Goal: Task Accomplishment & Management: Complete application form

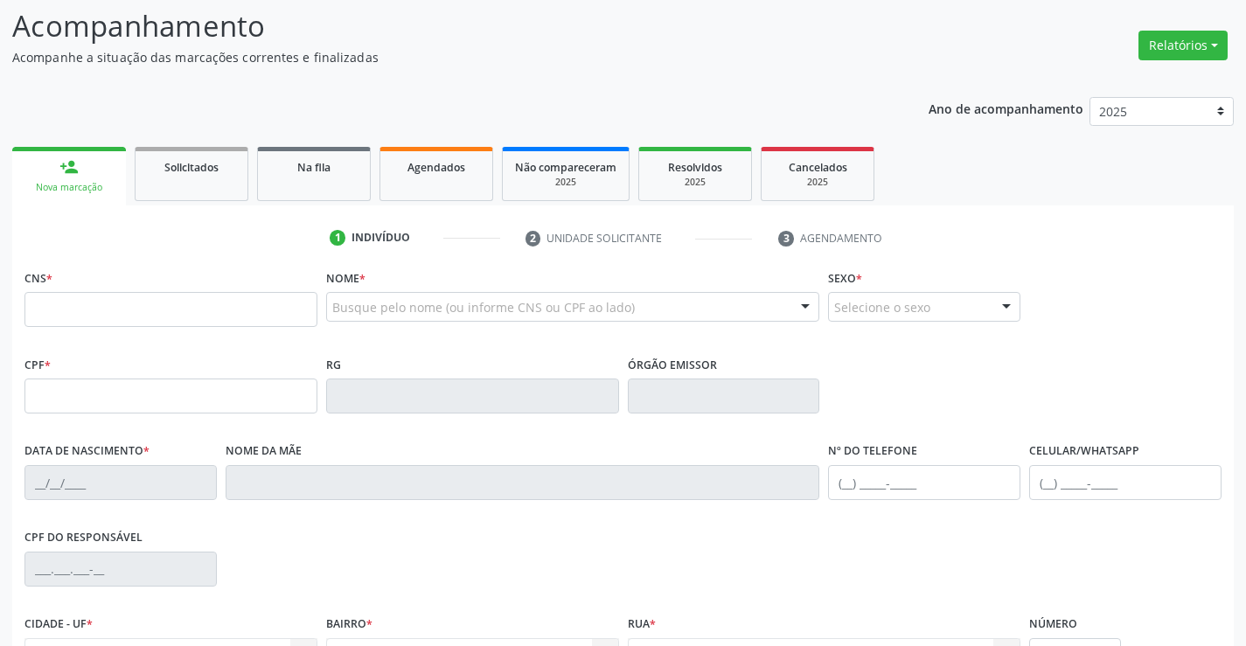
scroll to position [115, 0]
click at [212, 310] on input "text" at bounding box center [170, 309] width 293 height 35
click at [89, 312] on input "text" at bounding box center [170, 309] width 293 height 35
type input "700 9039 6312 9294"
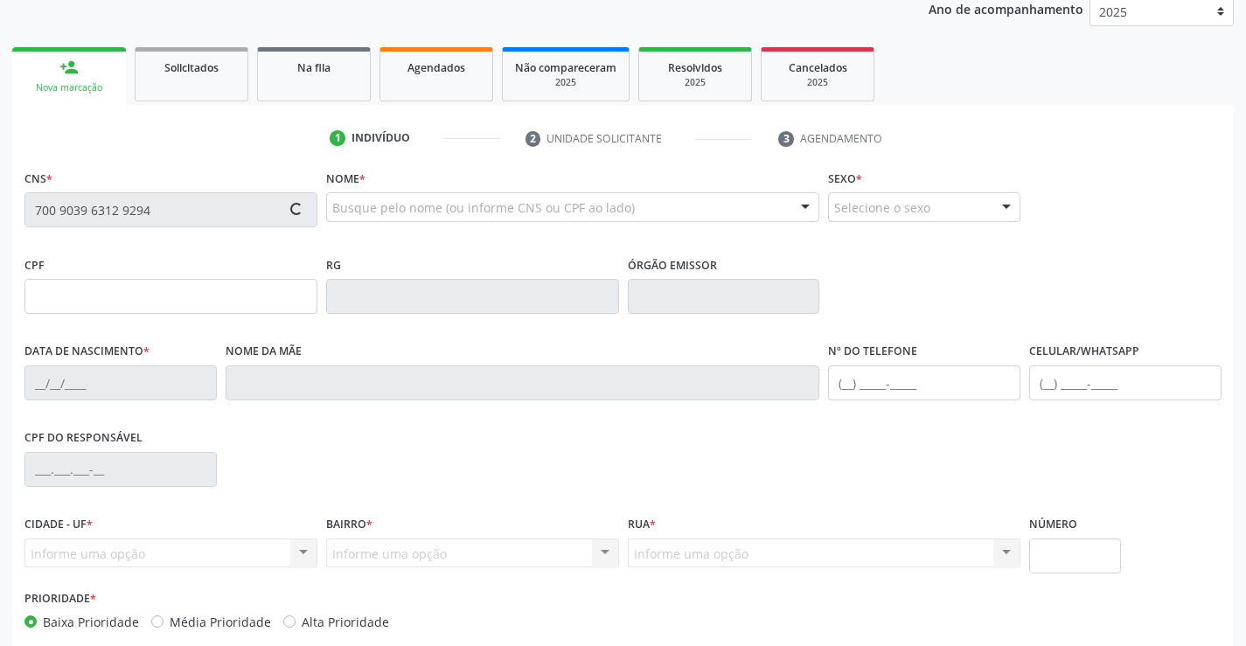
scroll to position [302, 0]
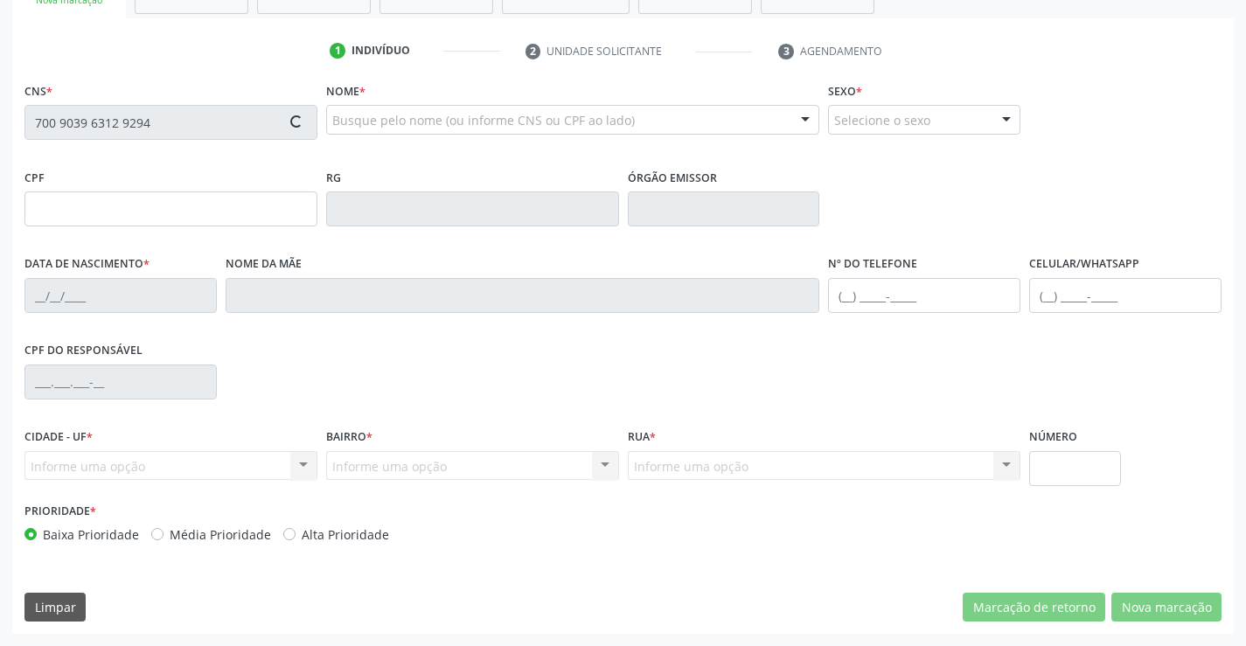
type input "01/02/1967"
type input "Odilia Guimaraes Vieira"
type input "(74) 99933-6230"
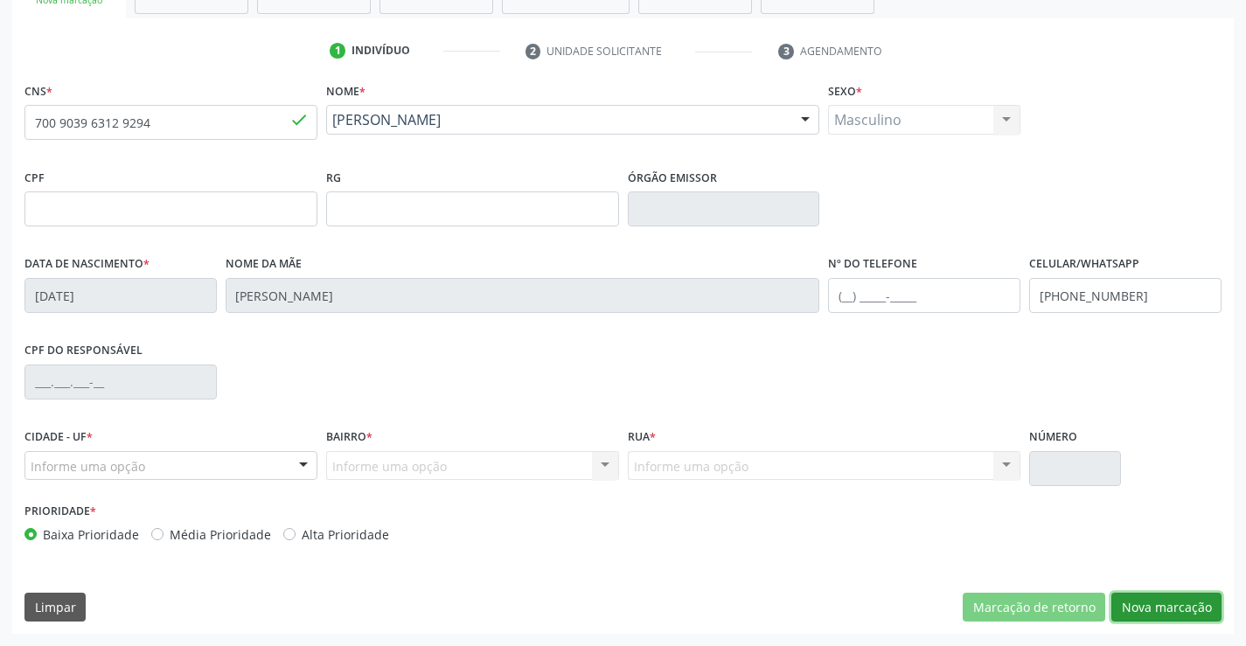
click at [1189, 611] on button "Nova marcação" at bounding box center [1166, 608] width 110 height 30
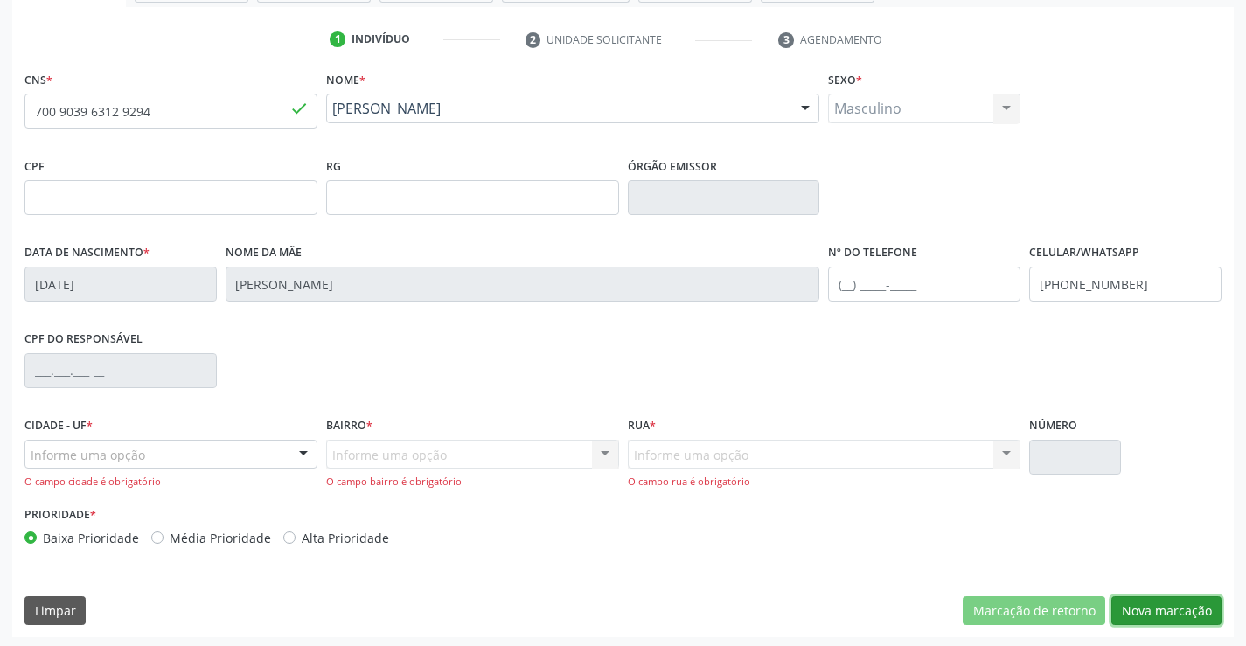
scroll to position [316, 0]
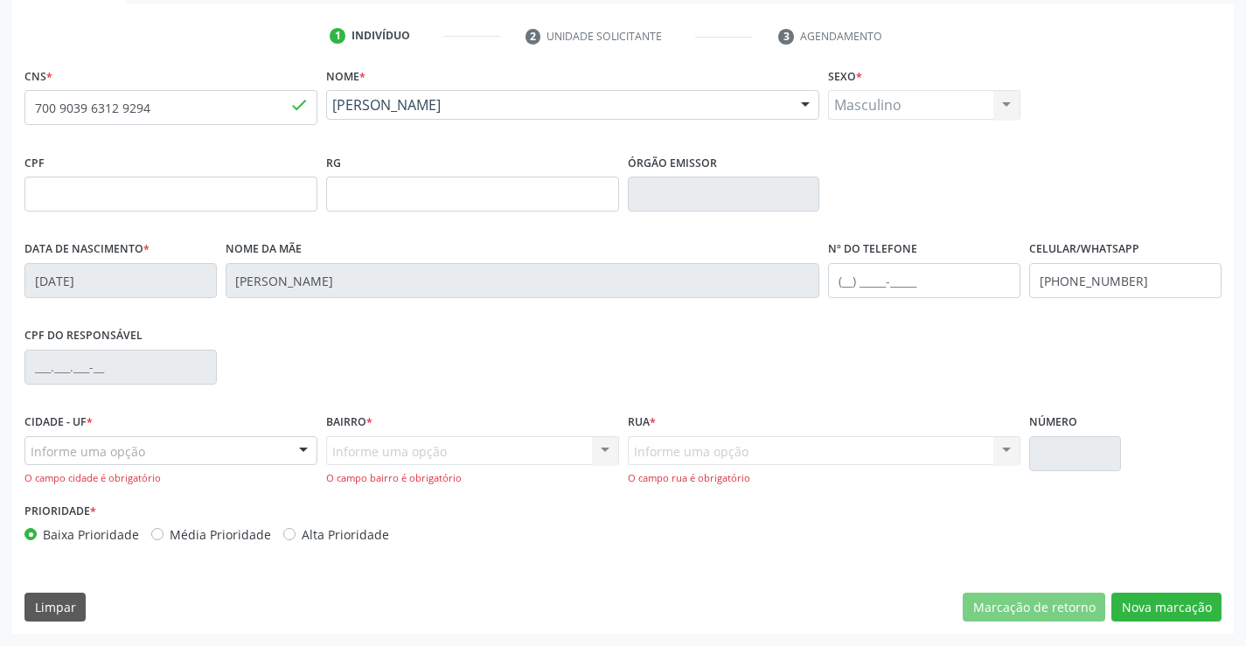
click at [283, 465] on div "Informe uma opção" at bounding box center [170, 451] width 293 height 30
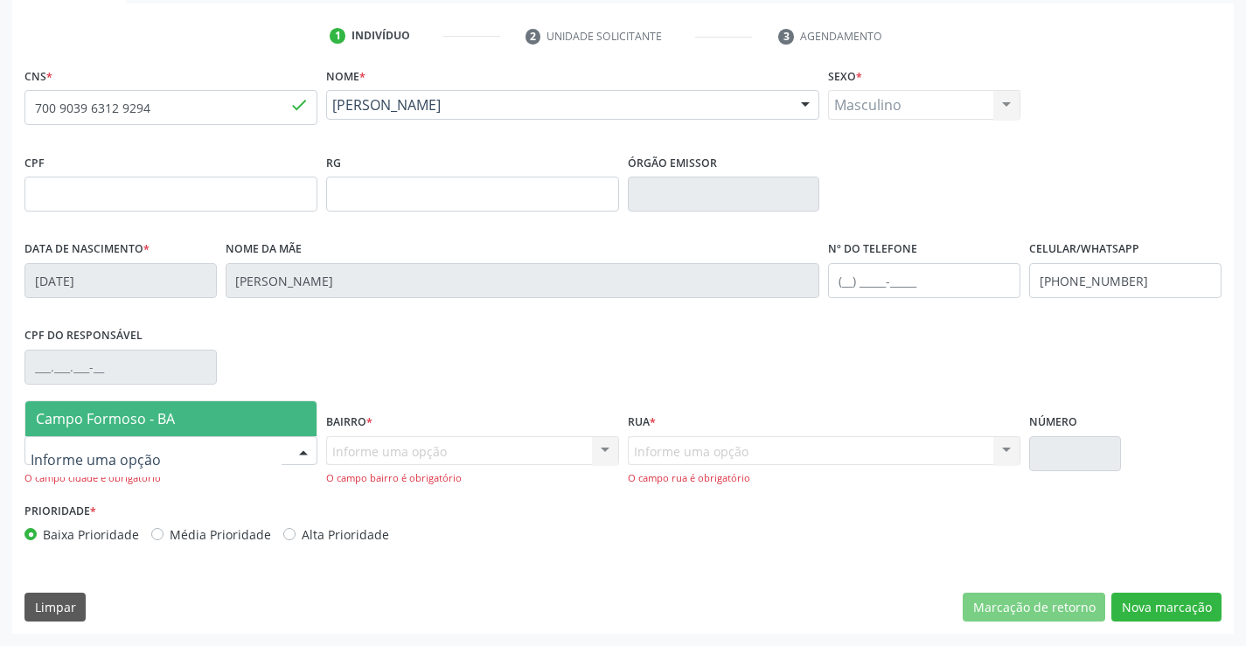
click at [284, 418] on span "Campo Formoso - BA" at bounding box center [170, 418] width 291 height 35
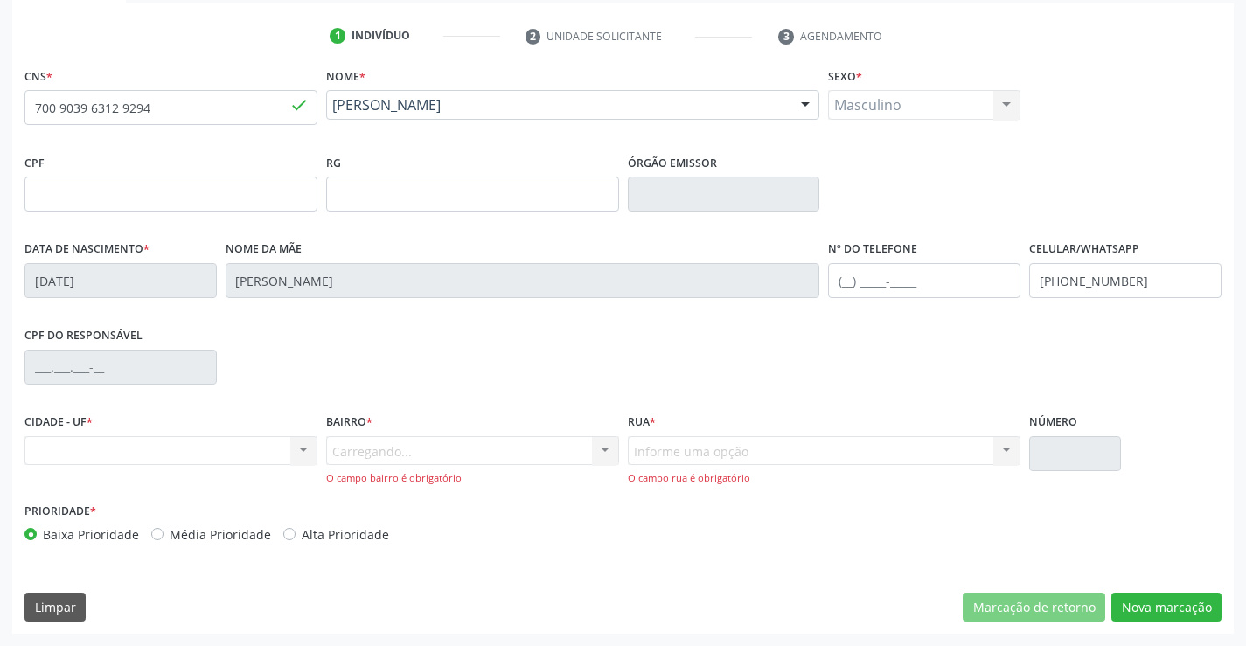
click at [581, 448] on div "Carregando... Nenhum resultado encontrado para: " " Nenhuma opção encontrada. D…" at bounding box center [472, 461] width 293 height 50
click at [601, 448] on div at bounding box center [605, 452] width 26 height 30
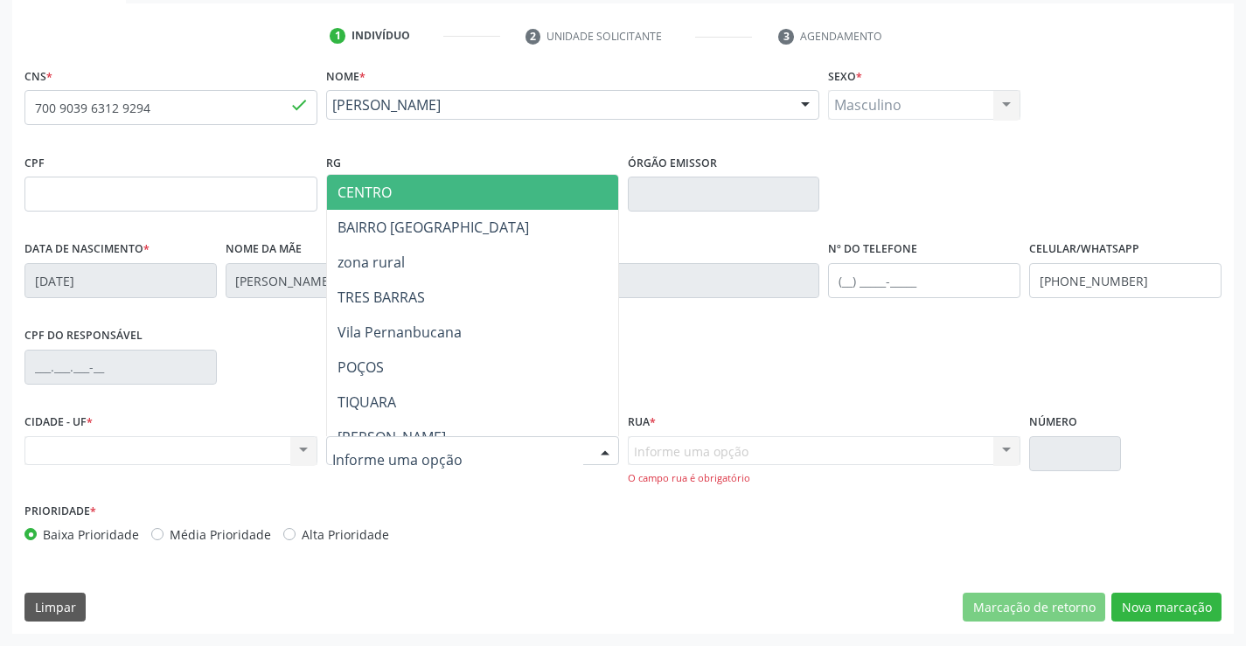
click at [525, 177] on span "CENTRO" at bounding box center [516, 192] width 378 height 35
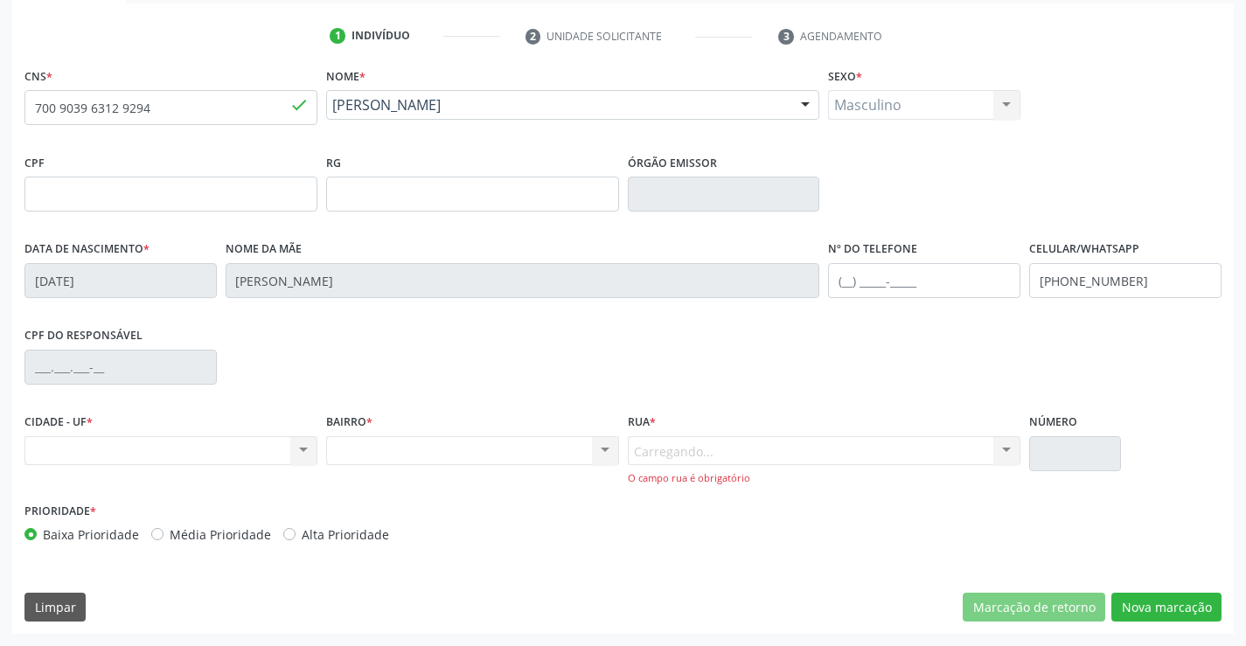
scroll to position [302, 0]
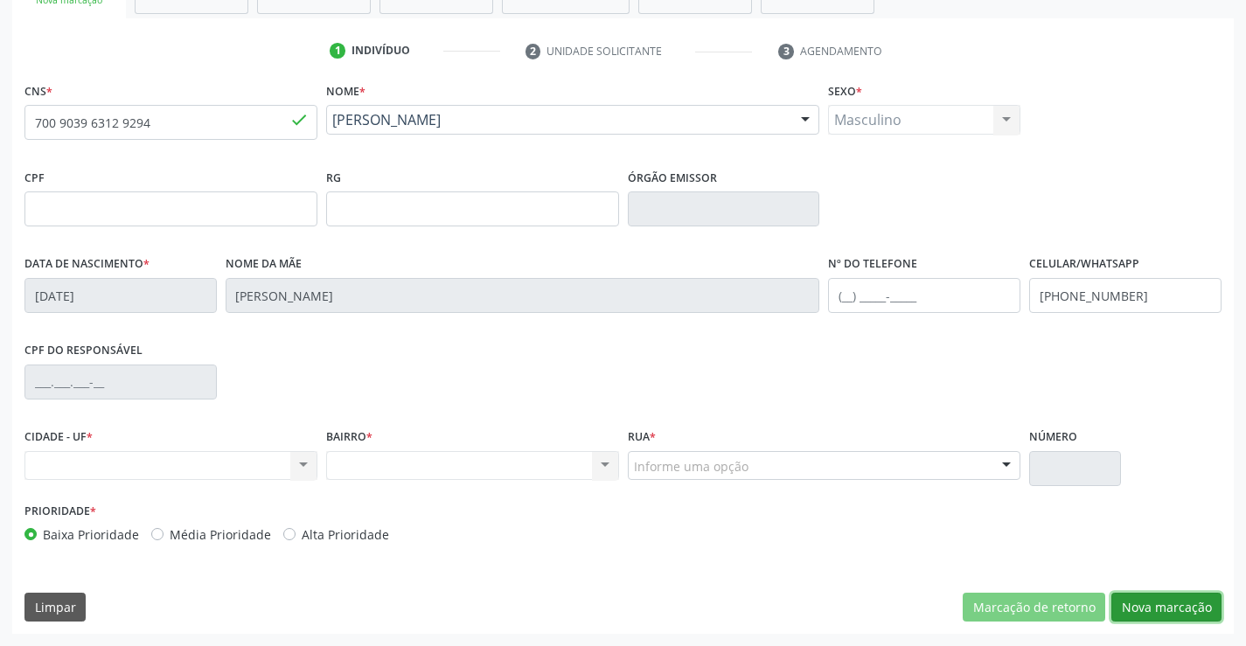
click at [1125, 606] on button "Nova marcação" at bounding box center [1166, 608] width 110 height 30
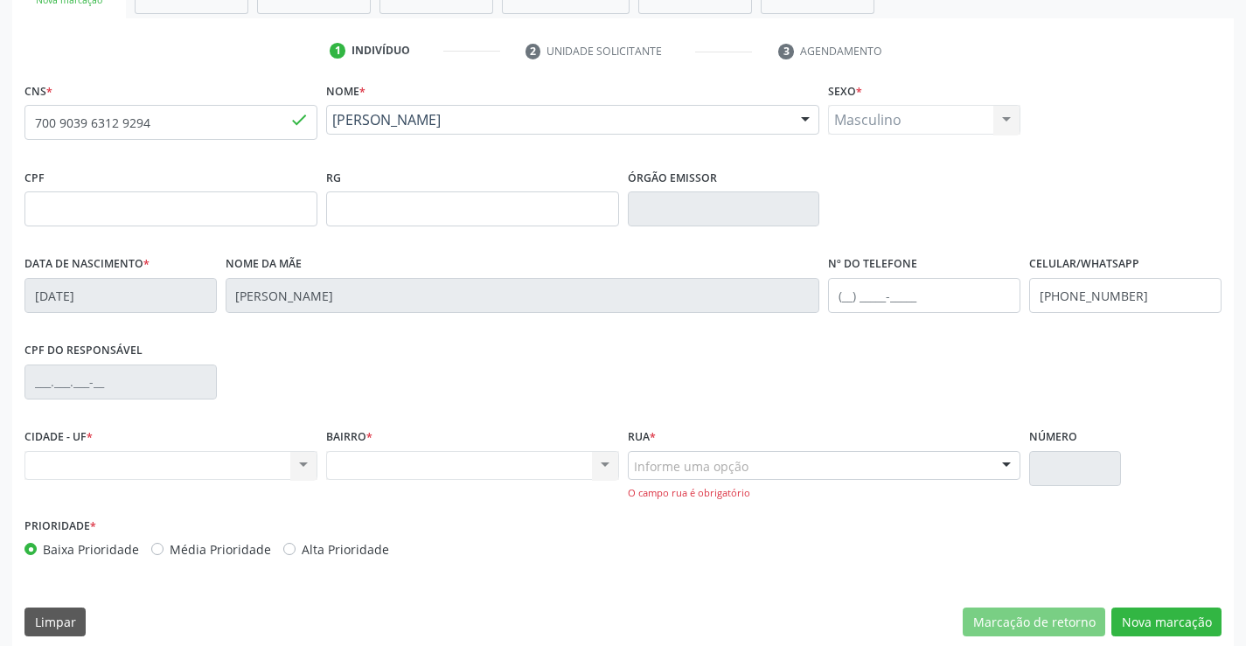
click at [864, 467] on div "Informe uma opção" at bounding box center [824, 466] width 393 height 30
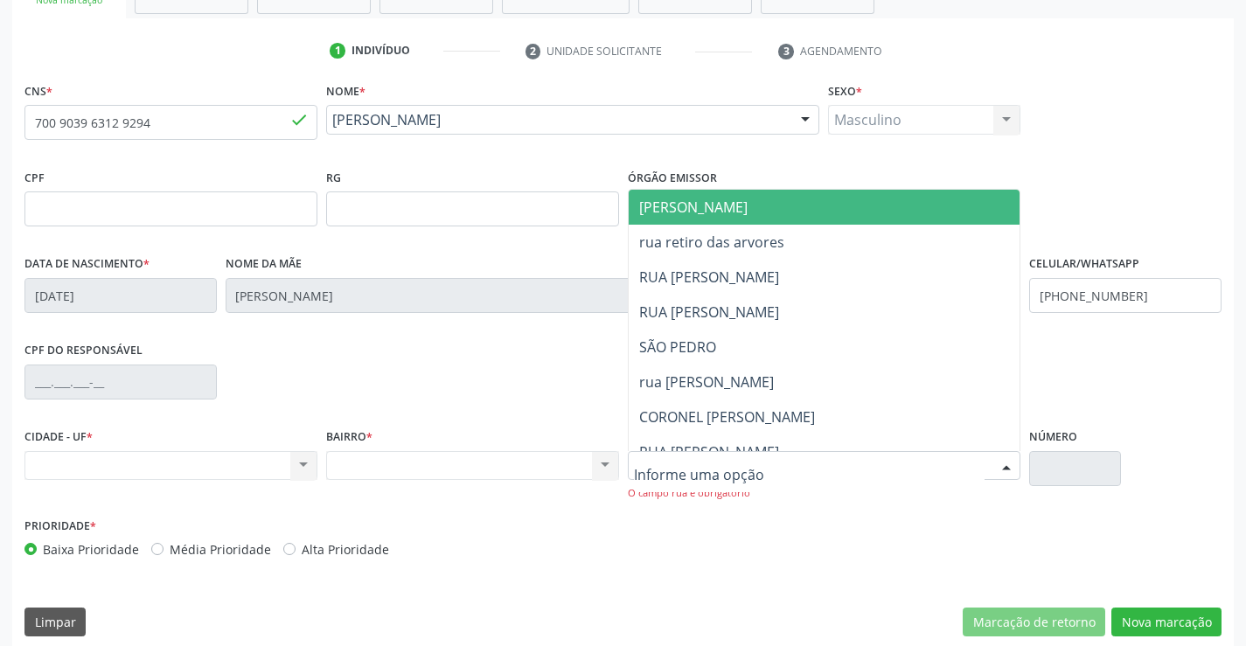
click at [768, 209] on span "[PERSON_NAME]" at bounding box center [839, 207] width 421 height 35
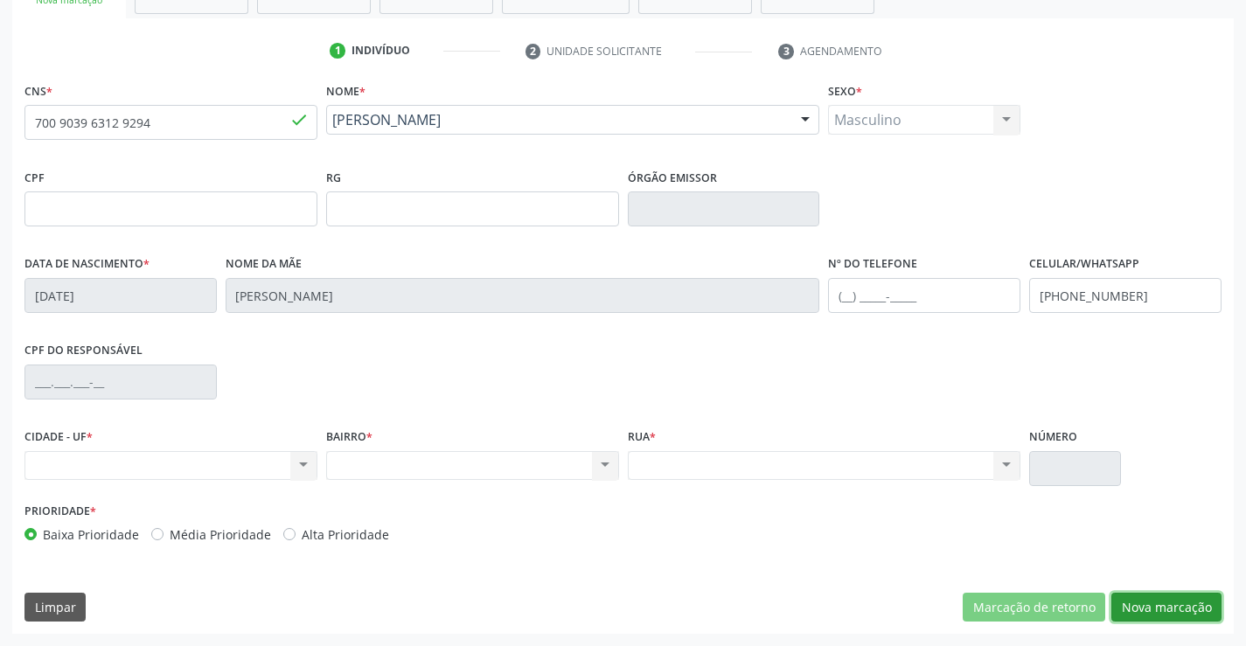
click at [1129, 607] on button "Nova marcação" at bounding box center [1166, 608] width 110 height 30
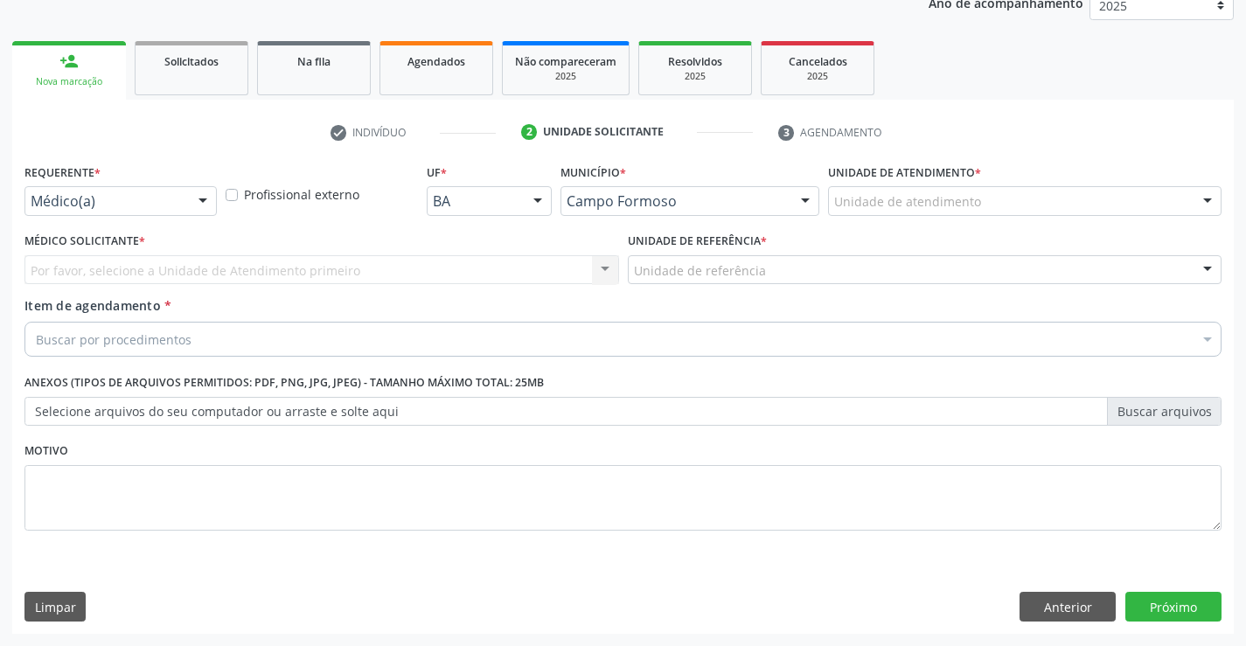
scroll to position [220, 0]
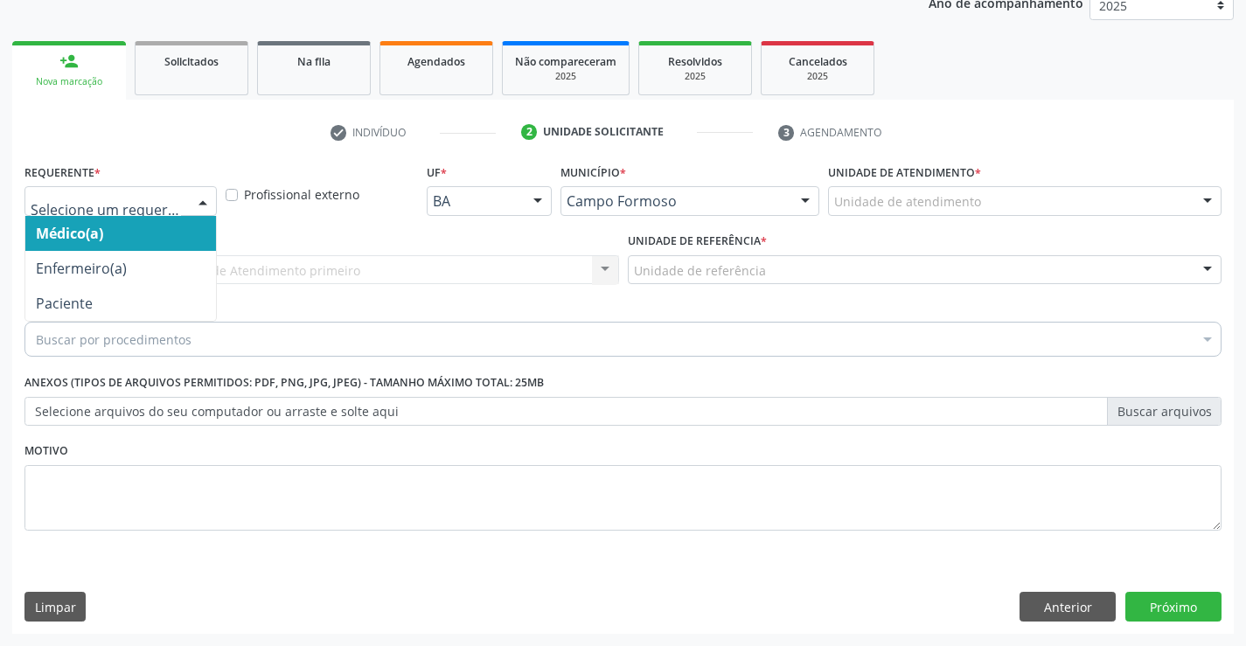
click at [140, 191] on div at bounding box center [120, 201] width 192 height 30
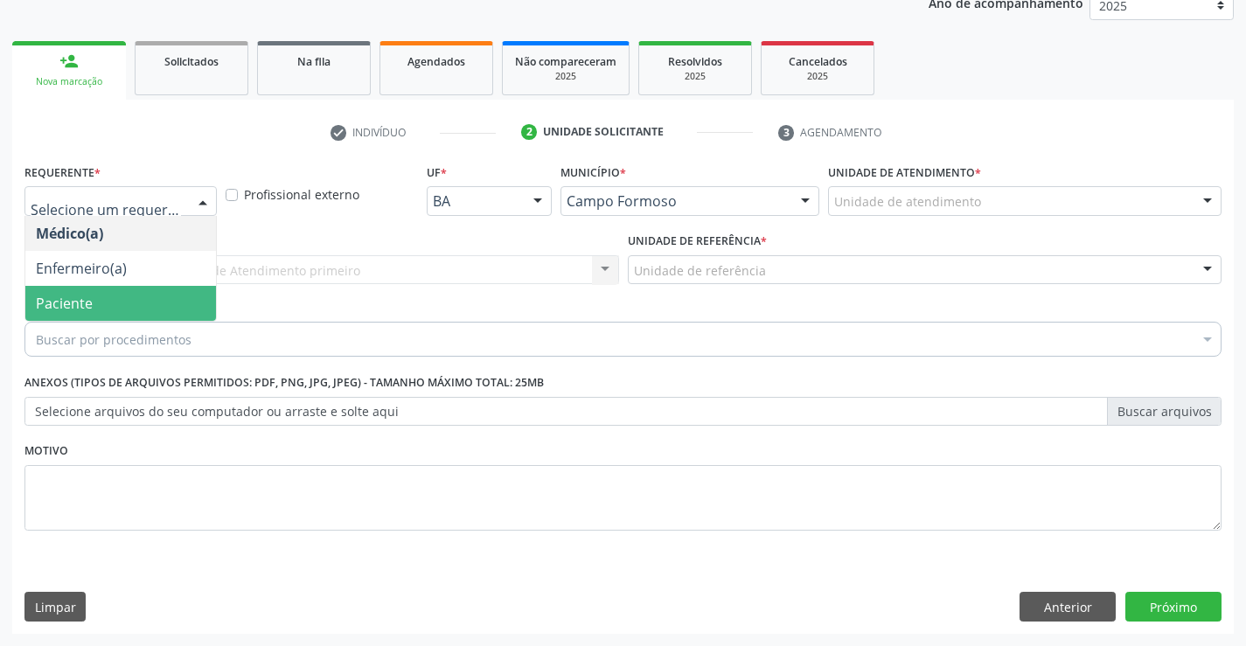
click at [137, 303] on span "Paciente" at bounding box center [120, 303] width 191 height 35
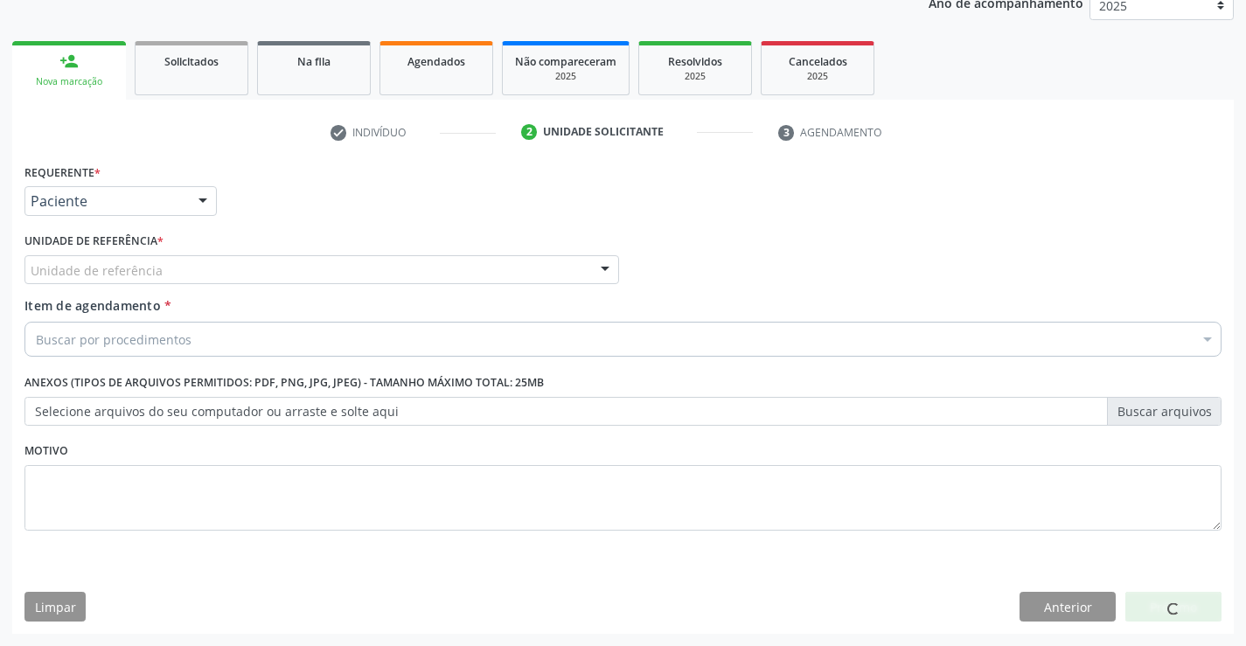
click at [351, 261] on div "Unidade de referência" at bounding box center [321, 270] width 594 height 30
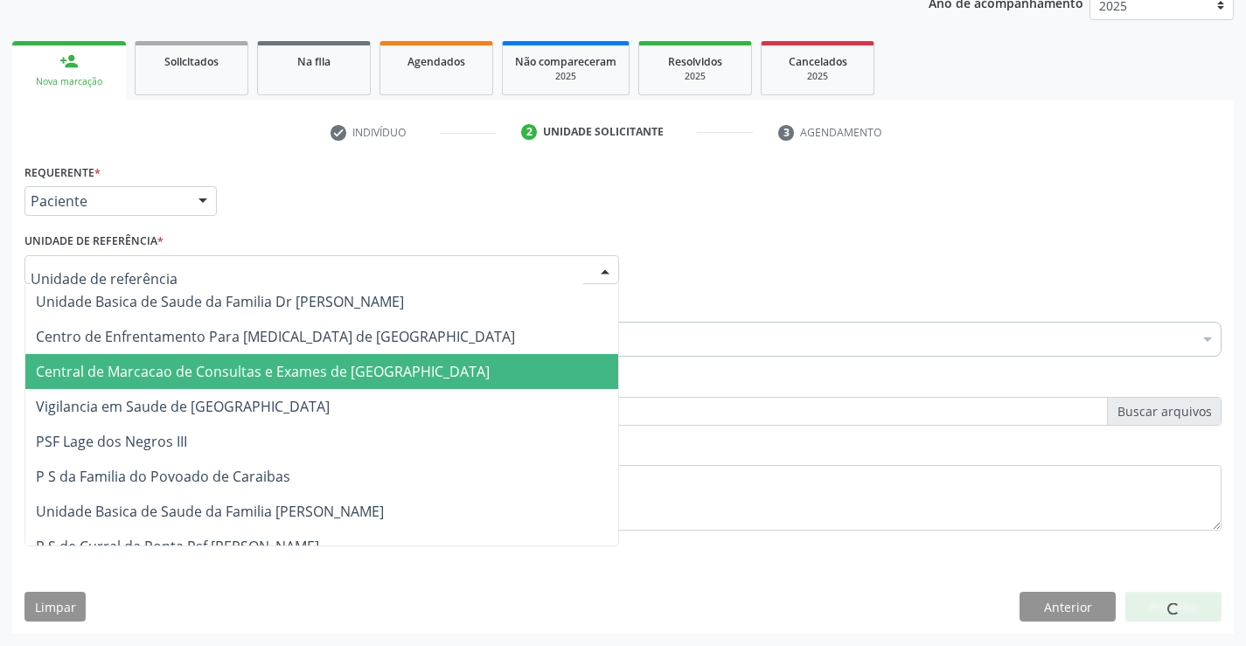
click at [376, 371] on span "Central de Marcacao de Consultas e Exames de [GEOGRAPHIC_DATA]" at bounding box center [263, 371] width 454 height 19
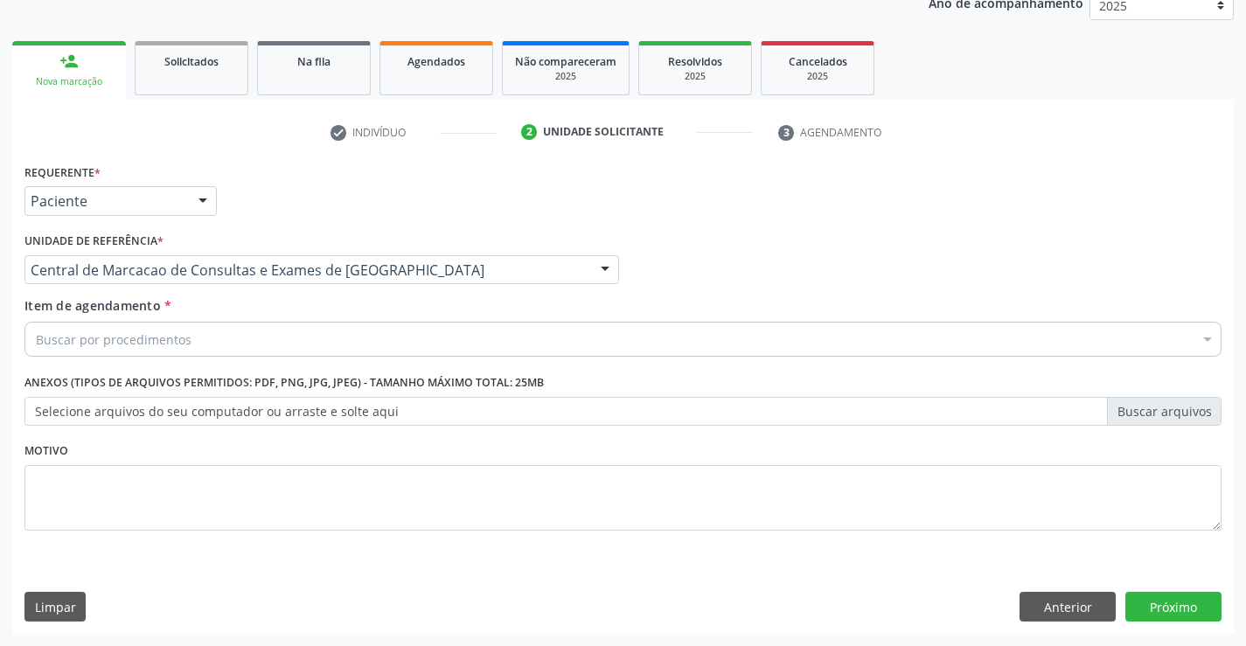
click at [406, 334] on div "Buscar por procedimentos" at bounding box center [622, 339] width 1197 height 35
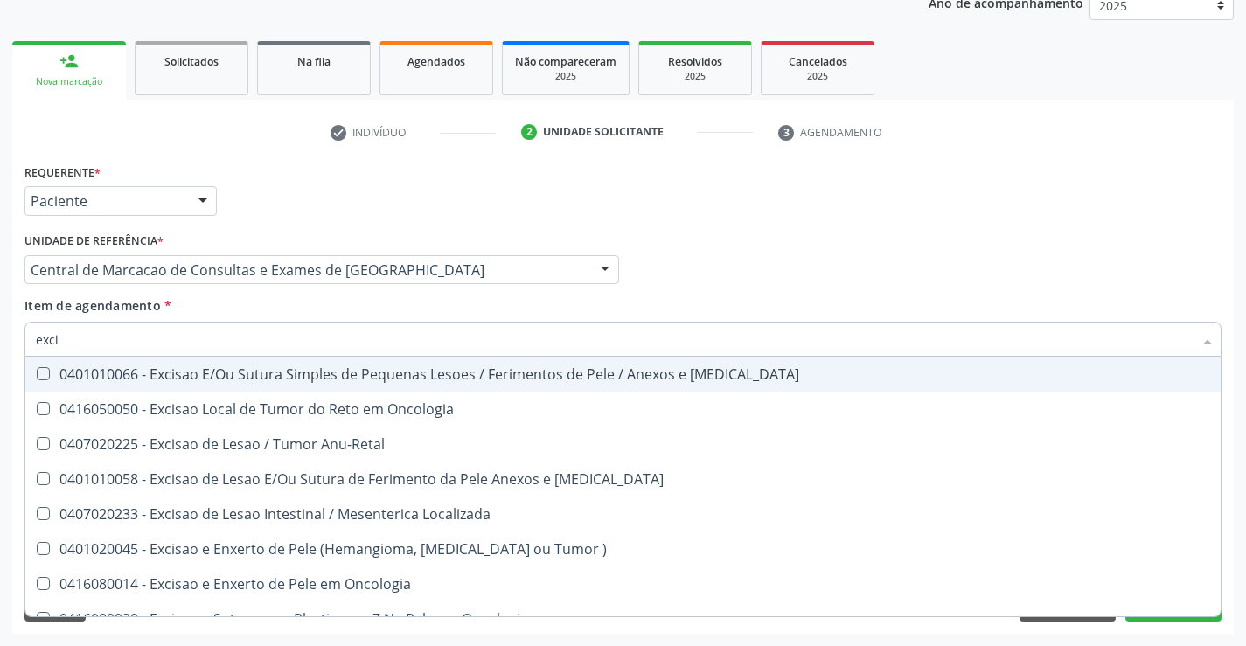
type input "excis"
click at [316, 370] on div "0401010066 - Excisao E/Ou Sutura Simples de Pequenas Lesoes / Ferimentos de Pel…" at bounding box center [623, 374] width 1174 height 14
checkbox Mucosa "true"
click at [923, 288] on div "Médico Solicitante Por favor, selecione a Unidade de Atendimento primeiro Nenhu…" at bounding box center [623, 262] width 1206 height 68
checkbox Oncologia "true"
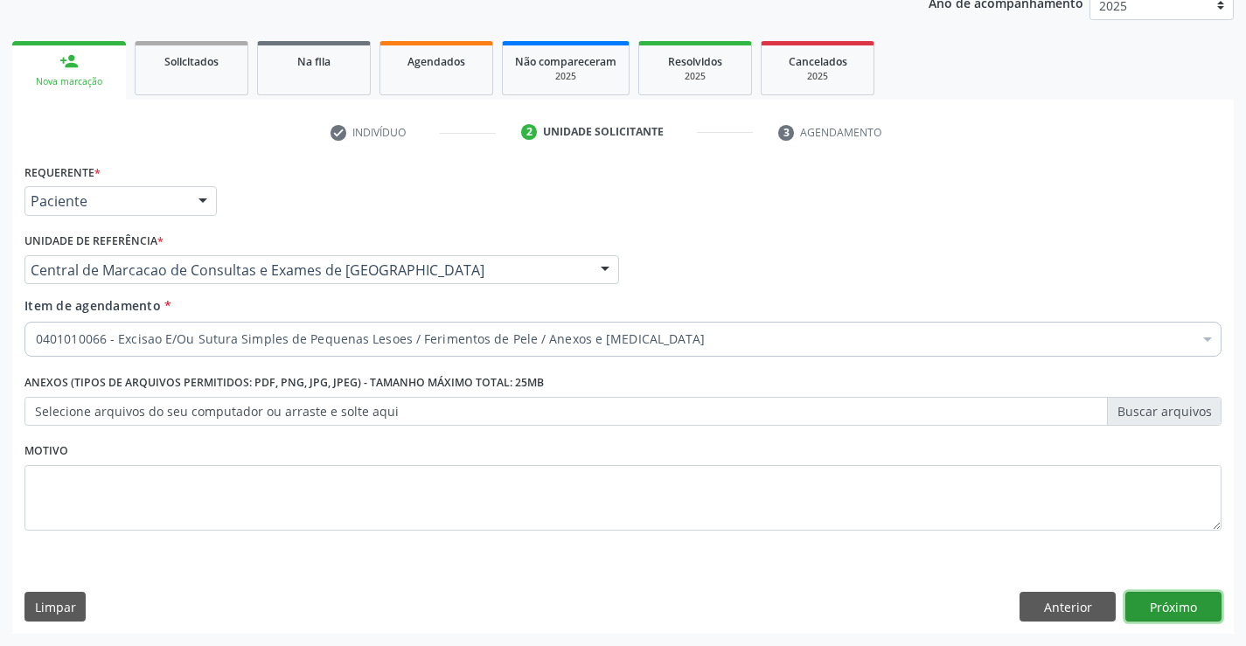
click at [1155, 600] on button "Próximo" at bounding box center [1173, 607] width 96 height 30
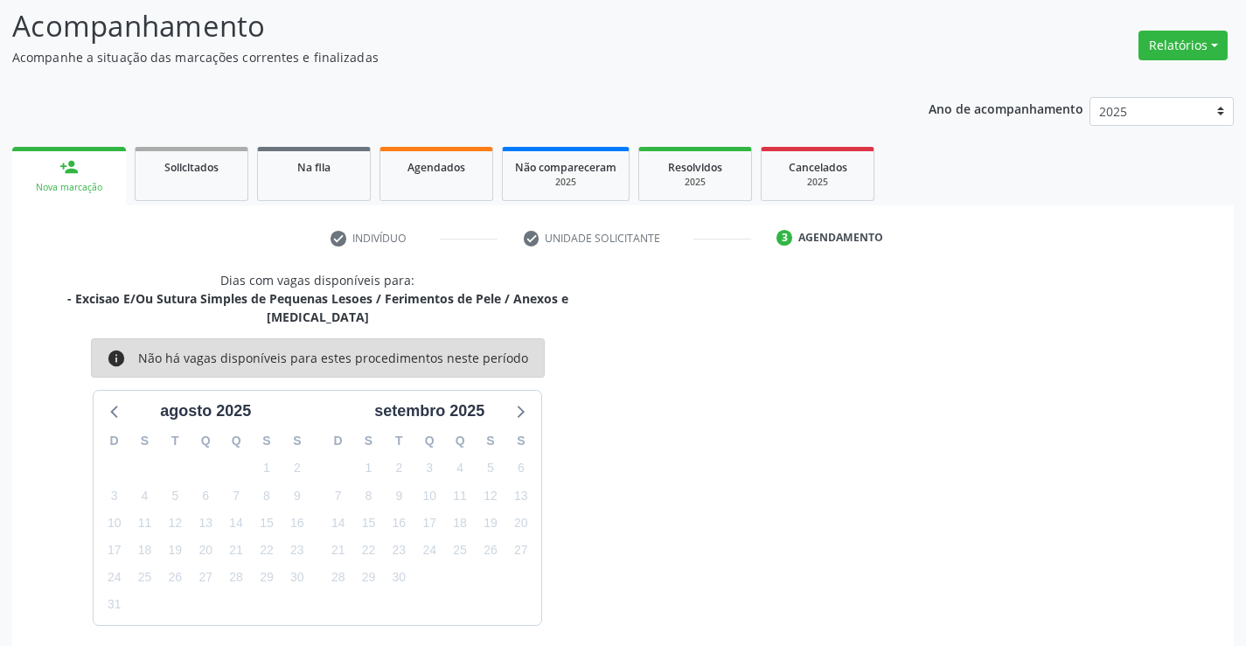
scroll to position [166, 0]
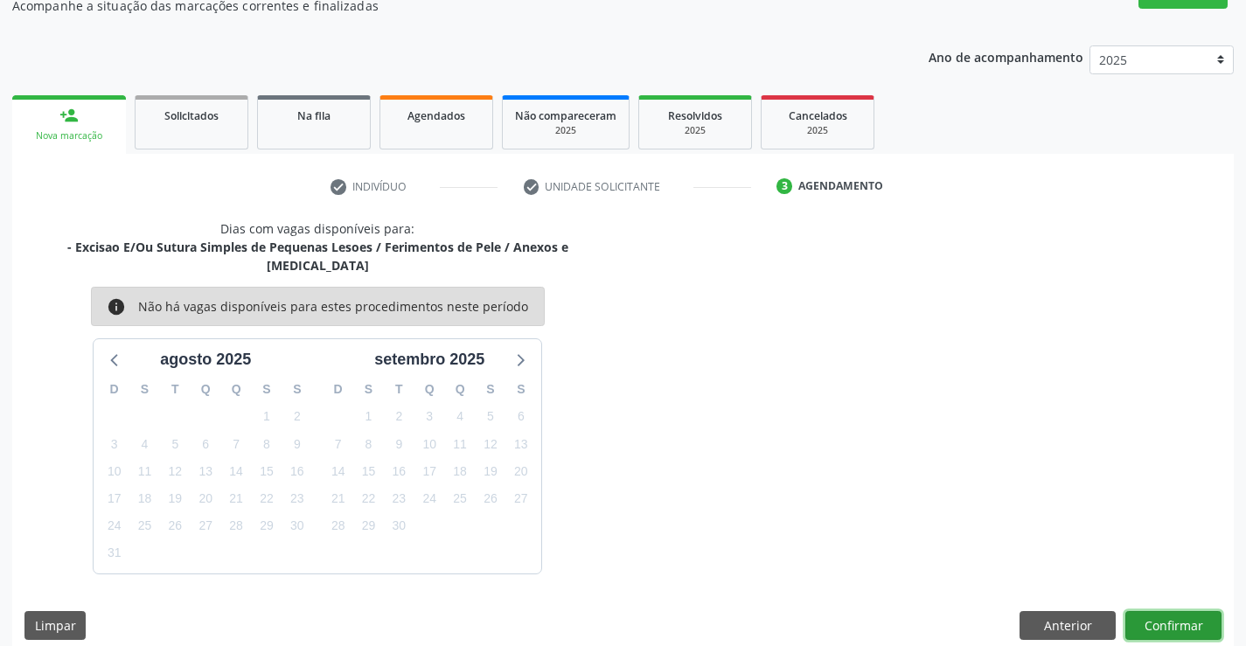
click at [1171, 611] on button "Confirmar" at bounding box center [1173, 626] width 96 height 30
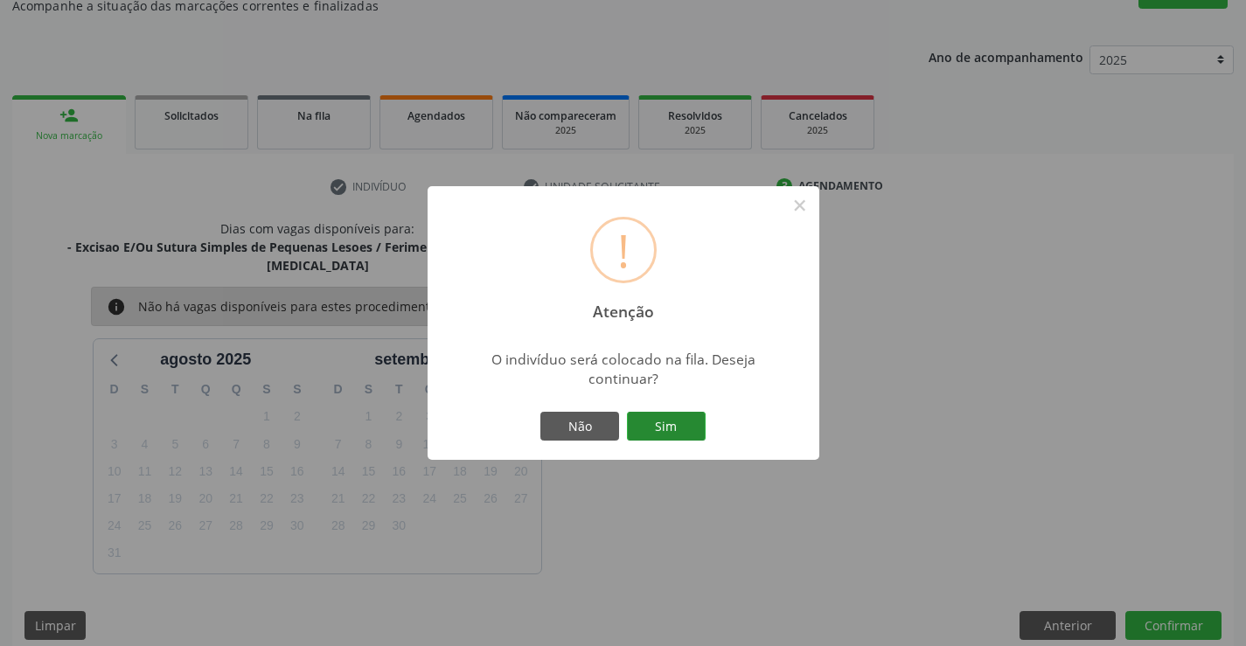
click at [682, 422] on button "Sim" at bounding box center [666, 427] width 79 height 30
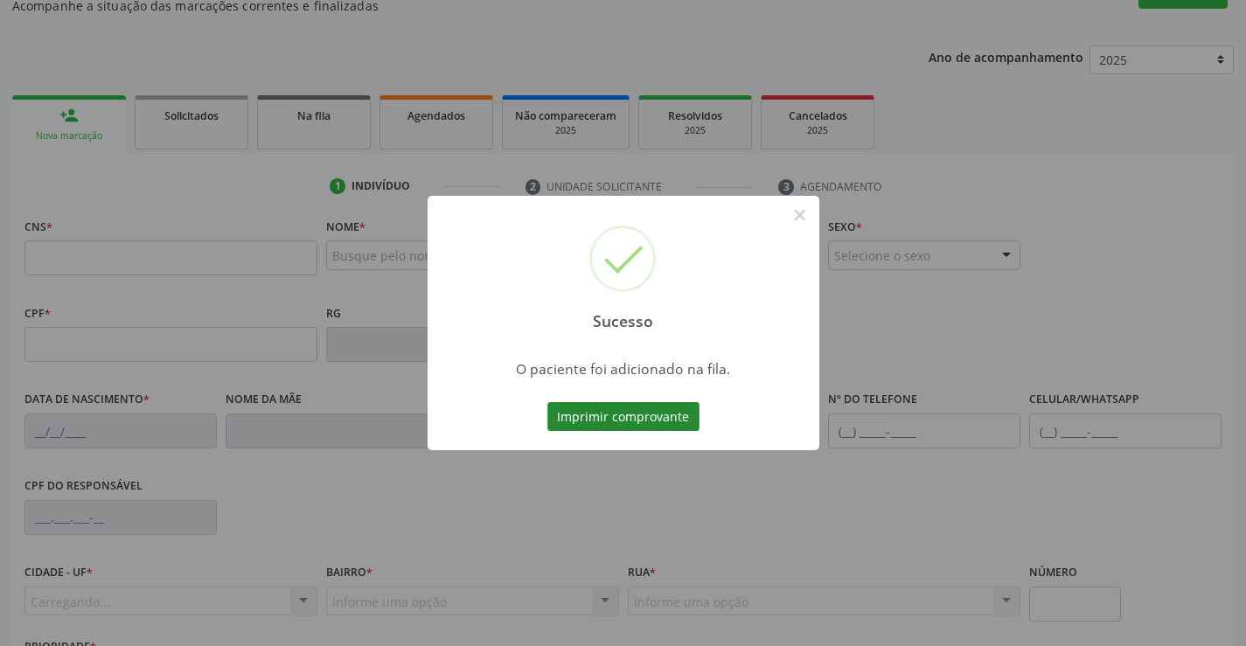
click at [676, 420] on button "Imprimir comprovante" at bounding box center [623, 417] width 152 height 30
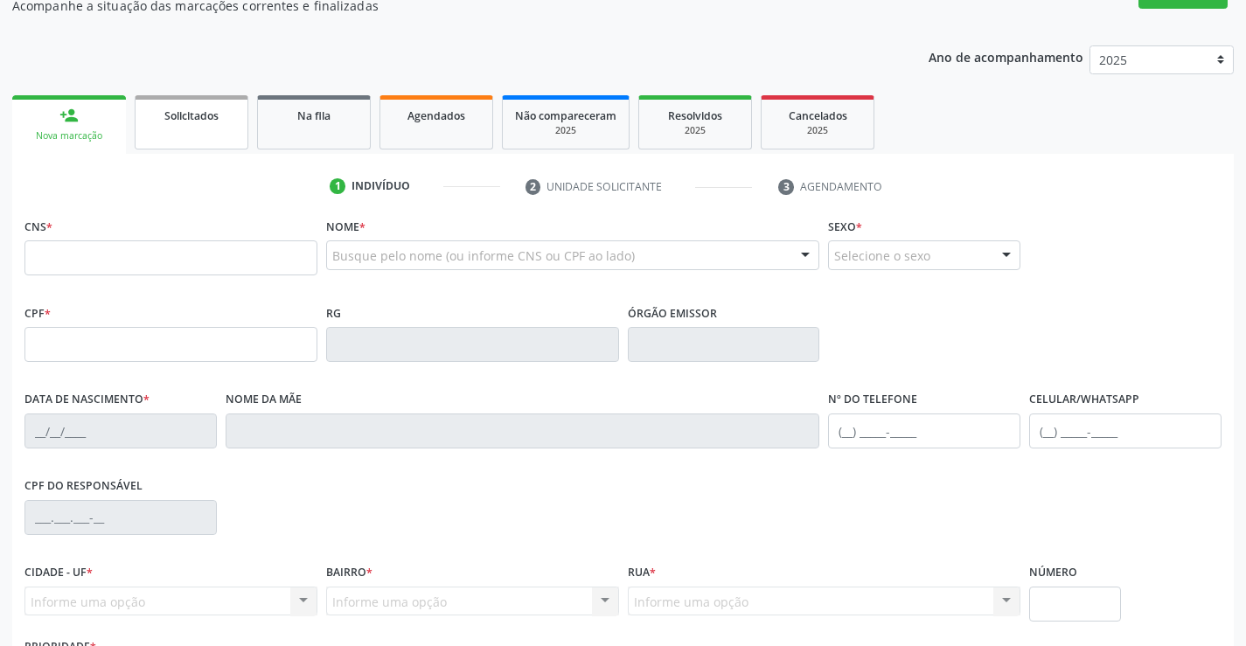
click at [197, 143] on link "Solicitados" at bounding box center [192, 122] width 114 height 54
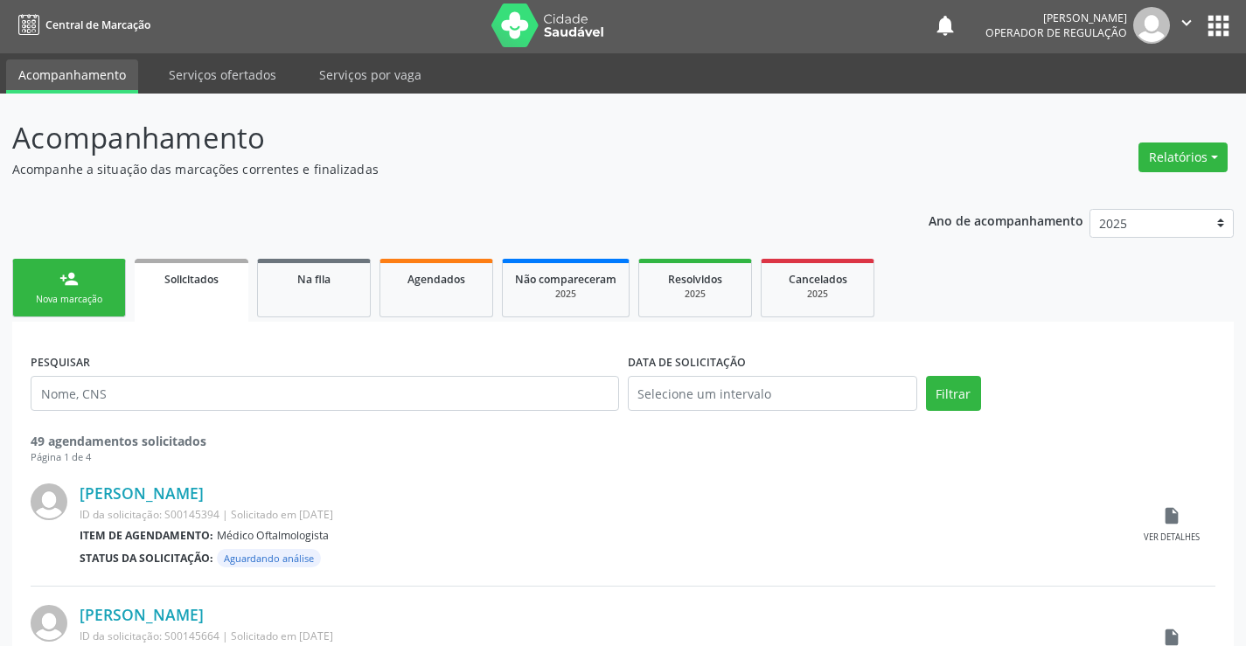
scroll to position [0, 0]
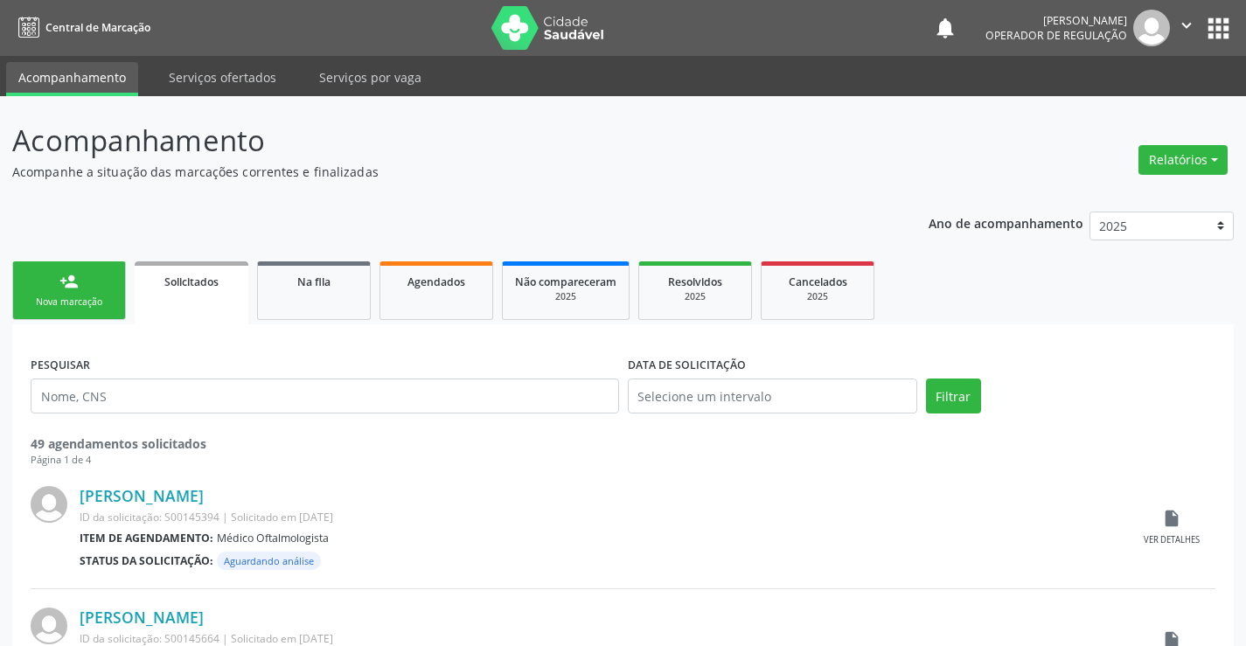
click at [71, 274] on div "person_add" at bounding box center [68, 281] width 19 height 19
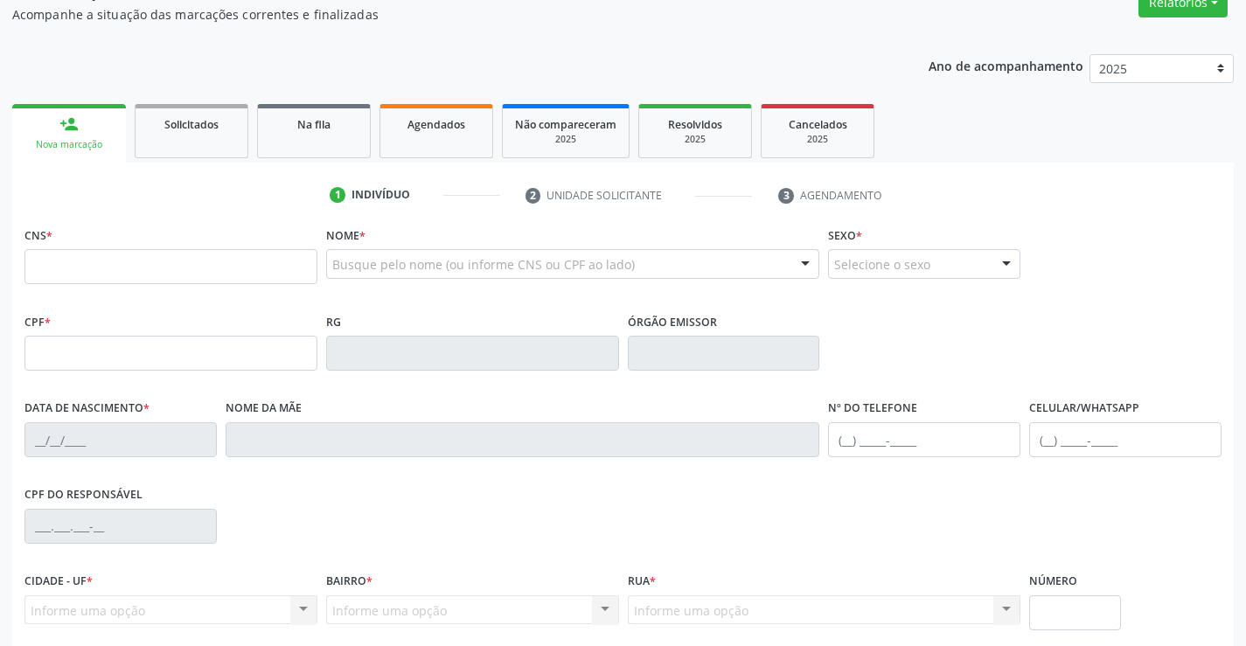
scroll to position [175, 0]
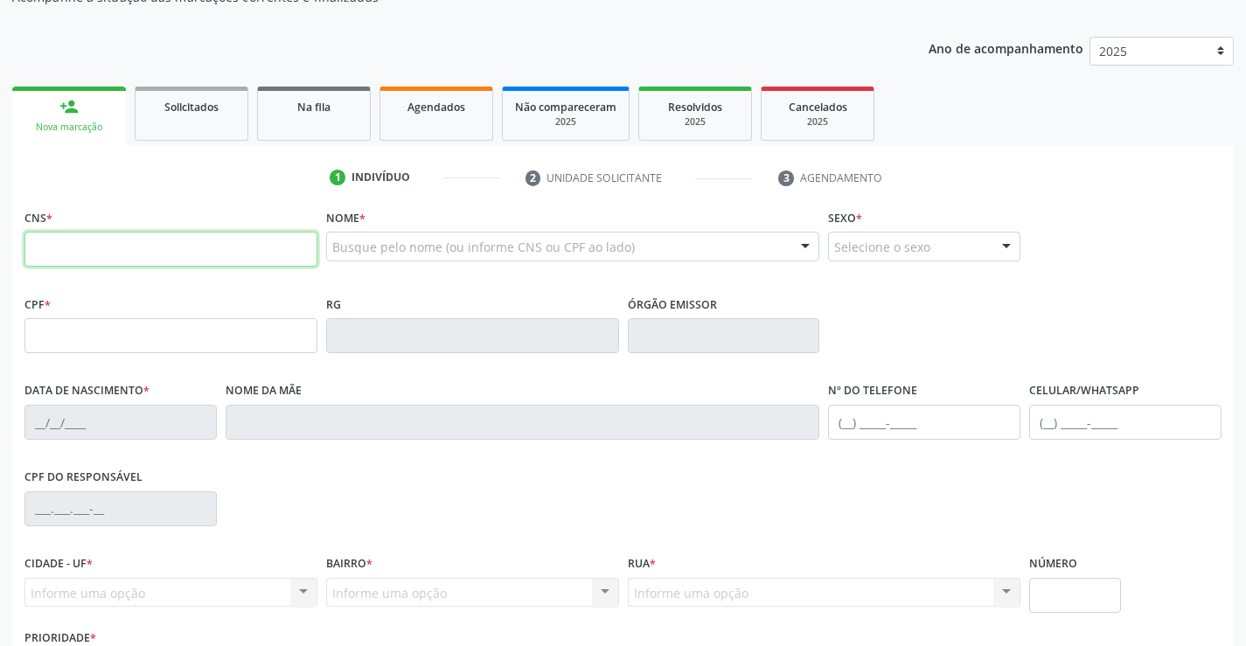
click at [112, 246] on input "text" at bounding box center [170, 249] width 293 height 35
drag, startPoint x: 112, startPoint y: 246, endPoint x: 96, endPoint y: 243, distance: 16.0
click at [96, 243] on input "text" at bounding box center [170, 249] width 293 height 35
click at [115, 223] on div "CNS *" at bounding box center [170, 236] width 293 height 62
click at [268, 108] on link "Na fila" at bounding box center [314, 114] width 114 height 54
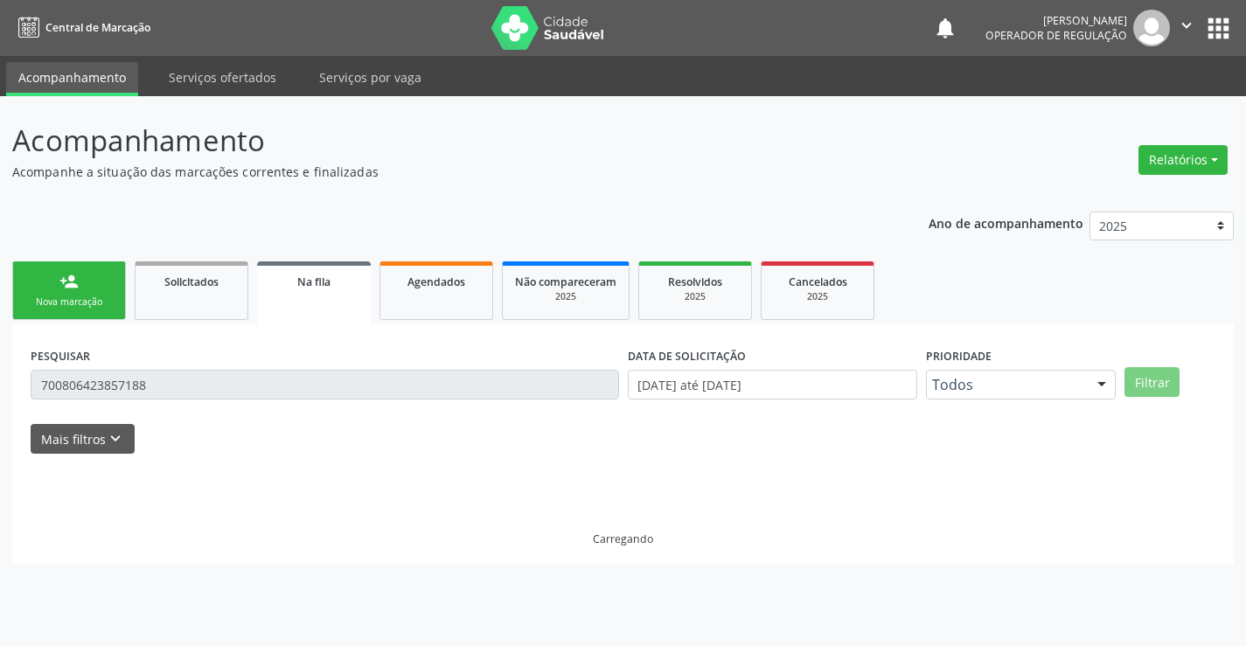
scroll to position [0, 0]
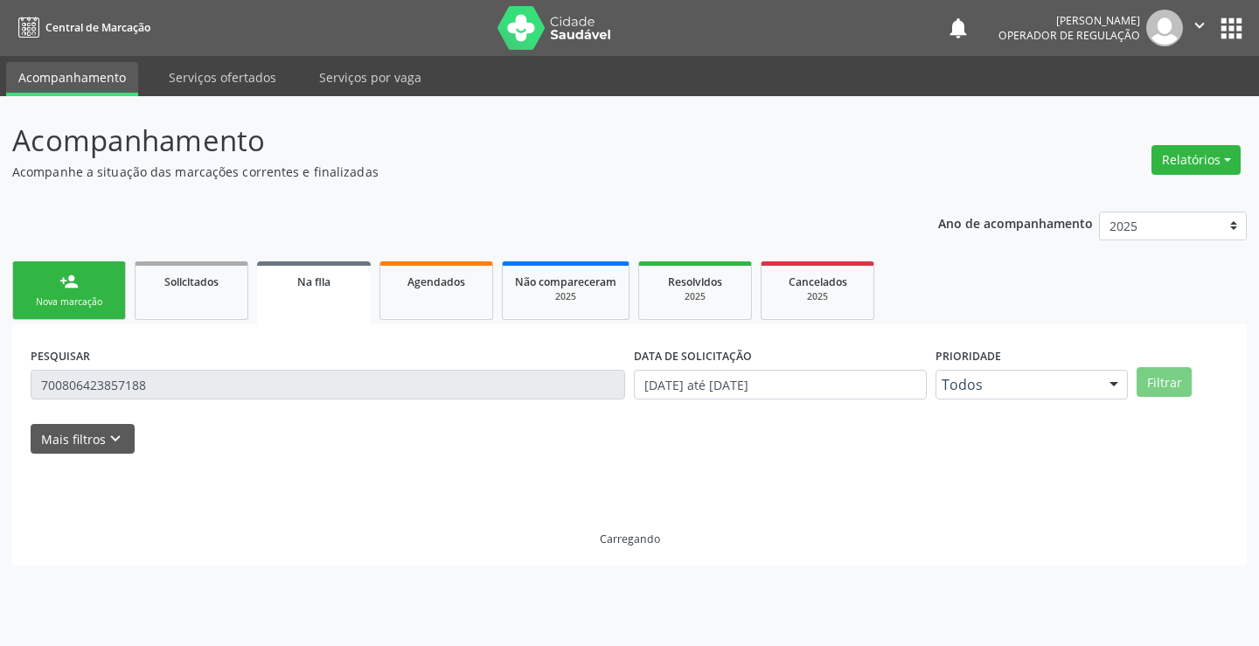
click at [84, 296] on div "Nova marcação" at bounding box center [68, 301] width 87 height 13
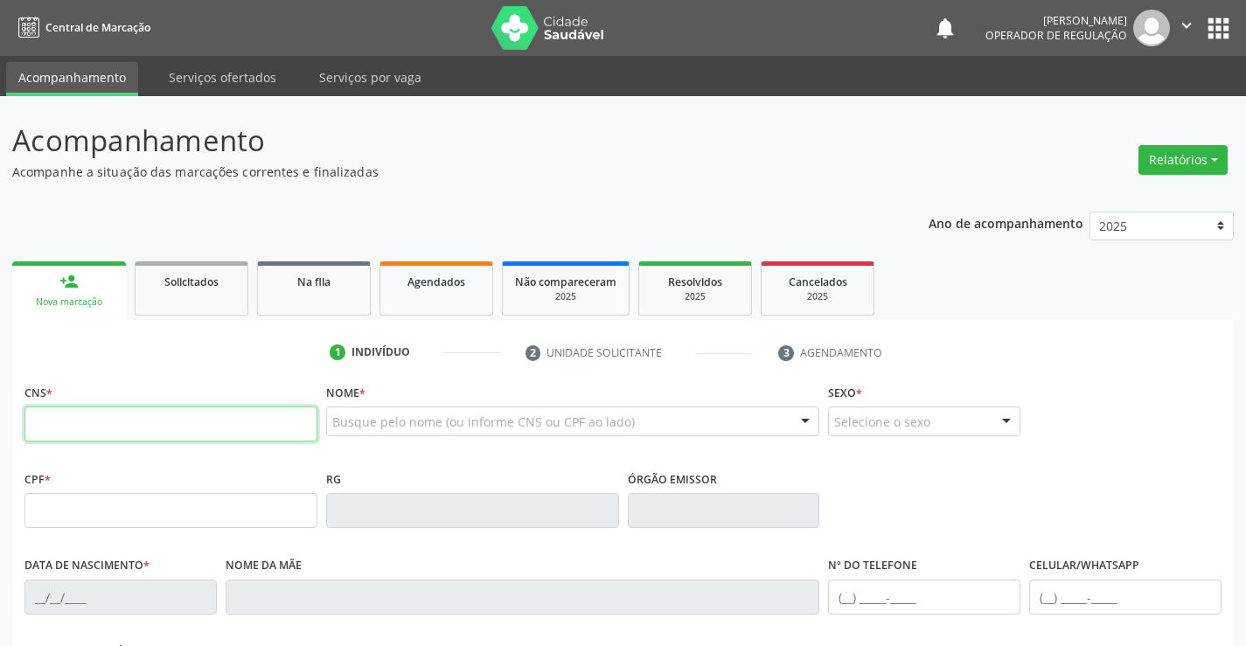
click at [137, 422] on input "text" at bounding box center [170, 424] width 293 height 35
type input "706 7035 6910 9418"
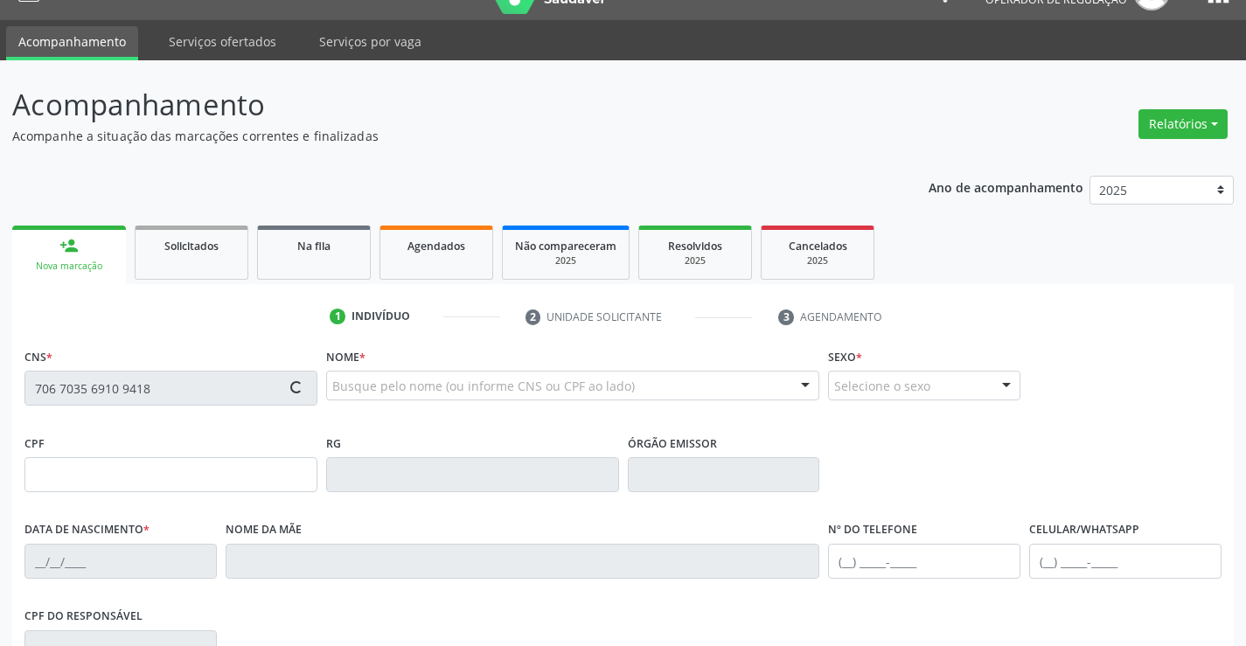
type input "1623041708"
type input "15/03/1989"
type input "(74) 9928-2144"
type input "857.793.125-08"
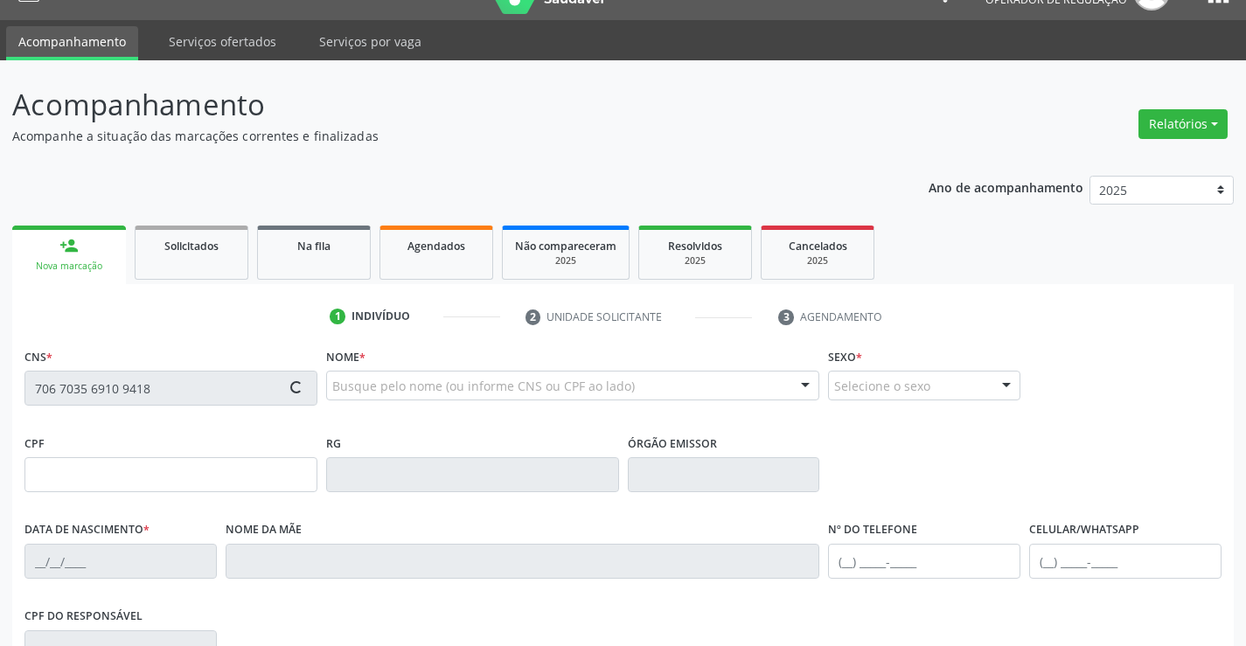
type input "SN"
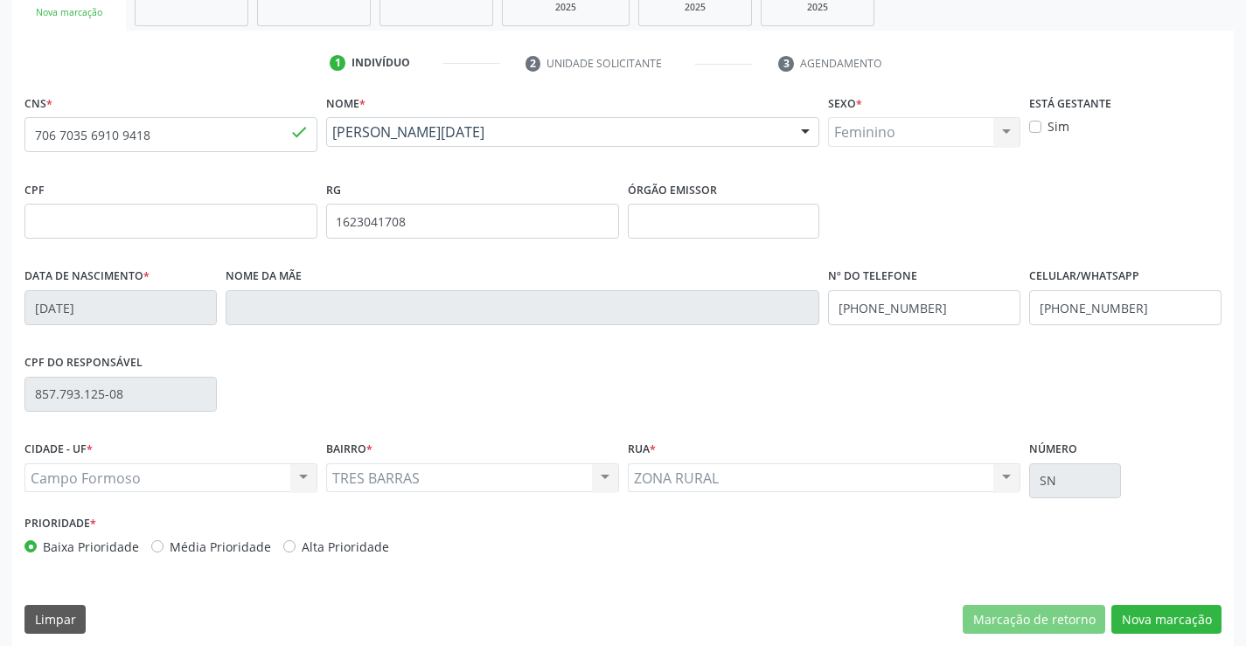
scroll to position [302, 0]
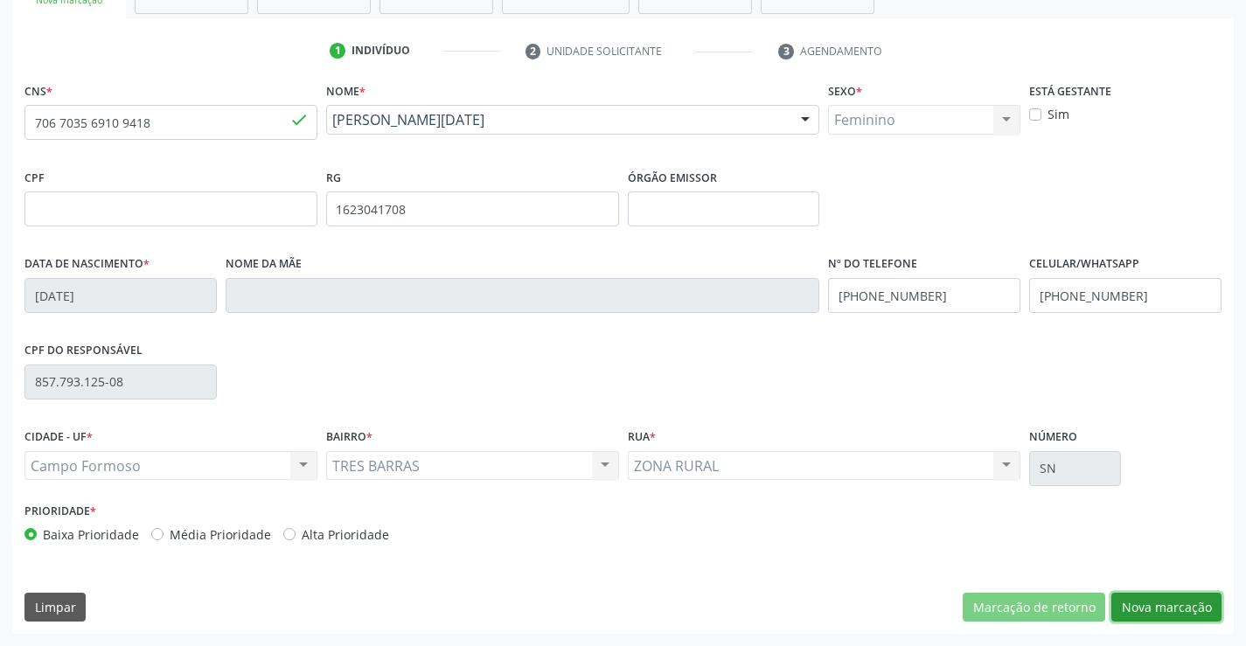
click at [1180, 611] on button "Nova marcação" at bounding box center [1166, 608] width 110 height 30
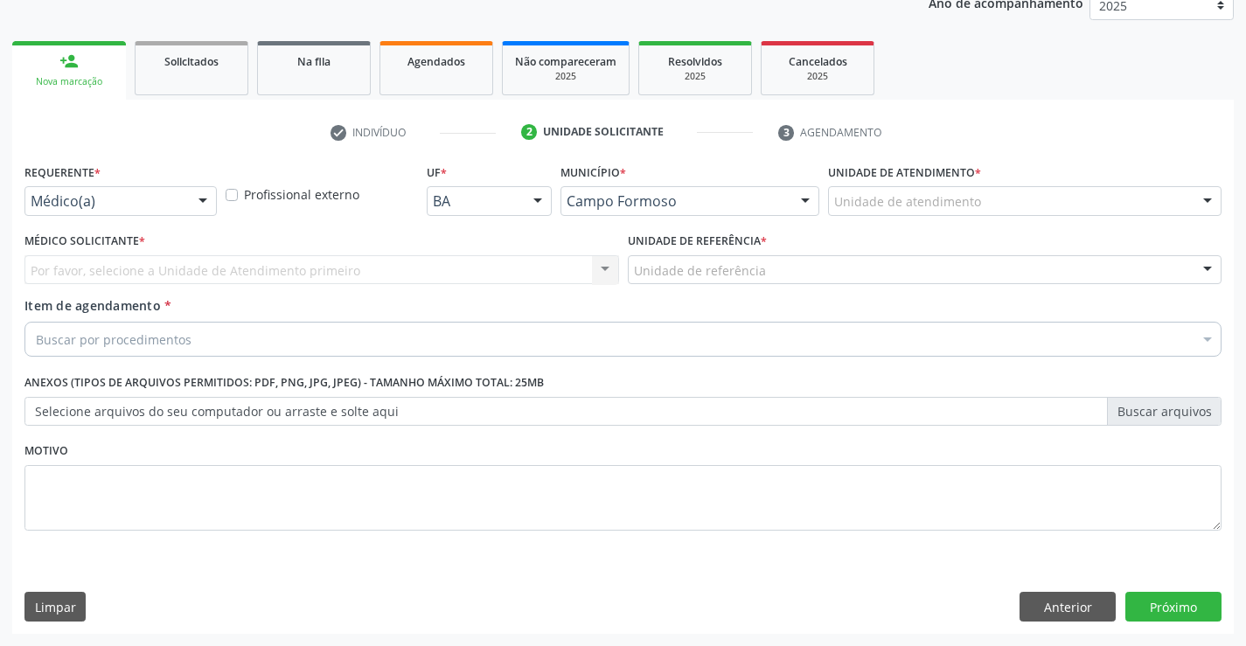
scroll to position [220, 0]
click at [209, 201] on div at bounding box center [203, 202] width 26 height 30
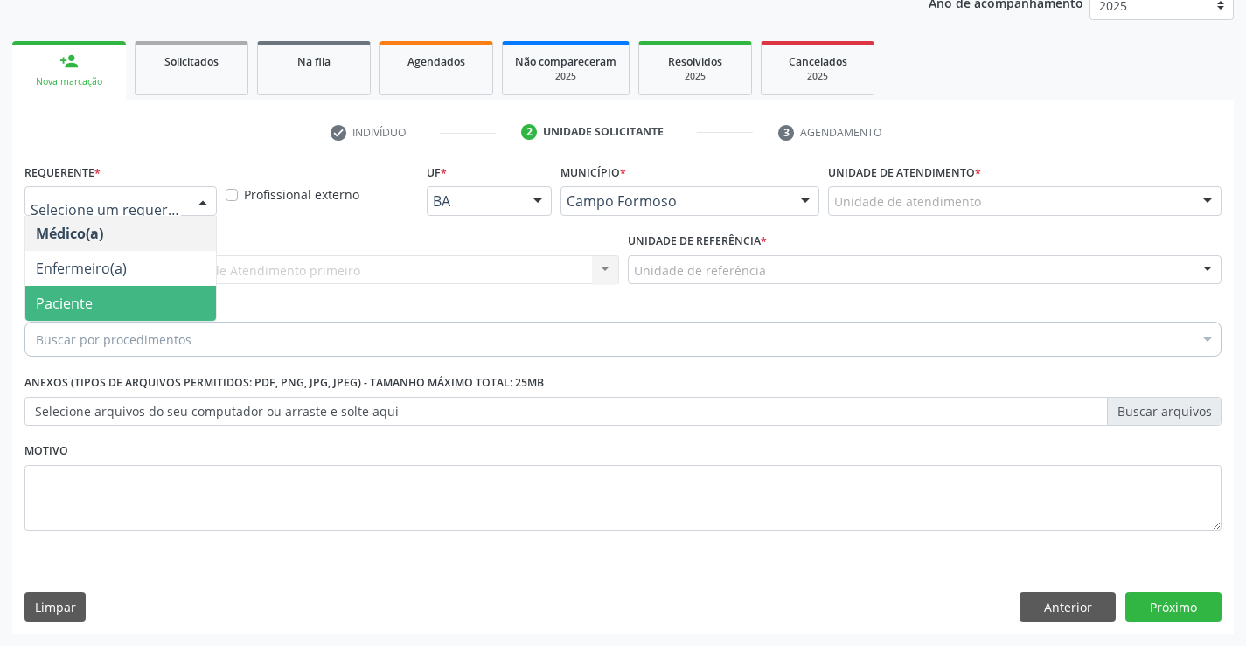
click at [155, 303] on span "Paciente" at bounding box center [120, 303] width 191 height 35
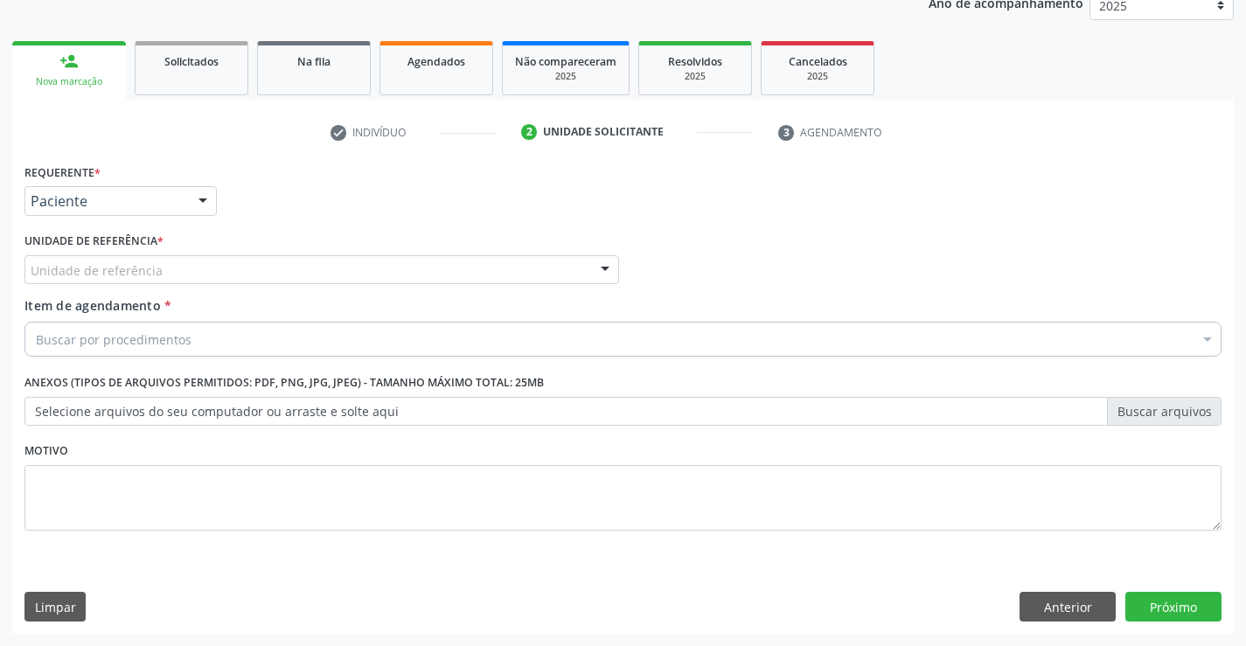
click at [248, 267] on div "Unidade de referência" at bounding box center [321, 270] width 594 height 30
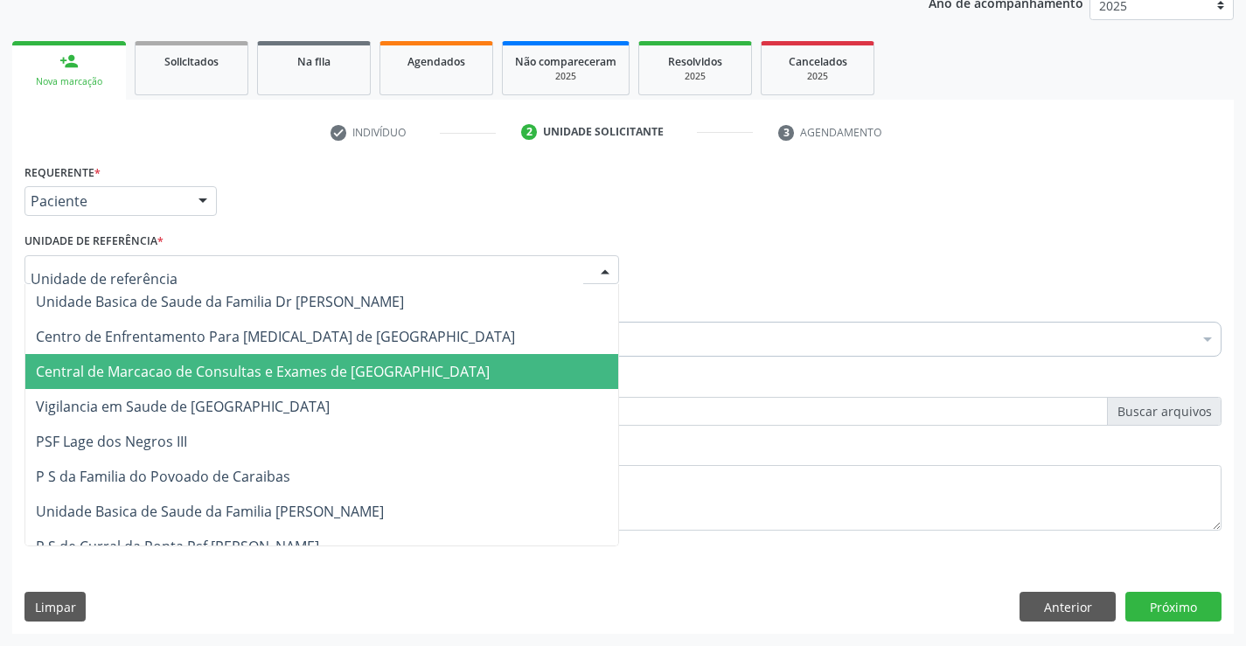
click at [270, 358] on span "Central de Marcacao de Consultas e Exames de [GEOGRAPHIC_DATA]" at bounding box center [321, 371] width 593 height 35
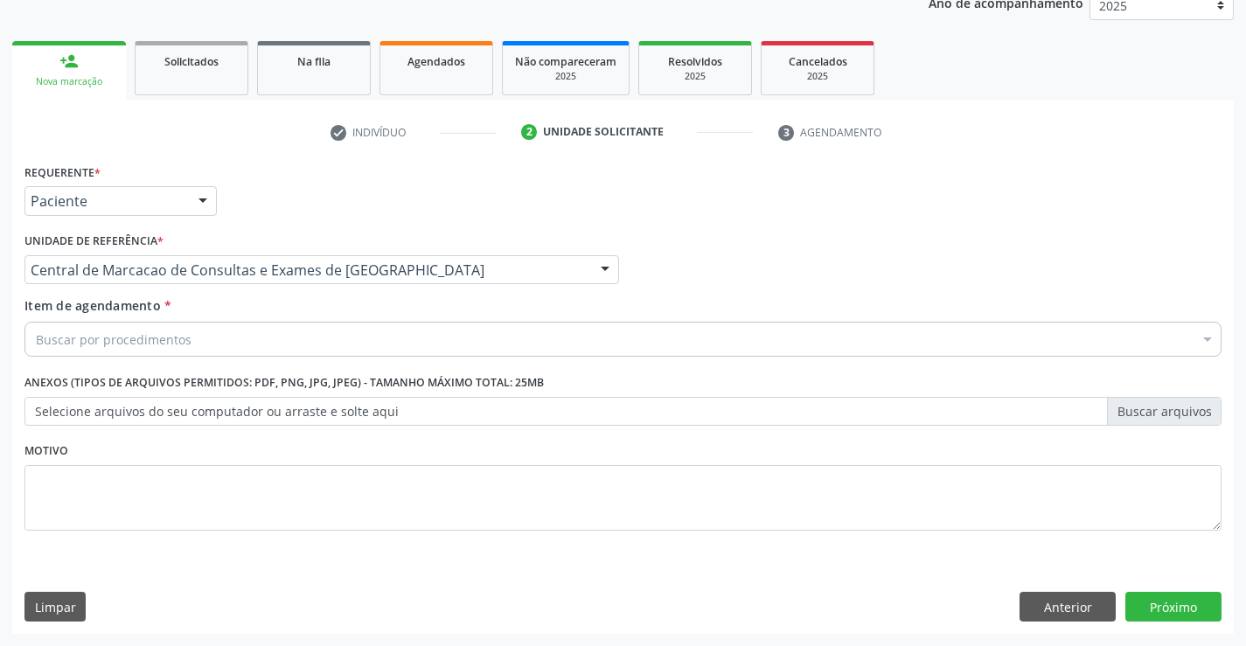
click at [303, 330] on div "Buscar por procedimentos" at bounding box center [622, 339] width 1197 height 35
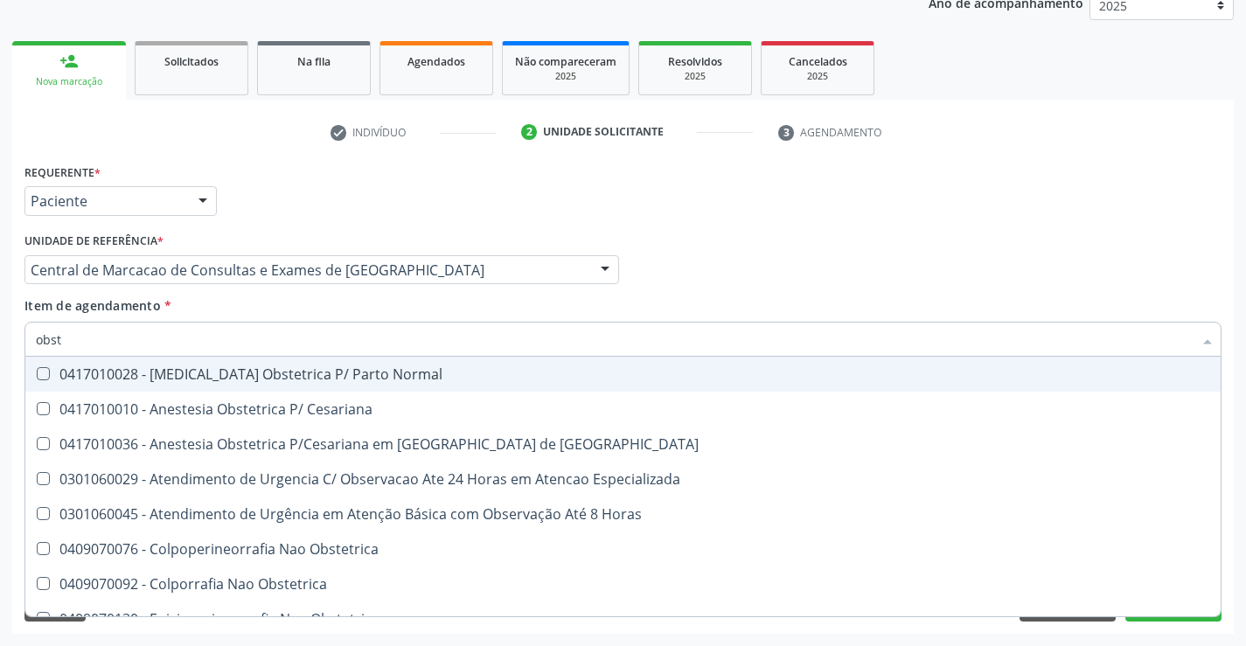
type input "obste"
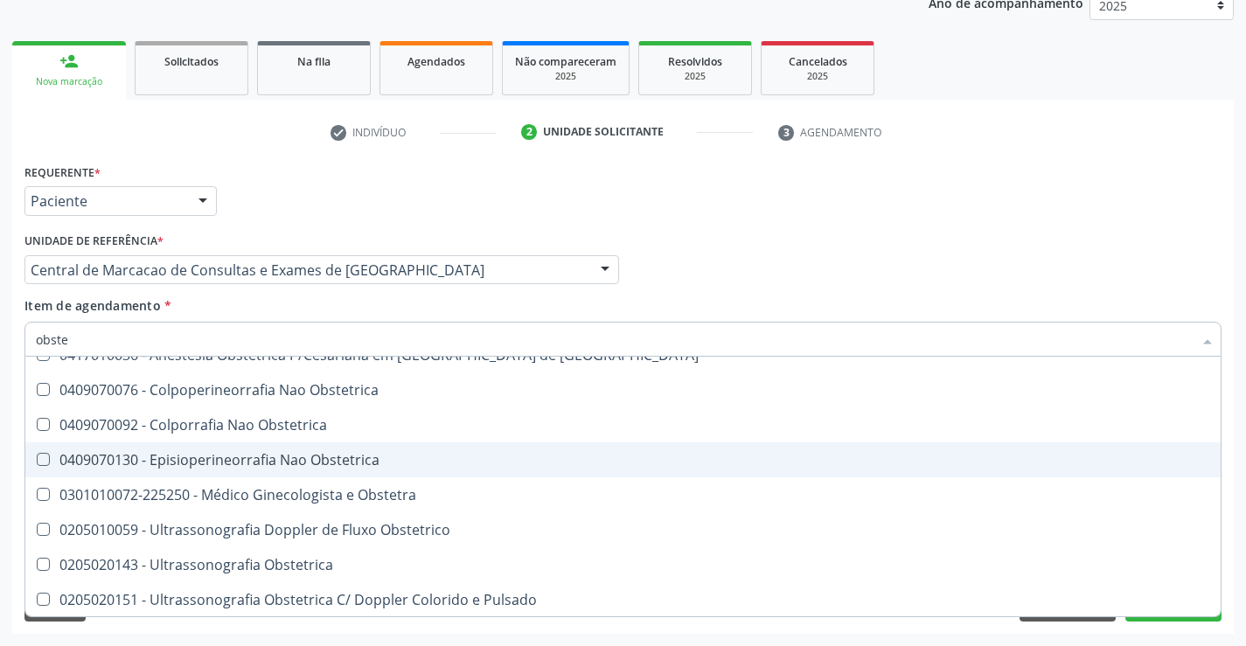
scroll to position [90, 0]
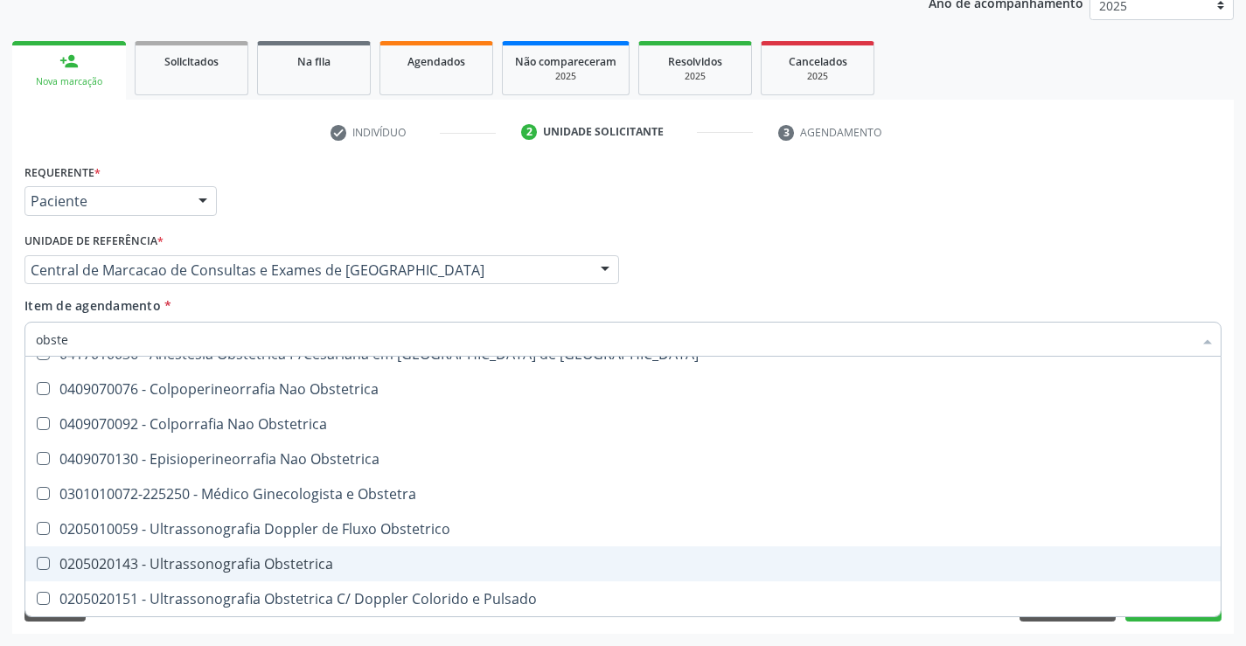
click at [255, 580] on span "0205020143 - Ultrassonografia Obstetrica" at bounding box center [622, 563] width 1195 height 35
checkbox Obstetrica "true"
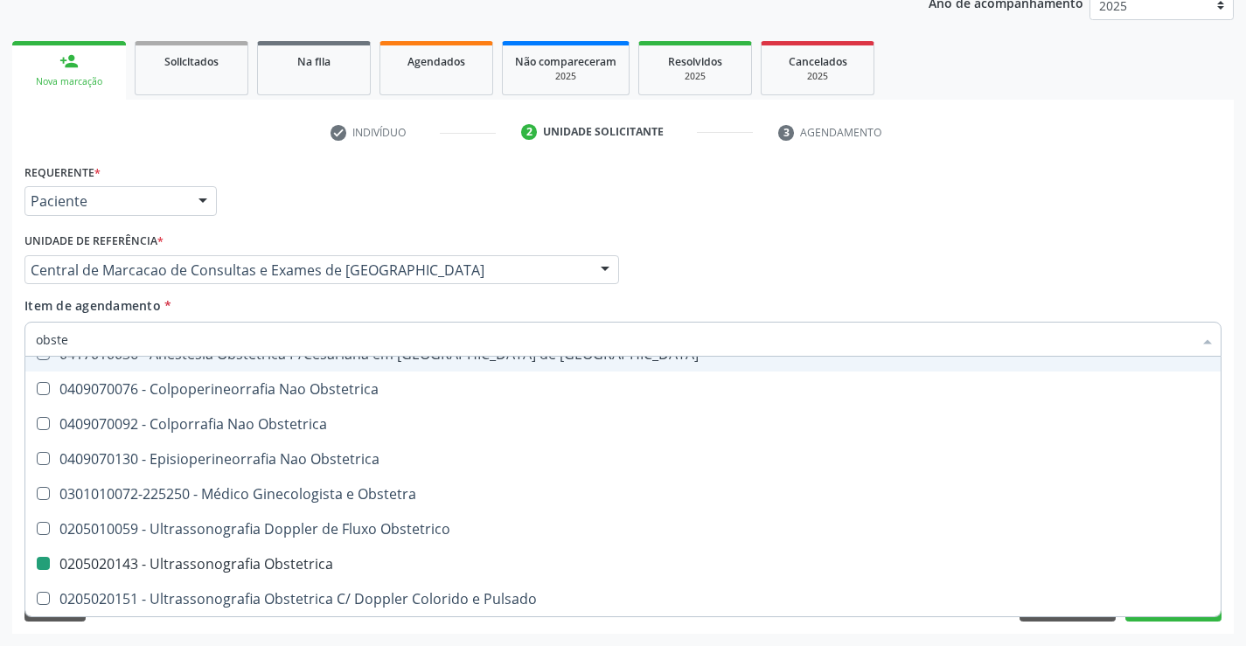
click at [675, 264] on div "Médico Solicitante Por favor, selecione a Unidade de Atendimento primeiro Nenhu…" at bounding box center [623, 262] width 1206 height 68
checkbox Cesariana "true"
checkbox Obstetrica "false"
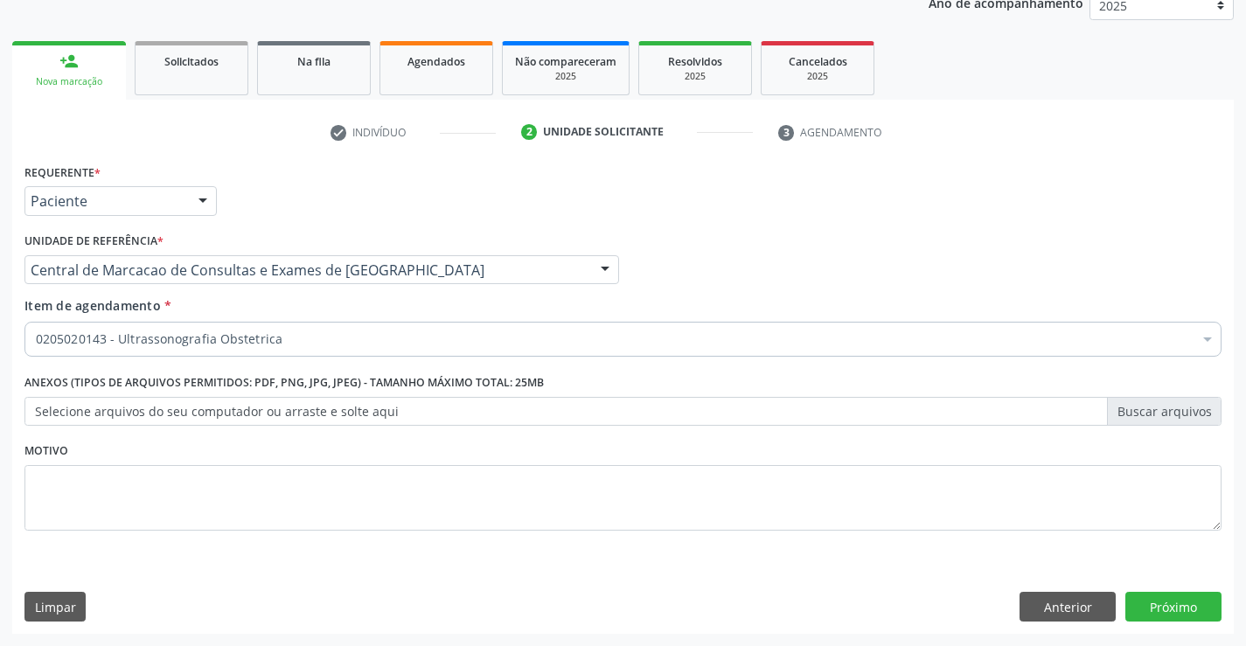
scroll to position [0, 0]
click at [1147, 601] on button "Próximo" at bounding box center [1173, 607] width 96 height 30
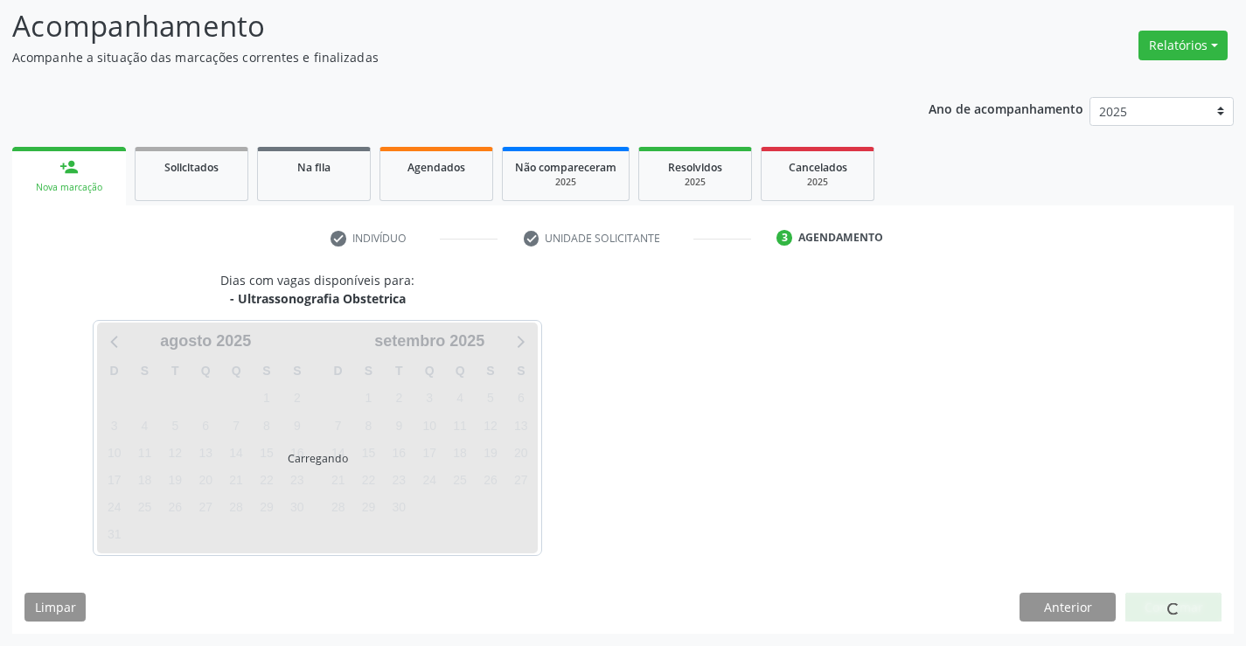
scroll to position [115, 0]
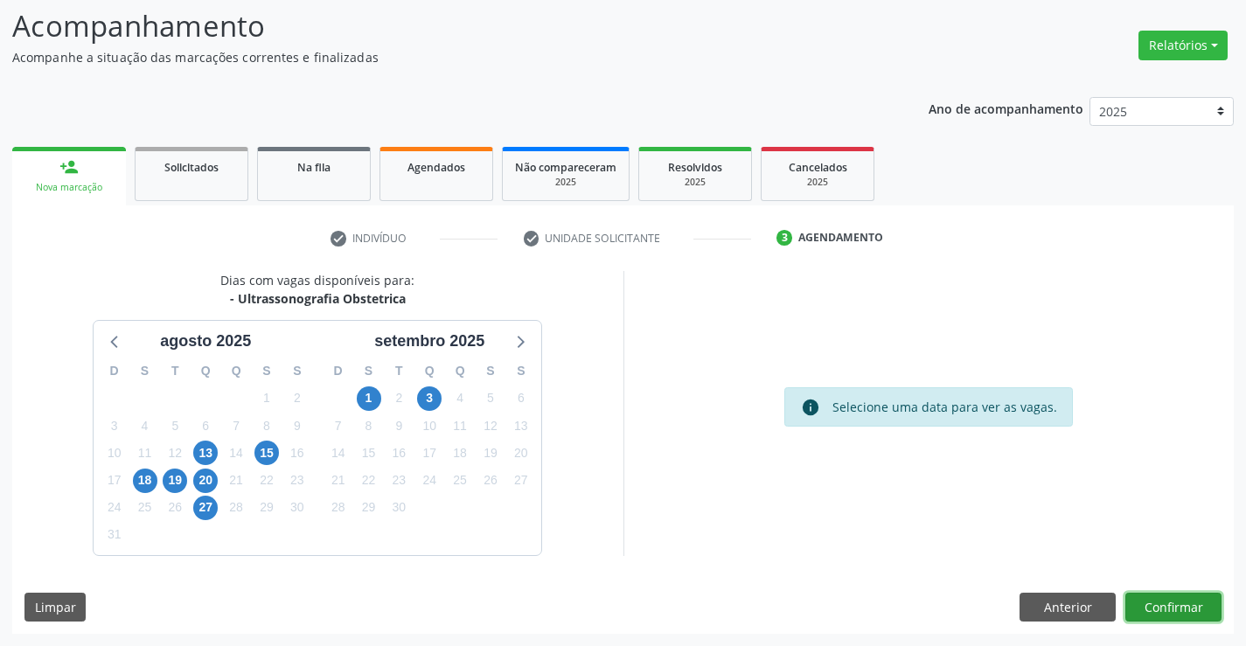
click at [1165, 608] on button "Confirmar" at bounding box center [1173, 608] width 96 height 30
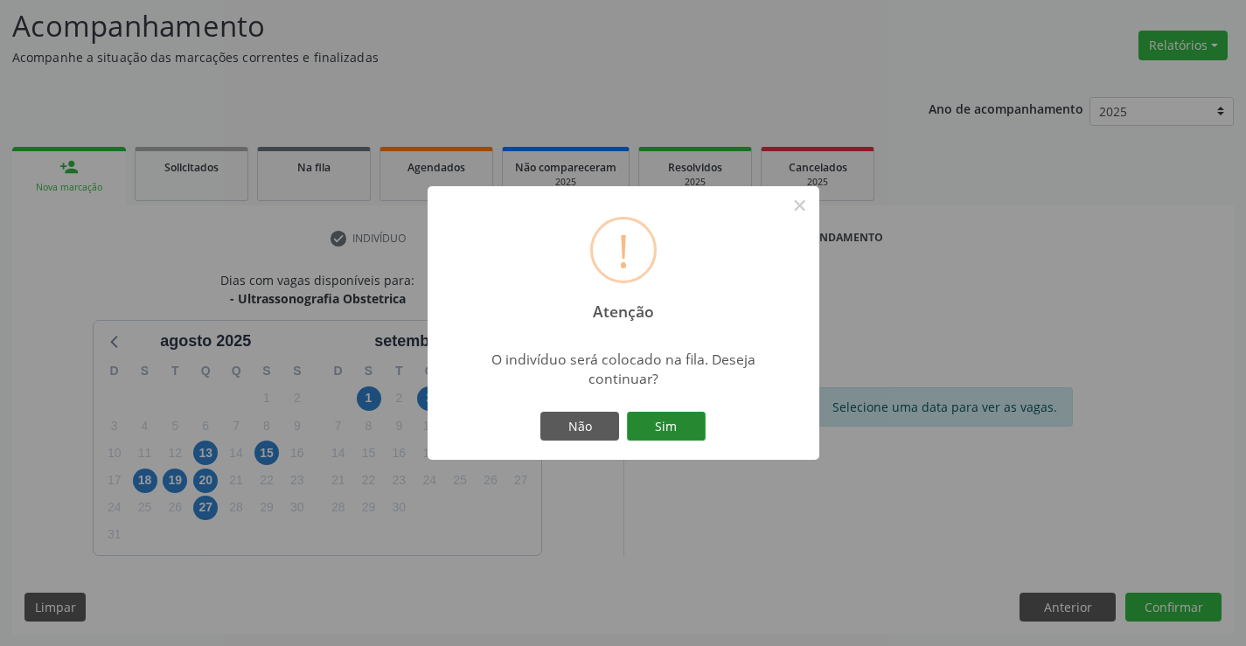
click at [699, 438] on button "Sim" at bounding box center [666, 427] width 79 height 30
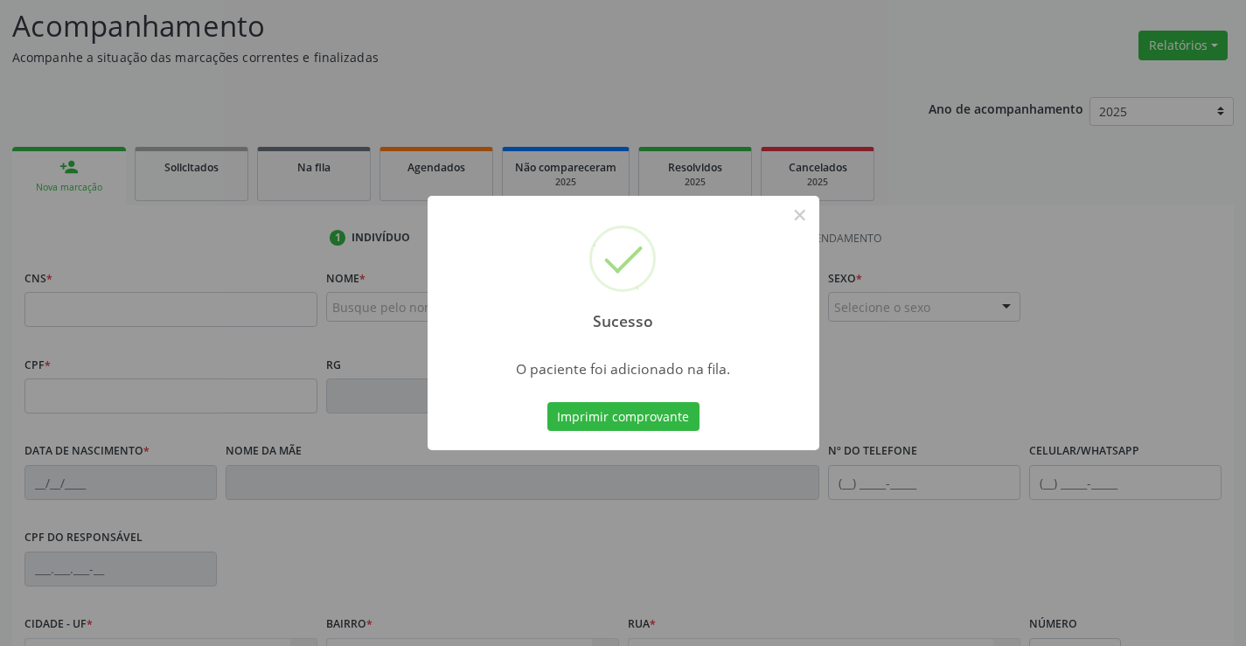
click at [631, 434] on div "Imprimir comprovante Cancel" at bounding box center [623, 417] width 160 height 37
click at [660, 413] on button "Imprimir comprovante" at bounding box center [623, 417] width 152 height 30
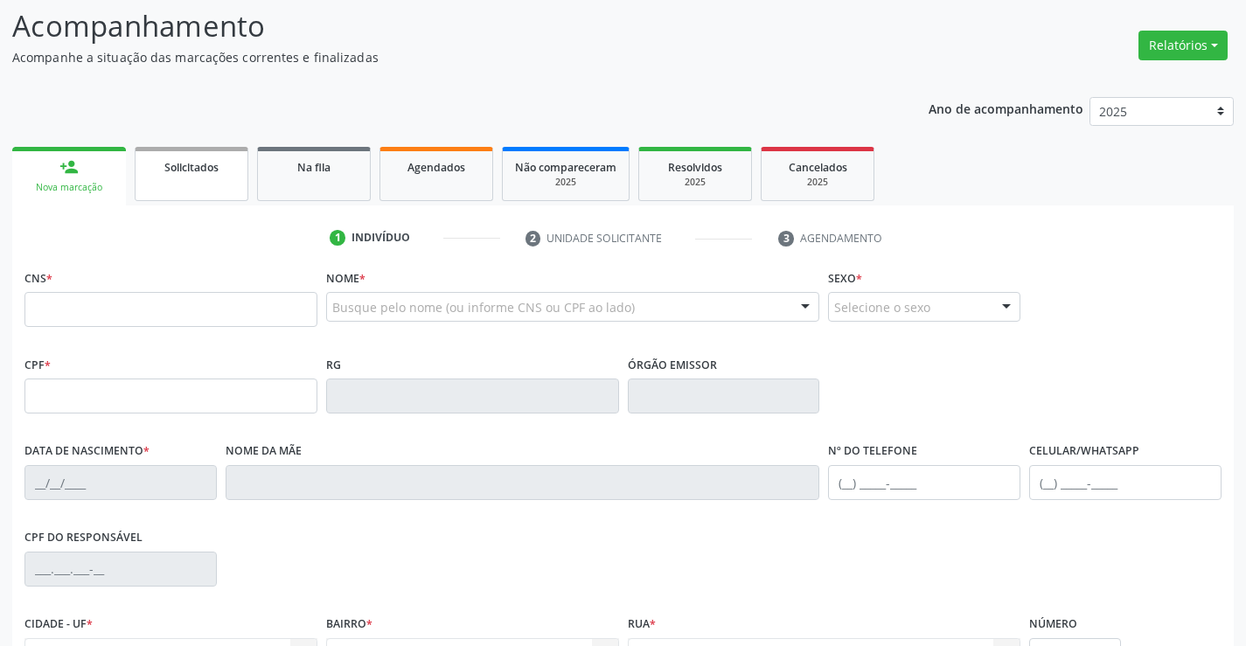
click at [225, 177] on link "Solicitados" at bounding box center [192, 174] width 114 height 54
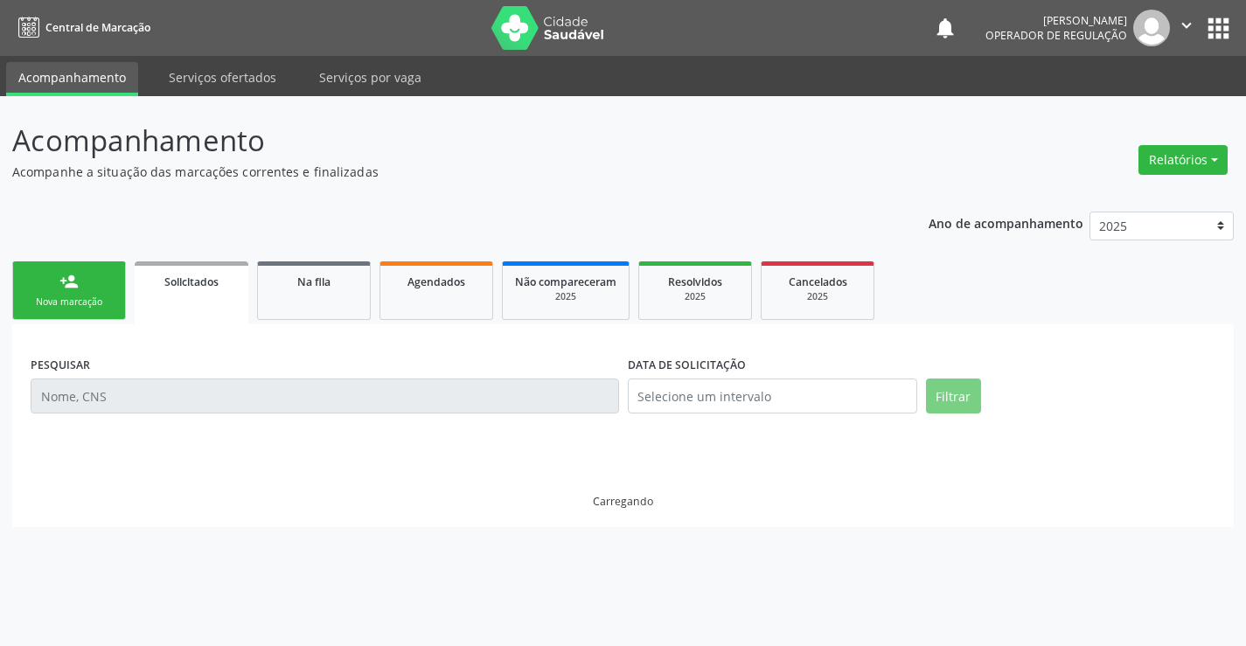
scroll to position [0, 0]
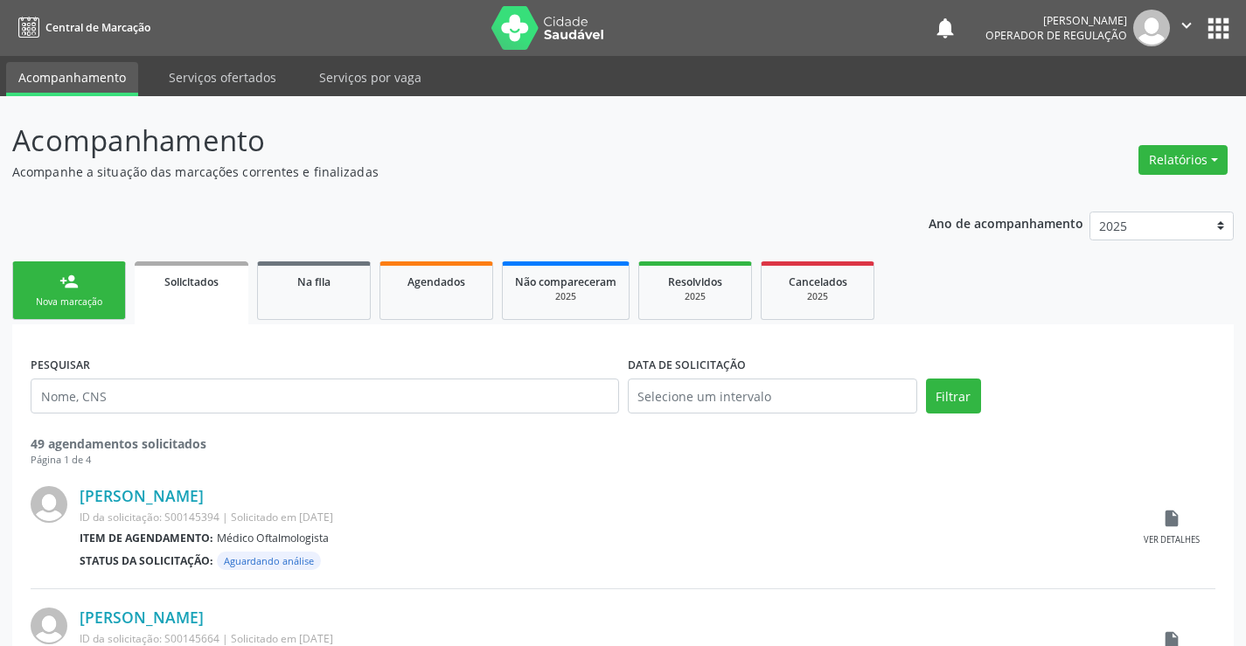
click at [52, 302] on div "Nova marcação" at bounding box center [68, 301] width 87 height 13
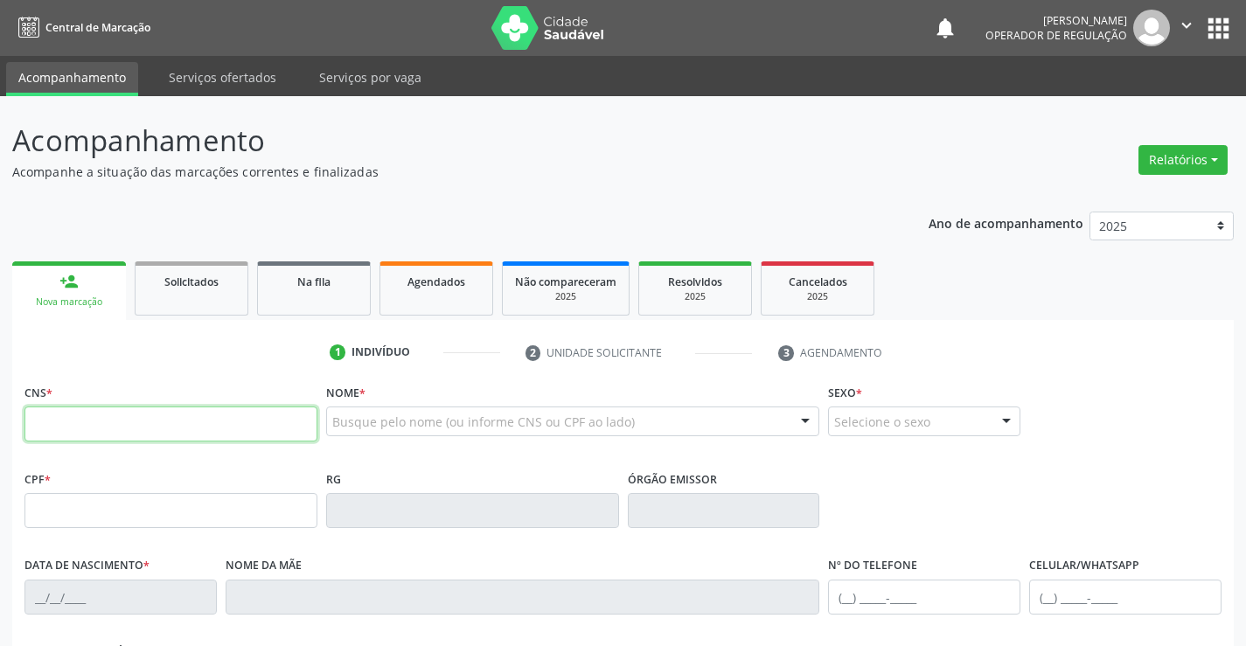
click at [127, 425] on input "text" at bounding box center [170, 424] width 293 height 35
type input "700 2059 9093 7728"
type input "007655497"
type input "14/06/2017"
type input "(74) 98859-8375"
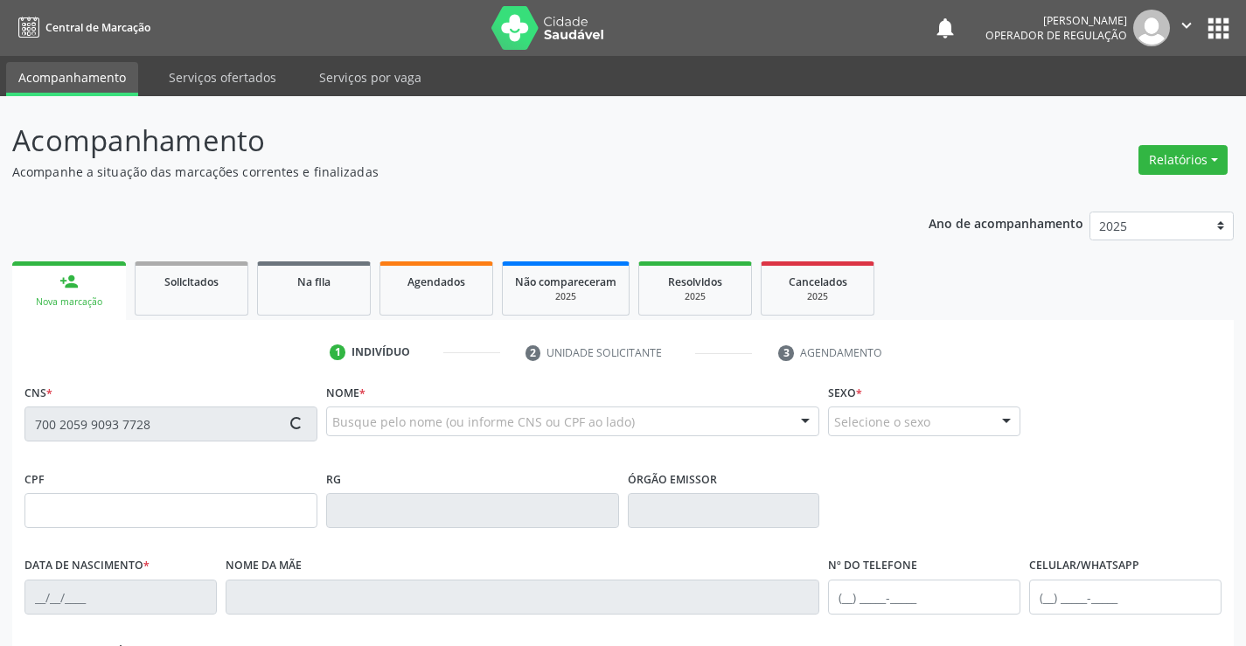
type input "(74) 99115-9103"
type input "SN"
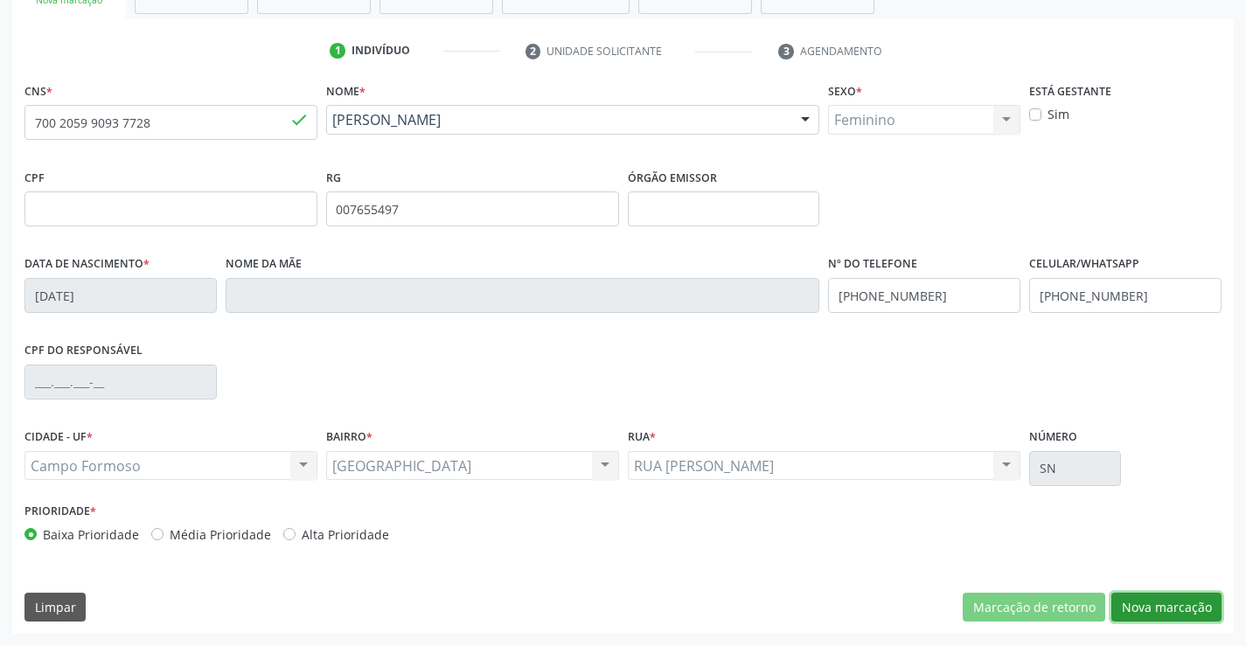
click at [1198, 615] on button "Nova marcação" at bounding box center [1166, 608] width 110 height 30
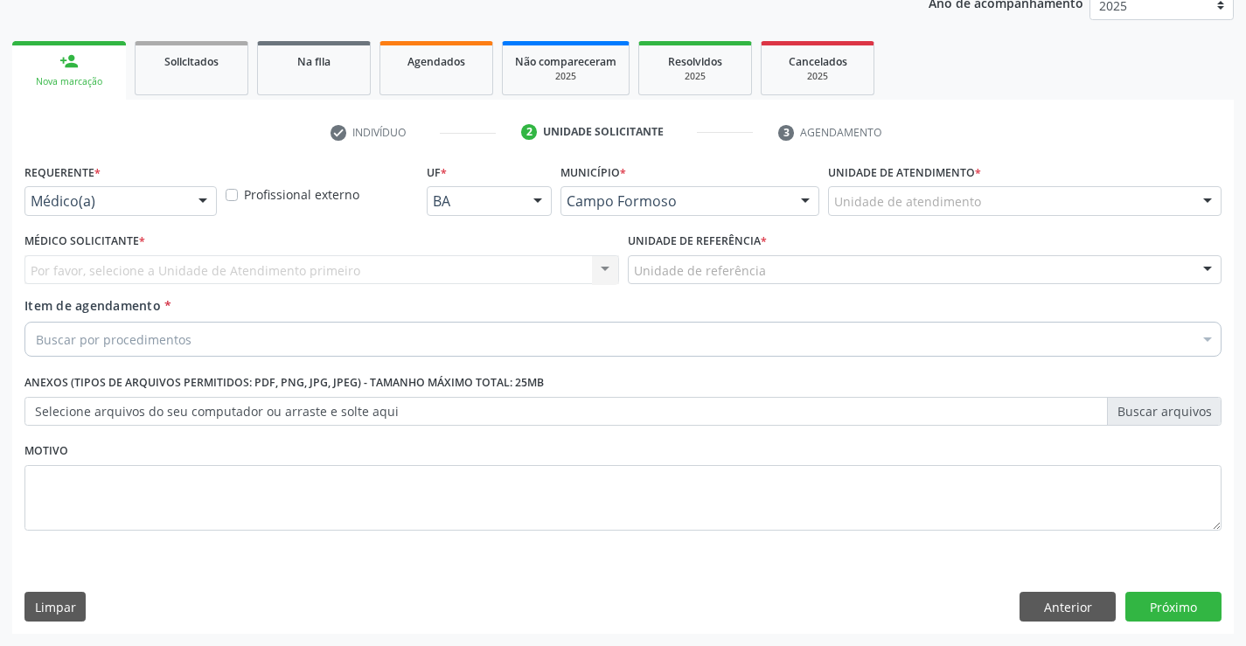
scroll to position [220, 0]
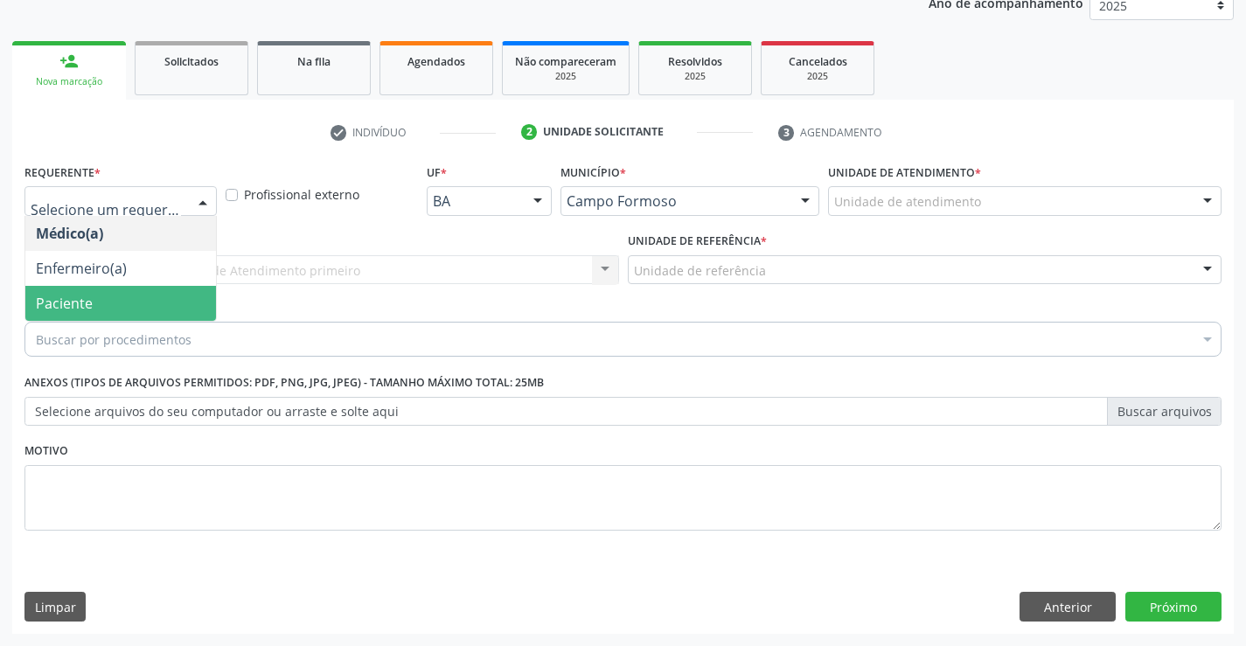
click at [124, 311] on span "Paciente" at bounding box center [120, 303] width 191 height 35
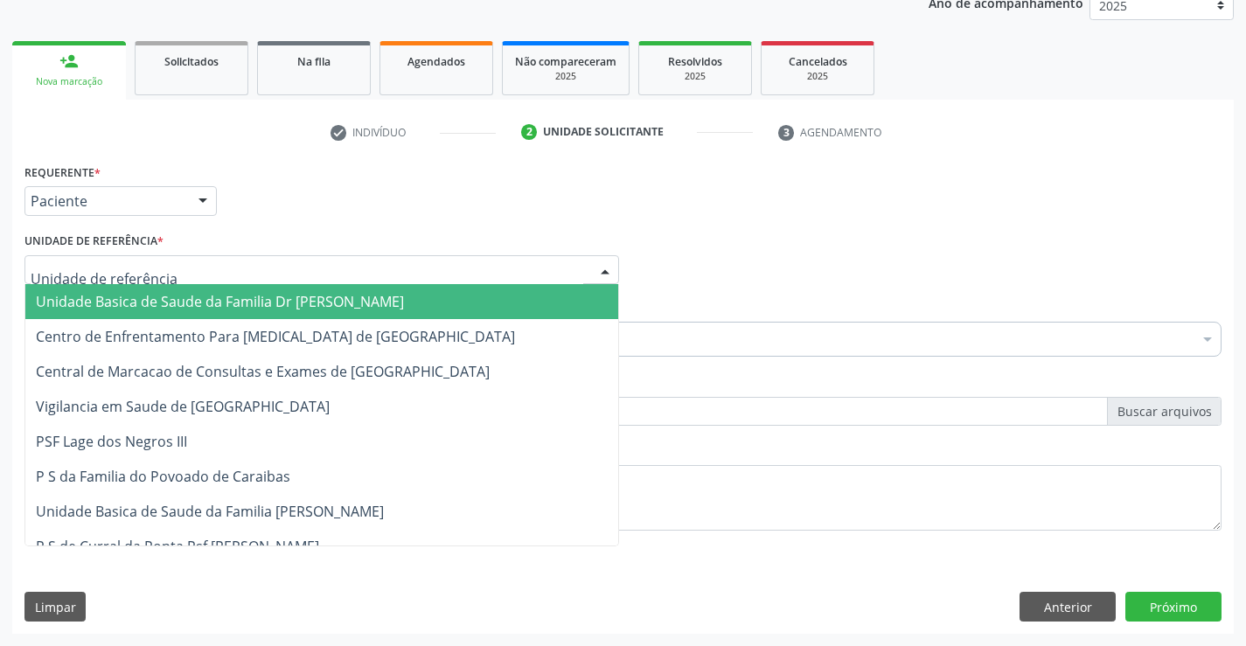
click at [305, 278] on div at bounding box center [321, 270] width 594 height 30
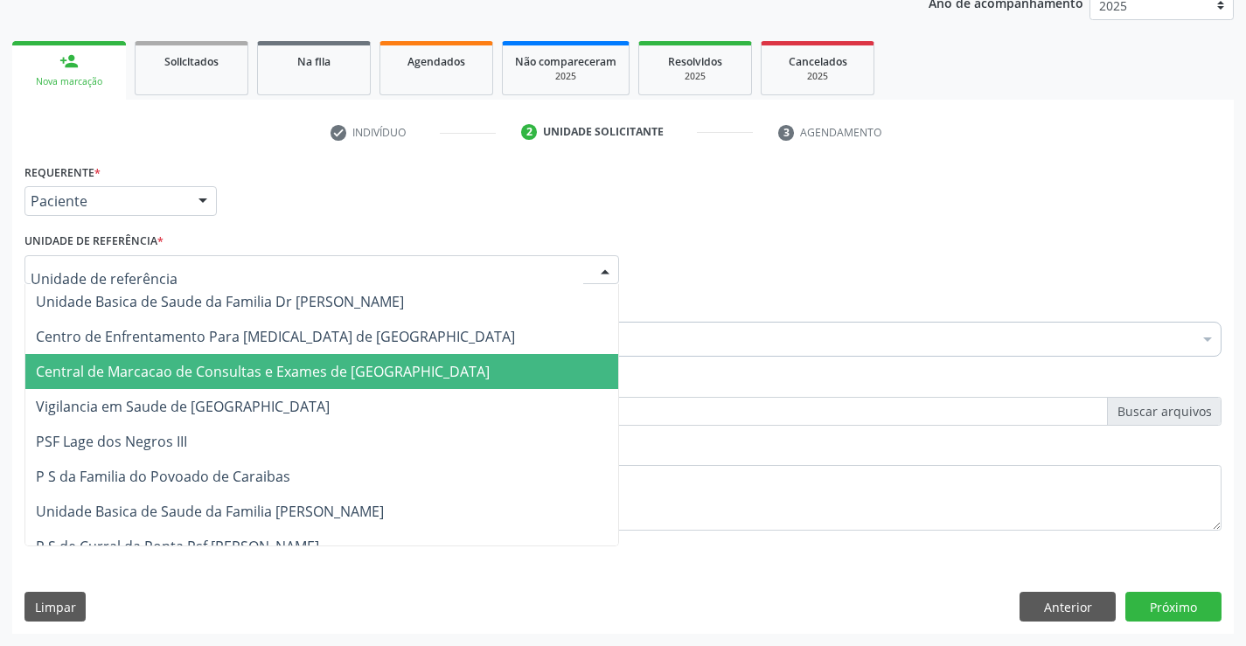
click at [308, 363] on span "Central de Marcacao de Consultas e Exames de [GEOGRAPHIC_DATA]" at bounding box center [263, 371] width 454 height 19
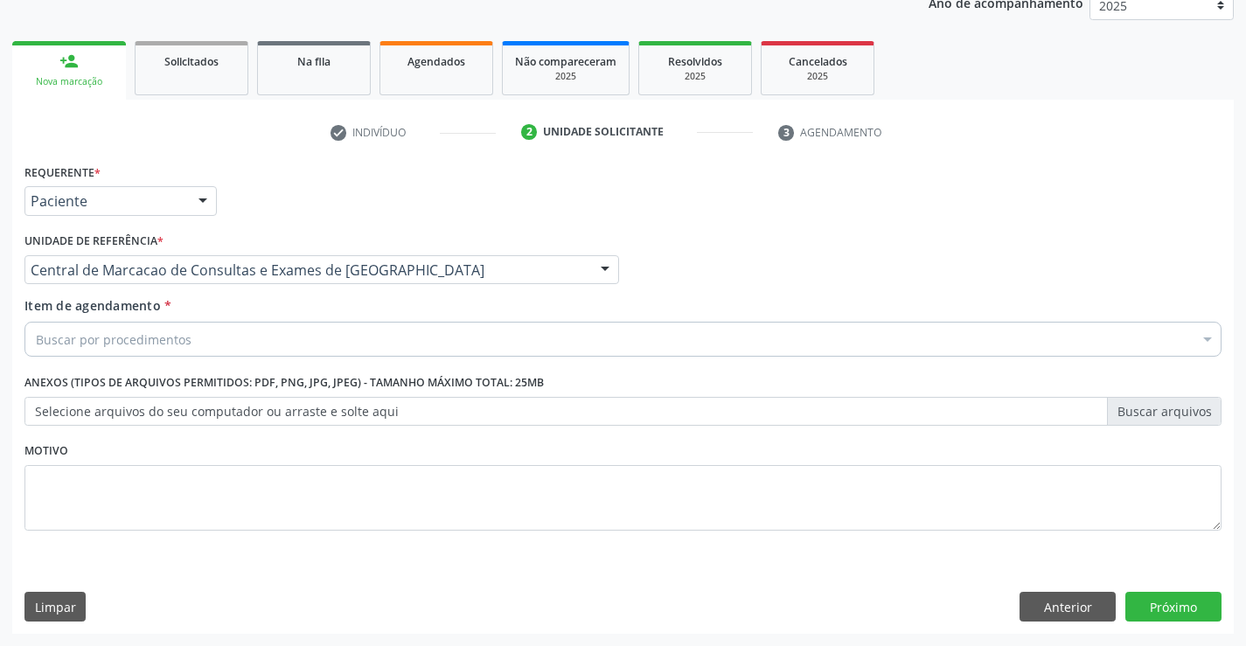
click at [336, 337] on div "Buscar por procedimentos" at bounding box center [622, 339] width 1197 height 35
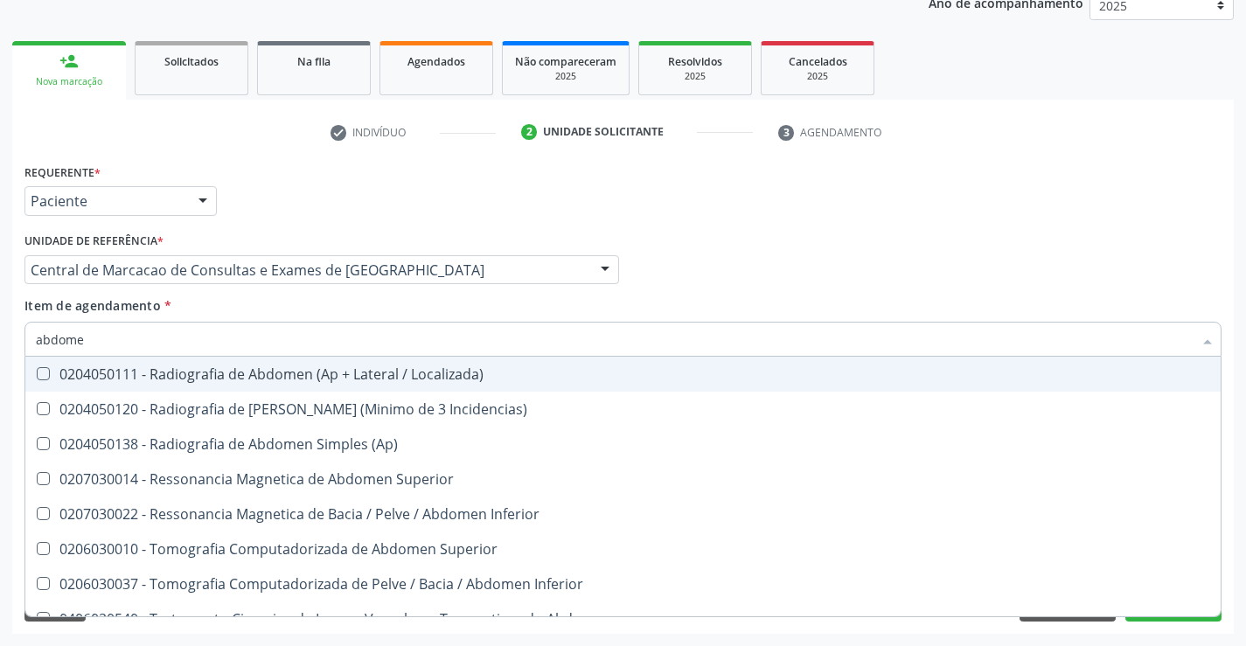
type input "abdomen"
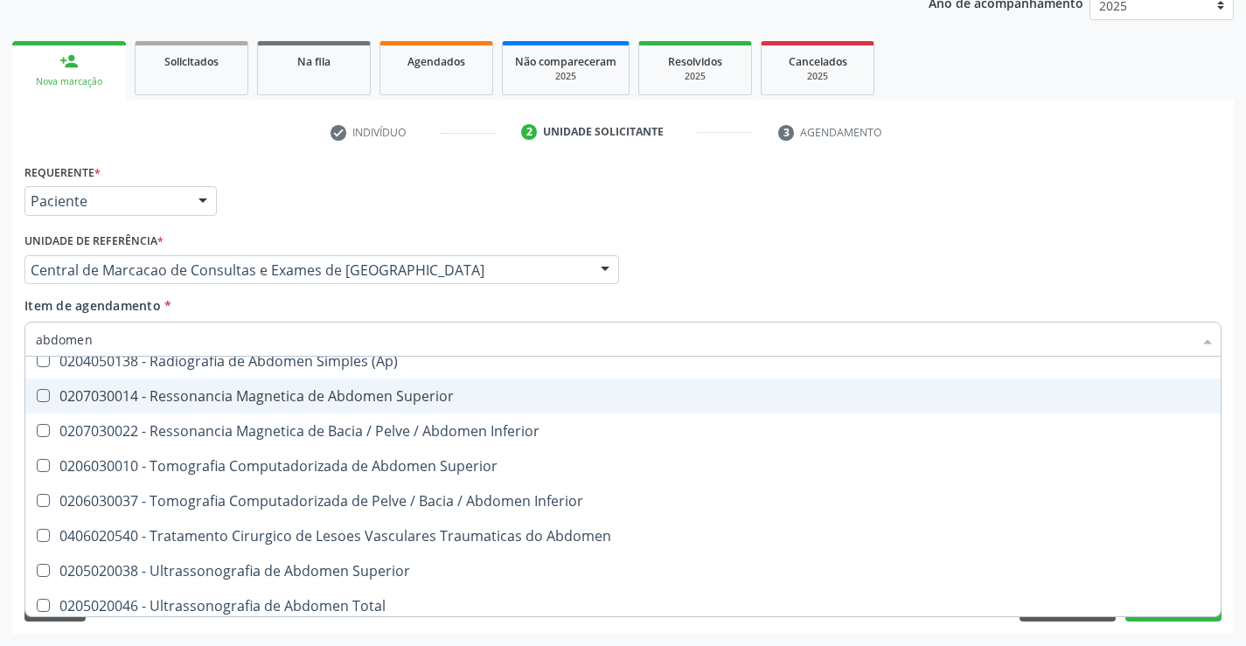
scroll to position [90, 0]
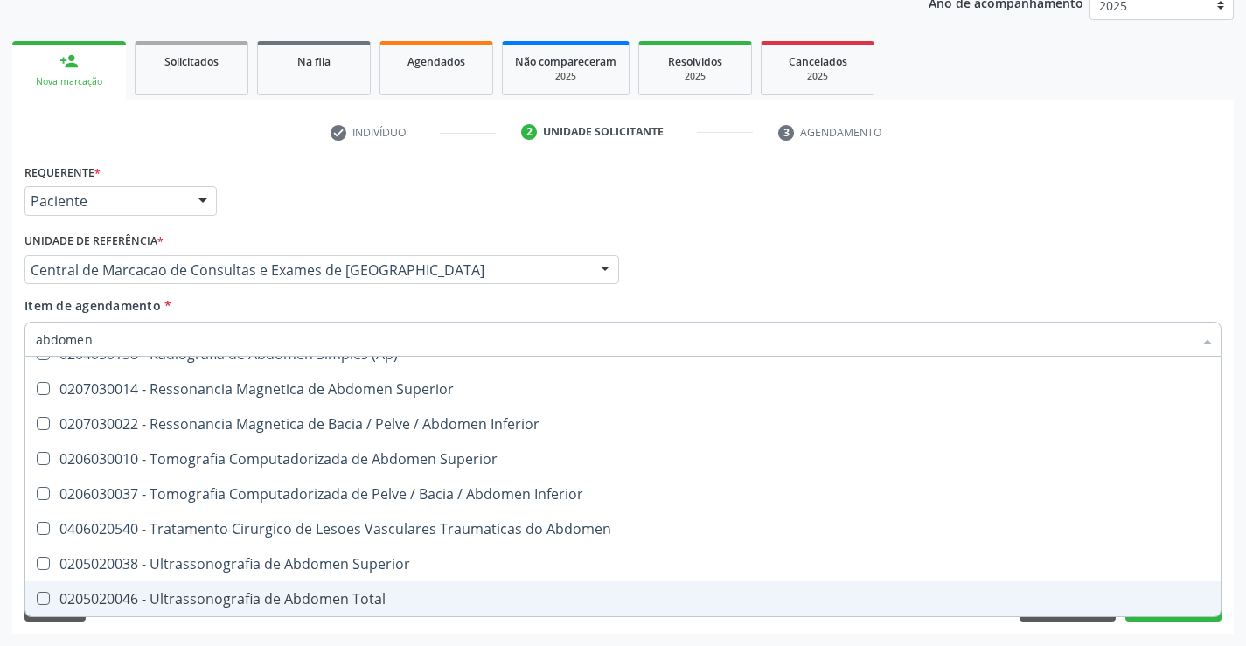
click at [261, 600] on div "0205020046 - Ultrassonografia de Abdomen Total" at bounding box center [623, 599] width 1174 height 14
checkbox Total "true"
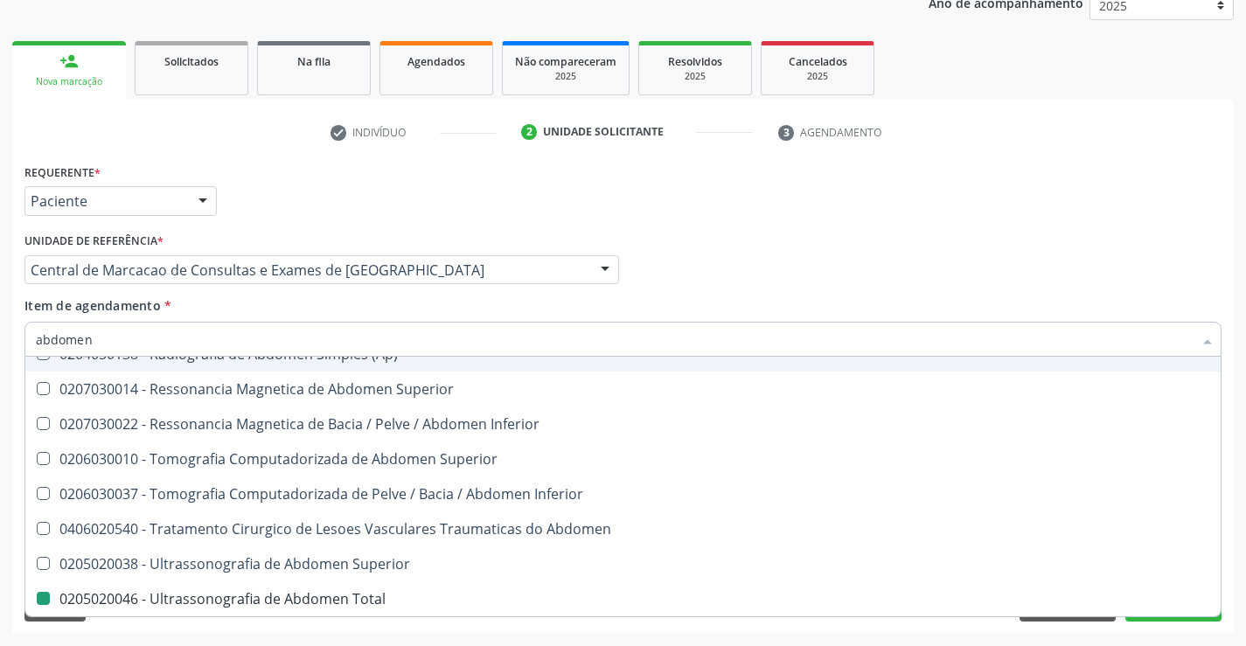
click at [710, 259] on div "Médico Solicitante Por favor, selecione a Unidade de Atendimento primeiro Nenhu…" at bounding box center [623, 262] width 1206 height 68
checkbox Incidencias\) "true"
checkbox Total "false"
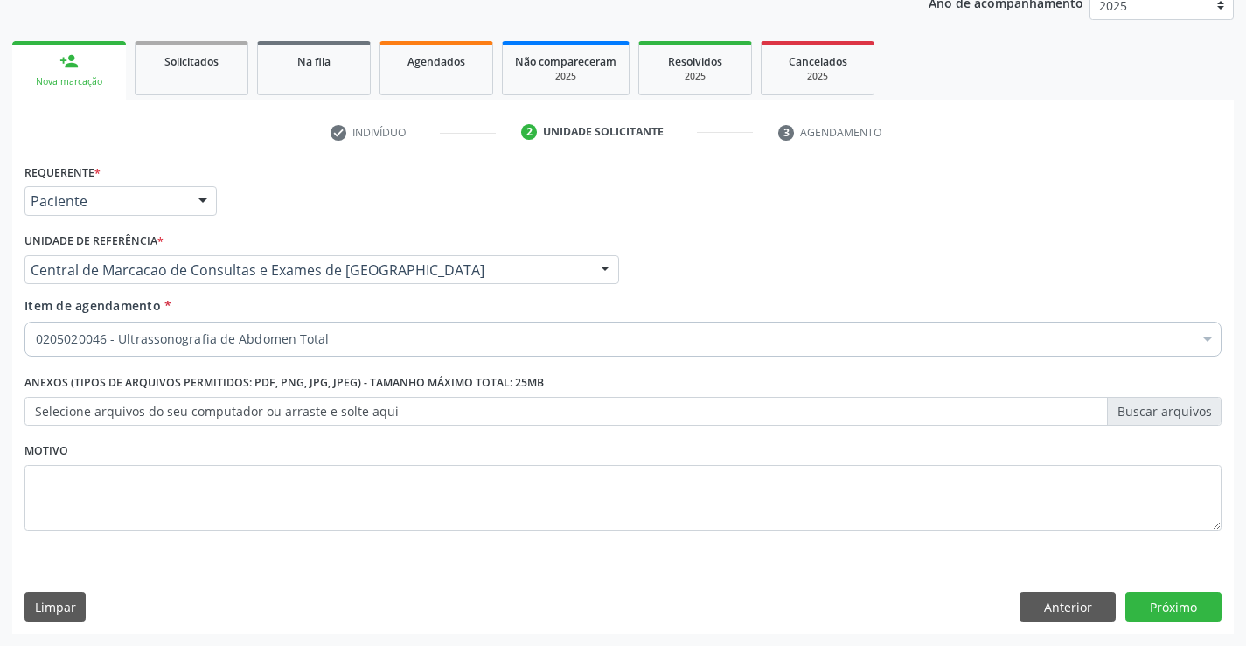
scroll to position [0, 0]
click at [1172, 601] on button "Próximo" at bounding box center [1173, 607] width 96 height 30
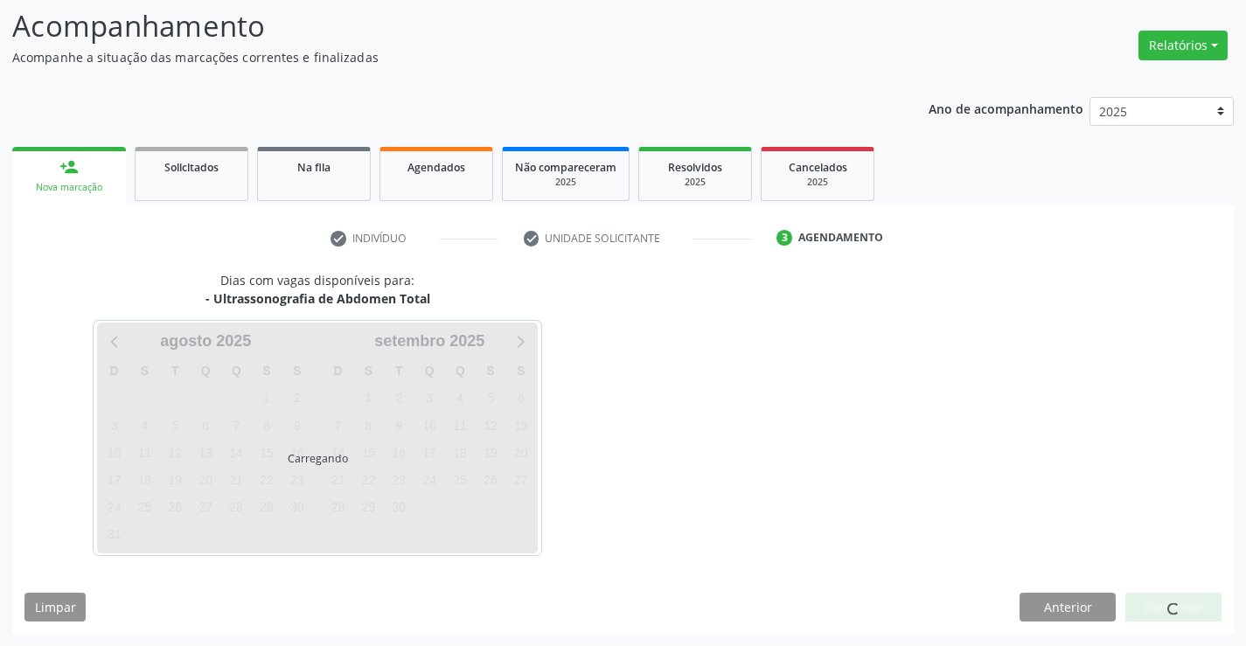
scroll to position [115, 0]
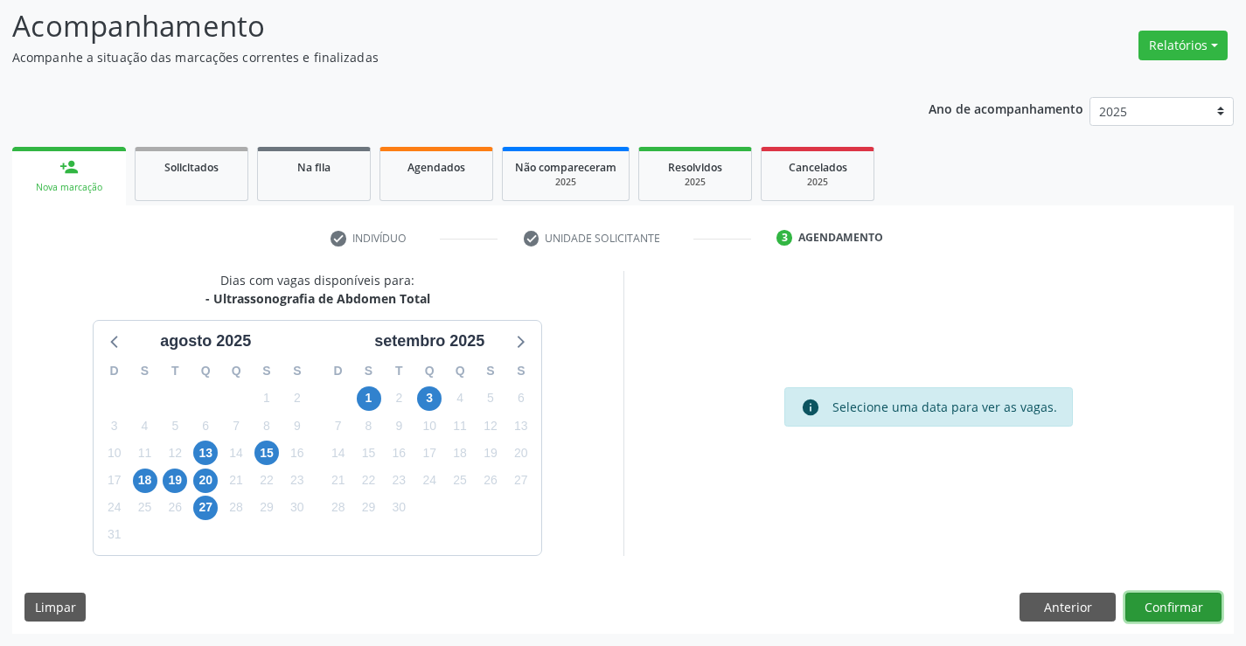
click at [1193, 593] on button "Confirmar" at bounding box center [1173, 608] width 96 height 30
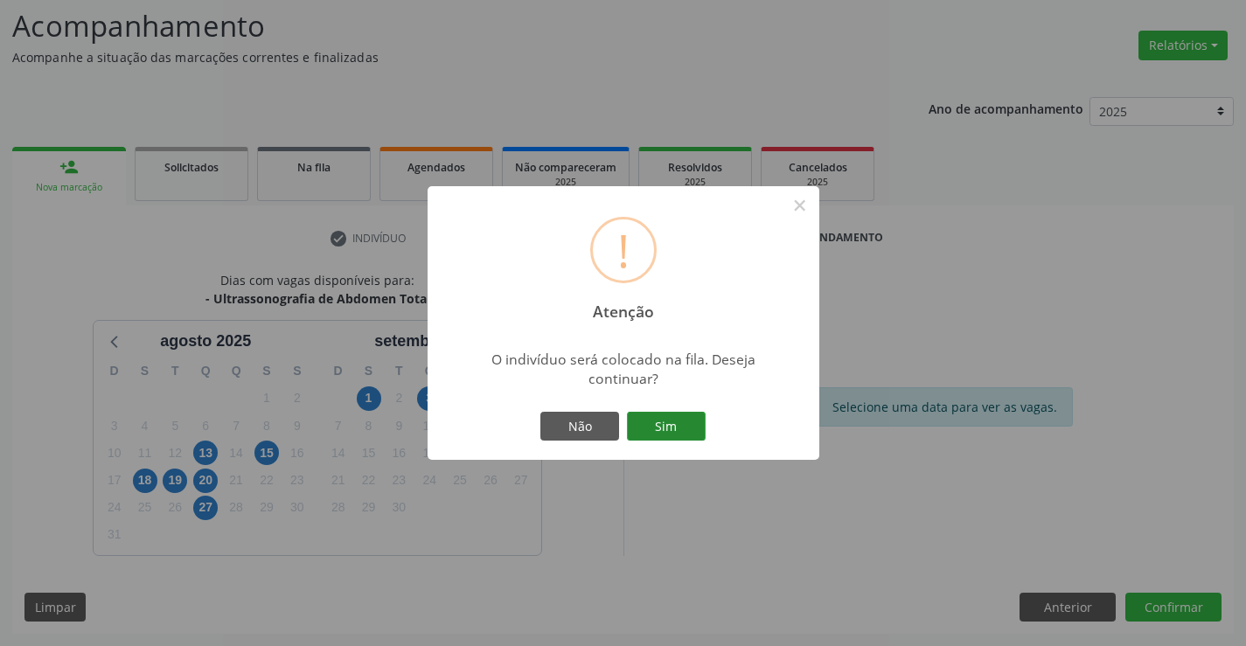
click at [656, 424] on button "Sim" at bounding box center [666, 427] width 79 height 30
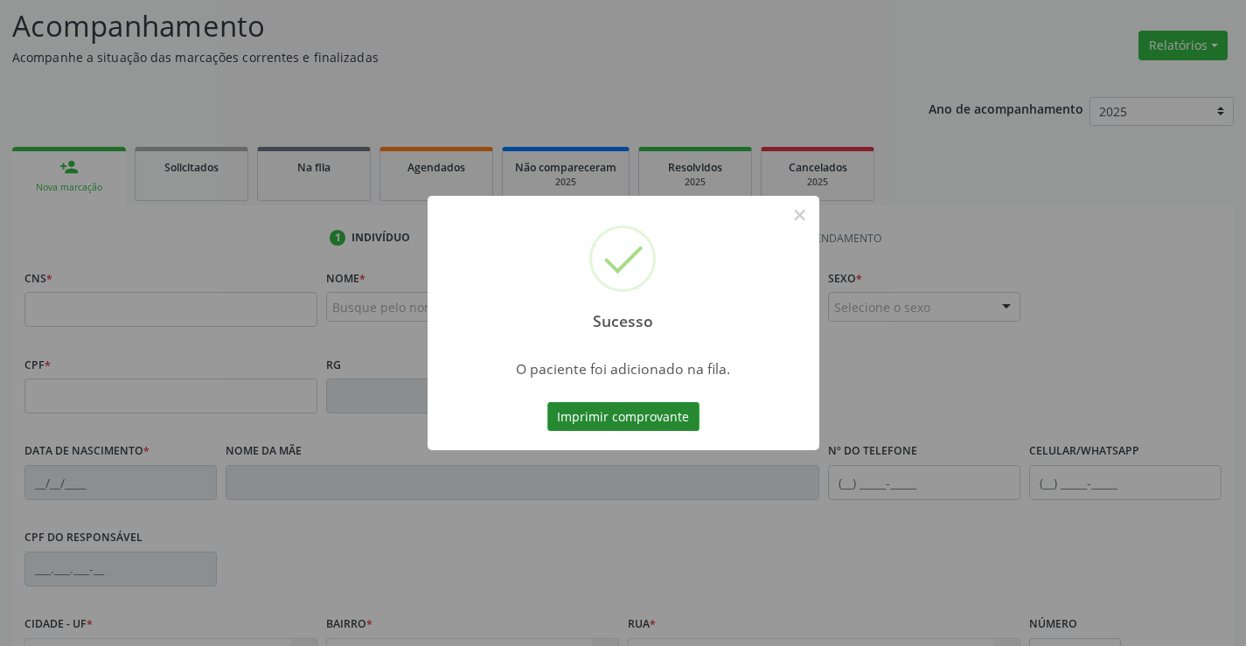
click at [637, 408] on button "Imprimir comprovante" at bounding box center [623, 417] width 152 height 30
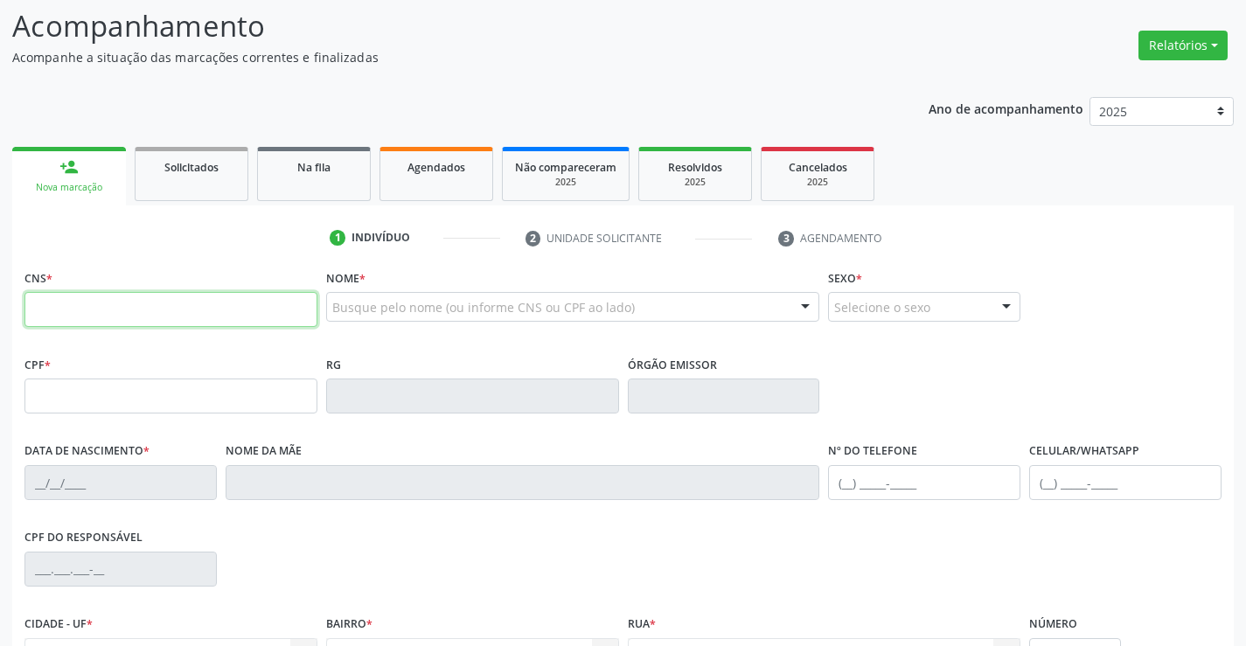
click at [145, 318] on input "text" at bounding box center [170, 309] width 293 height 35
click at [97, 288] on div "CNS *" at bounding box center [170, 296] width 293 height 62
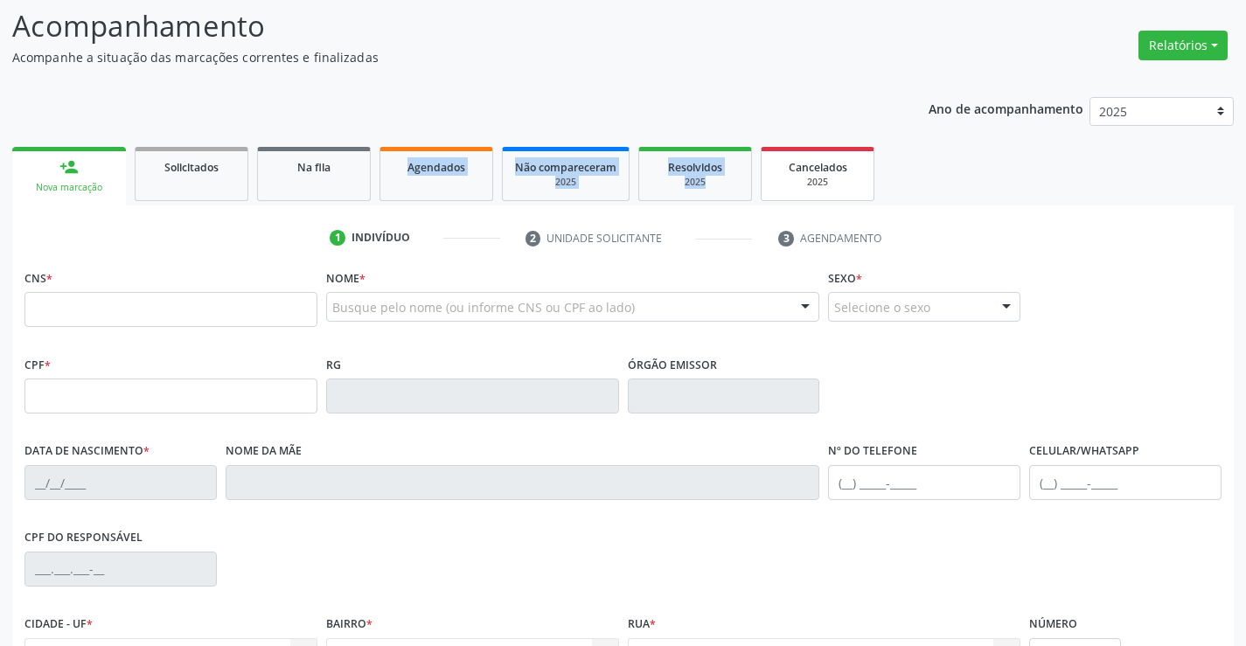
drag, startPoint x: 402, startPoint y: 70, endPoint x: 791, endPoint y: 152, distance: 397.6
click at [791, 152] on div "Acompanhamento Acompanhe a situação das marcações correntes e finalizadas Relat…" at bounding box center [622, 412] width 1221 height 816
click at [722, 56] on p "Acompanhe a situação das marcações correntes e finalizadas" at bounding box center [439, 57] width 855 height 18
drag, startPoint x: 545, startPoint y: 93, endPoint x: 820, endPoint y: 142, distance: 279.0
click at [962, 232] on div "Acompanhamento Acompanhe a situação das marcações correntes e finalizadas Relat…" at bounding box center [622, 412] width 1221 height 816
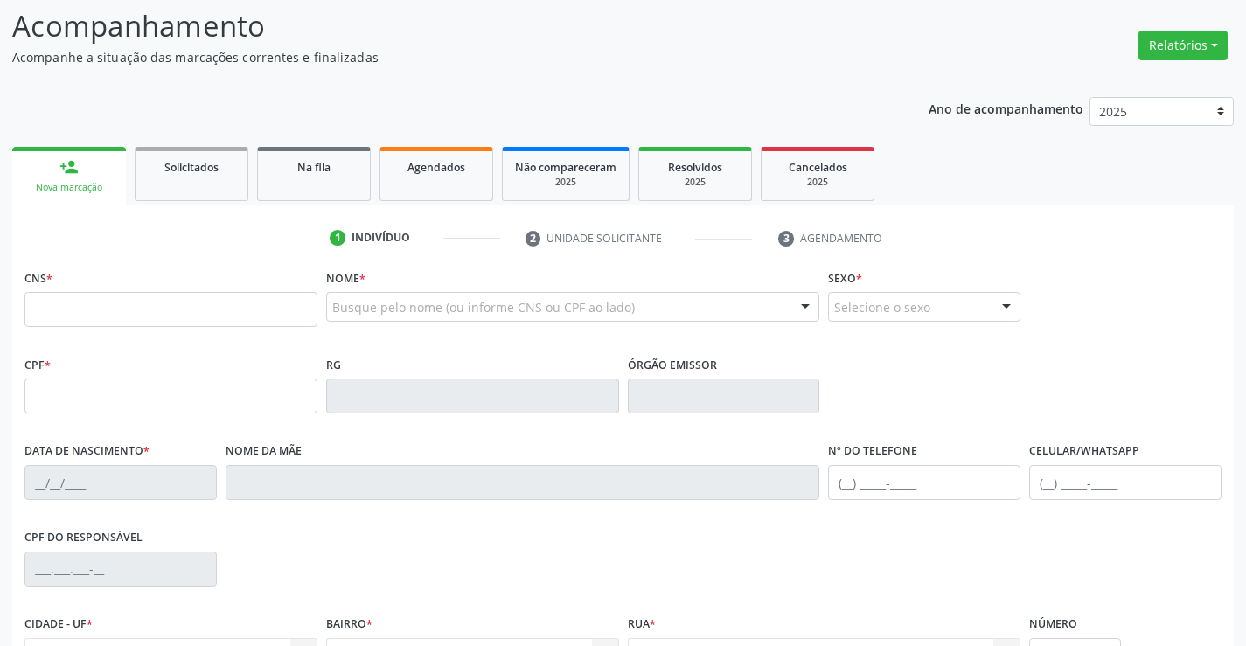
click at [736, 76] on div "Acompanhamento Acompanhe a situação das marcações correntes e finalizadas Relat…" at bounding box center [622, 412] width 1221 height 816
drag, startPoint x: 434, startPoint y: 117, endPoint x: 941, endPoint y: 231, distance: 518.8
click at [941, 231] on div "Ano de acompanhamento 2025 2024 2023 person_add Nova marcação Solicitados Na fi…" at bounding box center [622, 453] width 1221 height 737
click at [777, 29] on p "Acompanhamento" at bounding box center [439, 26] width 855 height 44
drag, startPoint x: 454, startPoint y: 69, endPoint x: 762, endPoint y: 149, distance: 318.7
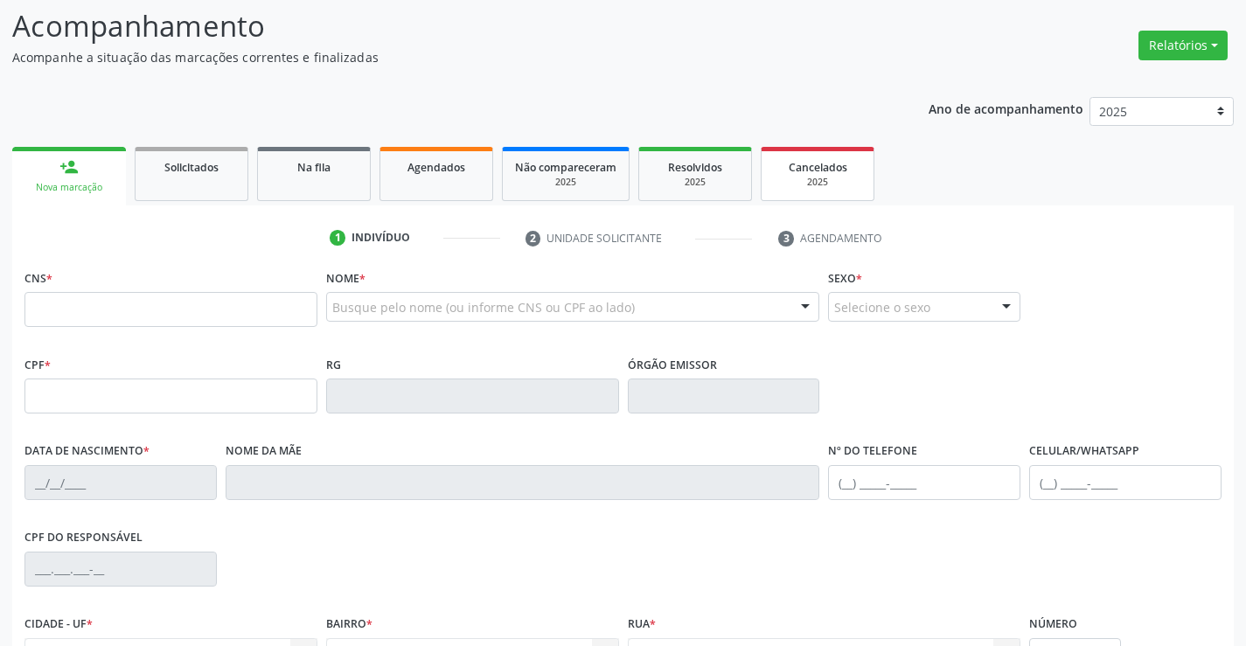
click at [985, 275] on div "Acompanhamento Acompanhe a situação das marcações correntes e finalizadas Relat…" at bounding box center [622, 412] width 1221 height 816
click at [652, 83] on div "Acompanhamento Acompanhe a situação das marcações correntes e finalizadas Relat…" at bounding box center [622, 412] width 1221 height 816
drag, startPoint x: 490, startPoint y: 86, endPoint x: 931, endPoint y: 309, distance: 494.2
click at [931, 309] on div "Acompanhamento Acompanhe a situação das marcações correntes e finalizadas Relat…" at bounding box center [622, 412] width 1221 height 816
click at [464, 46] on p "Acompanhamento" at bounding box center [439, 26] width 855 height 44
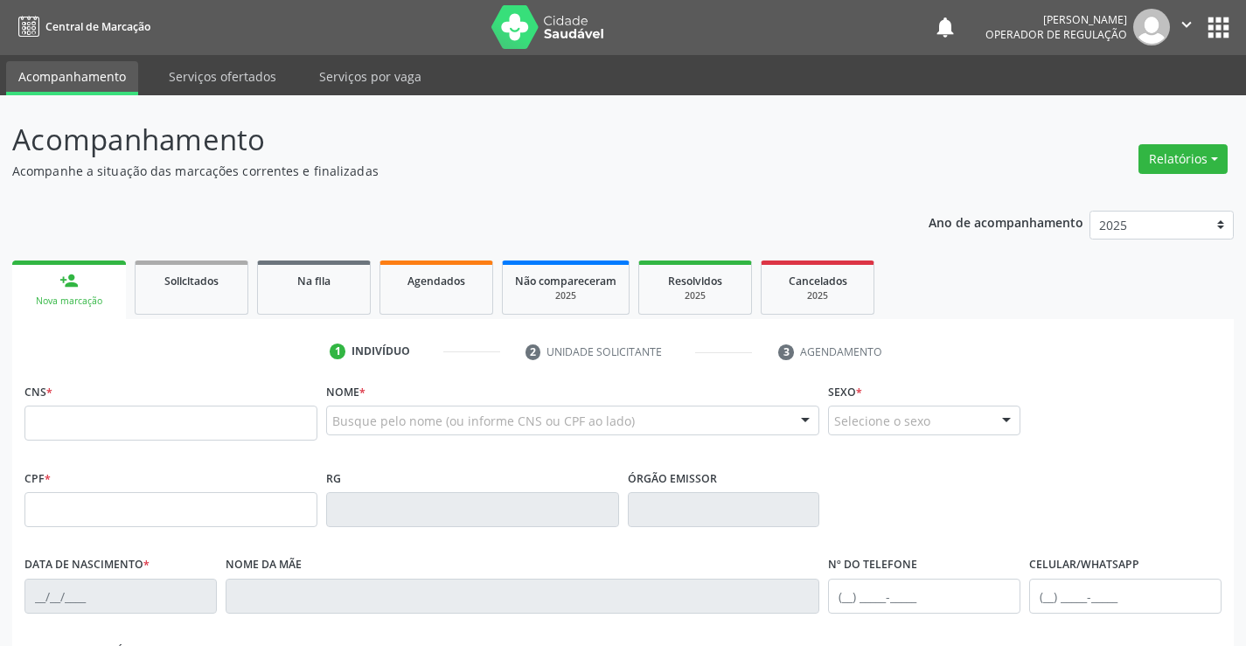
scroll to position [0, 0]
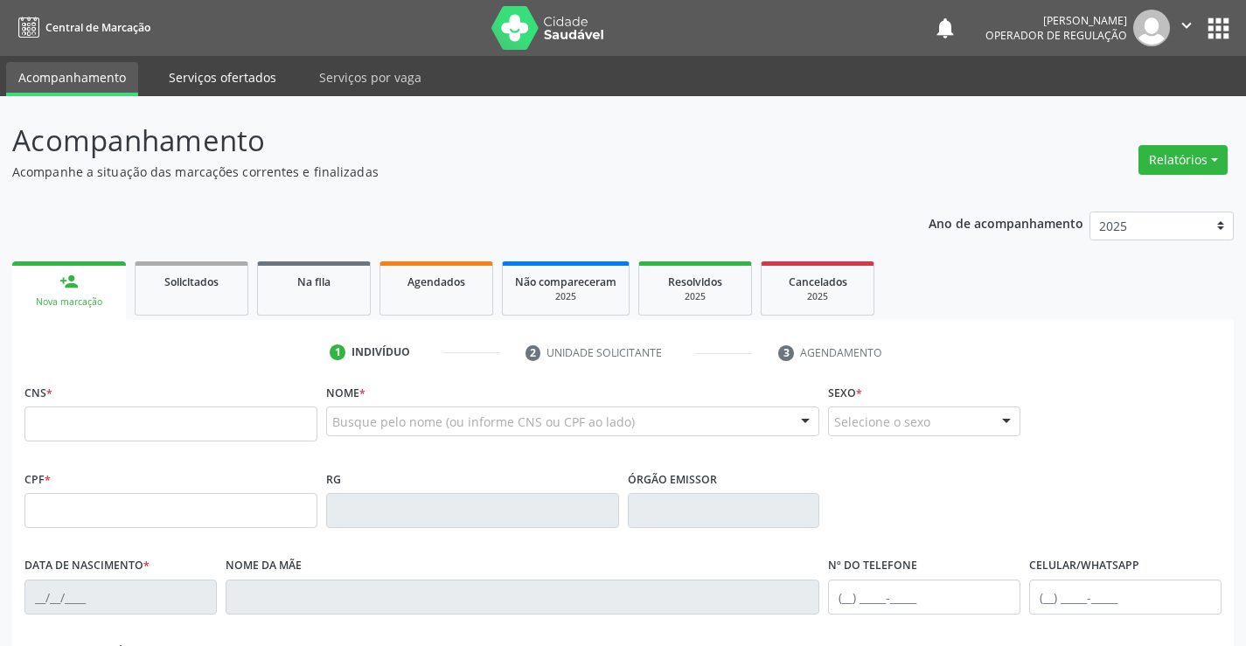
click at [263, 80] on link "Serviços ofertados" at bounding box center [222, 77] width 132 height 31
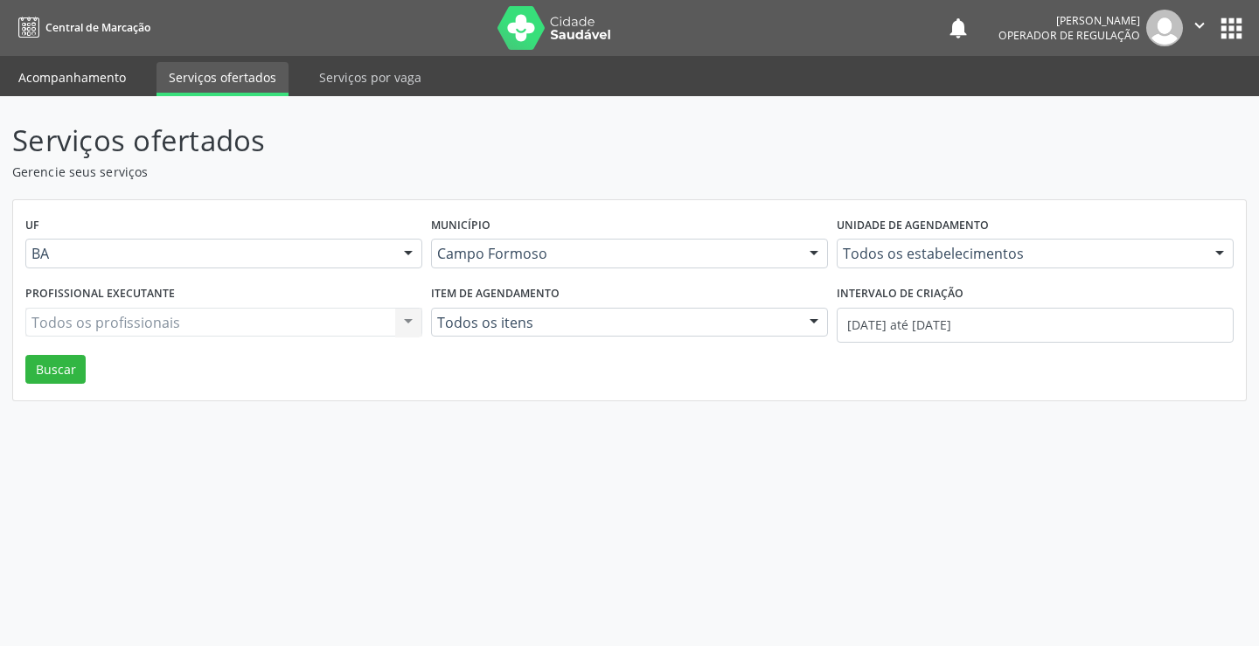
click at [101, 70] on link "Acompanhamento" at bounding box center [72, 77] width 132 height 31
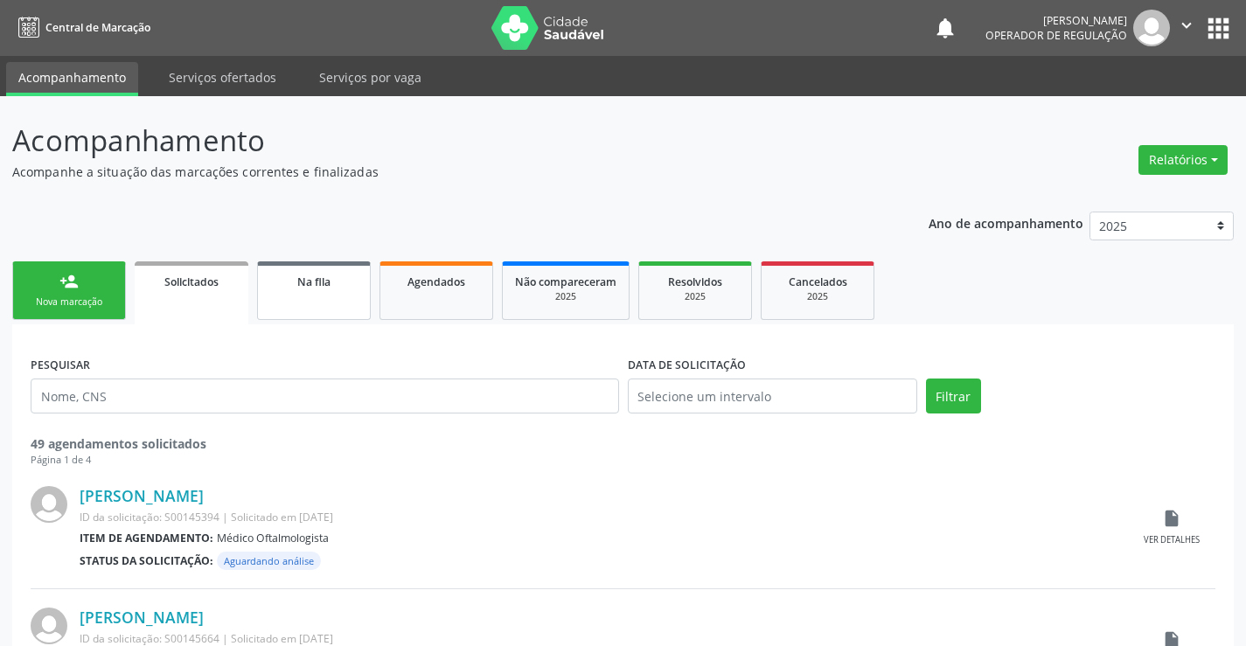
click at [277, 299] on link "Na fila" at bounding box center [314, 290] width 114 height 59
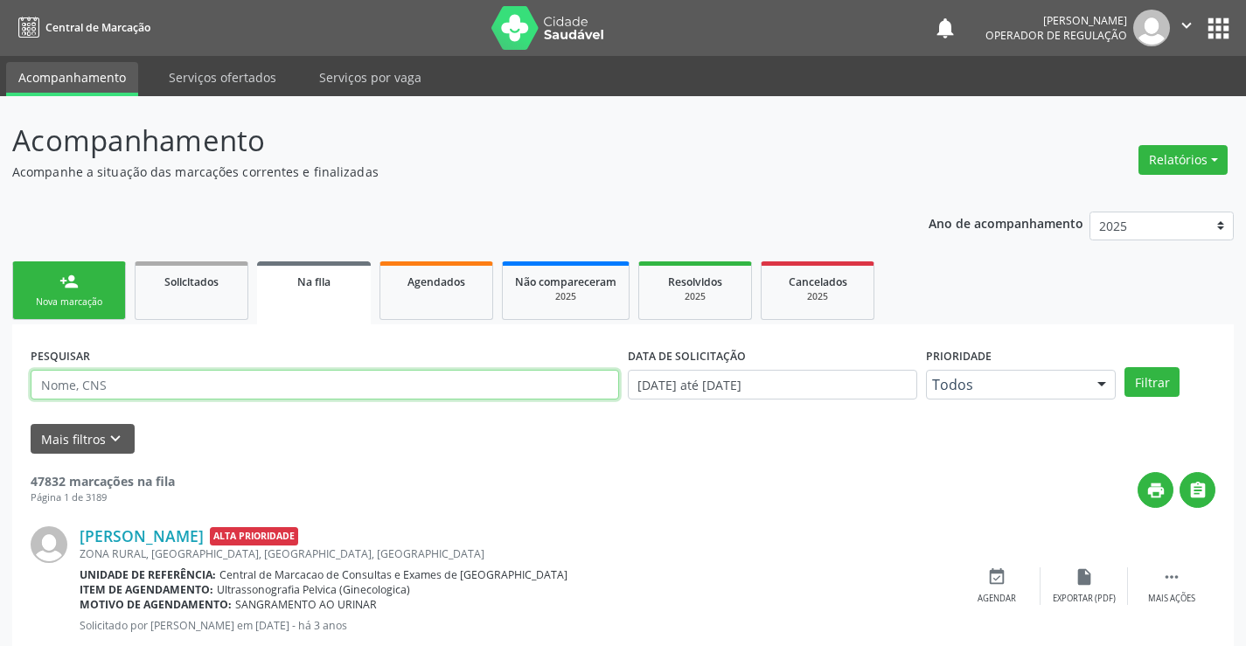
click at [257, 379] on input "text" at bounding box center [325, 385] width 588 height 30
type input "706908167943831"
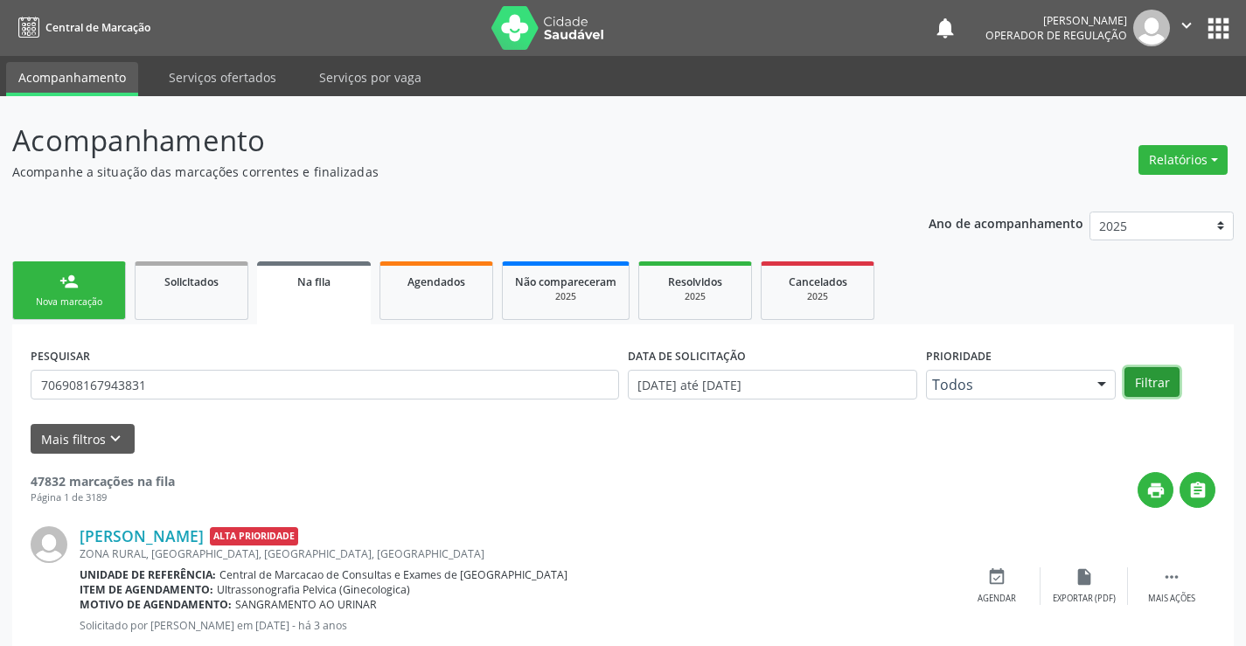
click at [1152, 378] on button "Filtrar" at bounding box center [1151, 382] width 55 height 30
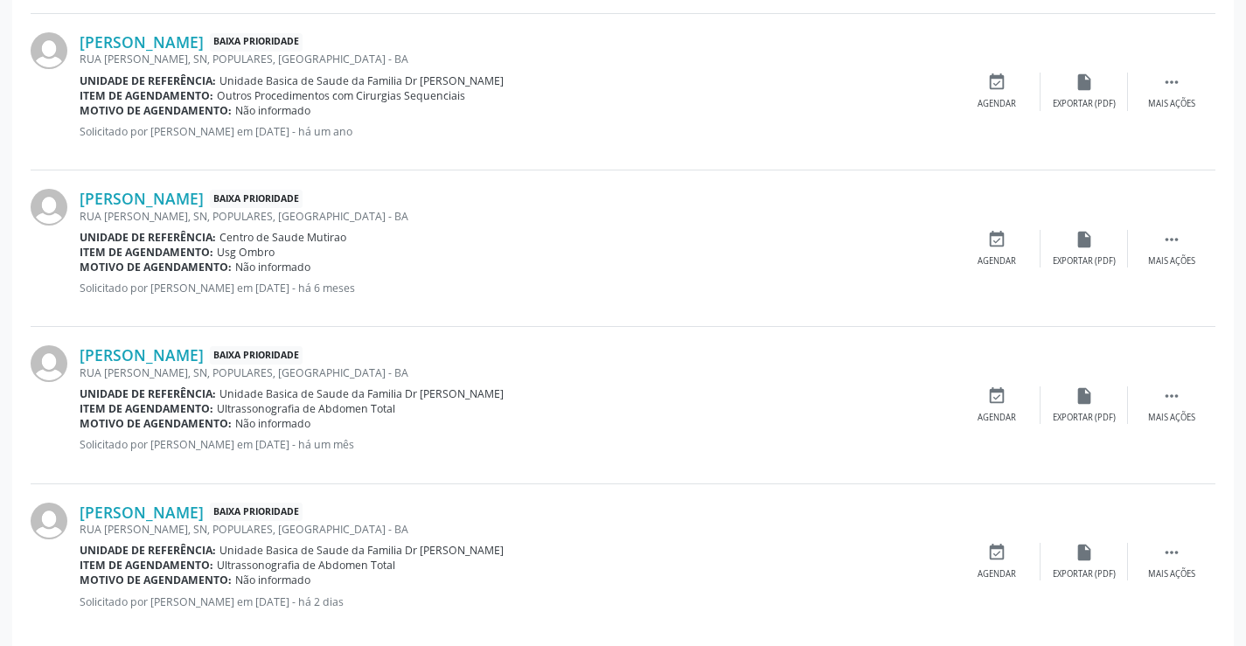
scroll to position [1176, 0]
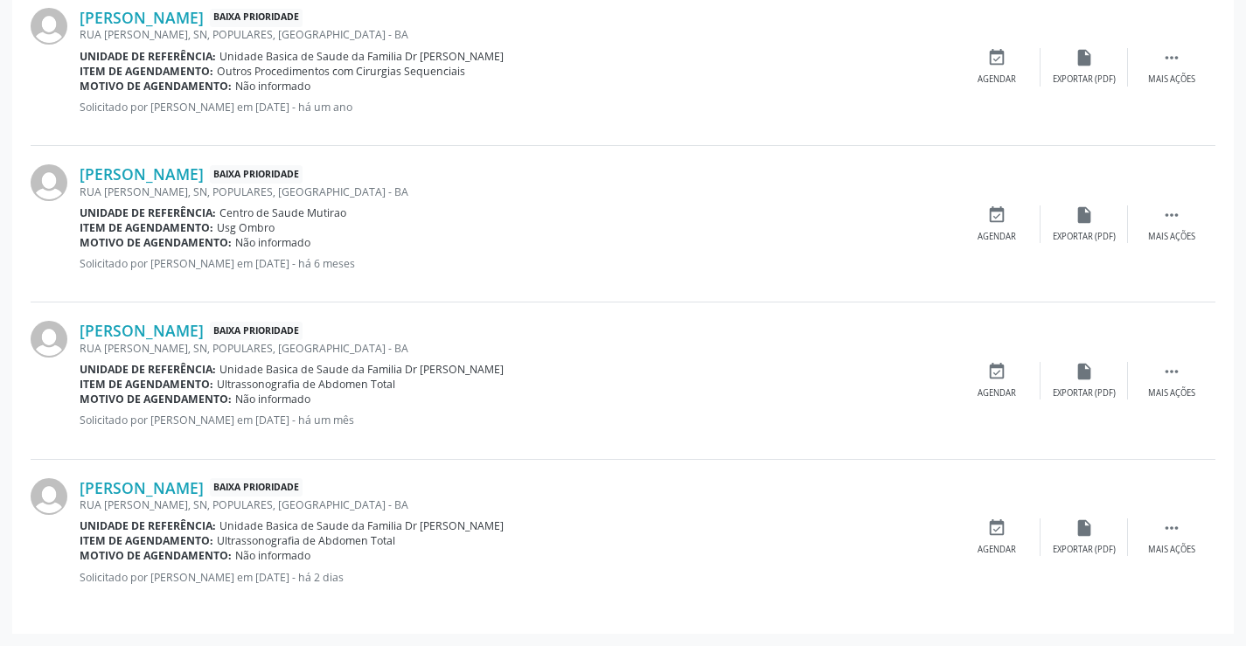
drag, startPoint x: 344, startPoint y: 420, endPoint x: 459, endPoint y: 413, distance: 115.6
click at [459, 413] on p "Solicitado por Jeilane Maria da Silva em 01/08/2025 - há um mês" at bounding box center [516, 420] width 873 height 15
click at [545, 401] on div "Motivo de agendamento: Não informado" at bounding box center [516, 399] width 873 height 15
click at [168, 323] on link "Norma Maria de Jesus Santos" at bounding box center [142, 330] width 124 height 19
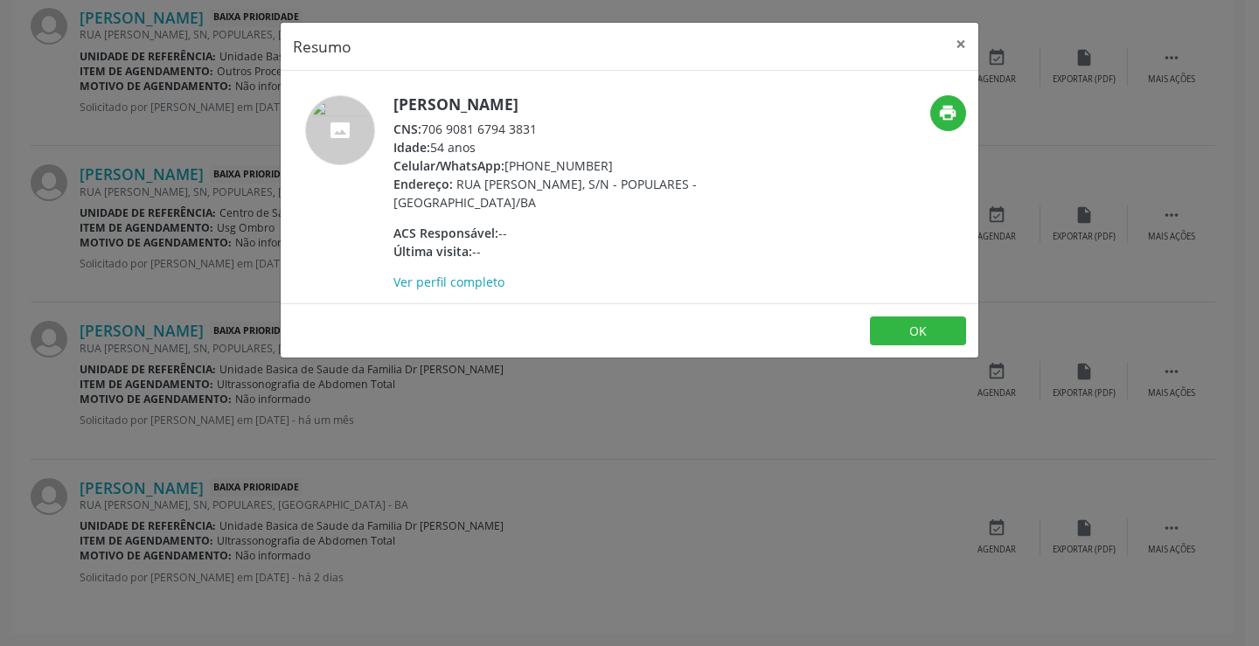
drag, startPoint x: 421, startPoint y: 126, endPoint x: 567, endPoint y: 127, distance: 146.0
click at [567, 127] on div "CNS: 706 9081 6794 3831" at bounding box center [563, 129] width 340 height 18
copy div "706 9081 6794 3831"
click at [956, 45] on button "×" at bounding box center [960, 44] width 35 height 43
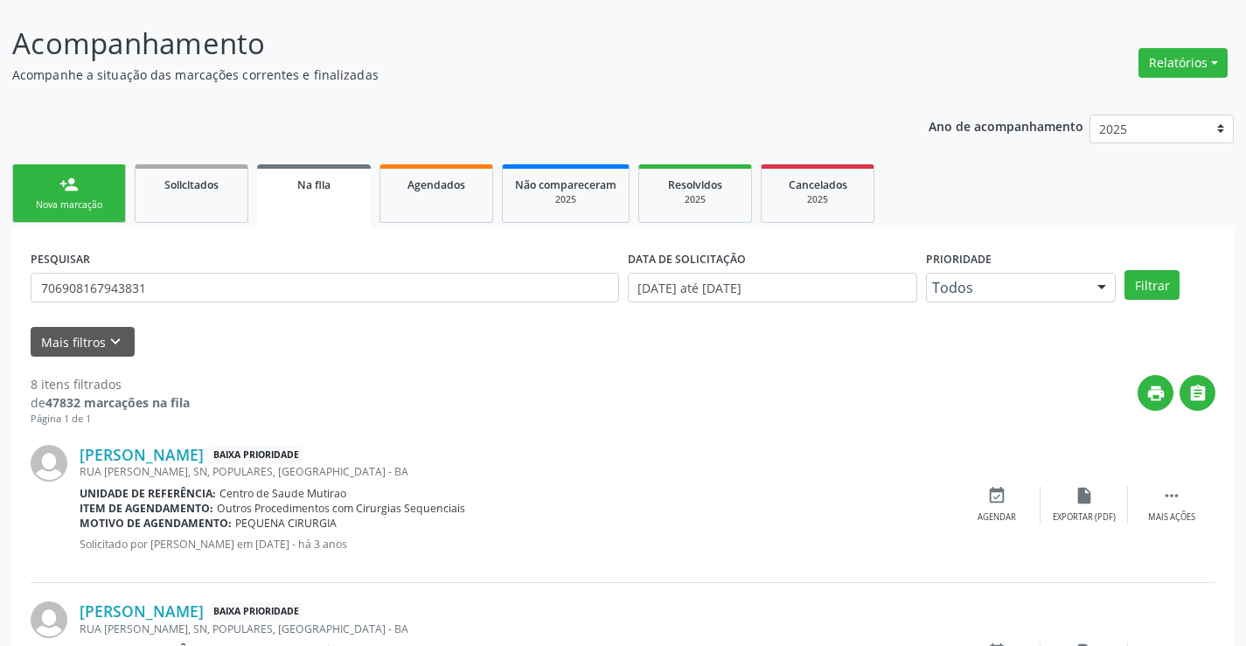
scroll to position [0, 0]
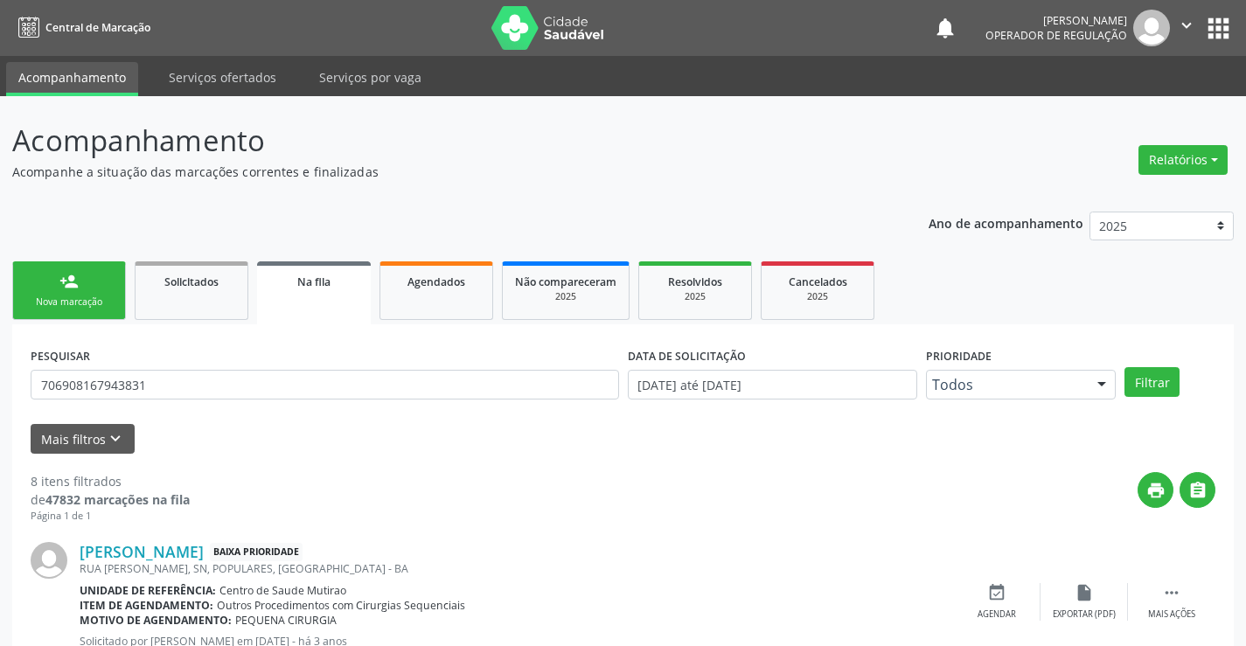
click at [102, 290] on link "person_add Nova marcação" at bounding box center [69, 290] width 114 height 59
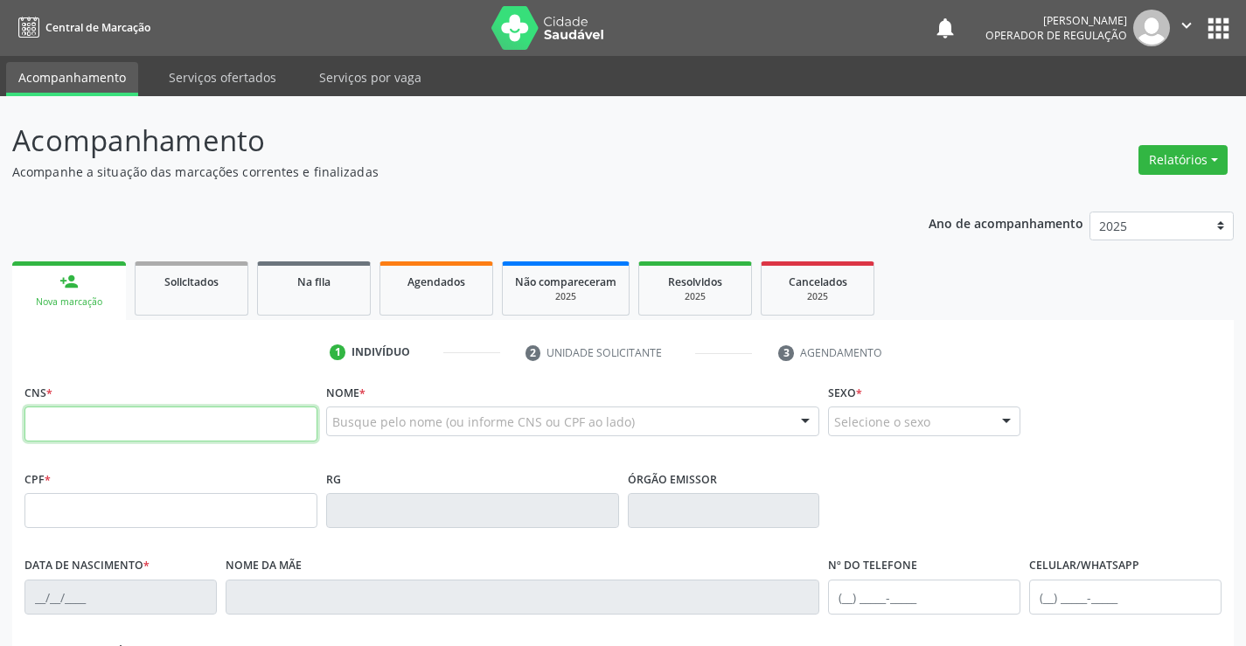
click at [233, 417] on input "text" at bounding box center [170, 424] width 293 height 35
paste input "706 9081 6794 3831"
type input "706 9081 6794 3831"
type input "16/04/1971"
type input "(74) 99190-8781"
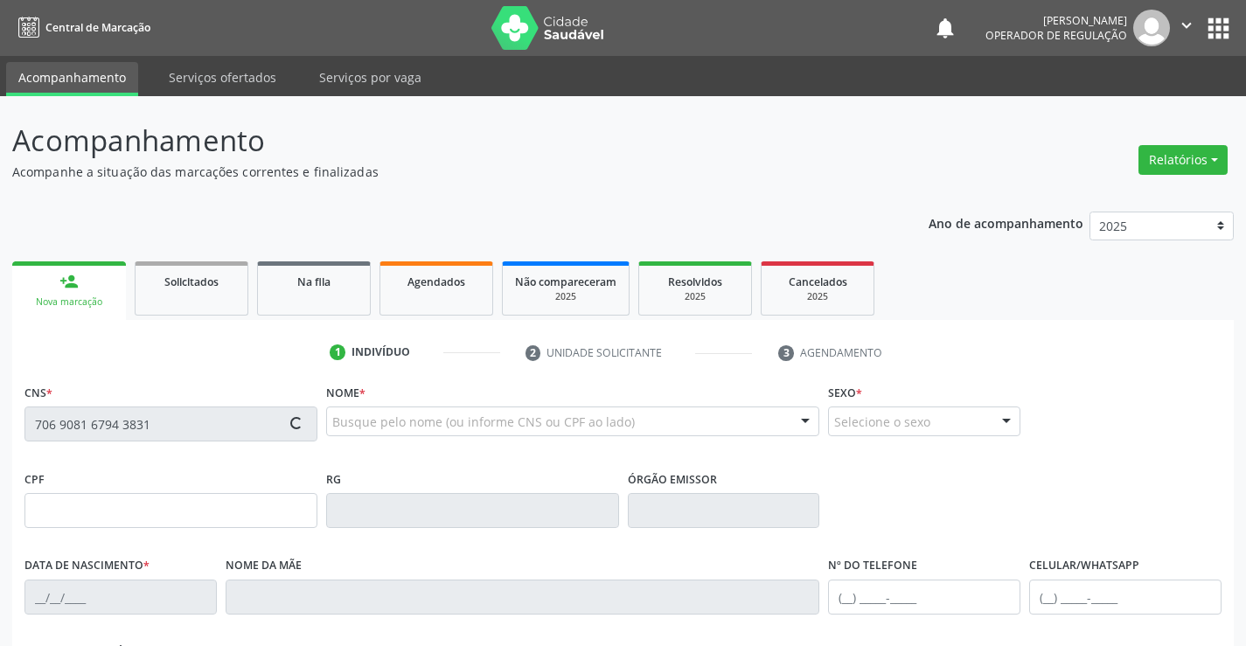
type input "(74) 99129-0886"
type input "SN"
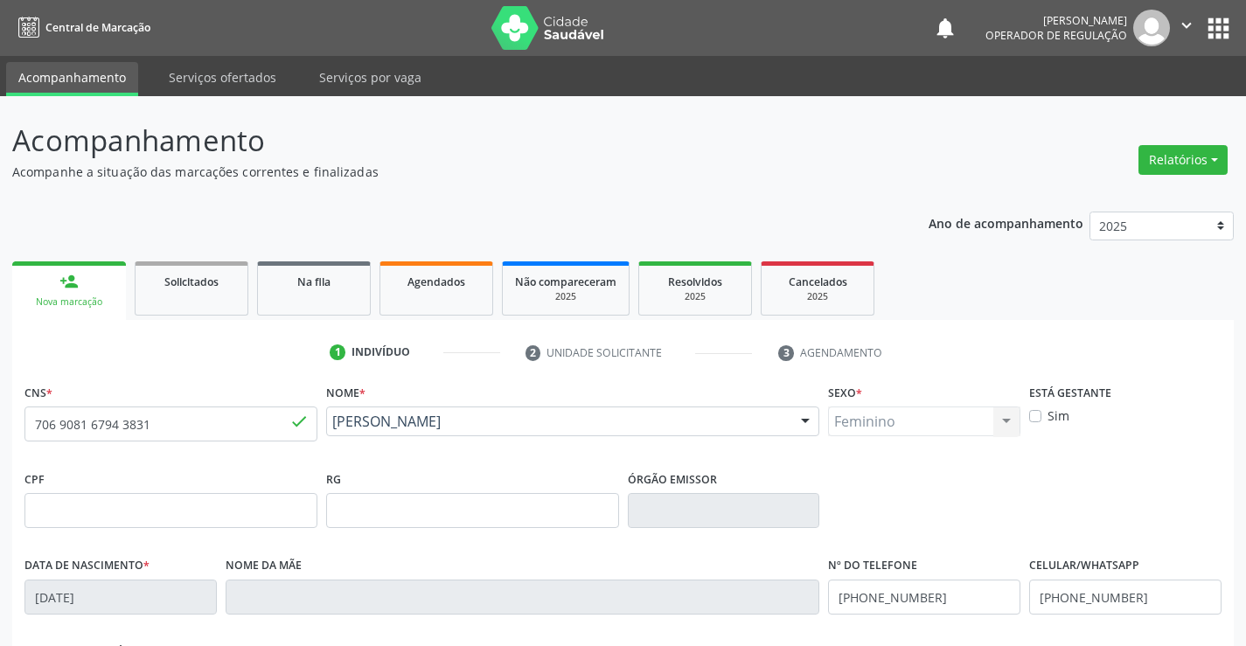
scroll to position [302, 0]
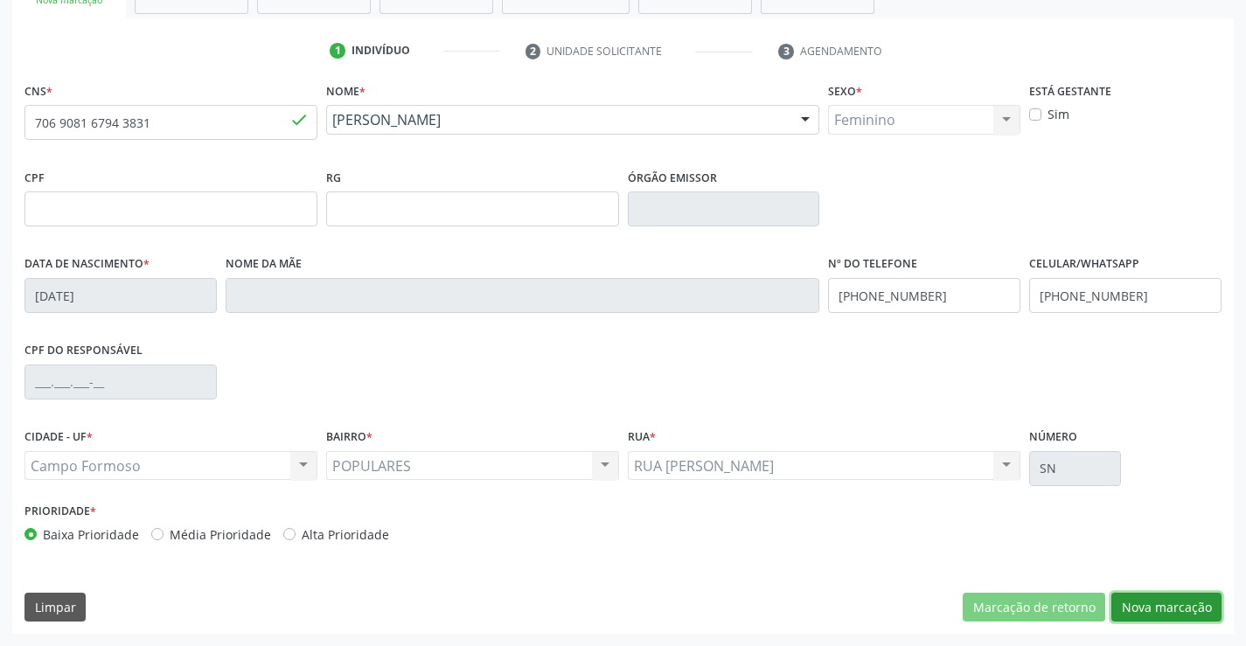
click at [1155, 615] on button "Nova marcação" at bounding box center [1166, 608] width 110 height 30
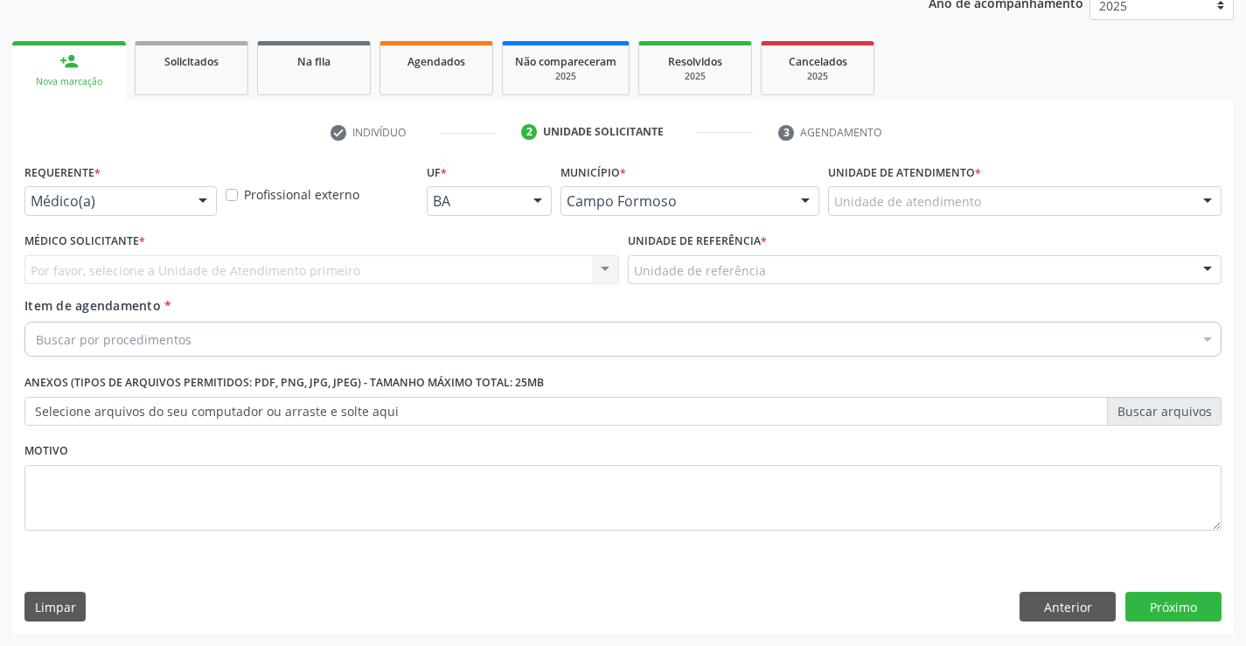
click at [171, 212] on div "Médico(a)" at bounding box center [120, 201] width 192 height 30
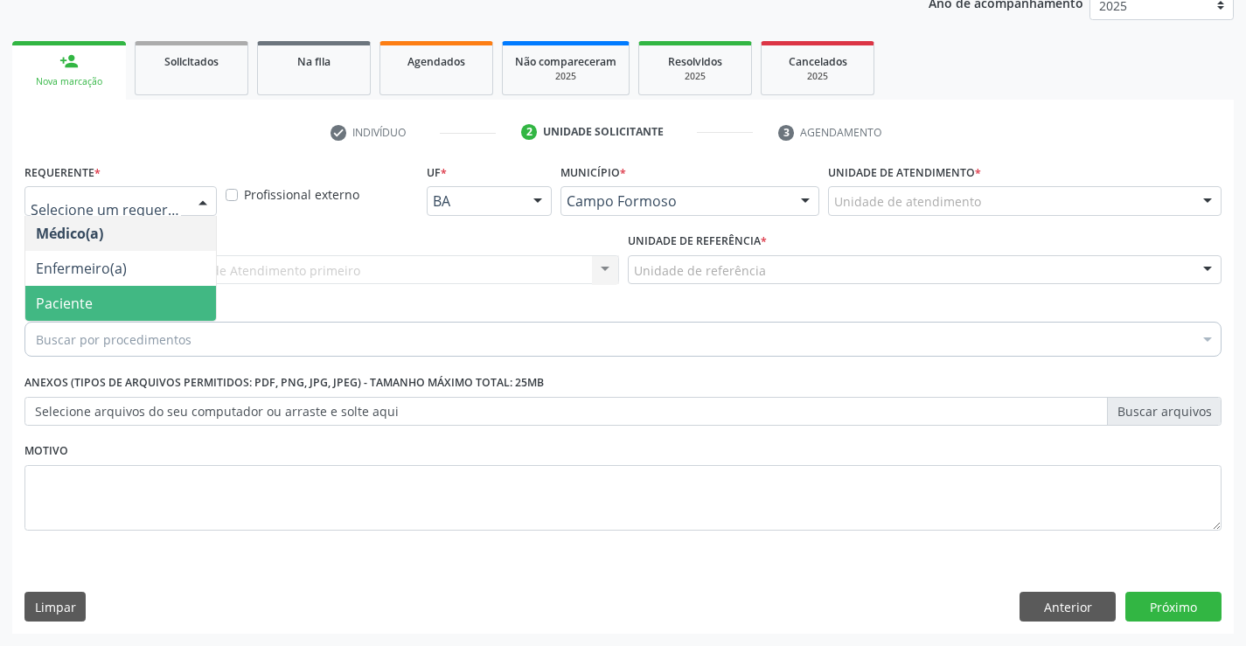
click at [144, 307] on span "Paciente" at bounding box center [120, 303] width 191 height 35
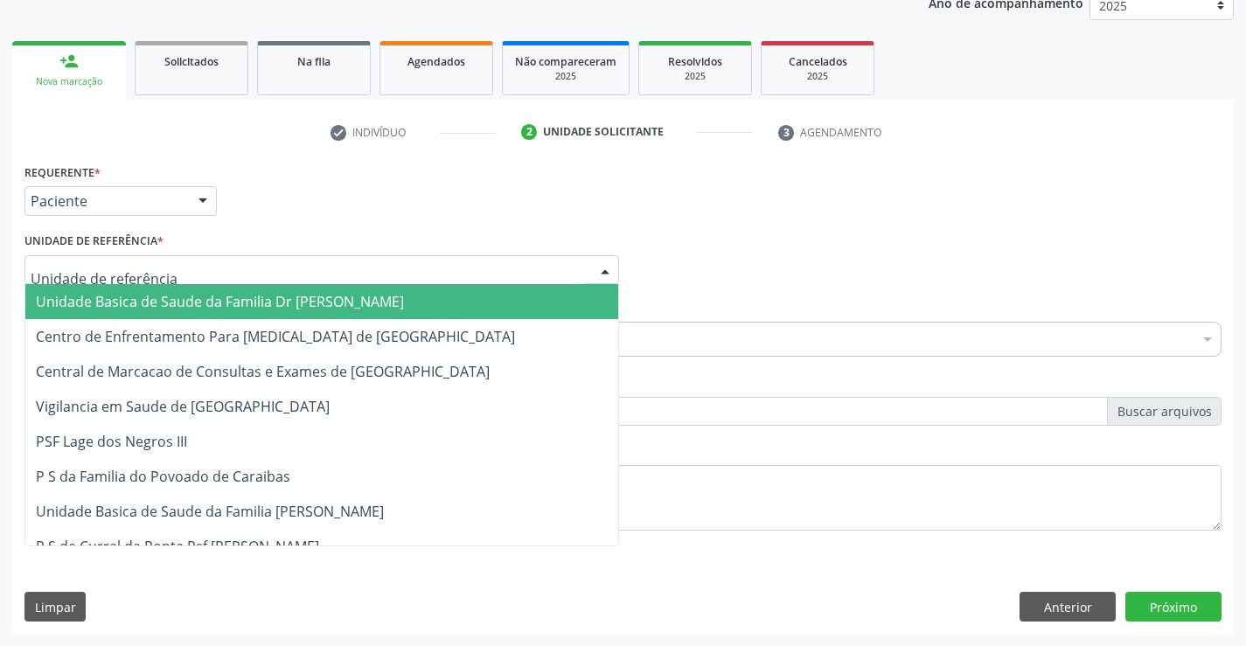
click at [213, 273] on div at bounding box center [321, 270] width 594 height 30
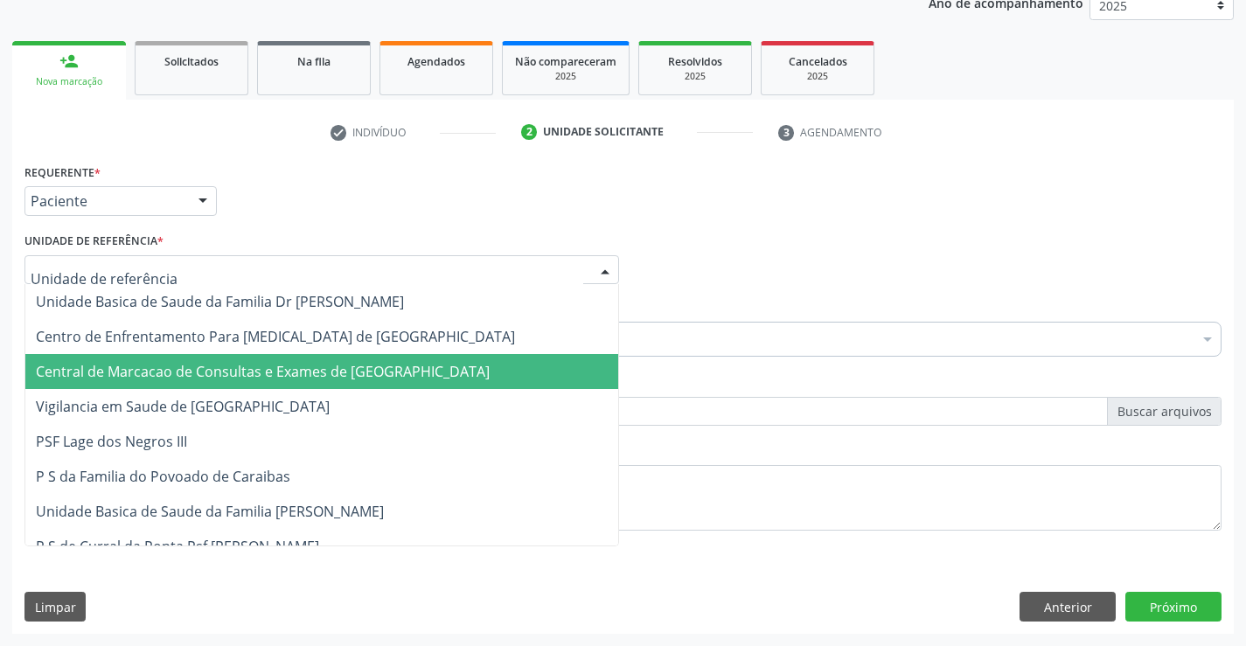
click at [264, 365] on span "Central de Marcacao de Consultas e Exames de [GEOGRAPHIC_DATA]" at bounding box center [263, 371] width 454 height 19
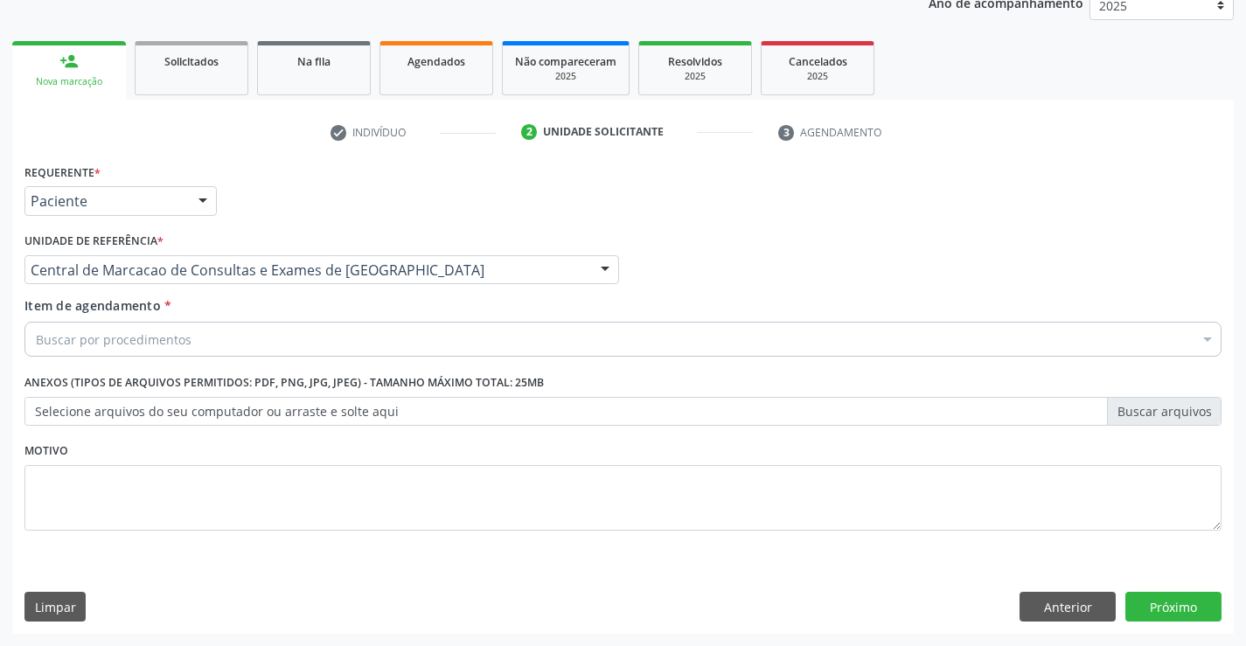
click at [305, 343] on div "Buscar por procedimentos" at bounding box center [622, 339] width 1197 height 35
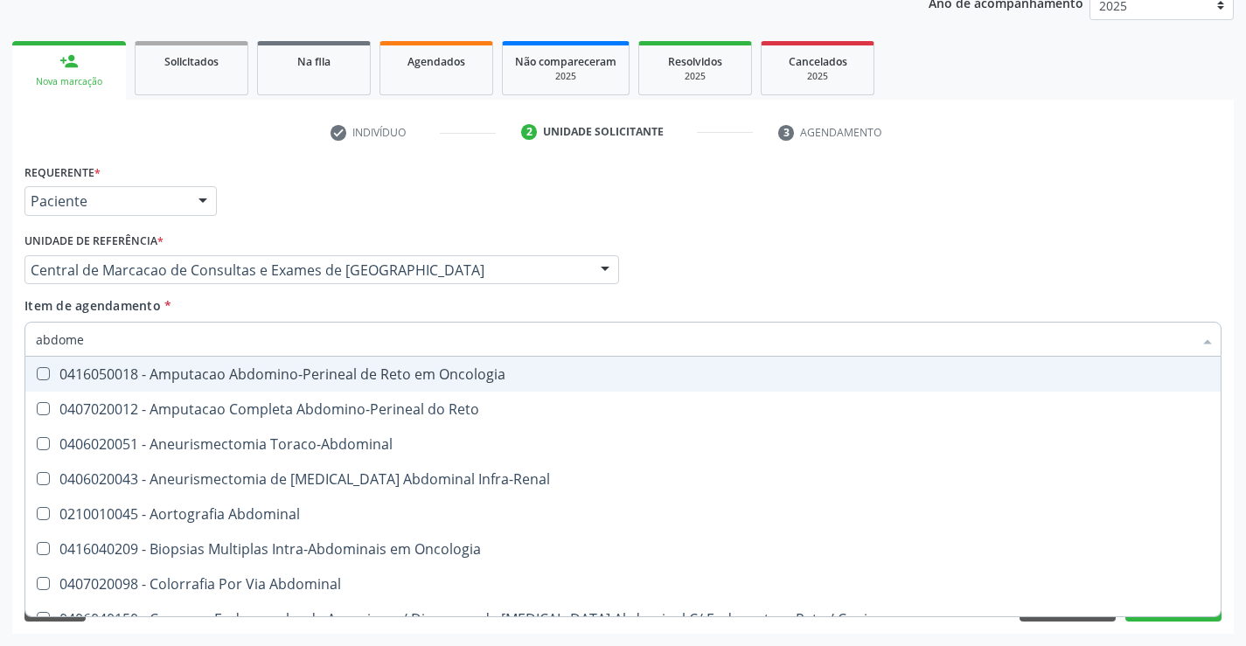
type input "abdomen"
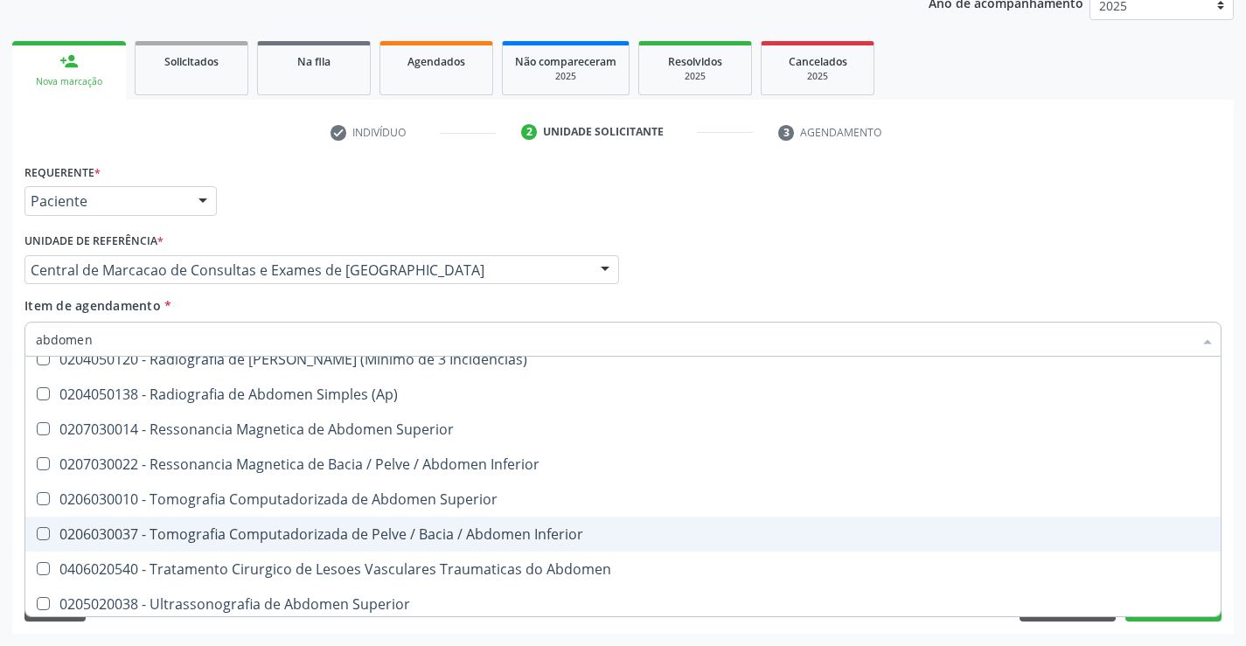
scroll to position [90, 0]
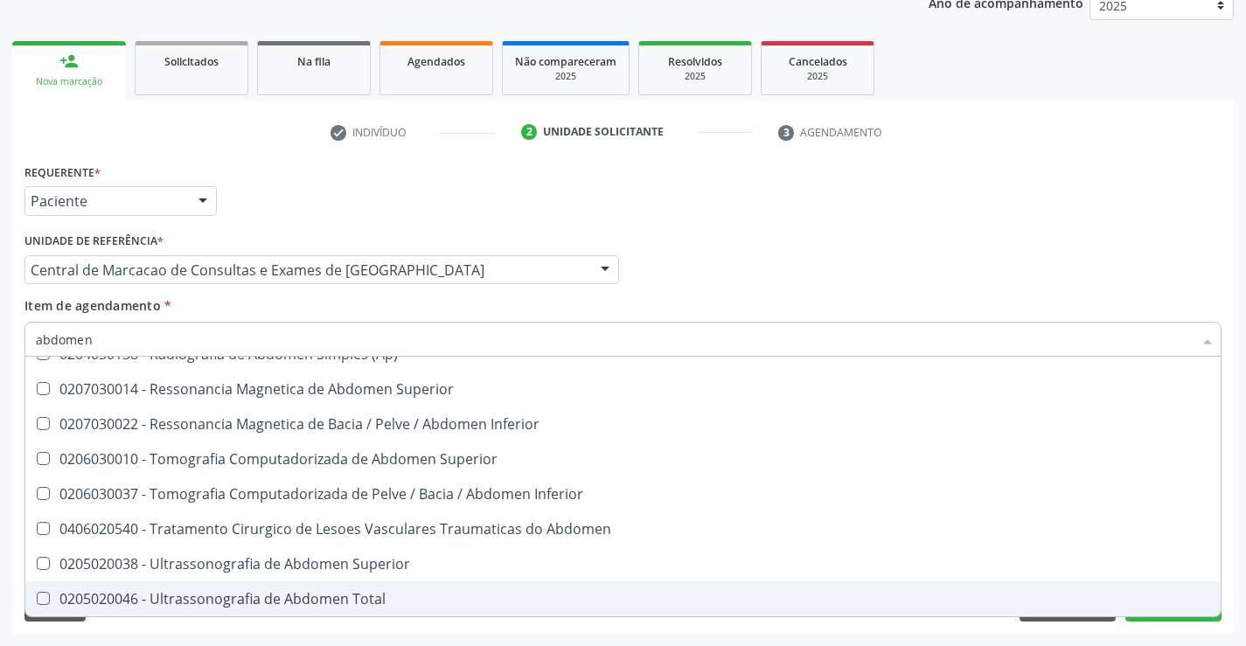
click at [251, 601] on div "0205020046 - Ultrassonografia de Abdomen Total" at bounding box center [623, 599] width 1174 height 14
checkbox Total "true"
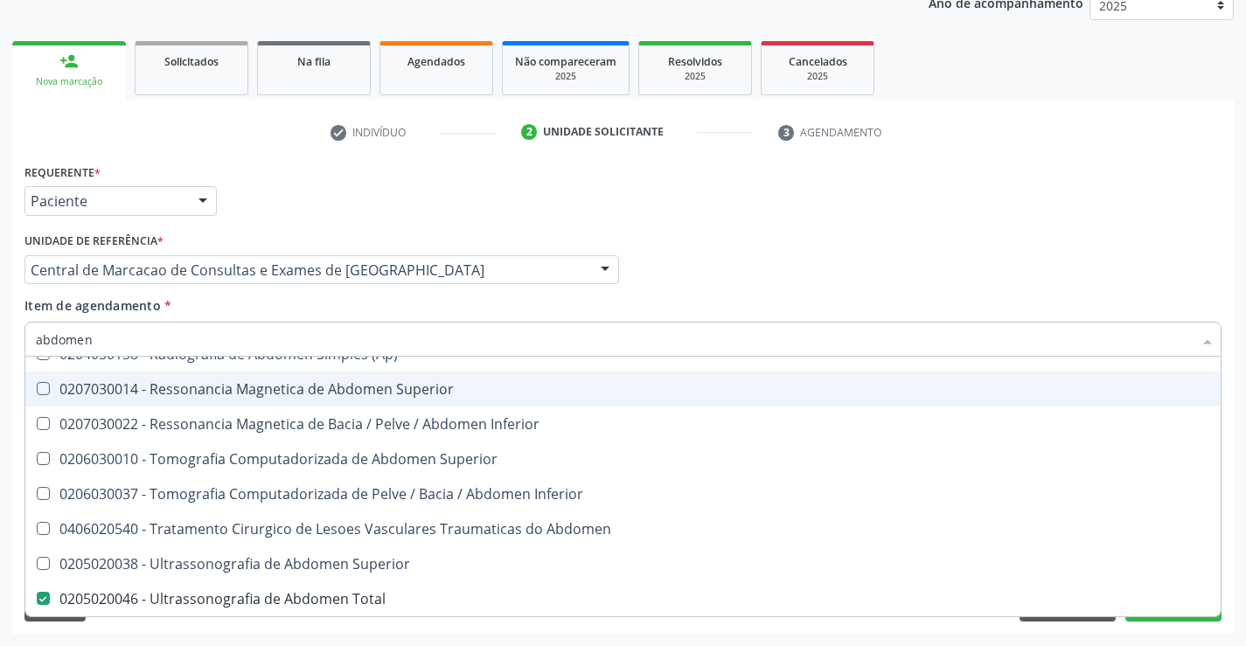
click at [747, 240] on div "Médico Solicitante Por favor, selecione a Unidade de Atendimento primeiro Nenhu…" at bounding box center [623, 262] width 1206 height 68
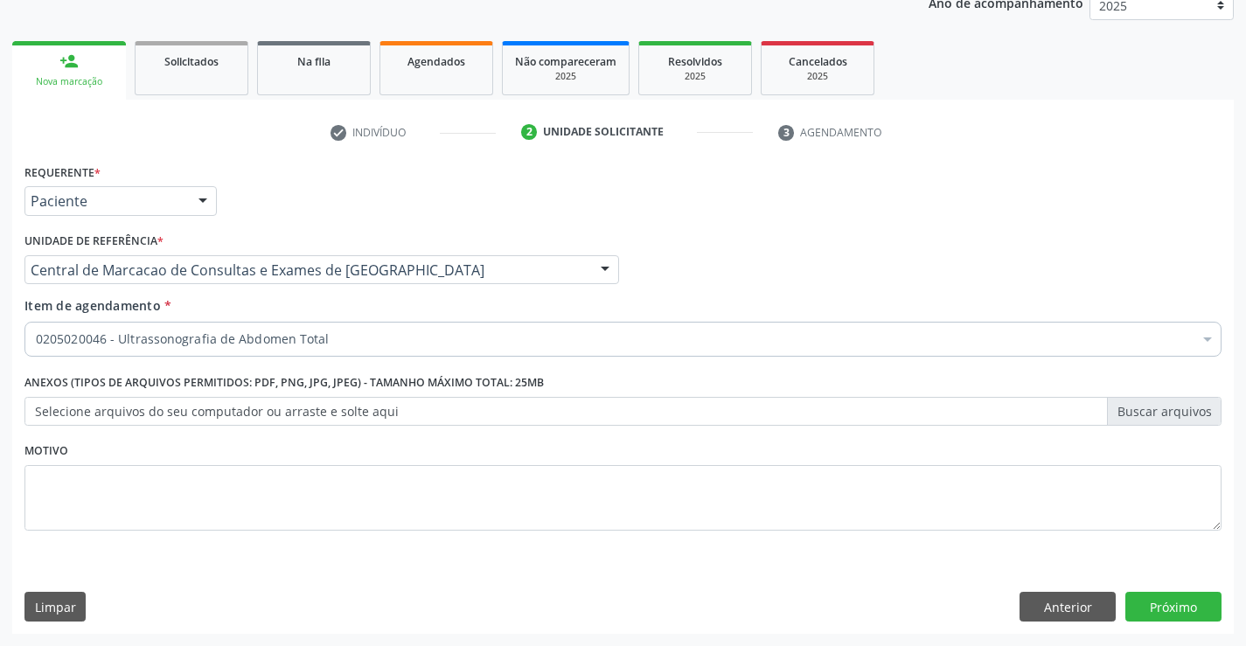
checkbox Total "true"
checkbox Adolescente\) "false"
click at [1205, 601] on button "Próximo" at bounding box center [1173, 607] width 96 height 30
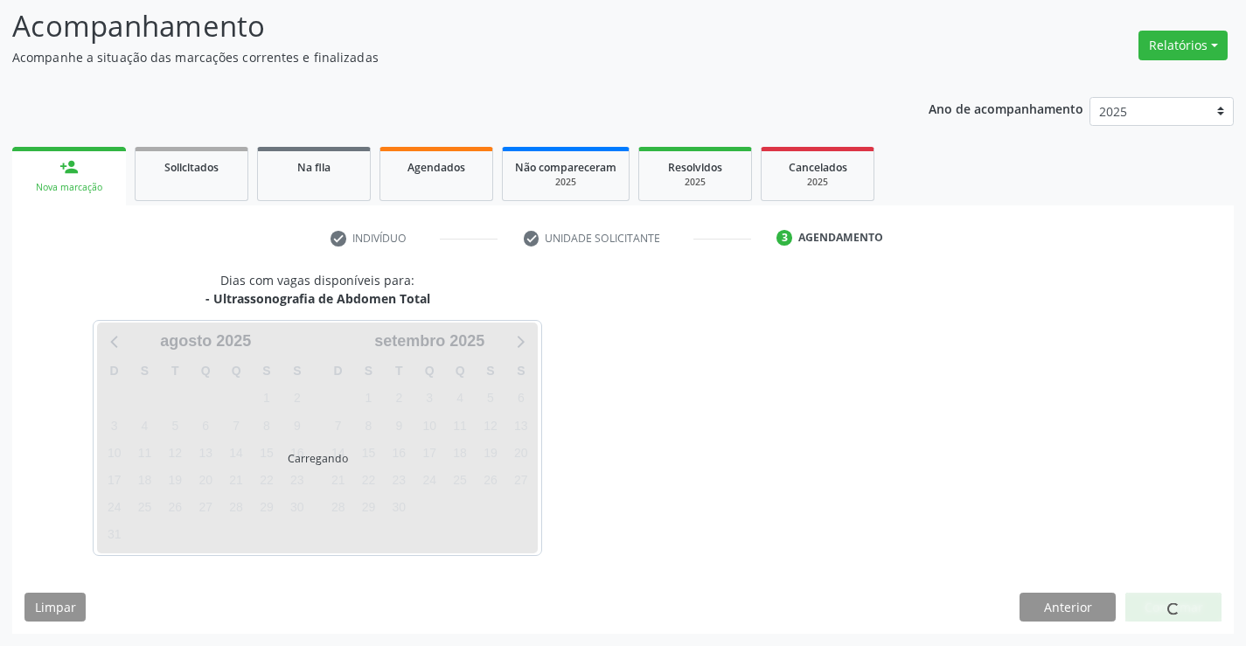
scroll to position [115, 0]
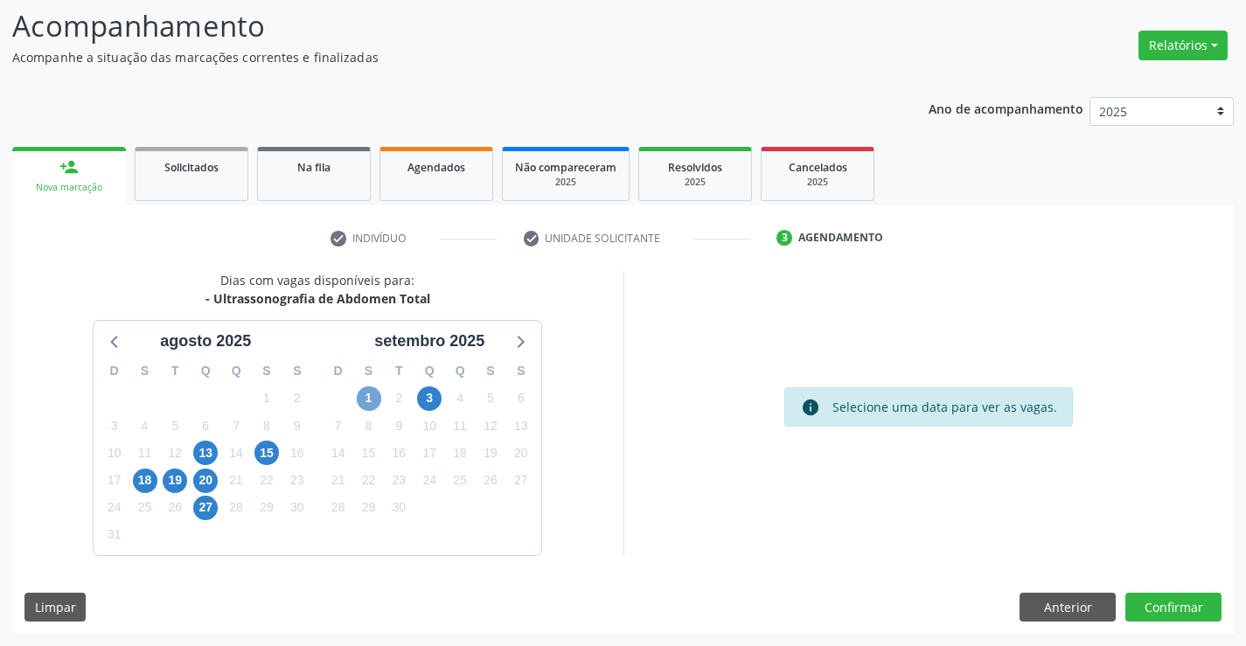
click at [362, 399] on span "1" at bounding box center [369, 398] width 24 height 24
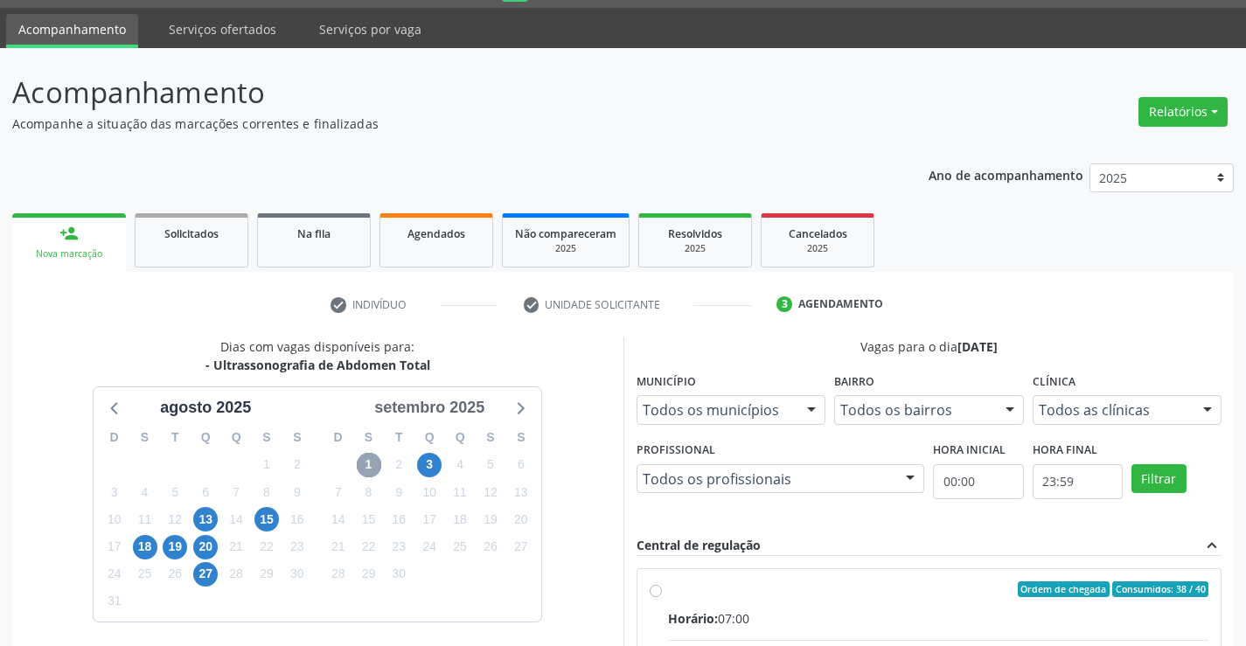
scroll to position [27, 0]
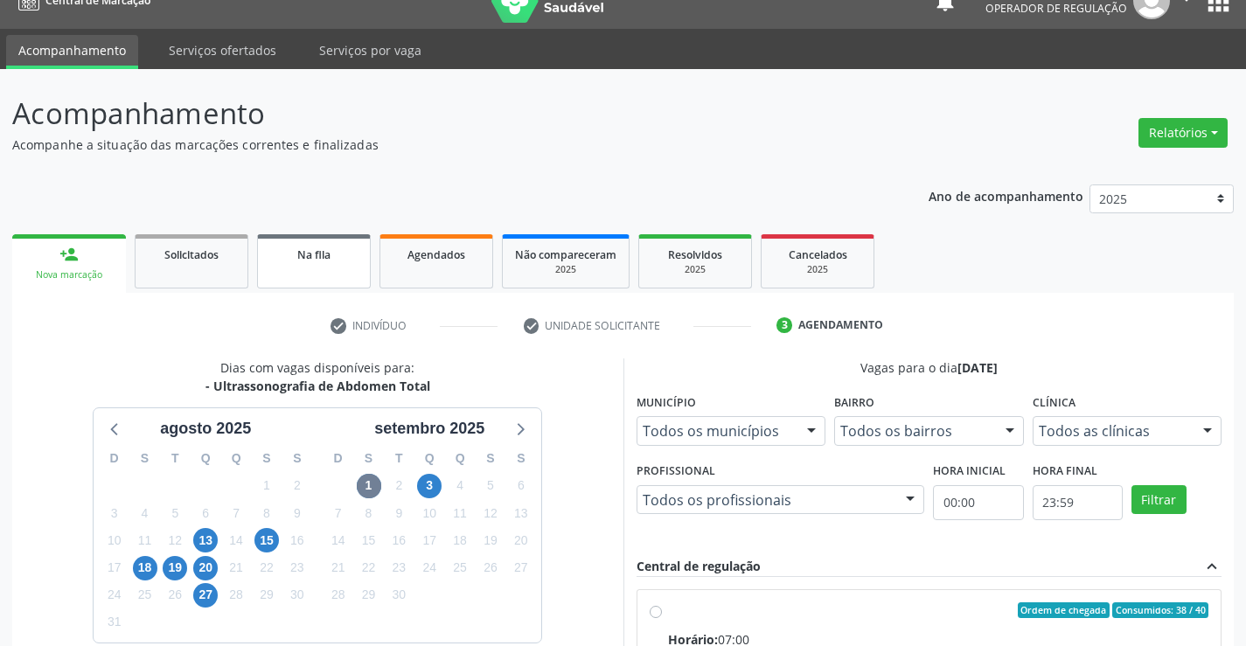
click at [330, 239] on link "Na fila" at bounding box center [314, 261] width 114 height 54
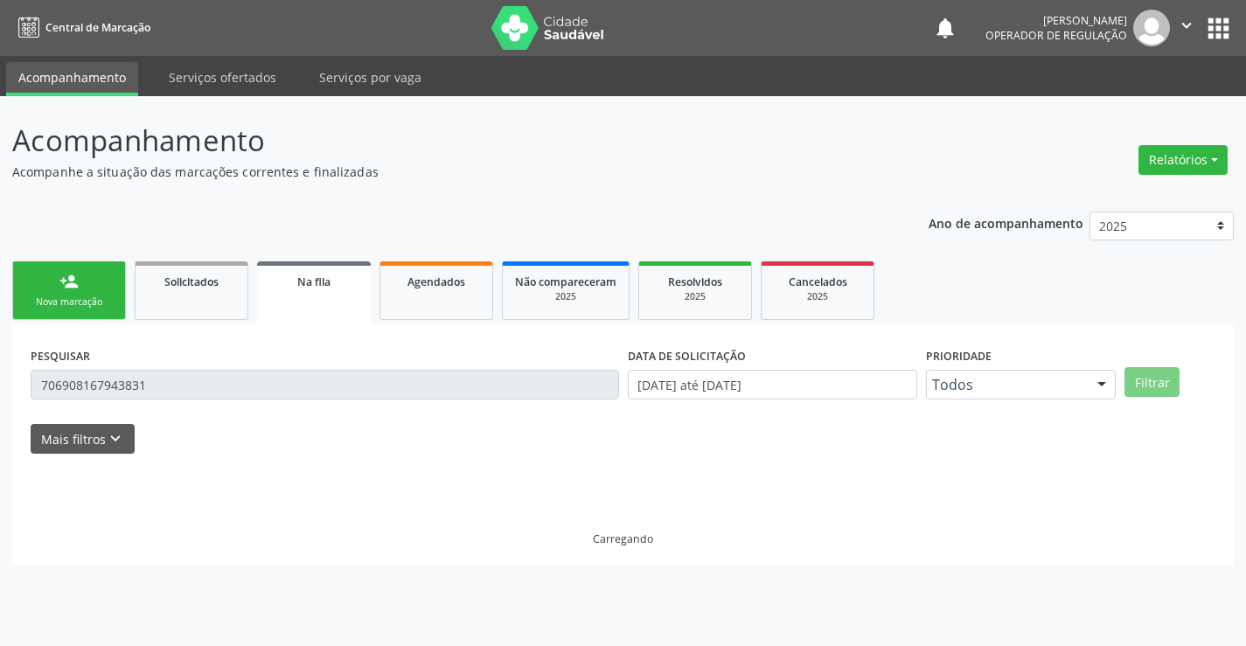
scroll to position [0, 0]
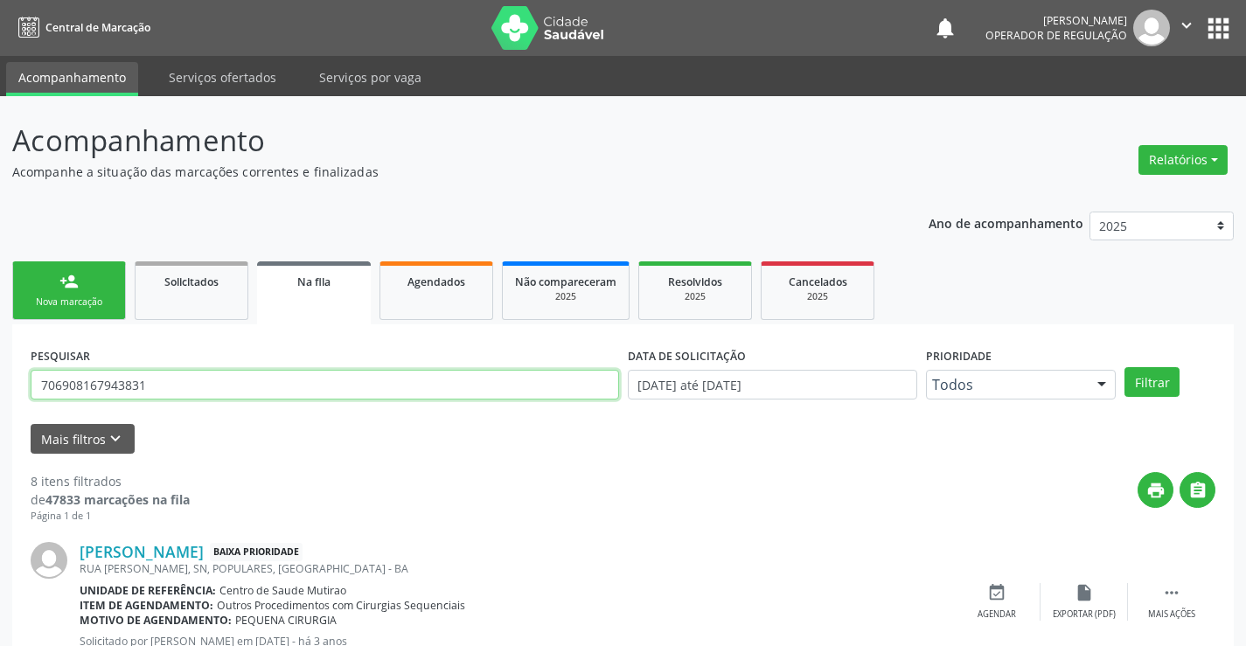
click at [223, 396] on input "706908167943831" at bounding box center [325, 385] width 588 height 30
type input "702703695607860"
click at [1154, 379] on button "Filtrar" at bounding box center [1151, 382] width 55 height 30
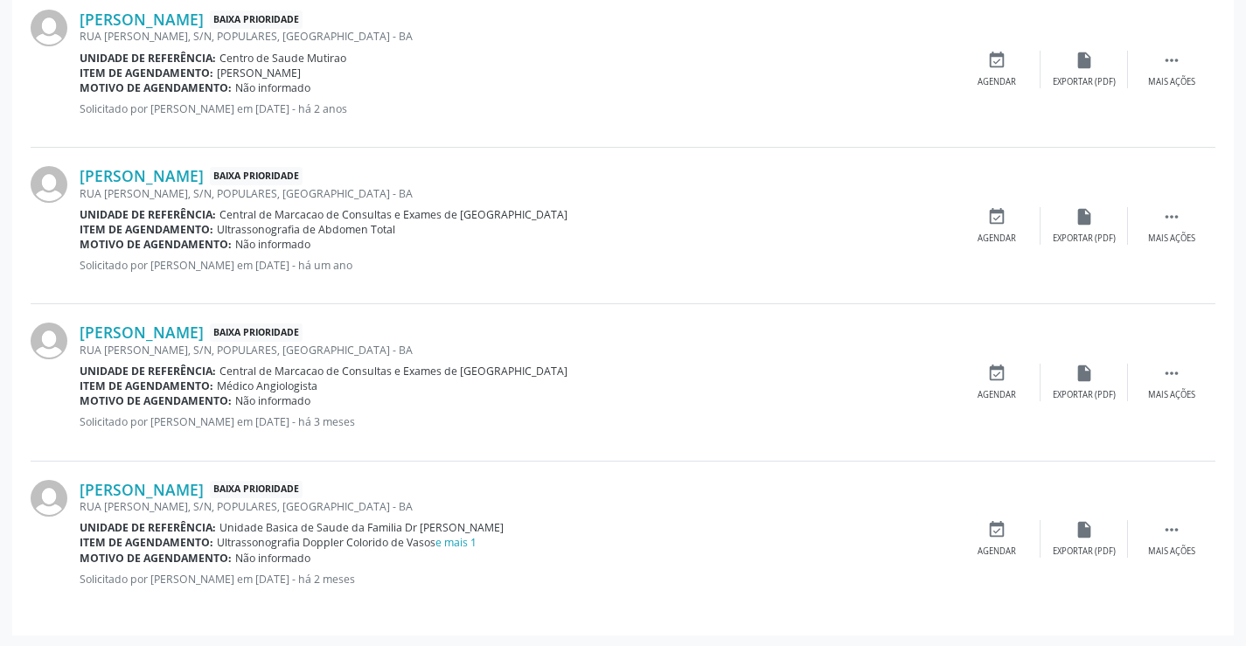
scroll to position [534, 0]
click at [470, 537] on link "e mais 1" at bounding box center [455, 540] width 41 height 15
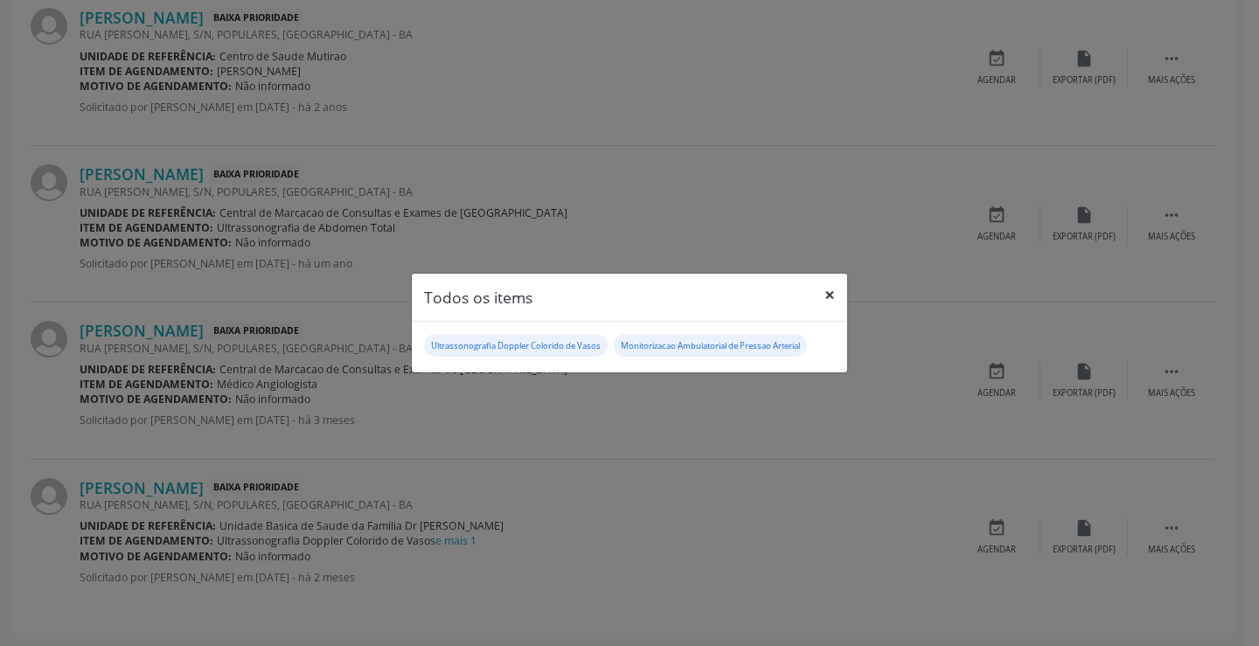
click at [830, 297] on button "×" at bounding box center [829, 295] width 35 height 43
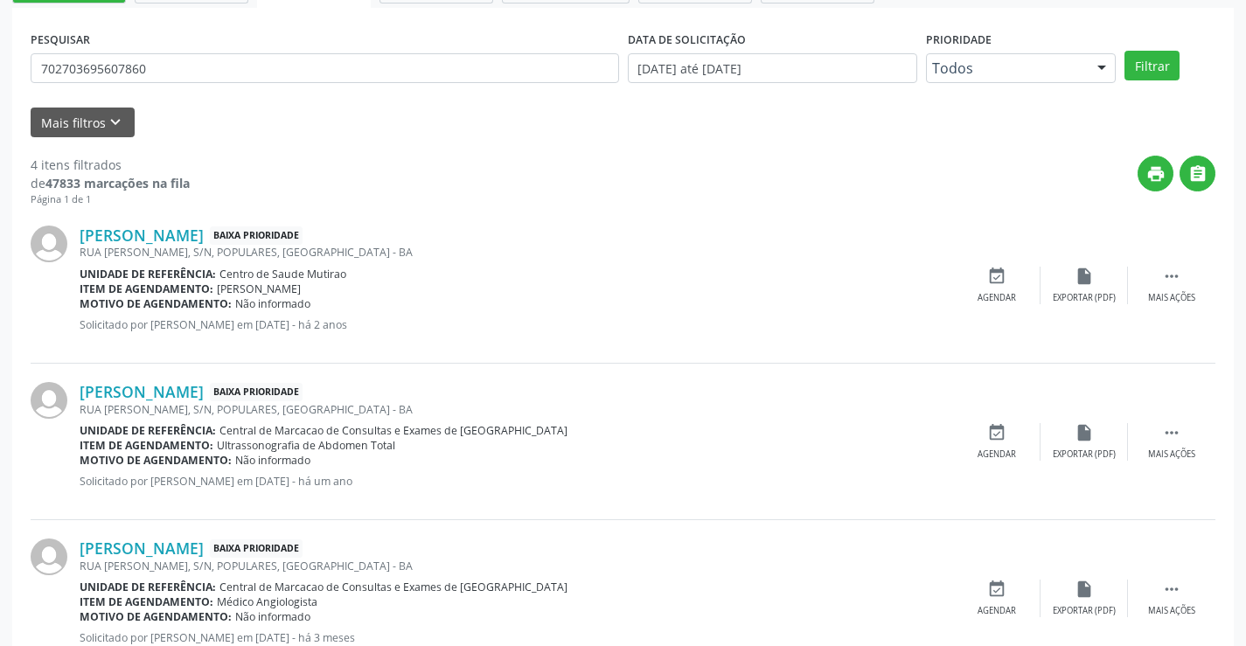
scroll to position [359, 0]
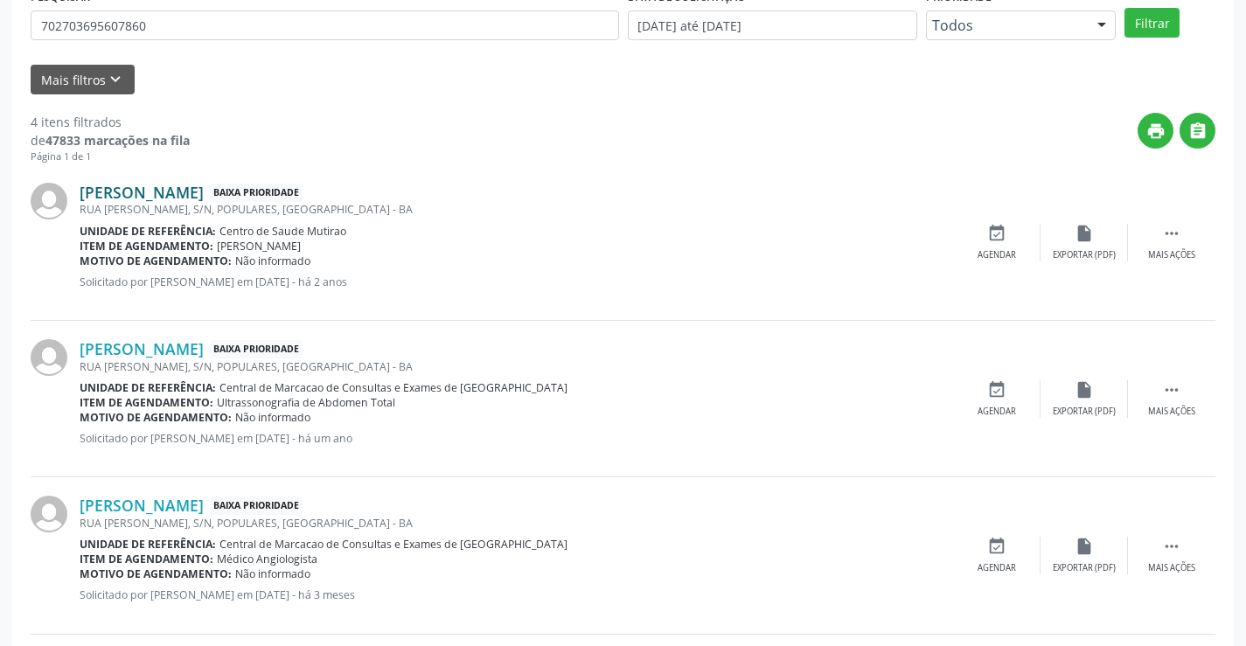
click at [164, 191] on link "Valter de Souza" at bounding box center [142, 192] width 124 height 19
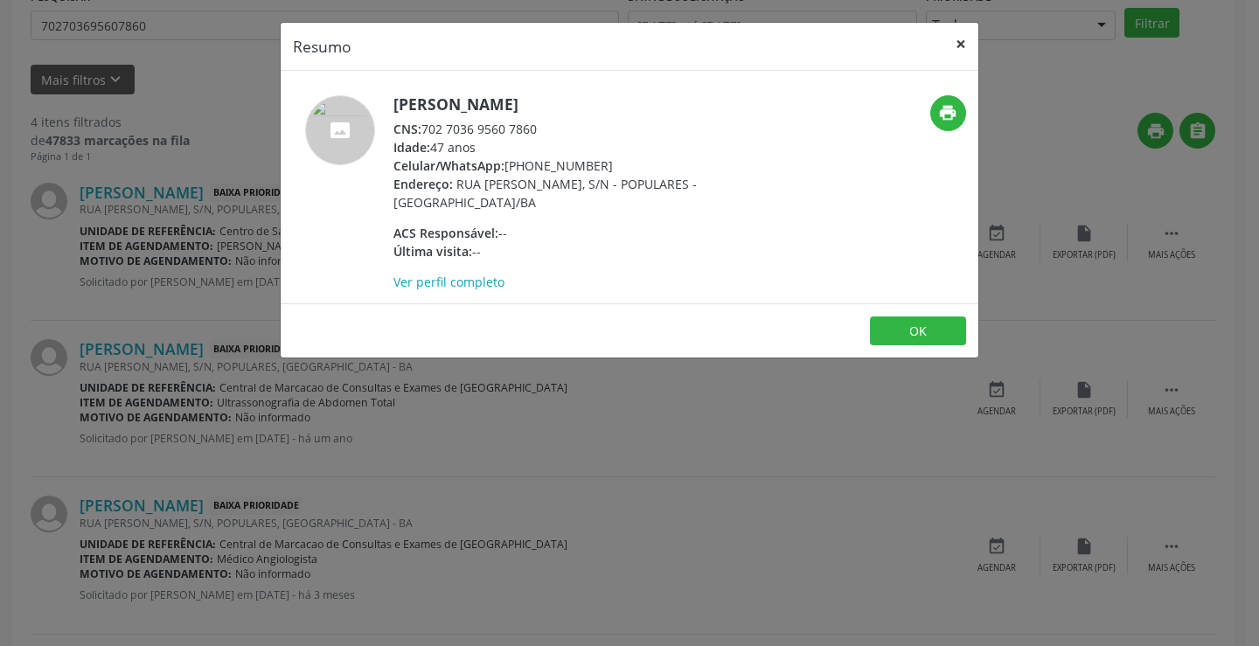
click at [961, 41] on button "×" at bounding box center [960, 44] width 35 height 43
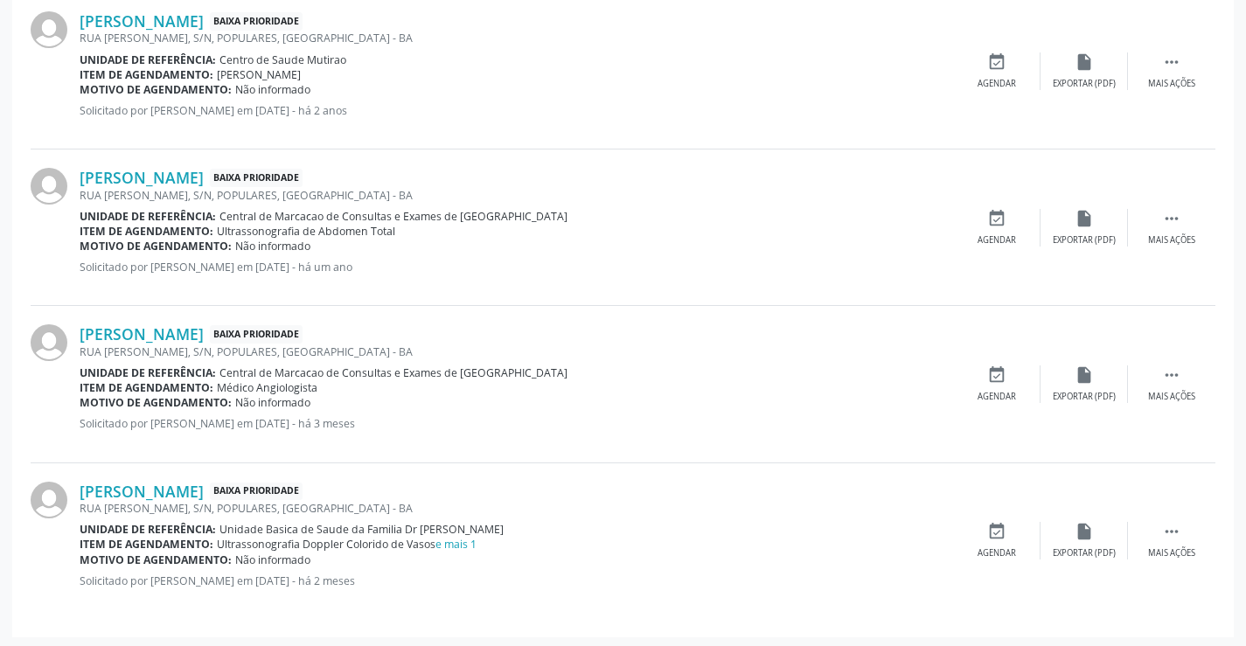
scroll to position [534, 0]
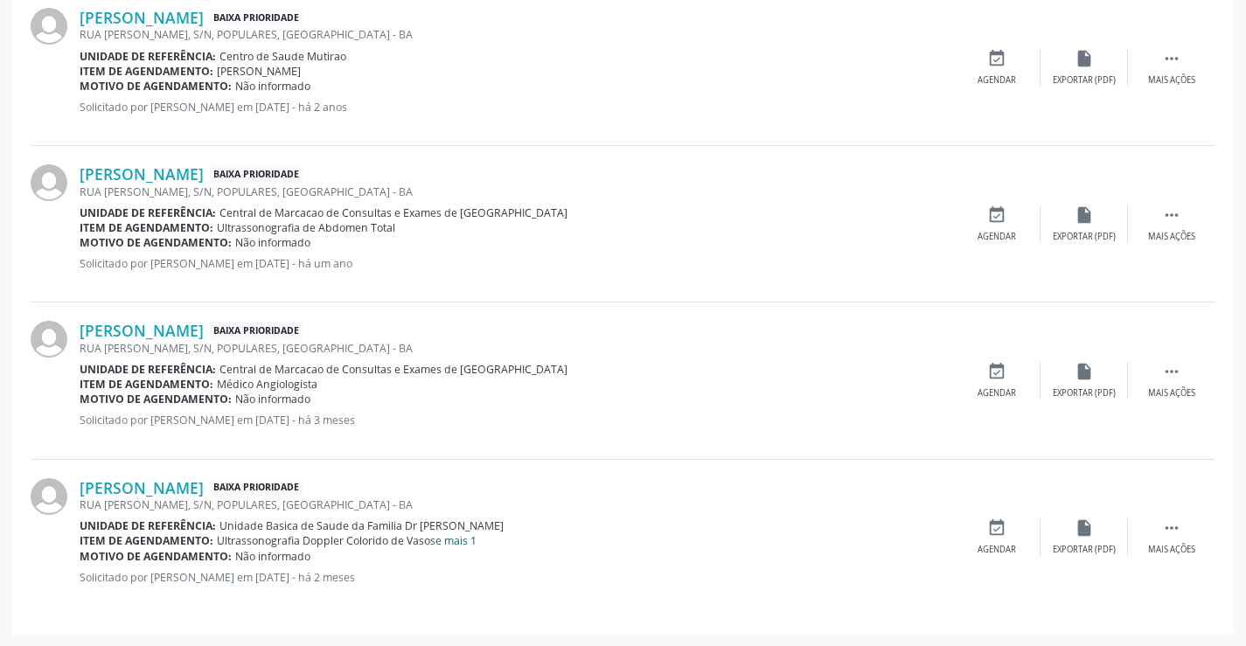
click at [449, 541] on link "e mais 1" at bounding box center [455, 540] width 41 height 15
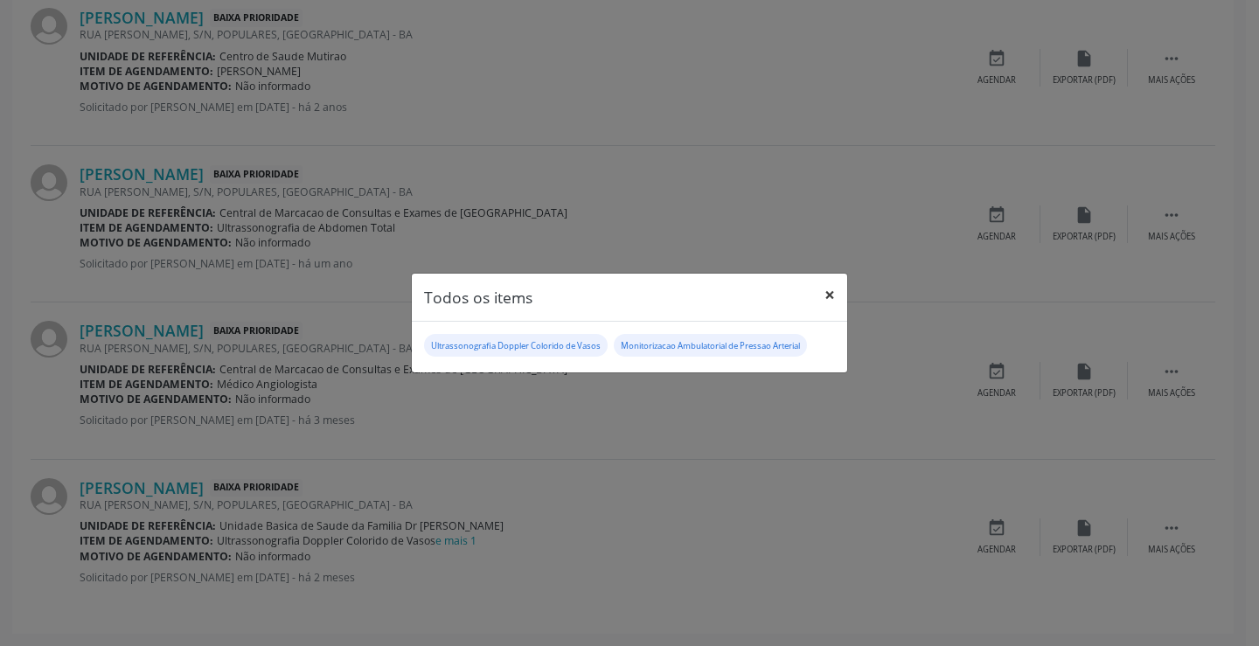
click at [823, 298] on button "×" at bounding box center [829, 295] width 35 height 43
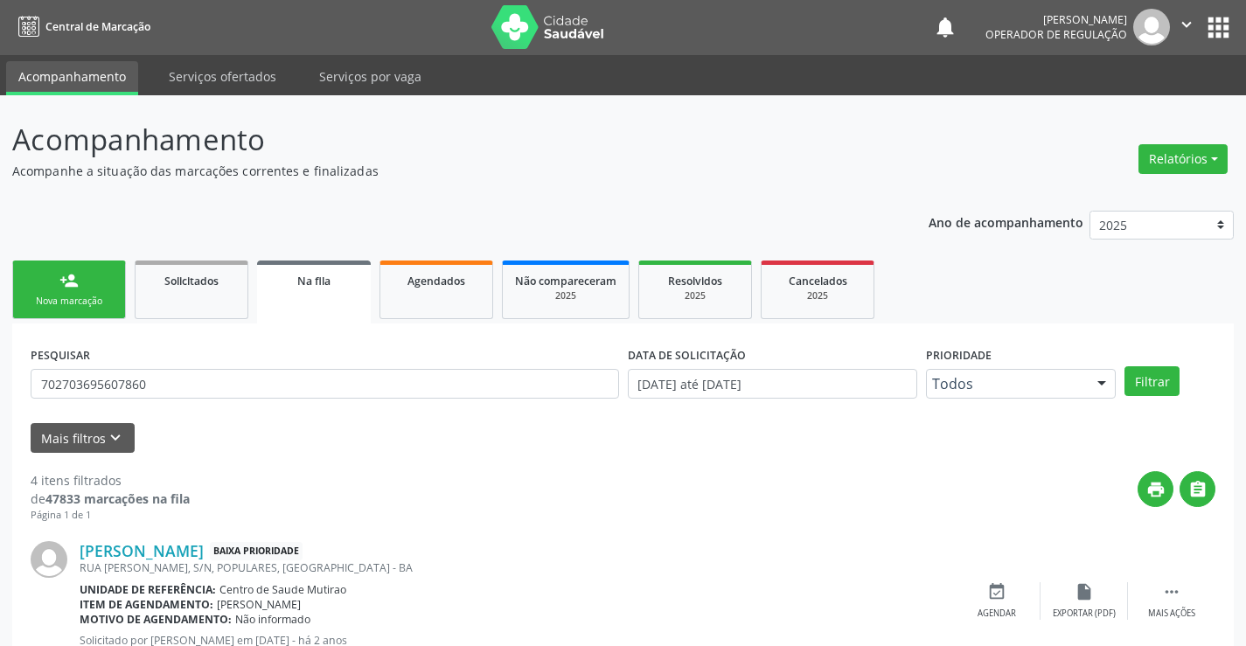
scroll to position [0, 0]
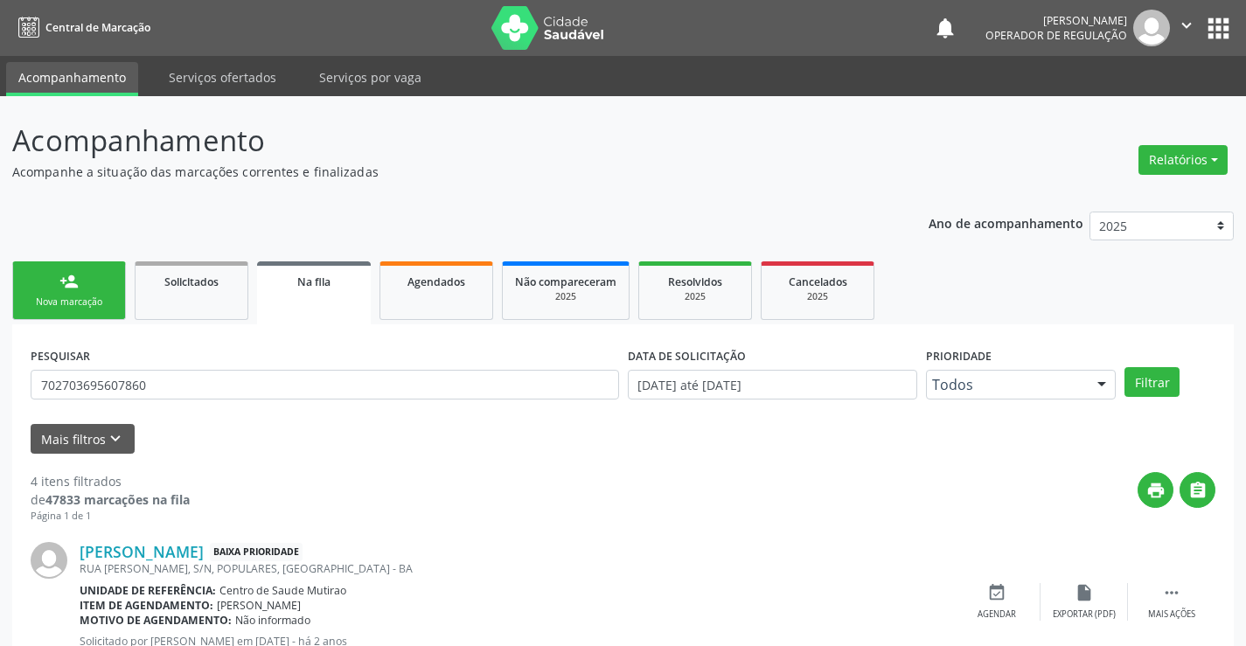
click at [101, 278] on link "person_add Nova marcação" at bounding box center [69, 290] width 114 height 59
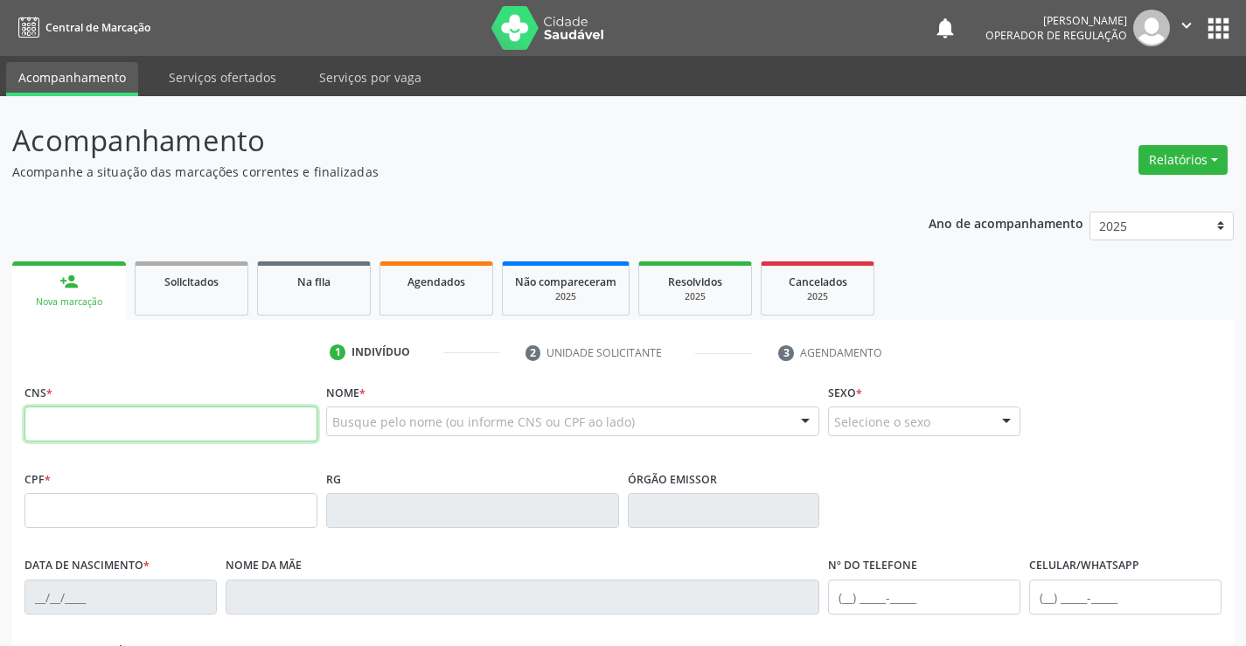
click at [177, 428] on input "text" at bounding box center [170, 424] width 293 height 35
click at [190, 419] on input "text" at bounding box center [170, 424] width 293 height 35
type input "706 9081 6794 3831"
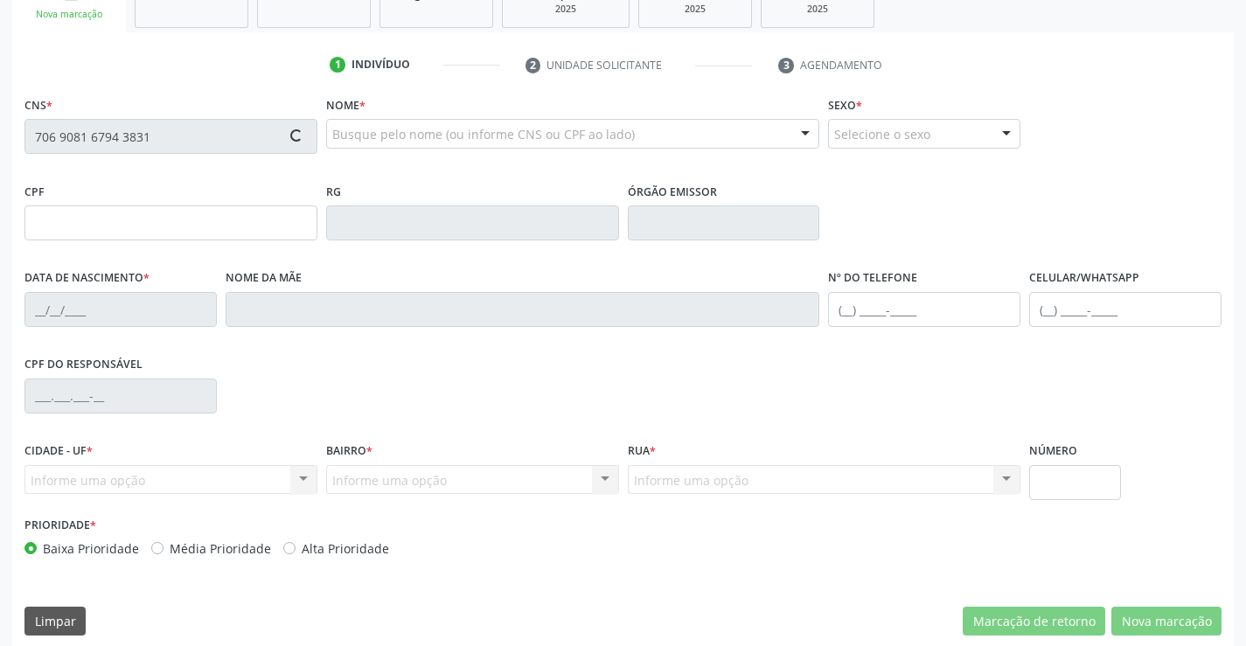
scroll to position [302, 0]
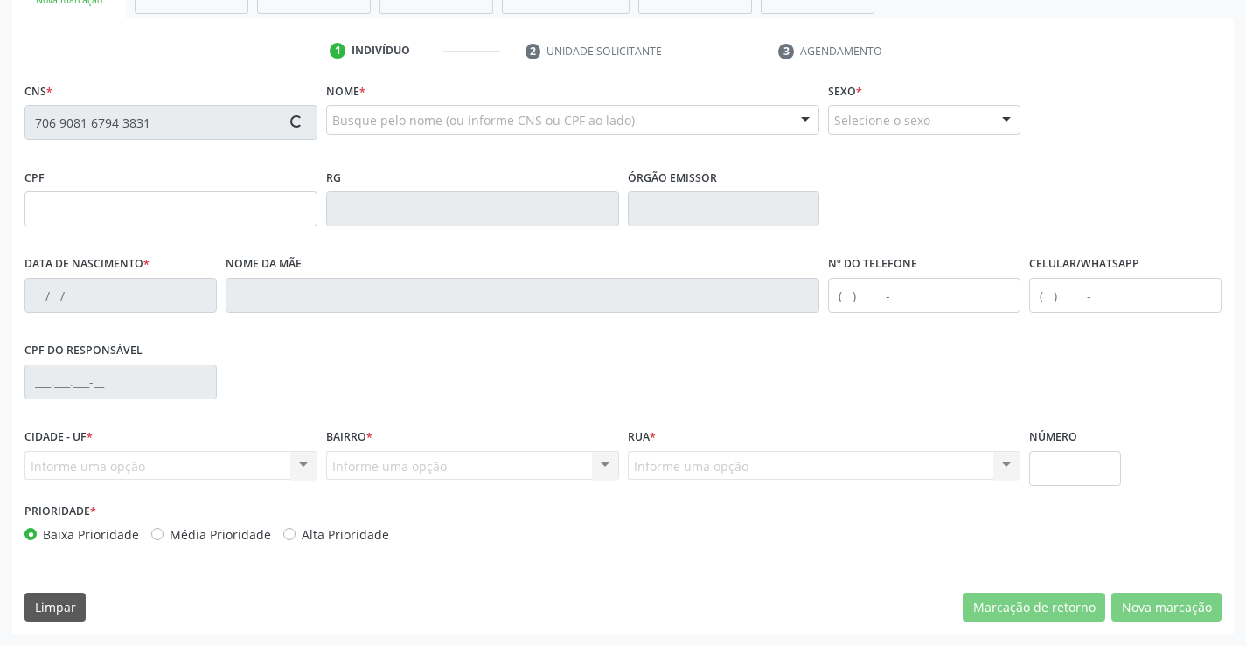
type input "16/04/1971"
type input "(74) 99190-8781"
type input "(74) 99129-0886"
type input "SN"
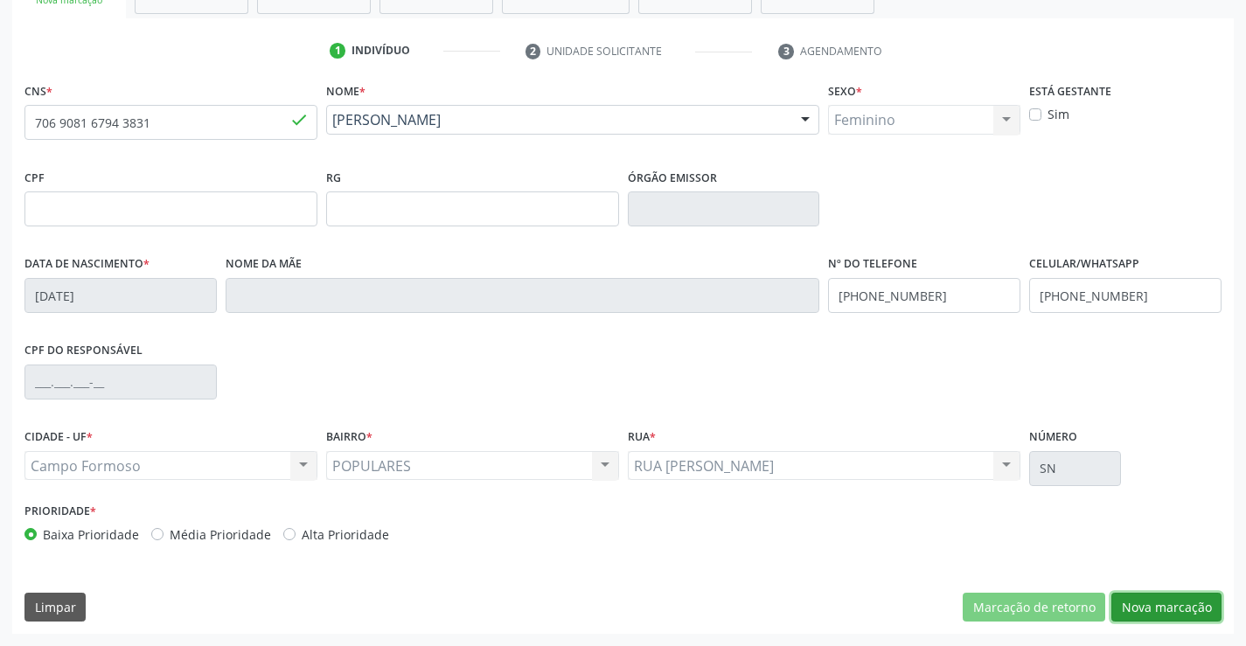
click at [1198, 618] on button "Nova marcação" at bounding box center [1166, 608] width 110 height 30
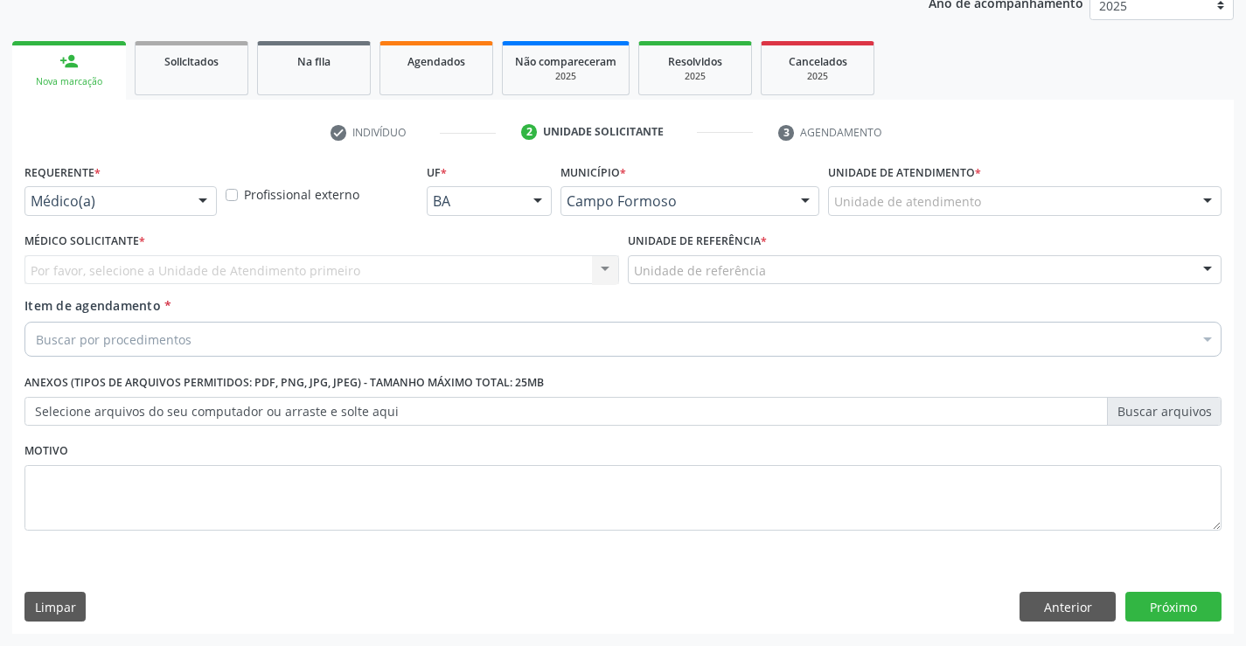
click at [115, 182] on div "Requerente * Médico(a) Médico(a) Enfermeiro(a) Paciente Nenhum resultado encont…" at bounding box center [120, 187] width 192 height 56
click at [117, 219] on div "Requerente * Médico(a) Médico(a) Enfermeiro(a) Paciente Nenhum resultado encont…" at bounding box center [120, 193] width 201 height 68
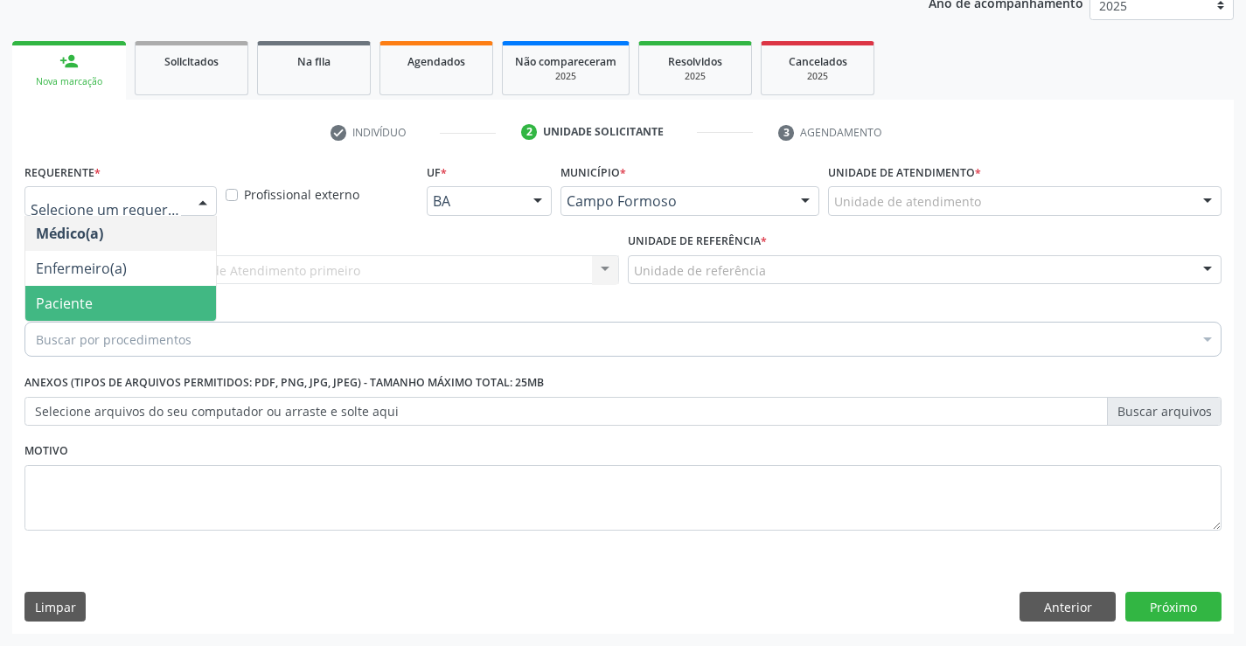
click at [149, 294] on span "Paciente" at bounding box center [120, 303] width 191 height 35
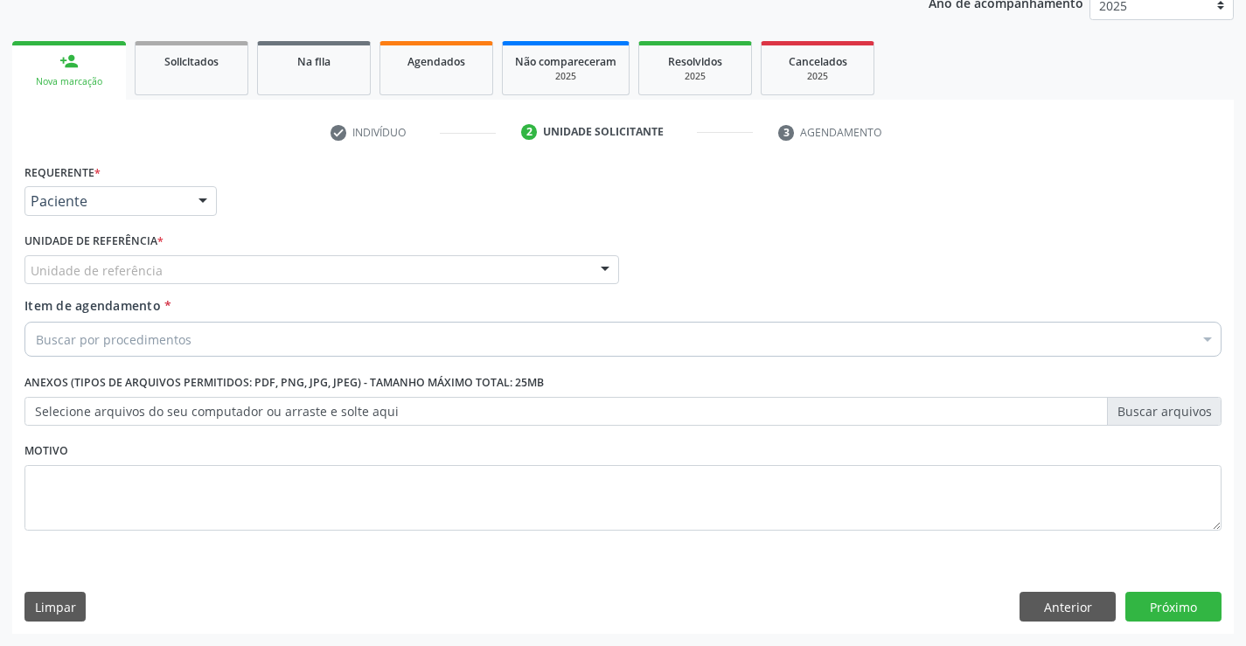
click at [269, 260] on div "Unidade de referência" at bounding box center [321, 270] width 594 height 30
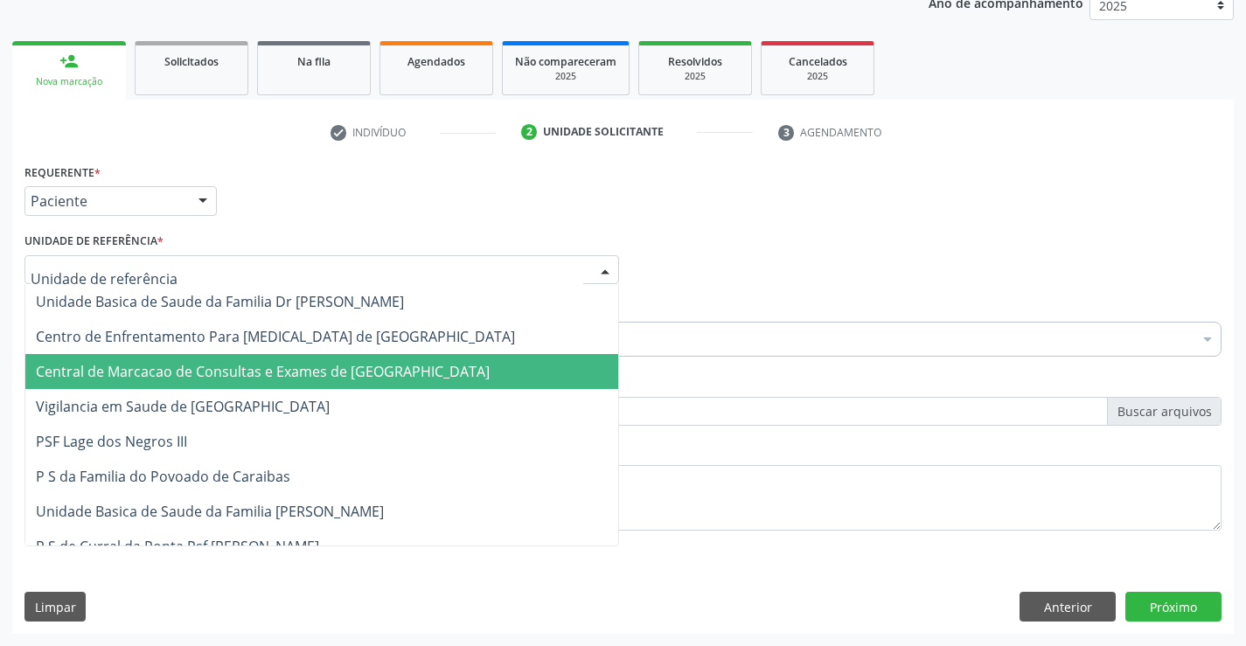
click at [269, 357] on span "Central de Marcacao de Consultas e Exames de [GEOGRAPHIC_DATA]" at bounding box center [321, 371] width 593 height 35
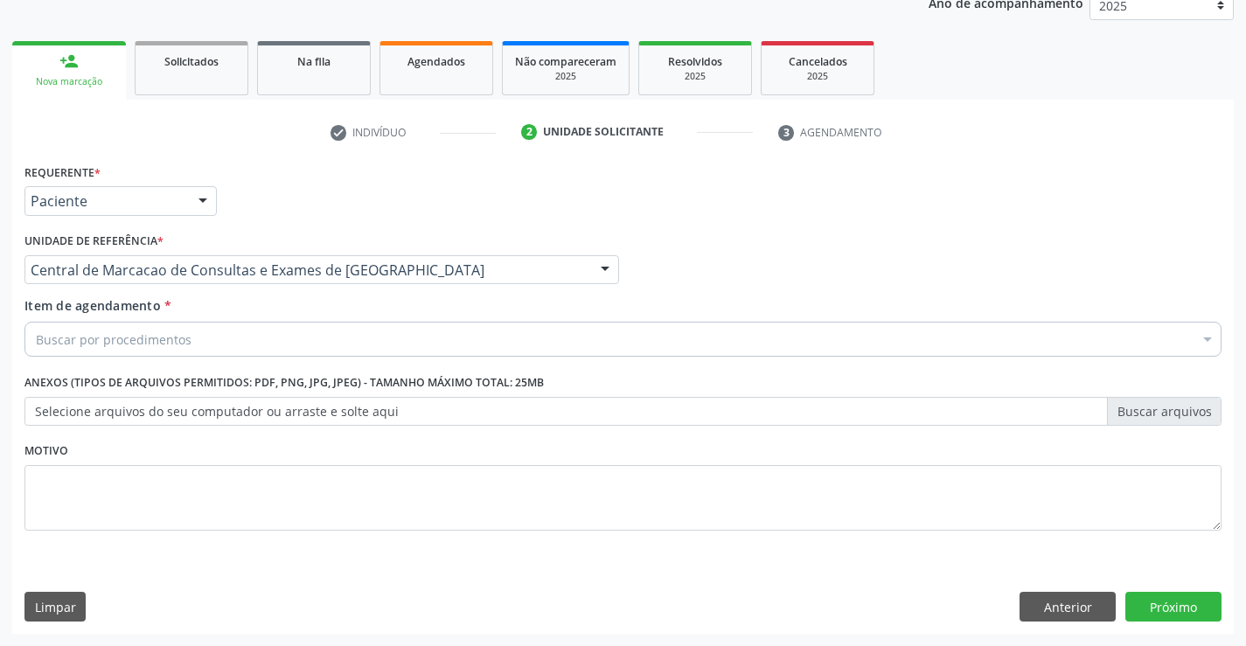
click at [290, 335] on div "Buscar por procedimentos" at bounding box center [622, 339] width 1197 height 35
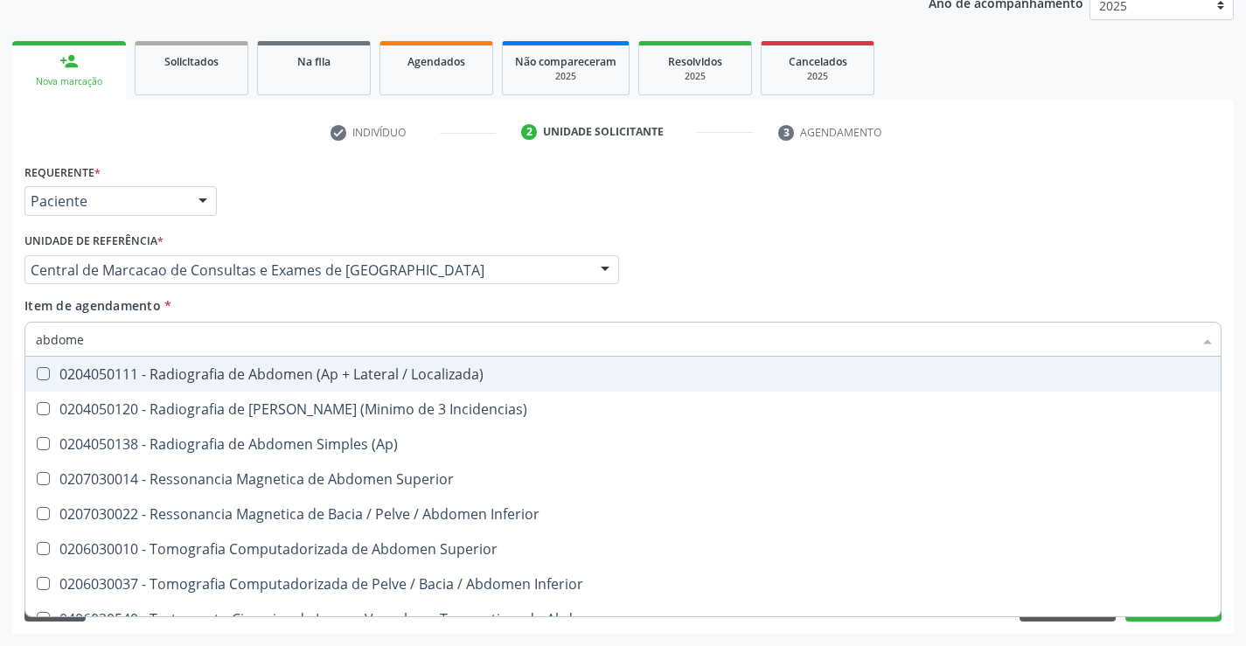
type input "abdomen"
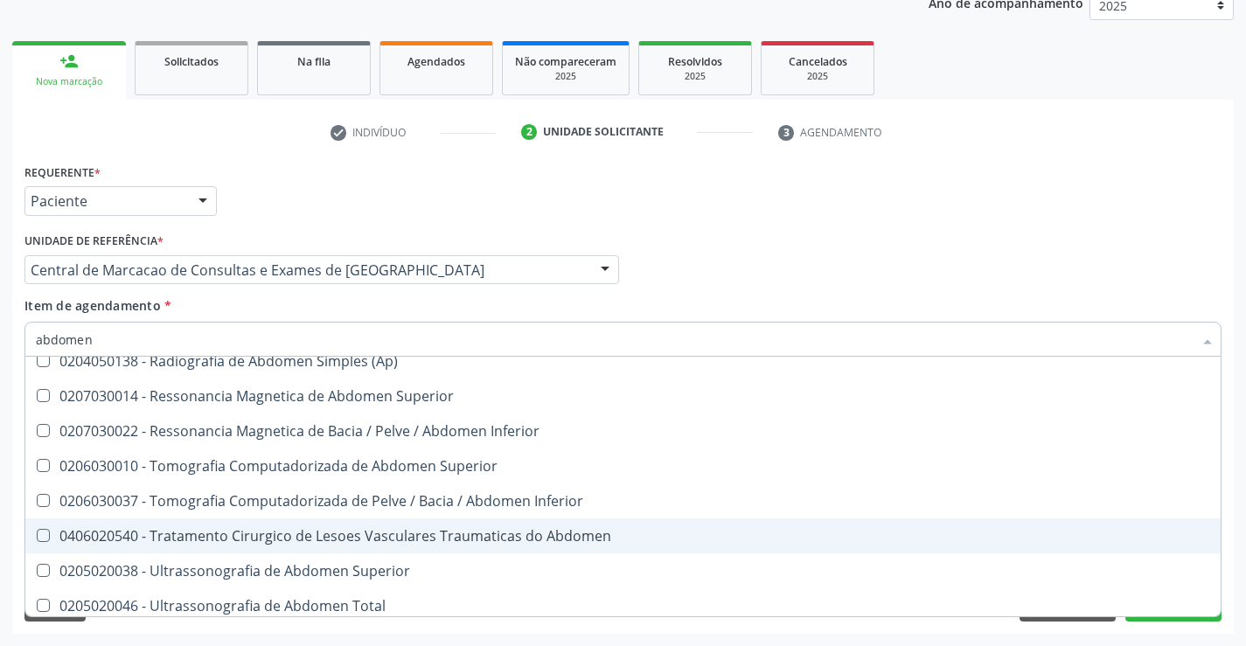
scroll to position [90, 0]
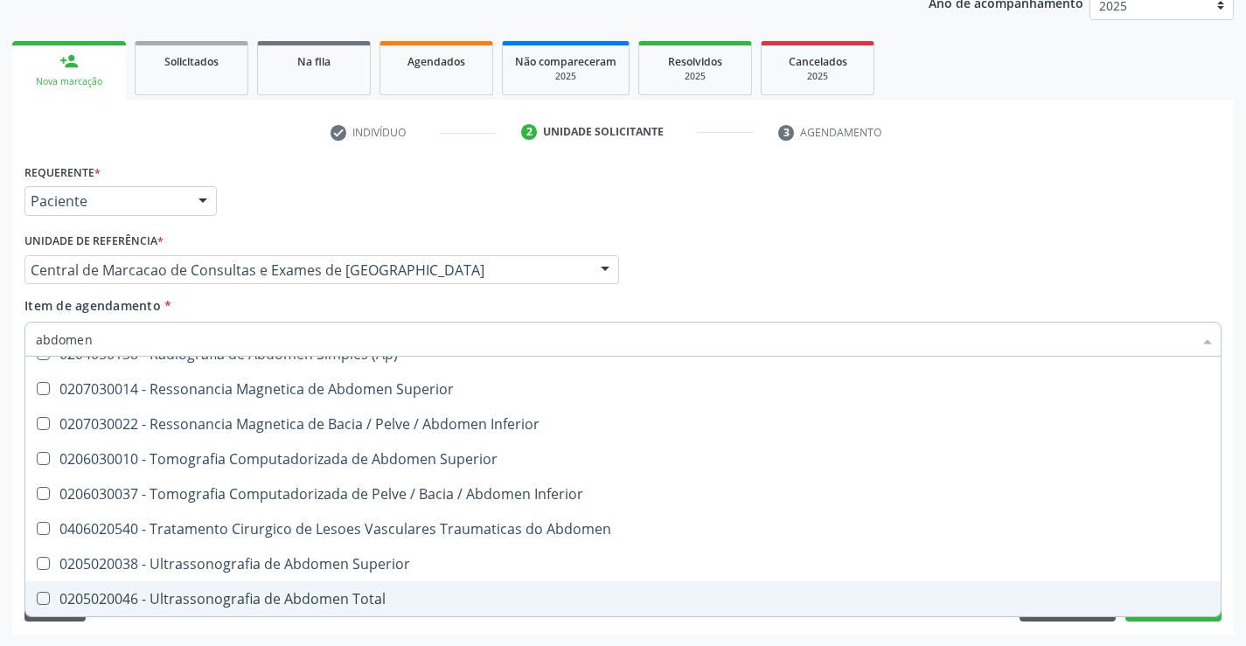
click at [223, 601] on div "0205020046 - Ultrassonografia de Abdomen Total" at bounding box center [623, 599] width 1174 height 14
checkbox Total "true"
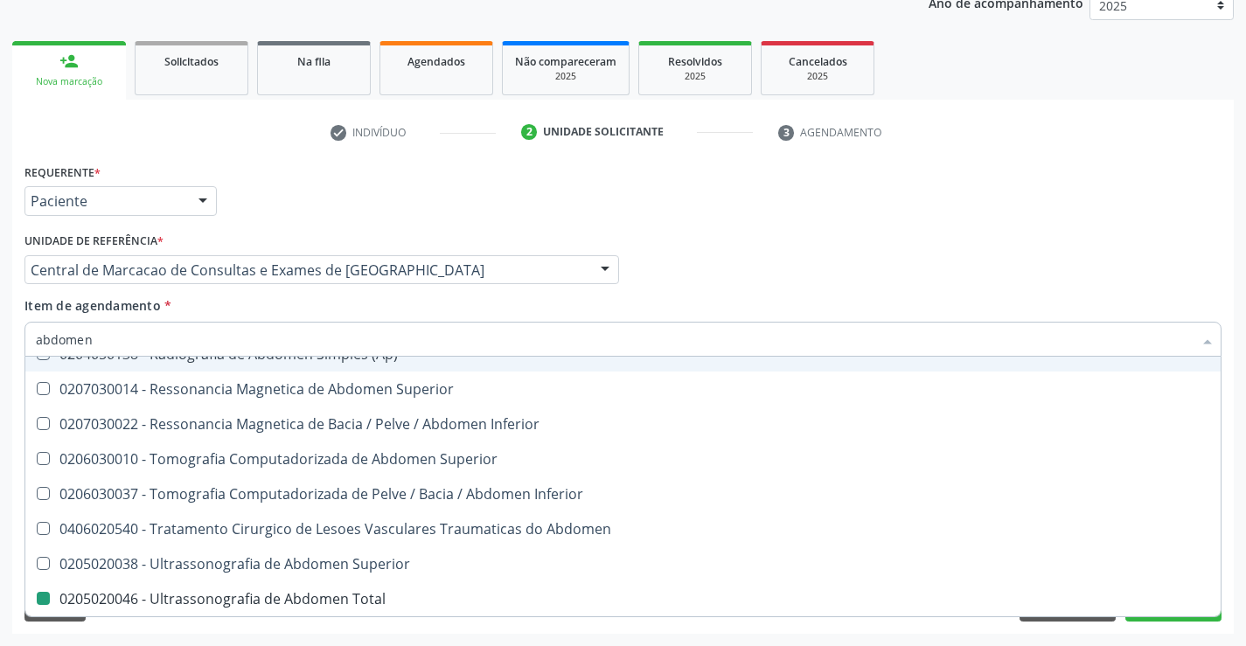
click at [768, 250] on div "Médico Solicitante Por favor, selecione a Unidade de Atendimento primeiro Nenhu…" at bounding box center [623, 262] width 1206 height 68
checkbox Incidencias\) "true"
checkbox Total "false"
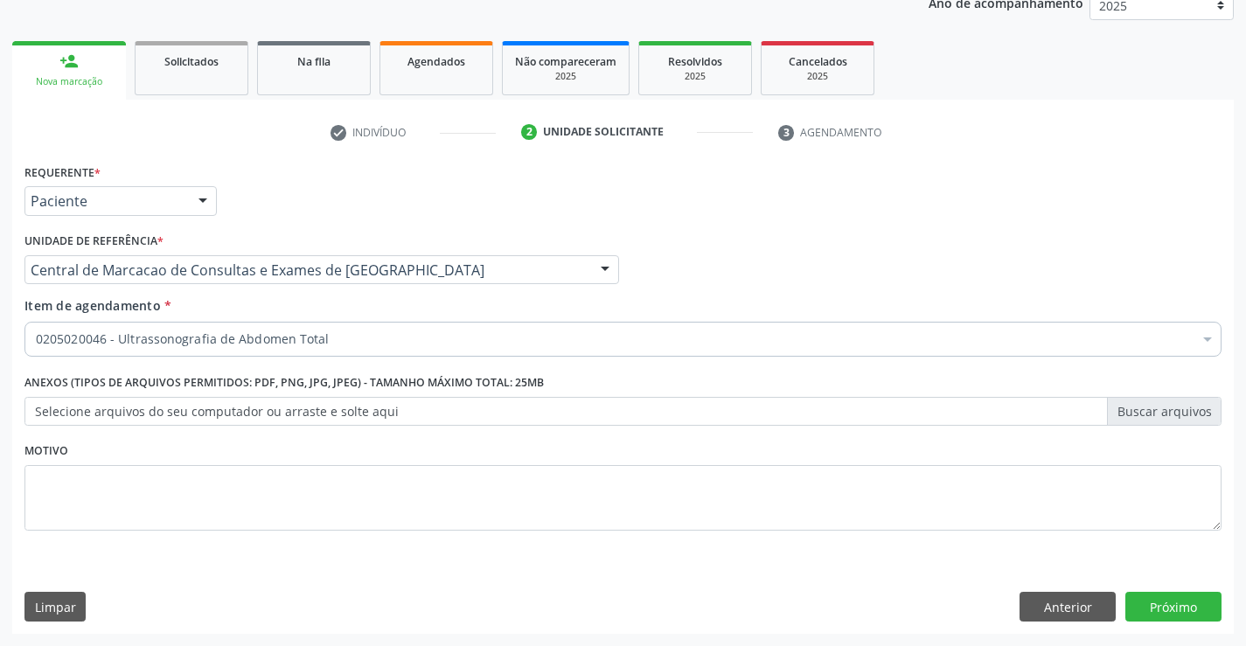
scroll to position [0, 0]
click at [1199, 615] on button "Próximo" at bounding box center [1173, 607] width 96 height 30
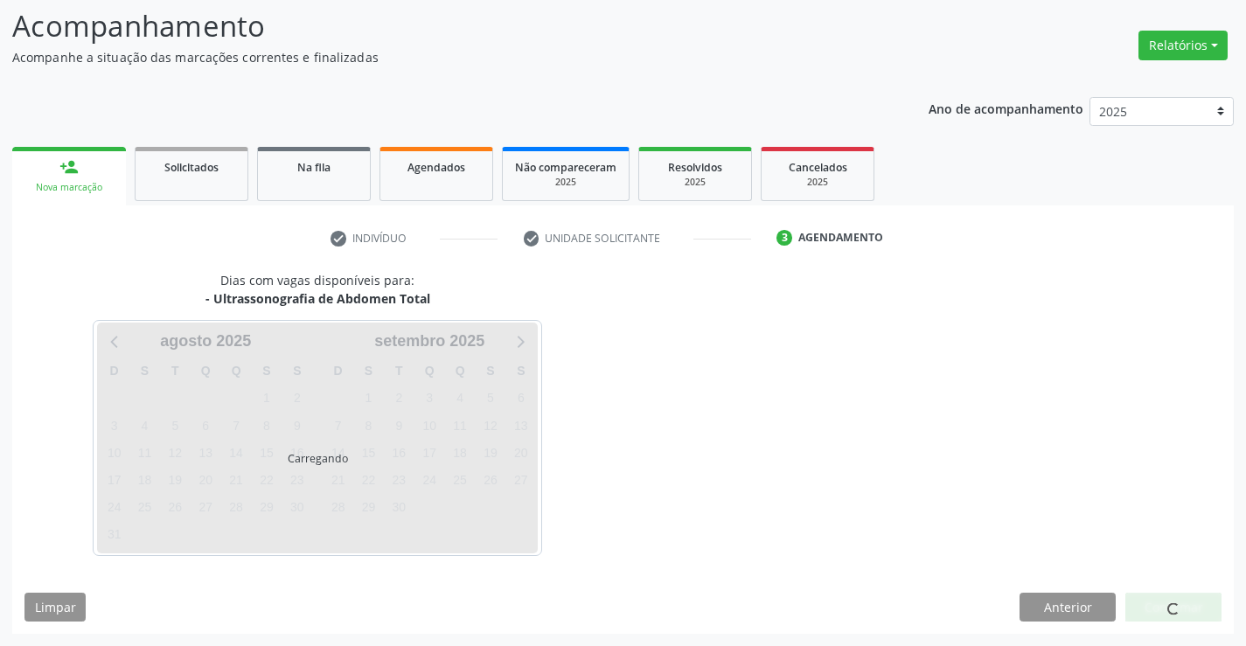
scroll to position [115, 0]
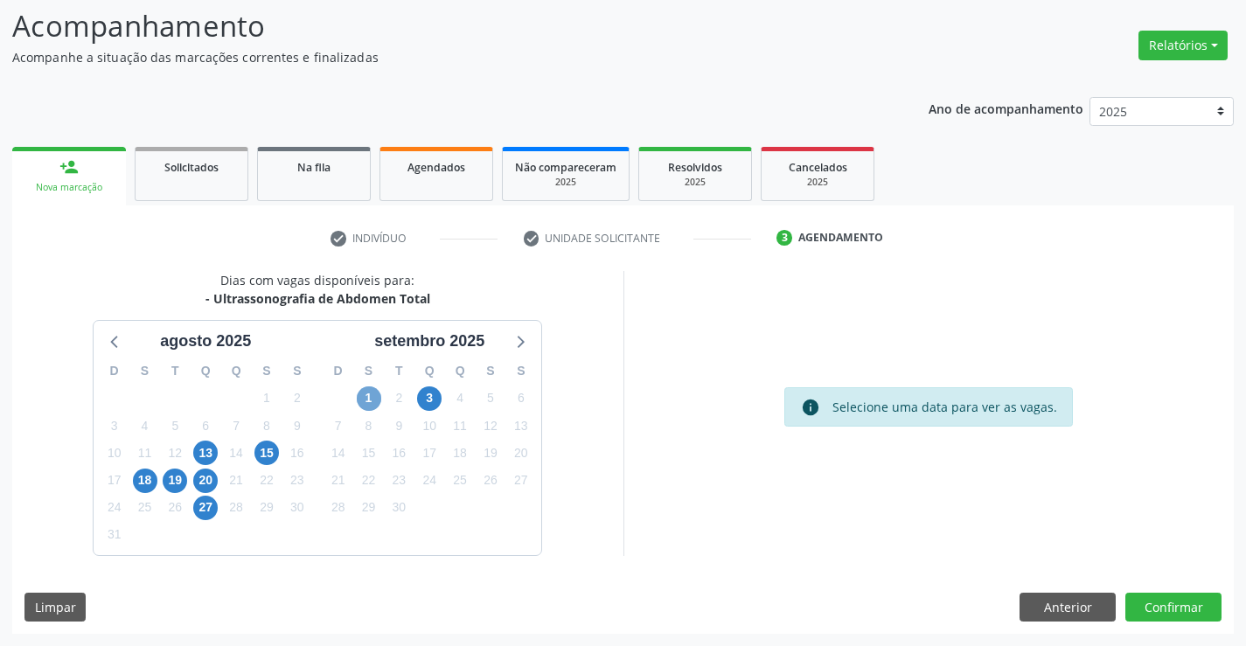
click at [367, 403] on span "1" at bounding box center [369, 398] width 24 height 24
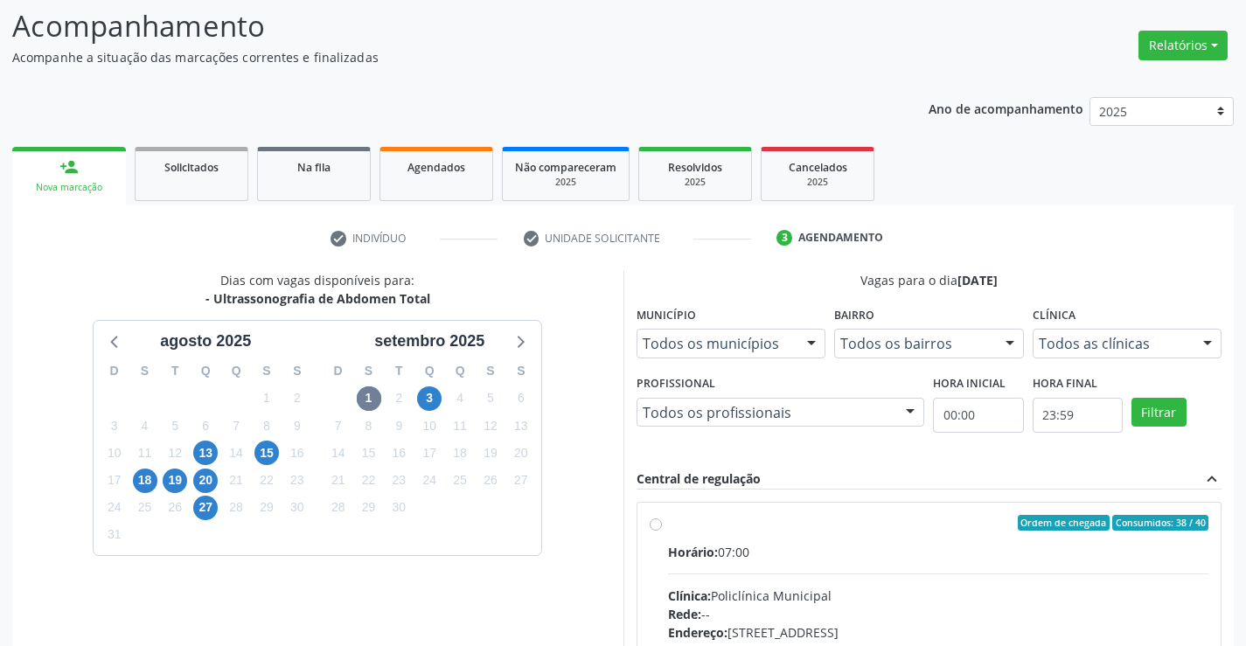
click at [847, 573] on hr at bounding box center [938, 573] width 541 height 1
click at [662, 531] on input "Ordem de chegada Consumidos: 38 / 40 Horário: 07:00 Clínica: Policlínica Munici…" at bounding box center [656, 523] width 12 height 16
radio input "true"
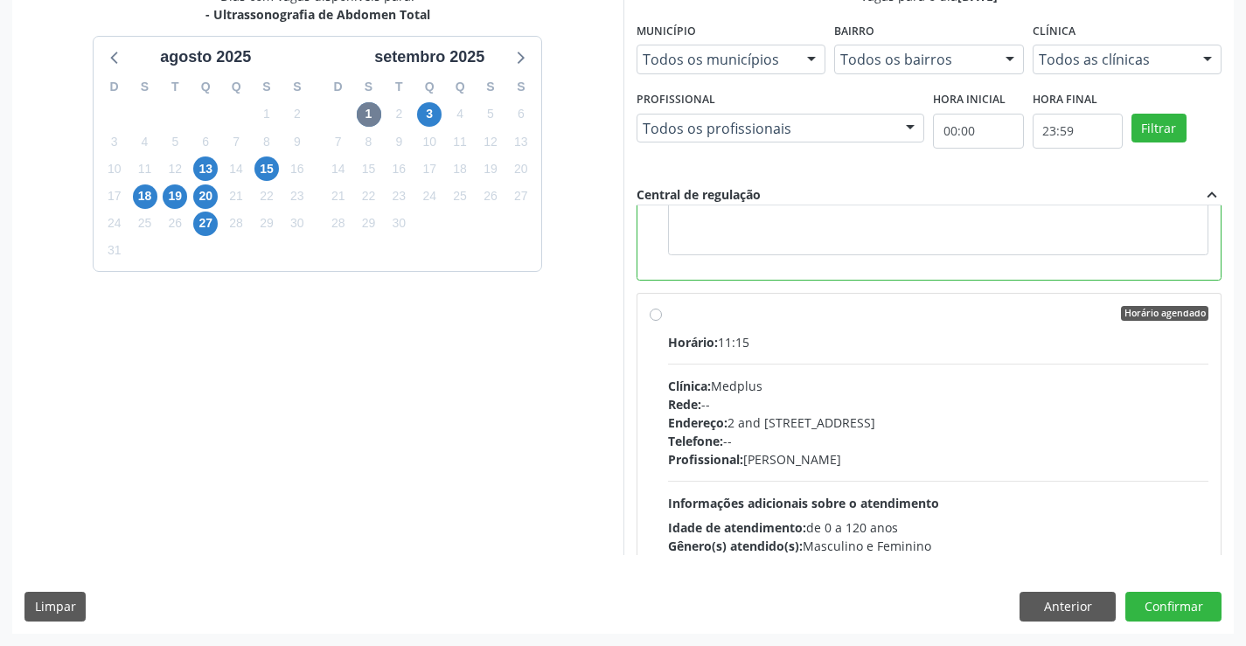
scroll to position [0, 0]
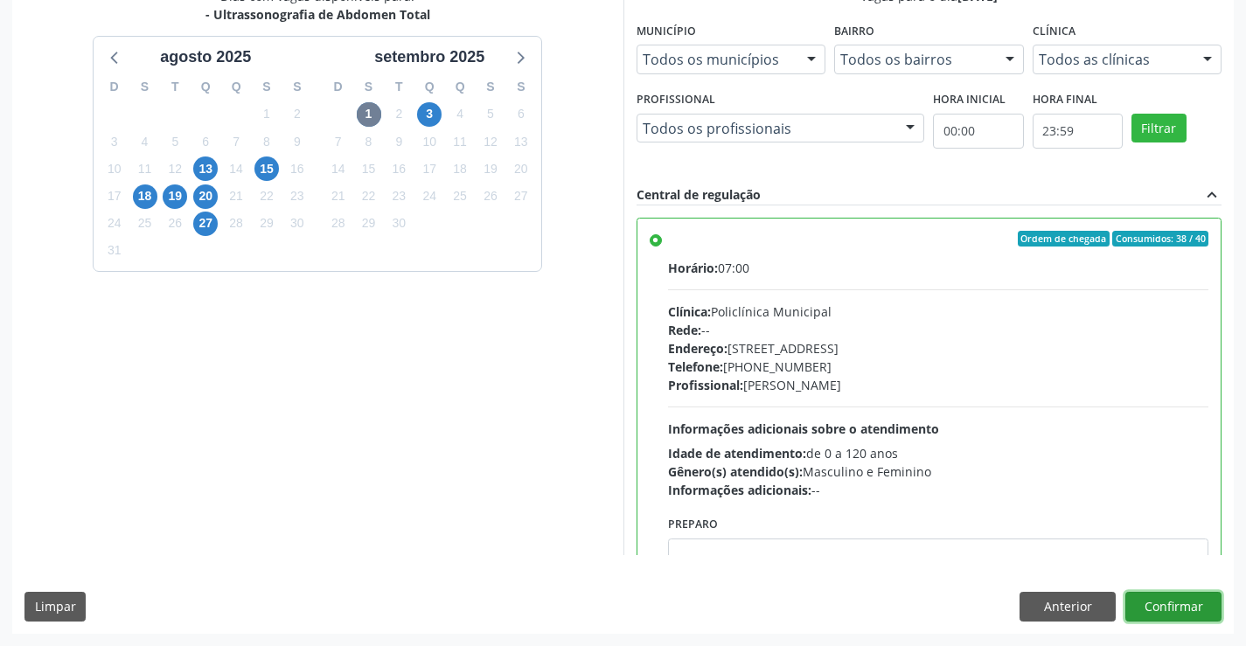
click at [1141, 602] on button "Confirmar" at bounding box center [1173, 607] width 96 height 30
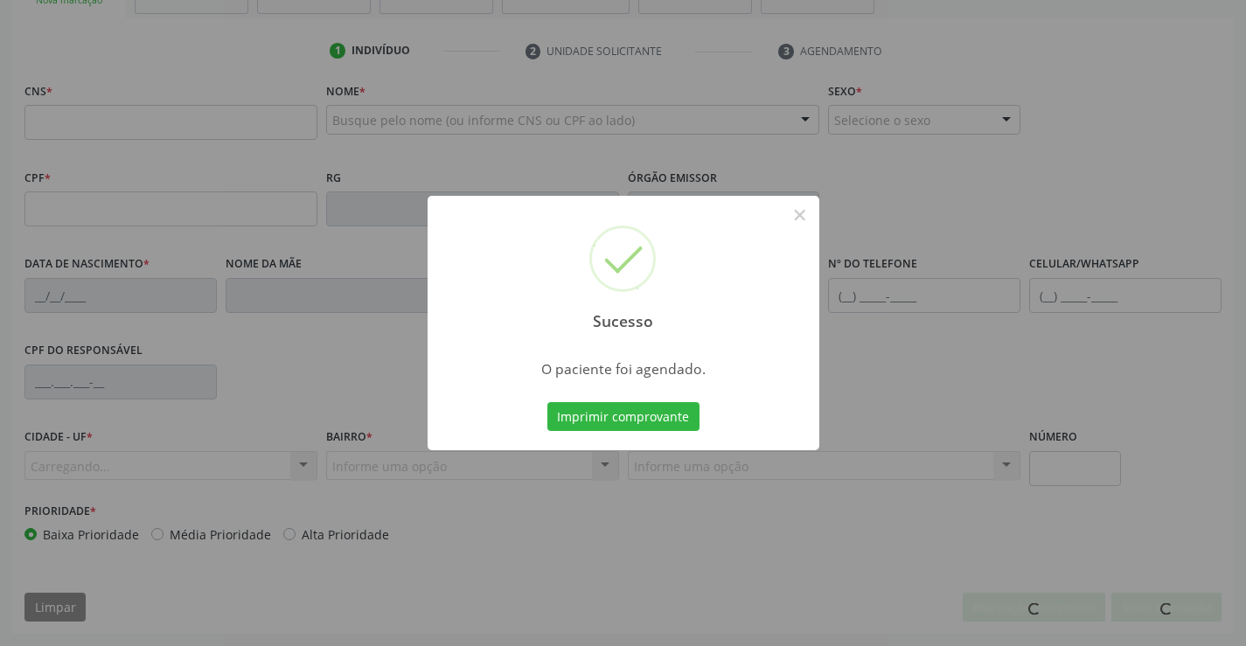
scroll to position [302, 0]
click at [628, 423] on button "Imprimir comprovante" at bounding box center [623, 417] width 152 height 30
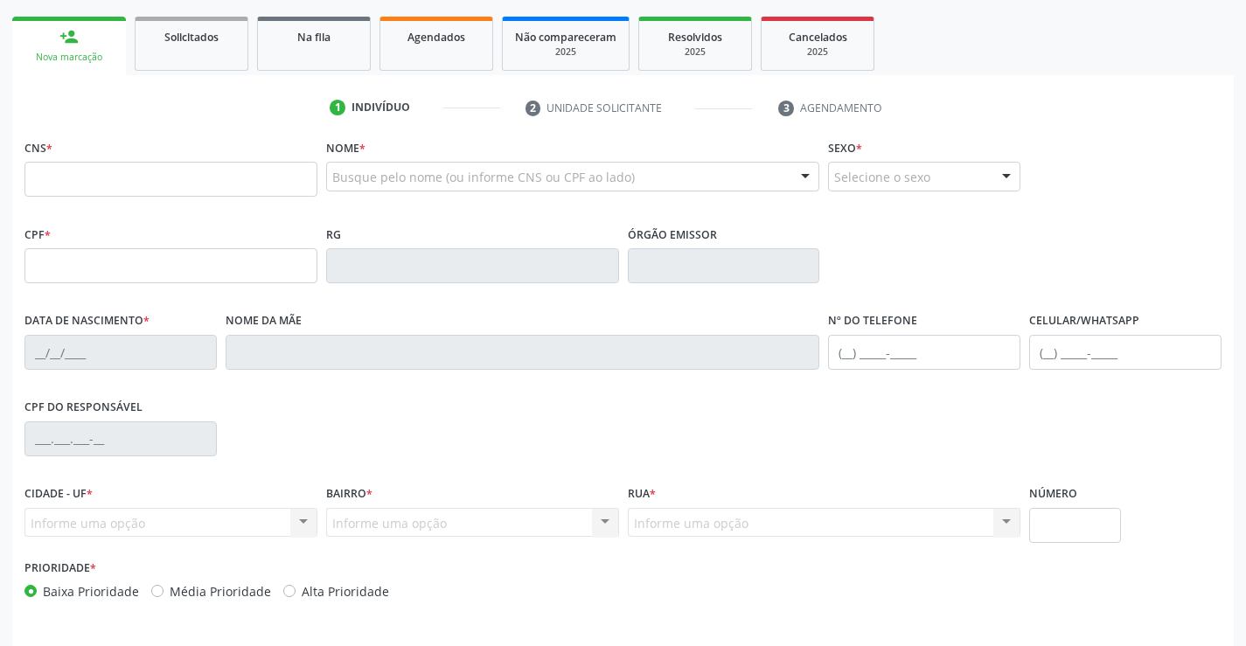
scroll to position [214, 0]
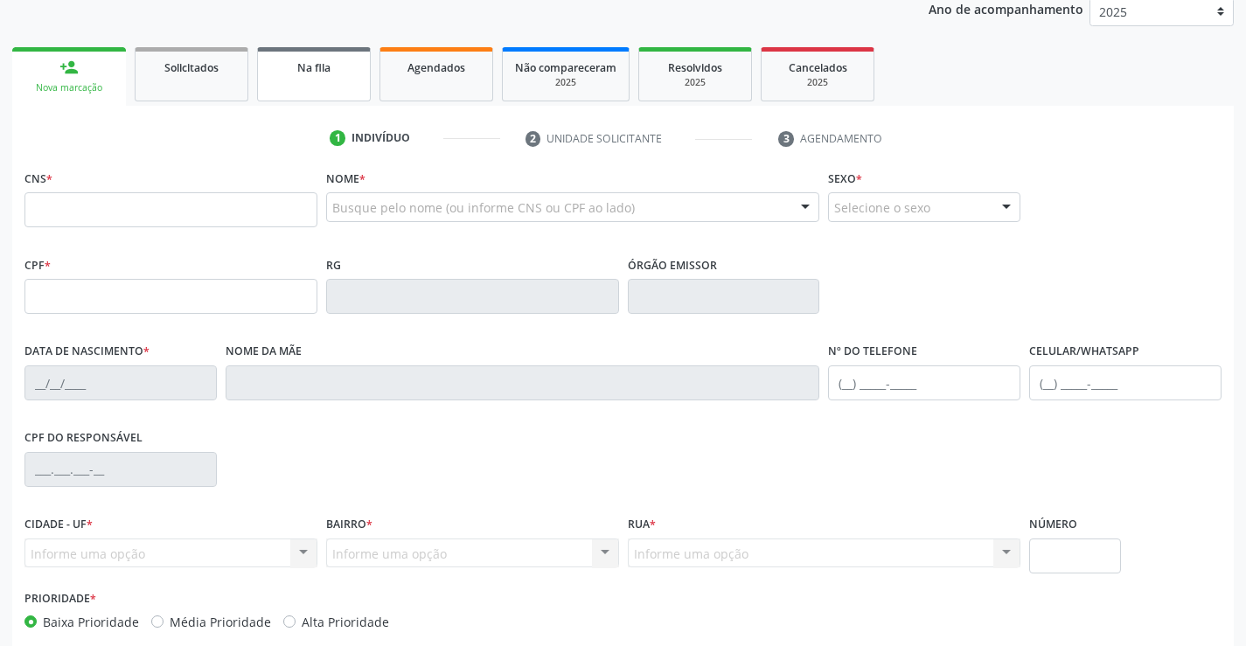
click at [309, 65] on span "Na fila" at bounding box center [313, 67] width 33 height 15
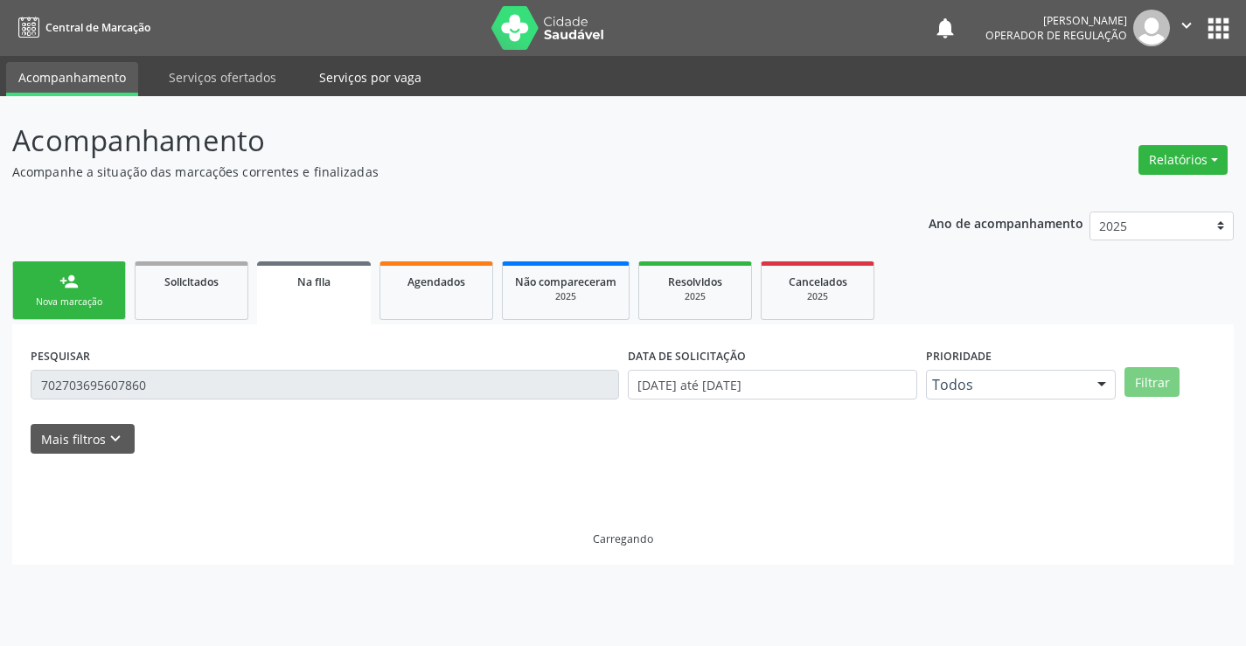
scroll to position [0, 0]
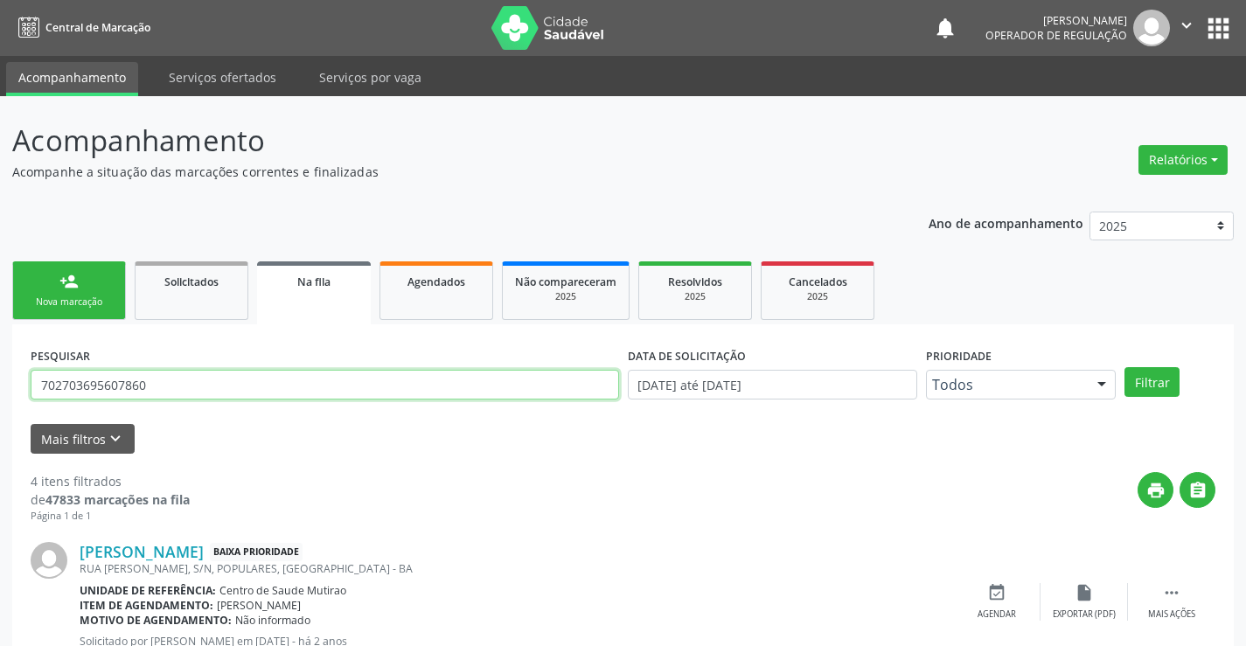
click at [307, 392] on input "702703695607860" at bounding box center [325, 385] width 588 height 30
click at [312, 391] on input "702703695607860" at bounding box center [325, 385] width 588 height 30
paste input "706 9081 6794 3831"
type input "706 9081 6794 3831"
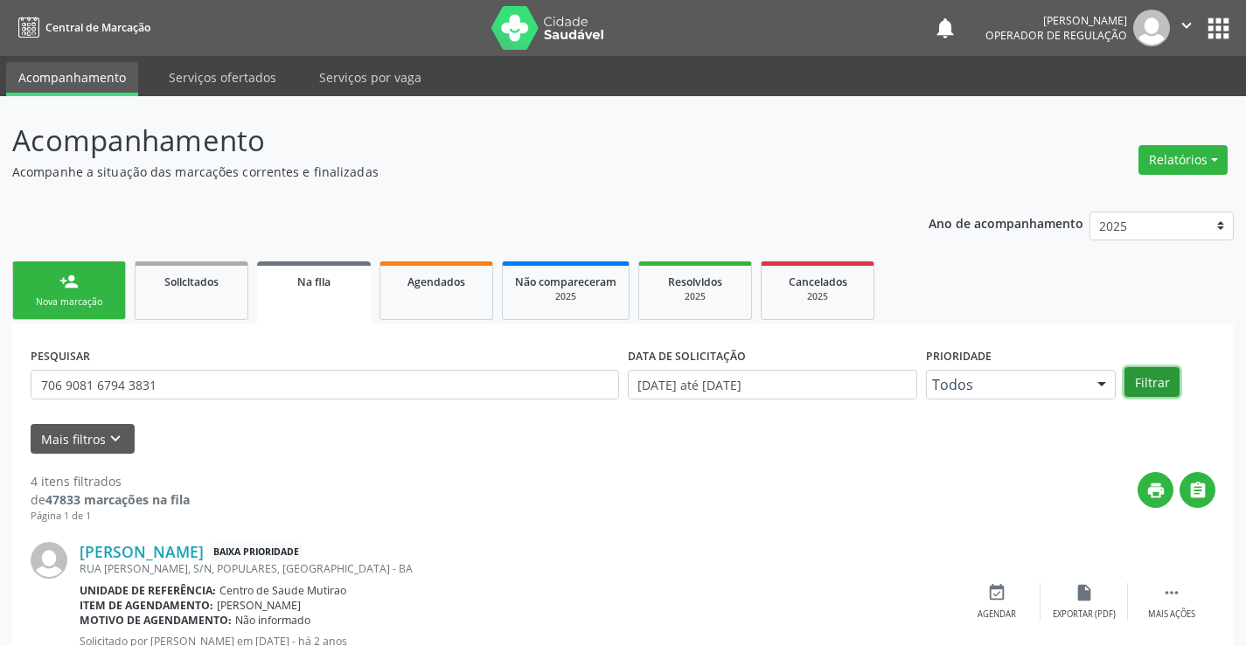
click at [1164, 385] on button "Filtrar" at bounding box center [1151, 382] width 55 height 30
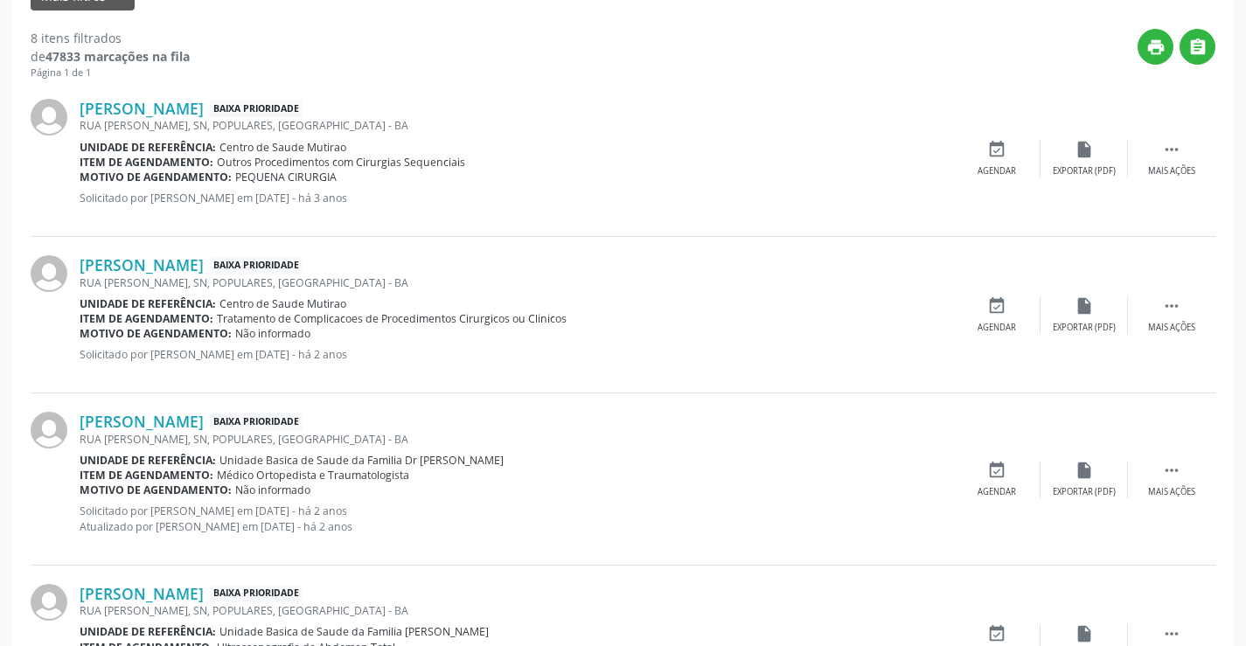
scroll to position [302, 0]
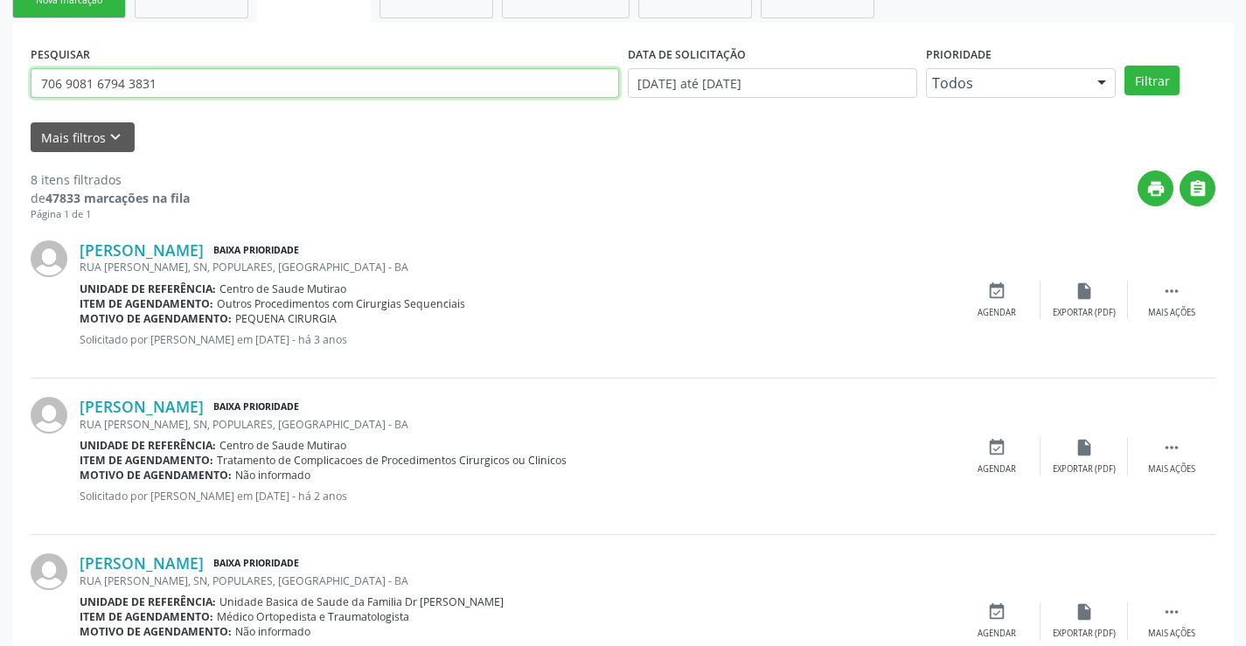
click at [162, 85] on input "706 9081 6794 3831" at bounding box center [325, 83] width 588 height 30
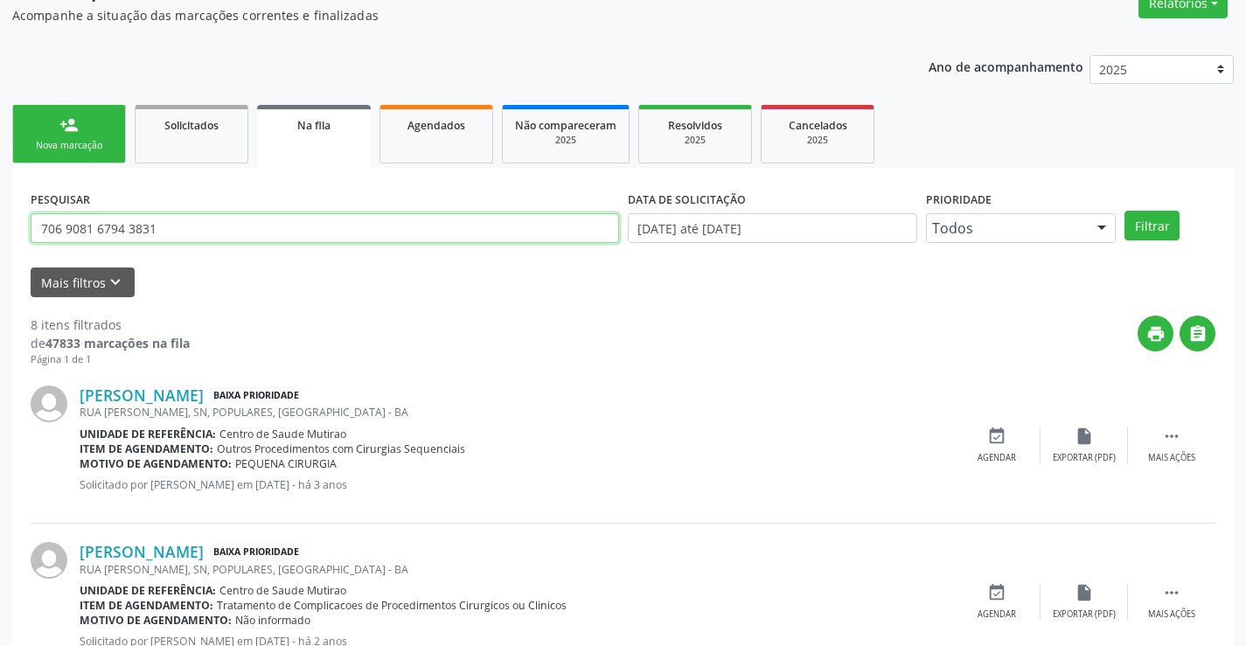
scroll to position [127, 0]
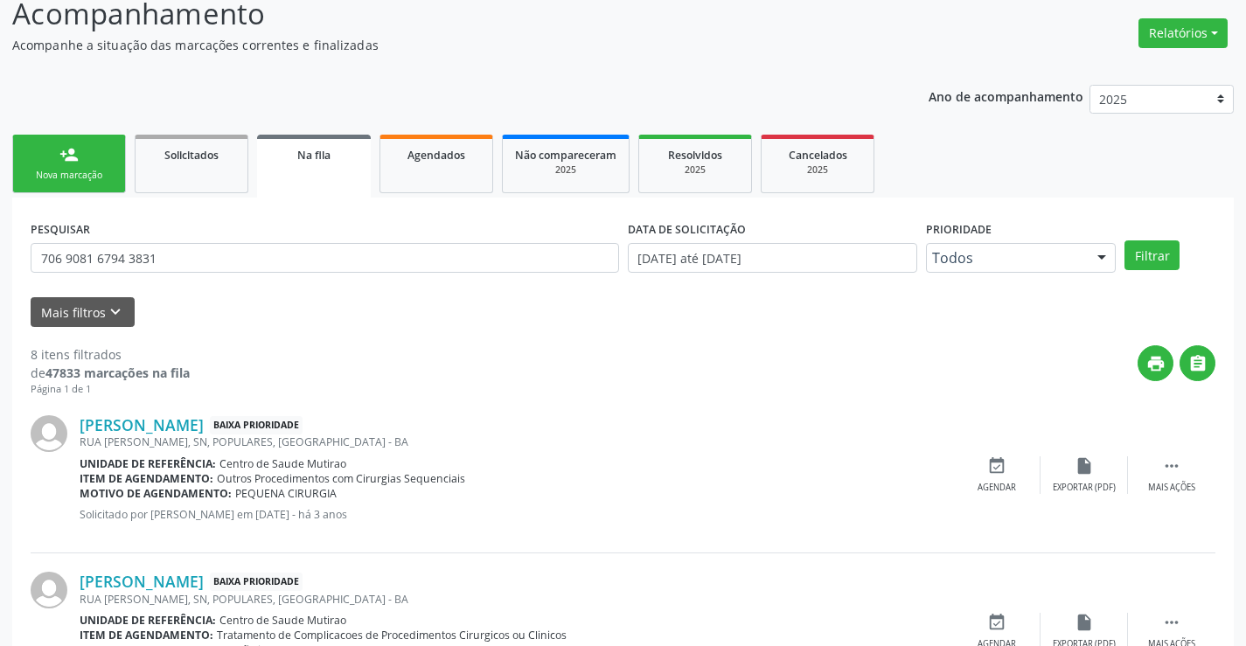
click at [62, 174] on div "Nova marcação" at bounding box center [68, 175] width 87 height 13
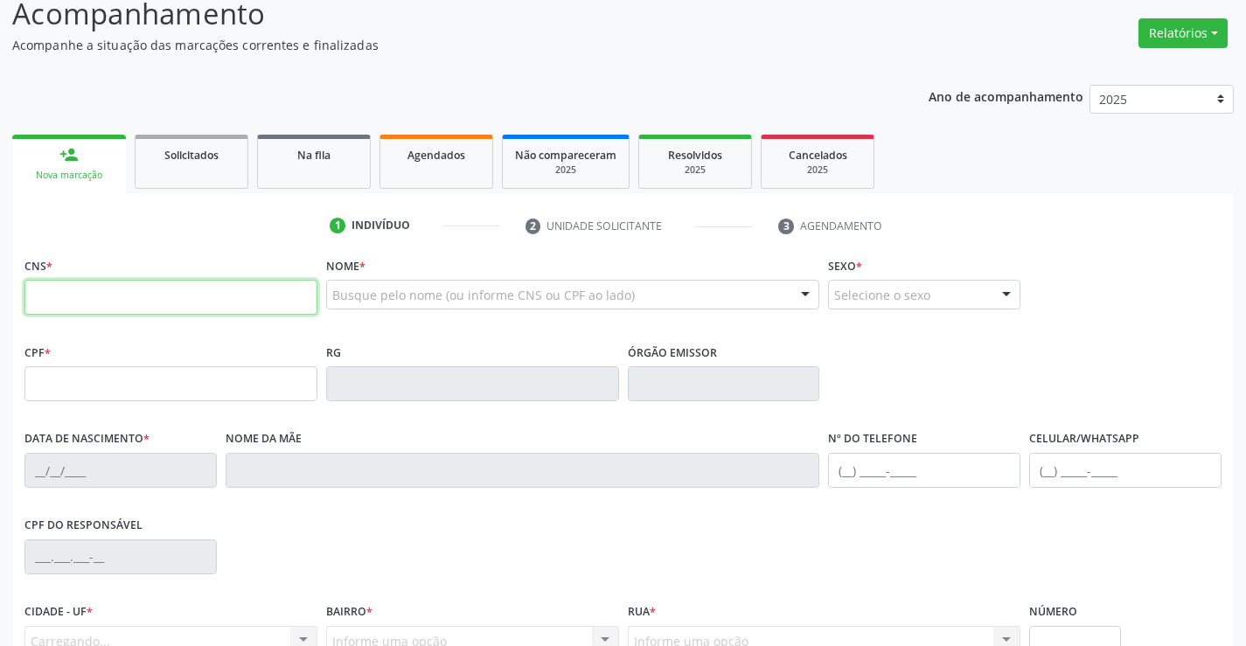
click at [122, 288] on input "text" at bounding box center [170, 297] width 293 height 35
paste input "706 9081 6794 3831"
type input "706 9081 6794 3831"
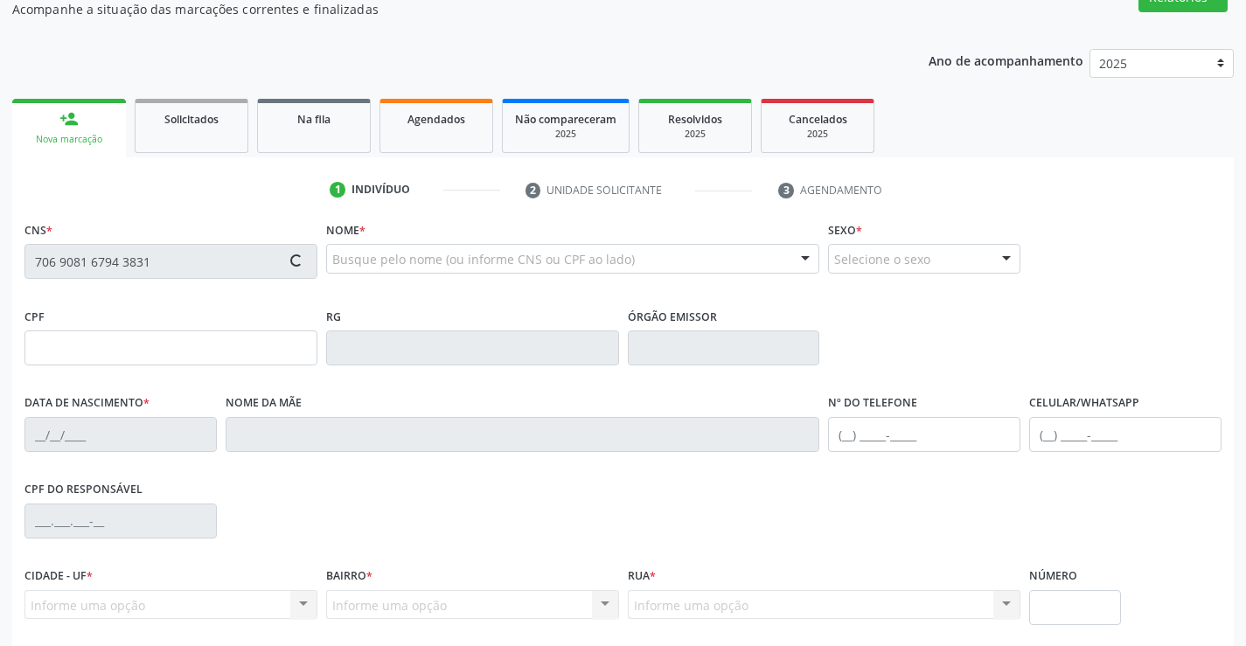
type input "16/04/1971"
type input "(74) 99190-8781"
type input "(74) 99129-0886"
type input "SN"
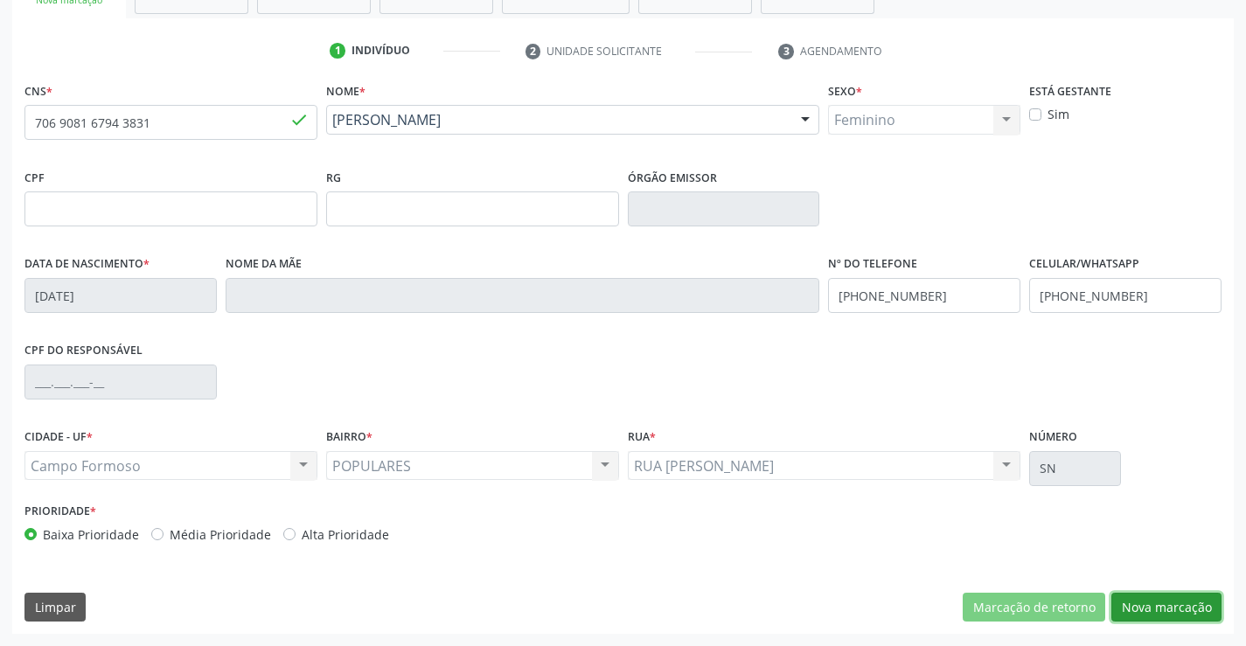
click at [1129, 597] on button "Nova marcação" at bounding box center [1166, 608] width 110 height 30
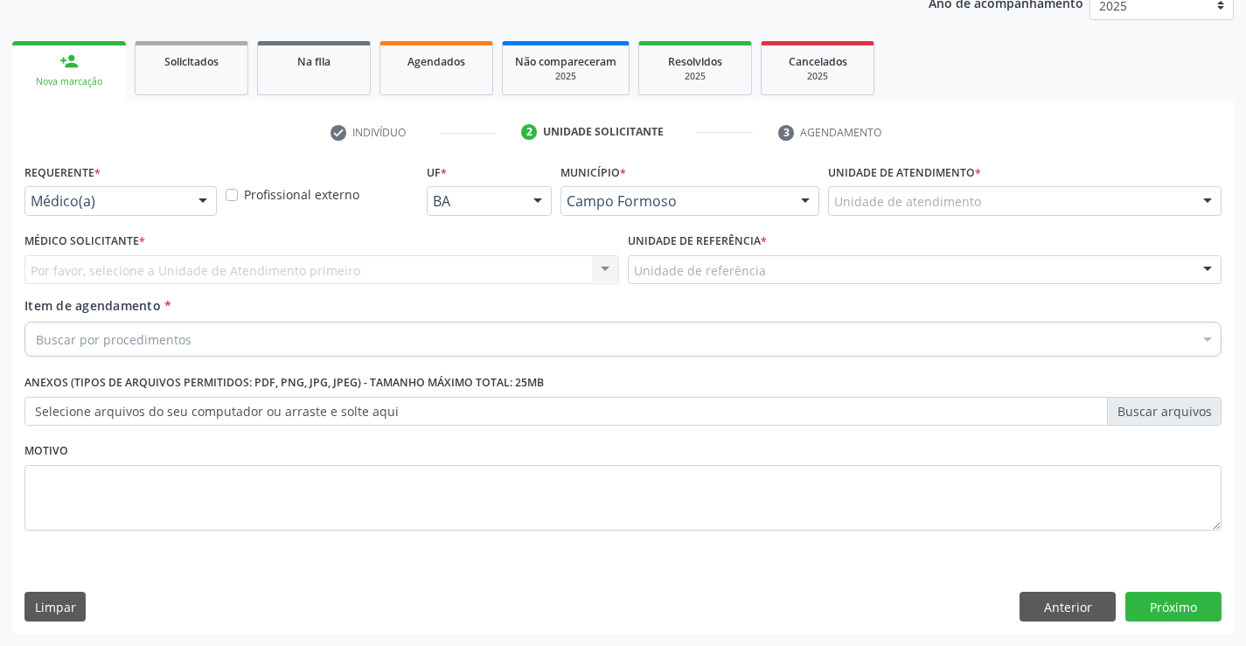
scroll to position [220, 0]
click at [191, 189] on div at bounding box center [203, 202] width 26 height 30
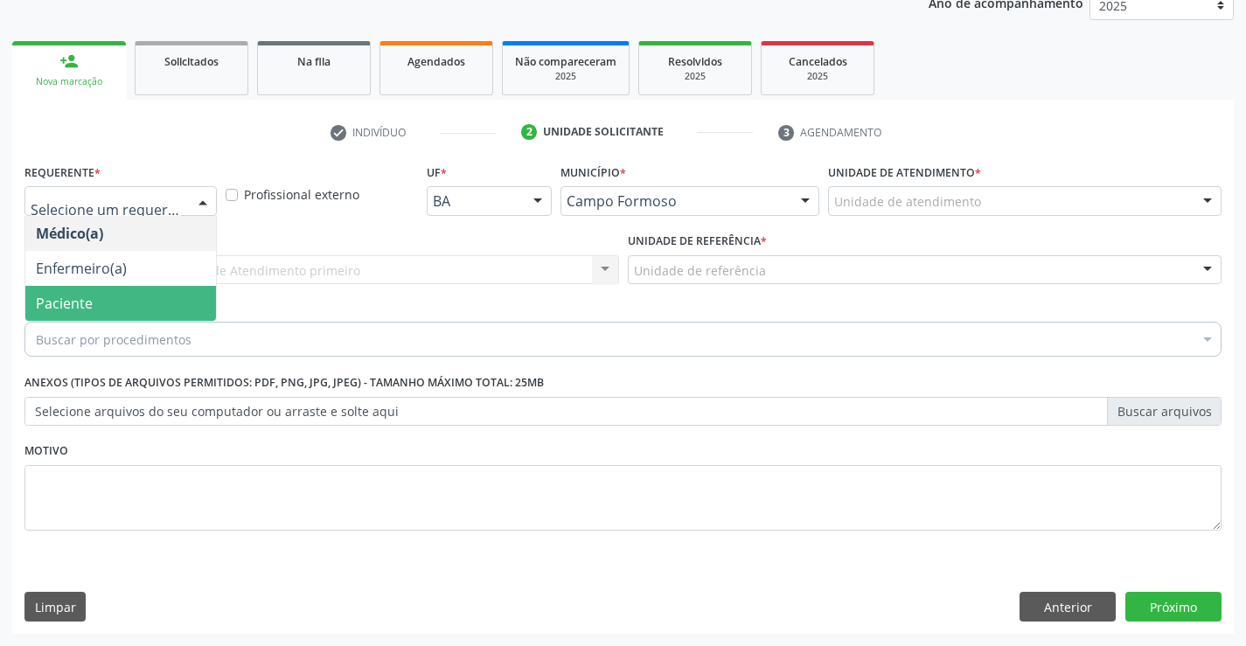
click at [174, 299] on span "Paciente" at bounding box center [120, 303] width 191 height 35
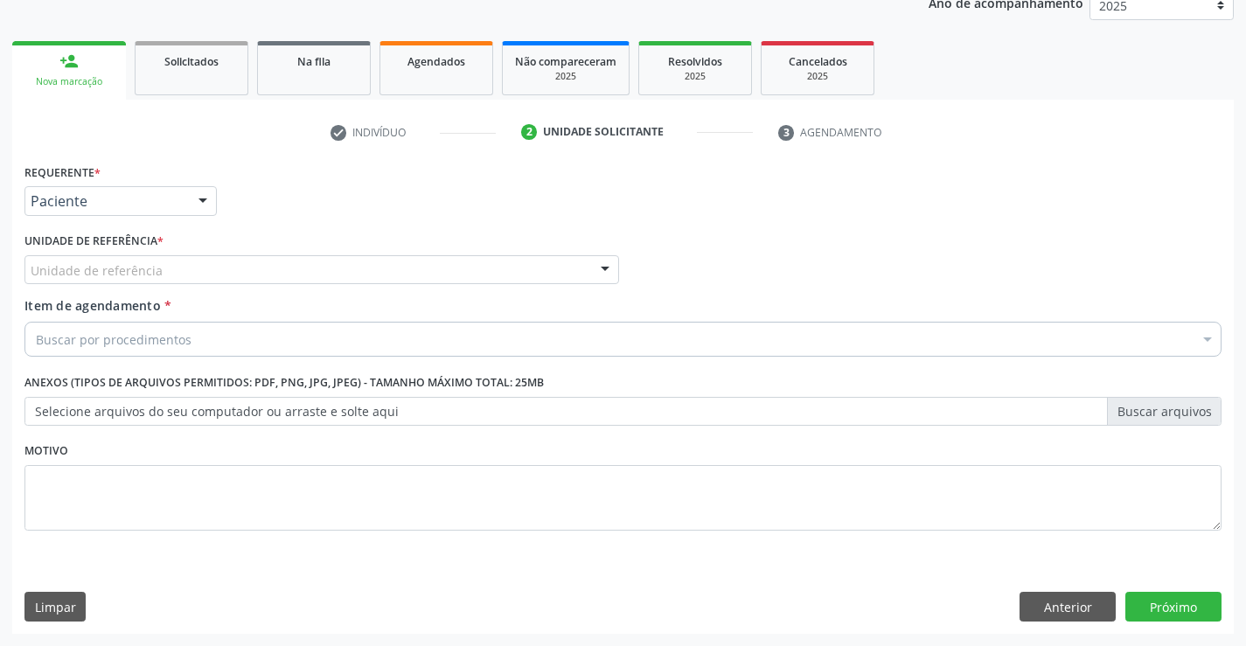
click at [293, 281] on div "Unidade de referência" at bounding box center [321, 270] width 594 height 30
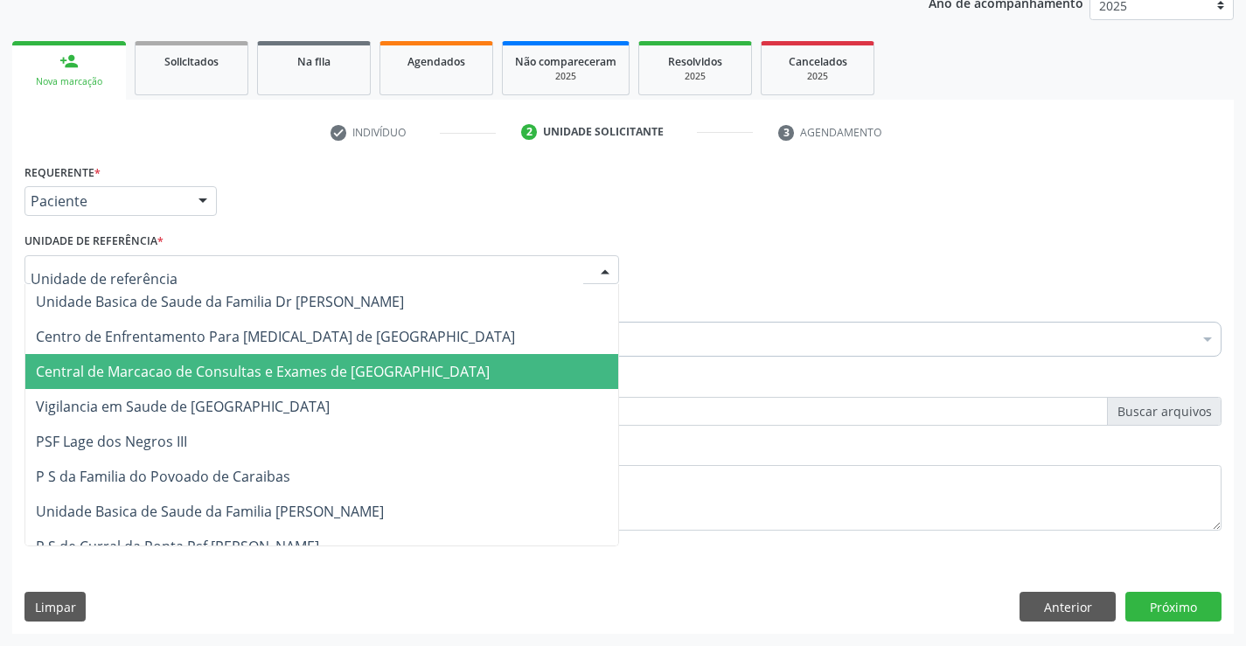
click at [305, 358] on span "Central de Marcacao de Consultas e Exames de [GEOGRAPHIC_DATA]" at bounding box center [321, 371] width 593 height 35
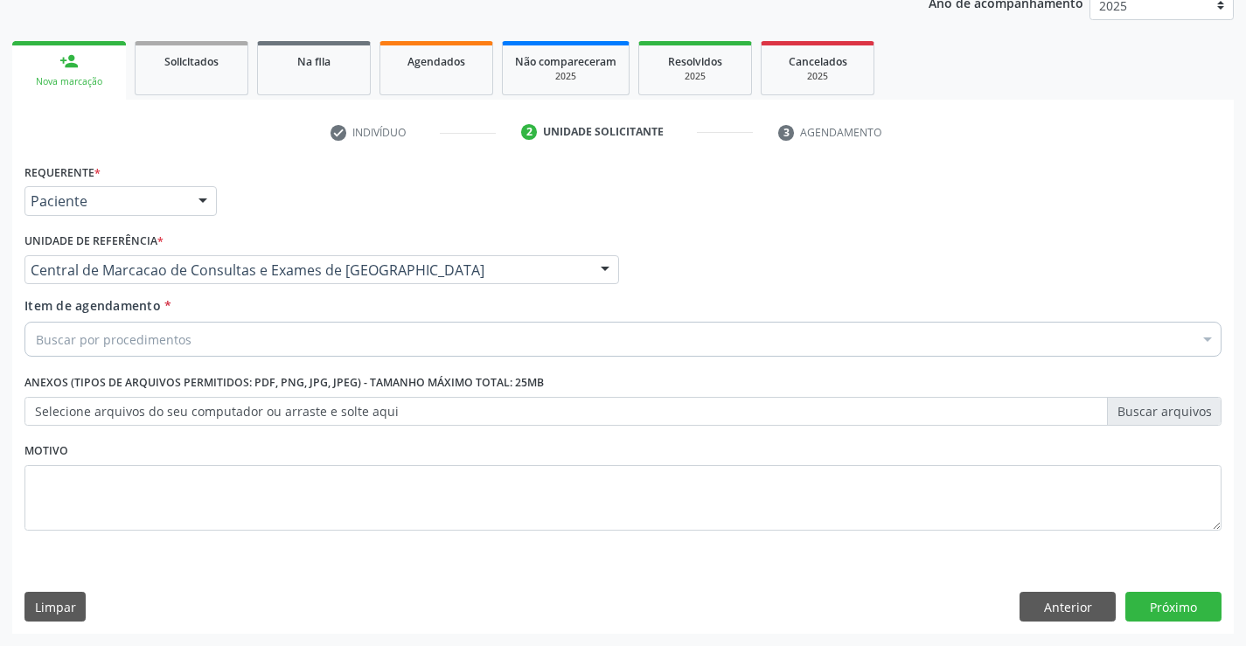
click at [339, 334] on div "Buscar por procedimentos" at bounding box center [622, 339] width 1197 height 35
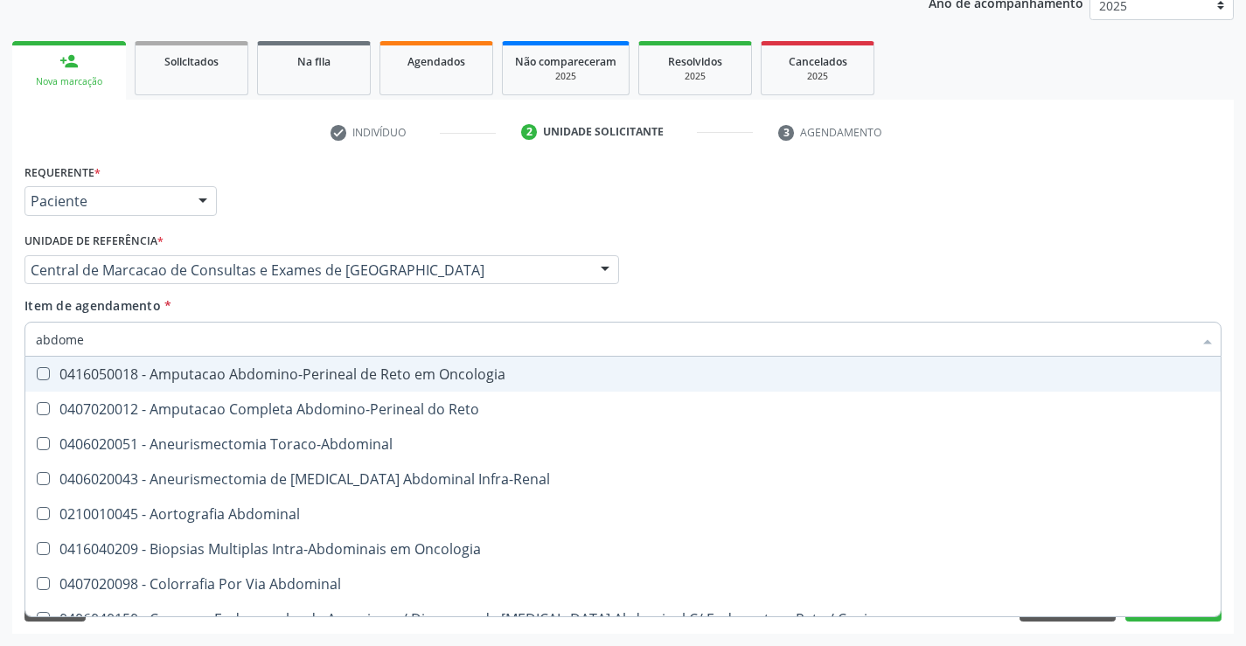
type input "abdomen"
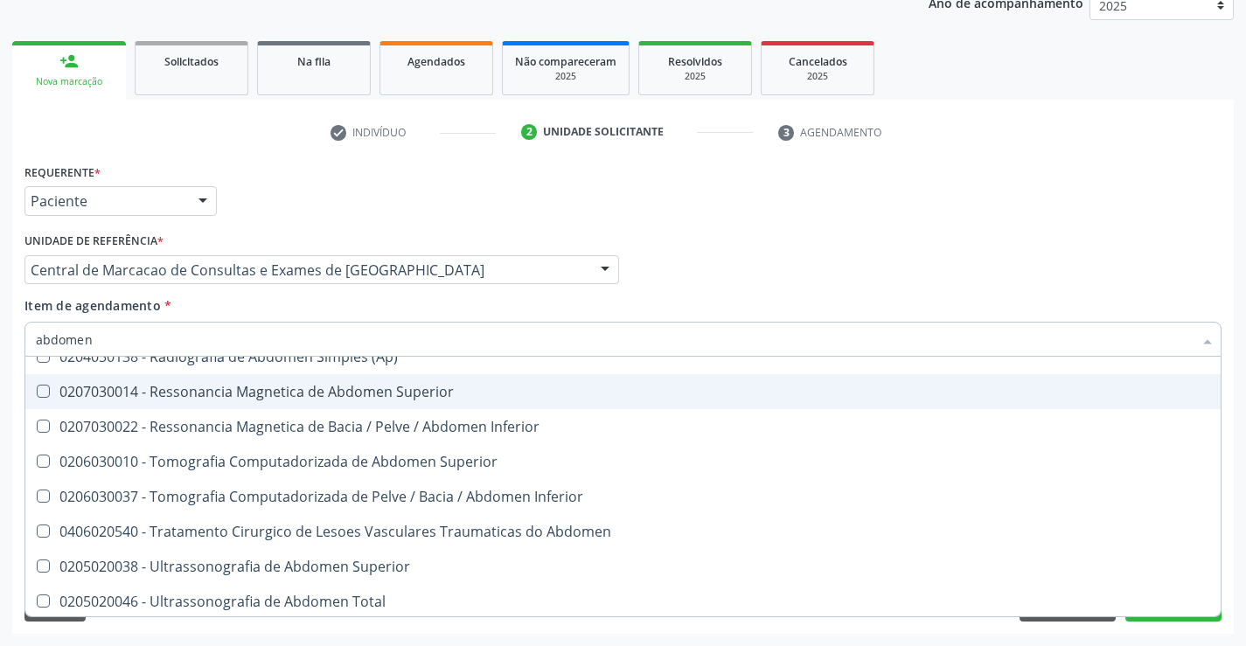
scroll to position [90, 0]
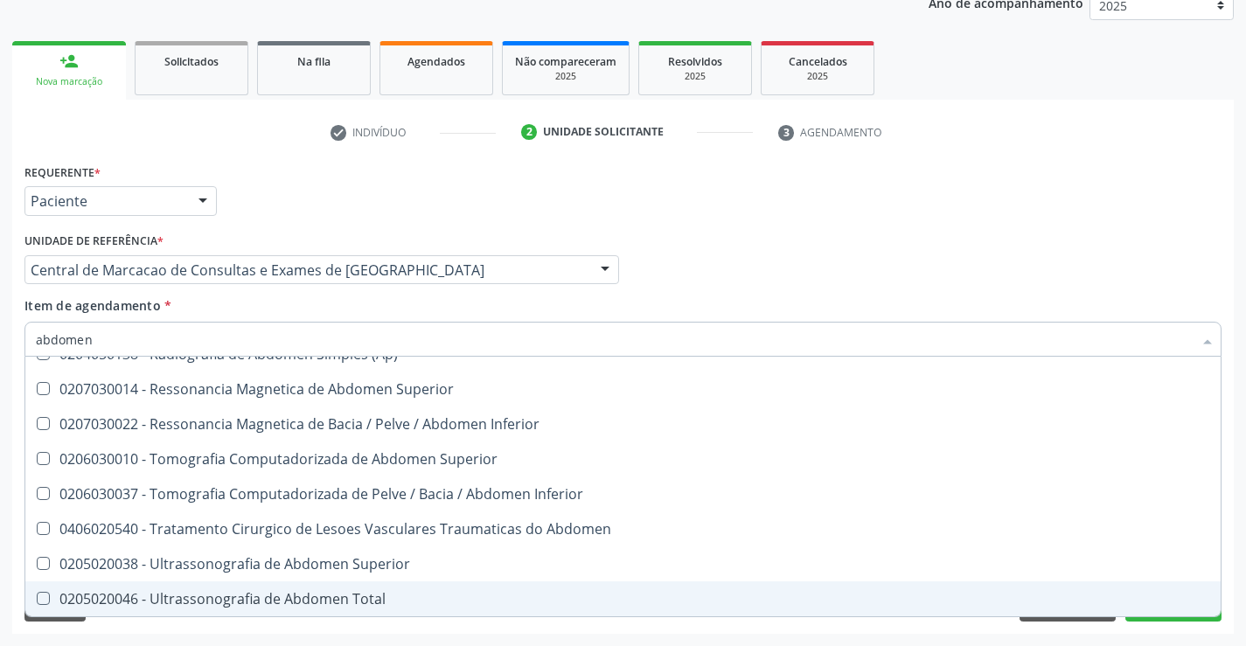
click at [300, 596] on div "0205020046 - Ultrassonografia de Abdomen Total" at bounding box center [623, 599] width 1174 height 14
checkbox Total "true"
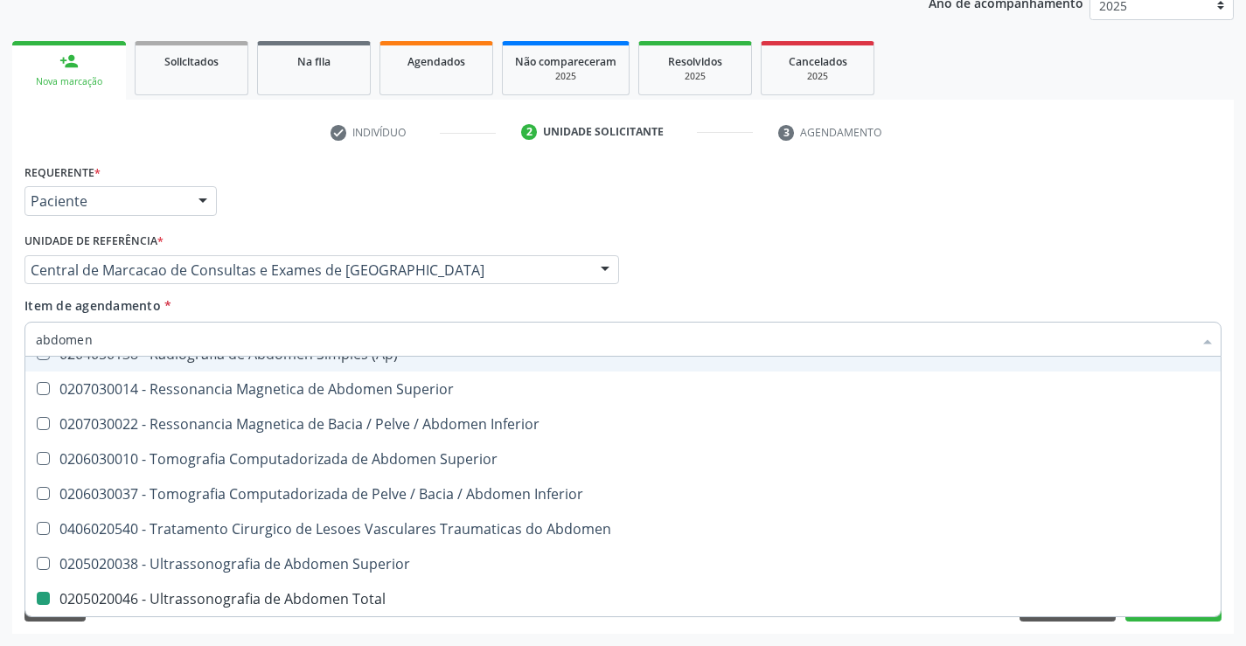
click at [768, 270] on div "Médico Solicitante Por favor, selecione a Unidade de Atendimento primeiro Nenhu…" at bounding box center [623, 262] width 1206 height 68
checkbox Incidencias\) "true"
checkbox Total "false"
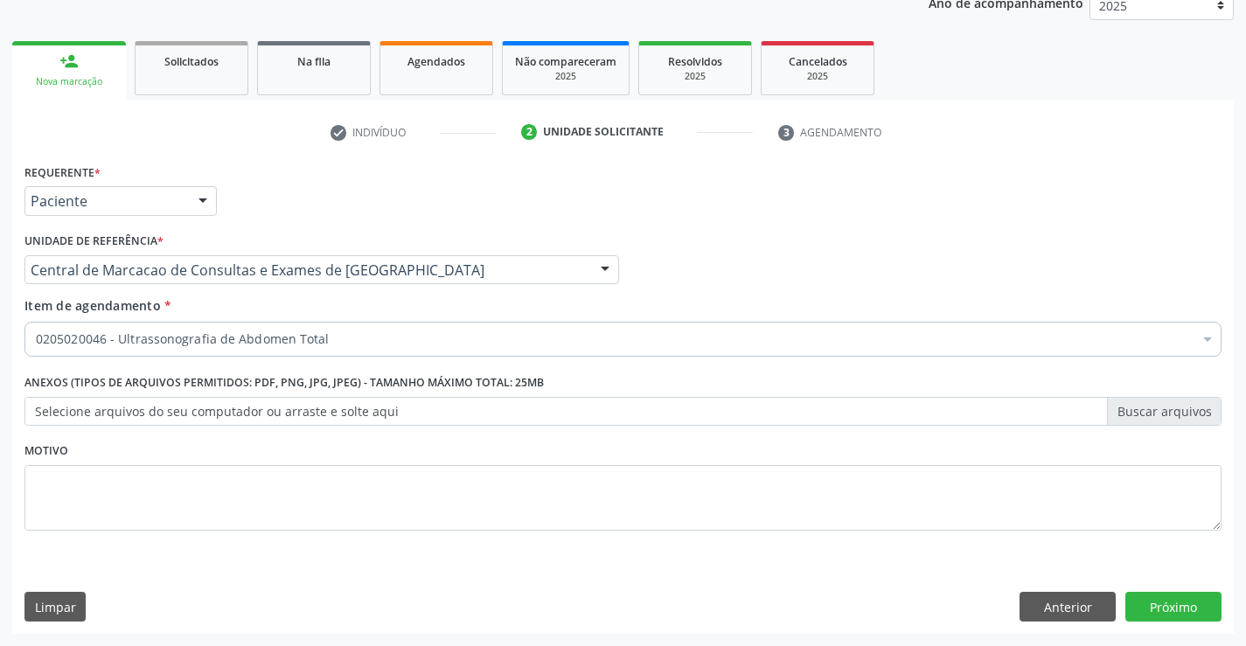
scroll to position [0, 0]
click at [1166, 603] on button "Próximo" at bounding box center [1173, 607] width 96 height 30
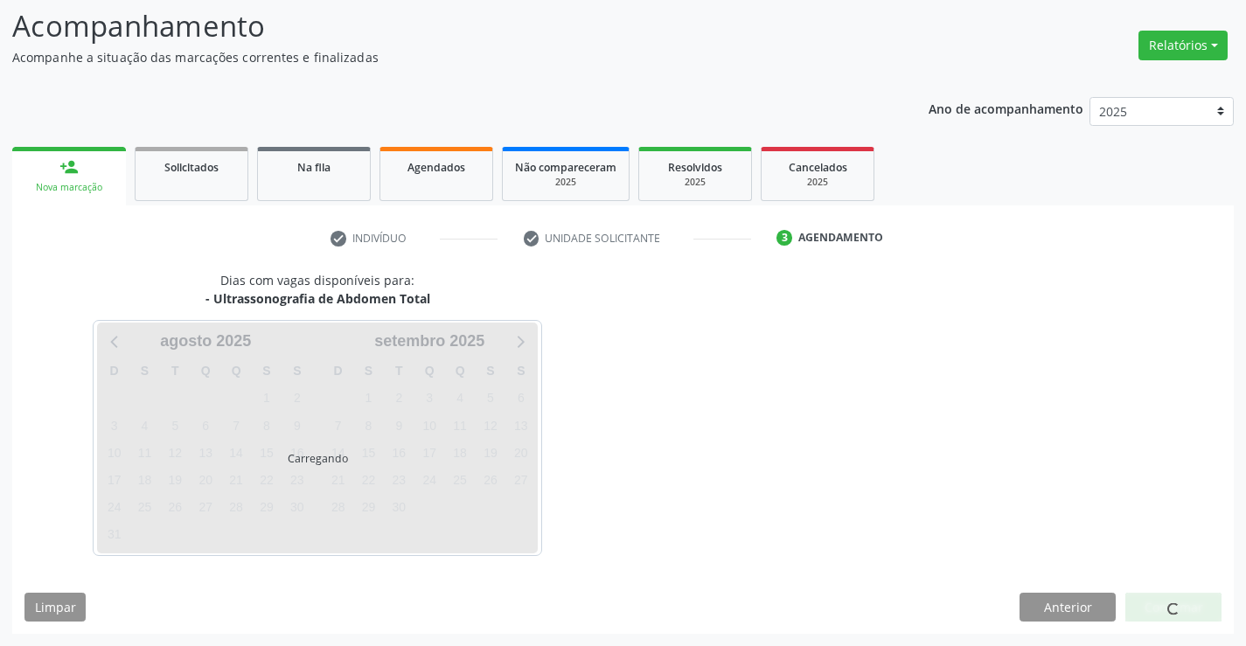
scroll to position [115, 0]
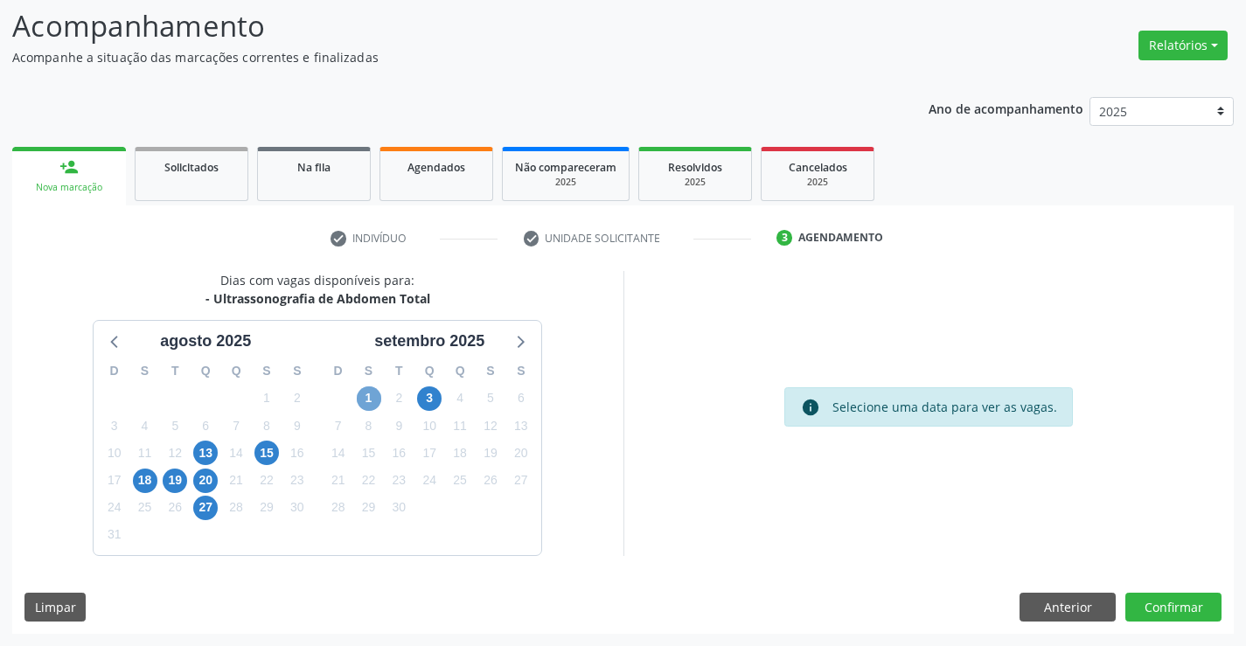
click at [374, 398] on span "1" at bounding box center [369, 398] width 24 height 24
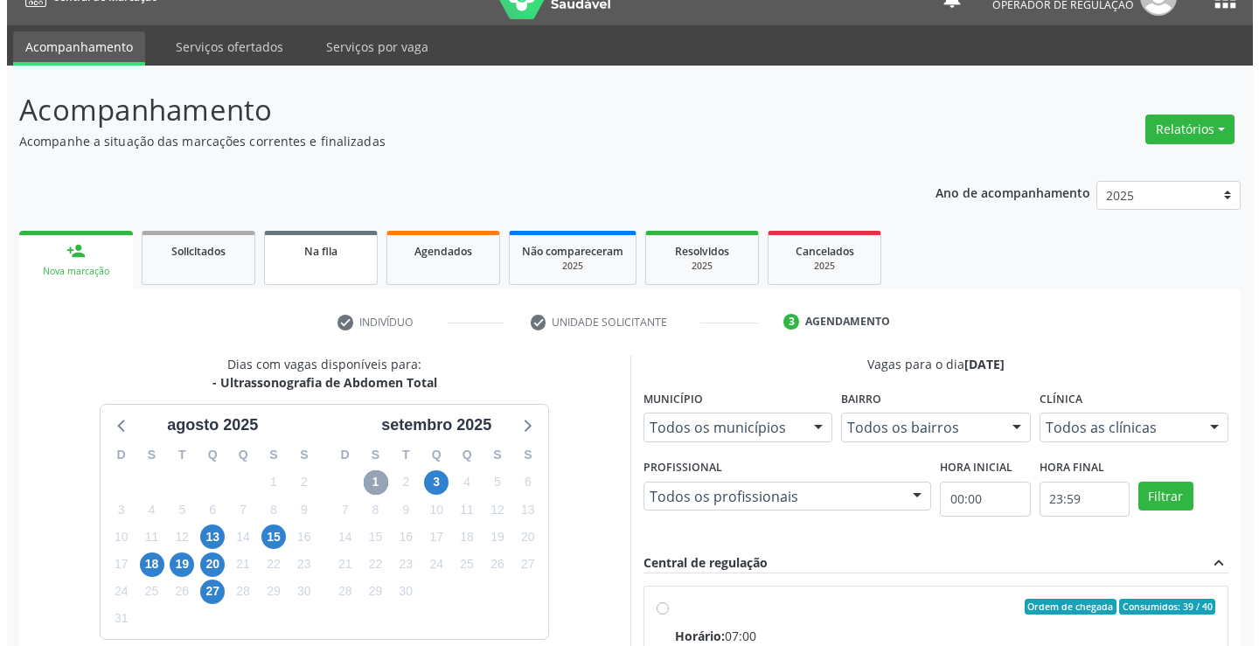
scroll to position [0, 0]
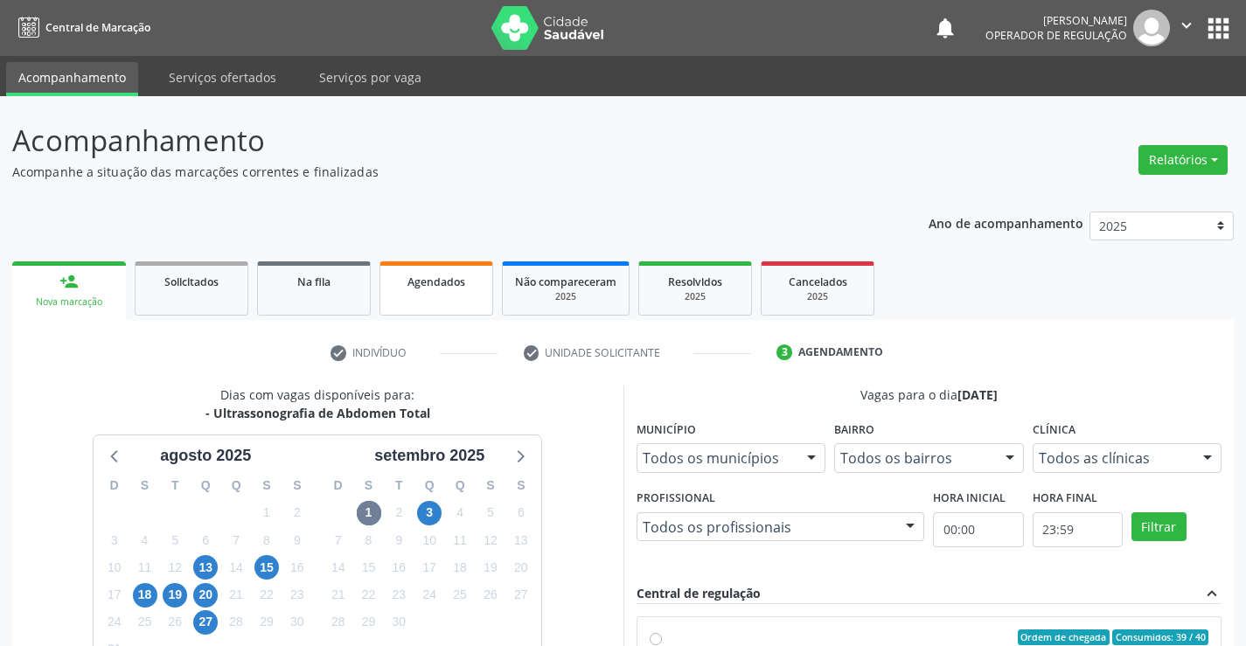
click at [406, 290] on link "Agendados" at bounding box center [436, 288] width 114 height 54
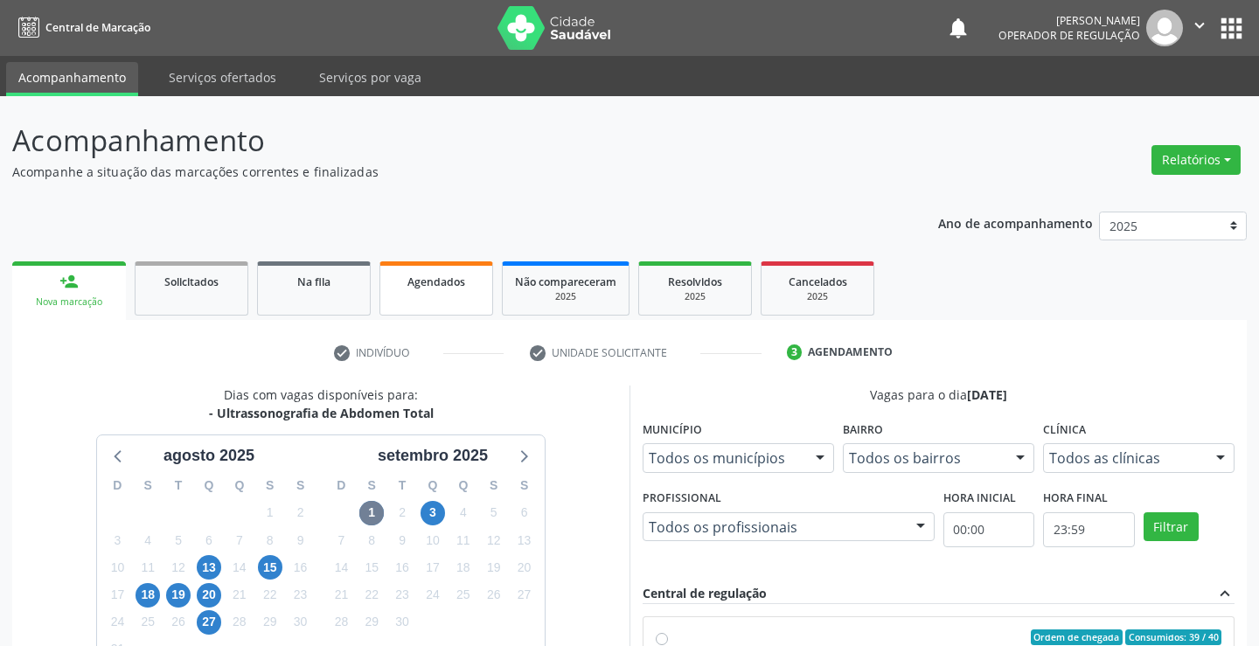
select select "7"
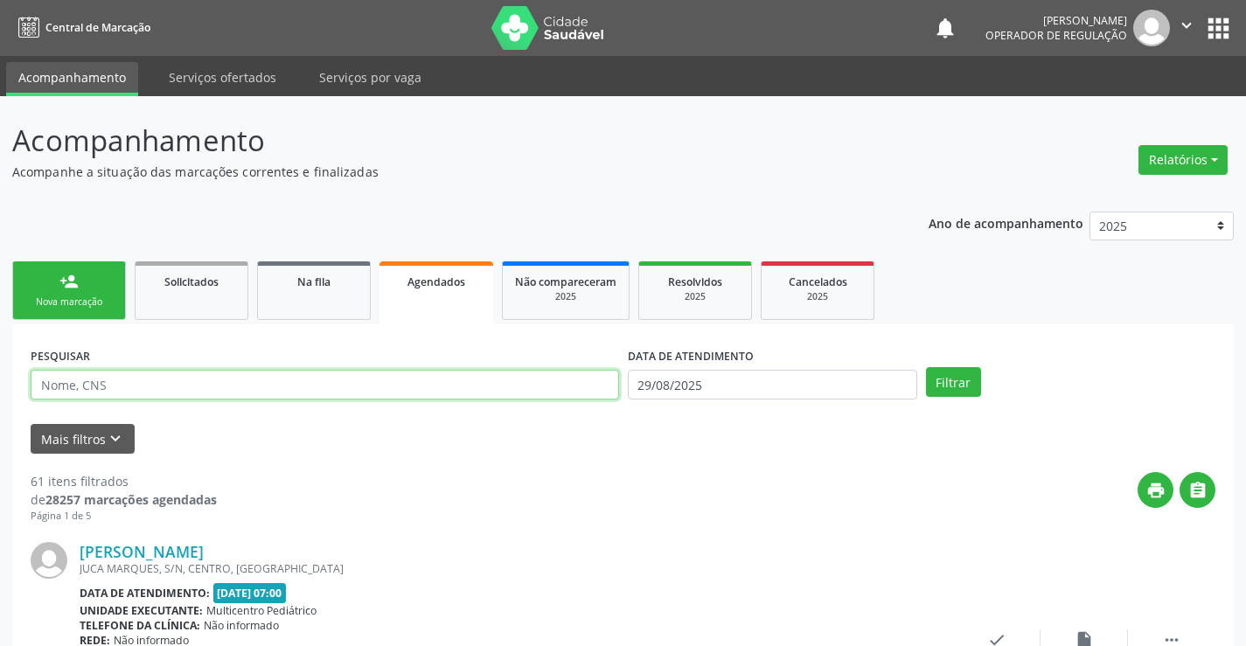
click at [448, 389] on input "text" at bounding box center [325, 385] width 588 height 30
paste input "706 9081 6794 3831"
type input "706 9081 6794 3831"
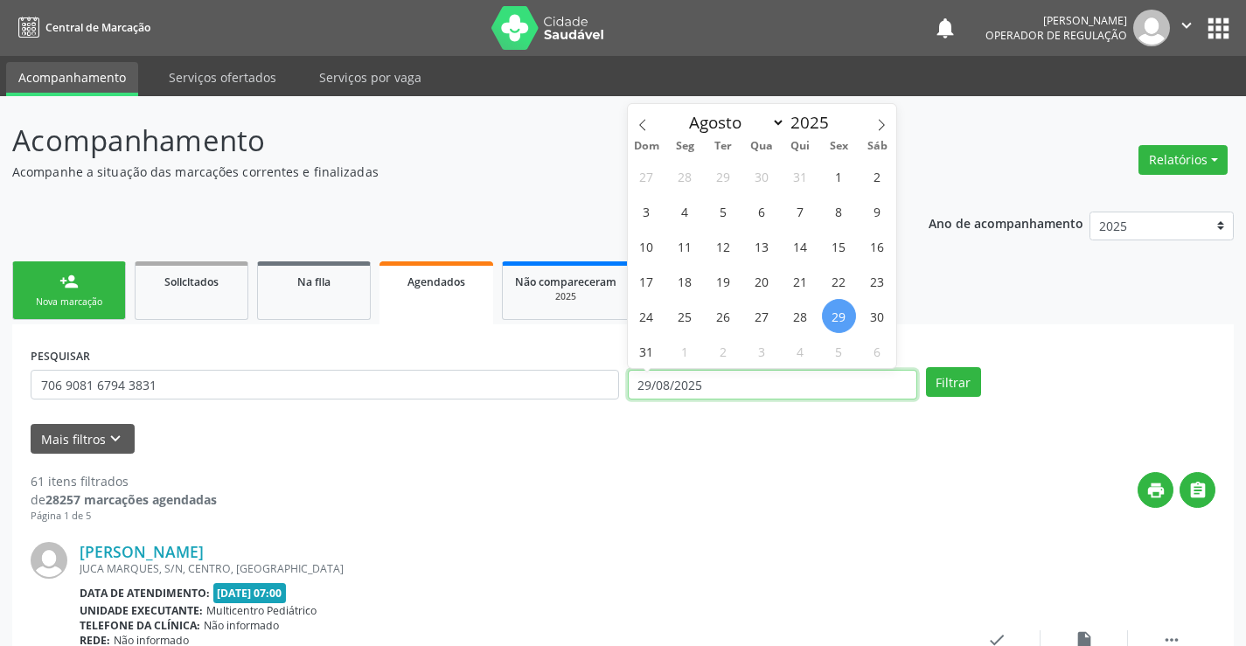
click at [728, 393] on input "29/08/2025" at bounding box center [772, 385] width 289 height 30
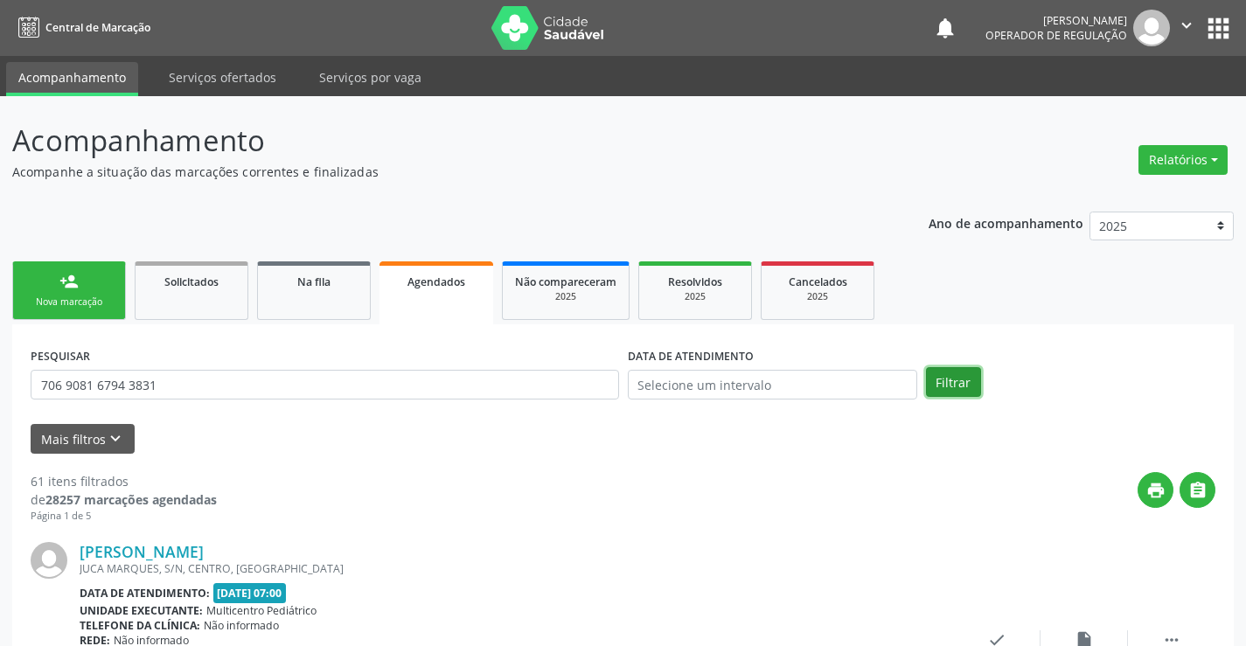
click at [972, 377] on button "Filtrar" at bounding box center [953, 382] width 55 height 30
click at [110, 288] on link "person_add Nova marcação" at bounding box center [69, 290] width 114 height 59
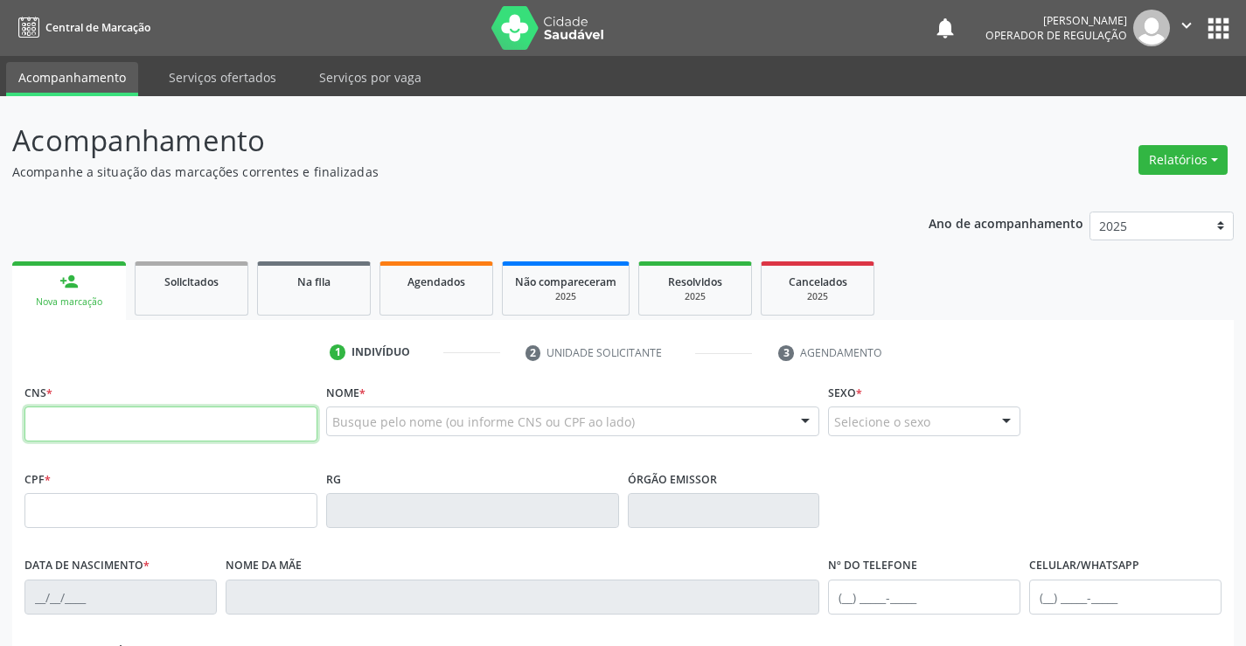
click at [127, 434] on input "text" at bounding box center [170, 424] width 293 height 35
paste input "706 9081 6794 3831"
type input "706 9081 6794 3831"
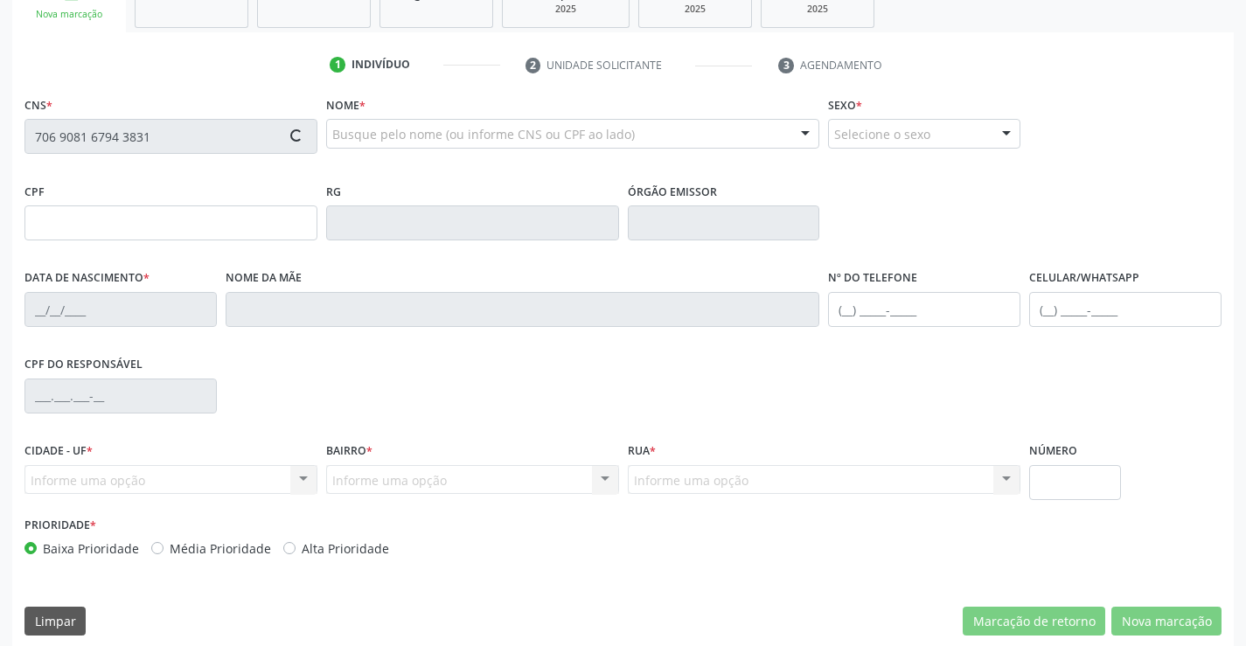
type input "16/04/1971"
type input "(74) 99190-8781"
type input "(74) 99129-0886"
type input "SN"
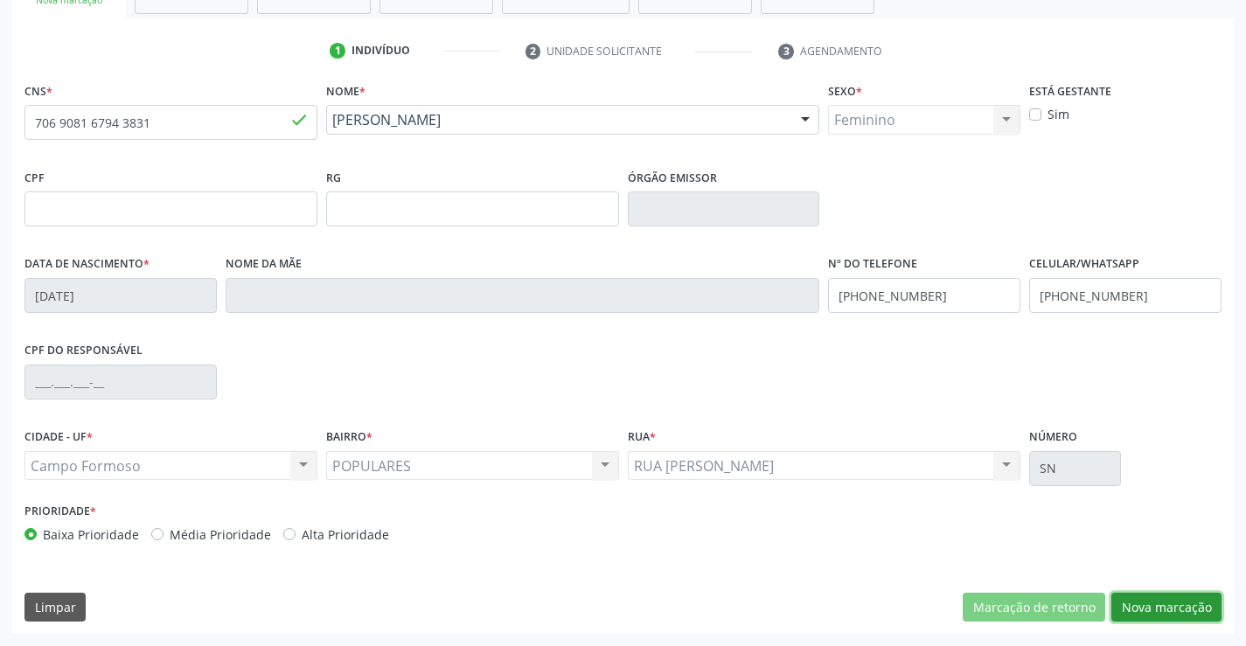
click at [1126, 596] on button "Nova marcação" at bounding box center [1166, 608] width 110 height 30
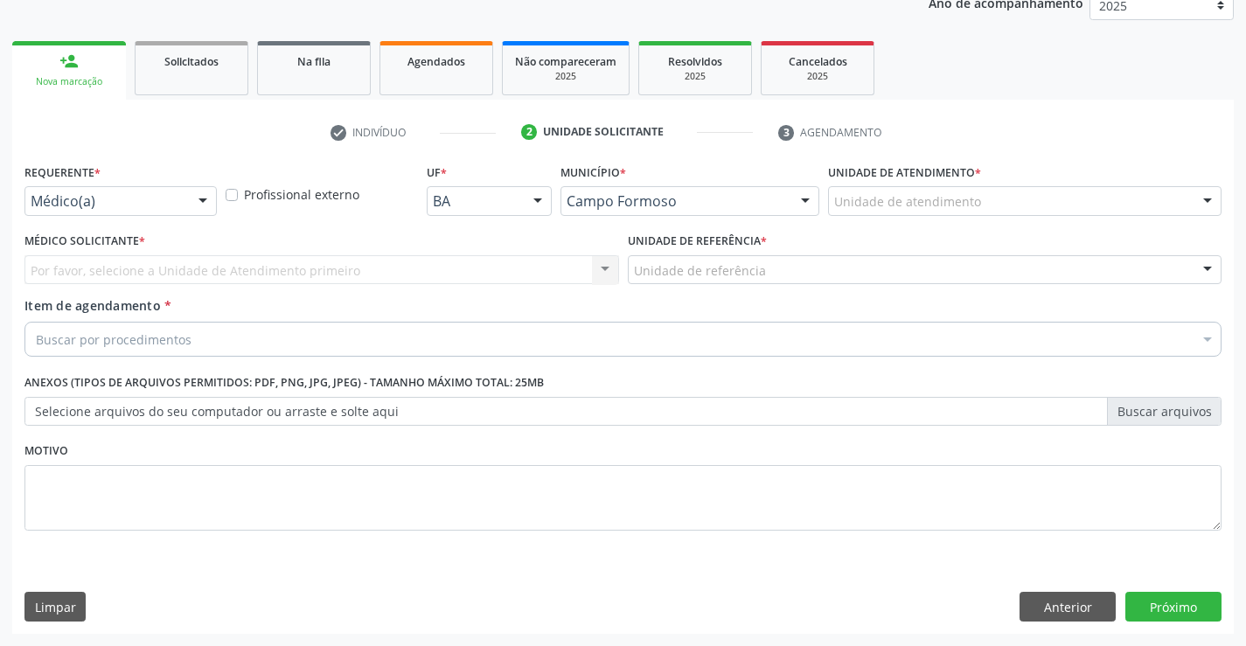
scroll to position [220, 0]
click at [206, 200] on div at bounding box center [203, 202] width 26 height 30
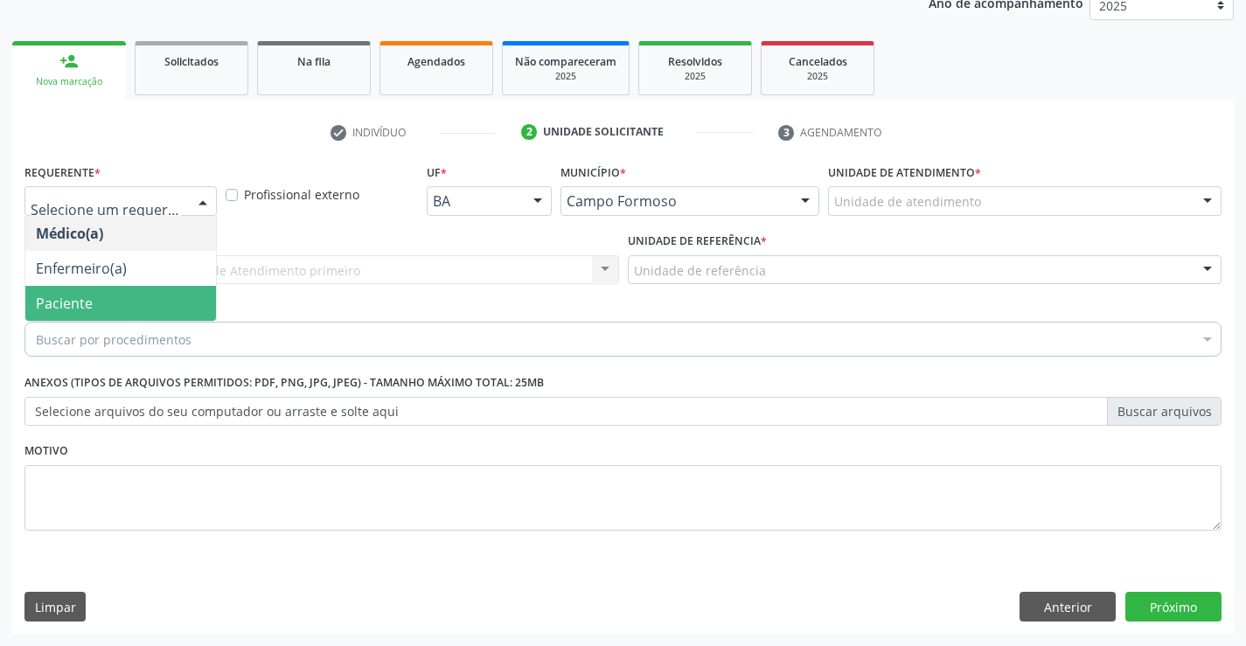
click at [157, 294] on span "Paciente" at bounding box center [120, 303] width 191 height 35
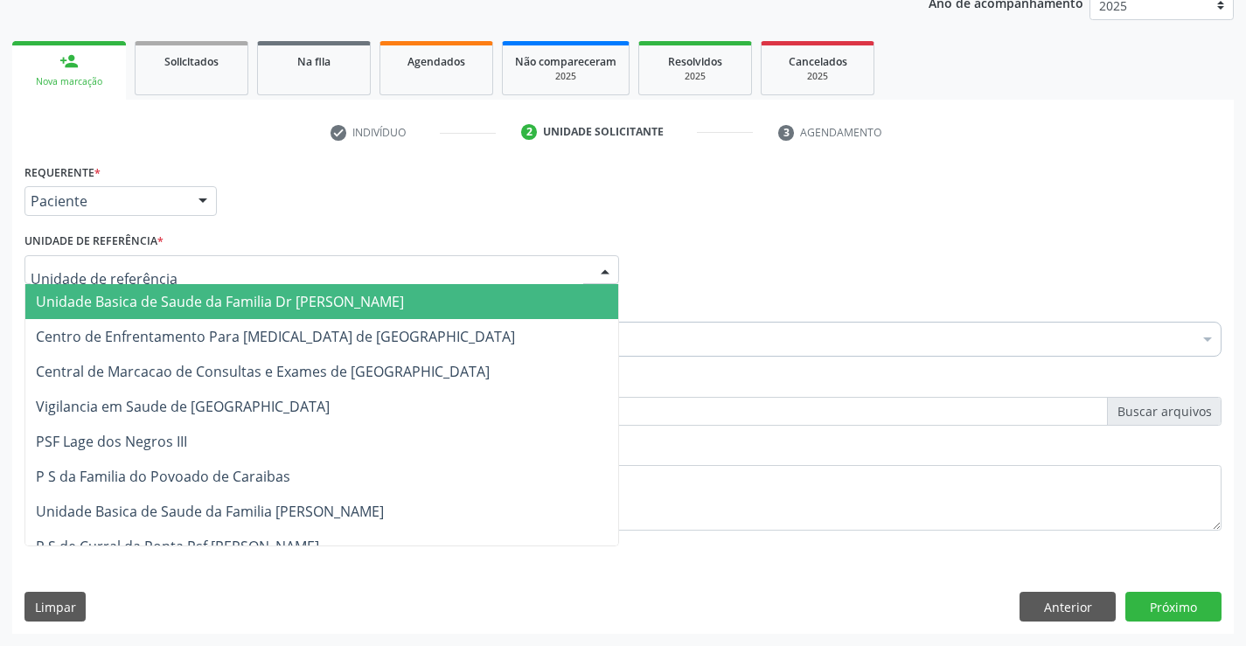
click at [300, 268] on div at bounding box center [321, 270] width 594 height 30
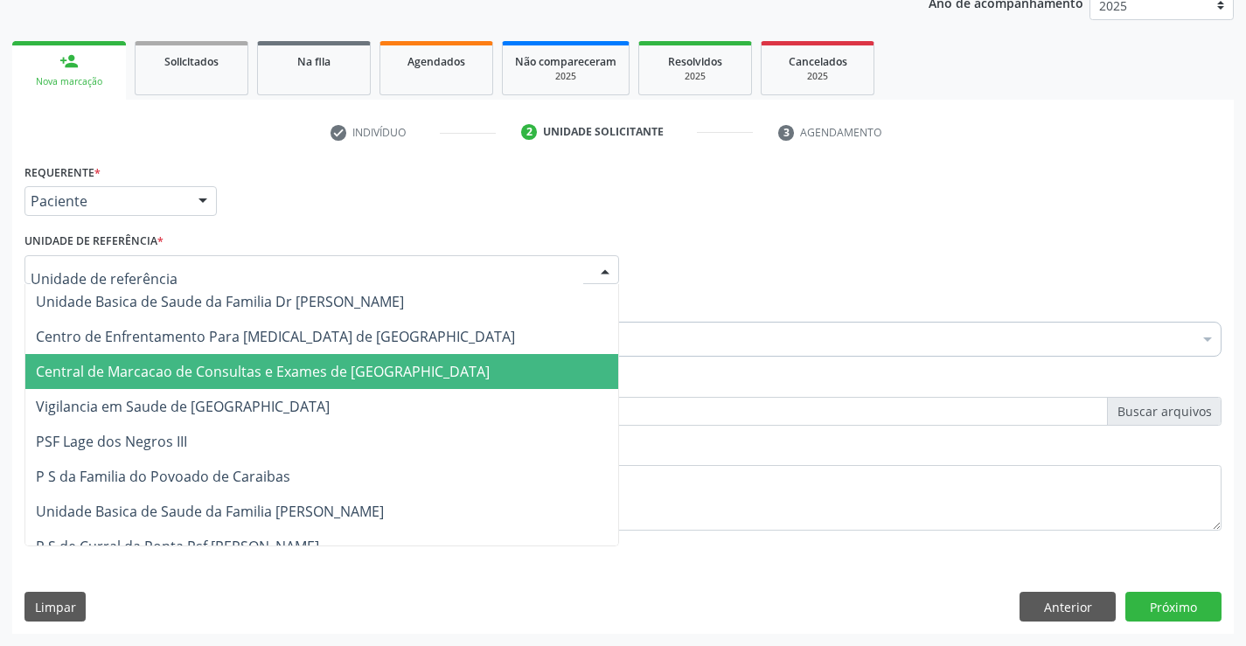
click at [296, 384] on span "Central de Marcacao de Consultas e Exames de [GEOGRAPHIC_DATA]" at bounding box center [321, 371] width 593 height 35
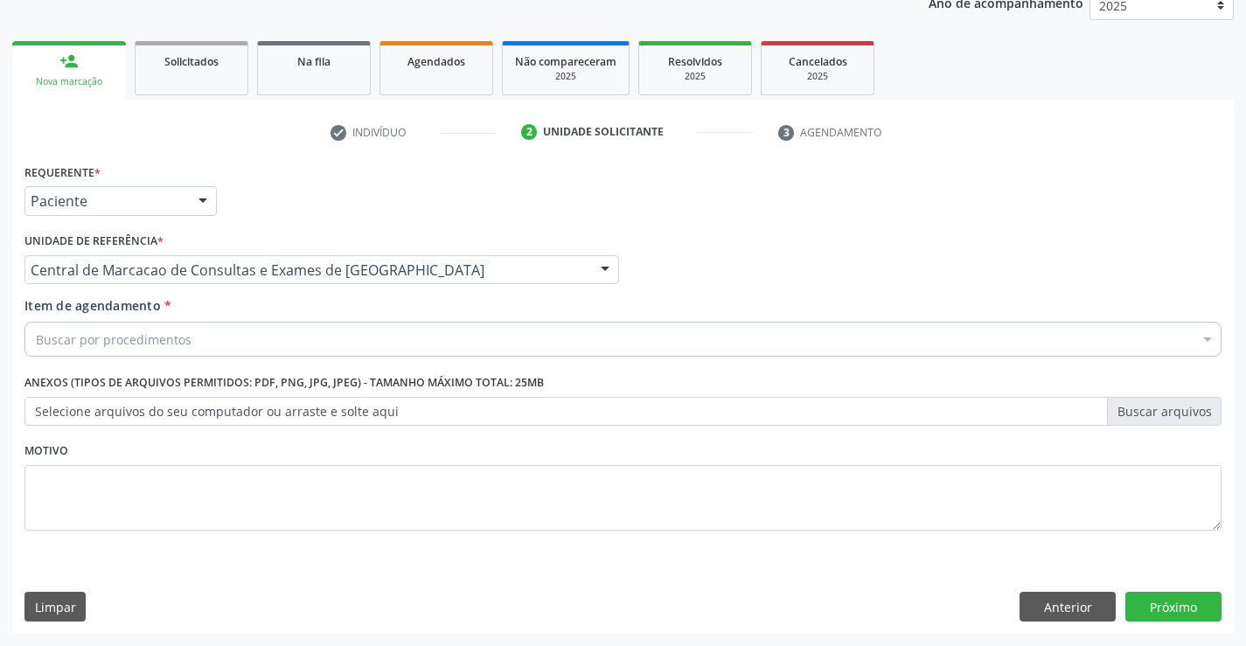
click at [323, 349] on div "Buscar por procedimentos" at bounding box center [622, 339] width 1197 height 35
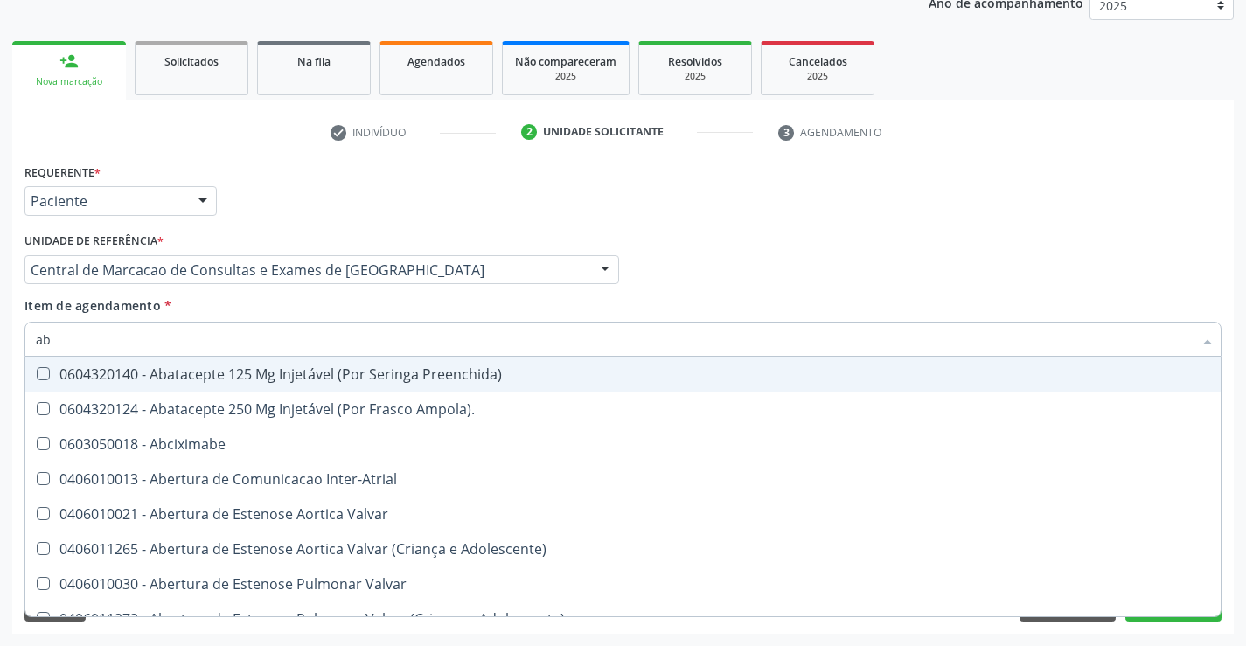
type input "abd"
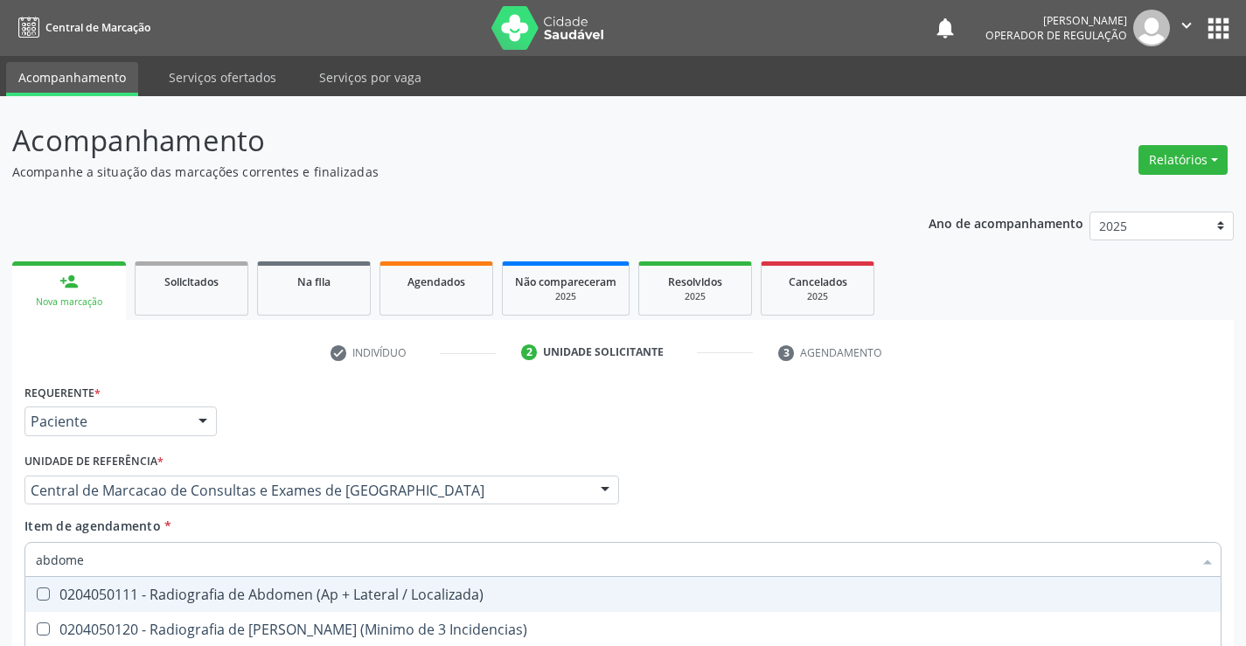
type input "abdomen"
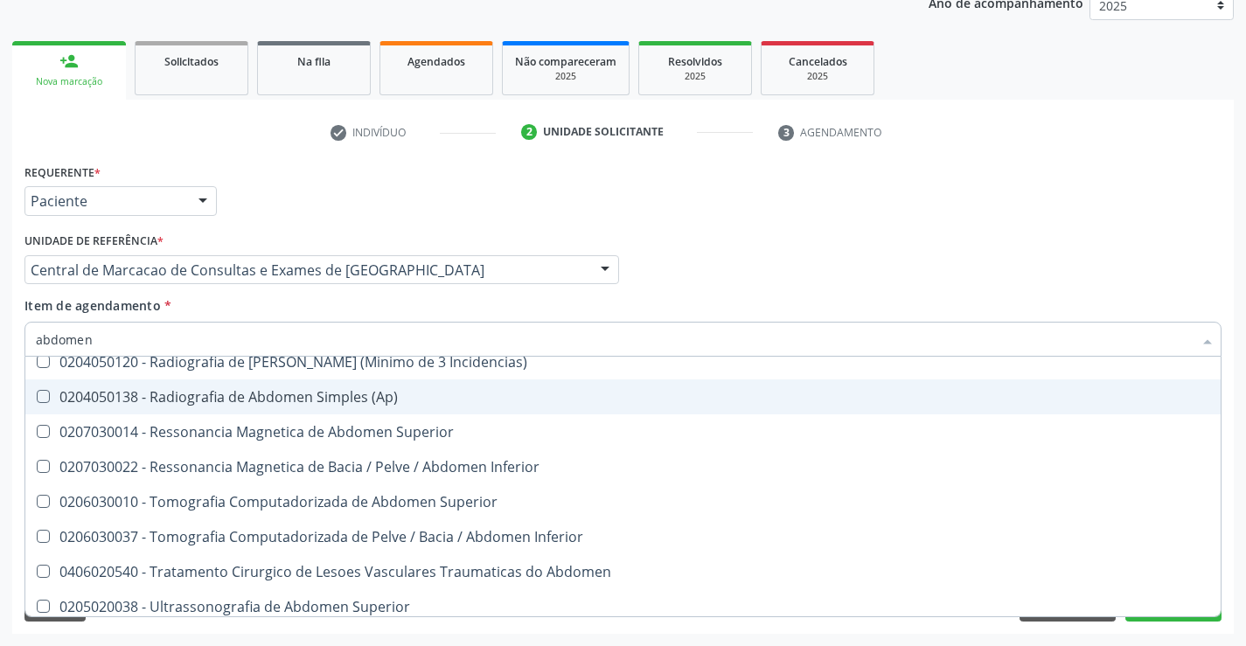
scroll to position [90, 0]
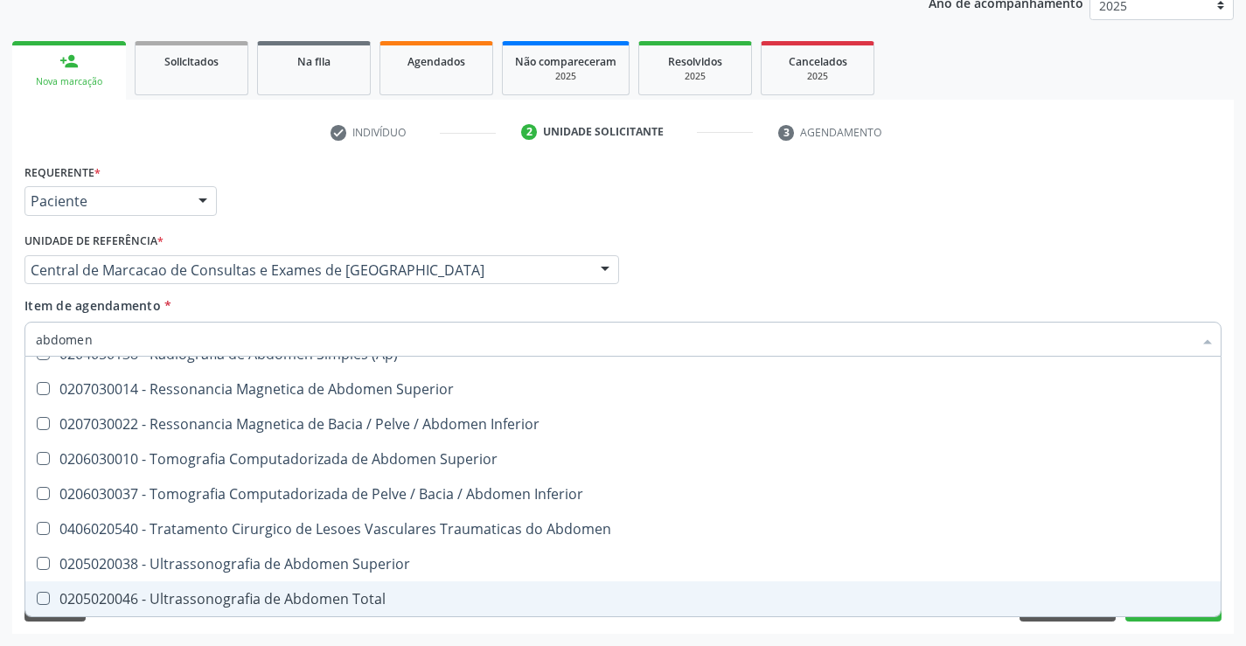
click at [284, 600] on div "0205020046 - Ultrassonografia de Abdomen Total" at bounding box center [623, 599] width 1174 height 14
checkbox Total "true"
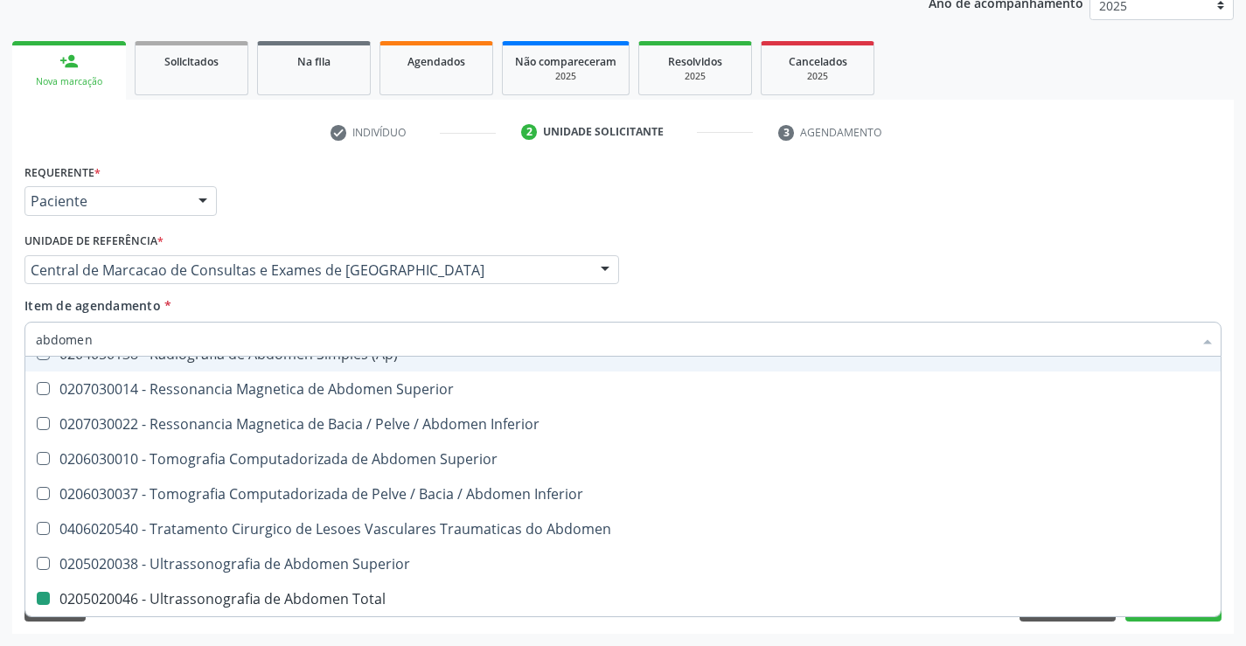
click at [840, 247] on div "Médico Solicitante Por favor, selecione a Unidade de Atendimento primeiro Nenhu…" at bounding box center [623, 262] width 1206 height 68
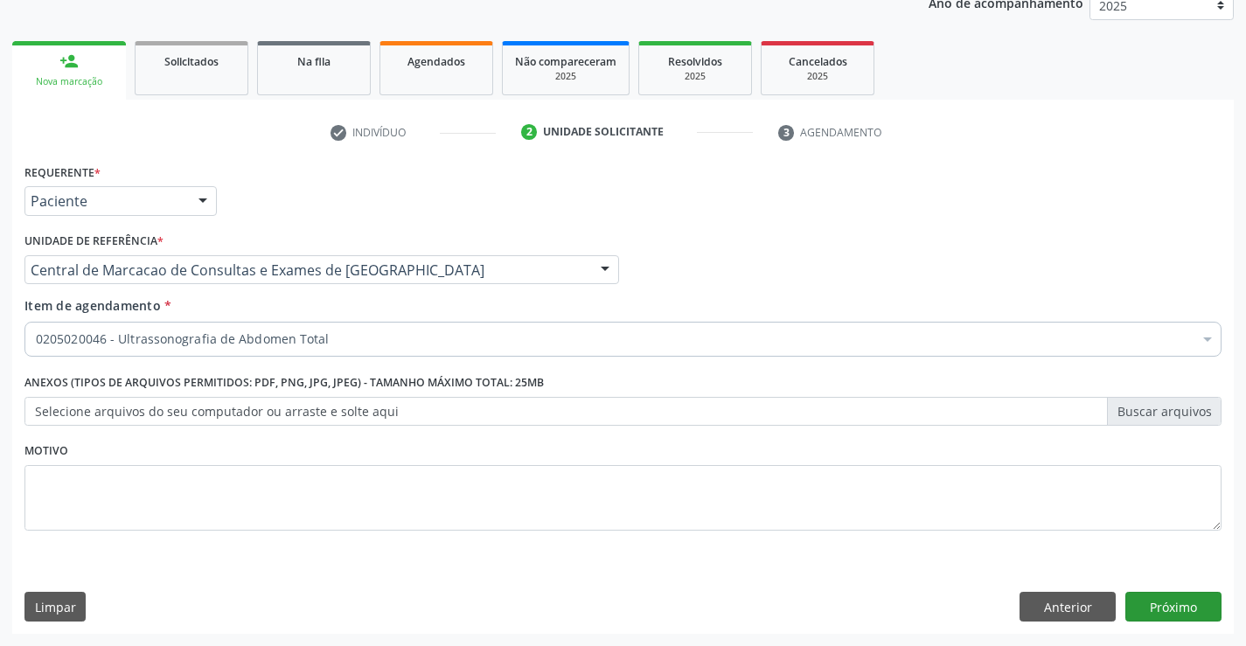
scroll to position [0, 0]
click at [1165, 607] on button "Próximo" at bounding box center [1173, 607] width 96 height 30
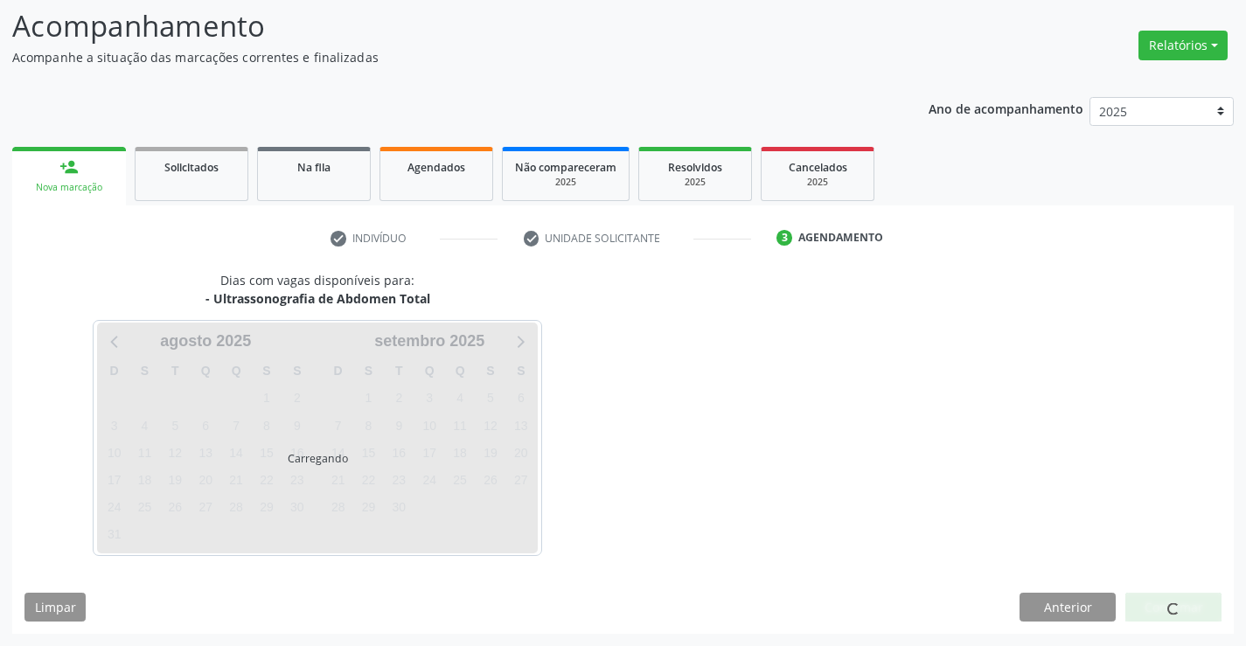
scroll to position [115, 0]
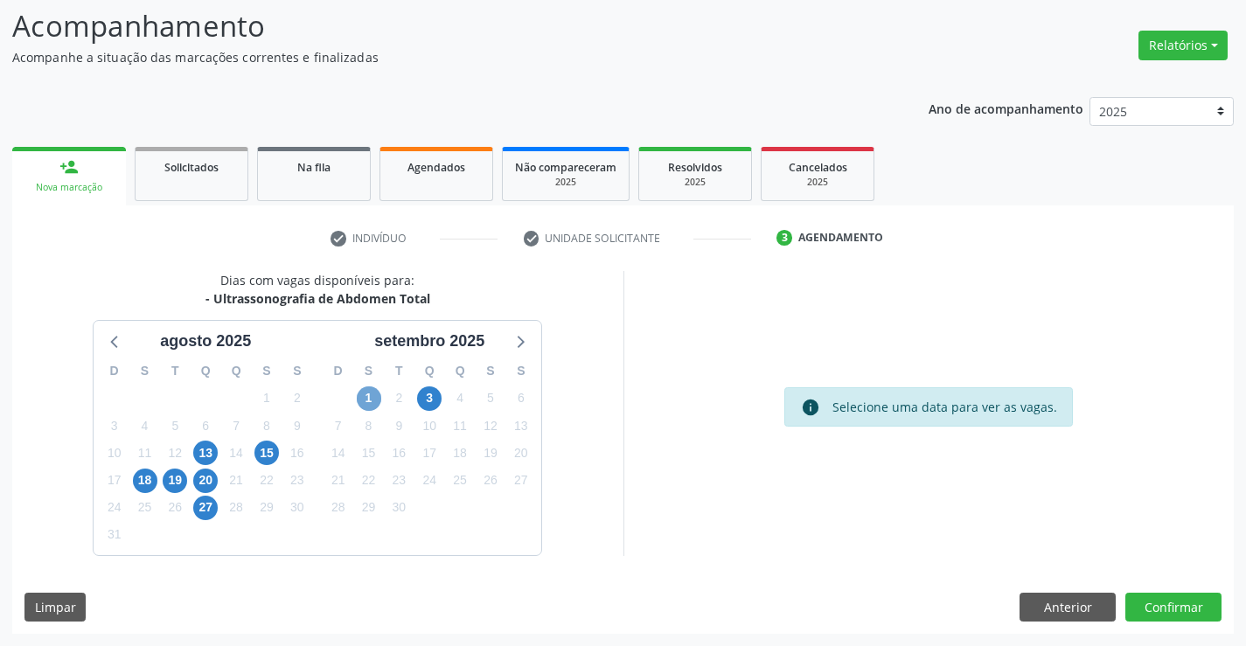
click at [371, 397] on span "1" at bounding box center [369, 398] width 24 height 24
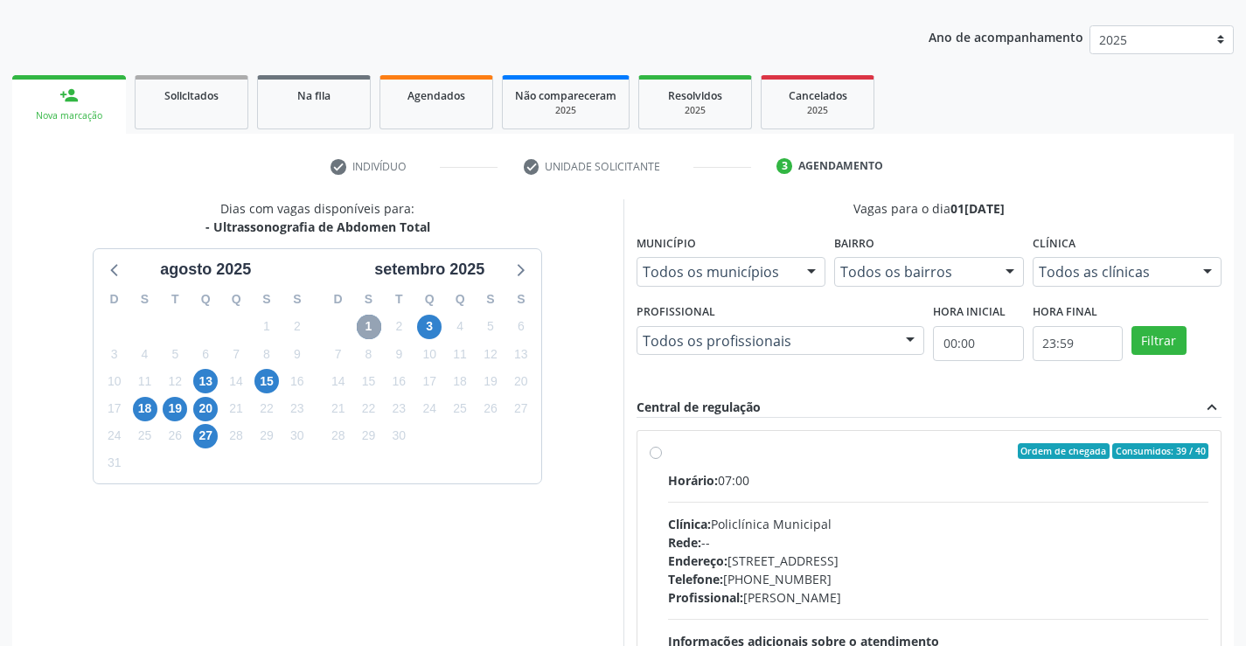
scroll to position [377, 0]
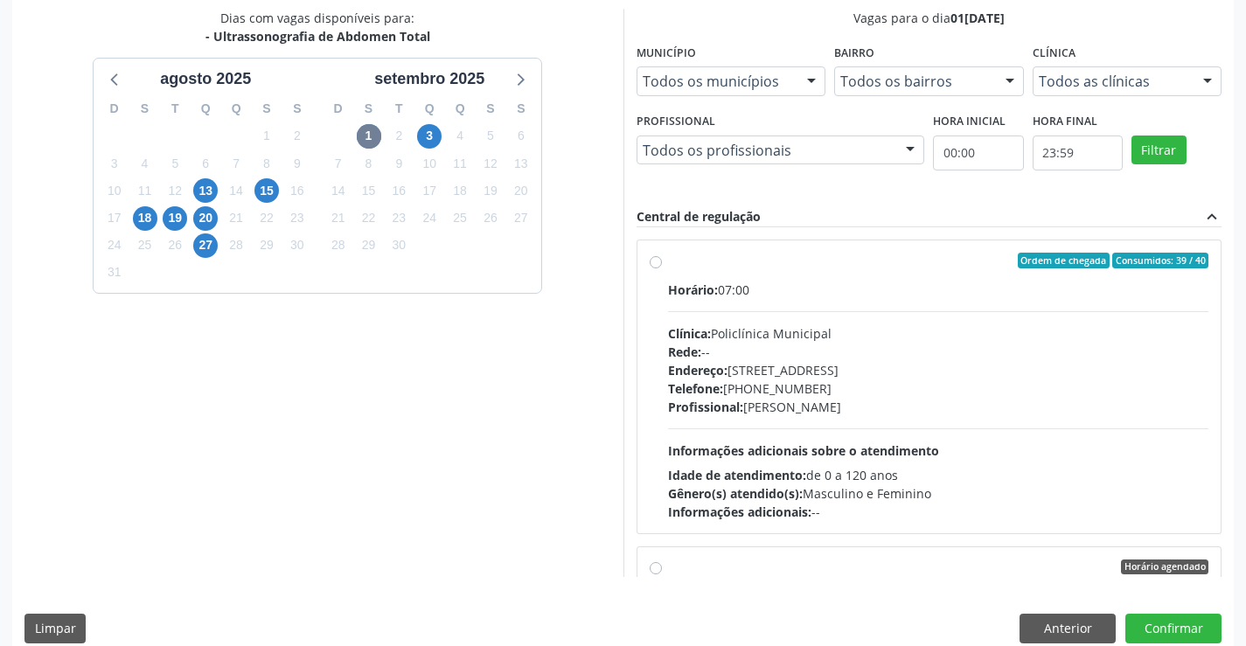
click at [747, 367] on div "Endereço: [STREET_ADDRESS]" at bounding box center [938, 370] width 541 height 18
click at [662, 268] on input "Ordem de chegada Consumidos: 39 / 40 Horário: 07:00 Clínica: Policlínica Munici…" at bounding box center [656, 261] width 12 height 16
radio input "true"
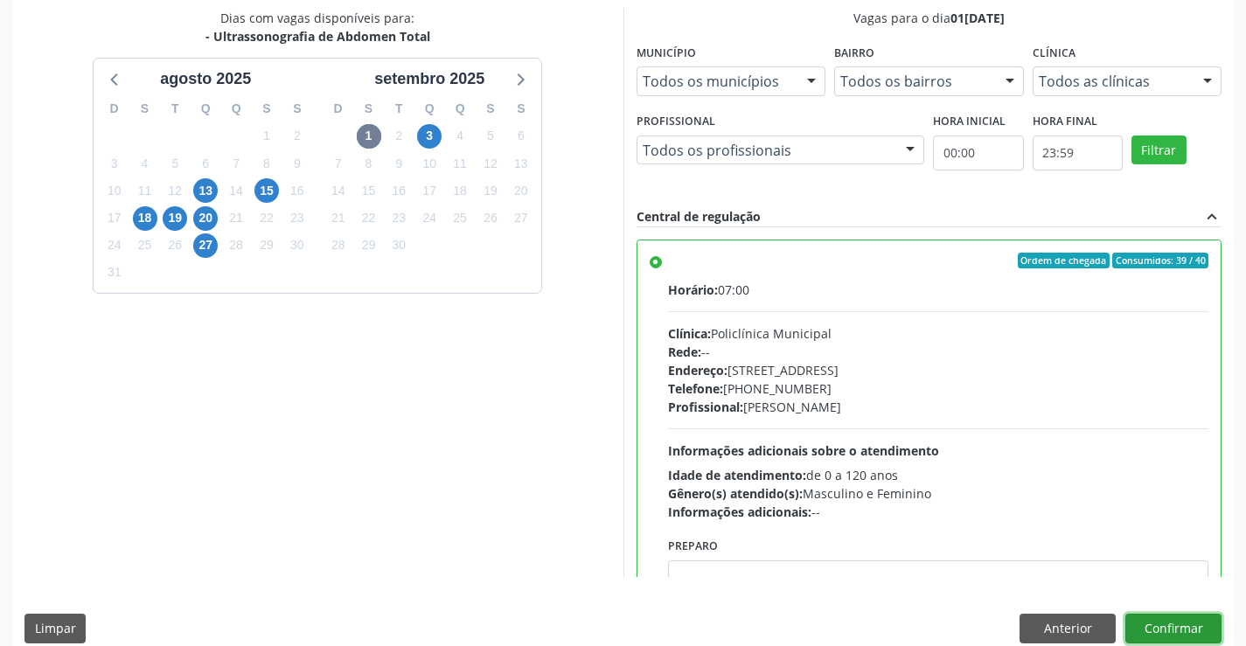
click at [1175, 631] on button "Confirmar" at bounding box center [1173, 629] width 96 height 30
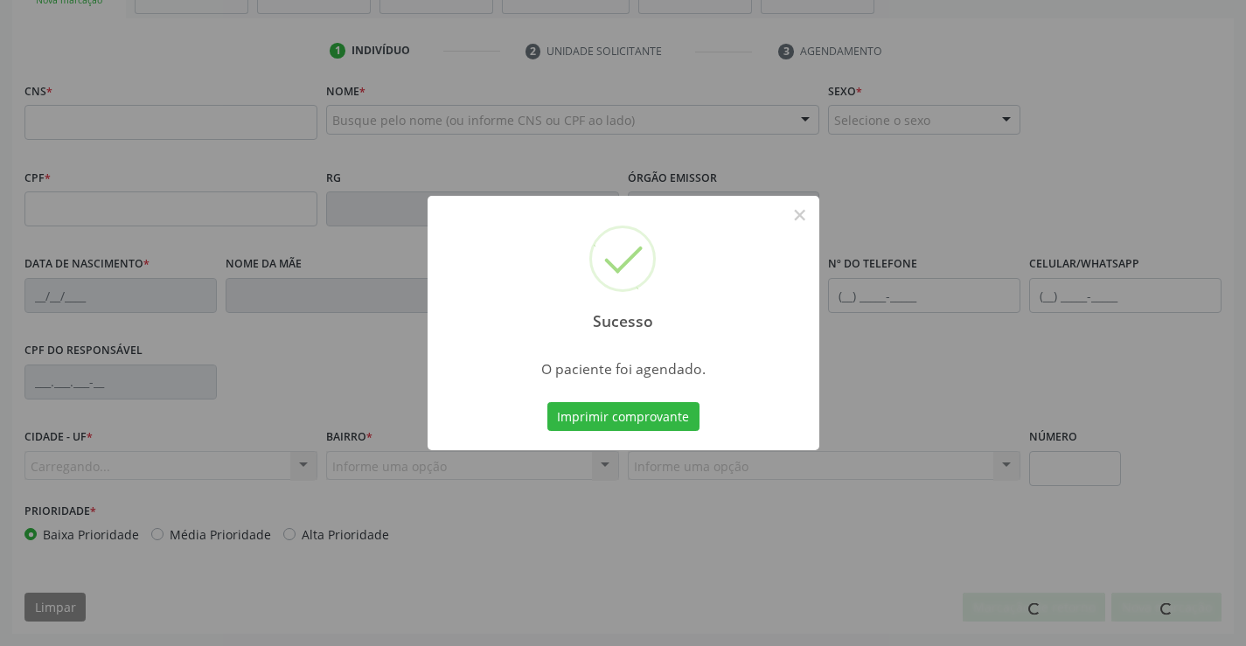
scroll to position [302, 0]
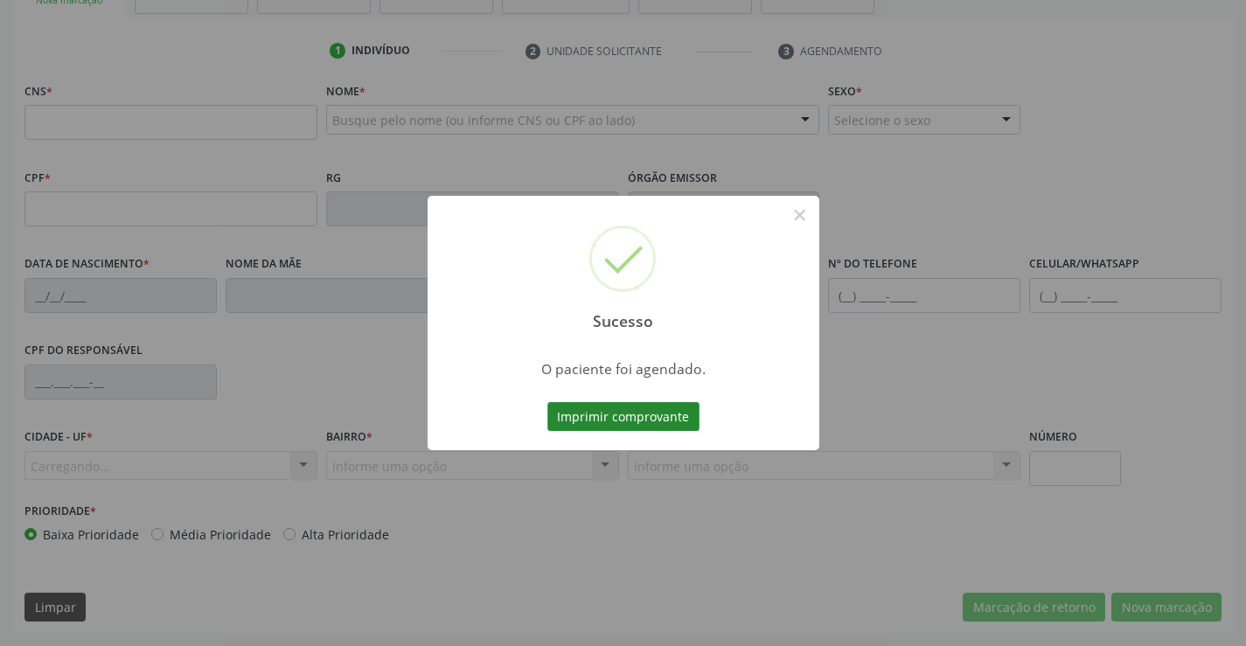
click at [671, 411] on button "Imprimir comprovante" at bounding box center [623, 417] width 152 height 30
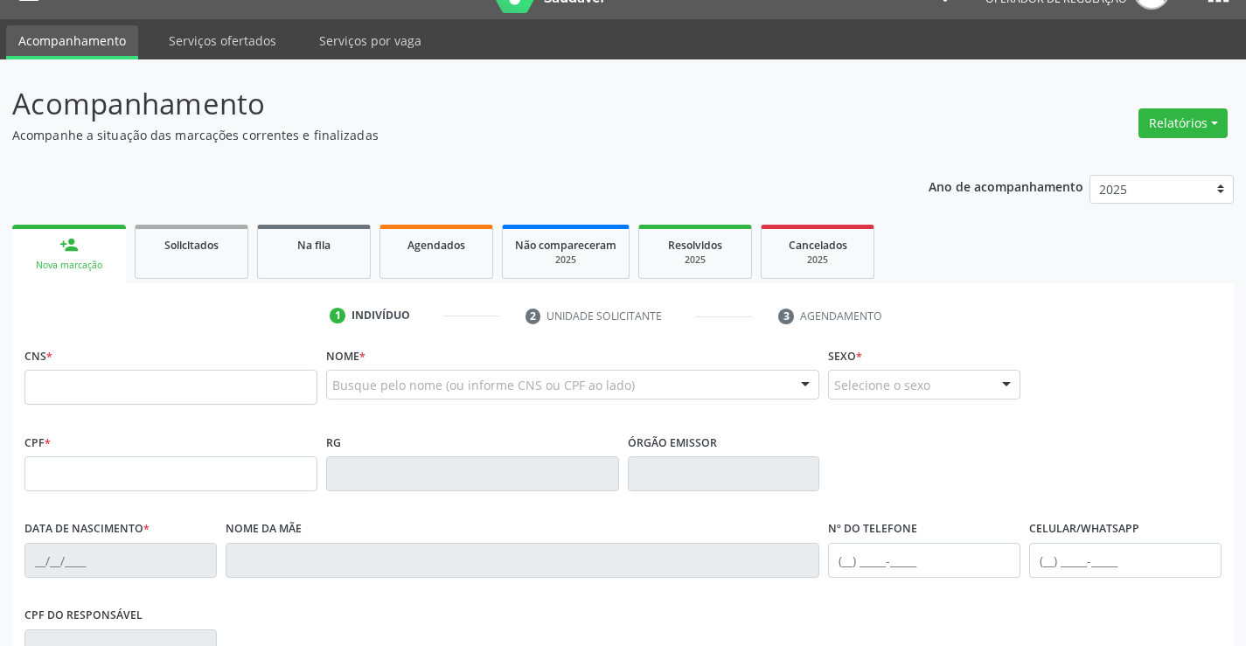
scroll to position [0, 0]
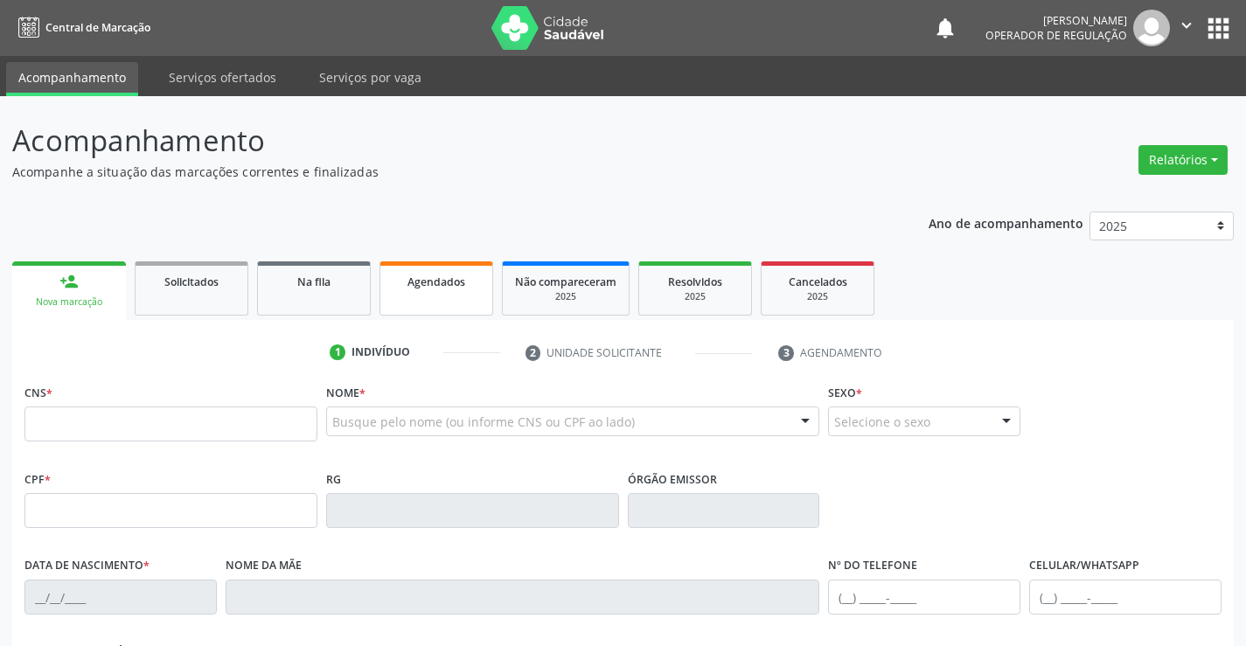
click at [410, 305] on link "Agendados" at bounding box center [436, 288] width 114 height 54
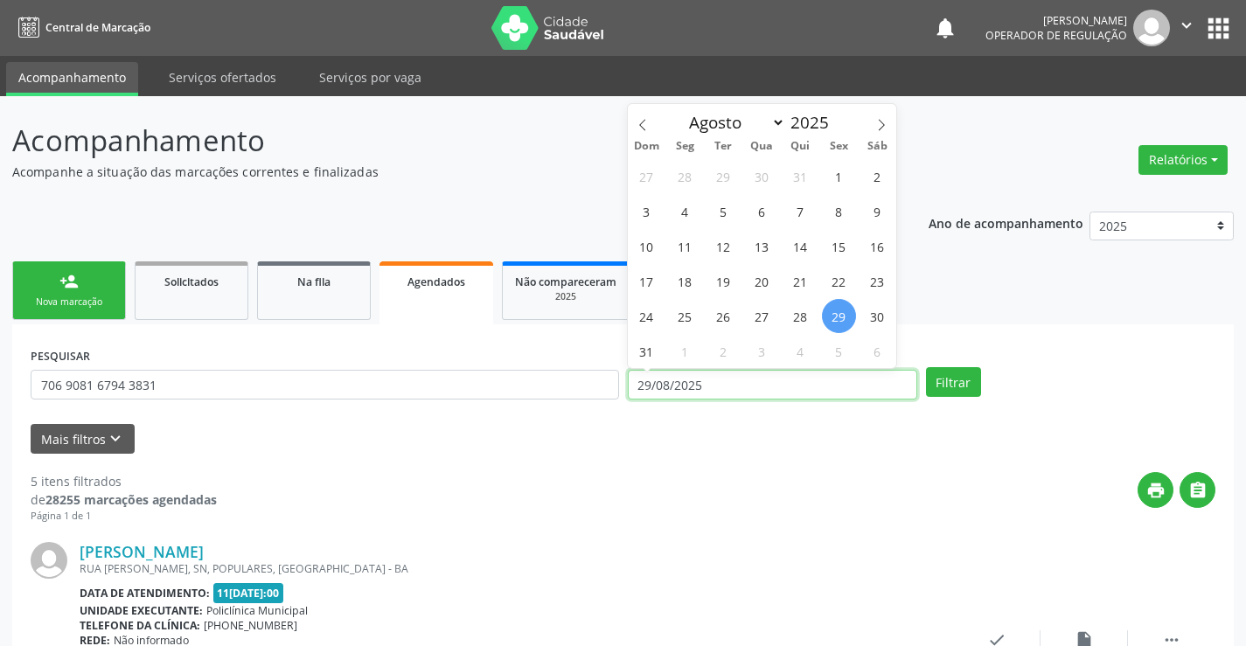
click at [712, 379] on input "29/08/2025" at bounding box center [772, 385] width 289 height 30
click at [942, 377] on button "Filtrar" at bounding box center [953, 382] width 55 height 30
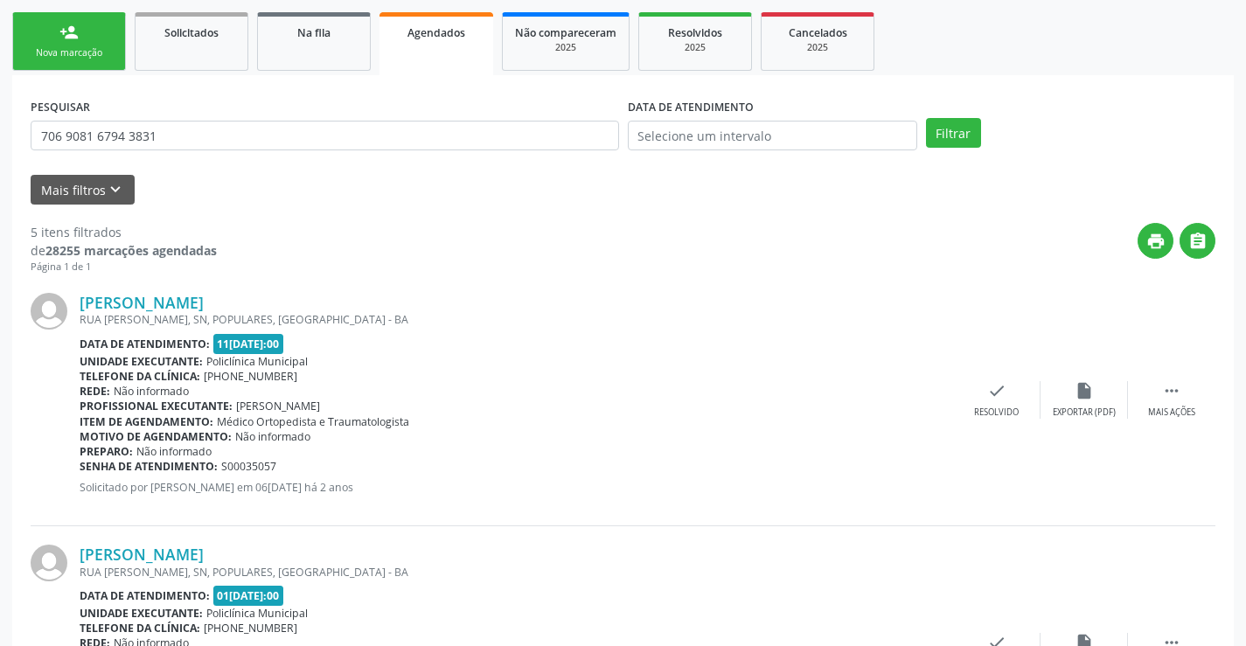
scroll to position [31, 0]
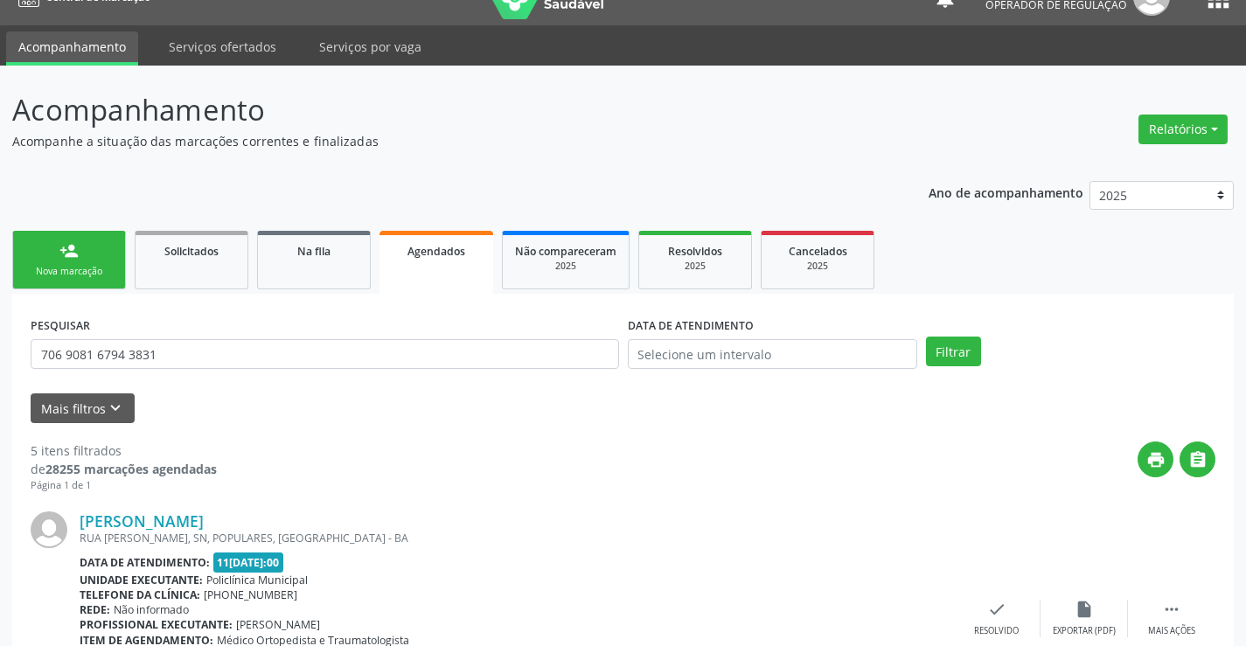
click at [469, 263] on link "Agendados" at bounding box center [436, 262] width 114 height 63
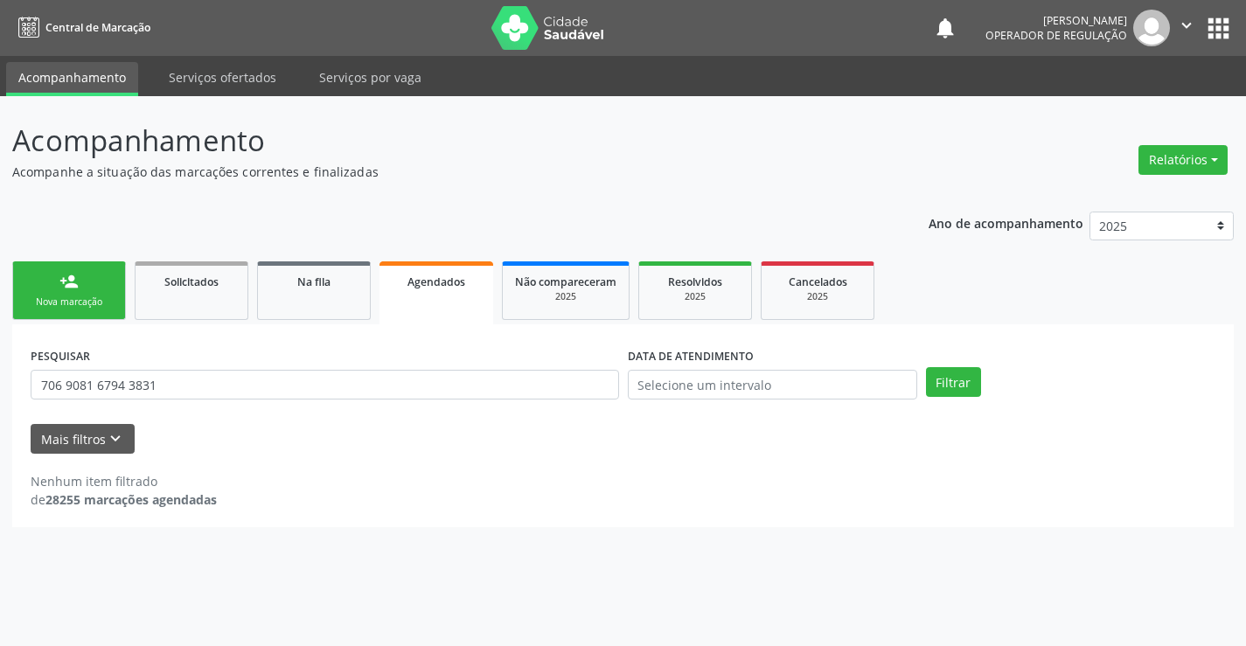
scroll to position [0, 0]
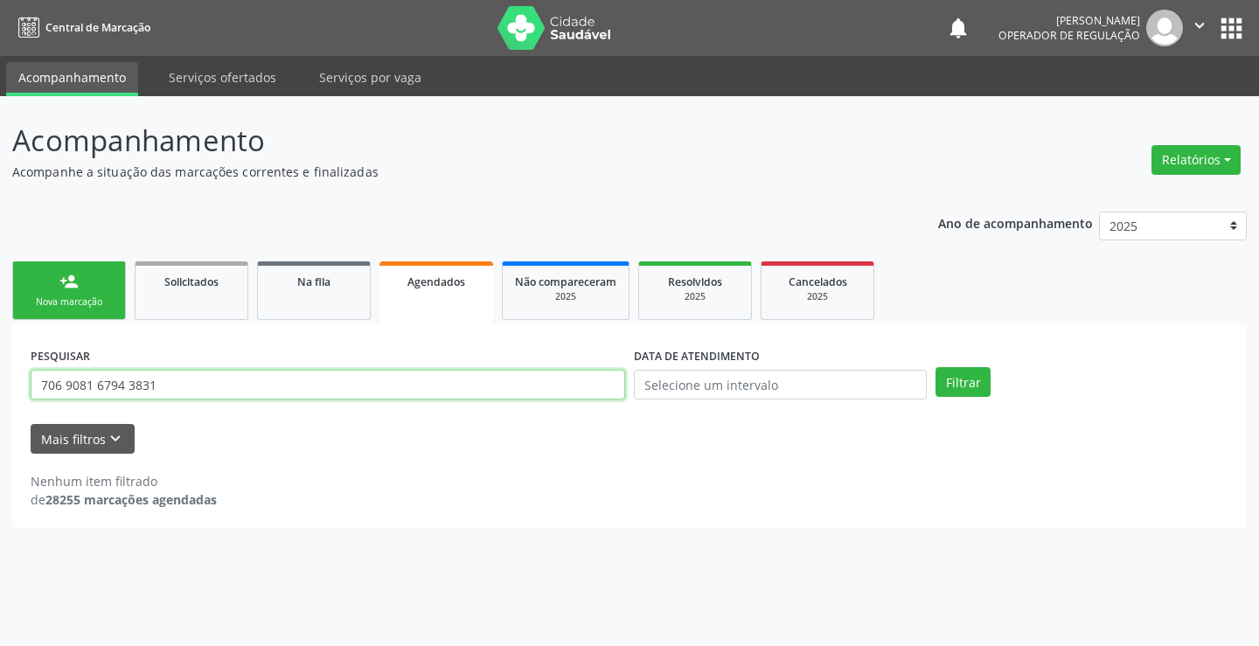
click at [450, 388] on input "706 9081 6794 3831" at bounding box center [328, 385] width 594 height 30
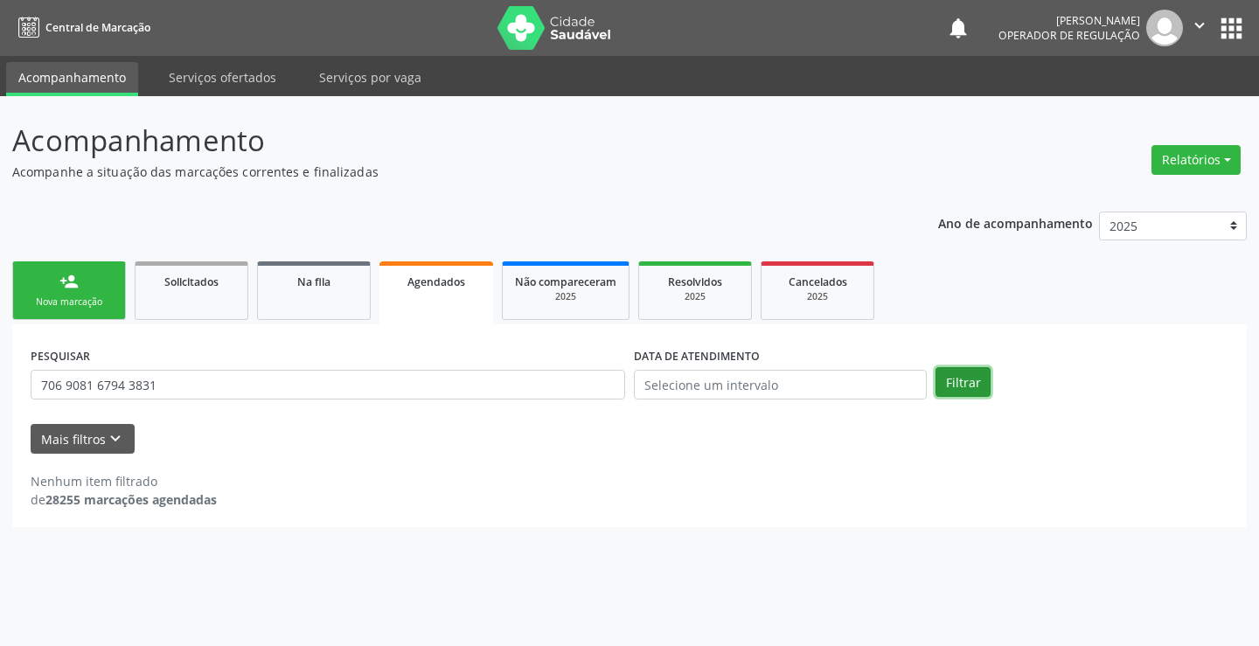
click at [981, 369] on button "Filtrar" at bounding box center [962, 382] width 55 height 30
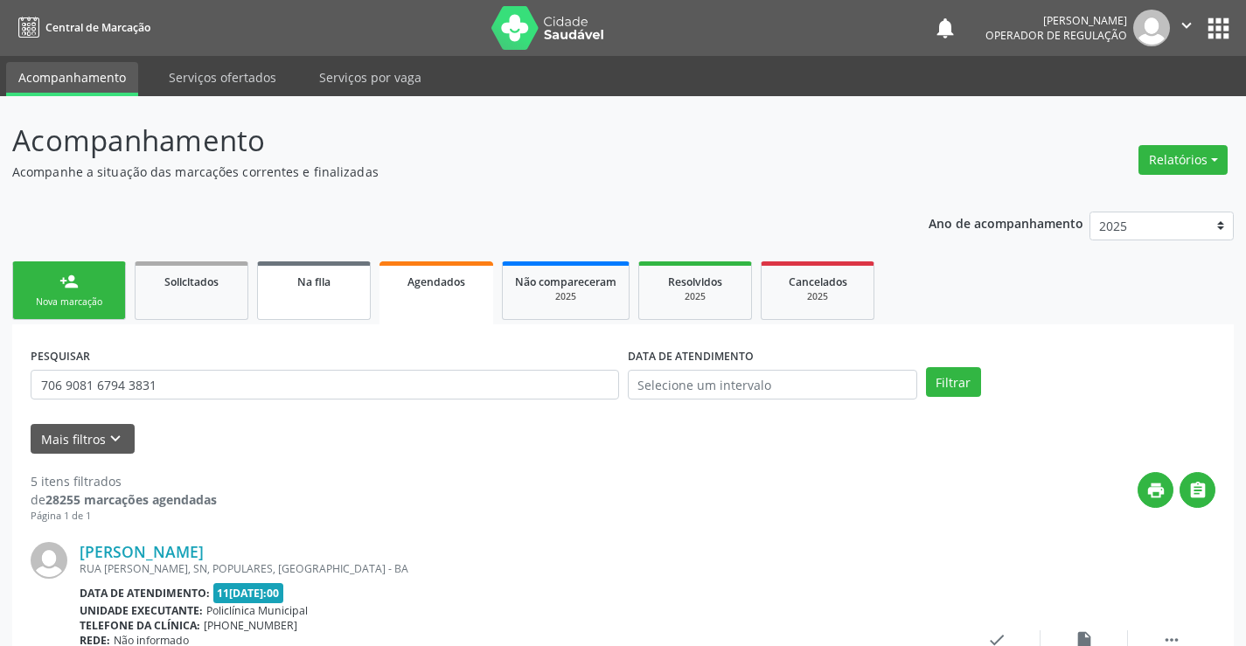
click at [306, 280] on span "Na fila" at bounding box center [313, 281] width 33 height 15
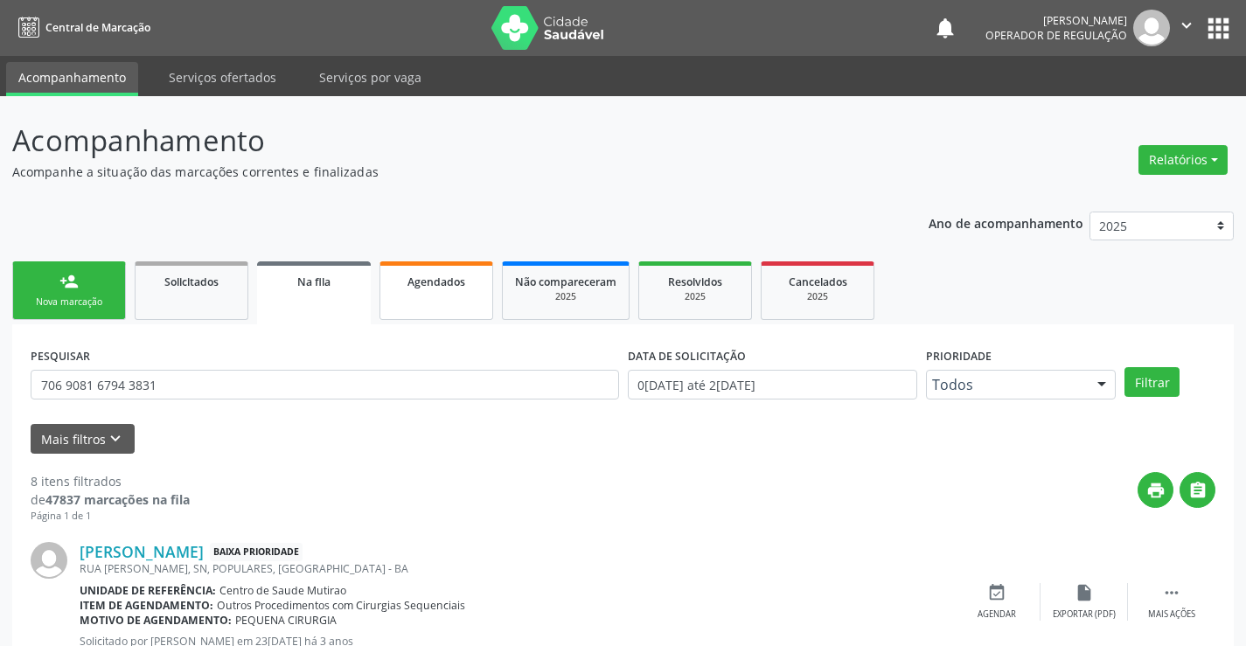
click at [431, 304] on link "Agendados" at bounding box center [436, 290] width 114 height 59
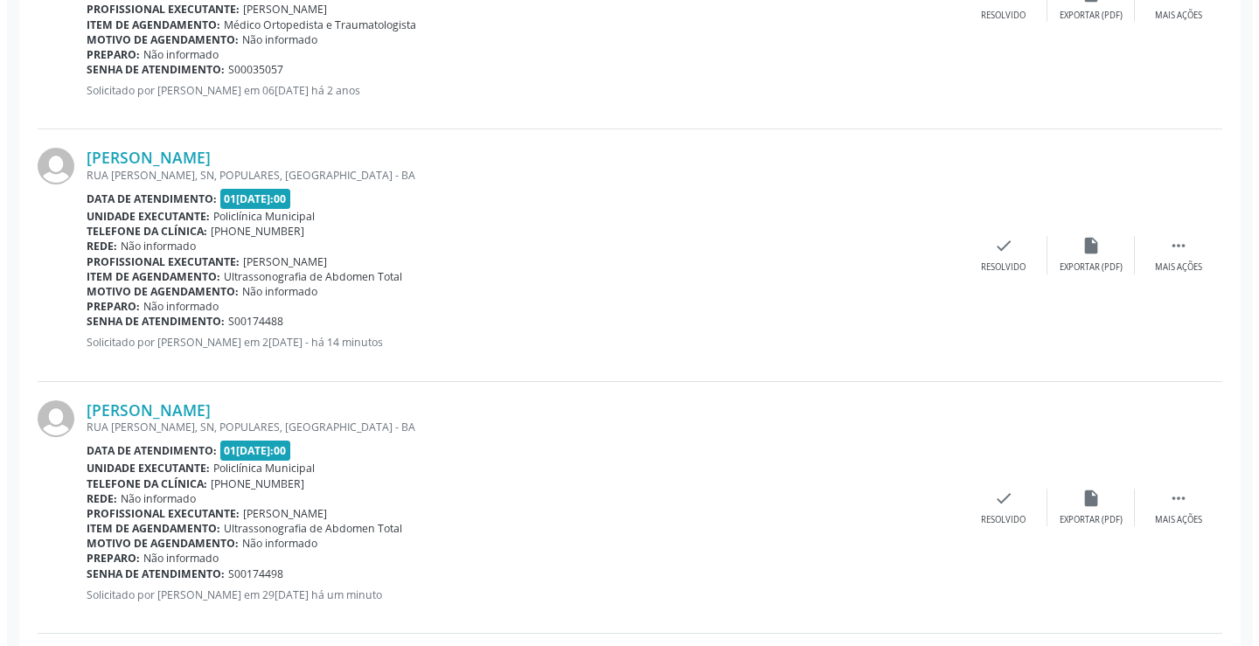
scroll to position [643, 0]
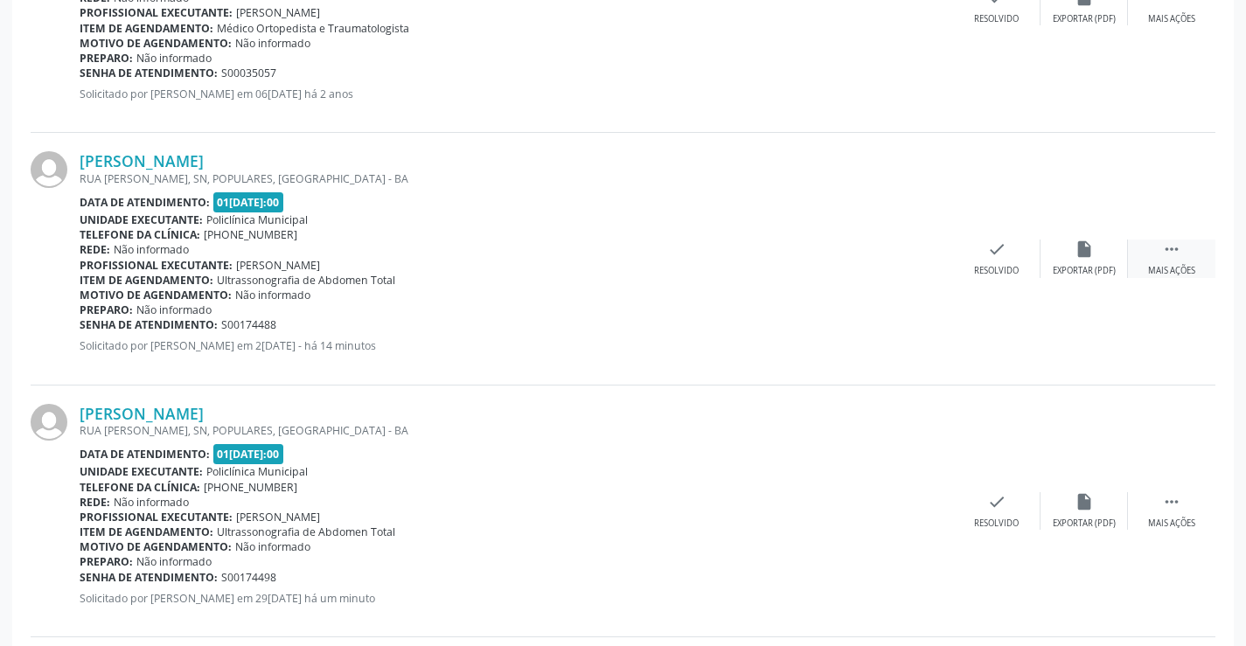
click at [1187, 247] on div " Mais ações" at bounding box center [1171, 259] width 87 height 38
click at [919, 252] on div "cancel Cancelar" at bounding box center [908, 259] width 87 height 38
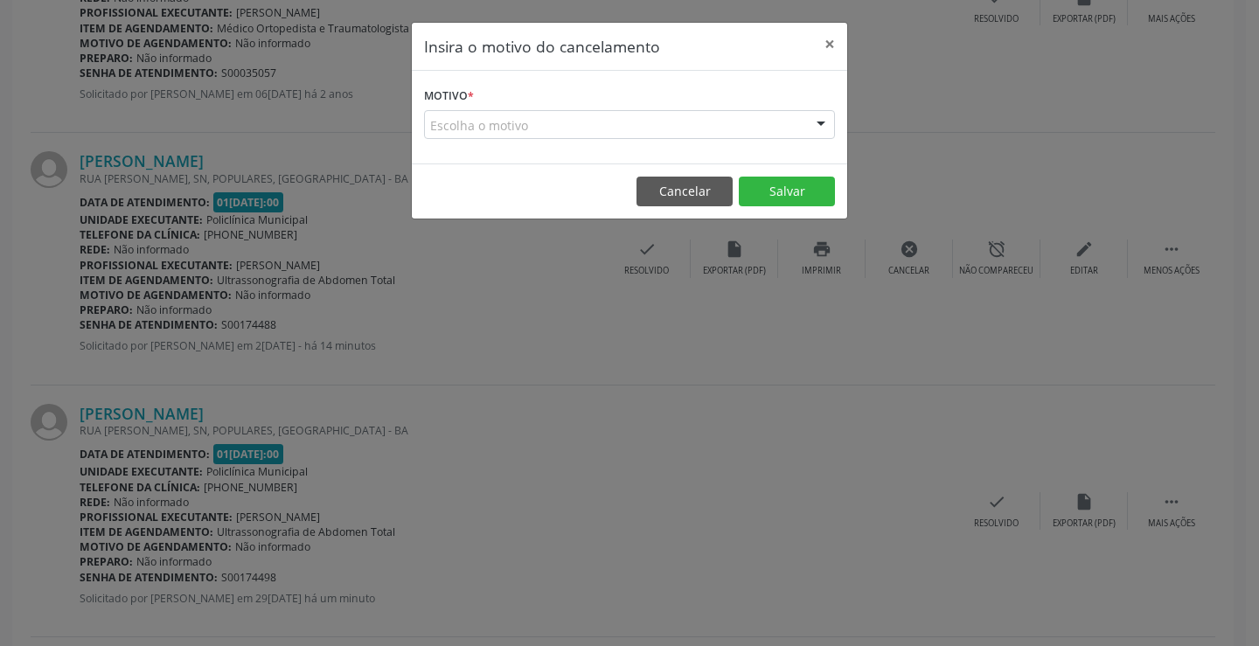
click at [740, 131] on div "Escolha o motivo" at bounding box center [629, 125] width 411 height 30
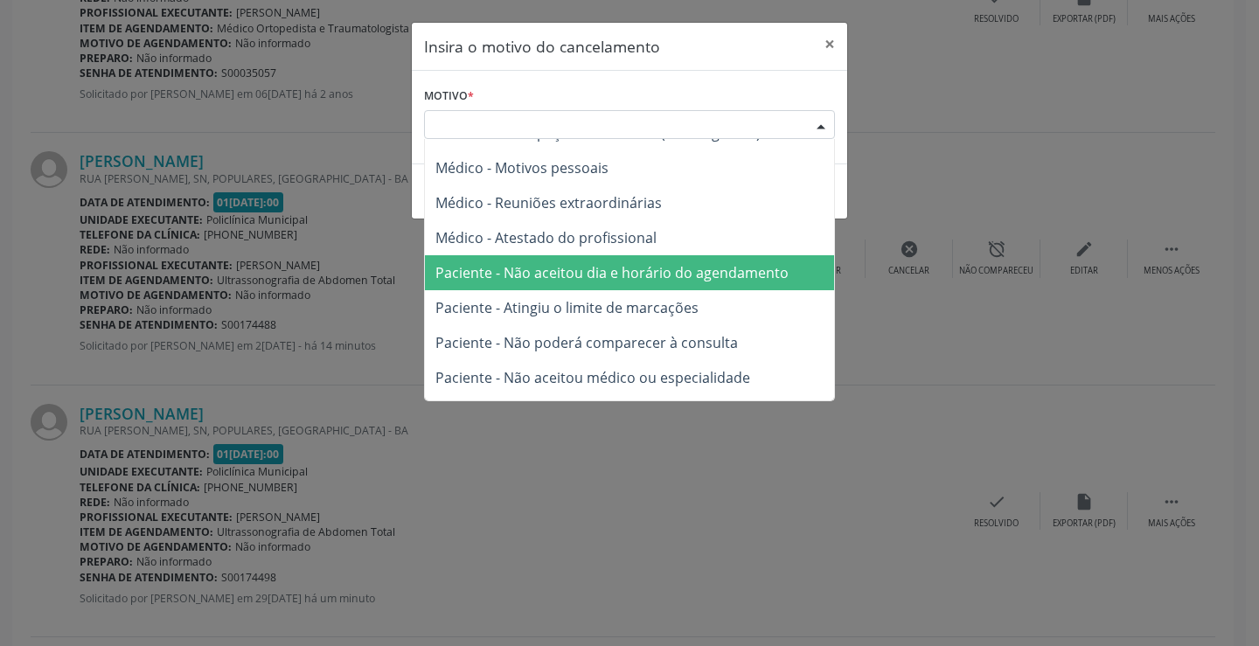
scroll to position [87, 0]
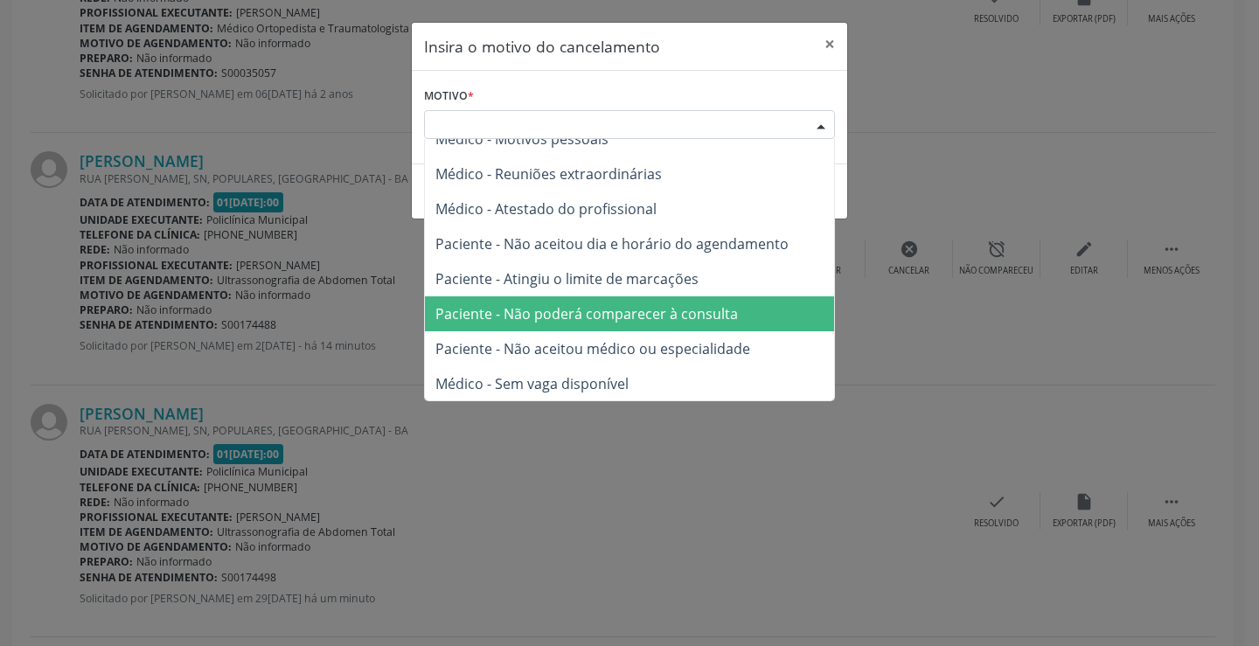
click at [628, 311] on span "Paciente - Não poderá comparecer à consulta" at bounding box center [586, 313] width 302 height 19
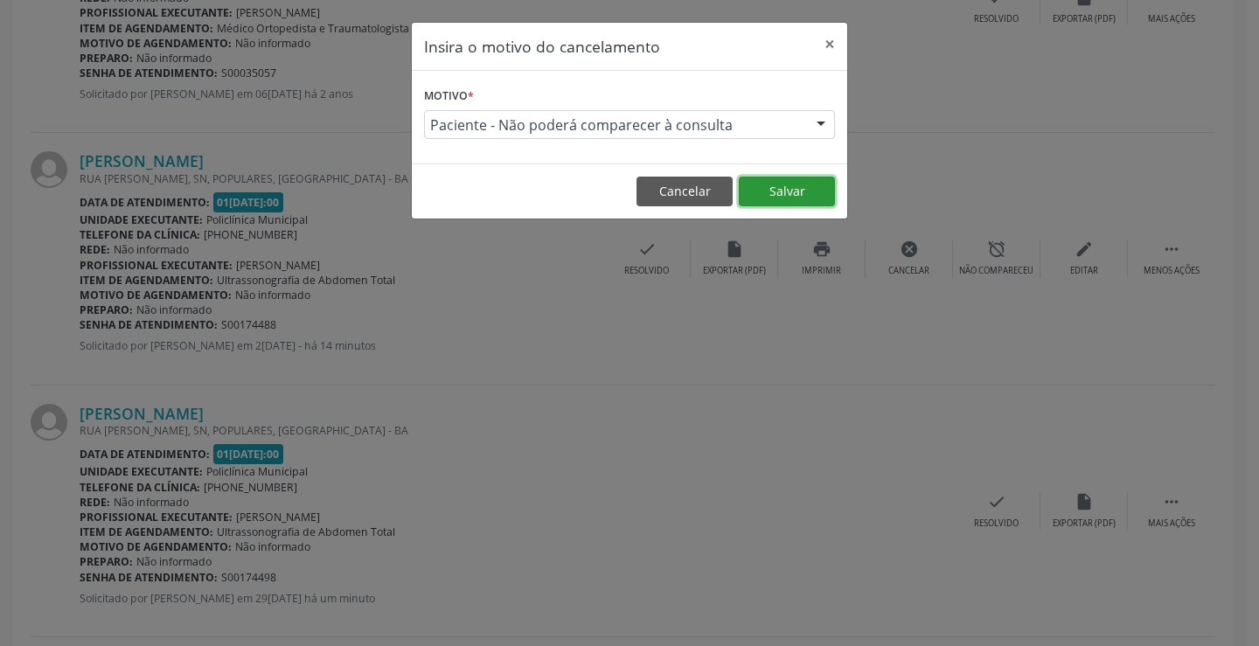
click at [795, 186] on button "Salvar" at bounding box center [787, 192] width 96 height 30
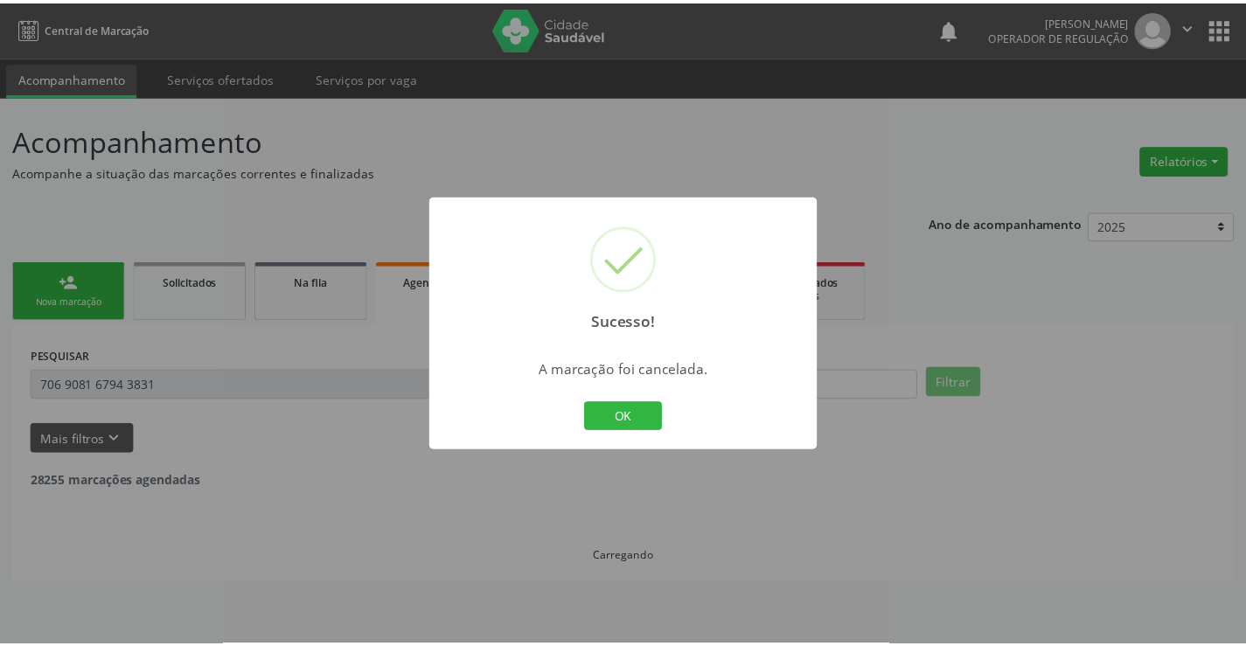
scroll to position [0, 0]
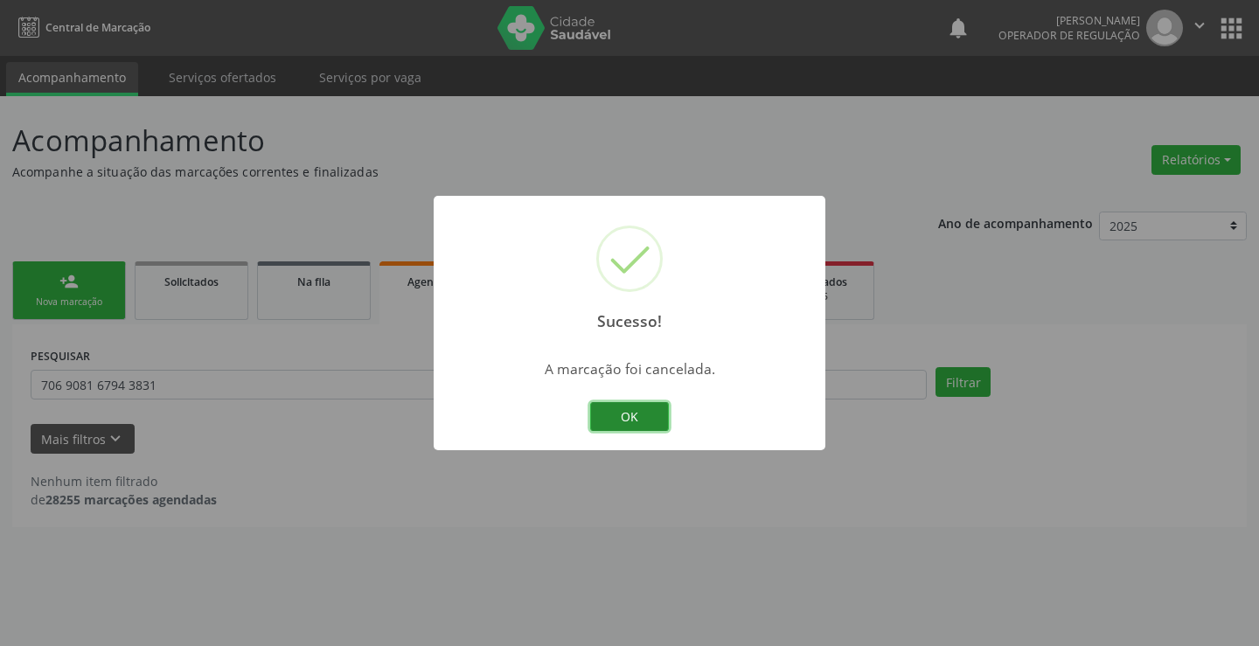
click at [621, 415] on button "OK" at bounding box center [629, 417] width 79 height 30
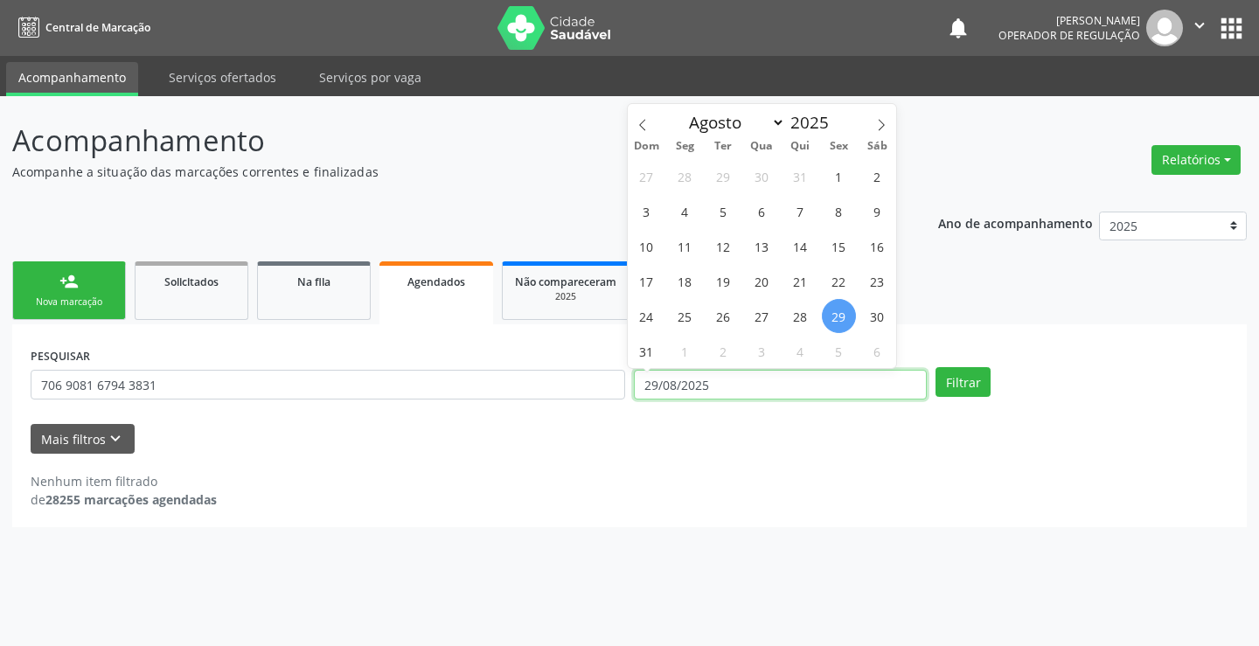
click at [856, 382] on input "29/08/2025" at bounding box center [780, 385] width 293 height 30
click at [942, 386] on button "Filtrar" at bounding box center [962, 382] width 55 height 30
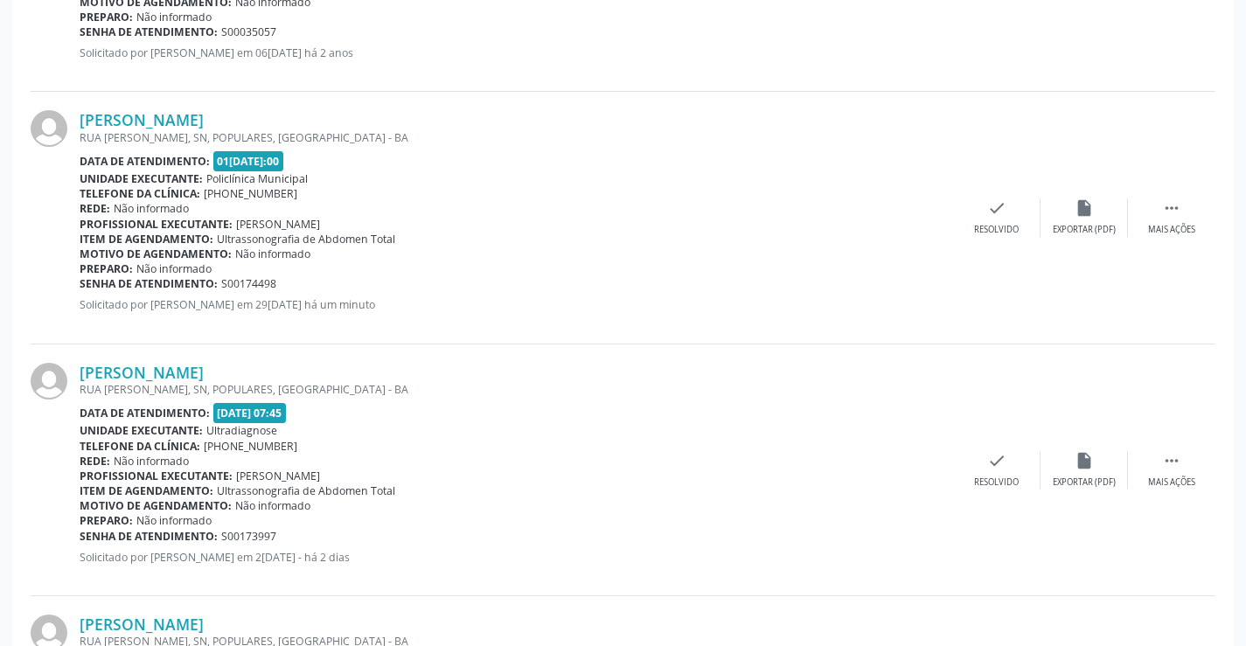
scroll to position [653, 0]
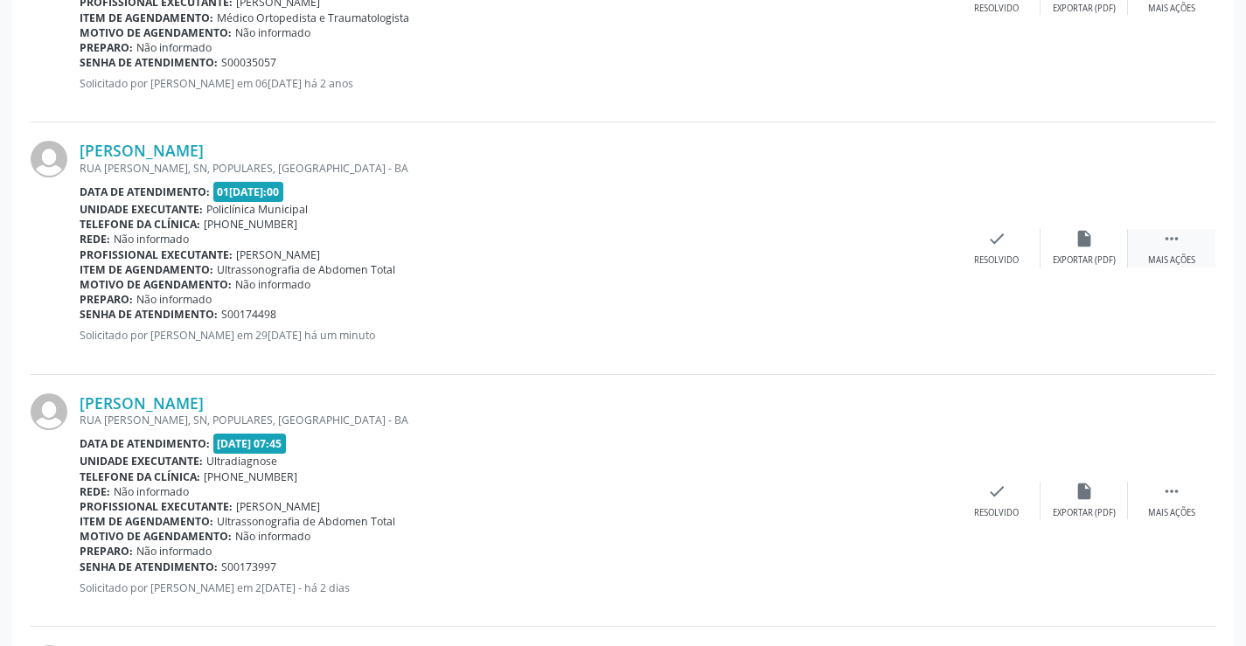
click at [1166, 234] on icon "" at bounding box center [1171, 238] width 19 height 19
click at [934, 250] on div "cancel Cancelar" at bounding box center [908, 248] width 87 height 38
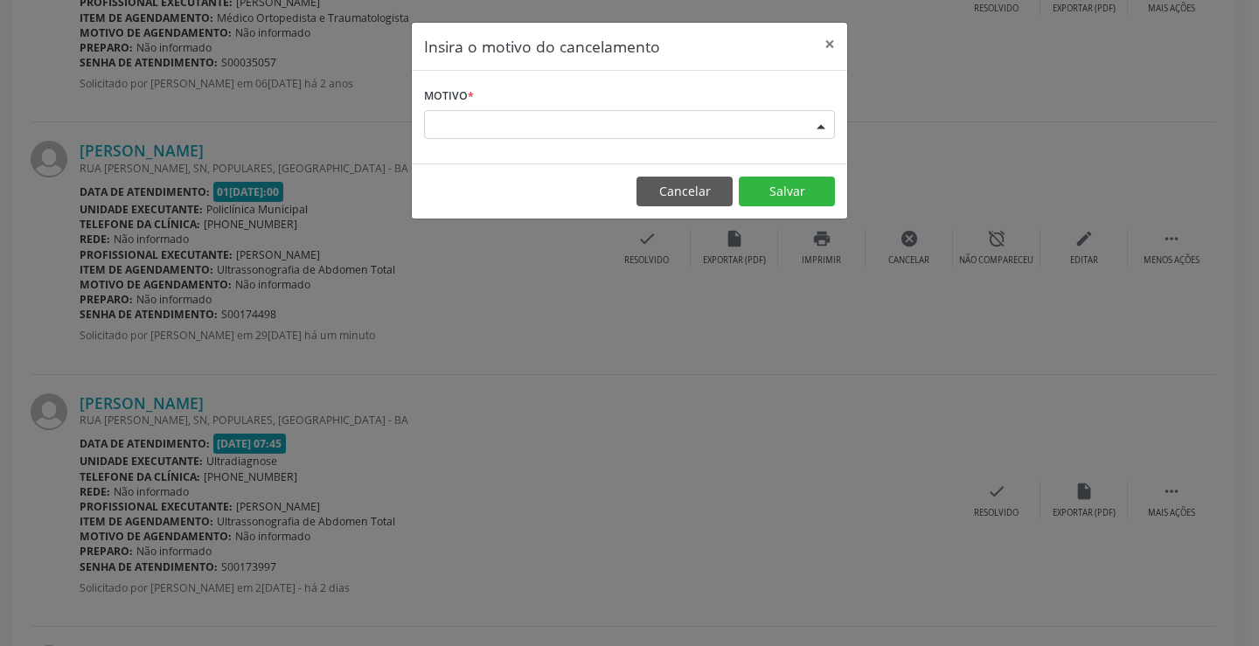
click at [750, 122] on div "Escolha o motivo" at bounding box center [629, 125] width 411 height 30
click at [965, 151] on div "Insira o motivo do cancelamento × Motivo * Escolha o motivo Outro Médico - Part…" at bounding box center [629, 323] width 1259 height 646
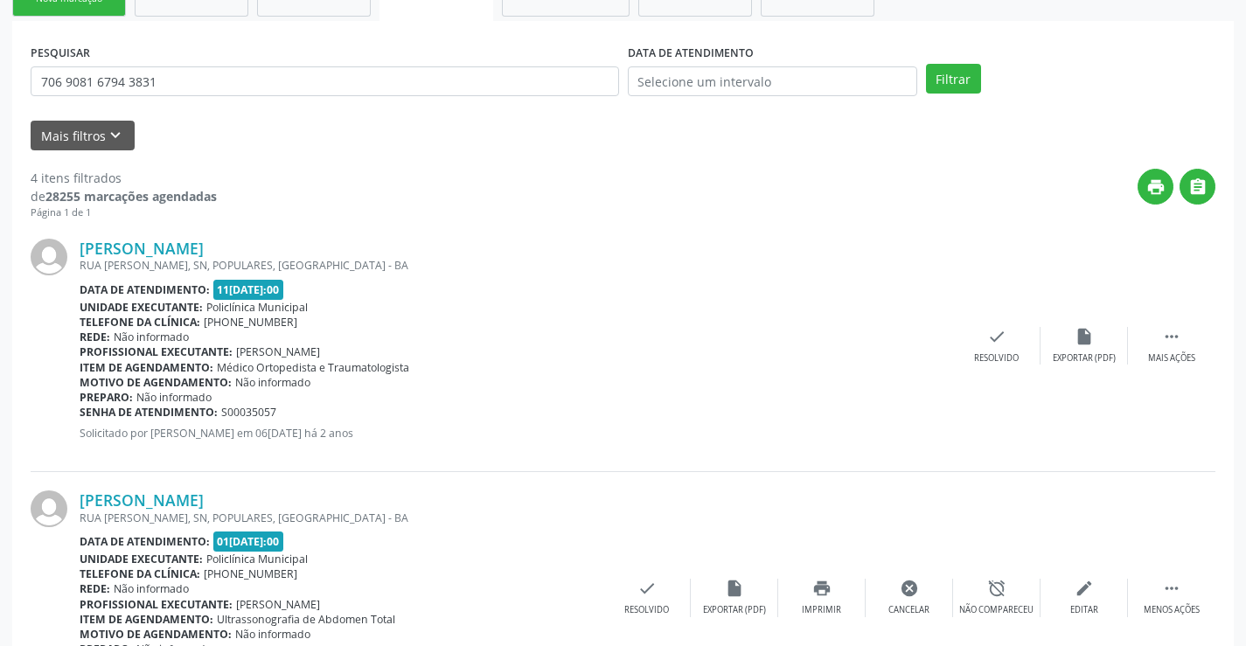
scroll to position [0, 0]
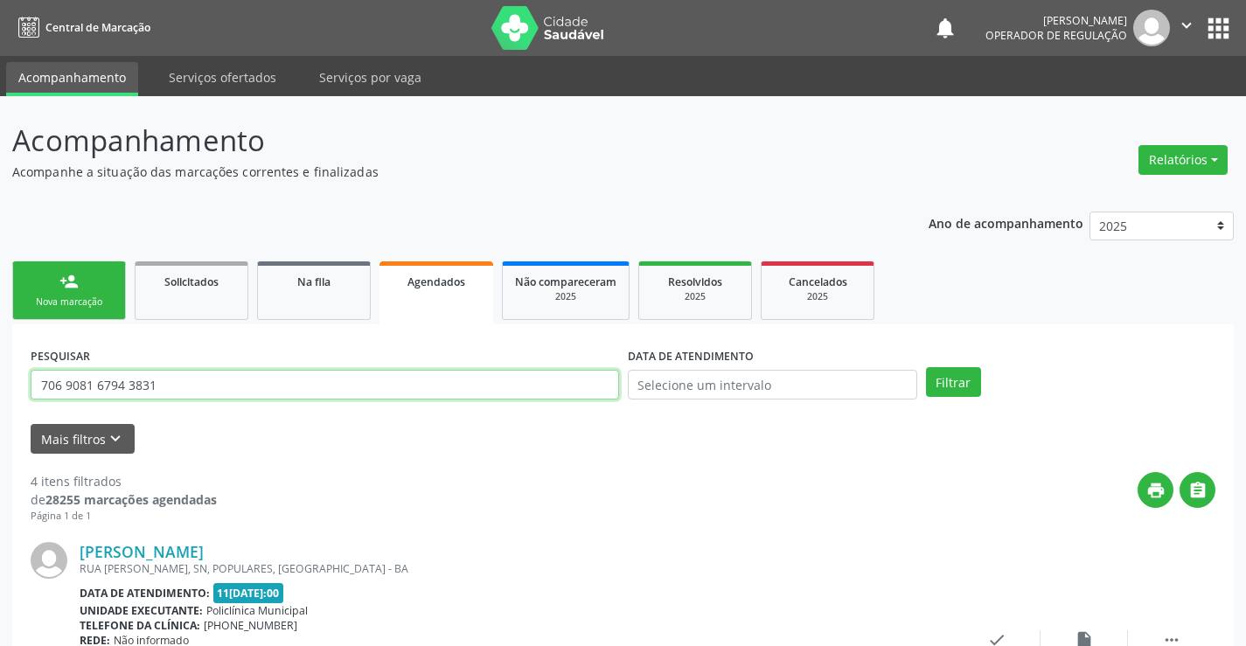
click at [393, 376] on input "706 9081 6794 3831" at bounding box center [325, 385] width 588 height 30
click at [926, 367] on button "Filtrar" at bounding box center [953, 382] width 55 height 30
click at [366, 393] on input "text" at bounding box center [325, 385] width 588 height 30
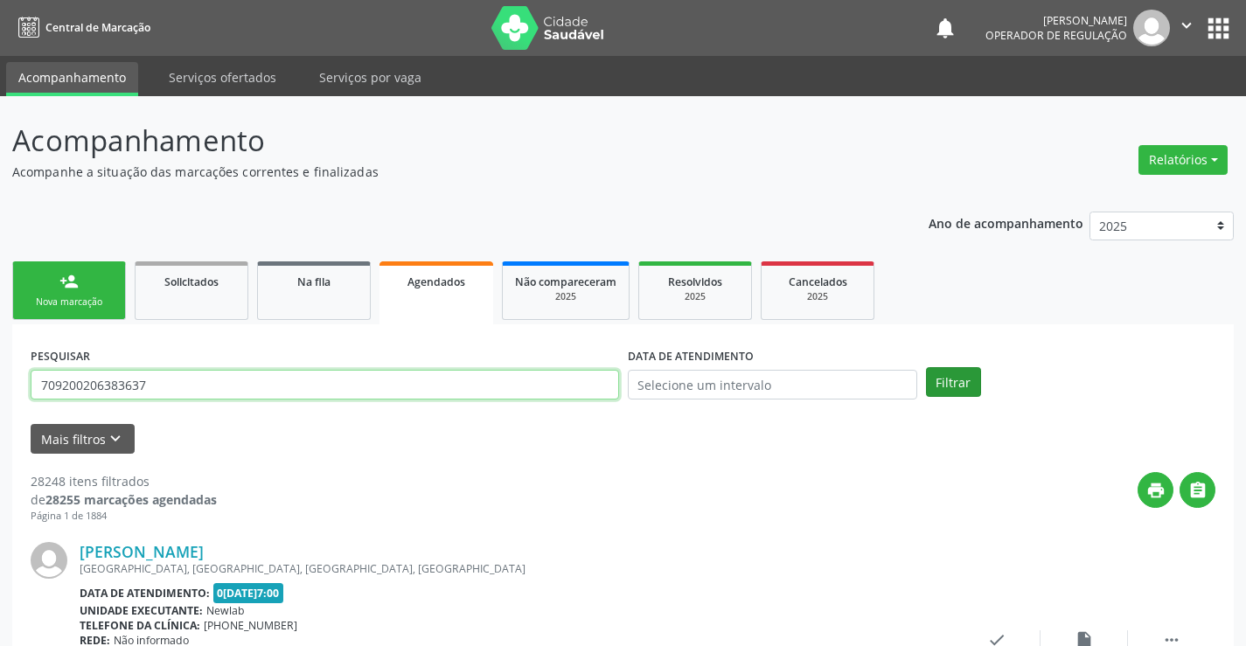
type input "709200206383637"
click at [940, 372] on button "Filtrar" at bounding box center [953, 382] width 55 height 30
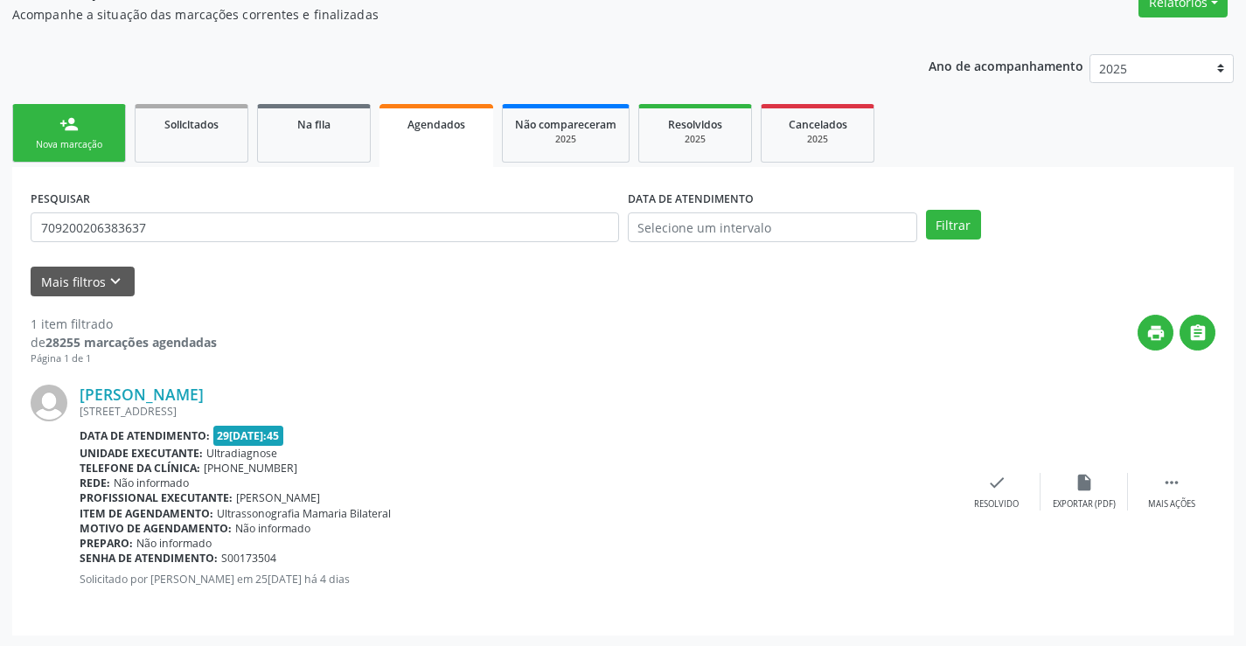
scroll to position [159, 0]
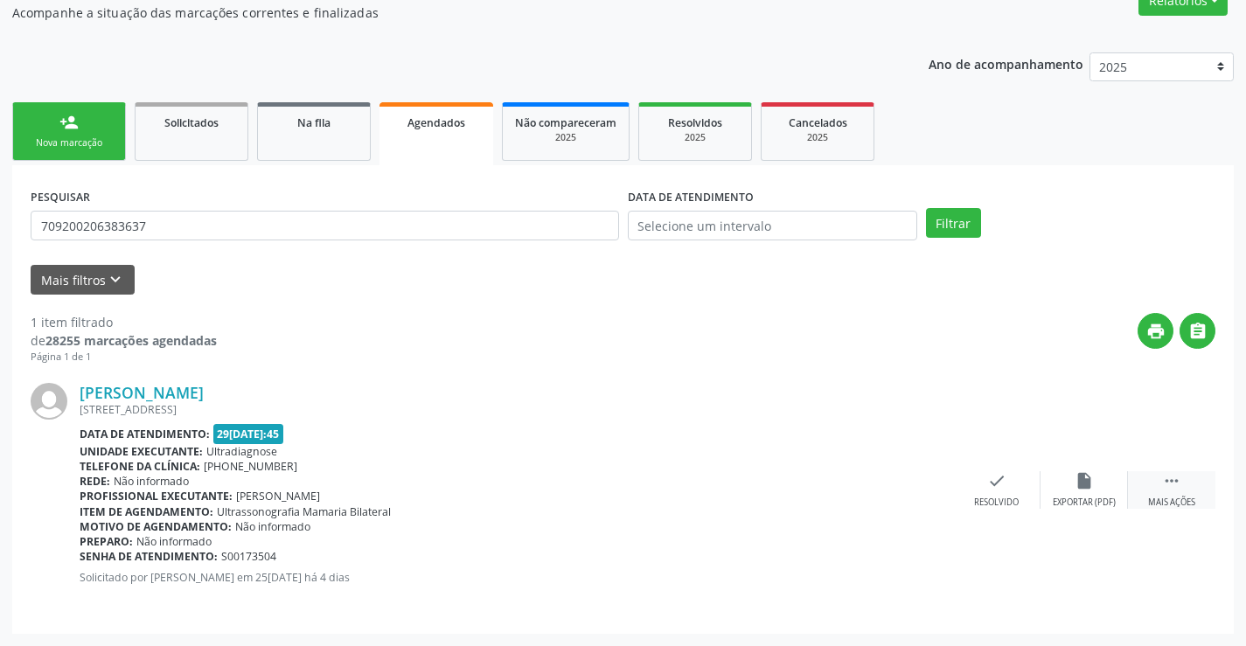
click at [1163, 477] on icon "" at bounding box center [1171, 480] width 19 height 19
click at [846, 491] on div "print Imprimir" at bounding box center [821, 490] width 87 height 38
click at [66, 129] on div "person_add" at bounding box center [68, 122] width 19 height 19
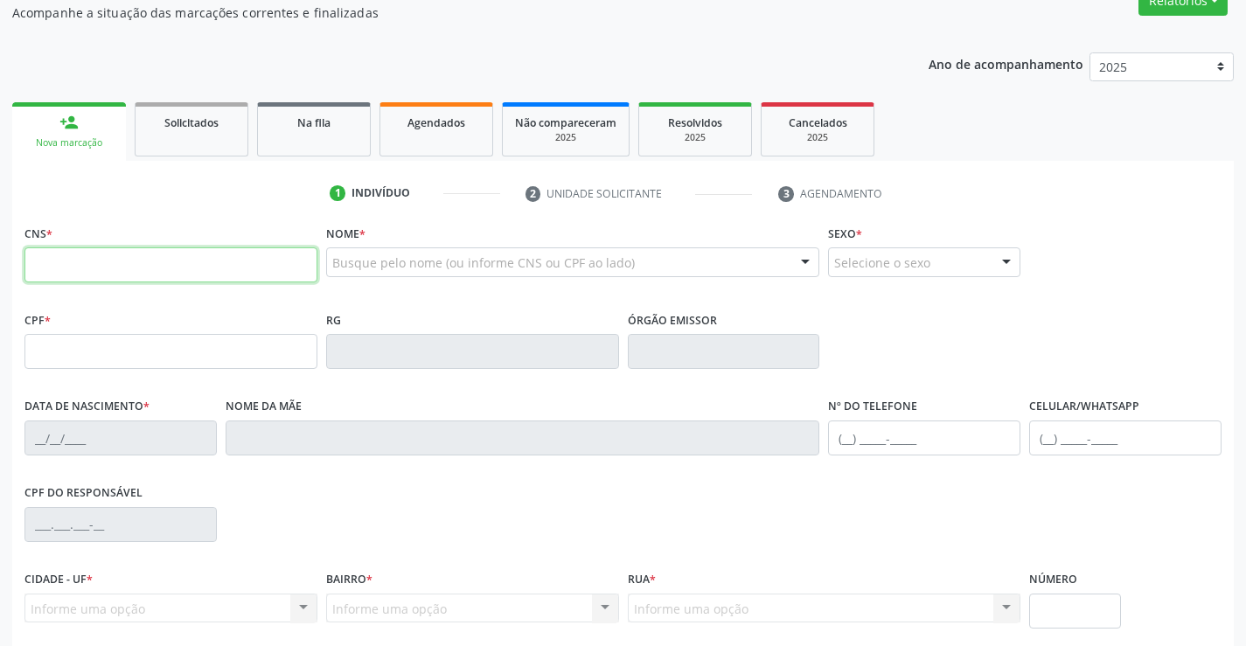
drag, startPoint x: 111, startPoint y: 278, endPoint x: 119, endPoint y: 268, distance: 13.1
click at [111, 278] on input "text" at bounding box center [170, 264] width 293 height 35
paste input "709 2002 0638 3637"
type input "709 2002 0638 3637"
type input "13[DATE]"
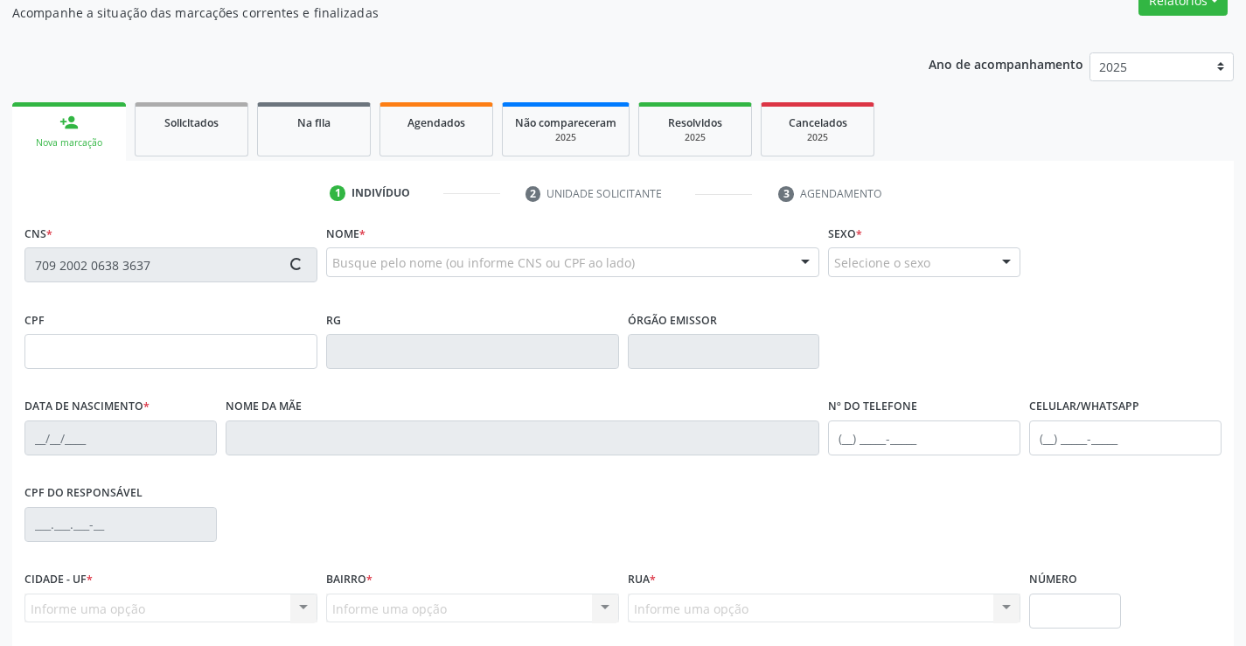
type input "[PHONE_NUMBER]"
type input "113"
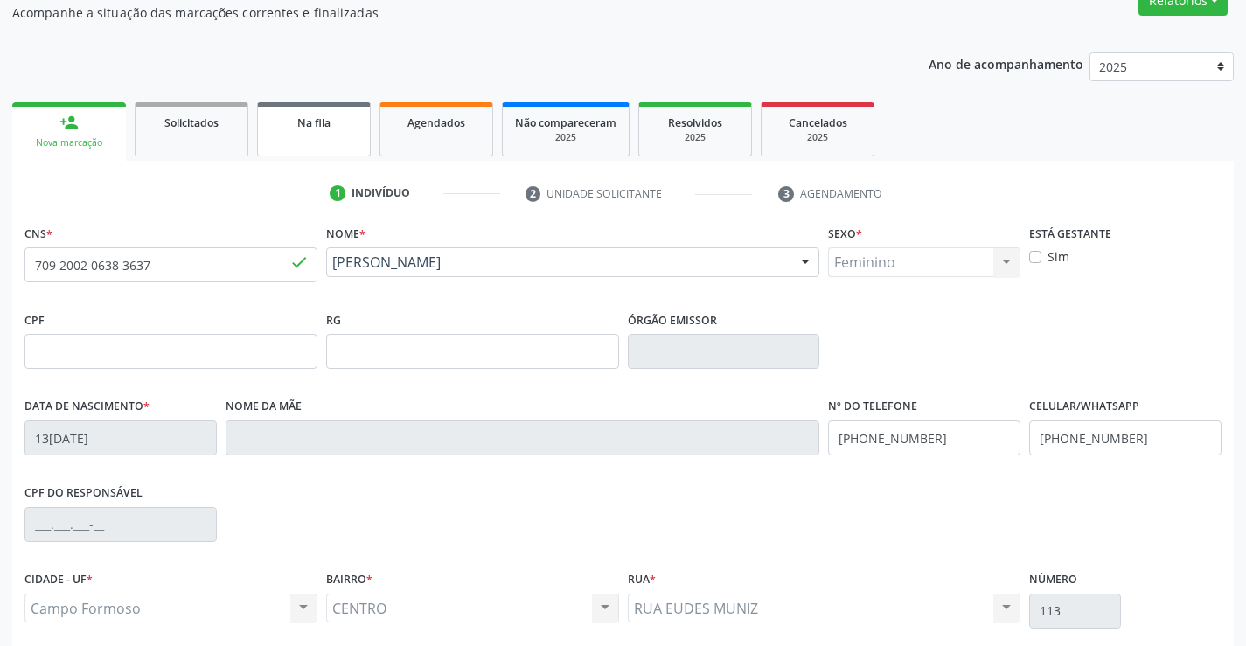
click at [317, 136] on link "Na fila" at bounding box center [314, 129] width 114 height 54
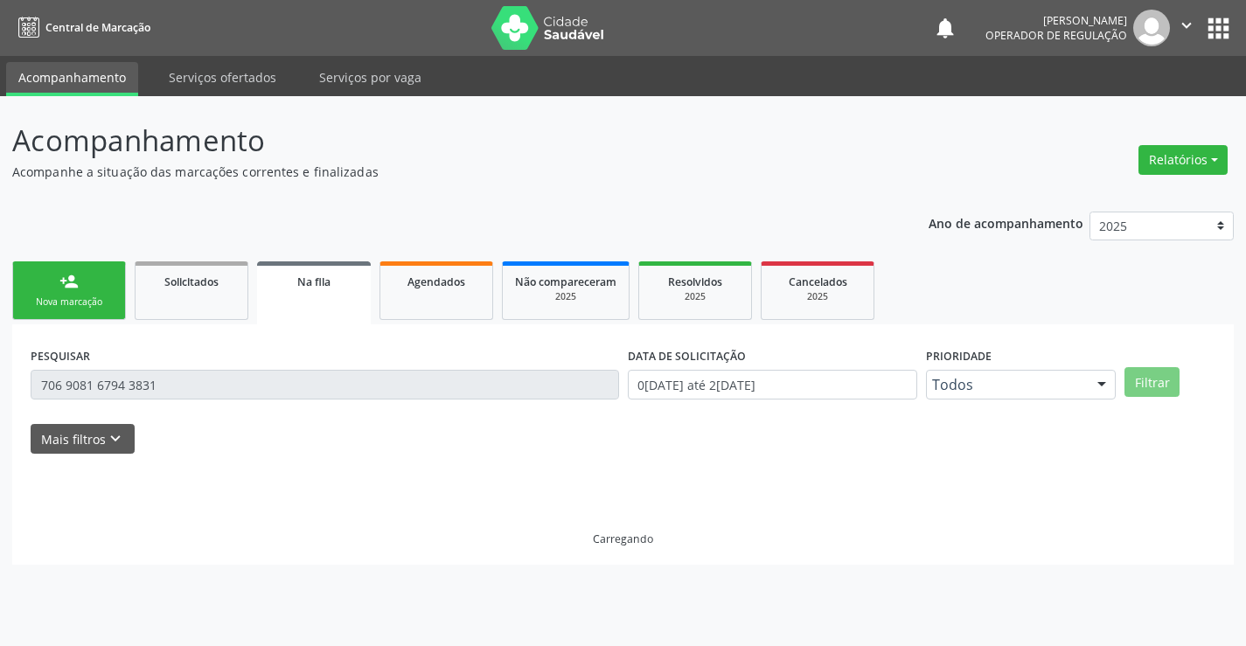
scroll to position [0, 0]
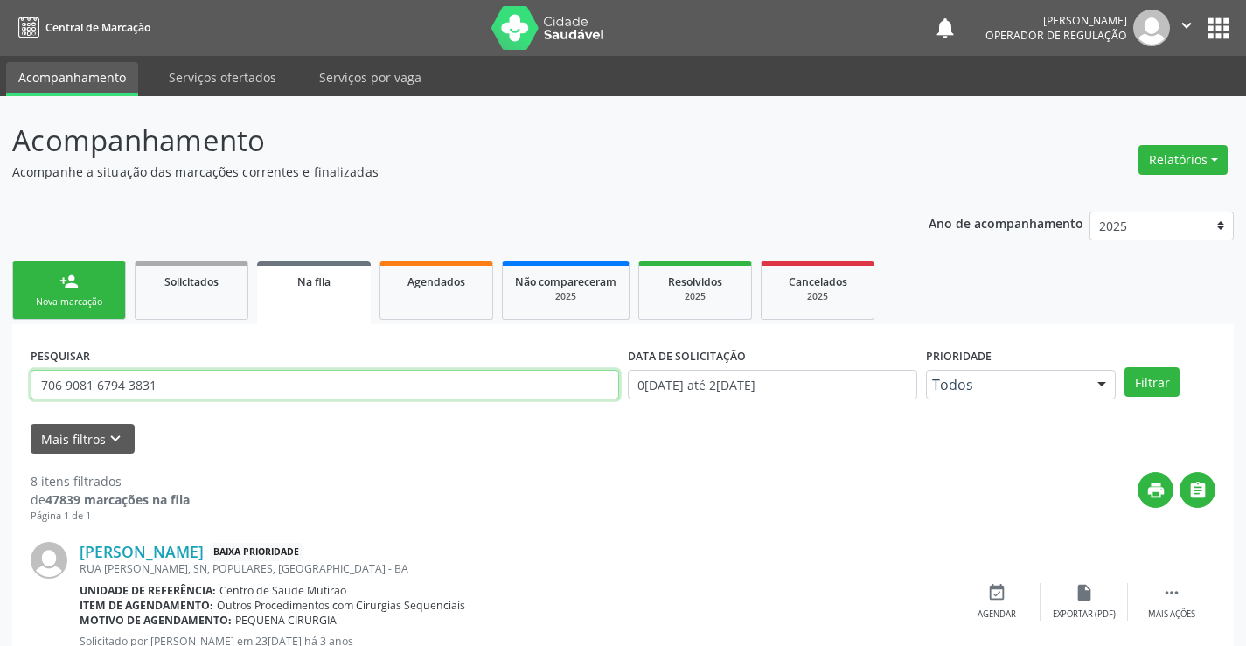
click at [422, 390] on input "706 9081 6794 3831" at bounding box center [325, 385] width 588 height 30
click at [444, 289] on div "Agendados" at bounding box center [436, 281] width 87 height 18
select select "7"
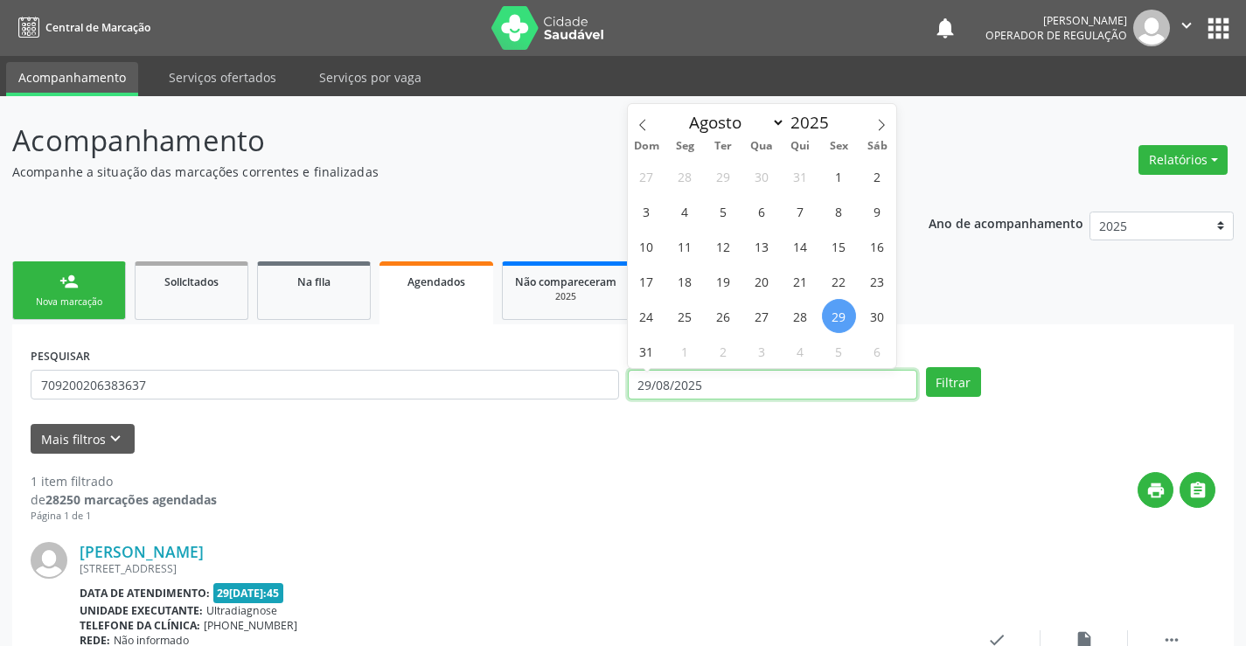
click at [801, 383] on input "29/08/2025" at bounding box center [772, 385] width 289 height 30
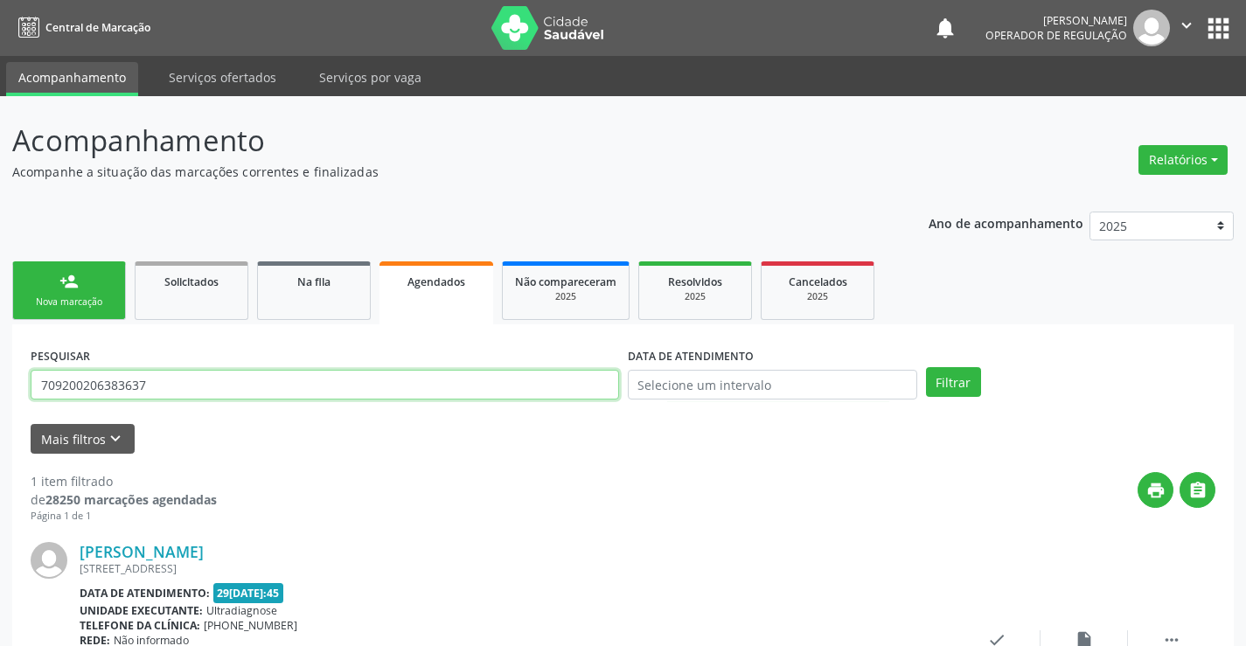
click at [537, 375] on input "709200206383637" at bounding box center [325, 385] width 588 height 30
paste input "706 9081 6794 3831"
type input "709200206383637706 9081 6794 3831"
click at [336, 365] on div "PESQUISAR 709200206383637706 9081 6794 3831" at bounding box center [324, 377] width 597 height 68
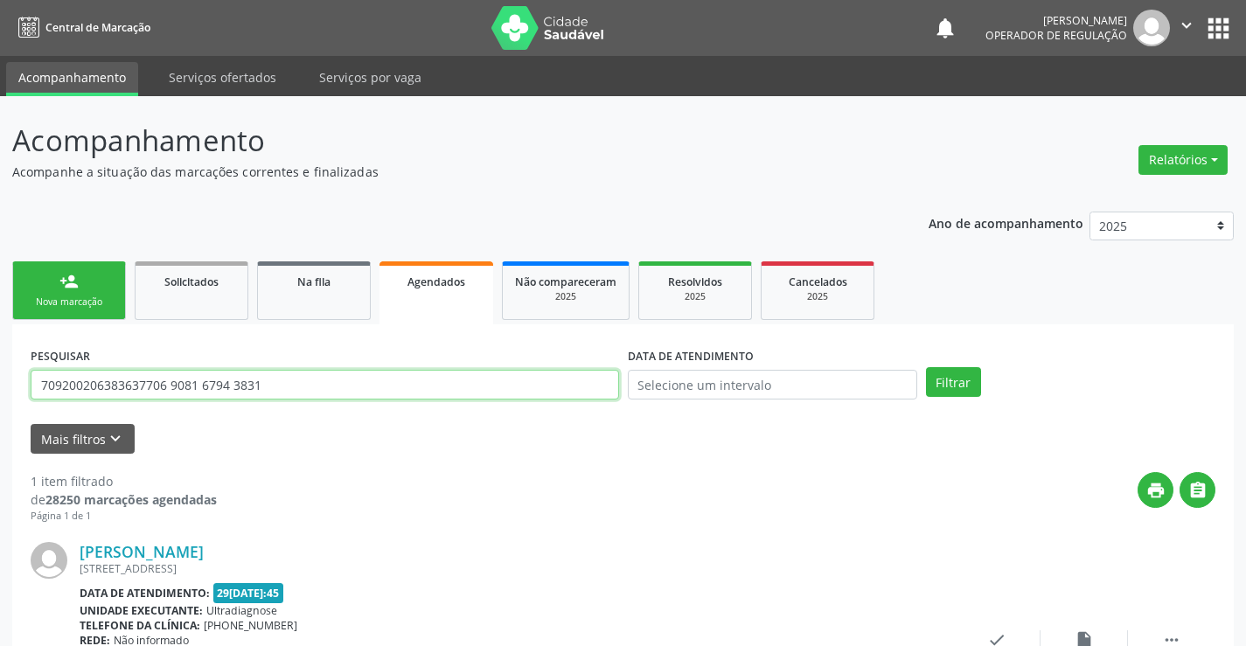
click at [337, 375] on input "709200206383637706 9081 6794 3831" at bounding box center [325, 385] width 588 height 30
click at [294, 381] on input "text" at bounding box center [325, 385] width 588 height 30
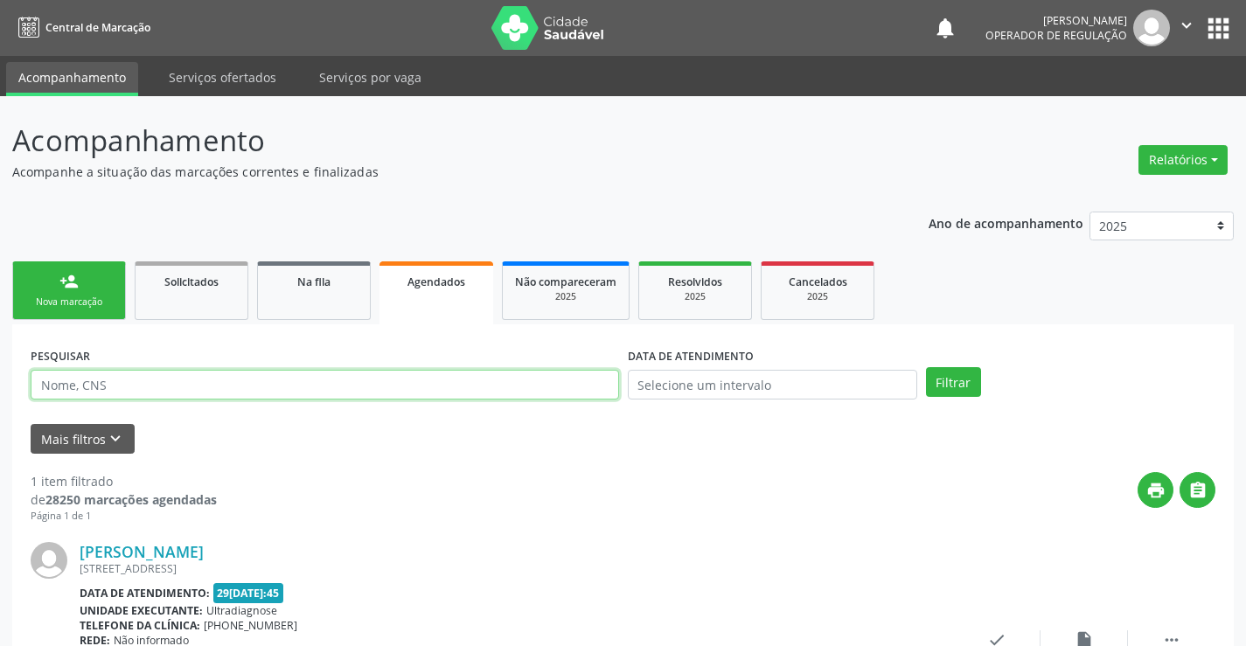
paste input "text"
click at [355, 297] on link "Na fila" at bounding box center [314, 290] width 114 height 59
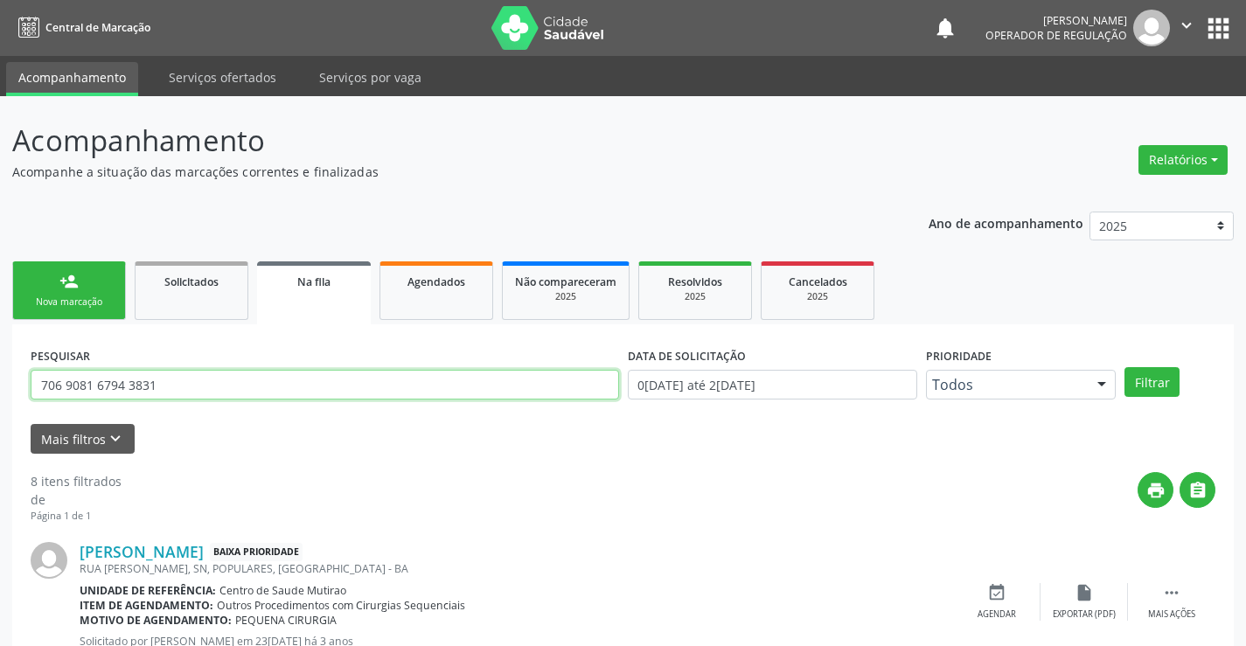
click at [205, 393] on input "706 9081 6794 3831" at bounding box center [325, 385] width 588 height 30
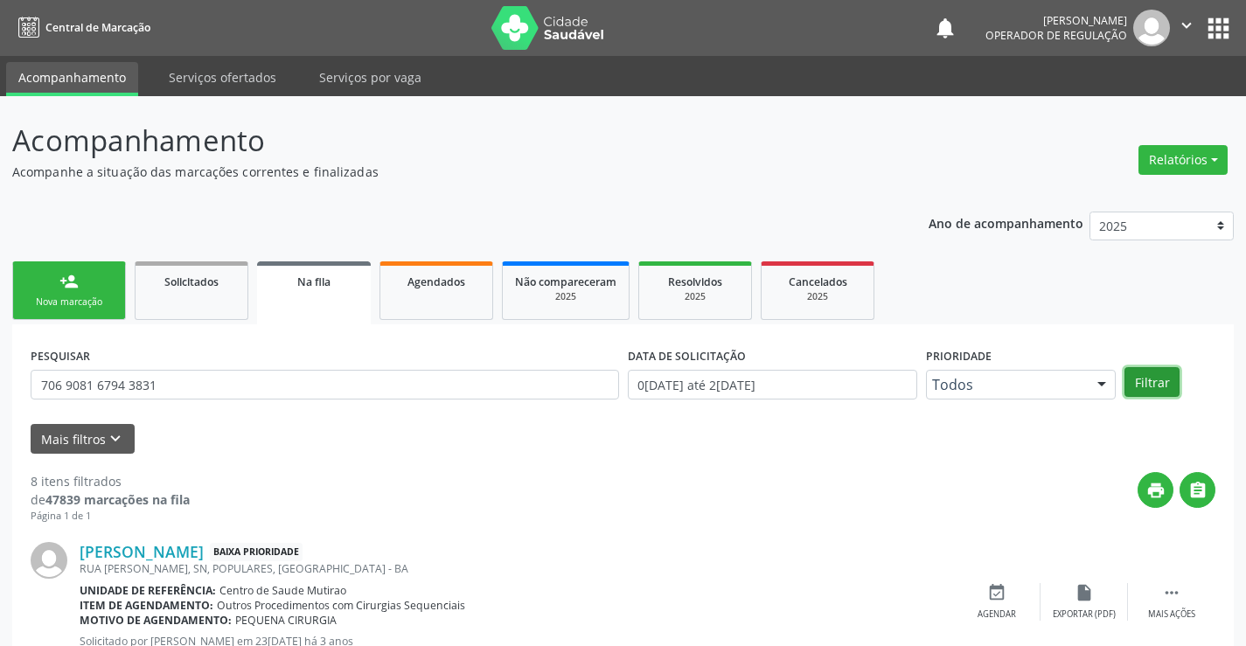
click at [1167, 377] on button "Filtrar" at bounding box center [1151, 382] width 55 height 30
click at [456, 283] on span "Agendados" at bounding box center [436, 281] width 58 height 15
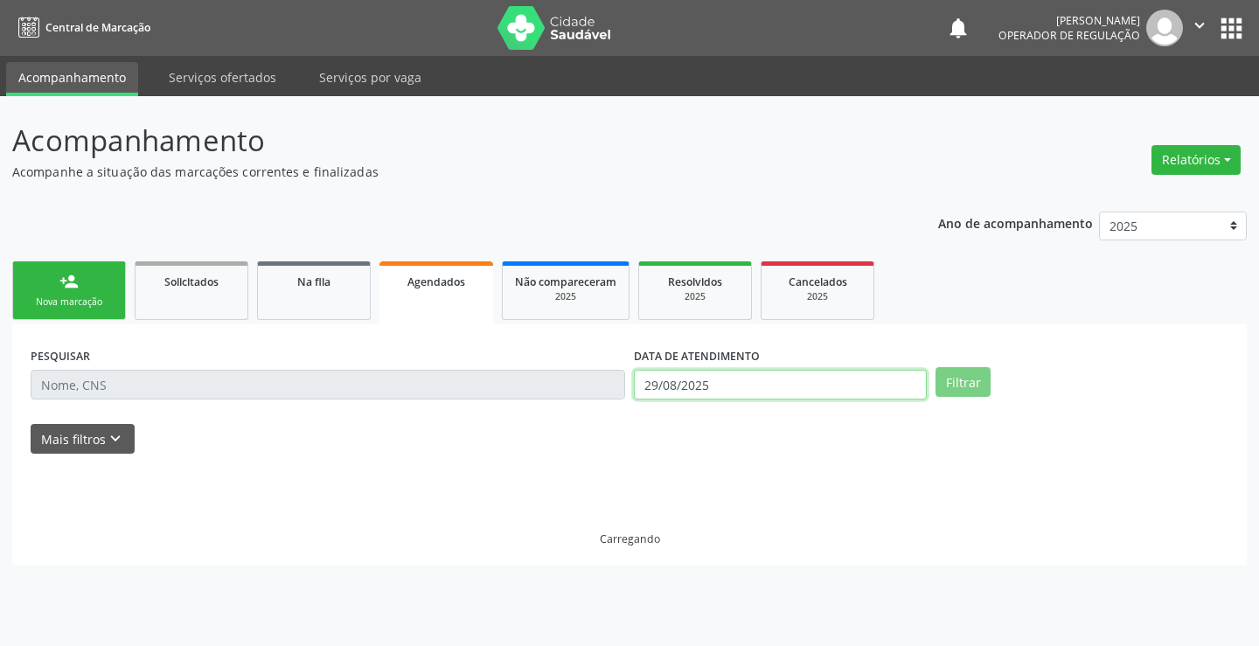
click at [744, 376] on input "29/08/2025" at bounding box center [780, 385] width 293 height 30
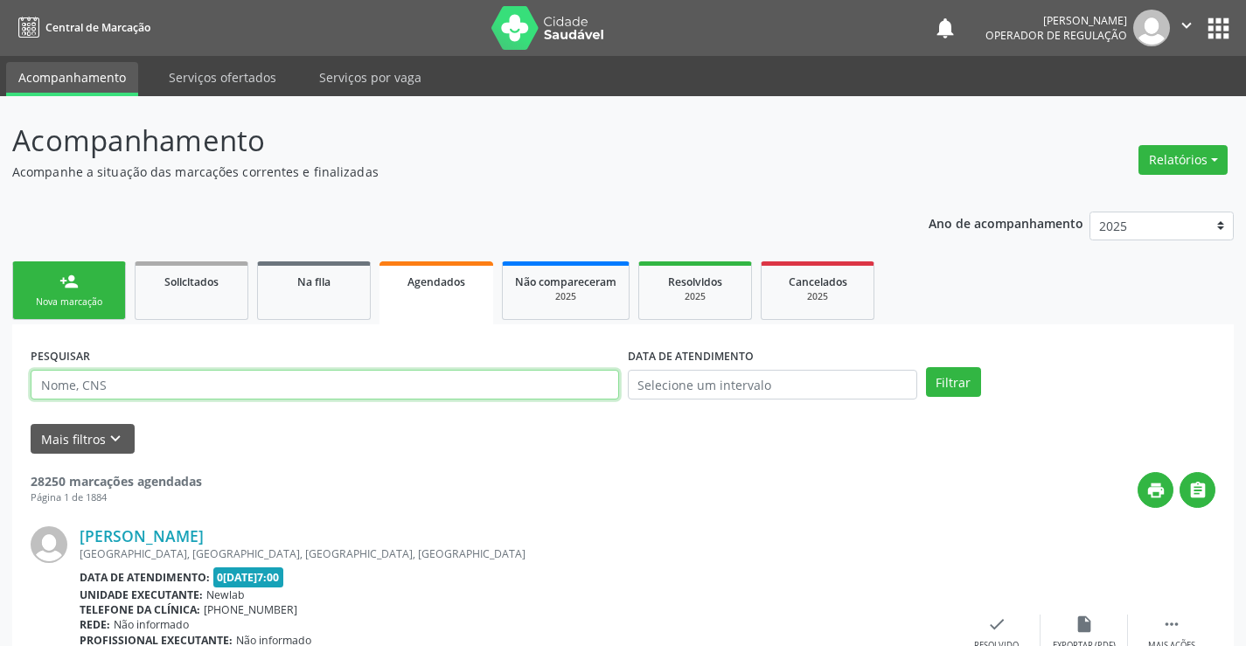
click at [303, 382] on input "text" at bounding box center [325, 385] width 588 height 30
paste input "706 9081 6794 3831"
type input "706 9081 6794 3831"
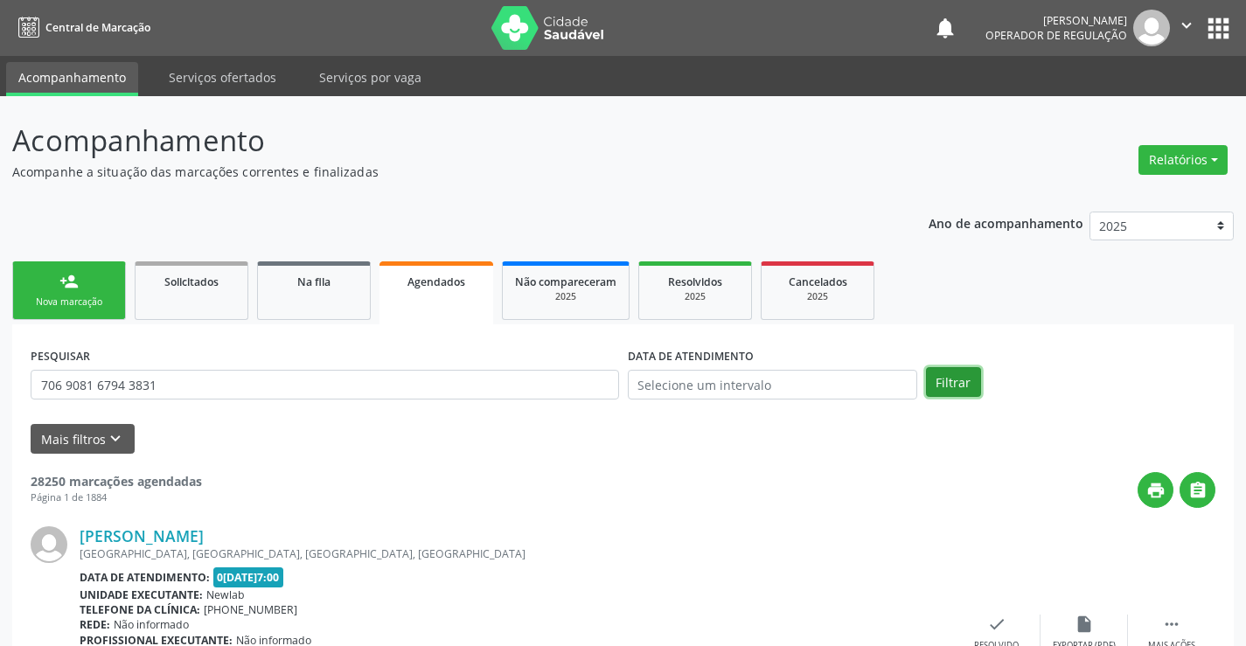
click at [957, 379] on button "Filtrar" at bounding box center [953, 382] width 55 height 30
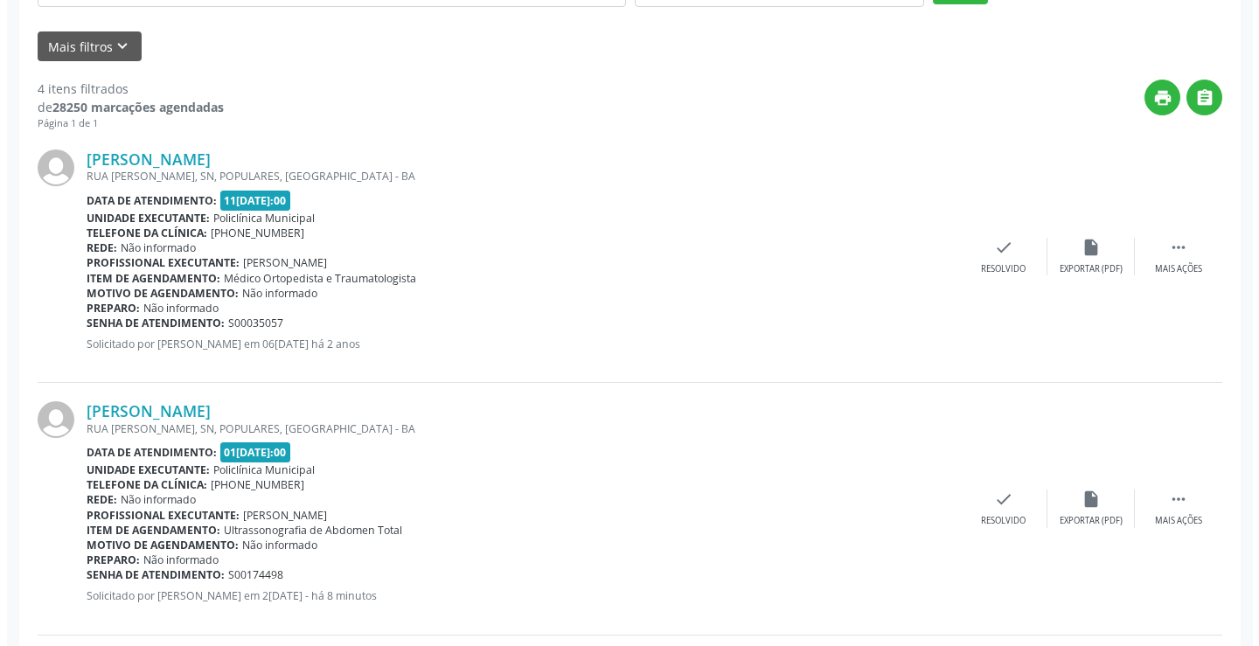
scroll to position [391, 0]
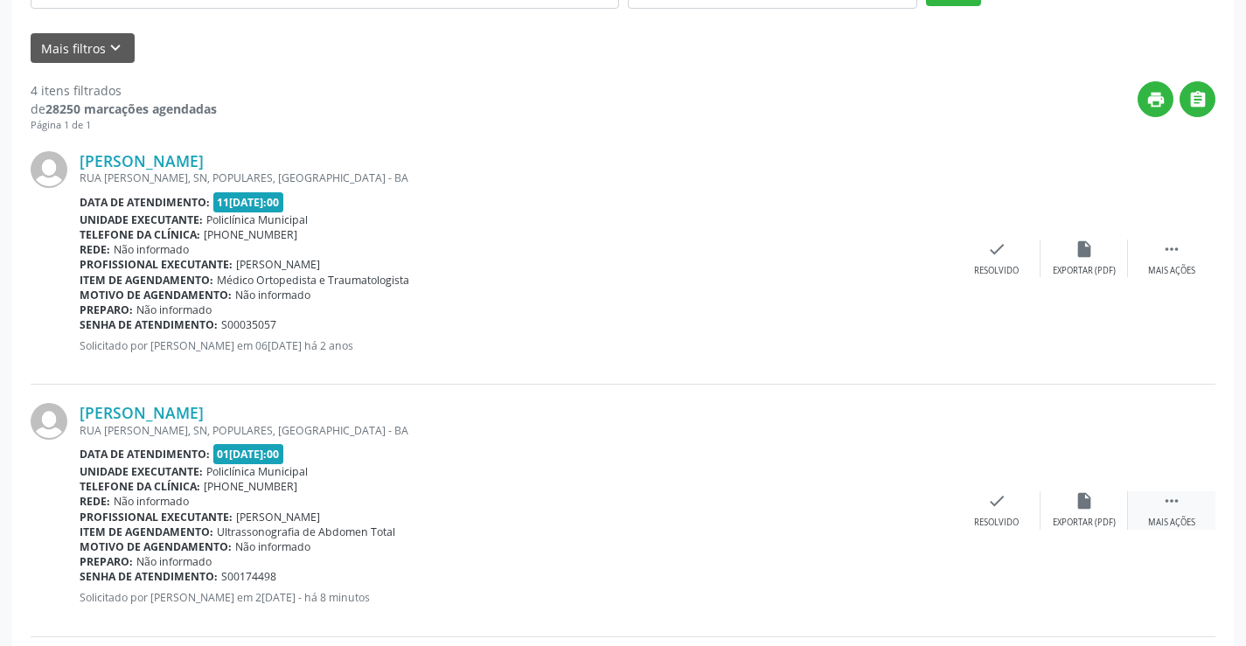
click at [1169, 498] on icon "" at bounding box center [1171, 500] width 19 height 19
click at [916, 505] on icon "cancel" at bounding box center [909, 500] width 19 height 19
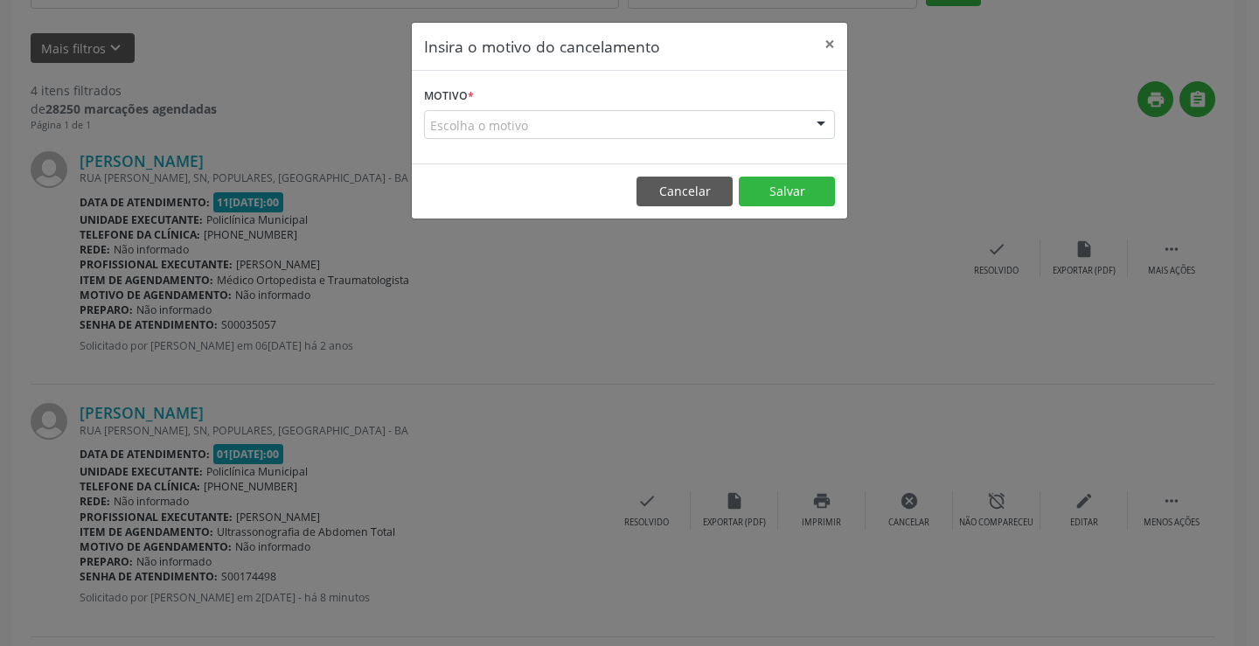
click at [788, 115] on div "Escolha o motivo" at bounding box center [629, 125] width 411 height 30
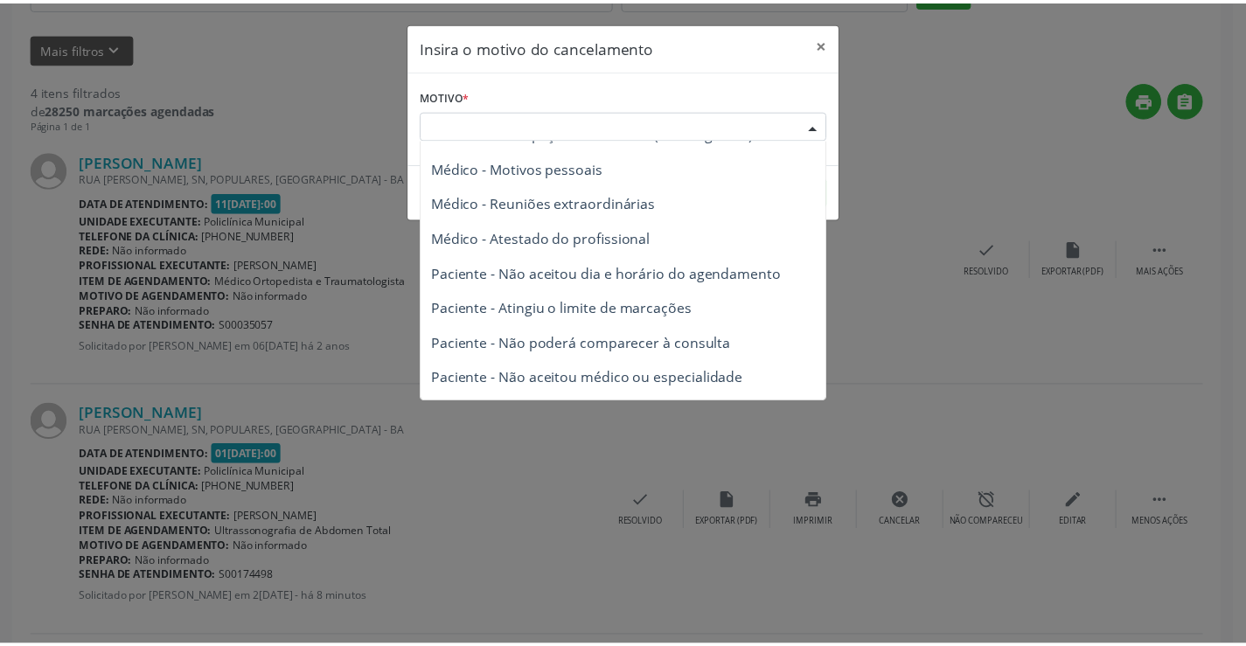
scroll to position [88, 0]
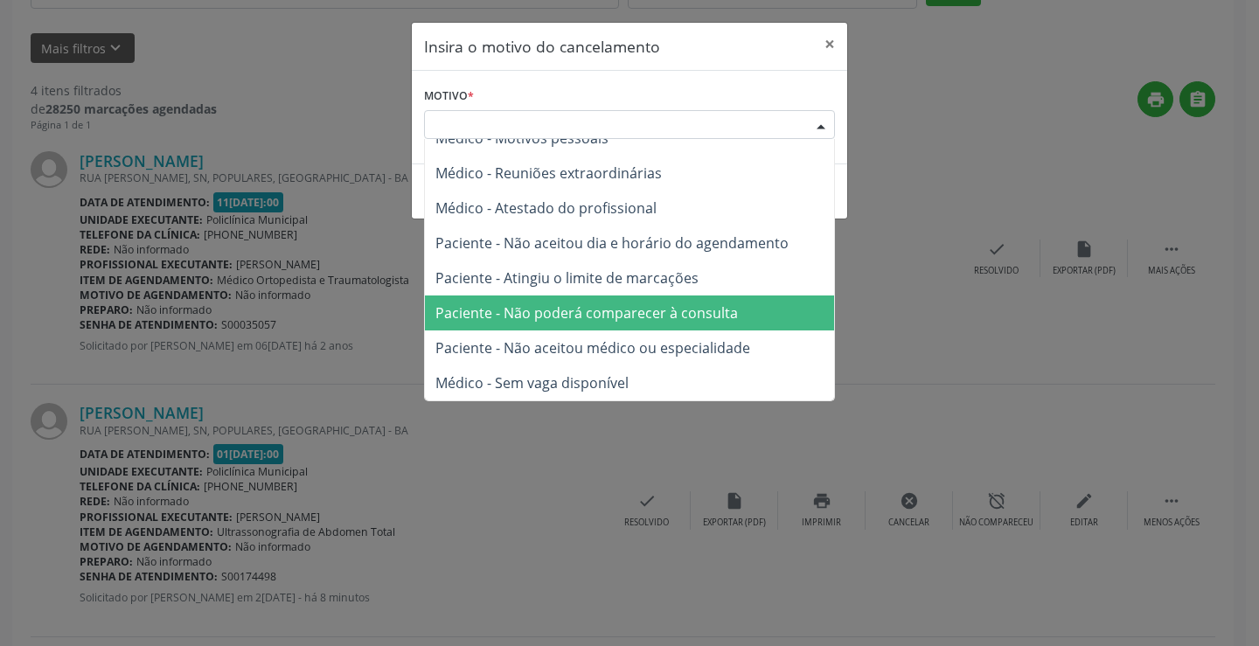
click at [967, 311] on div "Insira o motivo do cancelamento × Motivo * Escolha o motivo Outro Médico - Part…" at bounding box center [629, 323] width 1259 height 646
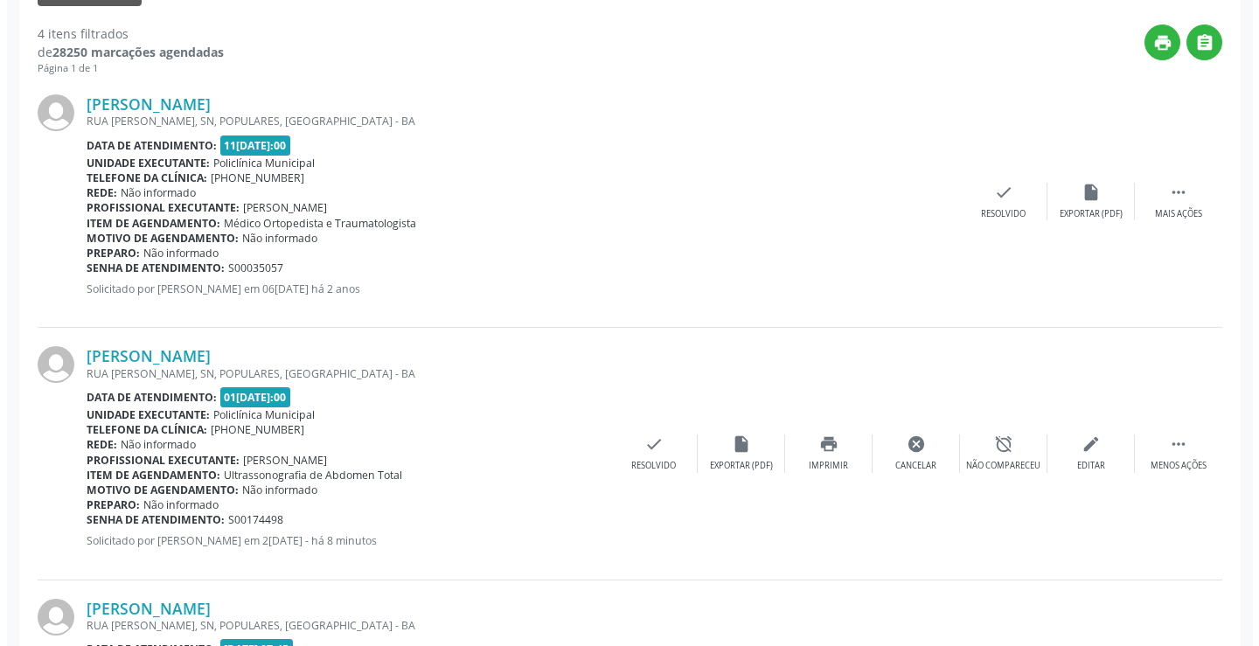
scroll to position [478, 0]
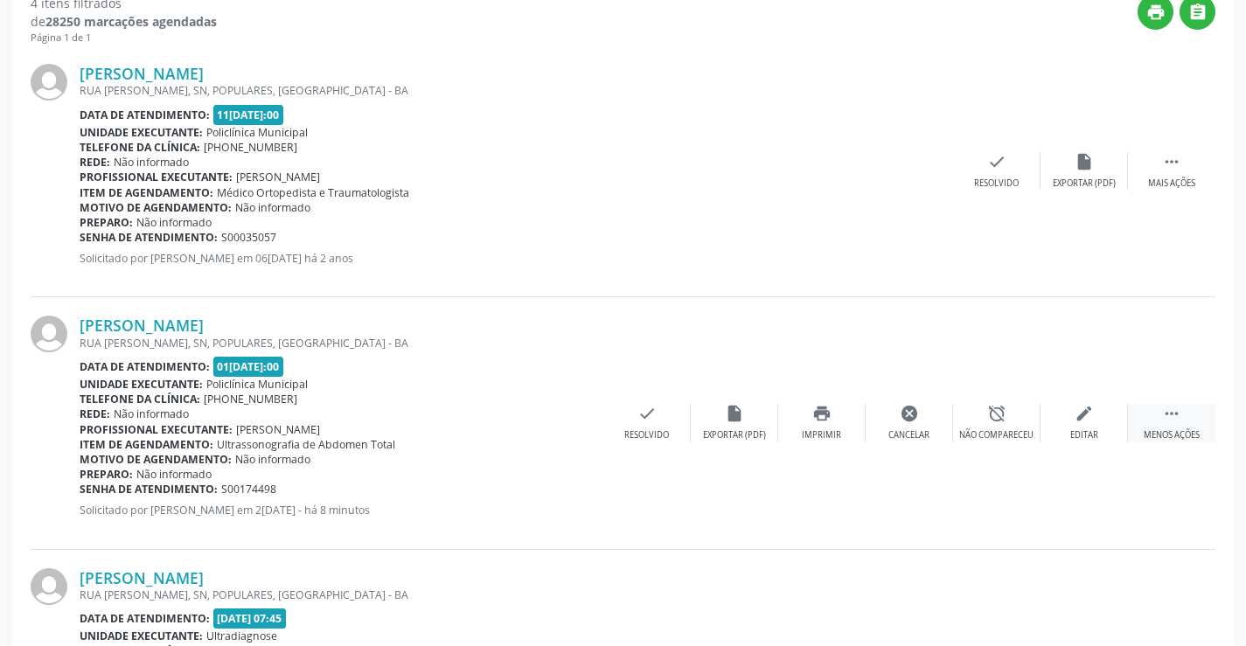
click at [1185, 421] on div " Menos ações" at bounding box center [1171, 423] width 87 height 38
click at [1164, 413] on icon "" at bounding box center [1171, 413] width 19 height 19
click at [900, 420] on icon "cancel" at bounding box center [909, 413] width 19 height 19
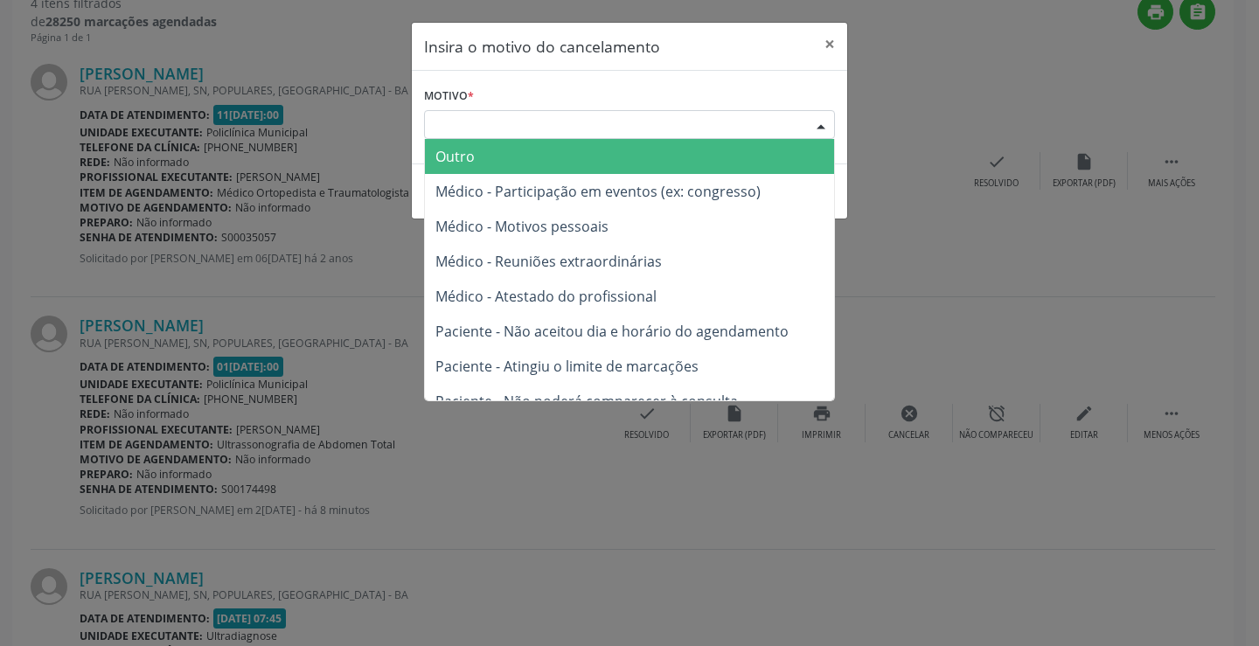
click at [804, 127] on div "Escolha o motivo Outro Médico - Participação em eventos (ex: congresso) Médico …" at bounding box center [629, 125] width 411 height 30
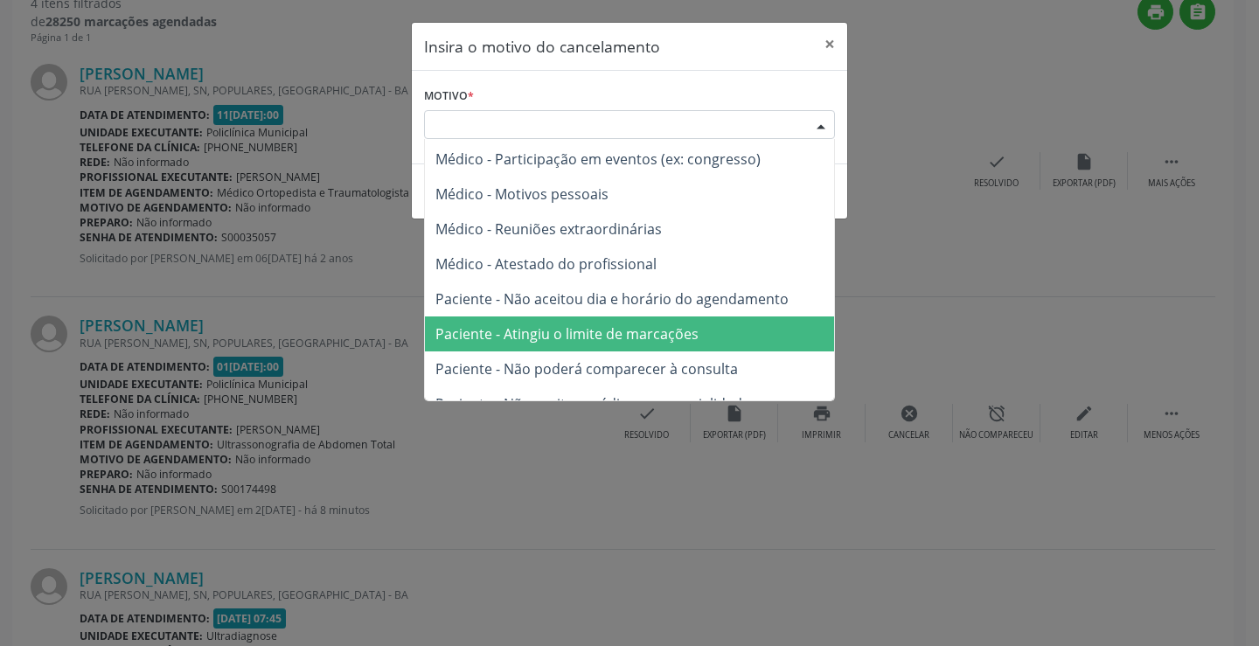
scroll to position [87, 0]
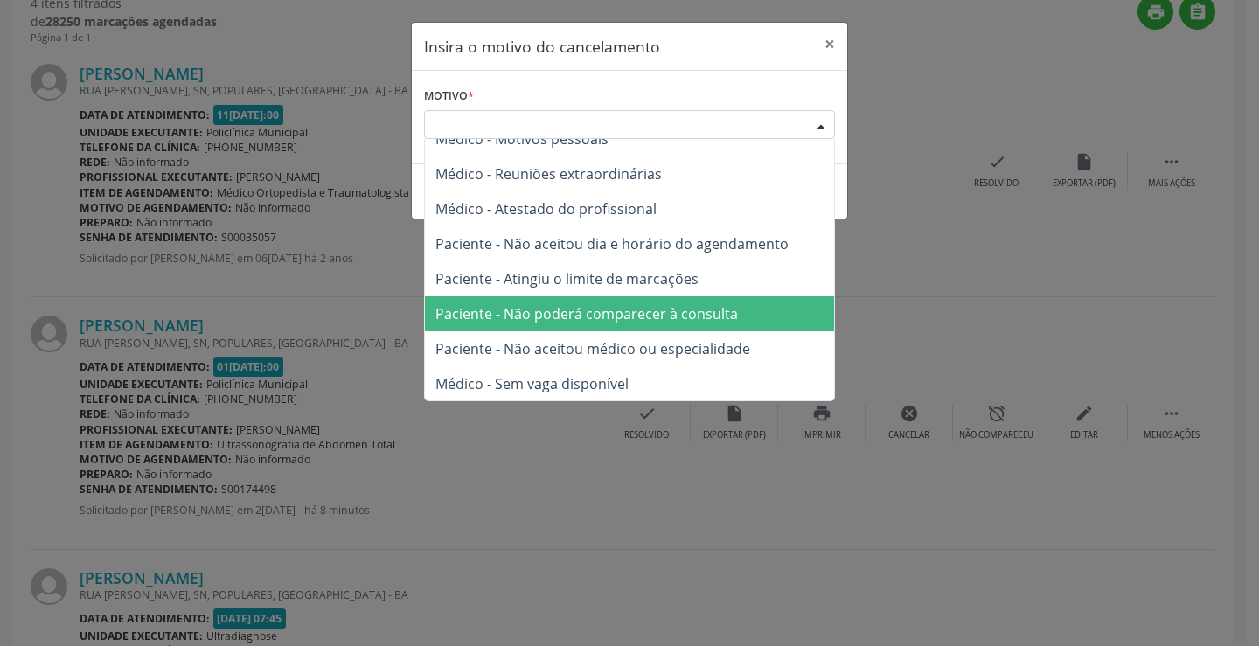
click at [634, 311] on span "Paciente - Não poderá comparecer à consulta" at bounding box center [586, 313] width 302 height 19
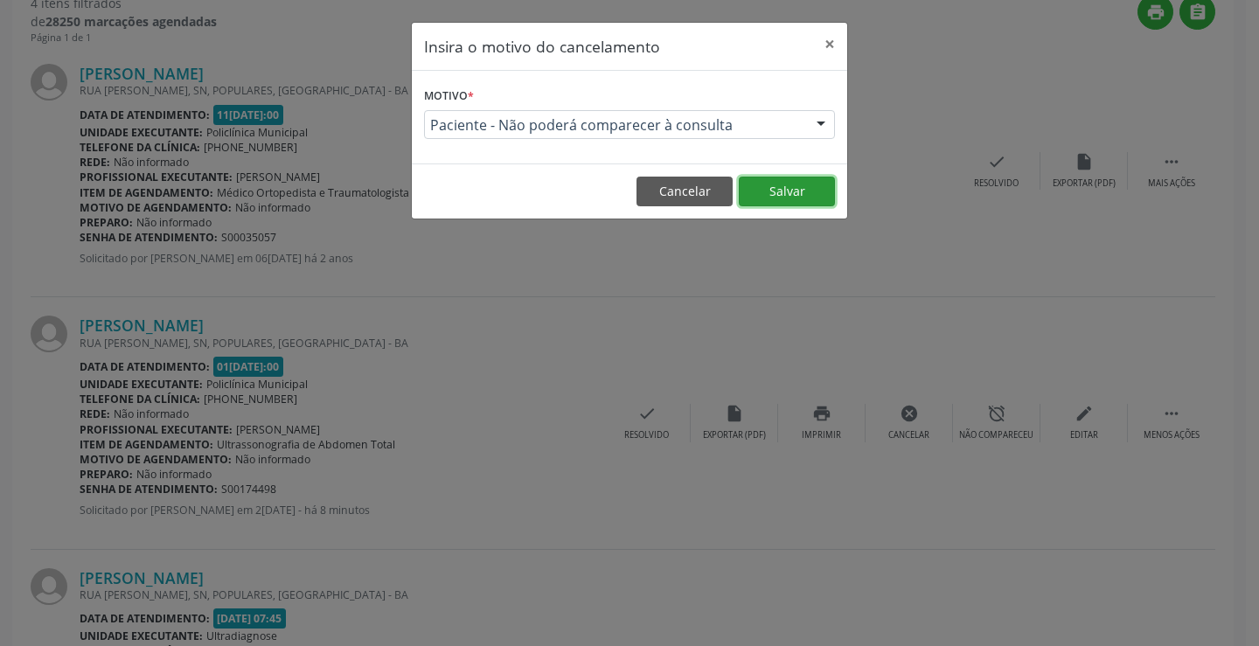
click at [786, 179] on button "Salvar" at bounding box center [787, 192] width 96 height 30
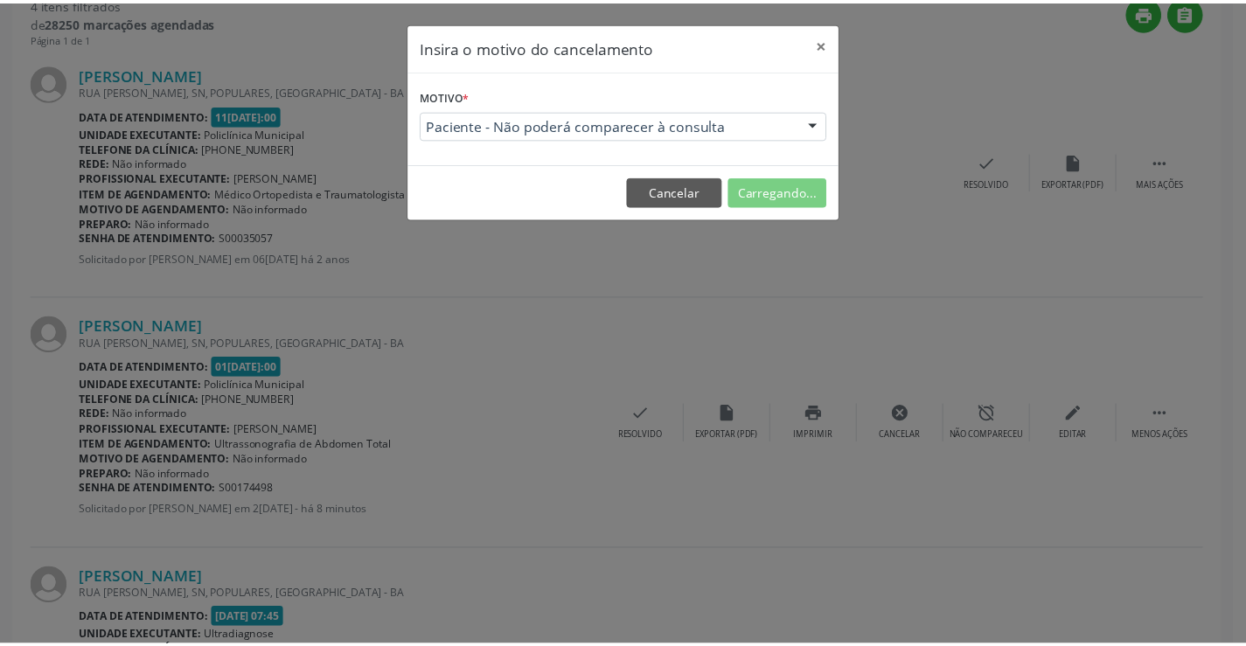
scroll to position [0, 0]
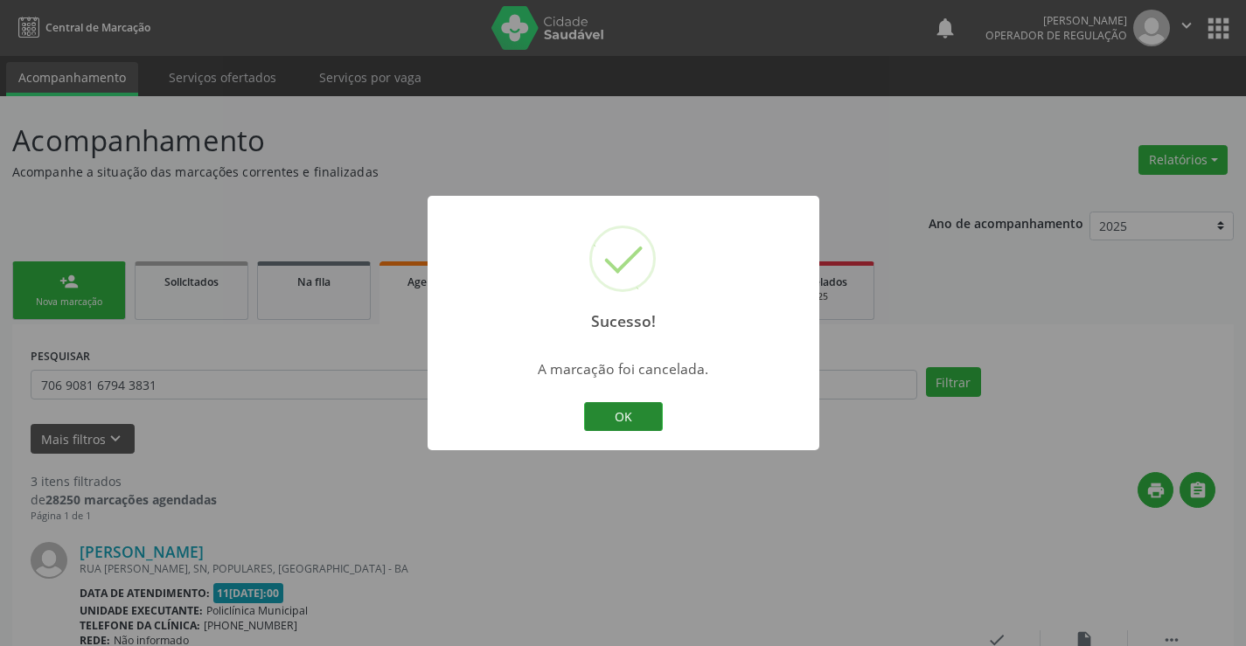
drag, startPoint x: 639, startPoint y: 397, endPoint x: 634, endPoint y: 410, distance: 14.1
click at [637, 399] on div "Sucesso! × A marcação foi cancelada. OK Cancel" at bounding box center [623, 323] width 392 height 255
click at [634, 410] on button "OK" at bounding box center [623, 417] width 79 height 30
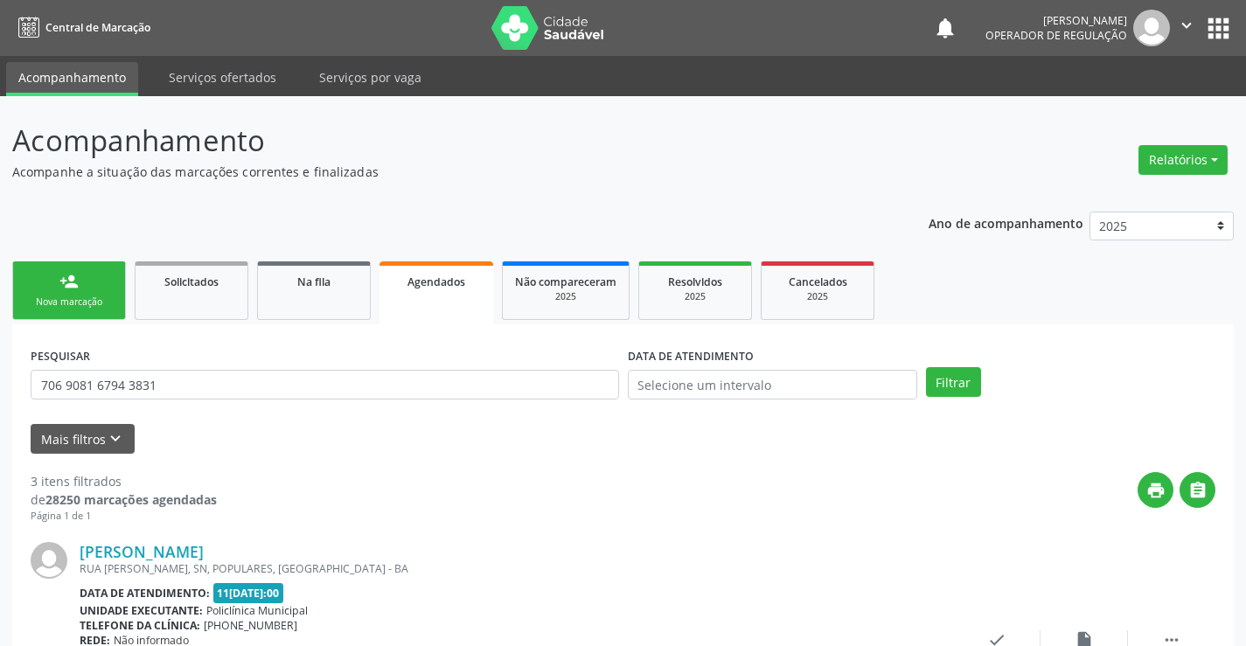
click at [74, 308] on div "Nova marcação" at bounding box center [68, 301] width 87 height 13
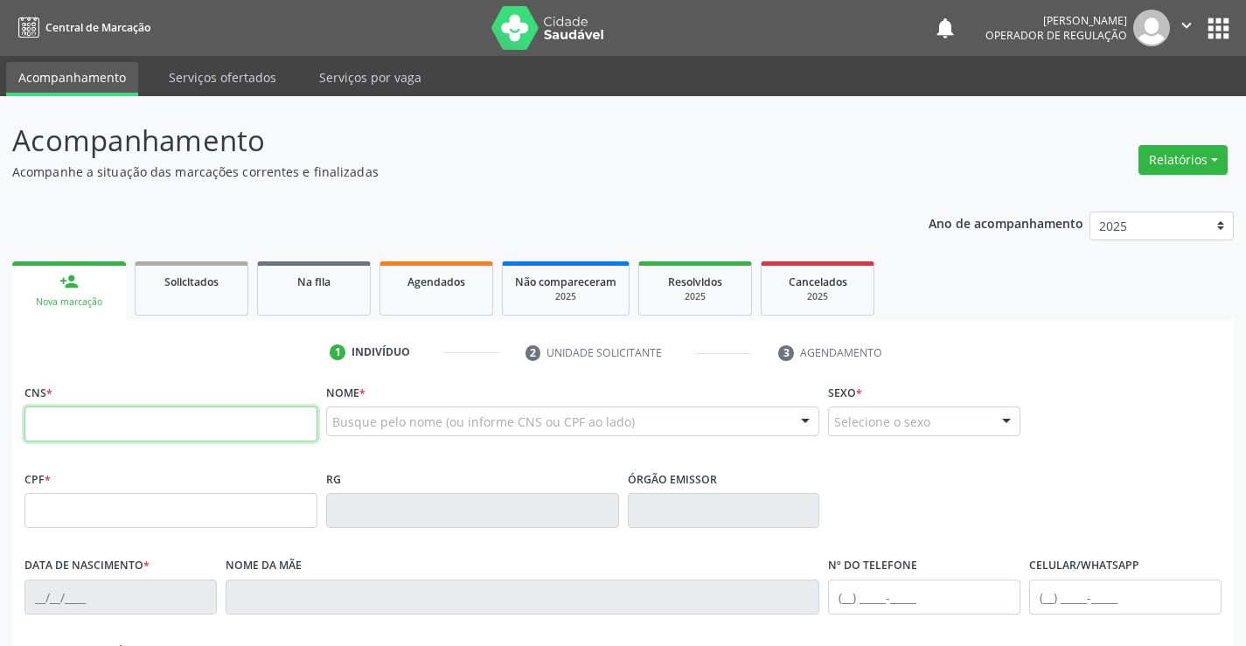
click at [79, 441] on input "text" at bounding box center [170, 424] width 293 height 35
click at [114, 413] on input "text" at bounding box center [170, 424] width 293 height 35
click at [101, 418] on input "text" at bounding box center [170, 424] width 293 height 35
type input "702 4045 2437 8321"
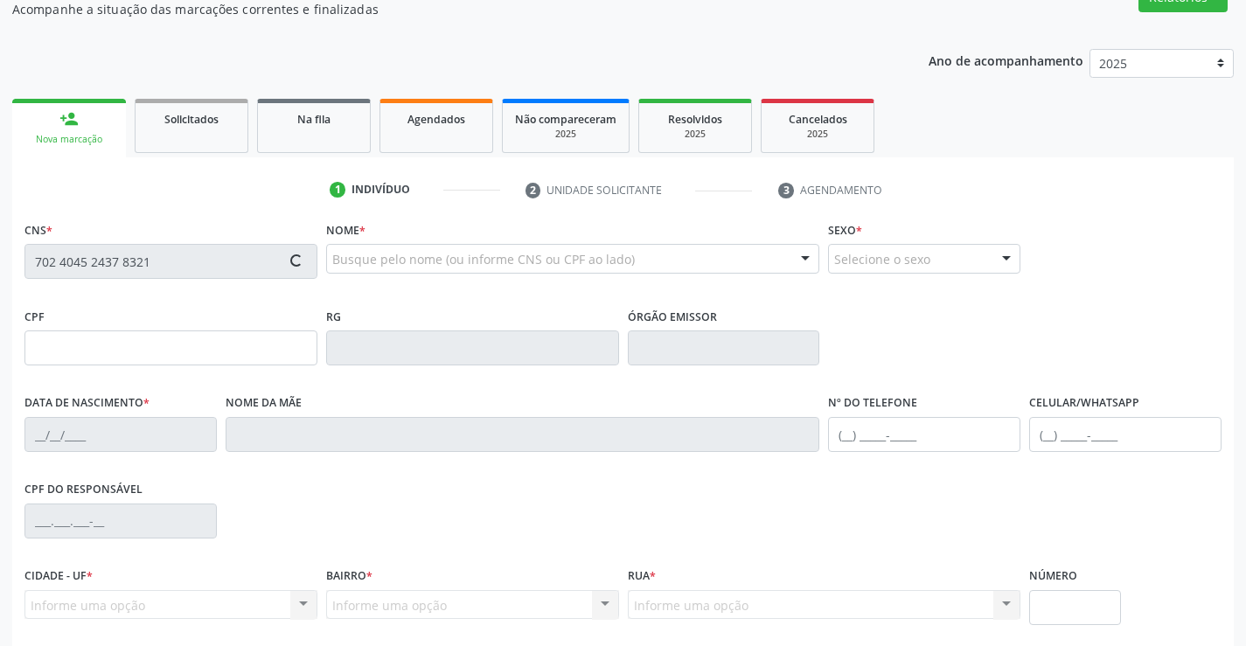
scroll to position [302, 0]
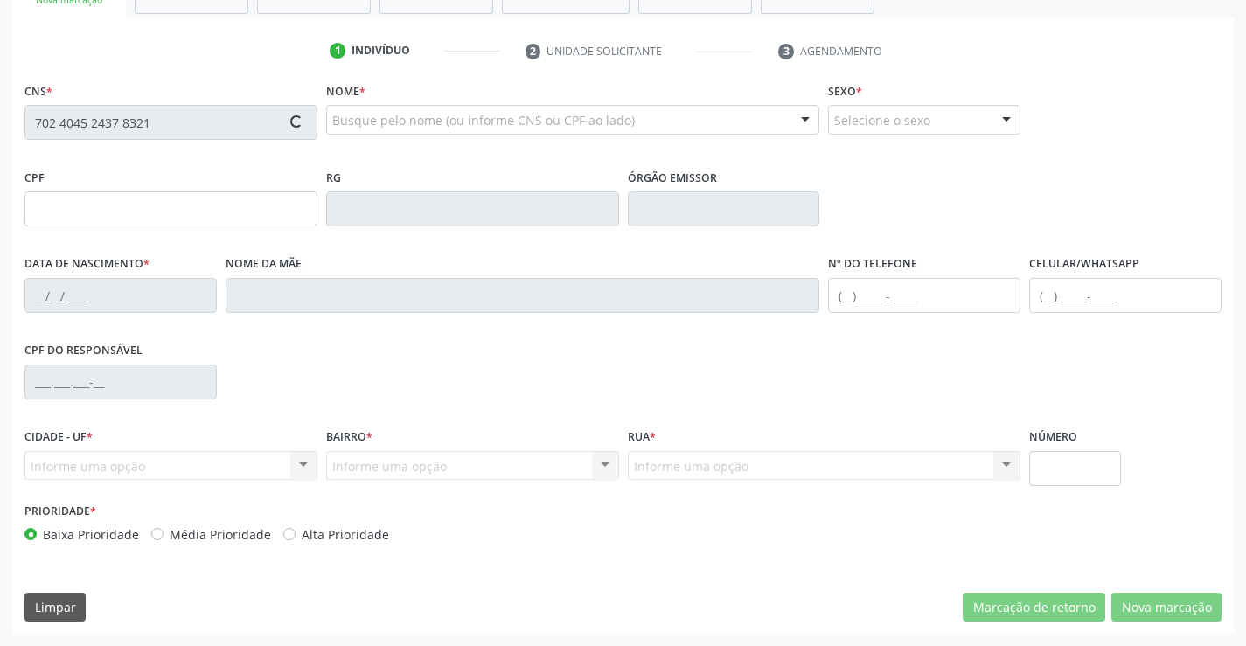
type input "2[DATE]"
type input "S/N"
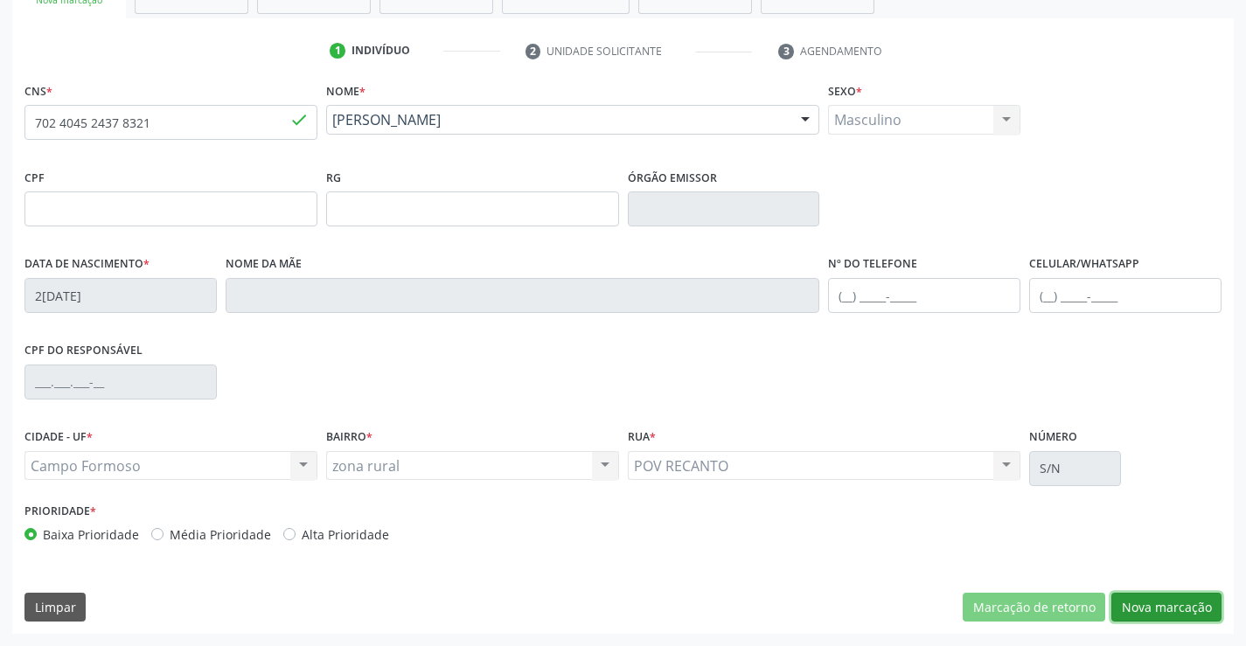
click at [1163, 602] on button "Nova marcação" at bounding box center [1166, 608] width 110 height 30
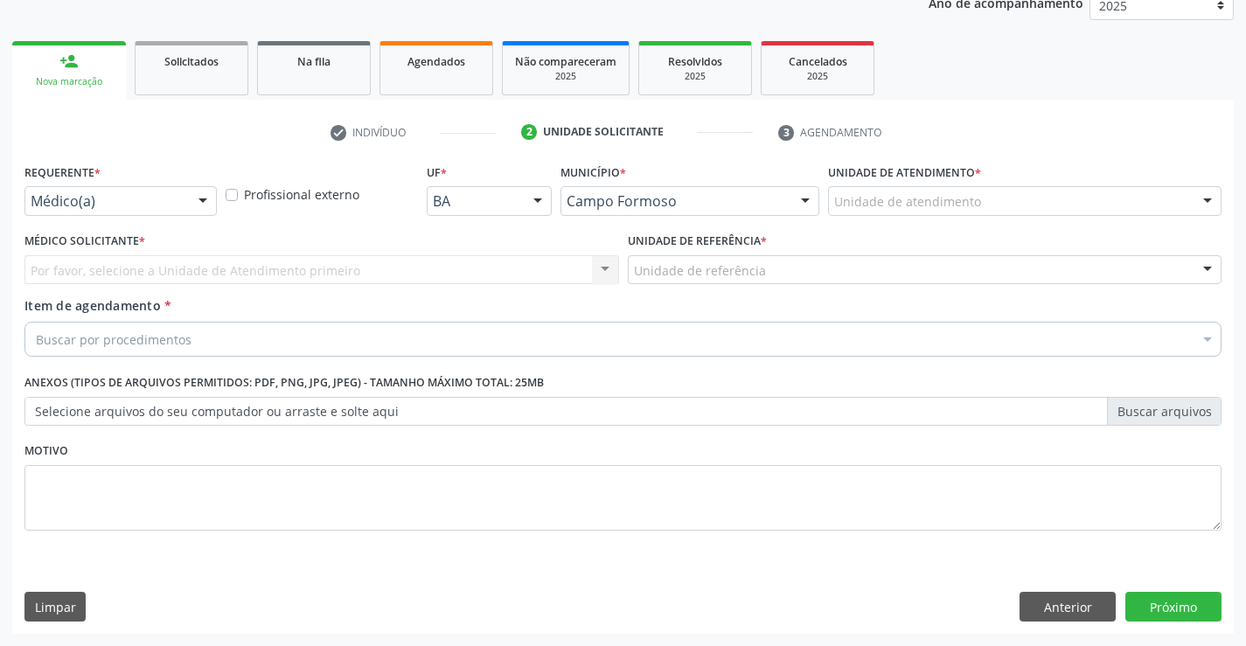
scroll to position [220, 0]
click at [219, 195] on div "Requerente * Médico(a) Médico(a) Enfermeiro(a) Paciente Nenhum resultado encont…" at bounding box center [120, 193] width 201 height 68
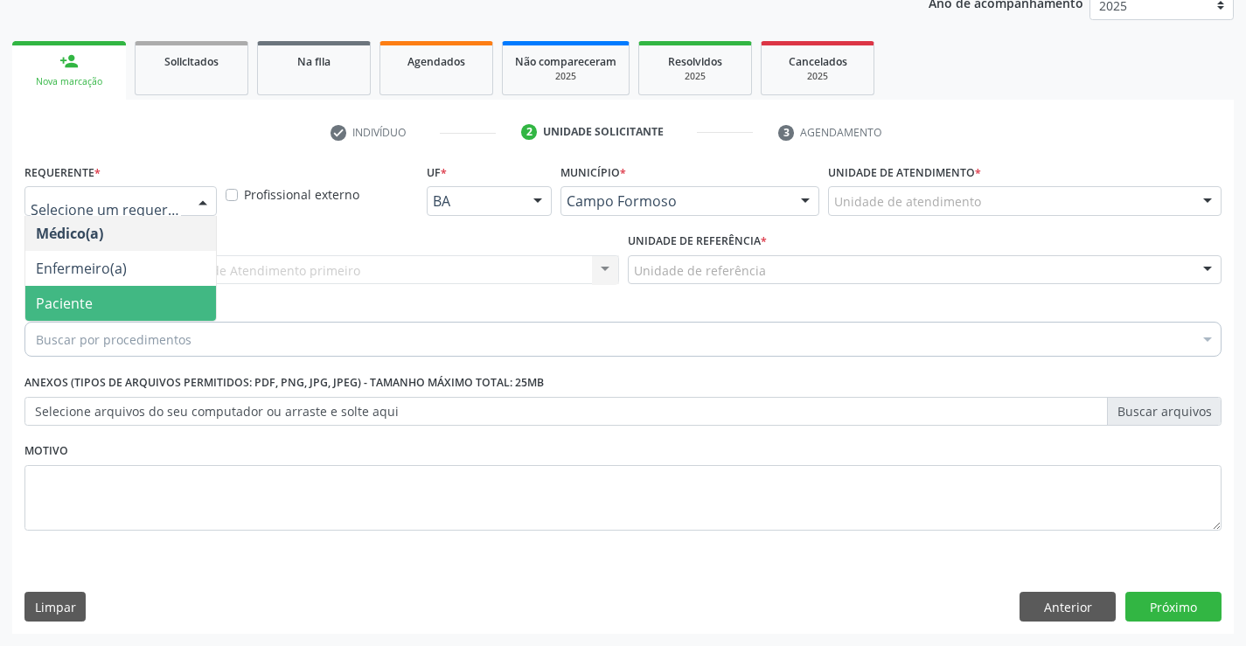
click at [142, 290] on span "Paciente" at bounding box center [120, 303] width 191 height 35
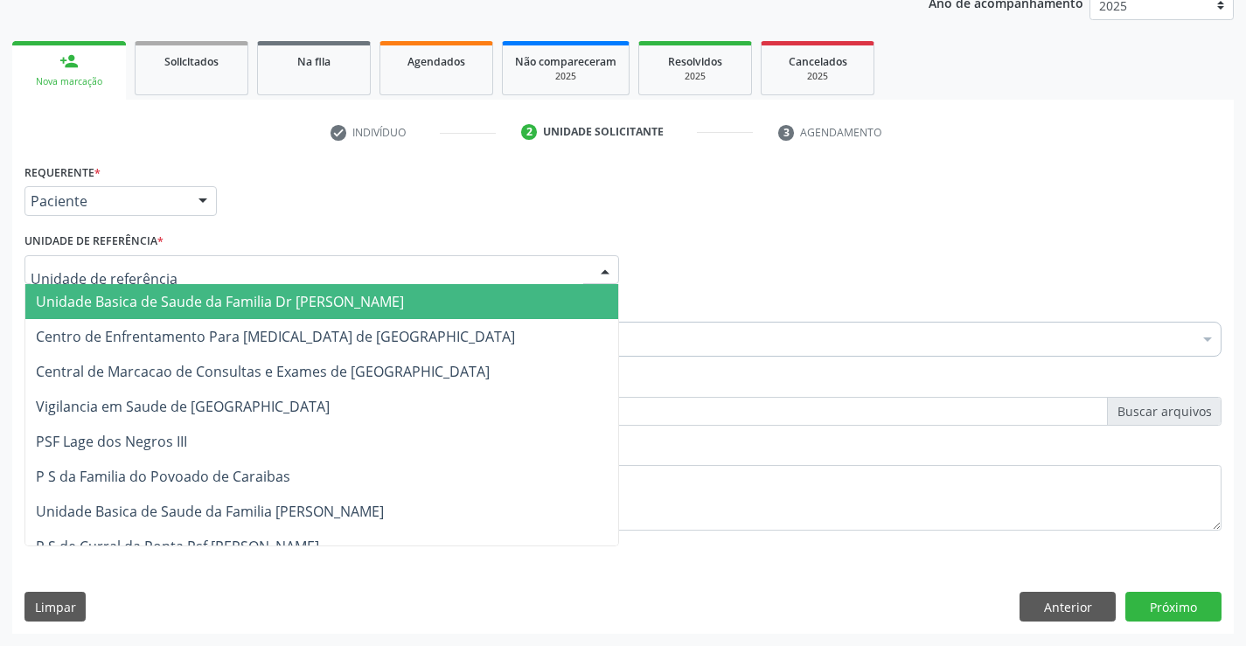
click at [261, 273] on div at bounding box center [321, 270] width 594 height 30
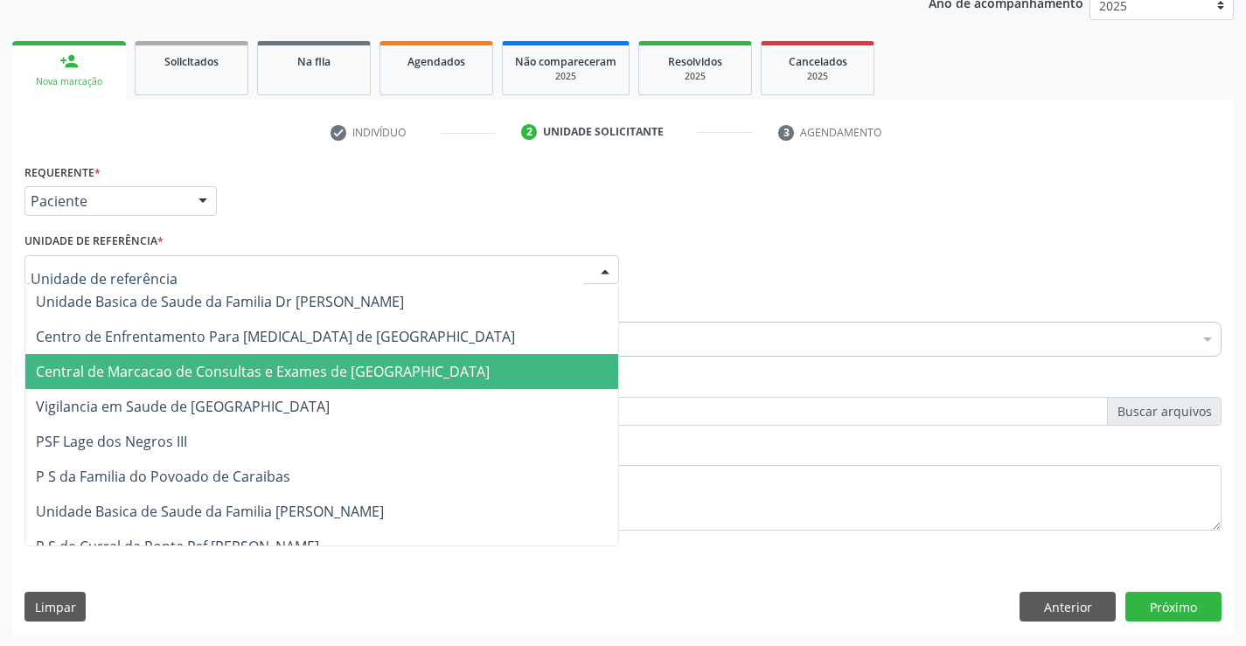
click at [295, 380] on span "Central de Marcacao de Consultas e Exames de [GEOGRAPHIC_DATA]" at bounding box center [263, 371] width 454 height 19
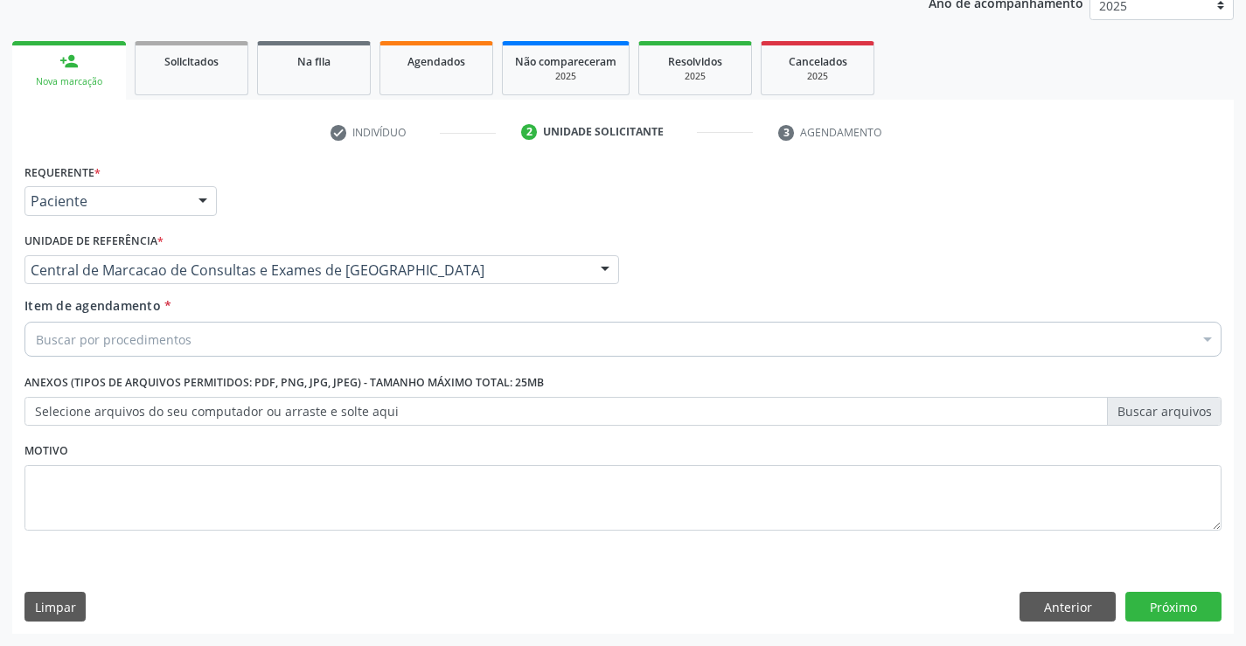
click at [252, 344] on div "Buscar por procedimentos" at bounding box center [622, 339] width 1197 height 35
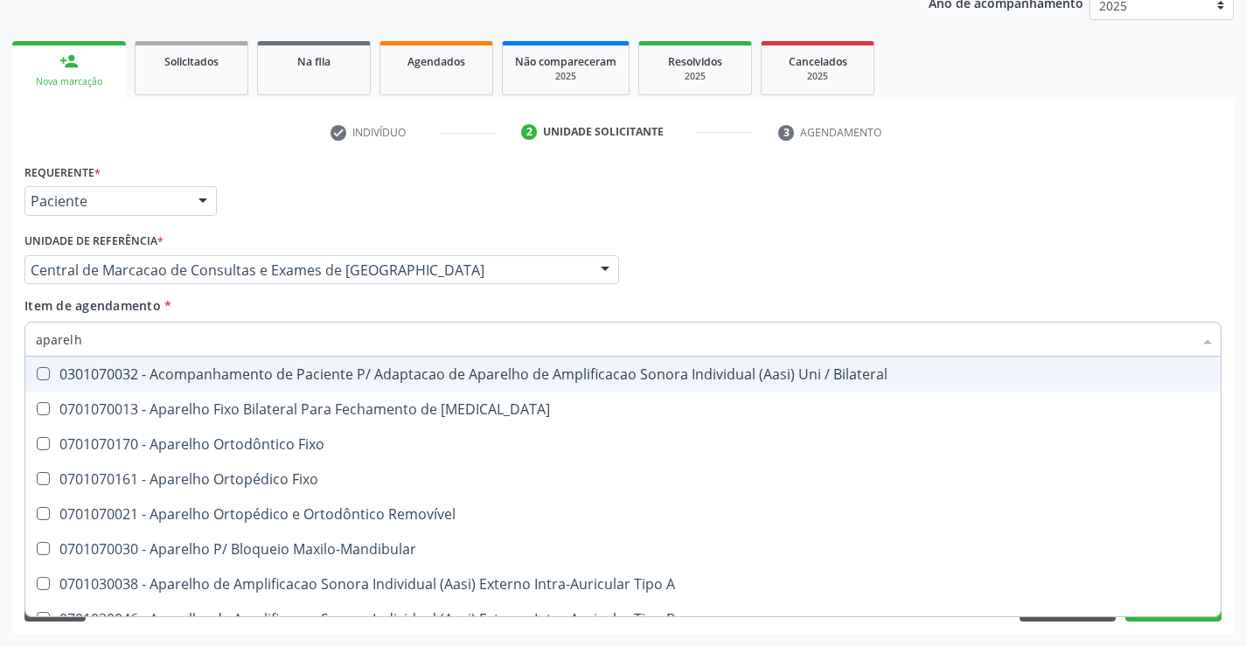
type input "aparelho"
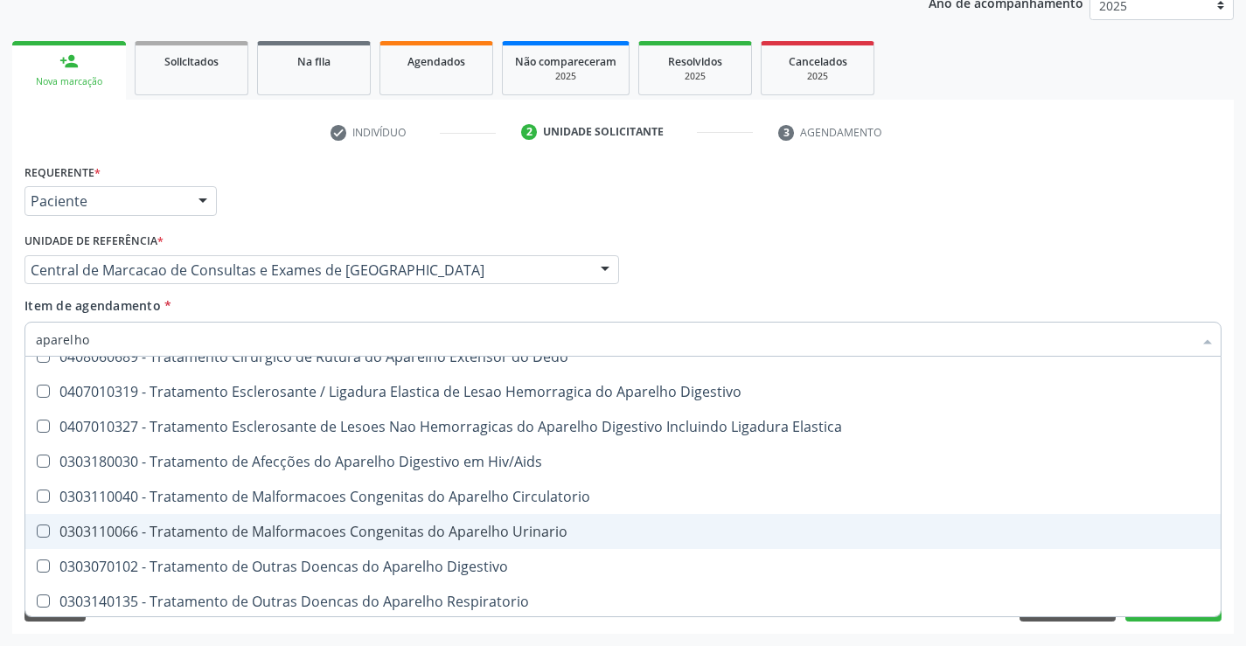
scroll to position [1069, 0]
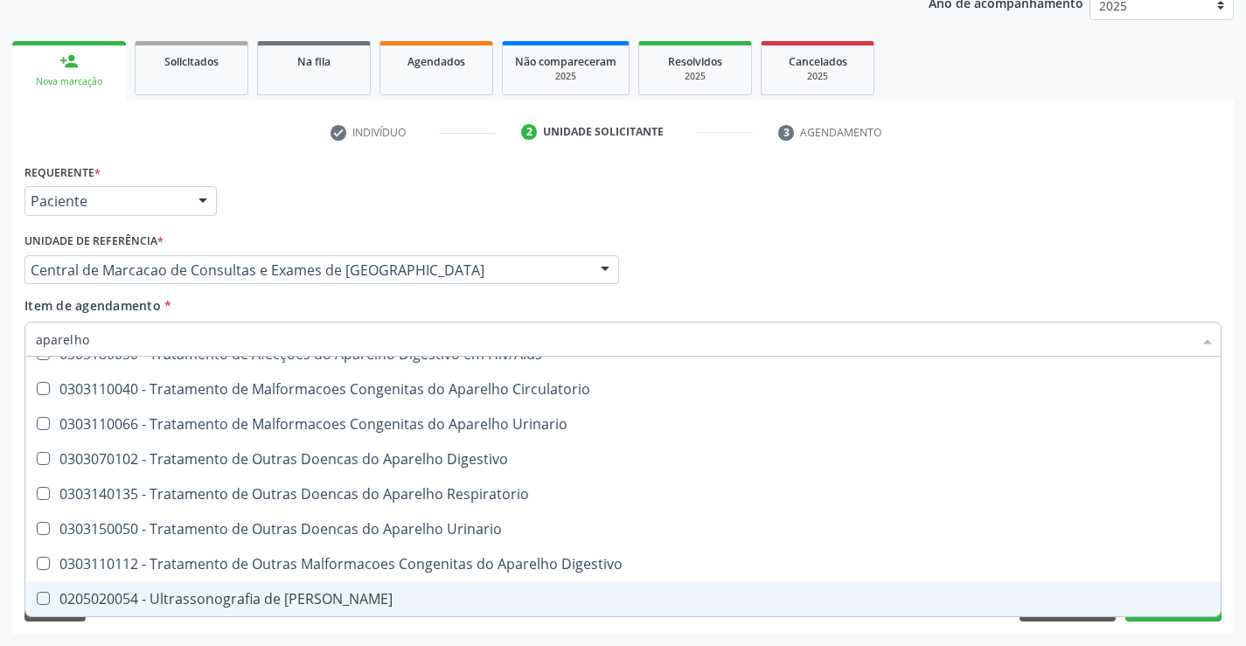
click at [295, 586] on span "0205020054 - Ultrassonografia de Aparelho Urinario" at bounding box center [622, 598] width 1195 height 35
checkbox Urinario "true"
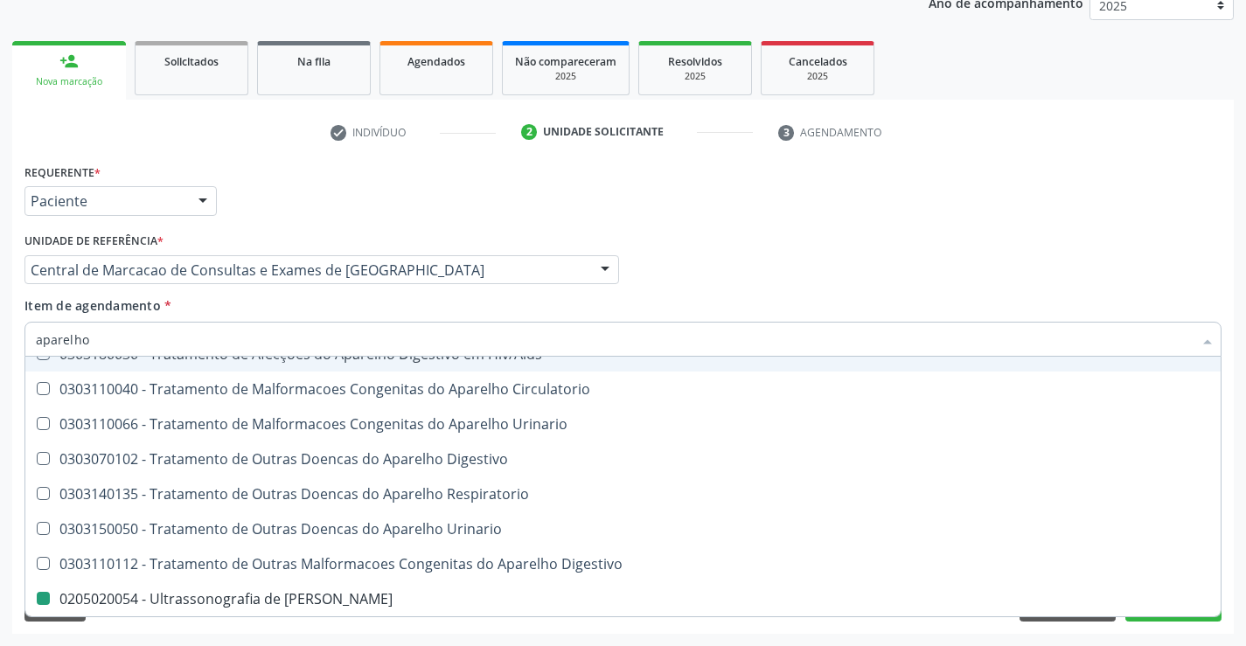
click at [748, 229] on div "Médico Solicitante Por favor, selecione a Unidade de Atendimento primeiro Nenhu…" at bounding box center [623, 262] width 1206 height 68
checkbox Diastema "true"
checkbox Urinario "false"
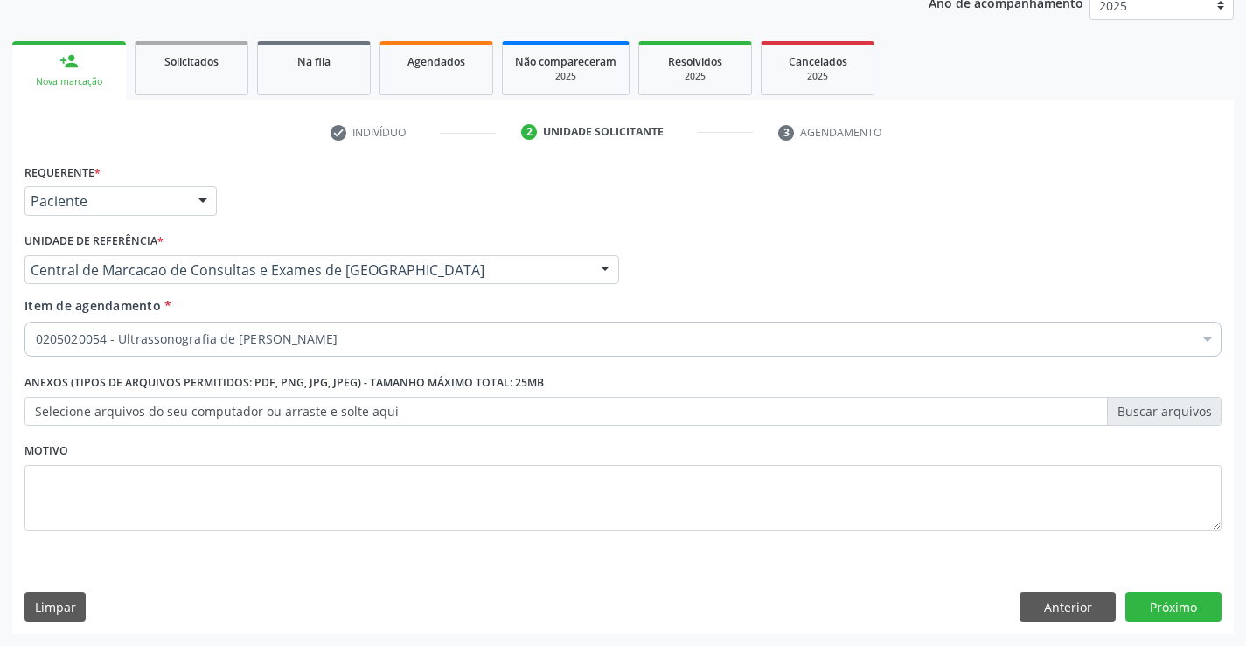
scroll to position [0, 0]
click at [1201, 601] on button "Próximo" at bounding box center [1173, 607] width 96 height 30
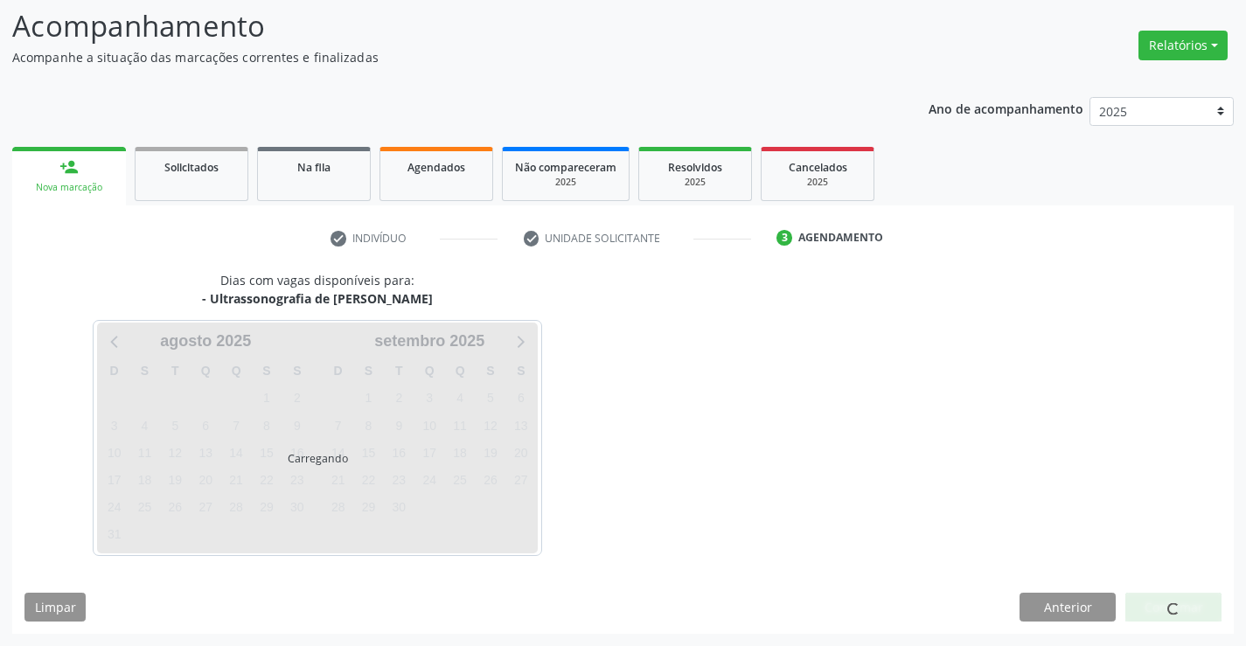
scroll to position [115, 0]
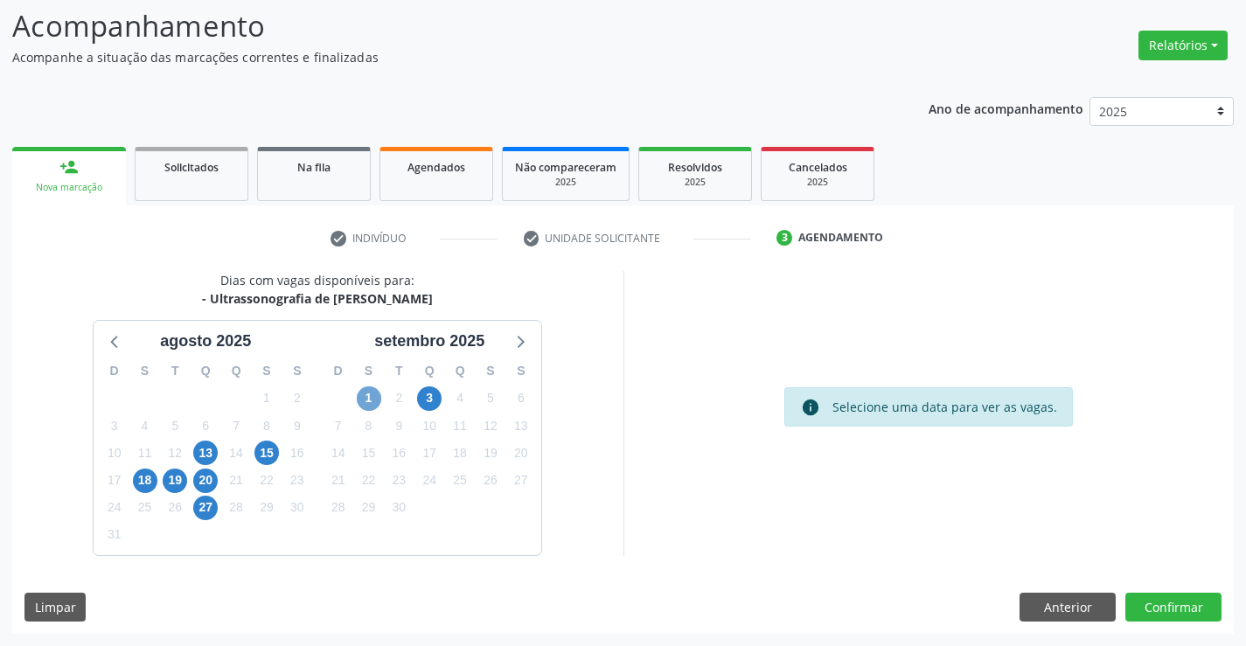
click at [371, 394] on span "1" at bounding box center [369, 398] width 24 height 24
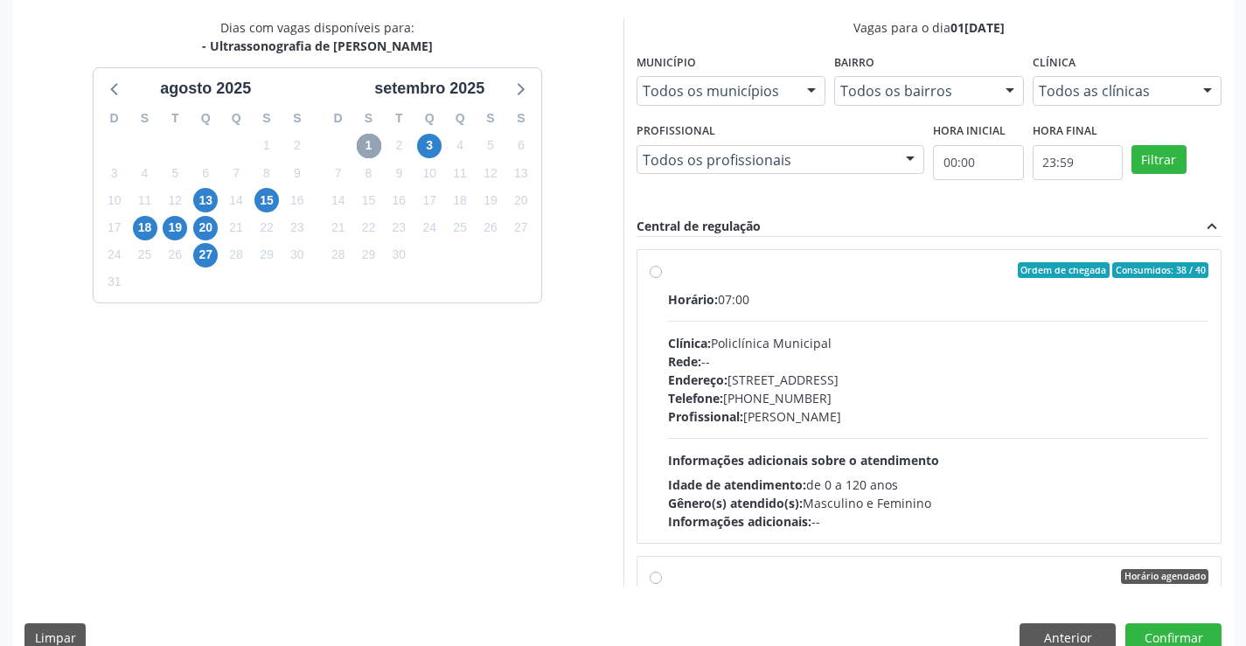
scroll to position [377, 0]
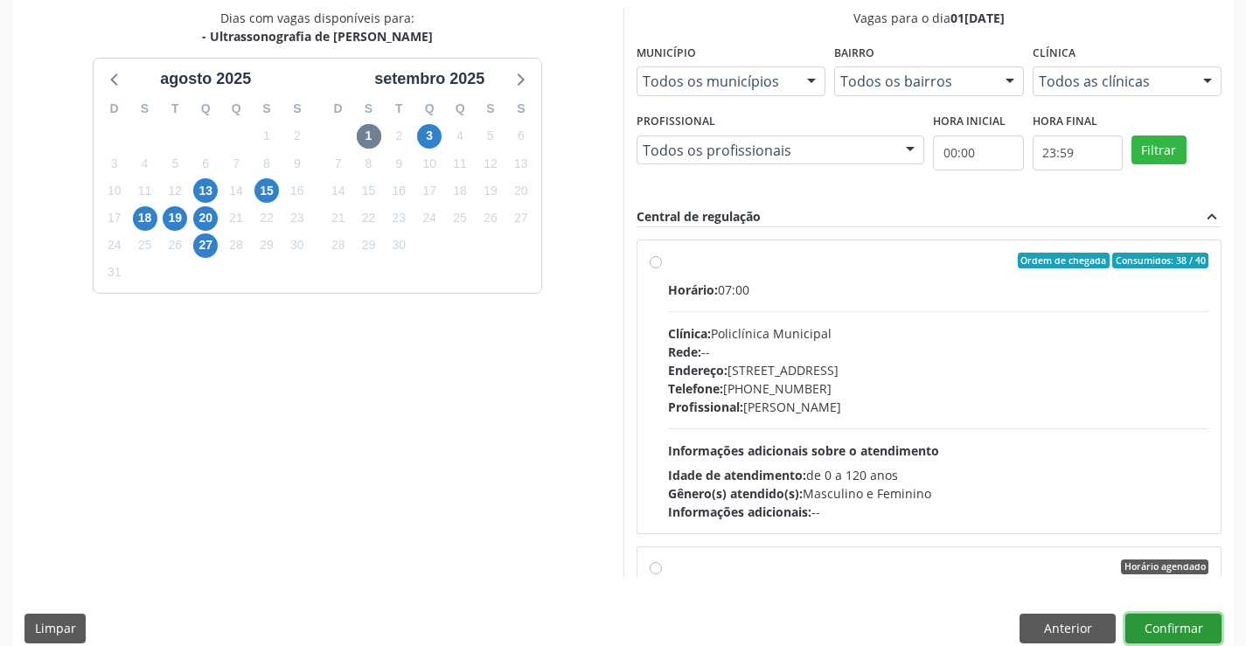
click at [1150, 634] on button "Confirmar" at bounding box center [1173, 629] width 96 height 30
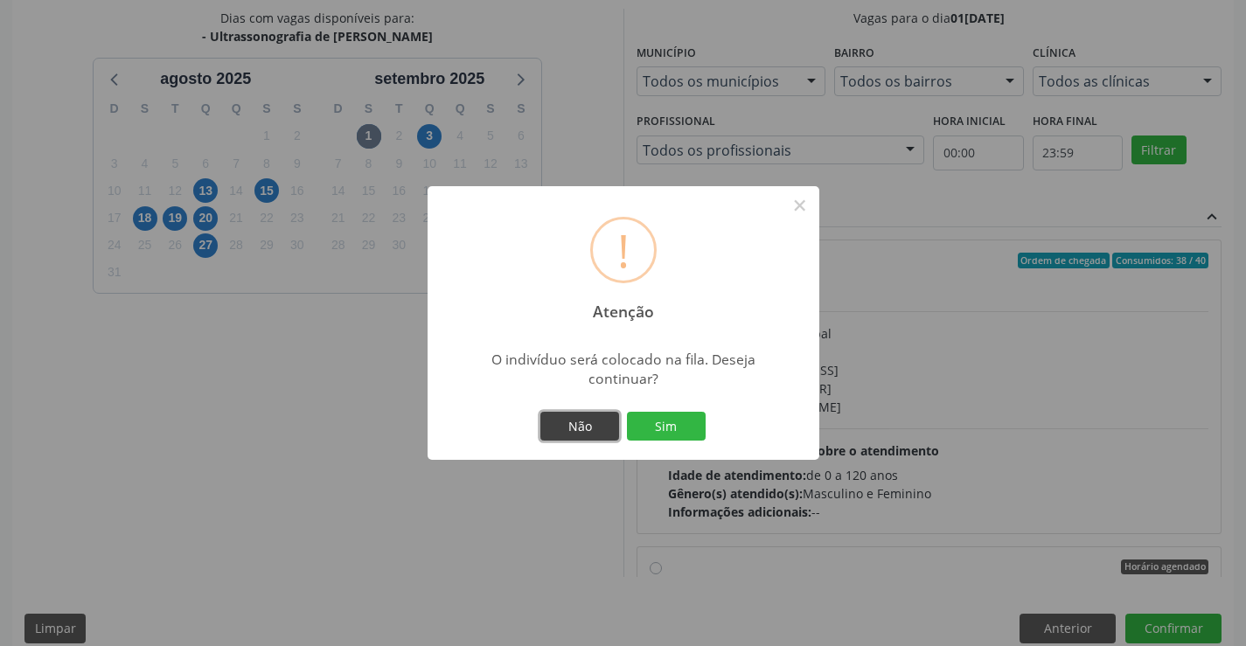
click at [599, 429] on button "Não" at bounding box center [579, 427] width 79 height 30
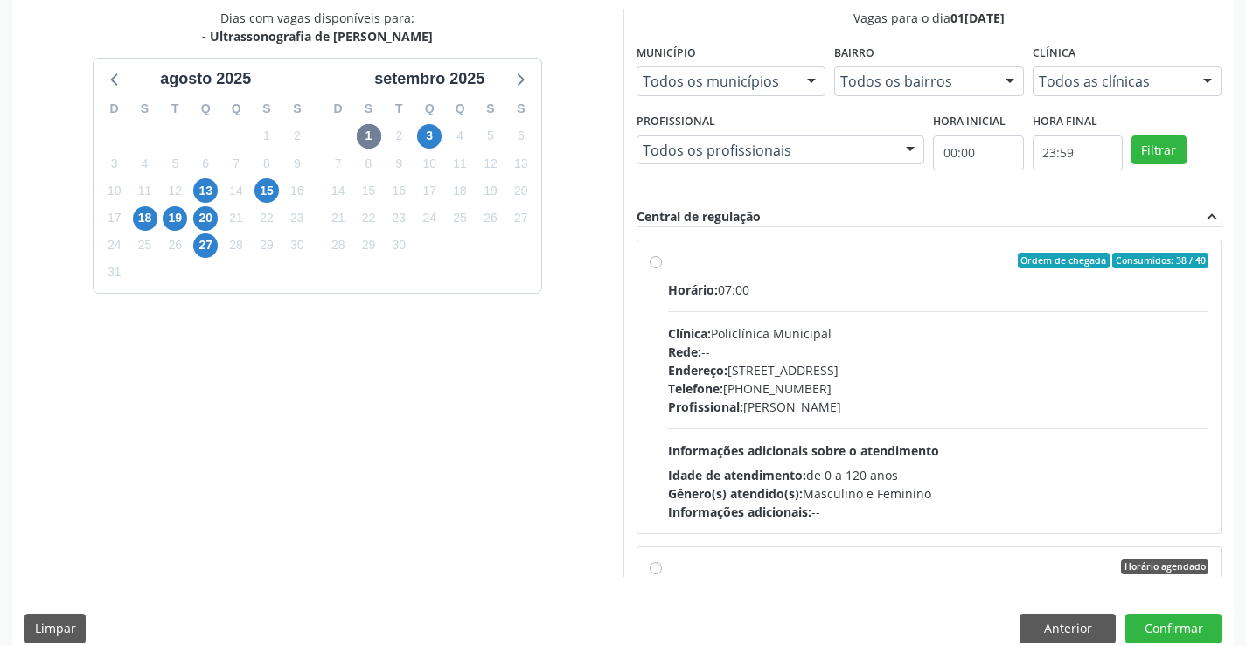
click at [865, 372] on div "Endereço: Predio, nº 386, Centro, Campo Formoso - BA" at bounding box center [938, 370] width 541 height 18
click at [662, 268] on input "Ordem de chegada Consumidos: 38 / 40 Horário: 07:00 Clínica: Policlínica Munici…" at bounding box center [656, 261] width 12 height 16
radio input "true"
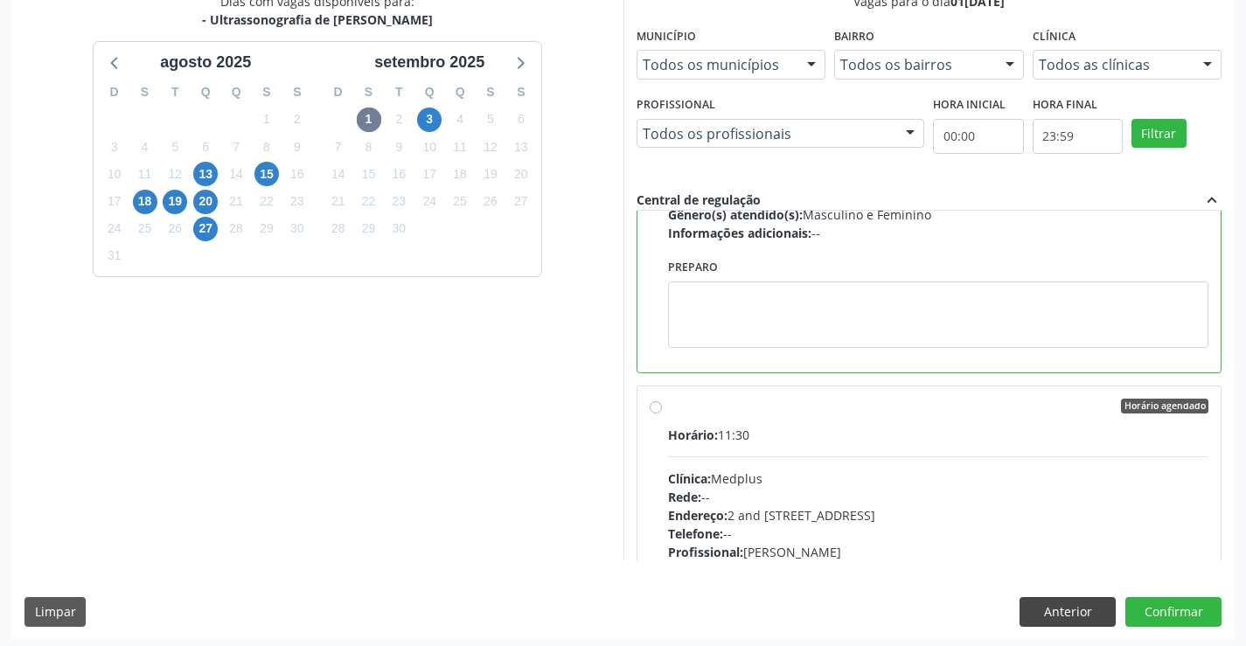
scroll to position [399, 0]
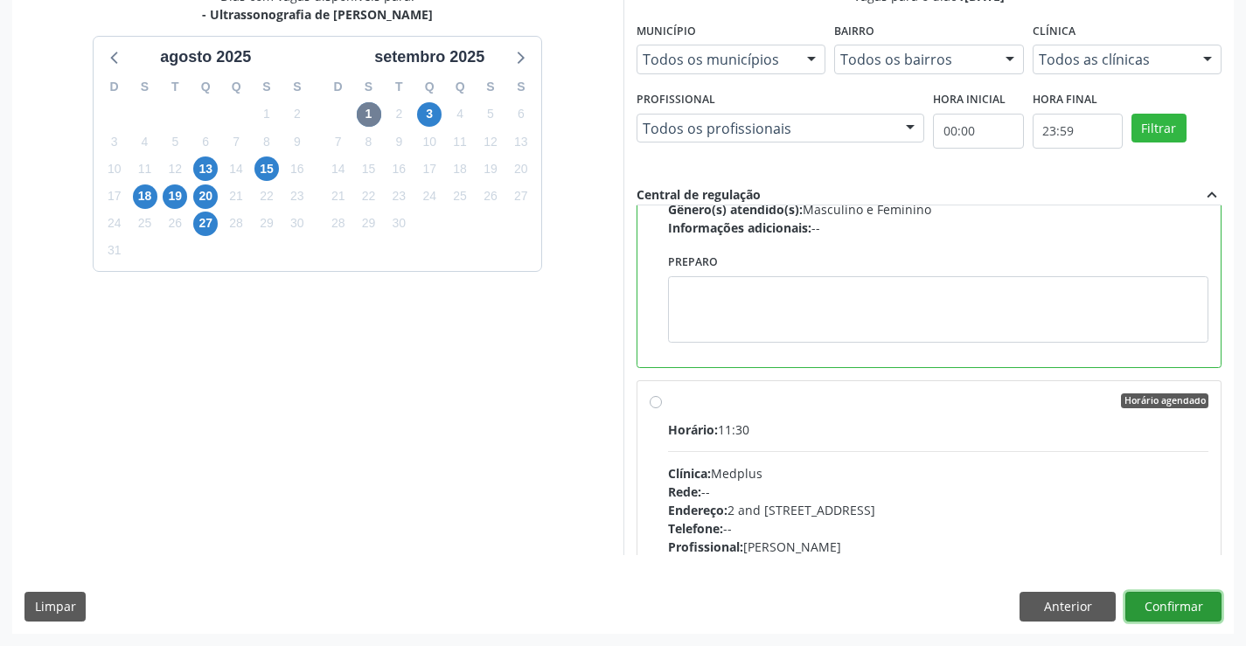
click at [1151, 604] on button "Confirmar" at bounding box center [1173, 607] width 96 height 30
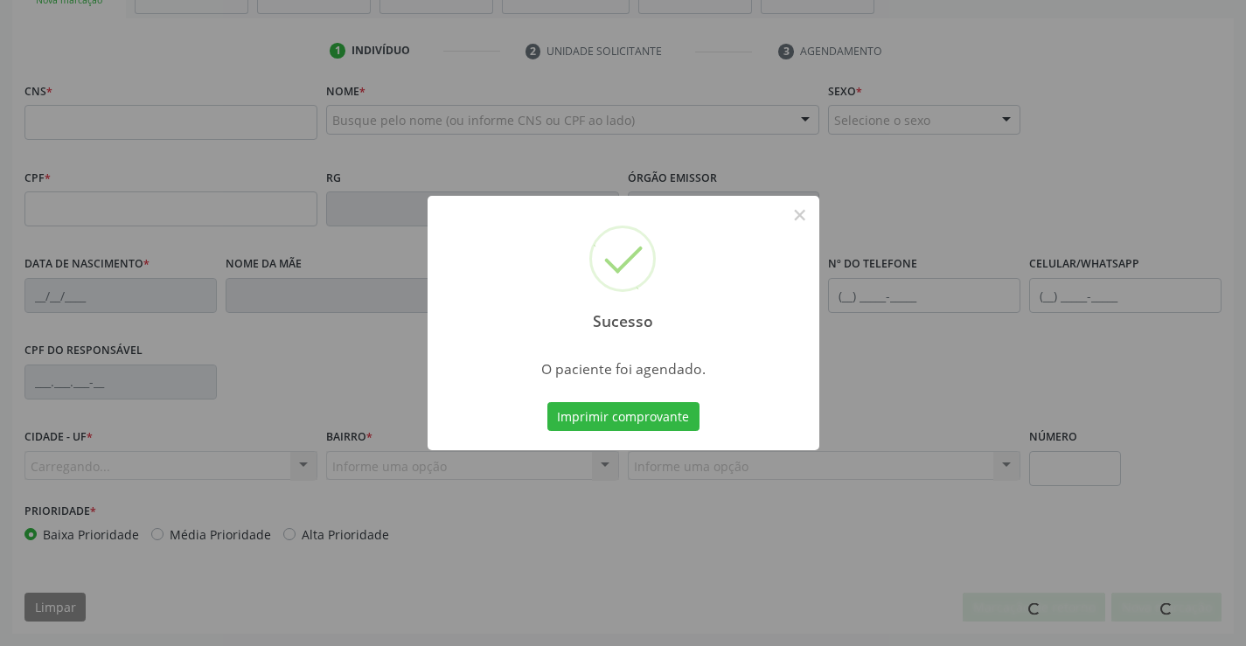
scroll to position [302, 0]
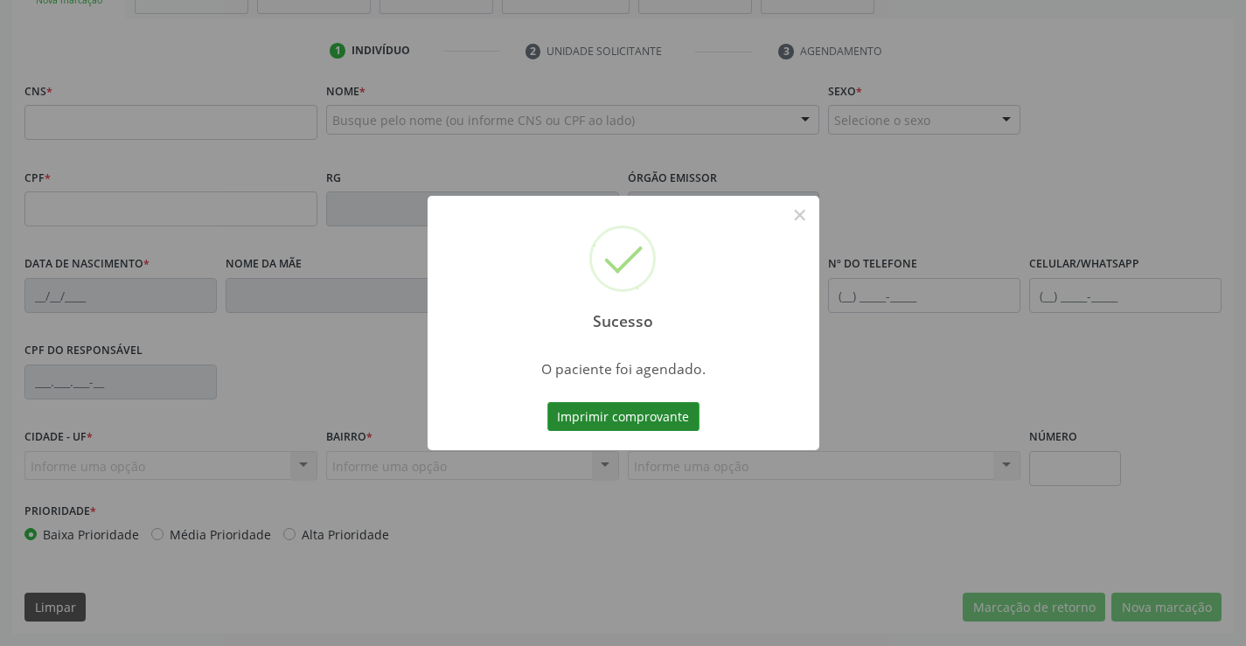
click at [606, 423] on button "Imprimir comprovante" at bounding box center [623, 417] width 152 height 30
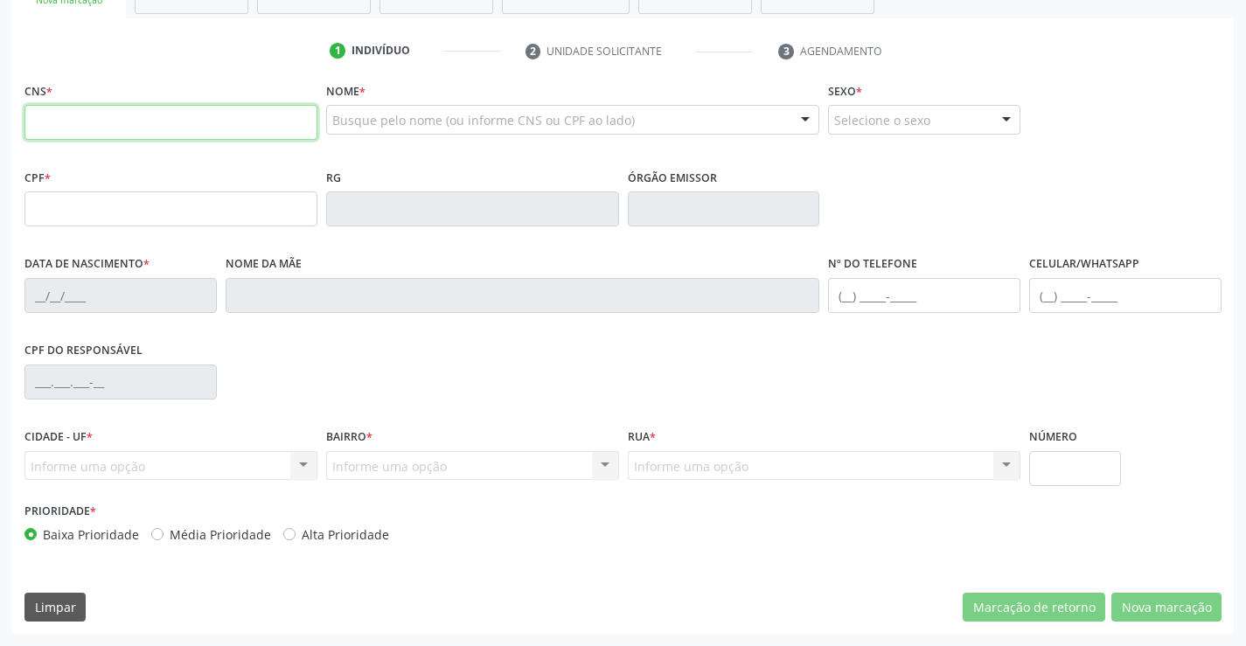
click at [127, 107] on input "text" at bounding box center [170, 122] width 293 height 35
click at [234, 122] on input "text" at bounding box center [170, 122] width 293 height 35
type input "706 5063 5037 2491"
type input "1287386342"
type input "07/10/1981"
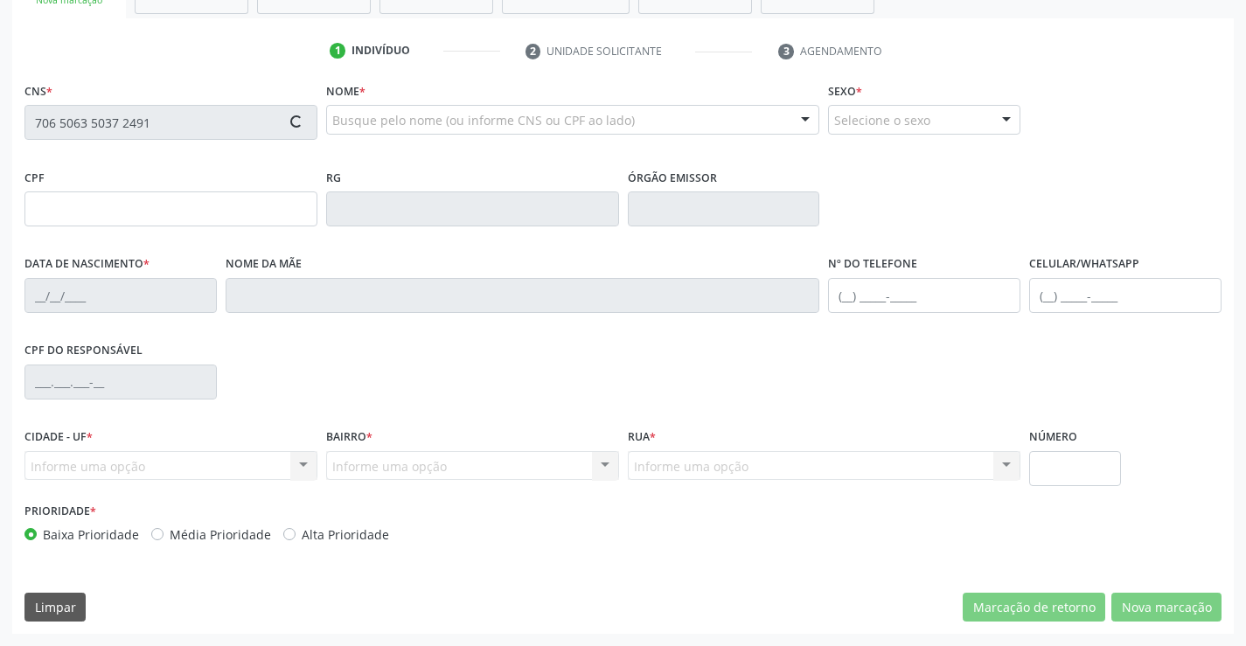
type input "008.126.915-39"
type input "S/N"
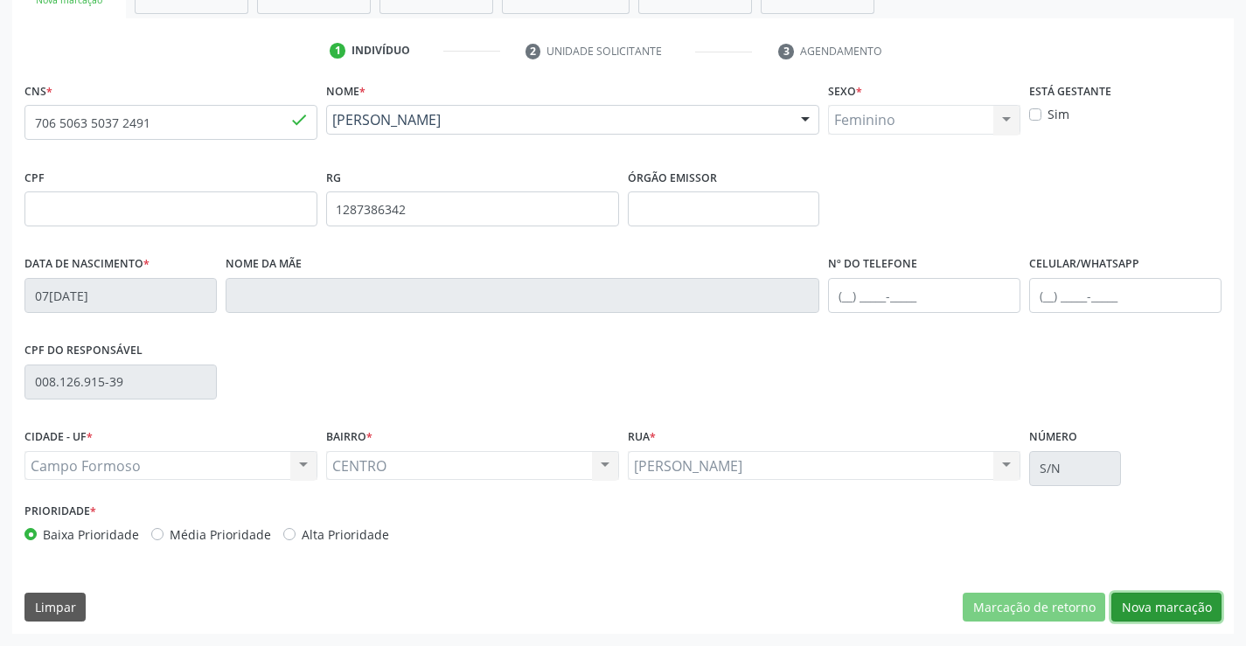
click at [1132, 597] on button "Nova marcação" at bounding box center [1166, 608] width 110 height 30
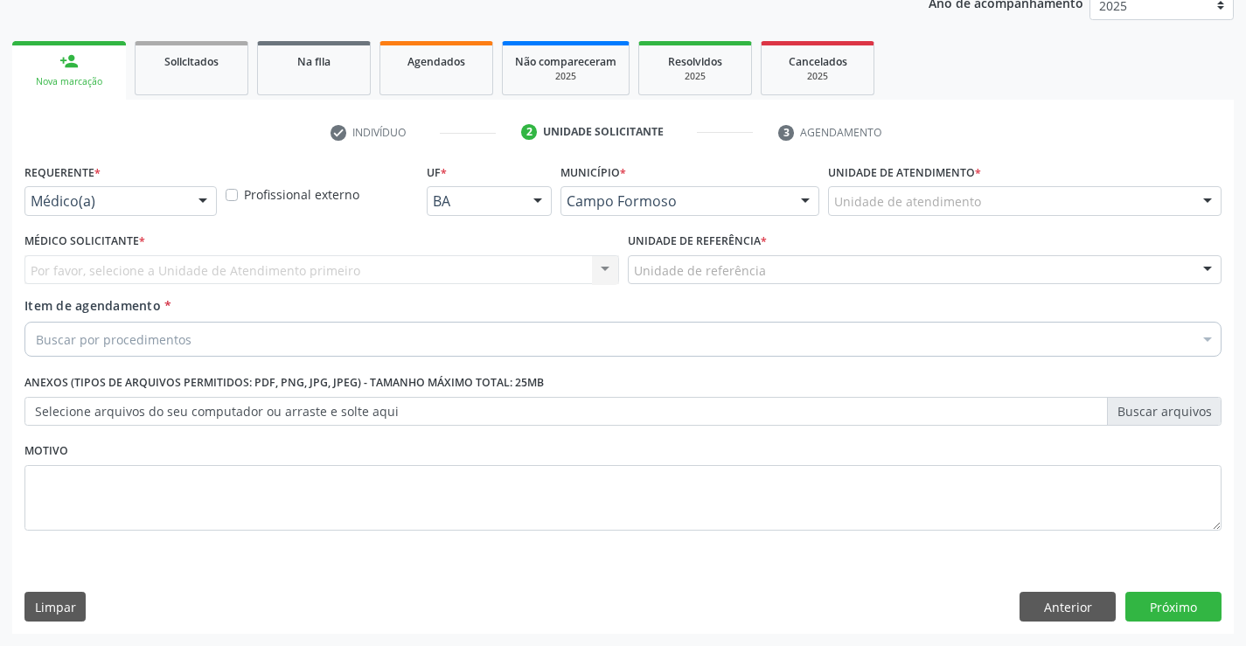
click at [184, 214] on div "Médico(a)" at bounding box center [120, 201] width 192 height 30
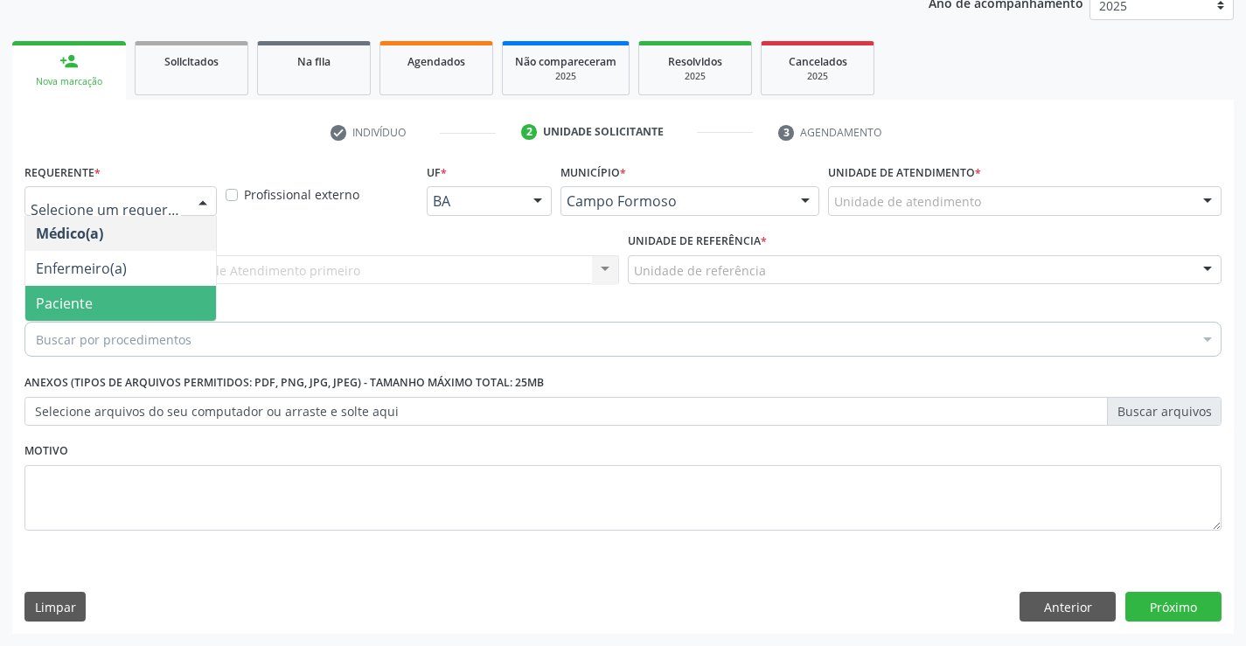
click at [86, 295] on span "Paciente" at bounding box center [64, 303] width 57 height 19
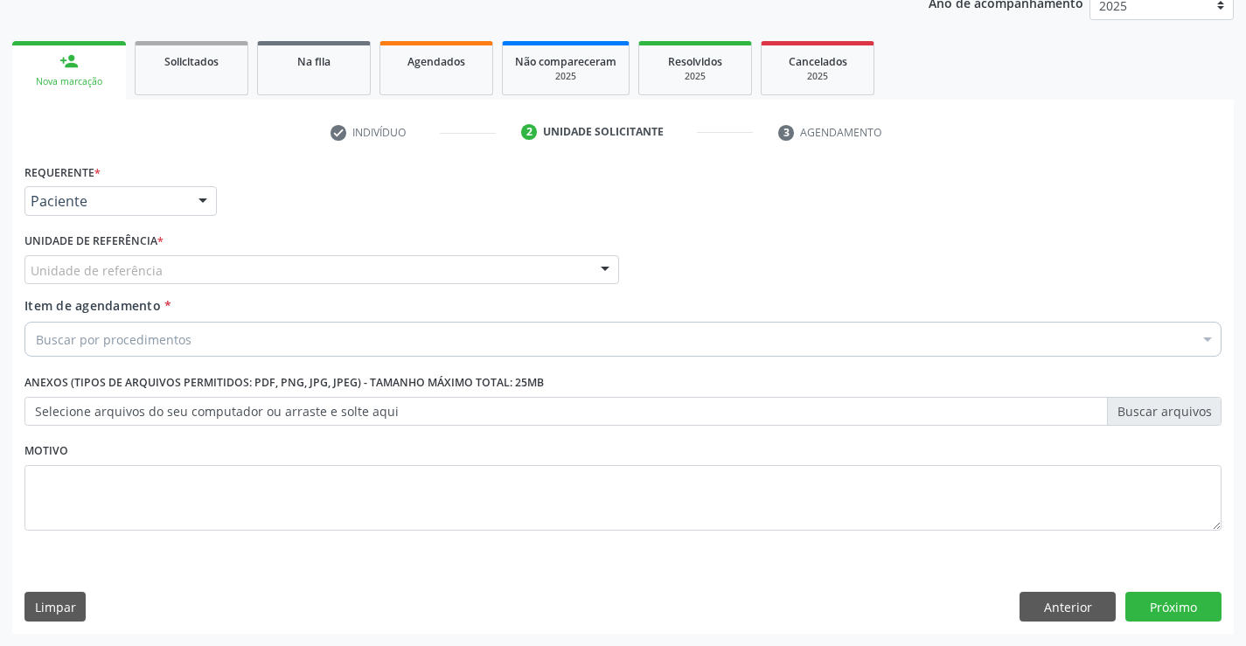
click at [295, 252] on div "Unidade de referência * Unidade de referência Unidade Basica de Saude da Famili…" at bounding box center [321, 256] width 594 height 56
click at [303, 280] on div "Unidade de referência" at bounding box center [321, 270] width 594 height 30
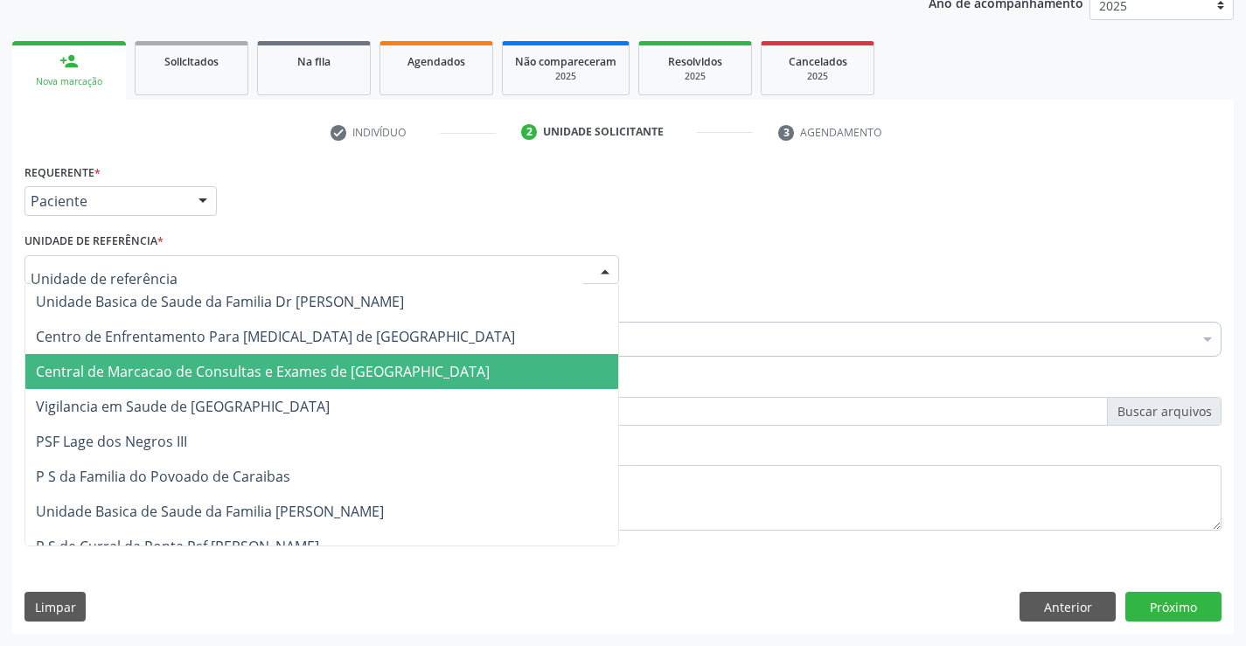
click at [325, 365] on span "Central de Marcacao de Consultas e Exames de [GEOGRAPHIC_DATA]" at bounding box center [263, 371] width 454 height 19
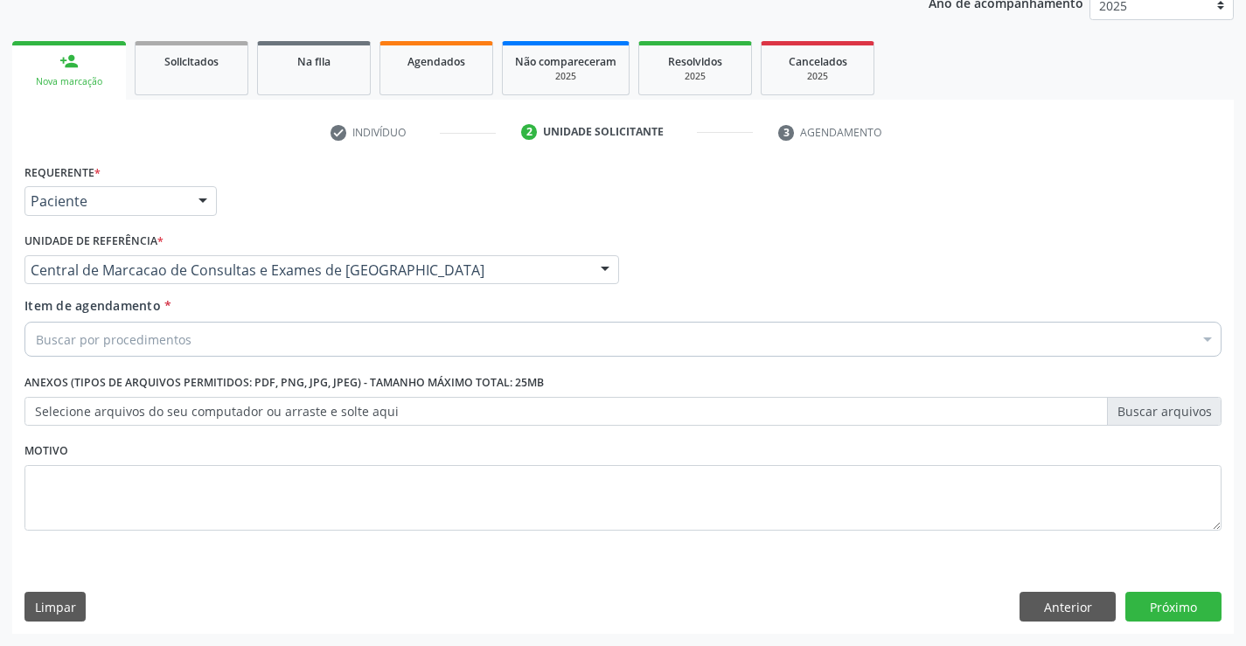
click at [337, 319] on div "Item de agendamento * Buscar por procedimentos Selecionar todos 0202040089 - 3X…" at bounding box center [622, 323] width 1197 height 55
click at [332, 326] on div "Buscar por procedimentos" at bounding box center [622, 339] width 1197 height 35
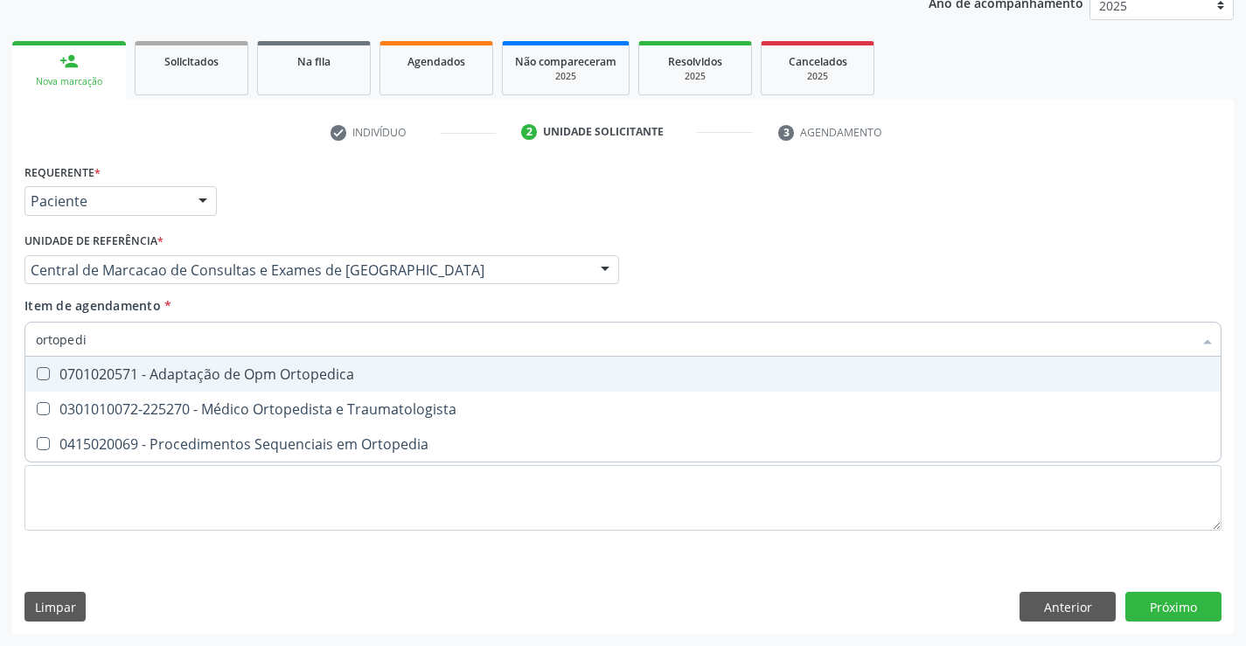
type input "ortopedis"
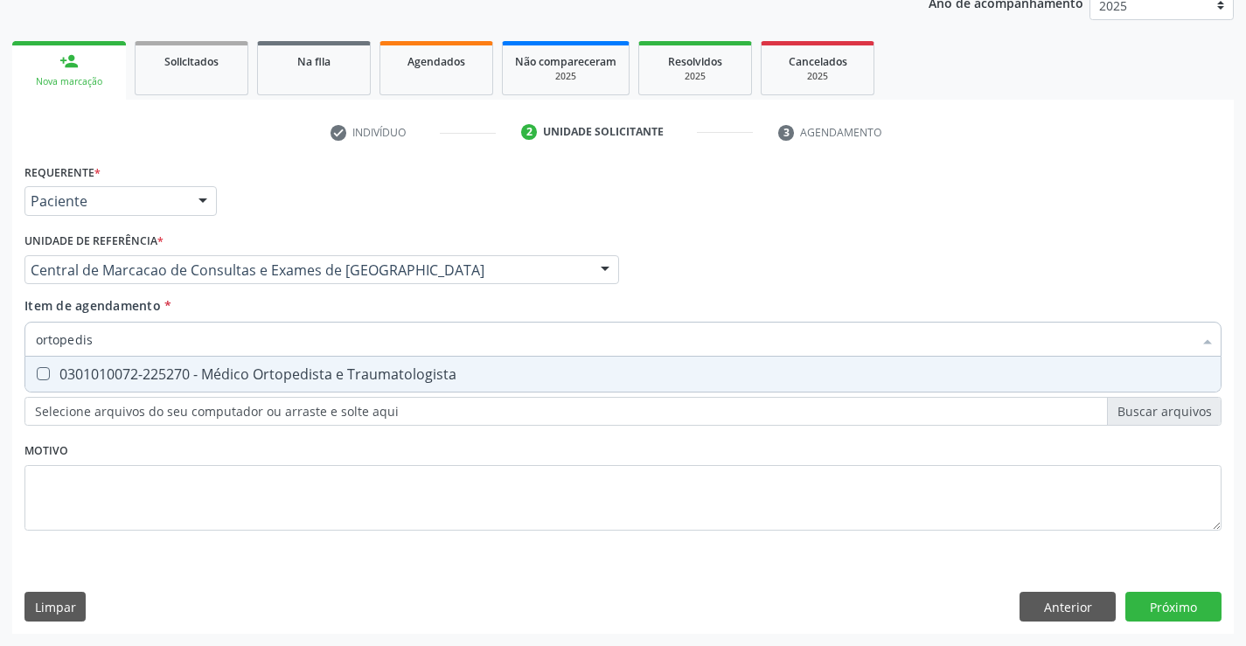
click at [337, 371] on div "0301010072-225270 - Médico Ortopedista e Traumatologista" at bounding box center [623, 374] width 1174 height 14
checkbox Traumatologista "true"
click at [1172, 601] on div "Requerente * Paciente Médico(a) Enfermeiro(a) Paciente Nenhum resultado encontr…" at bounding box center [622, 396] width 1221 height 475
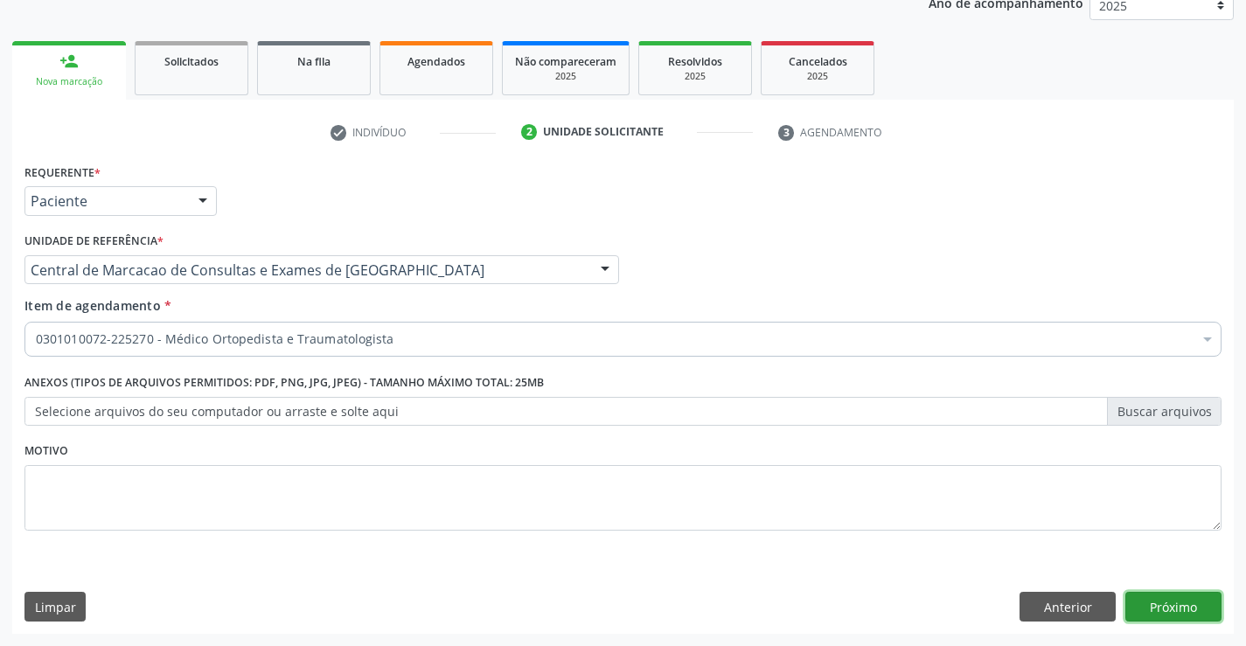
click at [1187, 608] on button "Próximo" at bounding box center [1173, 607] width 96 height 30
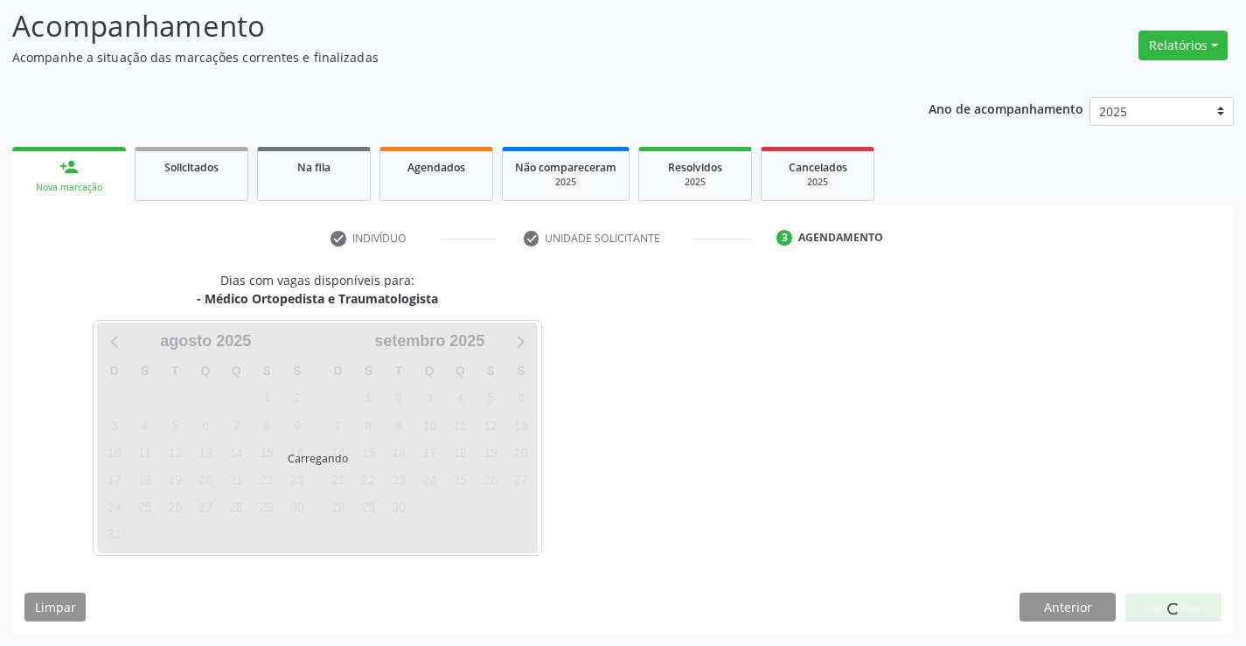
scroll to position [115, 0]
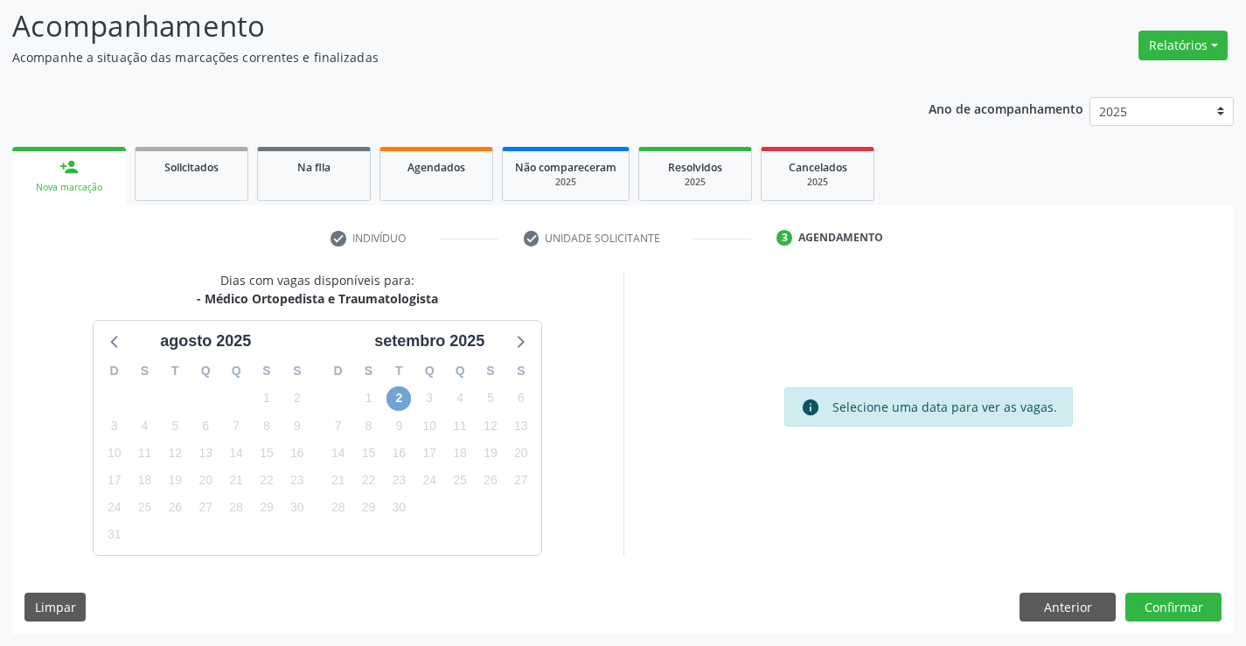
click at [401, 400] on span "2" at bounding box center [398, 398] width 24 height 24
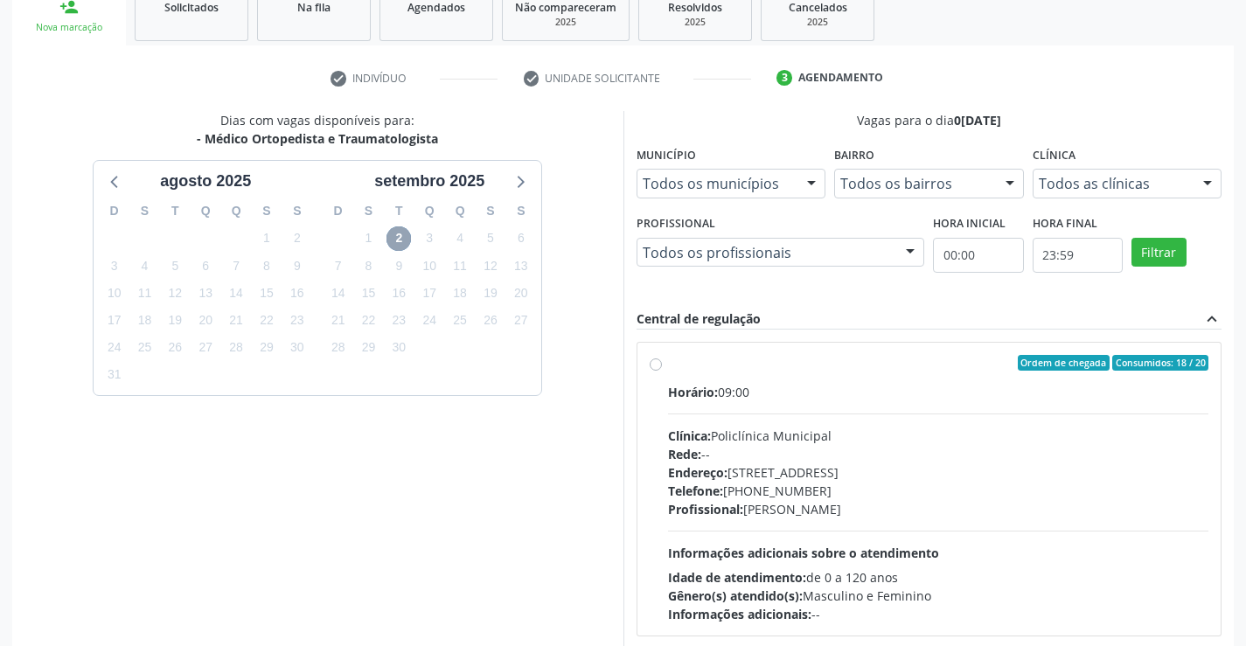
scroll to position [367, 0]
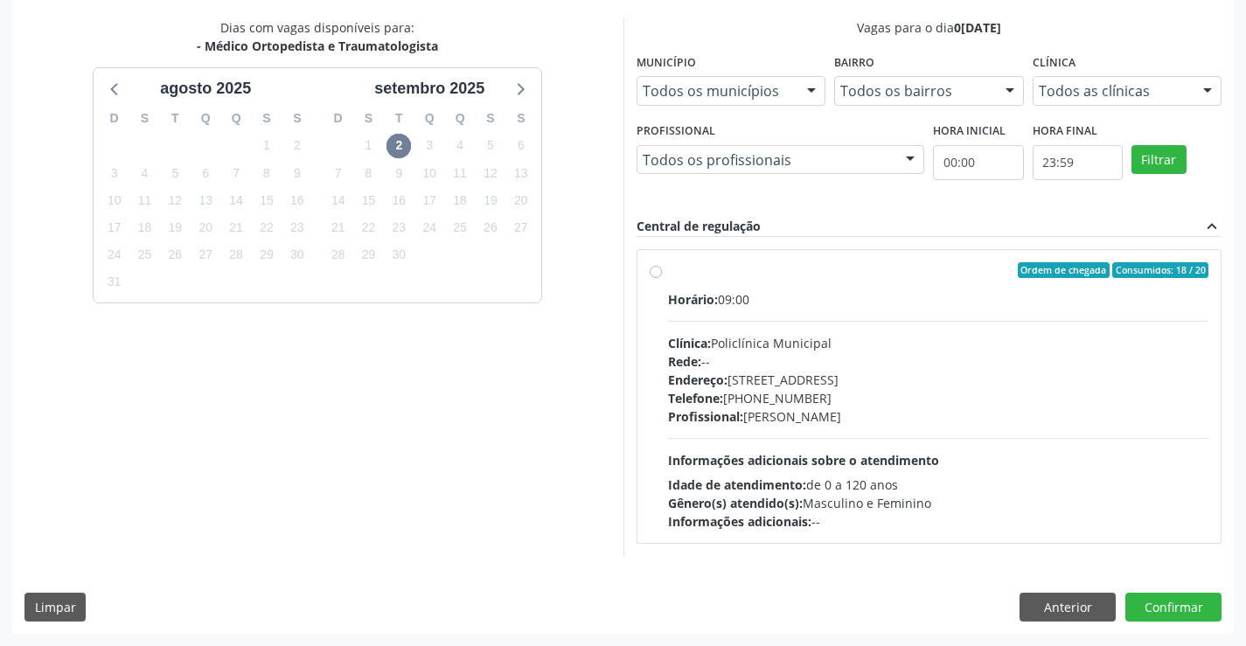
click at [851, 425] on div "Profissional: Ramon Oliveira Soares" at bounding box center [938, 416] width 541 height 18
click at [662, 278] on input "Ordem de chegada Consumidos: 18 / 20 Horário: 09:00 Clínica: Policlínica Munici…" at bounding box center [656, 270] width 12 height 16
radio input "true"
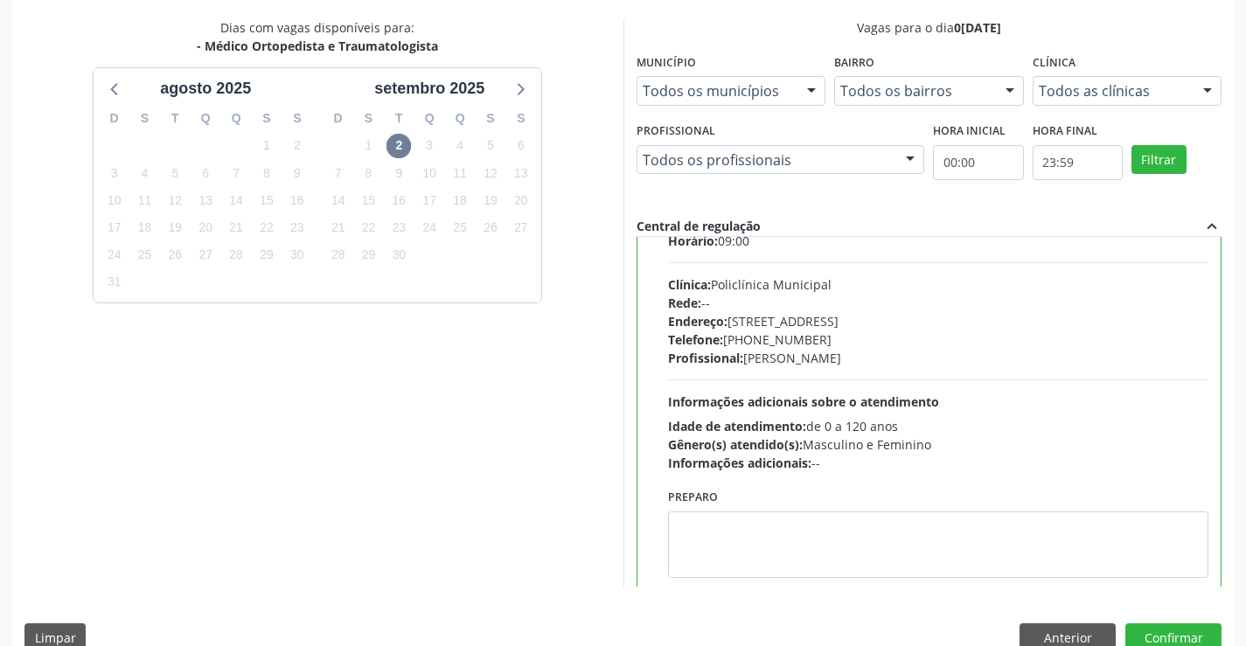
scroll to position [87, 0]
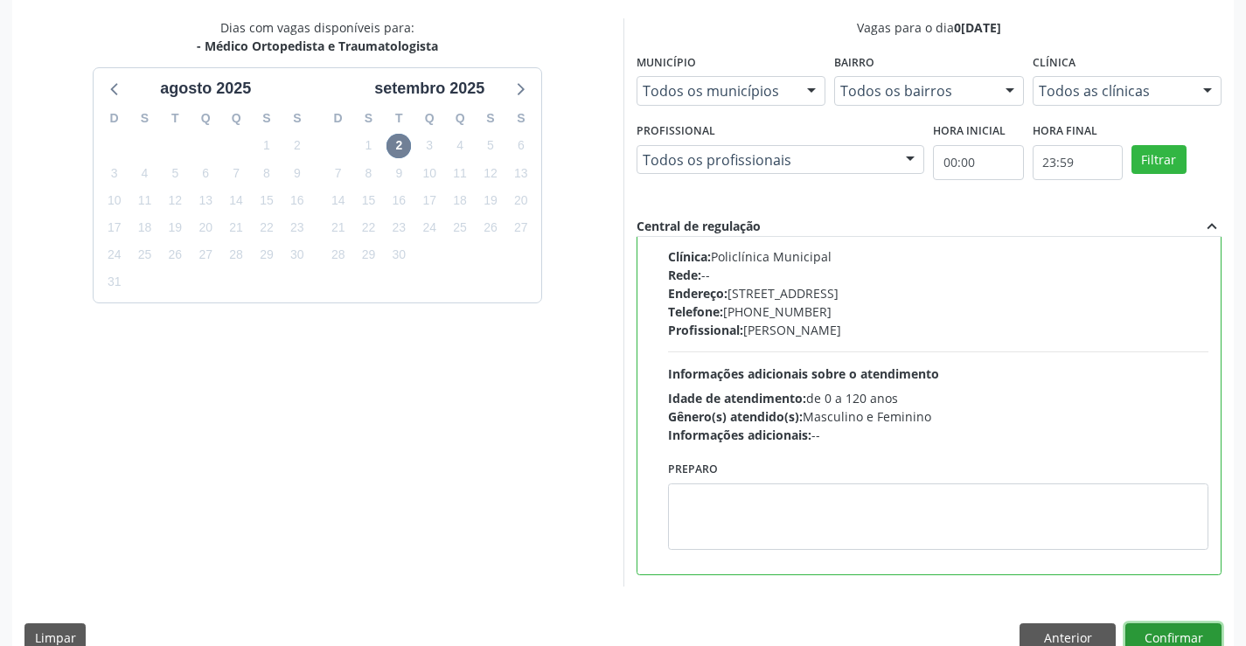
click at [1192, 632] on button "Confirmar" at bounding box center [1173, 638] width 96 height 30
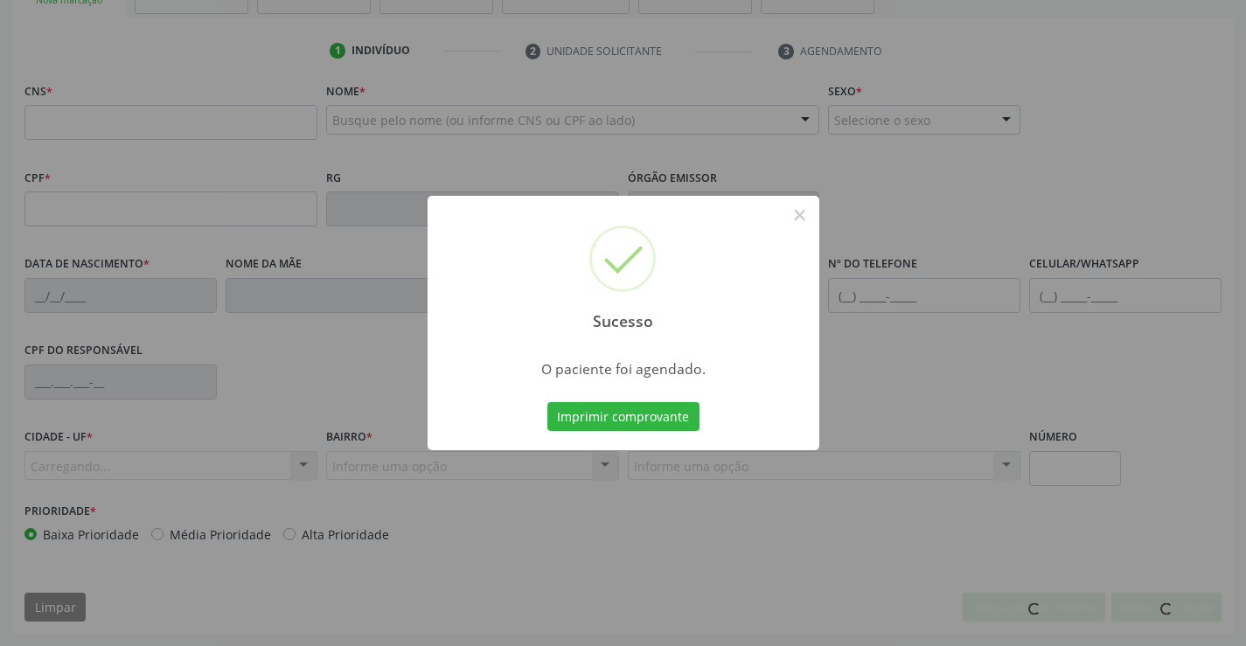
scroll to position [302, 0]
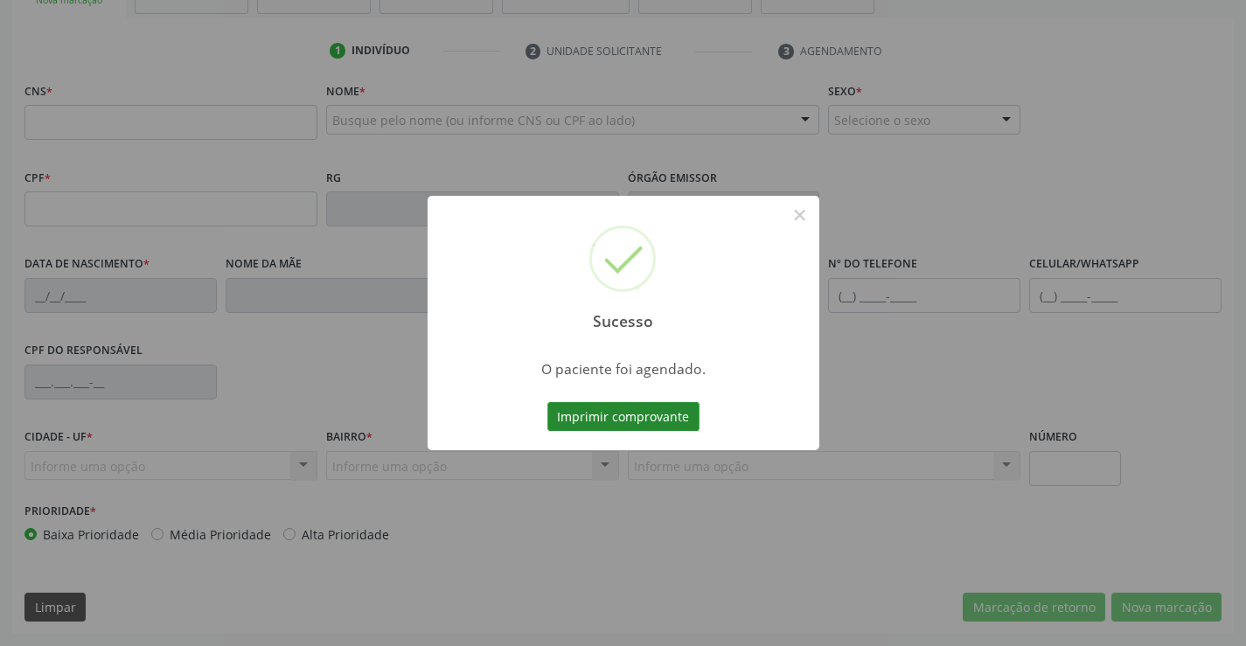
click at [644, 420] on button "Imprimir comprovante" at bounding box center [623, 417] width 152 height 30
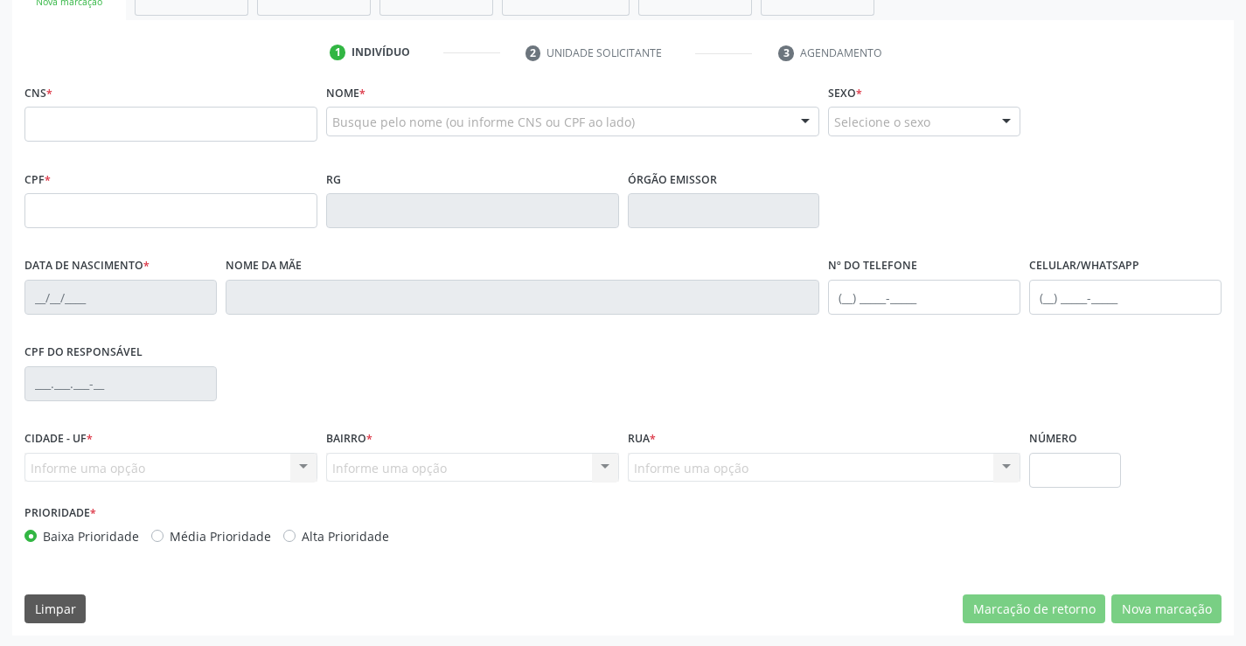
scroll to position [214, 0]
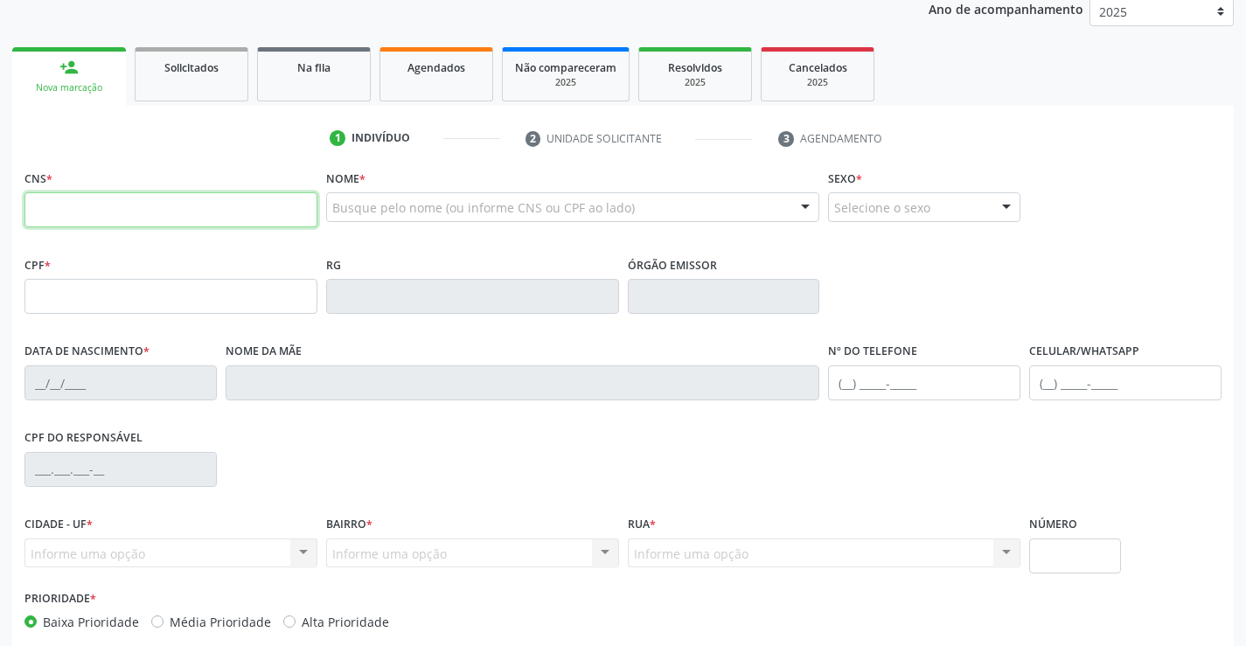
click at [236, 201] on input "text" at bounding box center [170, 209] width 293 height 35
type input "704 7037 7534 0530"
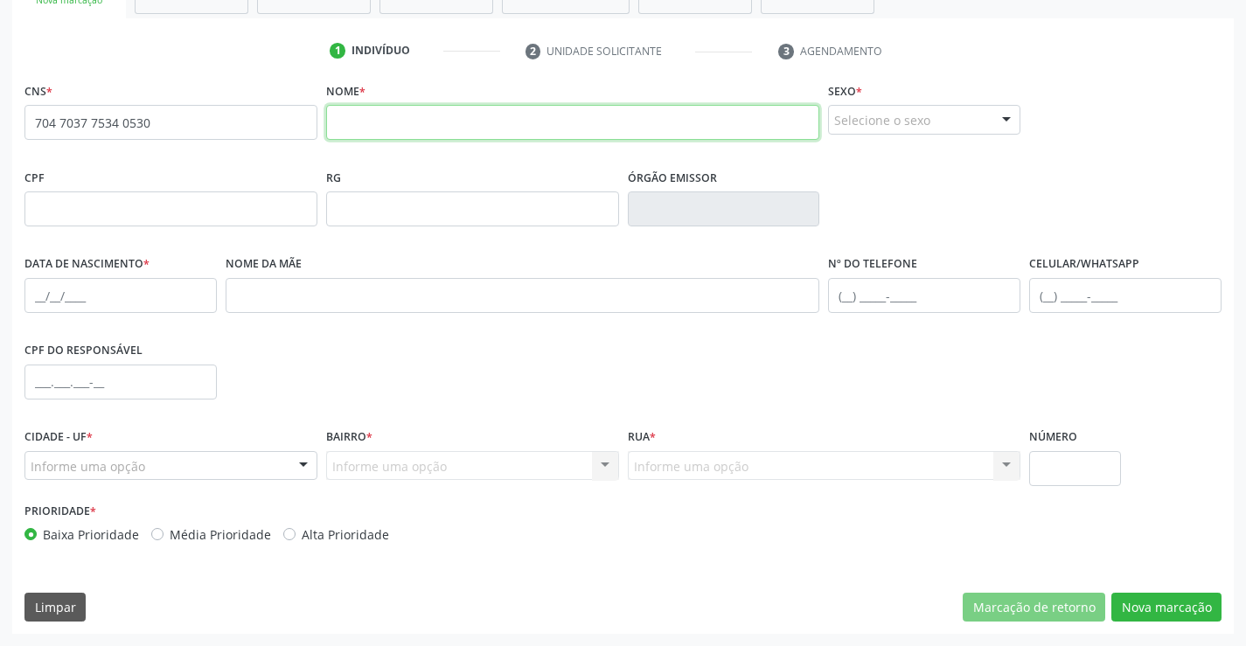
click at [371, 106] on input "text" at bounding box center [573, 122] width 494 height 35
type input "jonny kaylon vieira de souza"
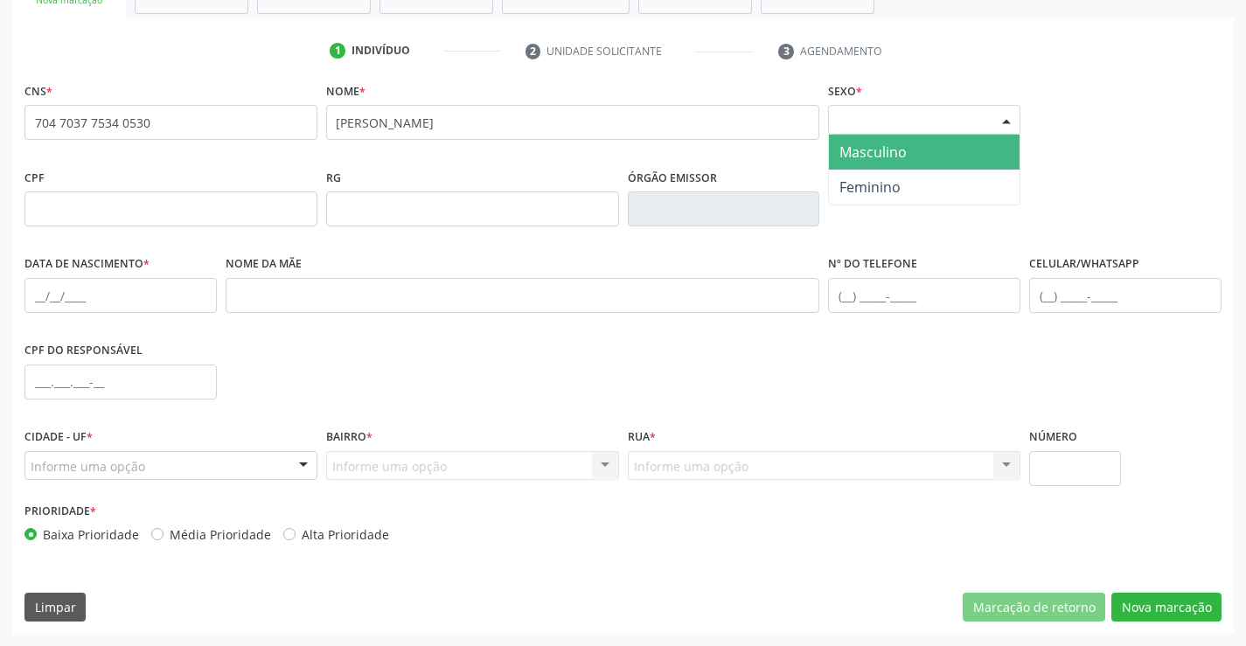
click at [879, 134] on div "Selecione o sexo Masculino Feminino Nenhum resultado encontrado para: " " Não h…" at bounding box center [924, 120] width 192 height 30
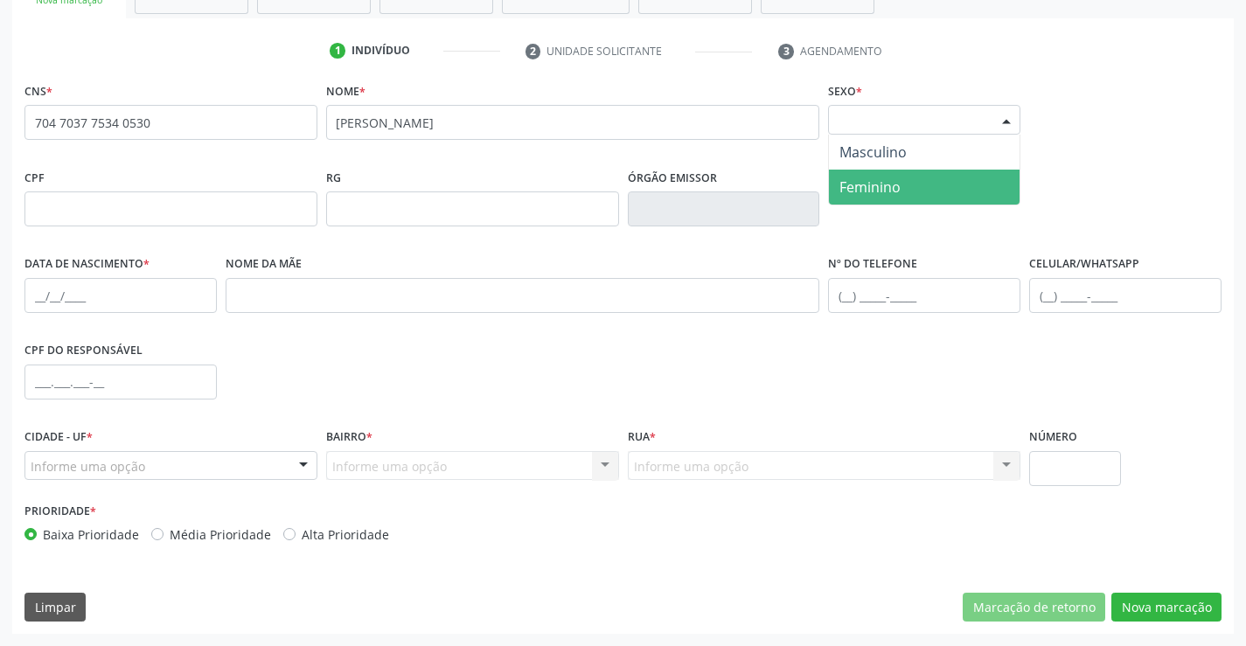
click at [867, 177] on span "Feminino" at bounding box center [869, 186] width 61 height 19
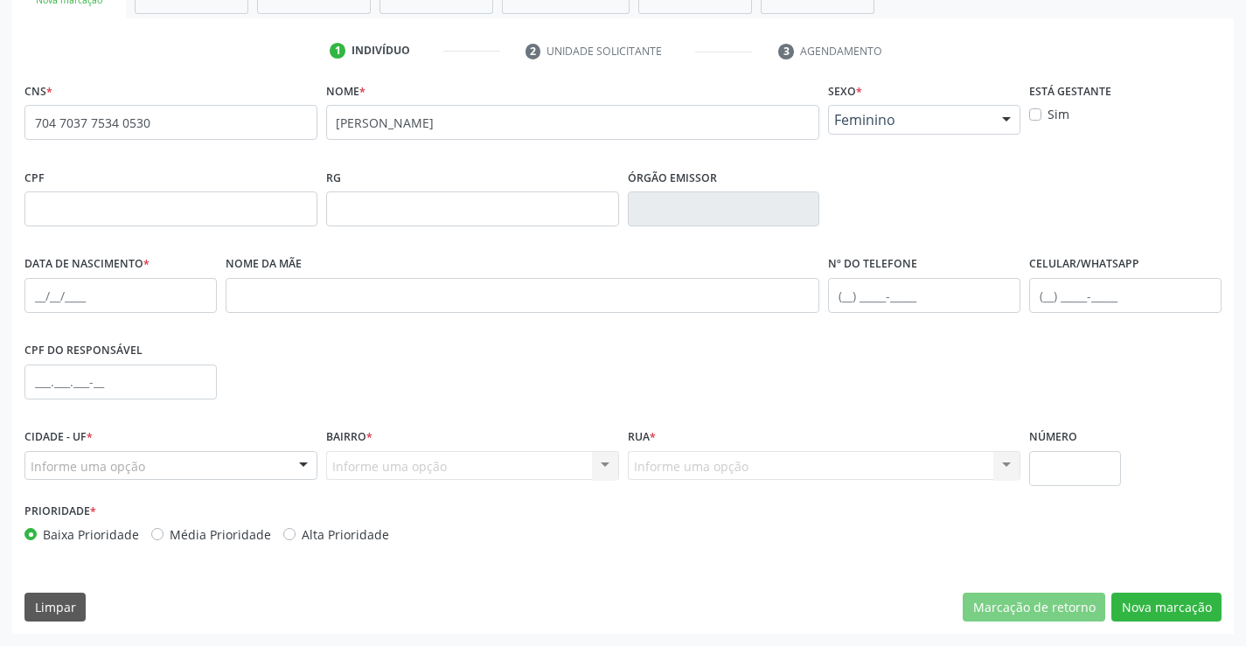
click at [943, 115] on span "Feminino" at bounding box center [909, 119] width 150 height 17
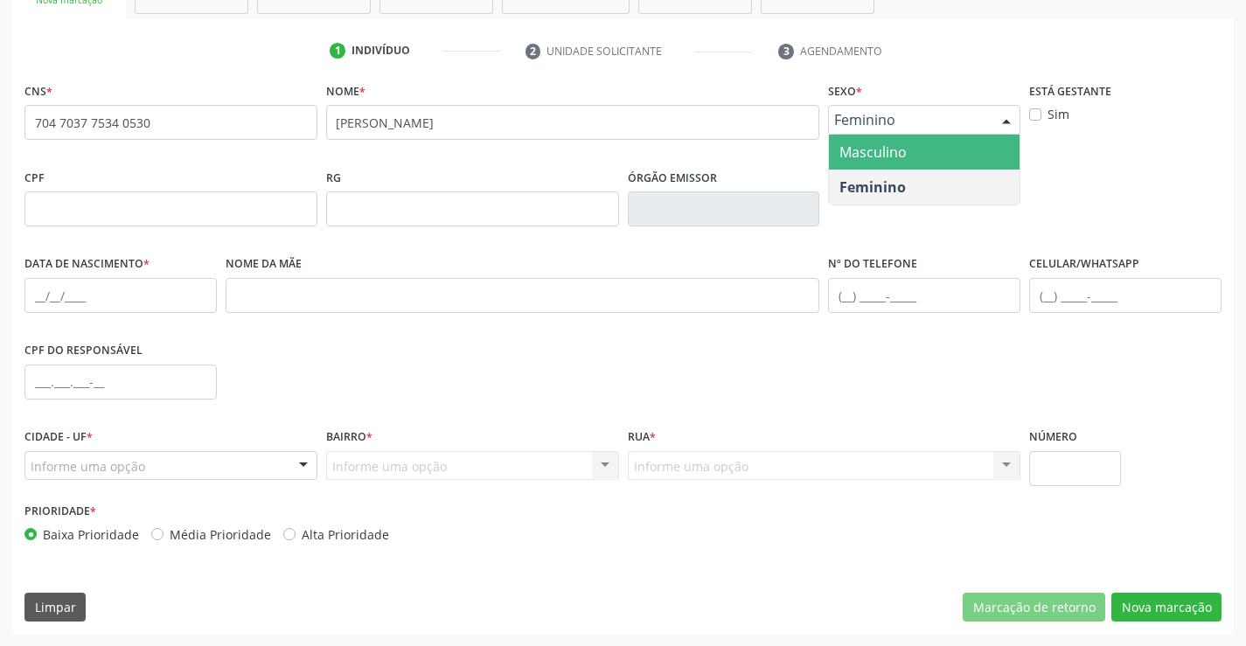
click at [916, 153] on span "Masculino" at bounding box center [924, 152] width 191 height 35
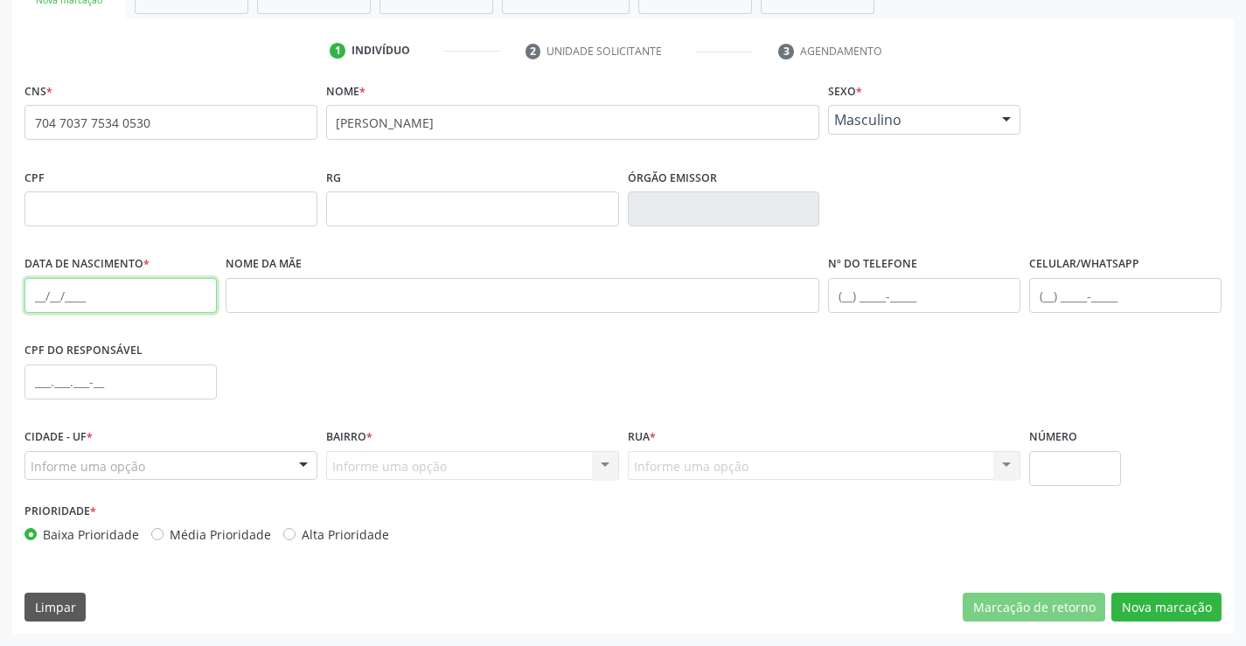
click at [47, 299] on input "text" at bounding box center [120, 295] width 192 height 35
type input "22/09/2008"
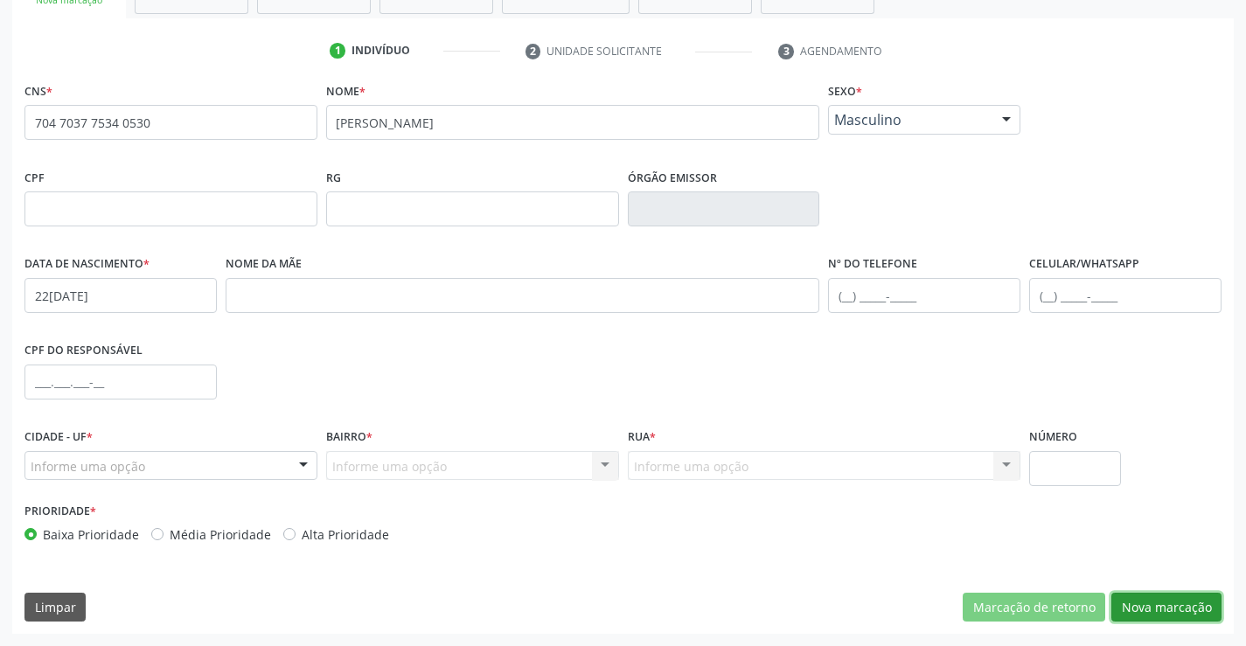
click at [1151, 601] on button "Nova marcação" at bounding box center [1166, 608] width 110 height 30
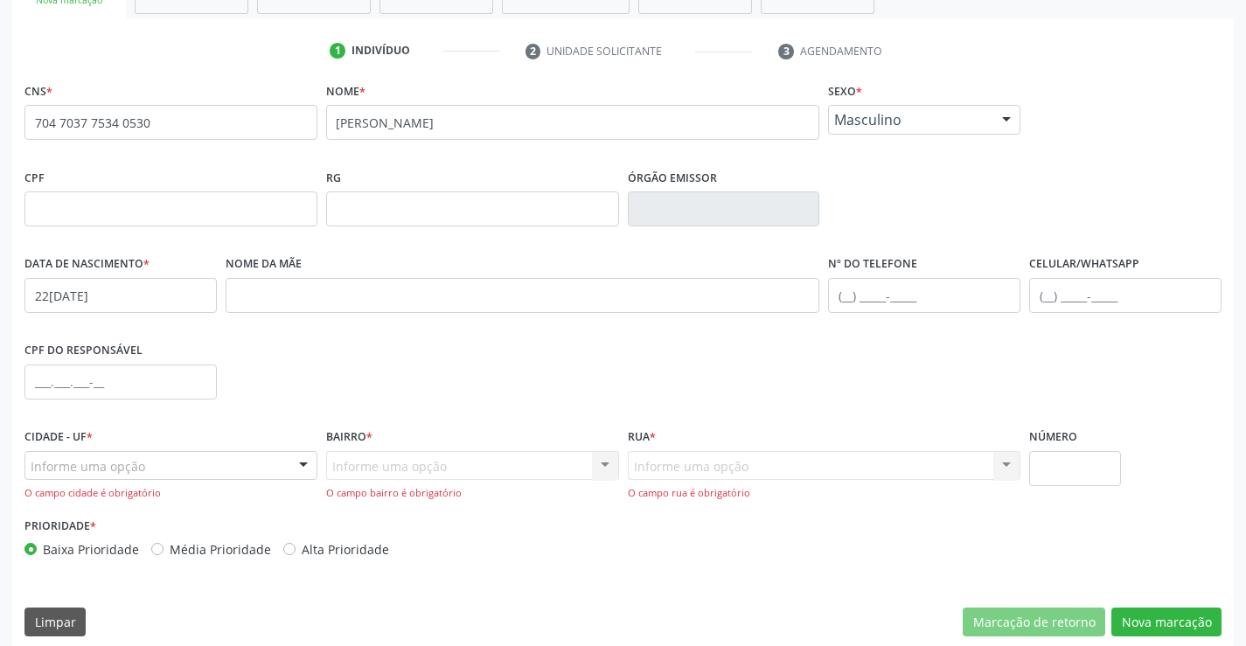
click at [253, 471] on div "Informe uma opção" at bounding box center [170, 466] width 293 height 30
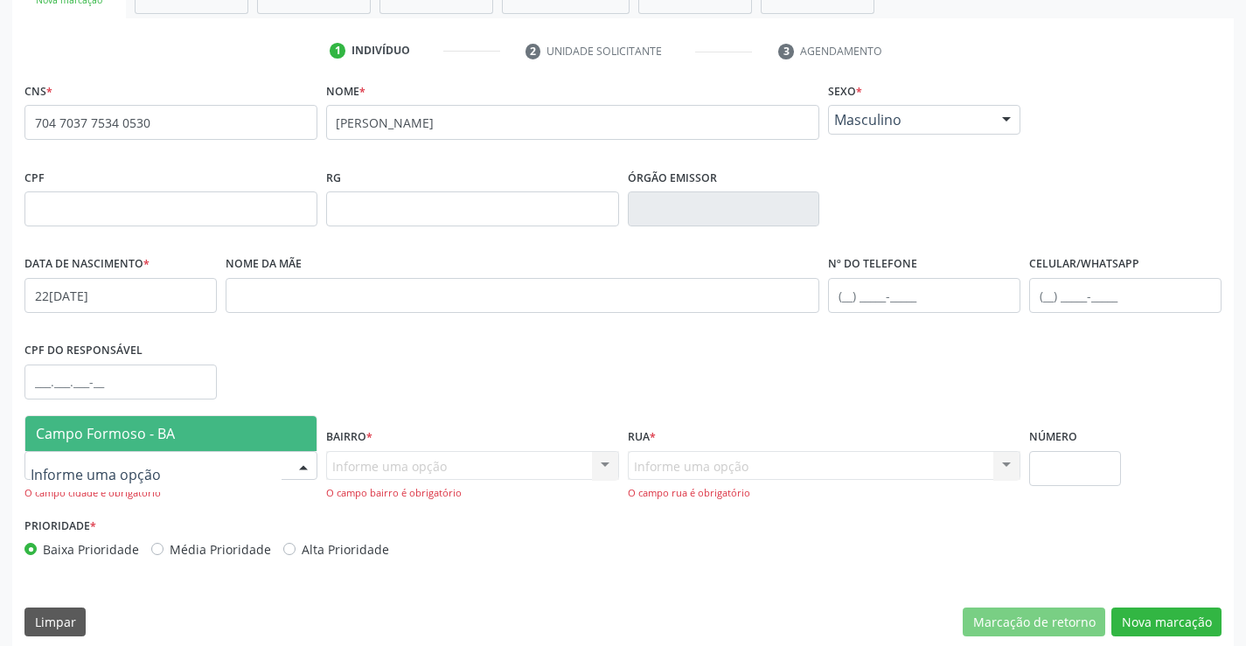
click at [253, 446] on span "Campo Formoso - BA" at bounding box center [170, 433] width 291 height 35
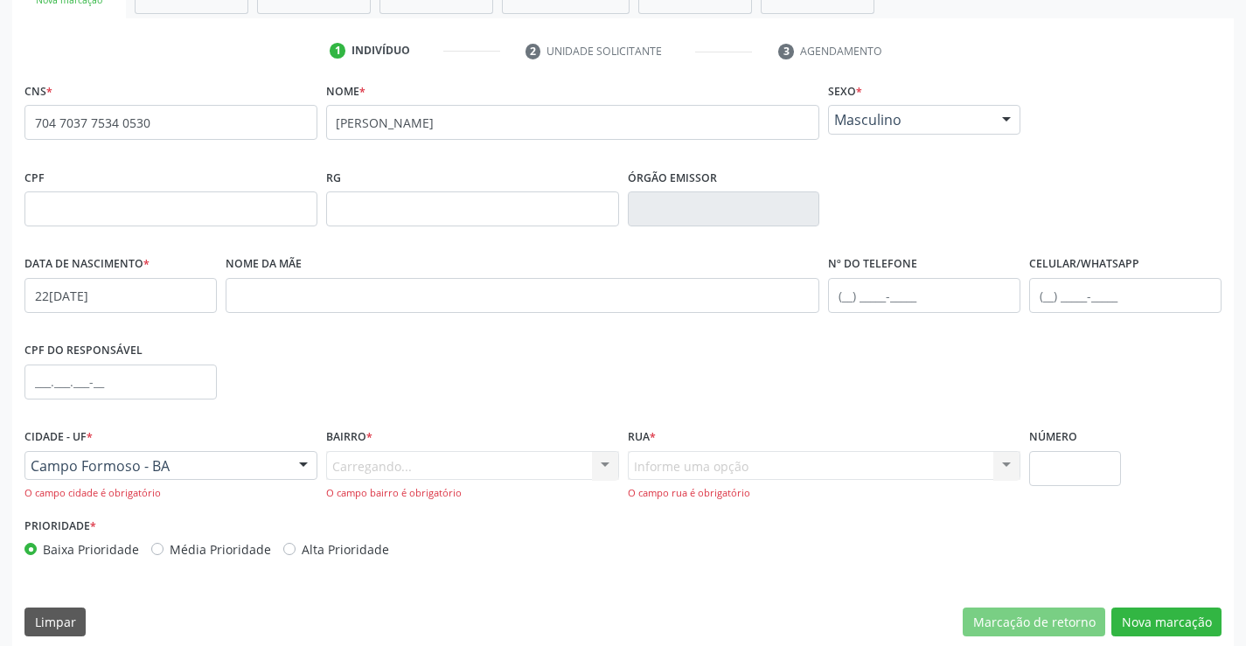
click at [421, 464] on div "Carregando... Nenhum resultado encontrado para: " " Nenhuma opção encontrada. D…" at bounding box center [472, 476] width 293 height 50
click at [552, 469] on div "Informe uma opção" at bounding box center [472, 466] width 293 height 30
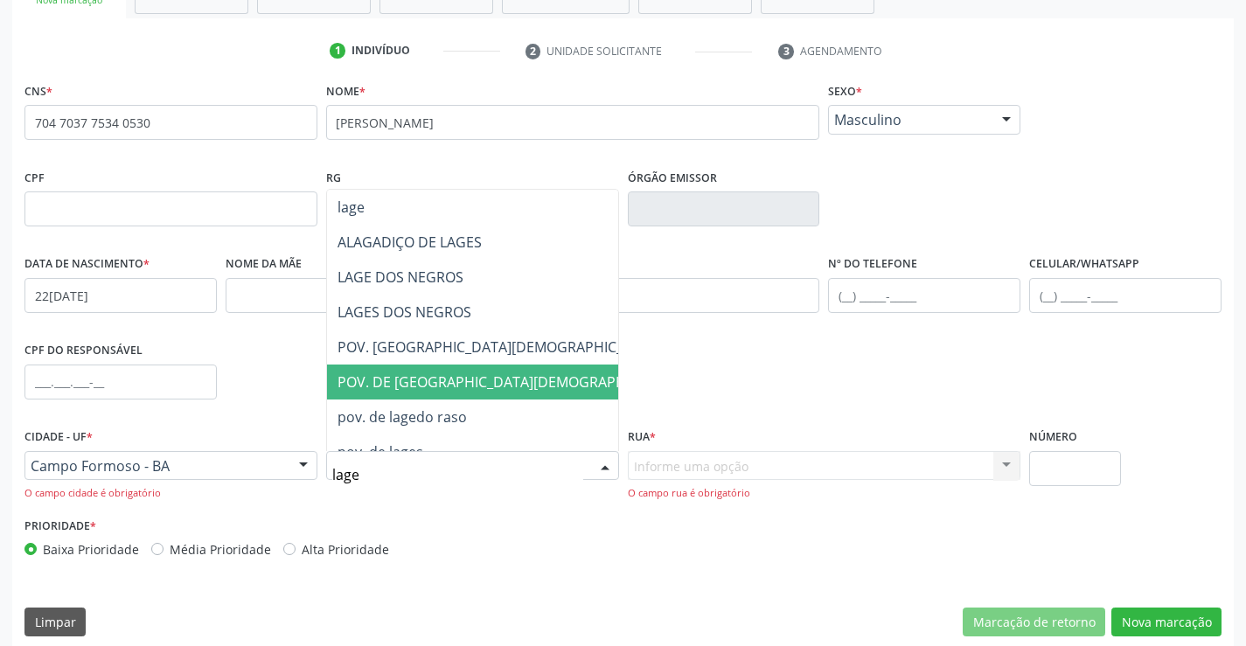
type input "lages"
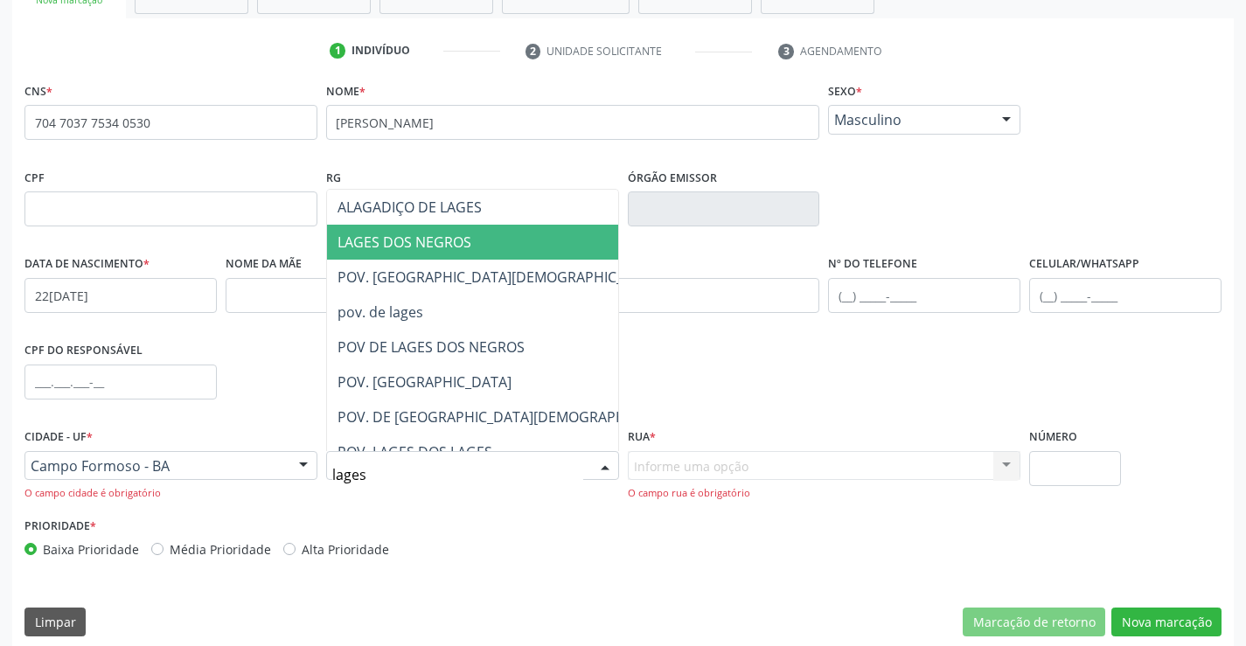
click at [461, 246] on span "LAGES DOS NEGROS" at bounding box center [404, 242] width 134 height 19
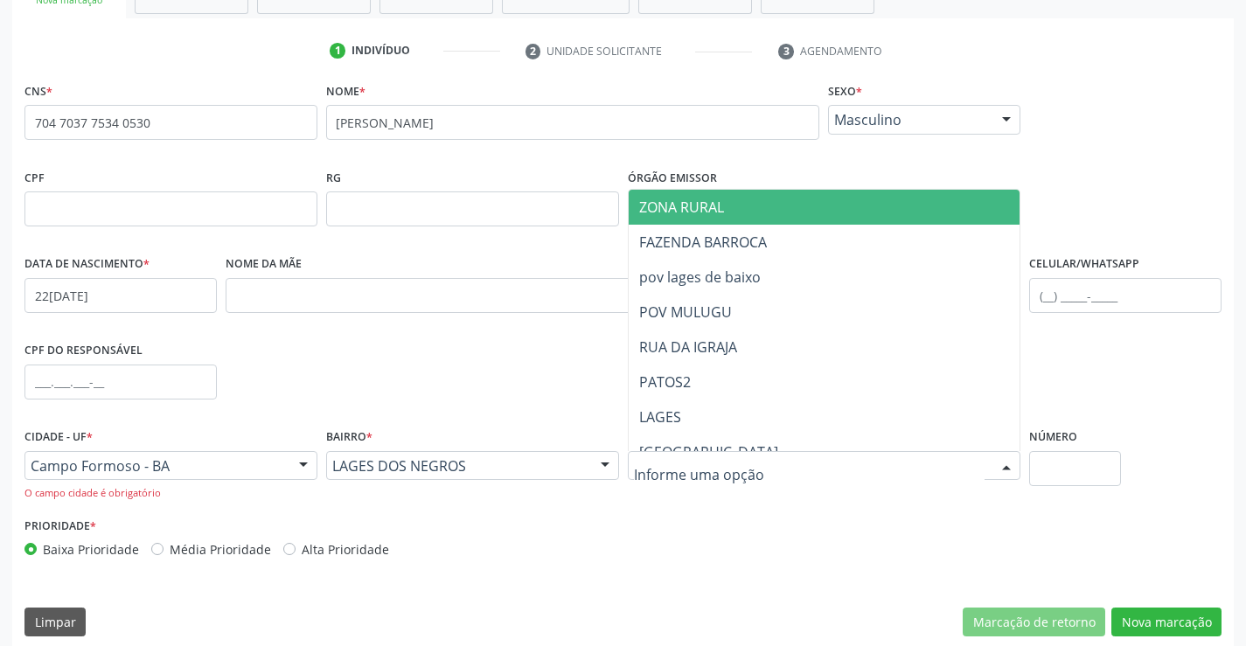
click at [740, 212] on span "ZONA RURAL" at bounding box center [825, 207] width 392 height 35
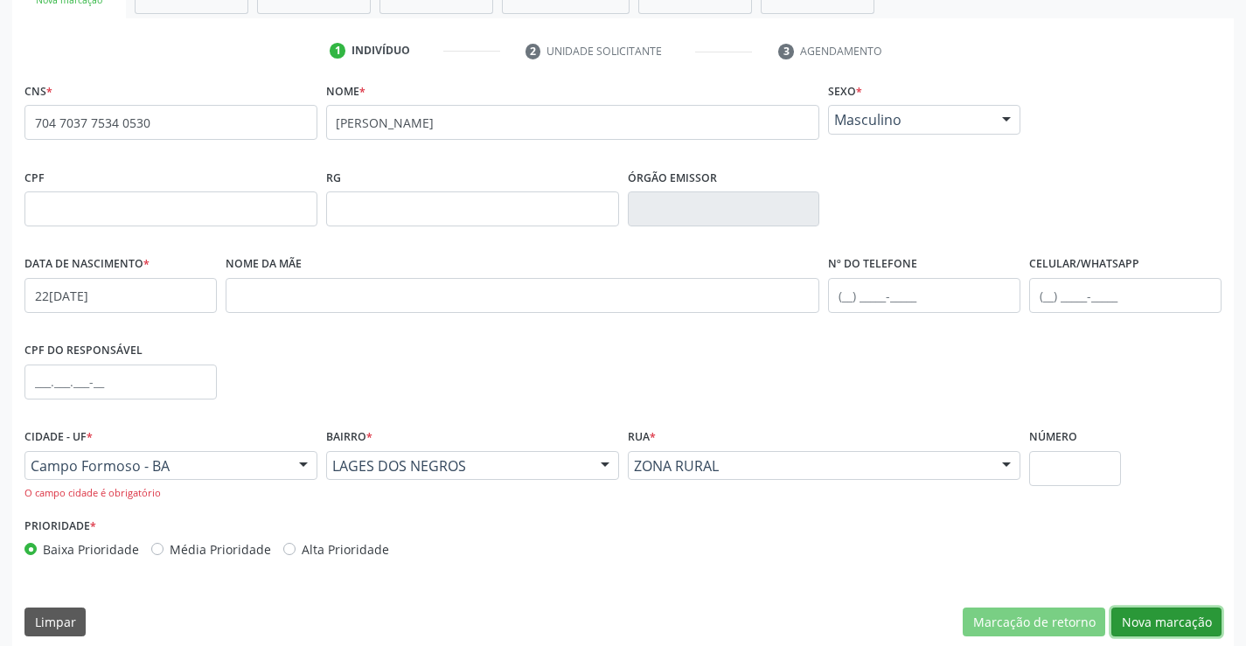
click at [1157, 622] on button "Nova marcação" at bounding box center [1166, 623] width 110 height 30
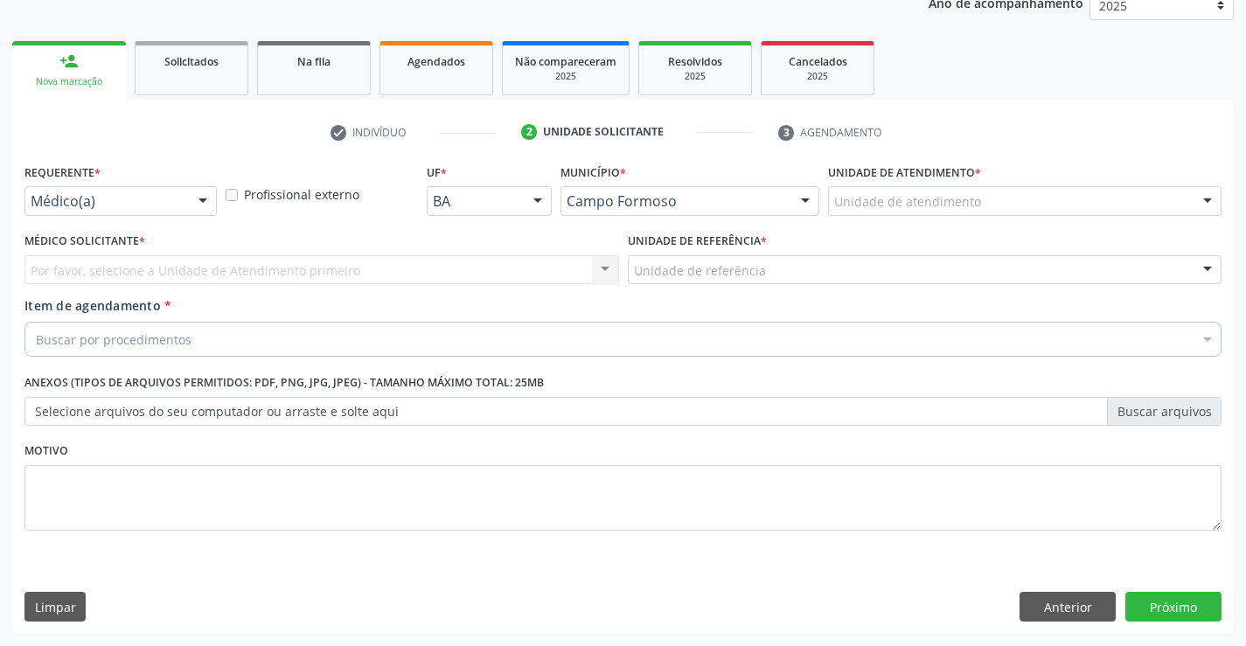
scroll to position [220, 0]
click at [202, 190] on div at bounding box center [203, 202] width 26 height 30
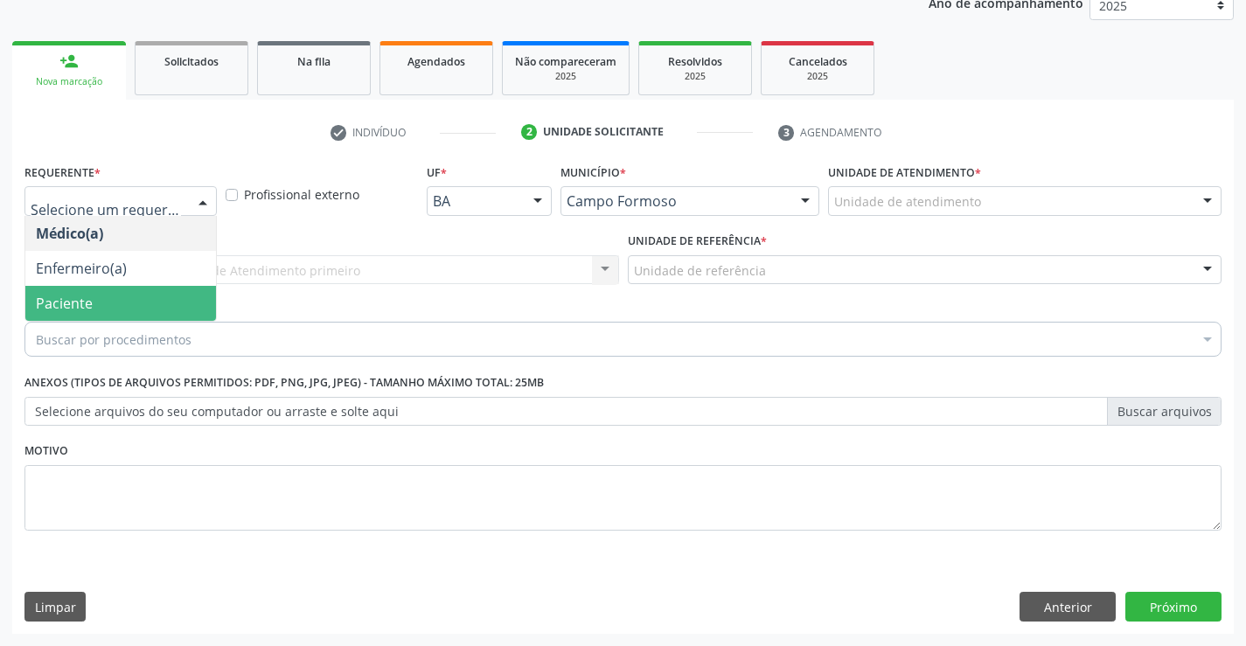
click at [125, 321] on div "Médico(a) Enfermeiro(a) Paciente Nenhum resultado encontrado para: " " Não há n…" at bounding box center [120, 269] width 192 height 106
click at [149, 307] on span "Paciente" at bounding box center [120, 303] width 191 height 35
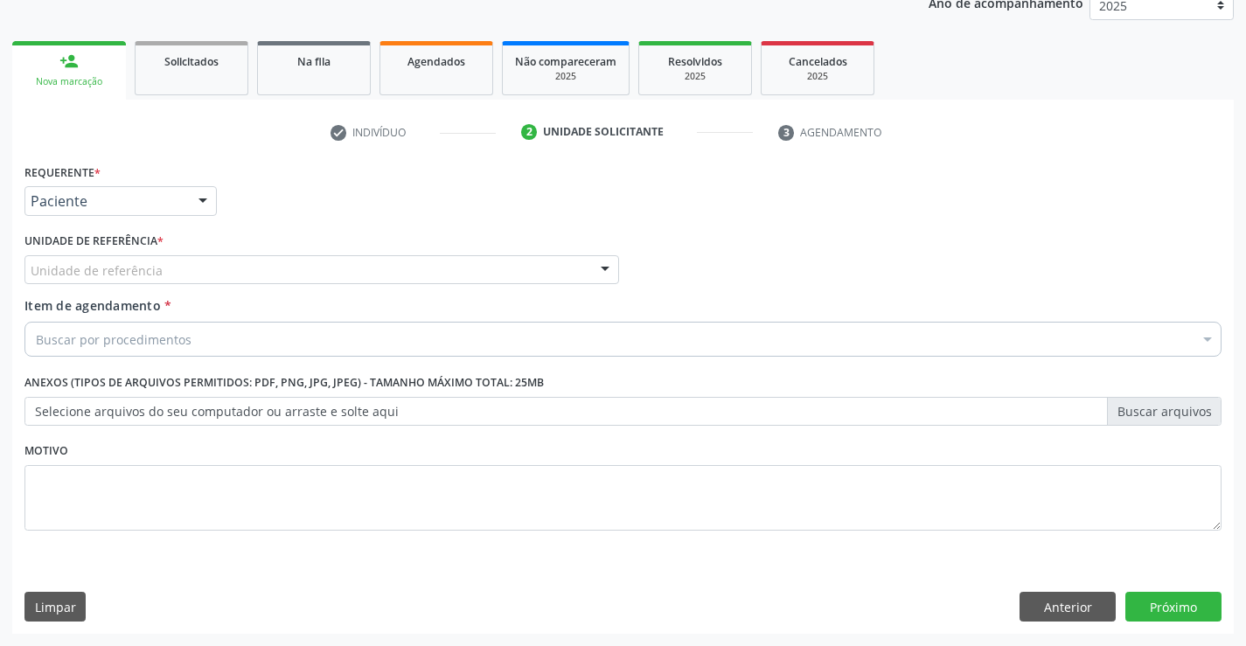
click at [270, 261] on div "Unidade de referência" at bounding box center [321, 270] width 594 height 30
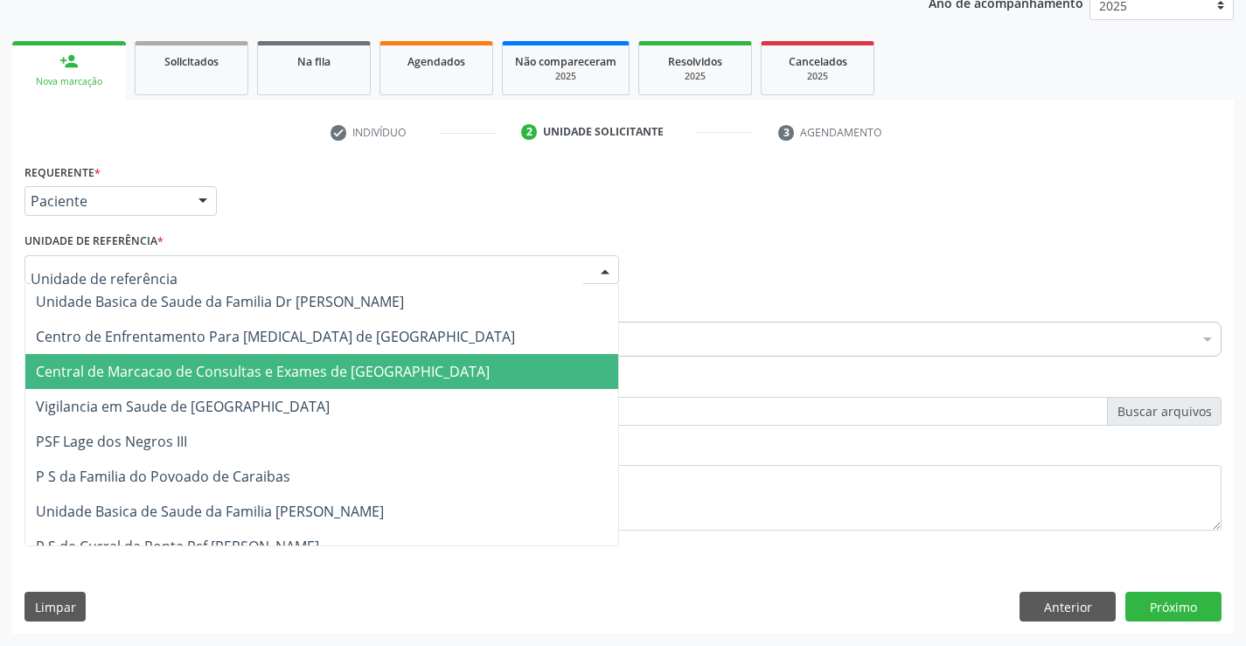
click at [278, 356] on span "Central de Marcacao de Consultas e Exames de [GEOGRAPHIC_DATA]" at bounding box center [321, 371] width 593 height 35
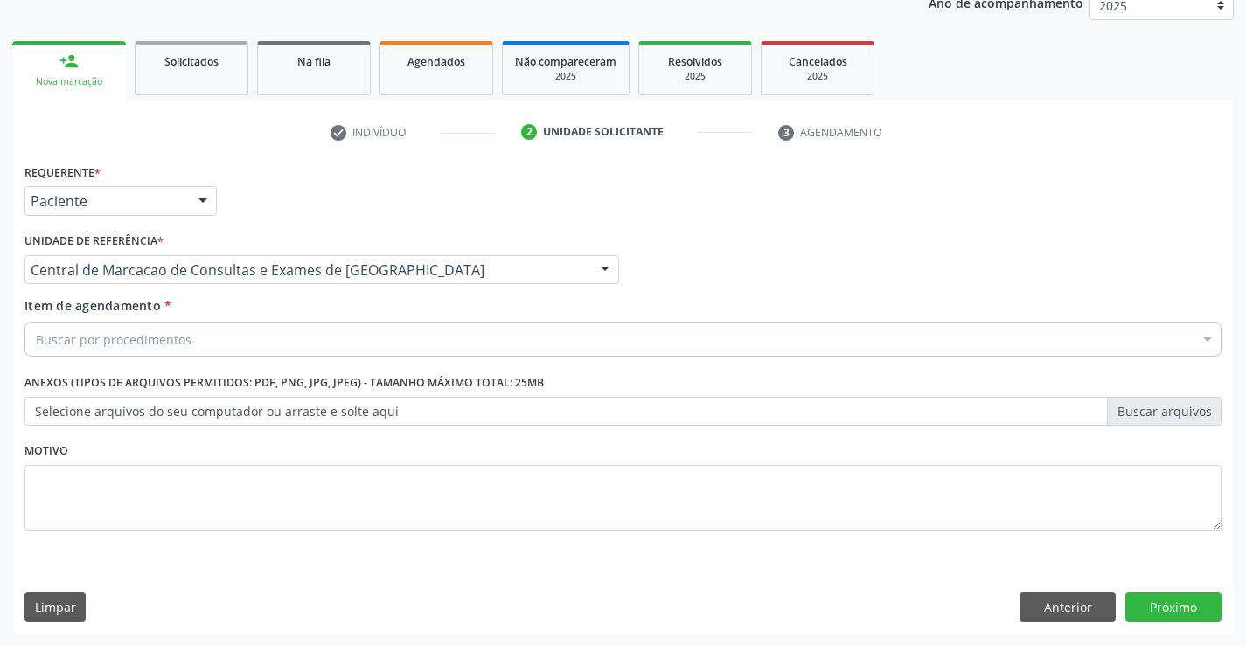
click at [316, 337] on div "Buscar por procedimentos" at bounding box center [622, 339] width 1197 height 35
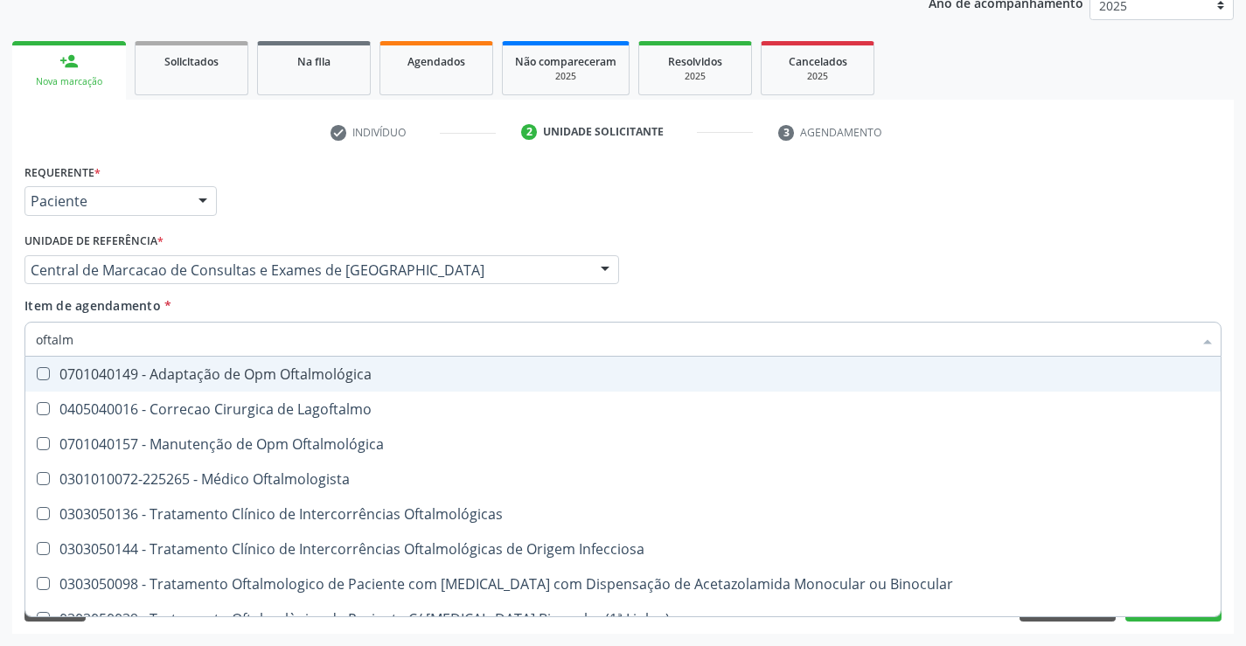
type input "oftalmo"
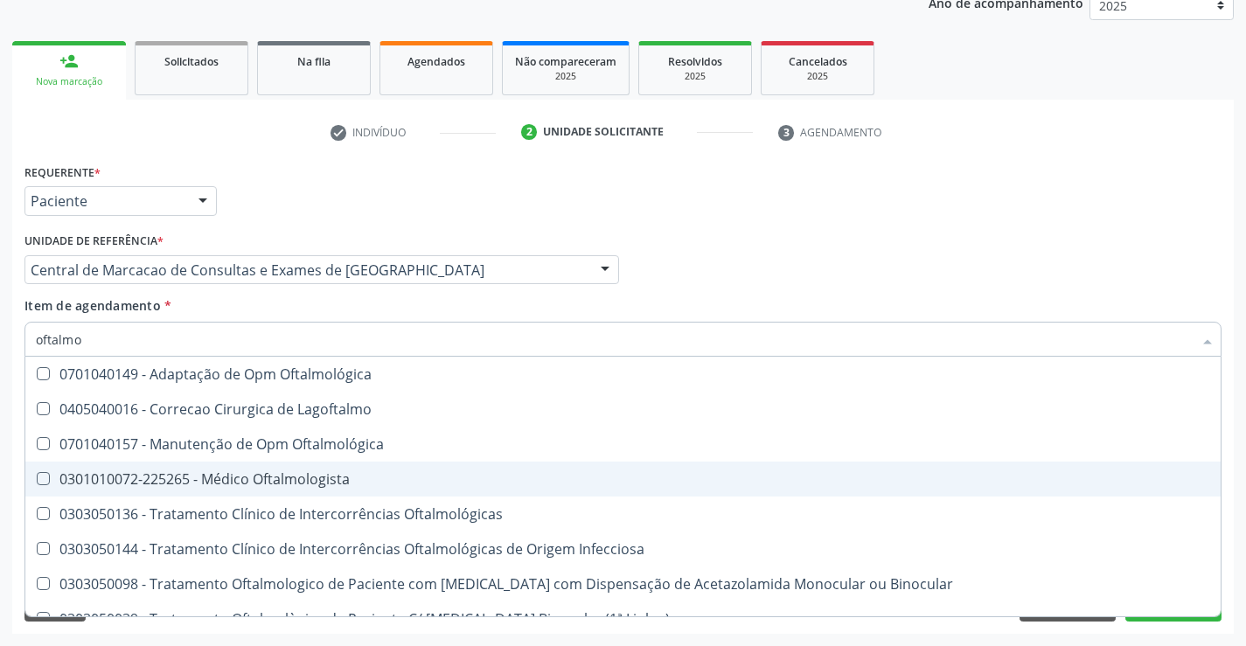
click at [304, 476] on div "0301010072-225265 - Médico Oftalmologista" at bounding box center [623, 479] width 1174 height 14
checkbox Oftalmologista "true"
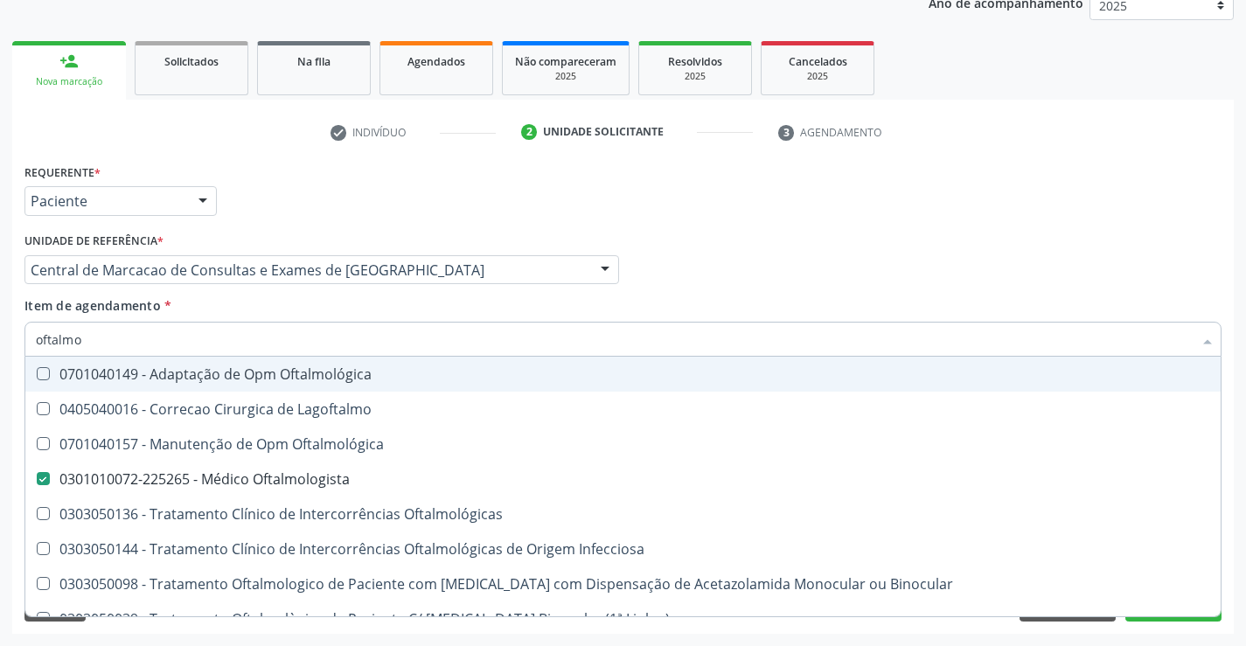
click at [759, 214] on div "Requerente * Paciente Médico(a) Enfermeiro(a) Paciente Nenhum resultado encontr…" at bounding box center [623, 193] width 1206 height 68
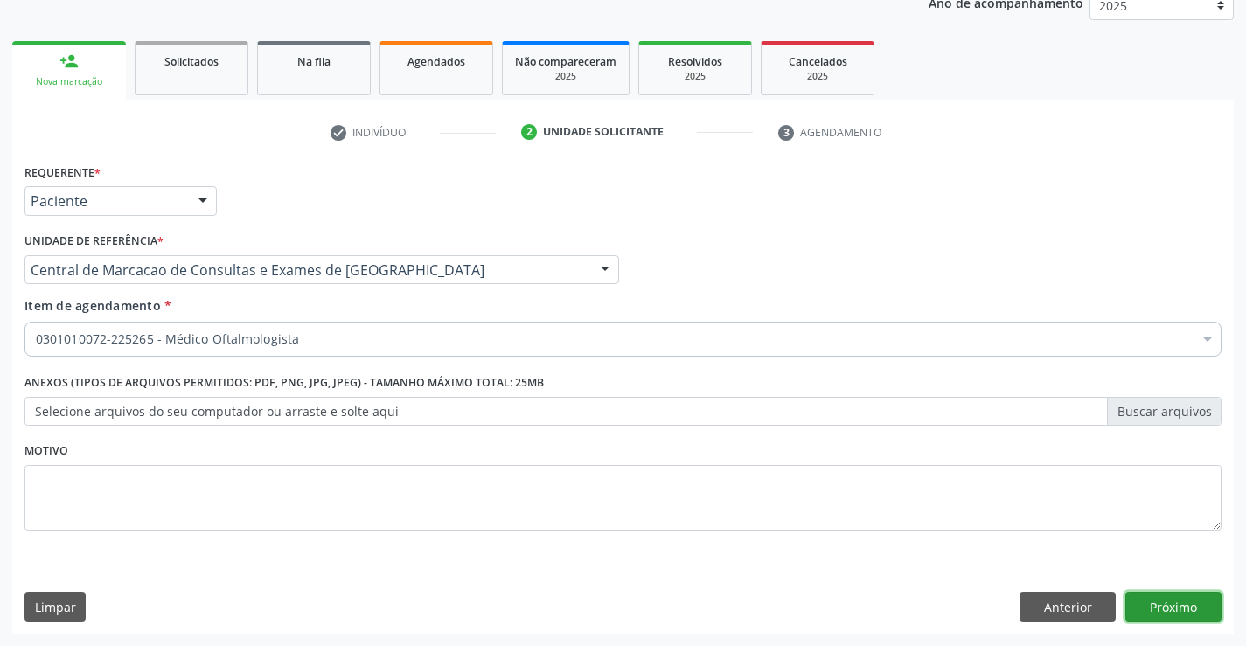
click at [1177, 599] on button "Próximo" at bounding box center [1173, 607] width 96 height 30
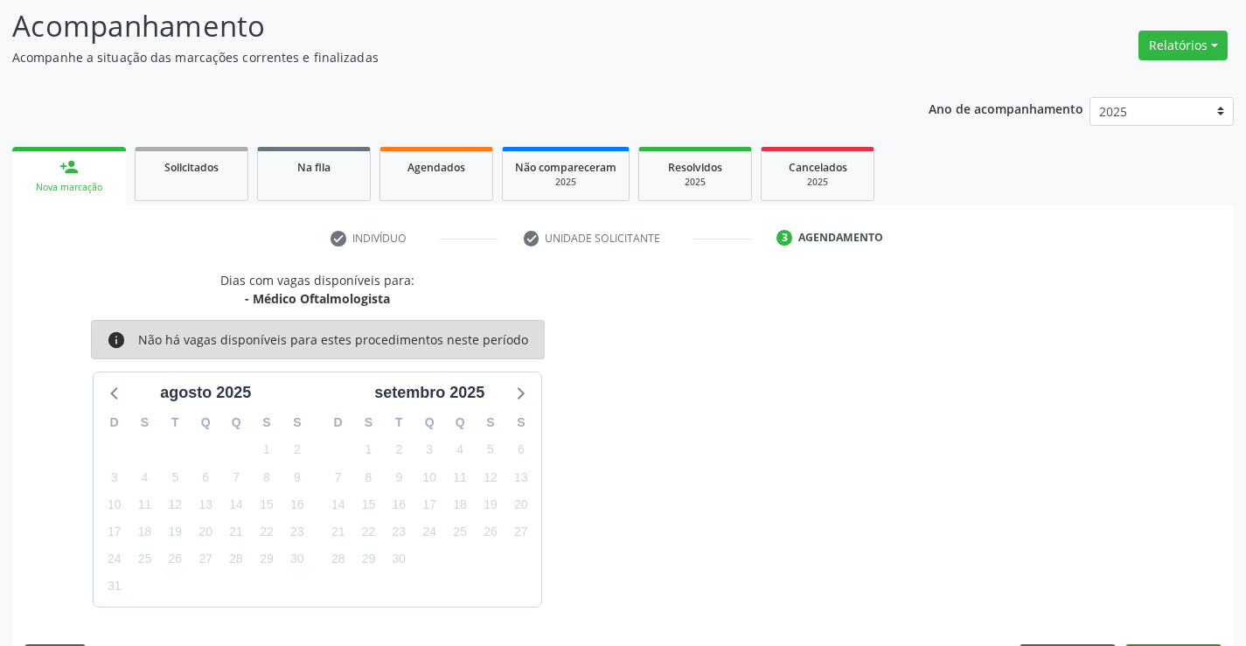
scroll to position [166, 0]
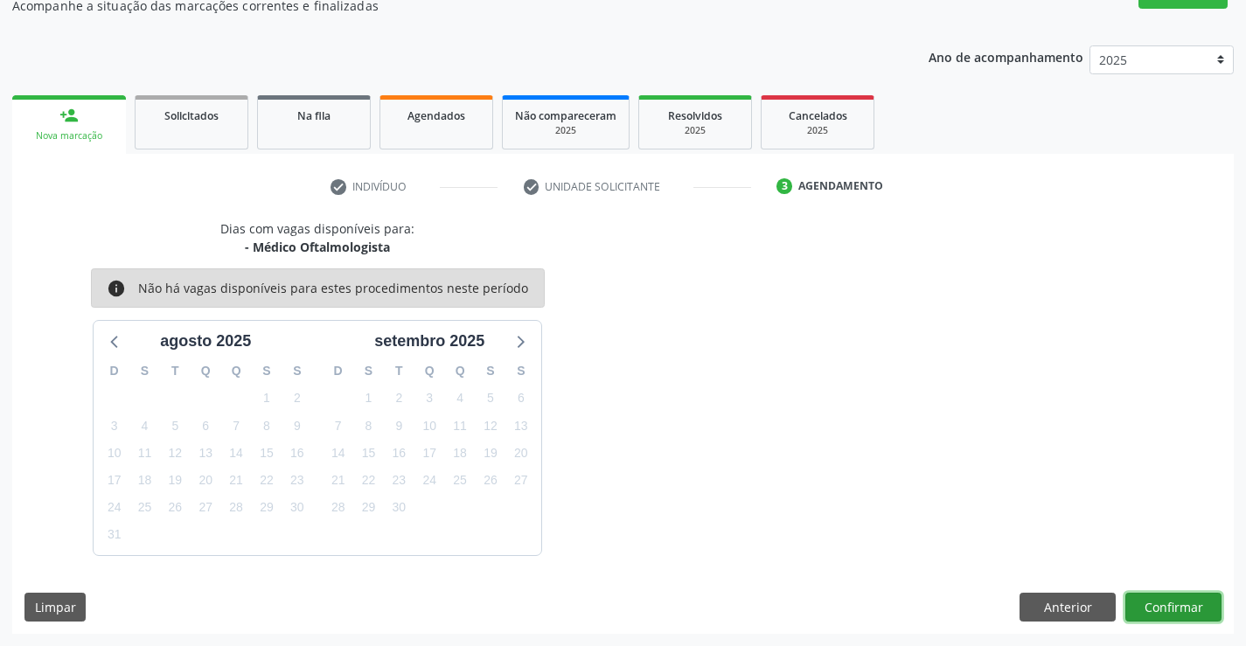
click at [1168, 612] on button "Confirmar" at bounding box center [1173, 608] width 96 height 30
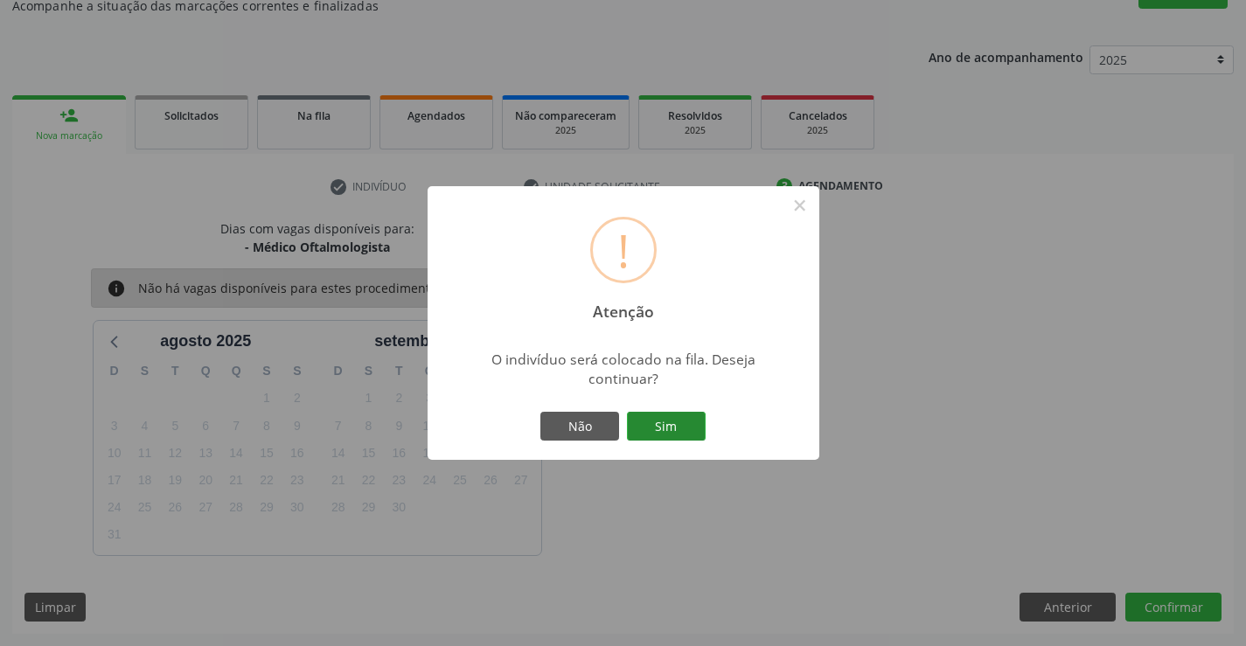
click at [678, 423] on button "Sim" at bounding box center [666, 427] width 79 height 30
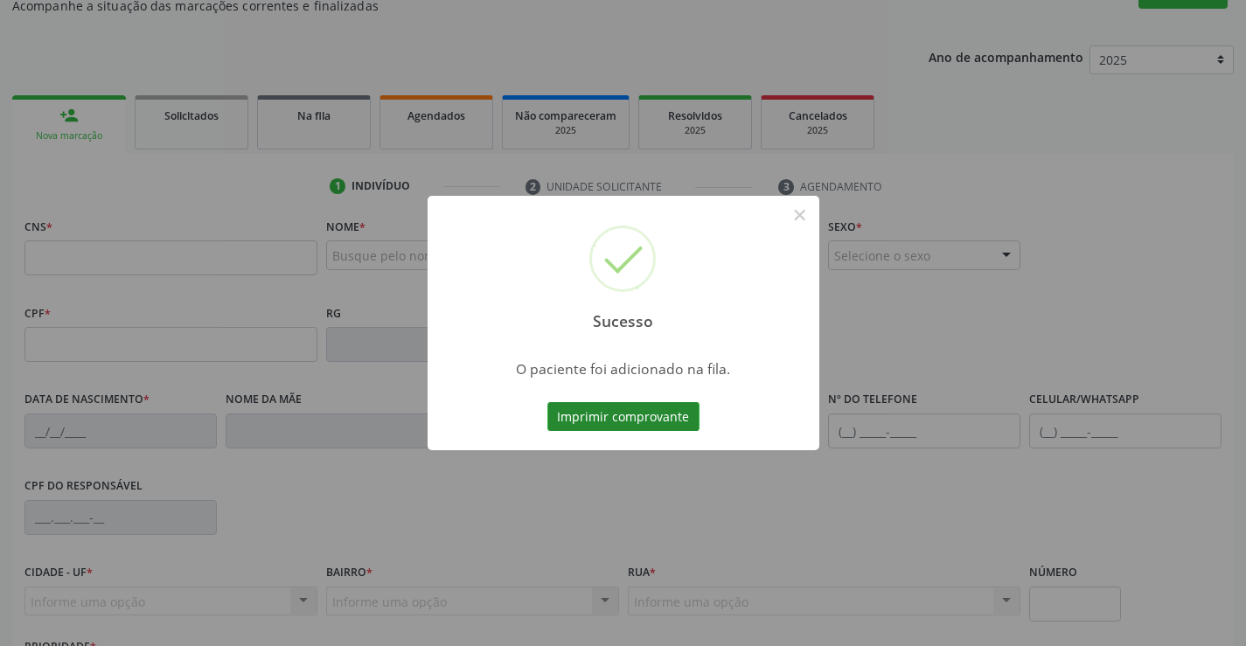
click at [636, 402] on button "Imprimir comprovante" at bounding box center [623, 417] width 152 height 30
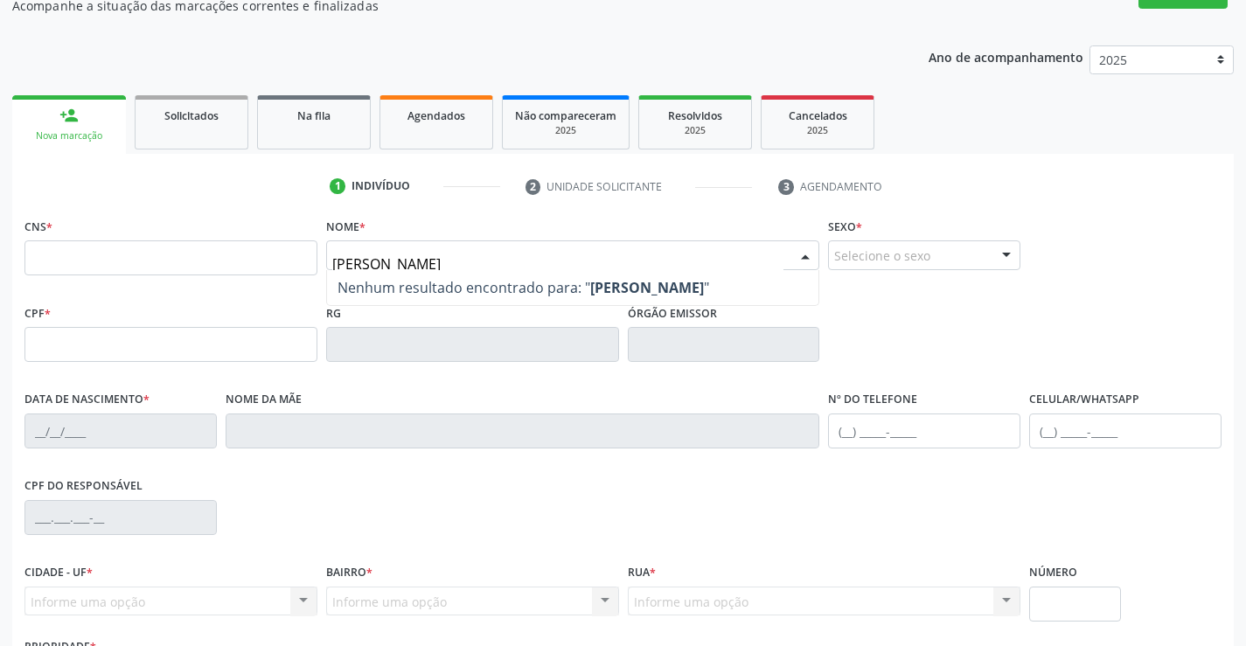
type input "milena ferreira"
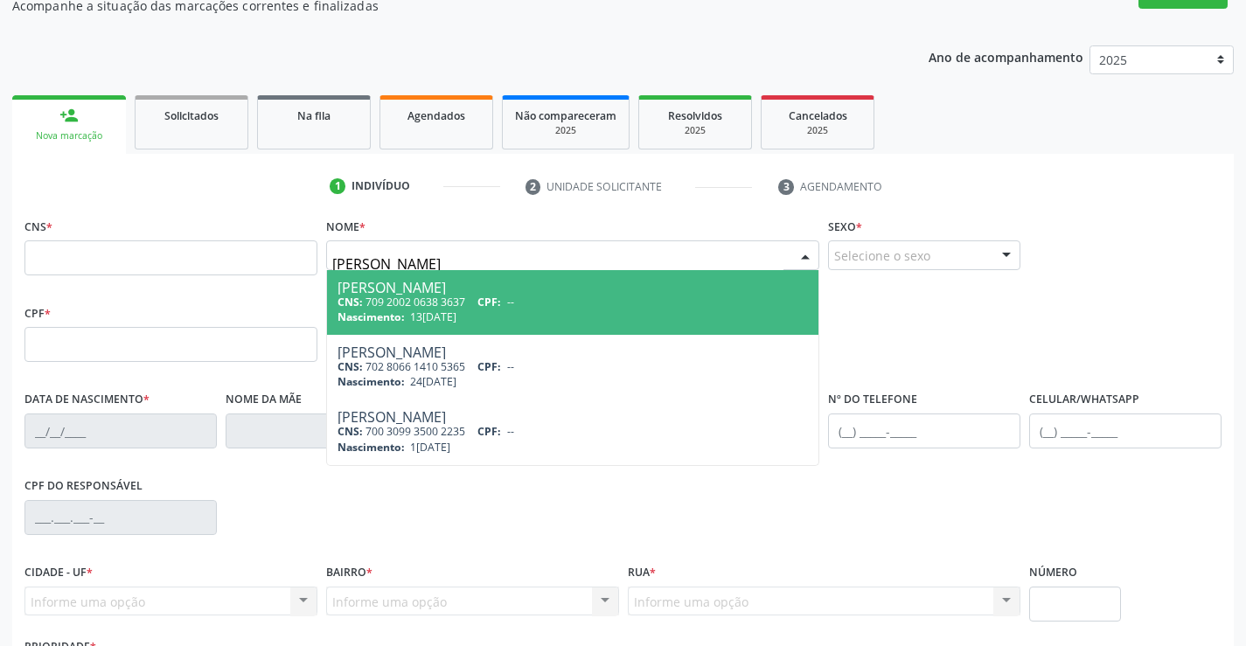
click at [444, 305] on div "CNS: 709 2002 0638 3637 CPF: --" at bounding box center [572, 302] width 471 height 15
type input "709 2002 0638 3637"
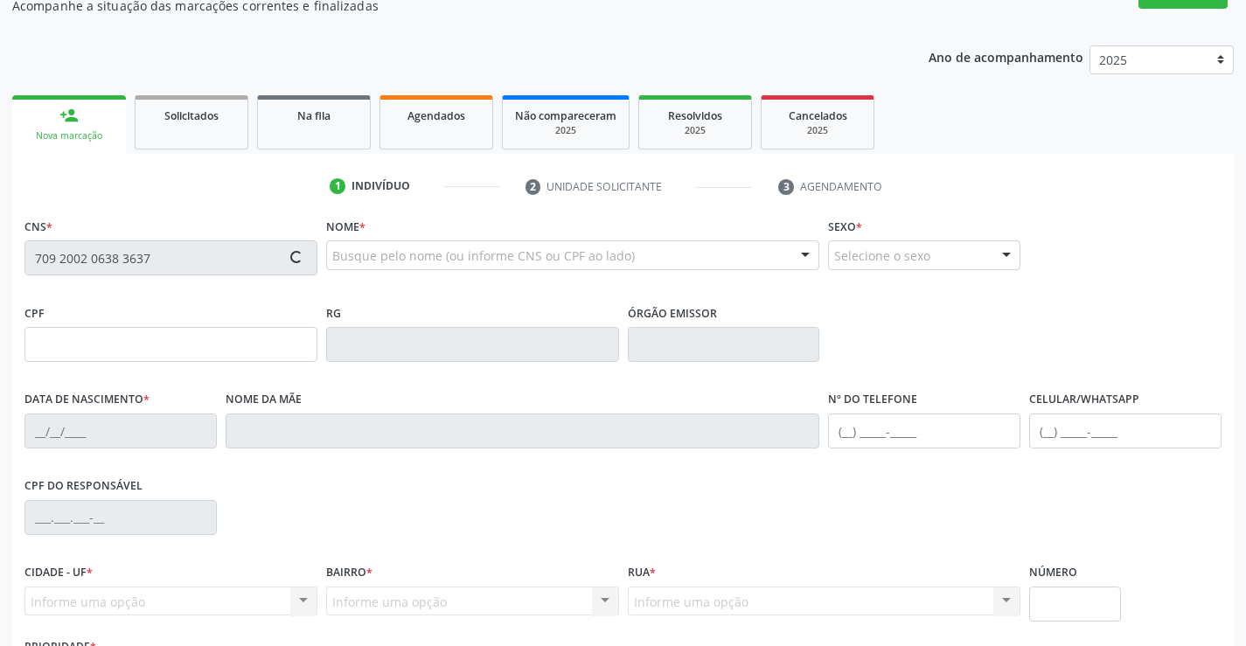
type input "13/03/1987"
type input "(74) 98818-8880"
type input "113"
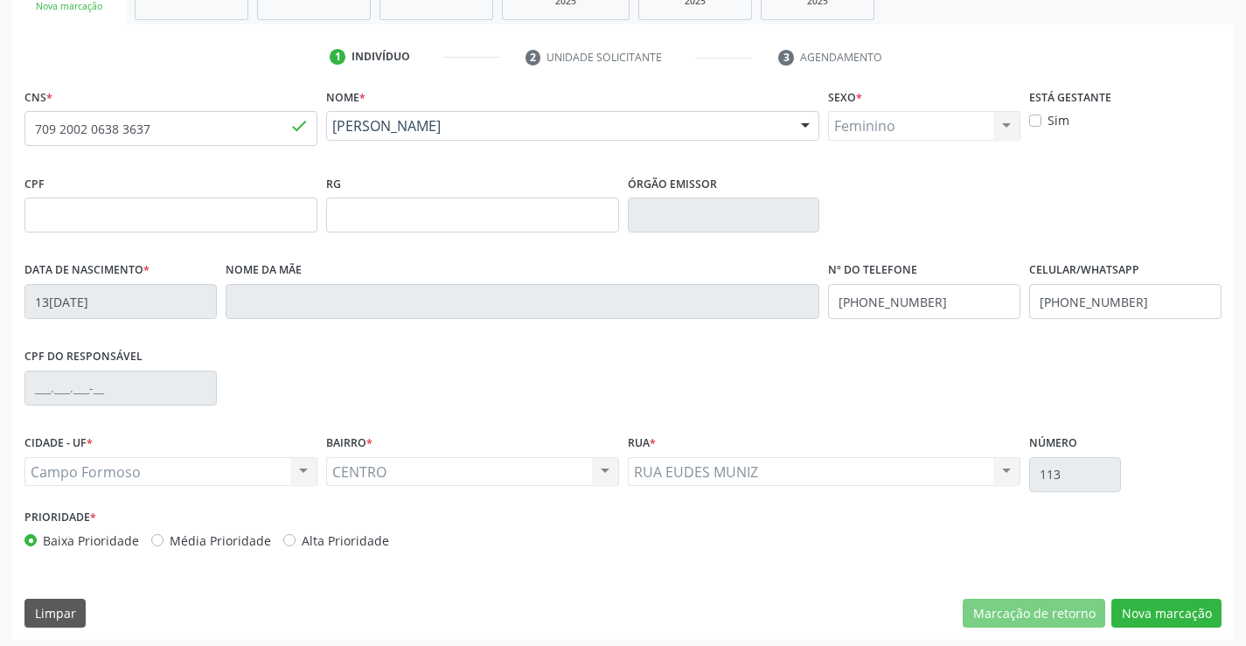
scroll to position [302, 0]
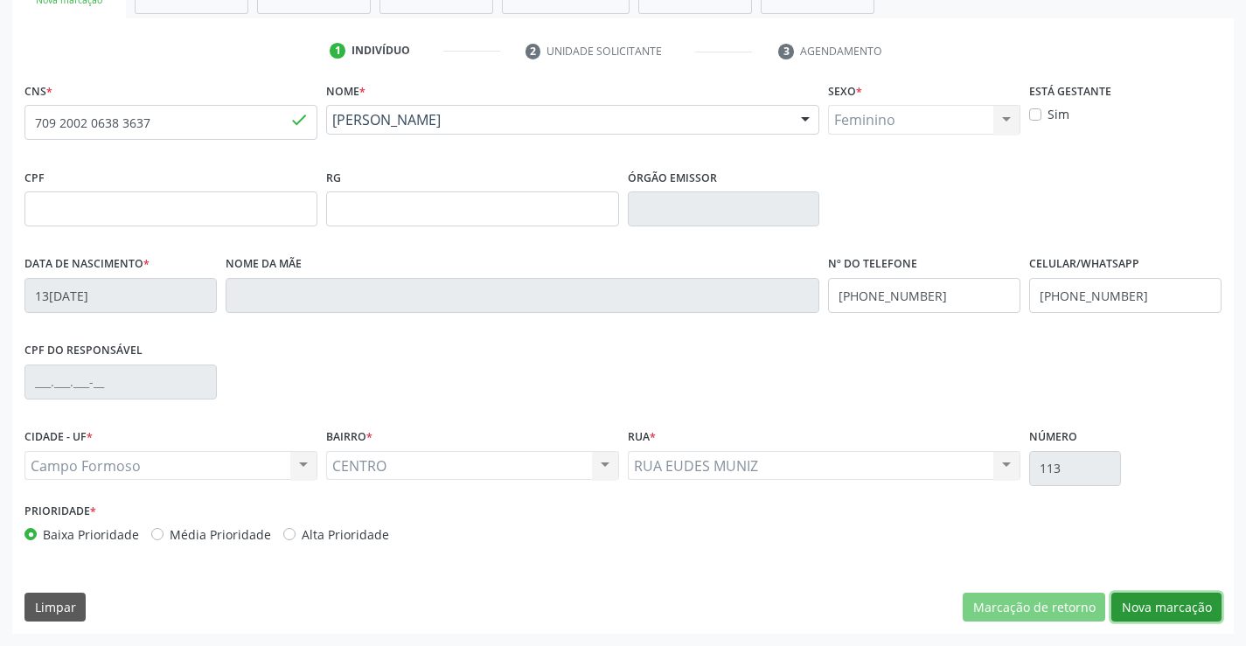
click at [1157, 611] on button "Nova marcação" at bounding box center [1166, 608] width 110 height 30
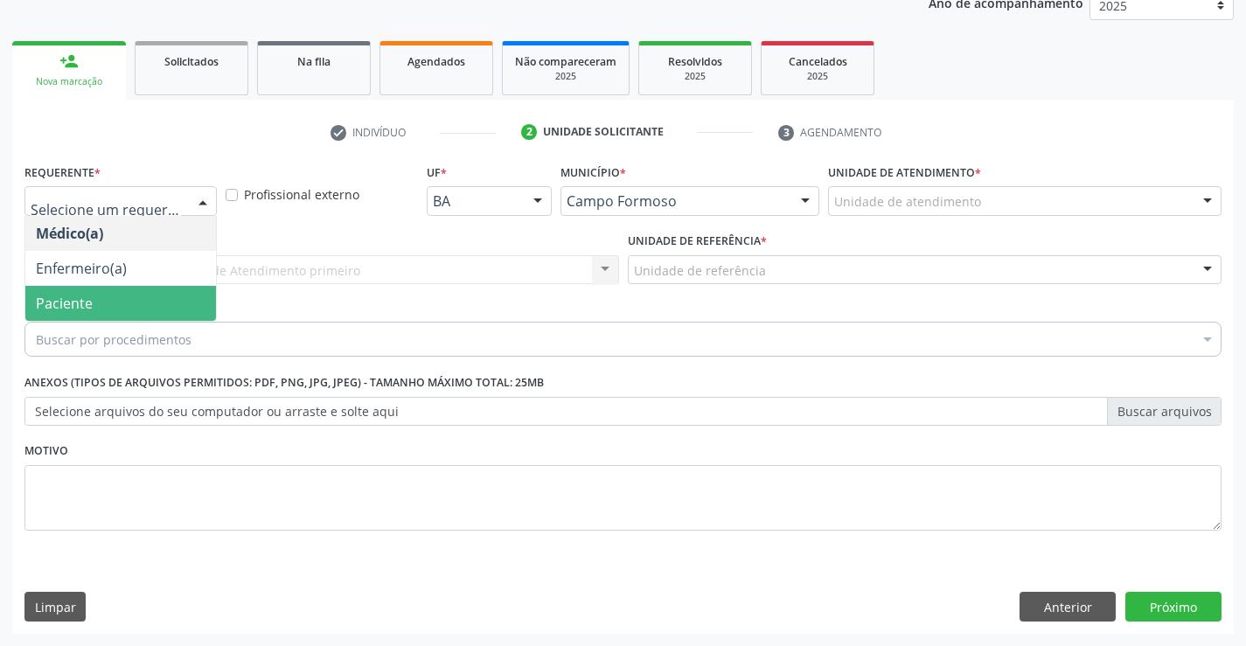
click at [178, 290] on span "Paciente" at bounding box center [120, 303] width 191 height 35
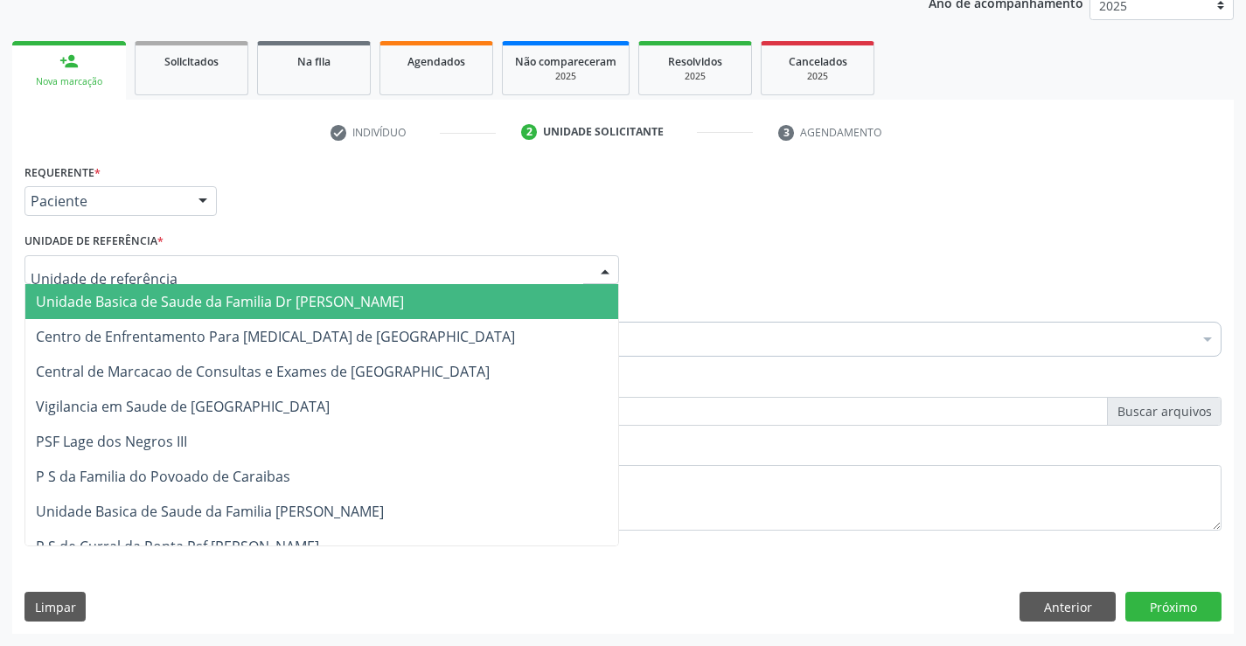
click at [279, 260] on div at bounding box center [321, 270] width 594 height 30
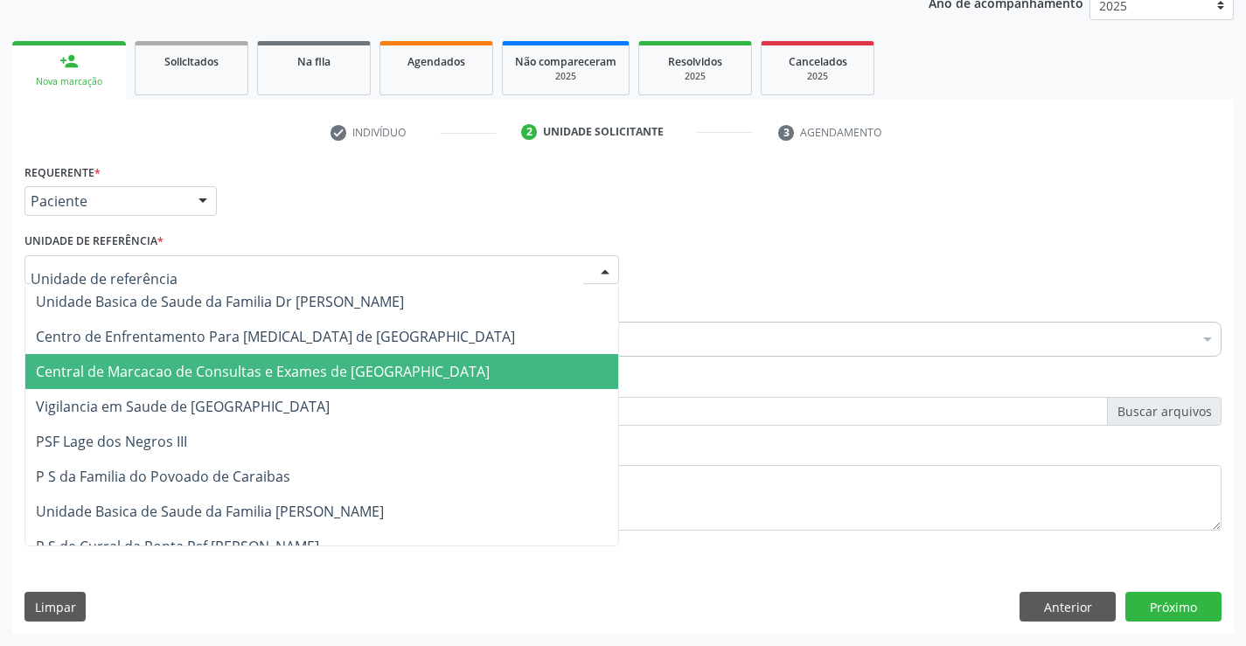
click at [329, 368] on span "Central de Marcacao de Consultas e Exames de [GEOGRAPHIC_DATA]" at bounding box center [263, 371] width 454 height 19
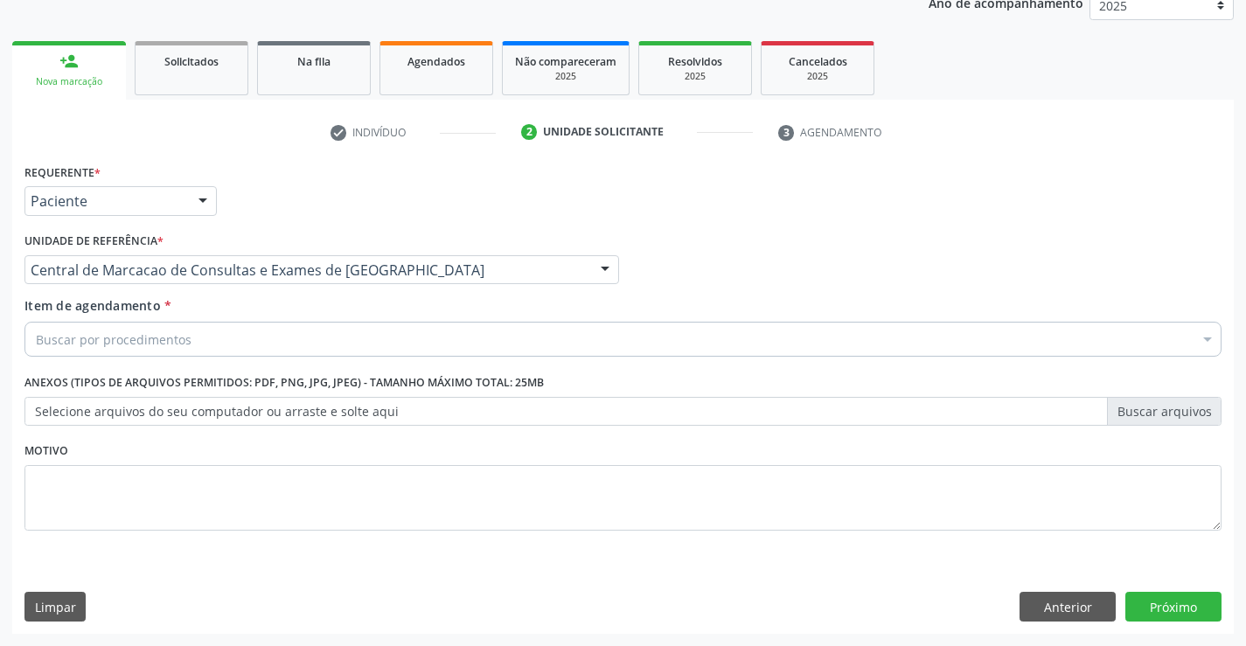
click at [331, 344] on div "Buscar por procedimentos" at bounding box center [622, 339] width 1197 height 35
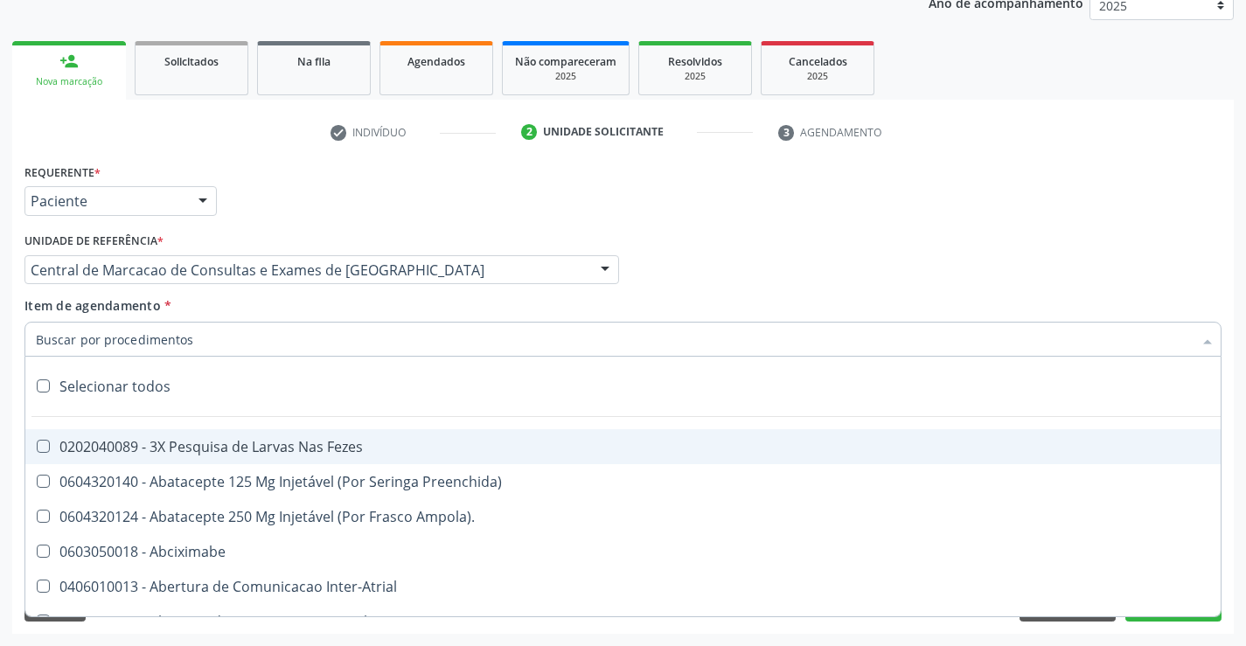
click at [168, 332] on input "Item de agendamento *" at bounding box center [614, 339] width 1157 height 35
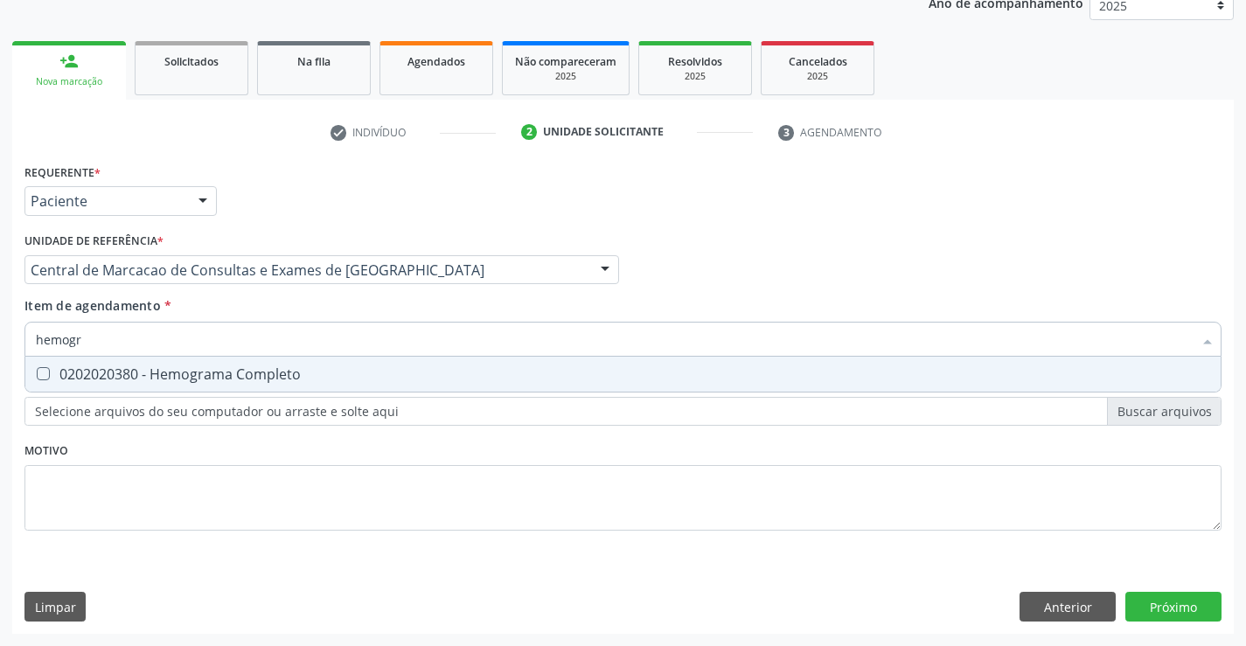
type input "hemogra"
click at [168, 374] on div "0202020380 - Hemograma Completo" at bounding box center [623, 374] width 1174 height 14
checkbox Completo "true"
click at [188, 345] on input "hemogra" at bounding box center [614, 339] width 1157 height 35
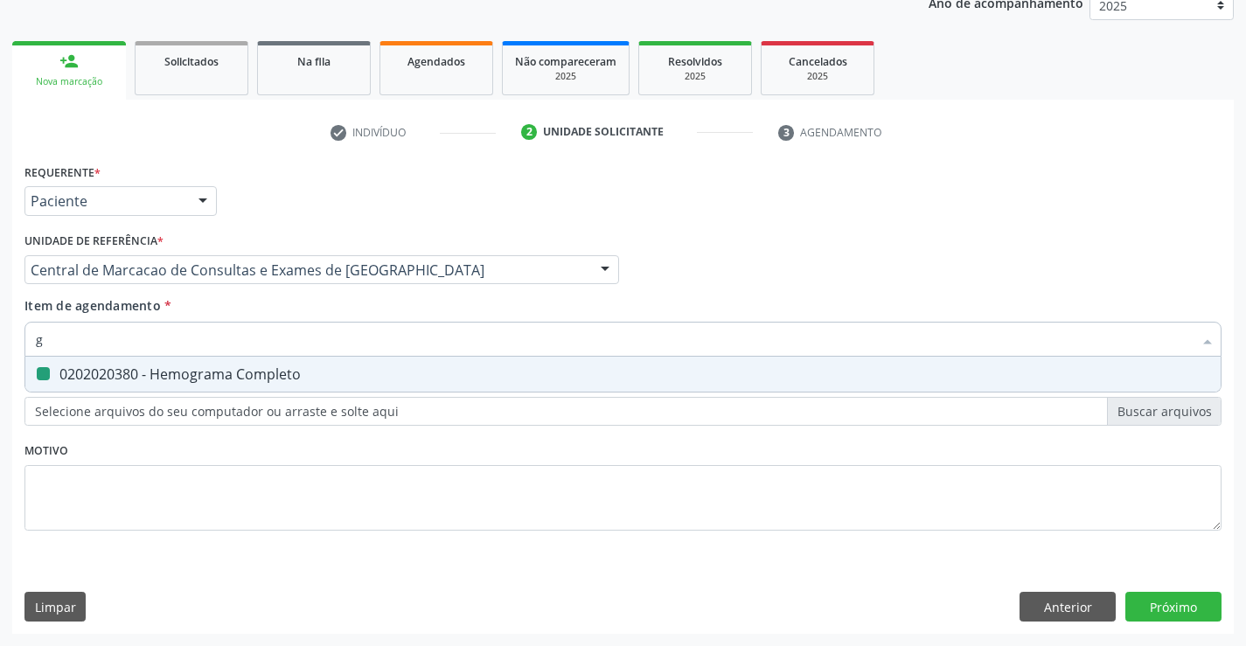
type input "gl"
checkbox Completo "false"
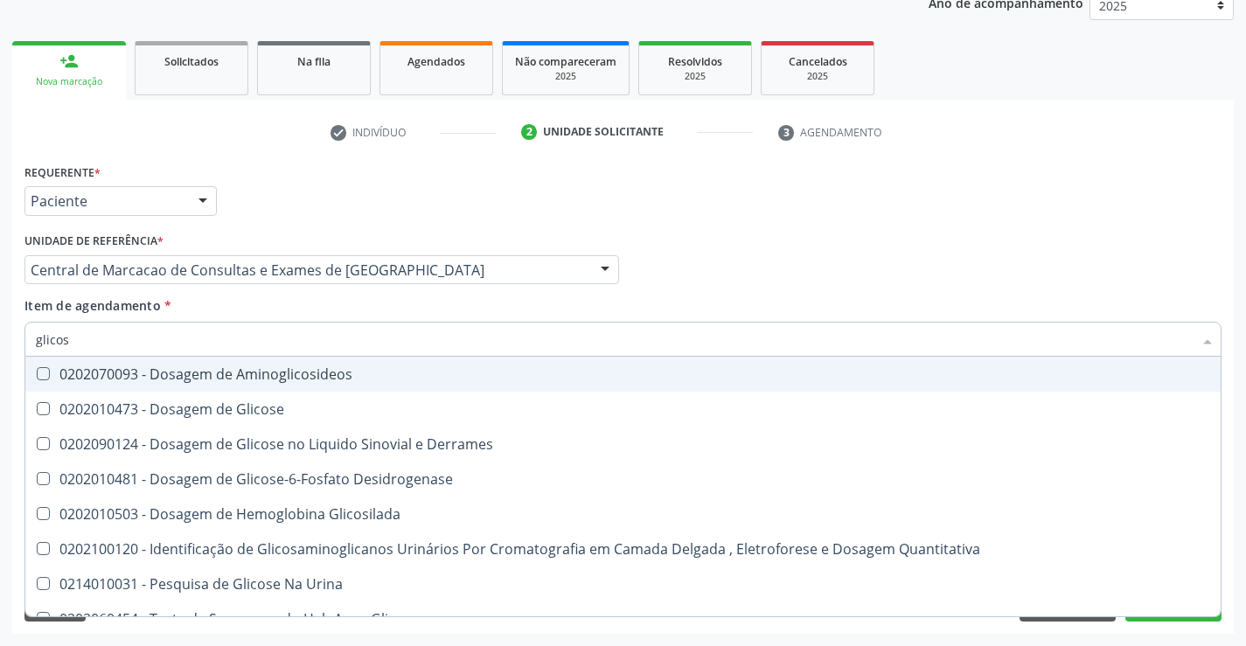
type input "glicose"
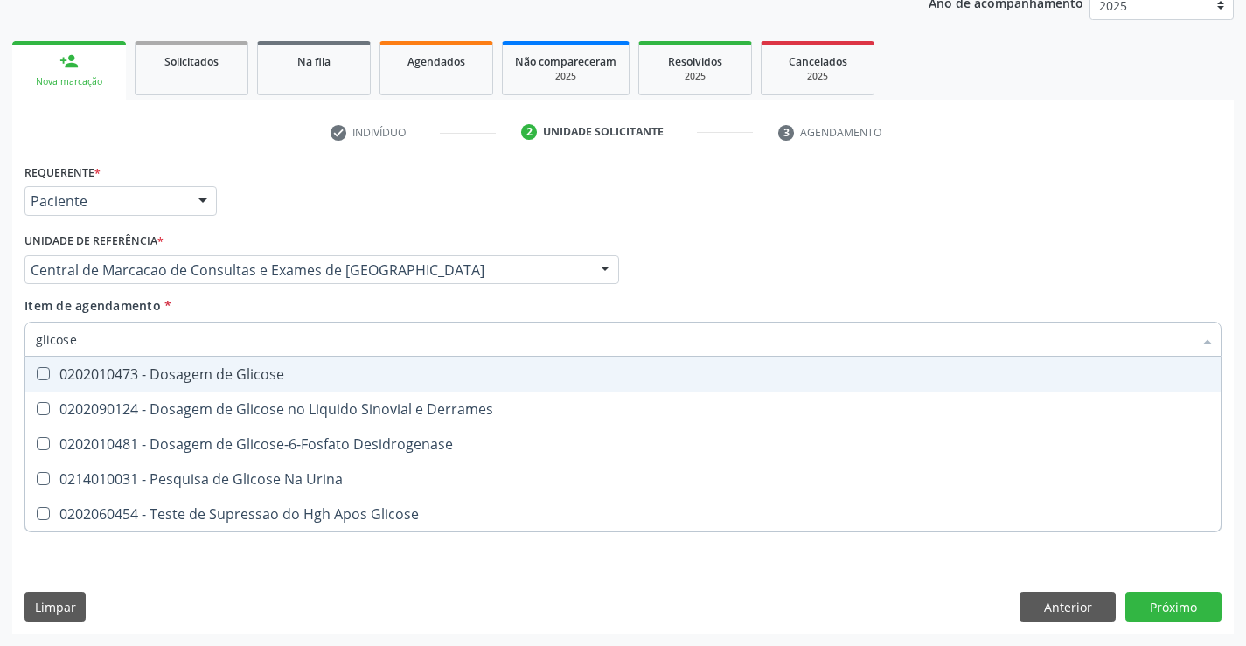
click at [183, 379] on div "0202010473 - Dosagem de Glicose" at bounding box center [623, 374] width 1174 height 14
checkbox Glicose "true"
click at [204, 337] on input "glicose" at bounding box center [614, 339] width 1157 height 35
type input "co"
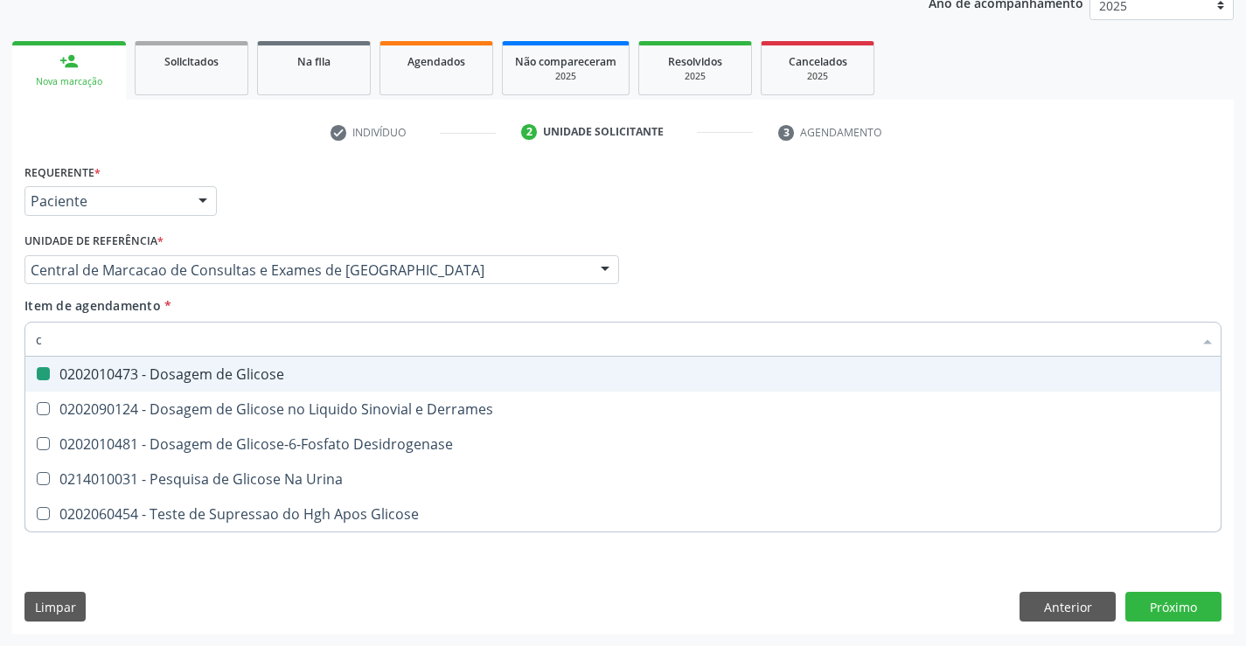
checkbox Glicose "false"
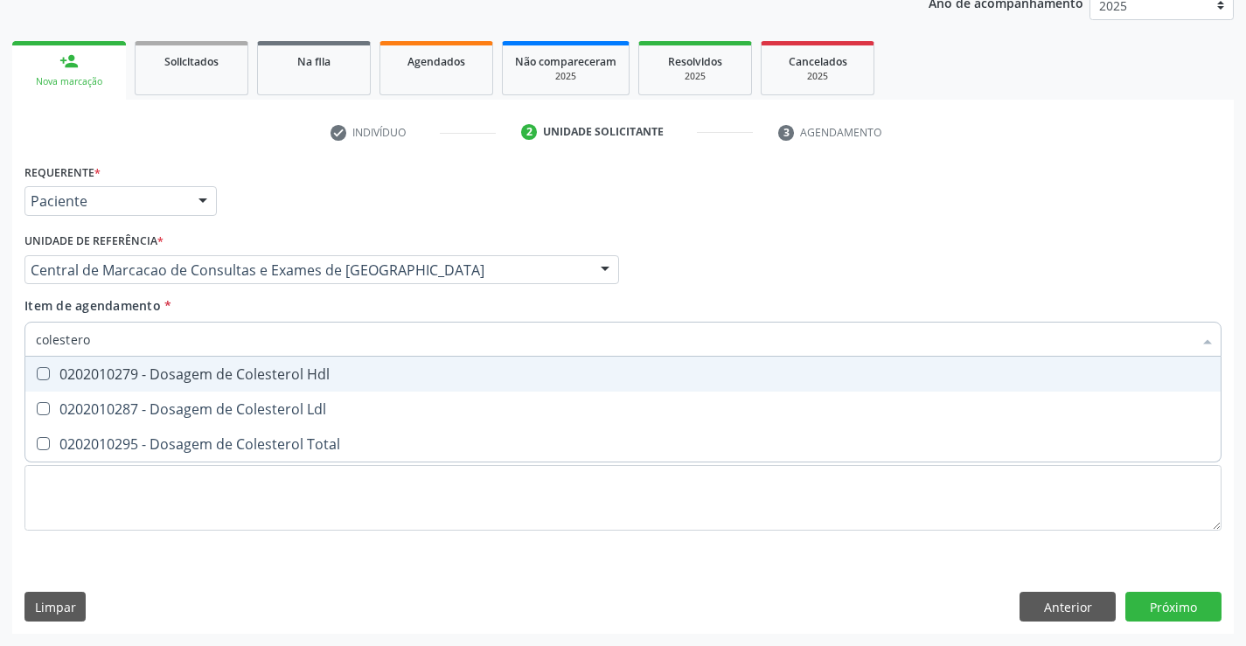
type input "colesterol"
click at [194, 372] on div "0202010279 - Dosagem de Colesterol Hdl" at bounding box center [623, 374] width 1174 height 14
checkbox Hdl "true"
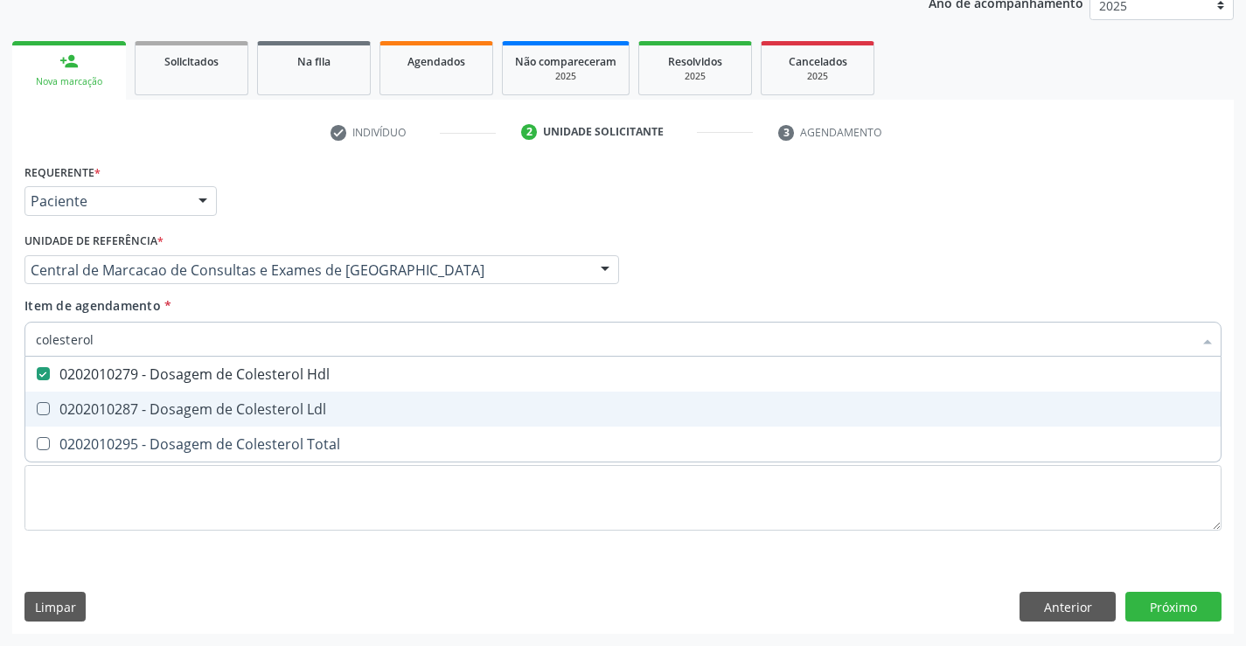
click at [188, 402] on div "0202010287 - Dosagem de Colesterol Ldl" at bounding box center [623, 409] width 1174 height 14
checkbox Ldl "true"
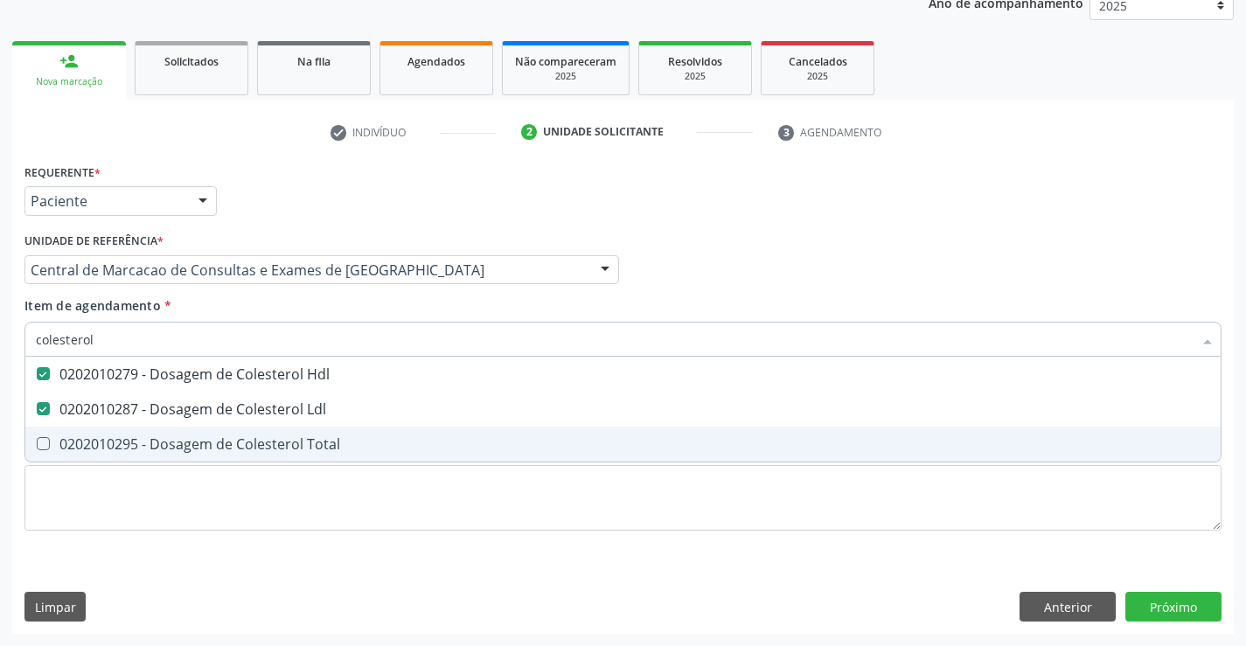
click at [219, 441] on div "0202010295 - Dosagem de Colesterol Total" at bounding box center [623, 444] width 1174 height 14
checkbox Total "true"
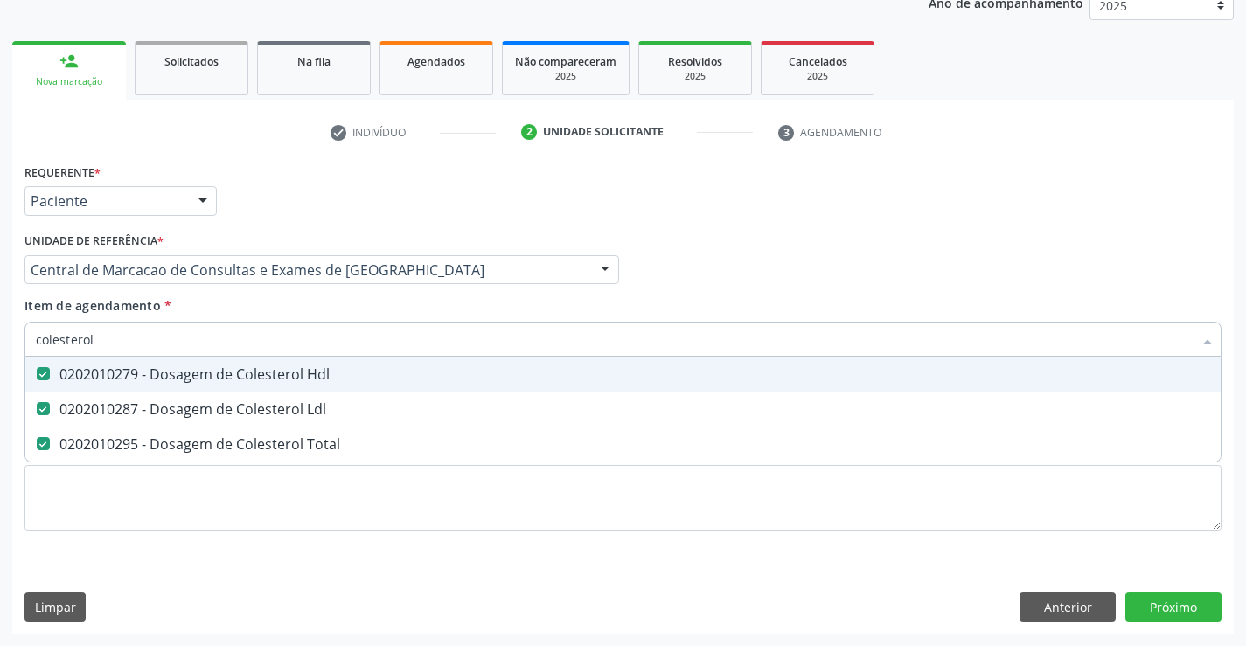
click at [167, 342] on input "colesterol" at bounding box center [614, 339] width 1157 height 35
type input "tr"
checkbox Hdl "false"
checkbox Ldl "false"
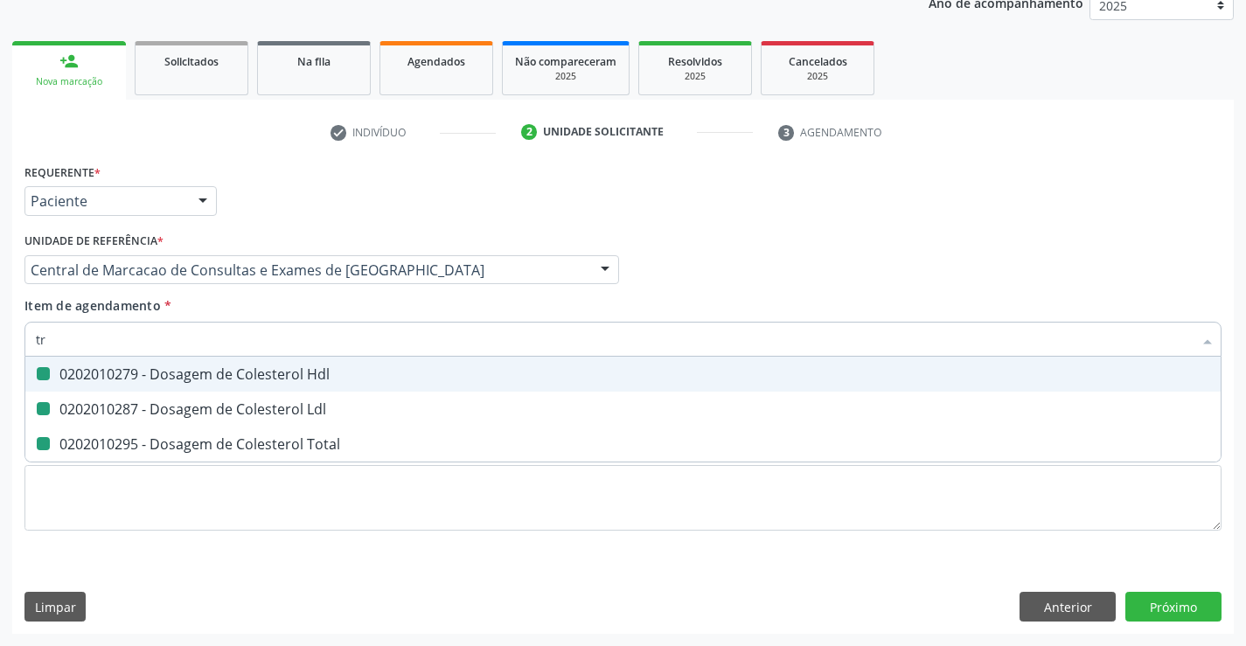
checkbox Total "false"
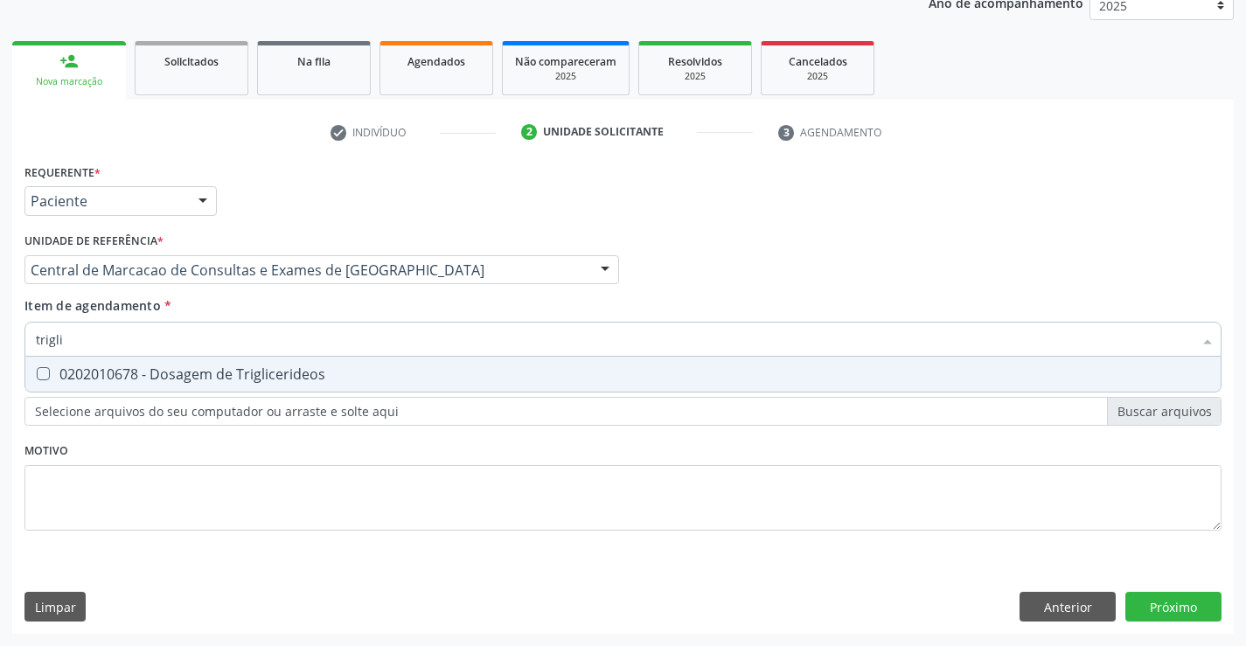
type input "triglic"
click at [180, 372] on div "0202010678 - Dosagem de Triglicerideos" at bounding box center [623, 374] width 1174 height 14
checkbox Triglicerideos "true"
click at [206, 338] on input "triglic" at bounding box center [614, 339] width 1157 height 35
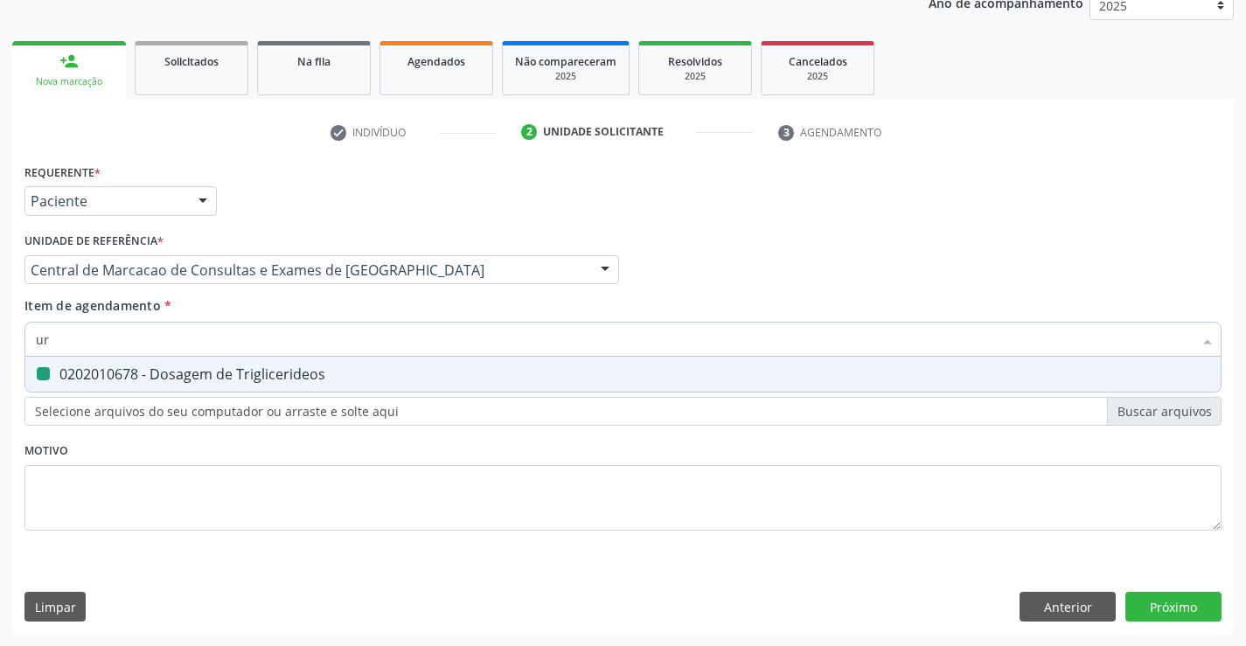
type input "ure"
checkbox Triglicerideos "false"
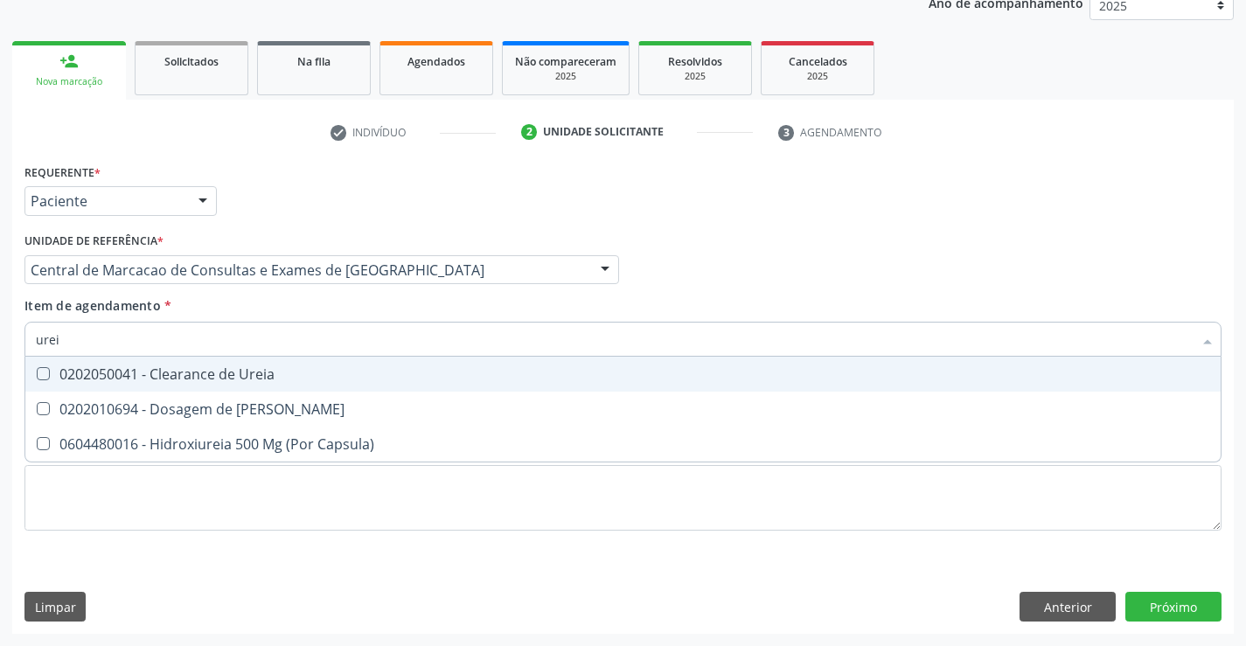
type input "ureia"
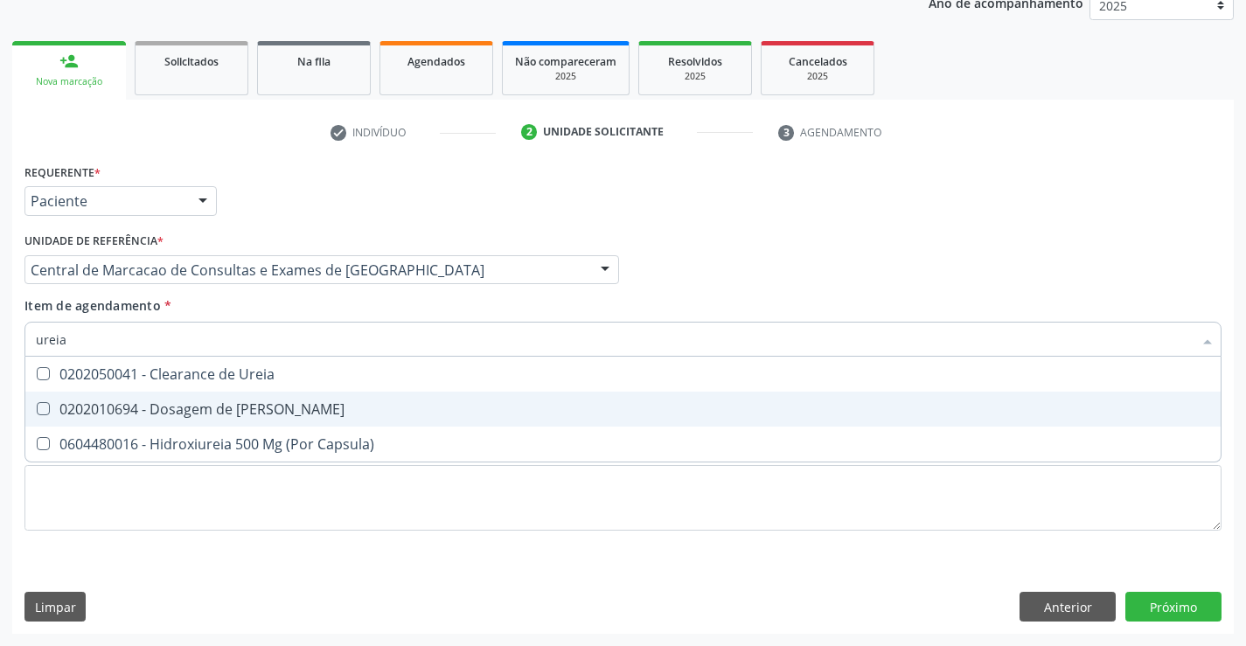
click at [149, 402] on div "0202010694 - Dosagem de [PERSON_NAME]" at bounding box center [623, 409] width 1174 height 14
checkbox Ureia "true"
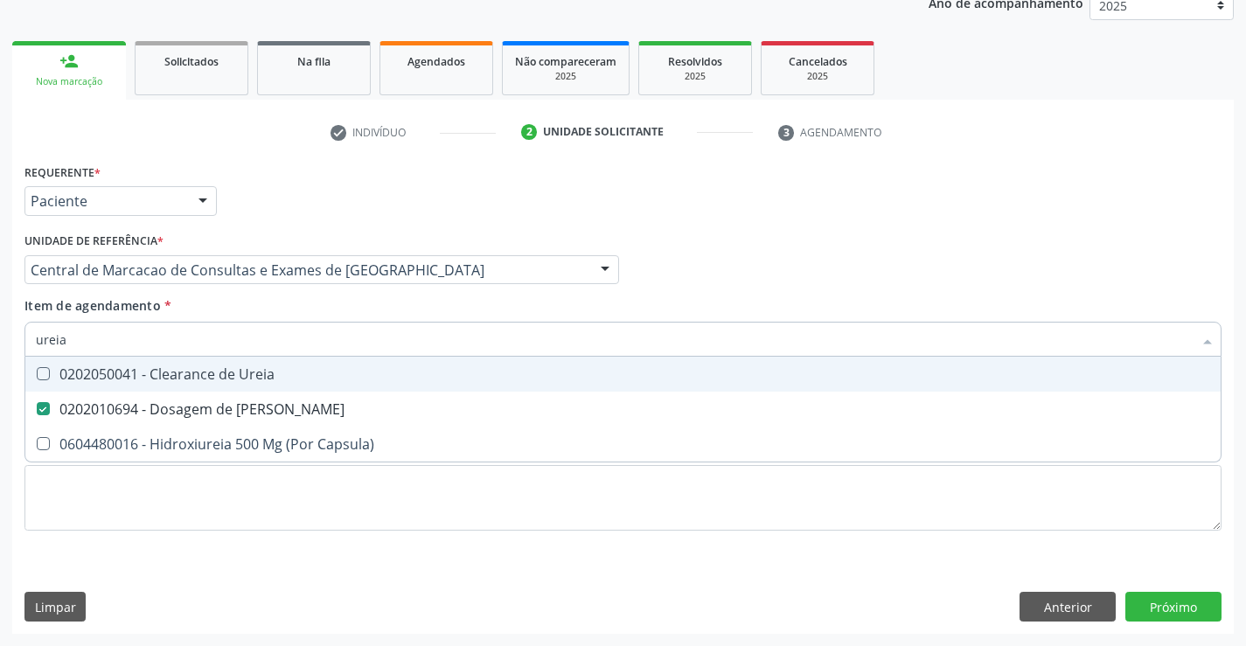
click at [197, 336] on input "ureia" at bounding box center [614, 339] width 1157 height 35
type input "c"
checkbox Ureia "false"
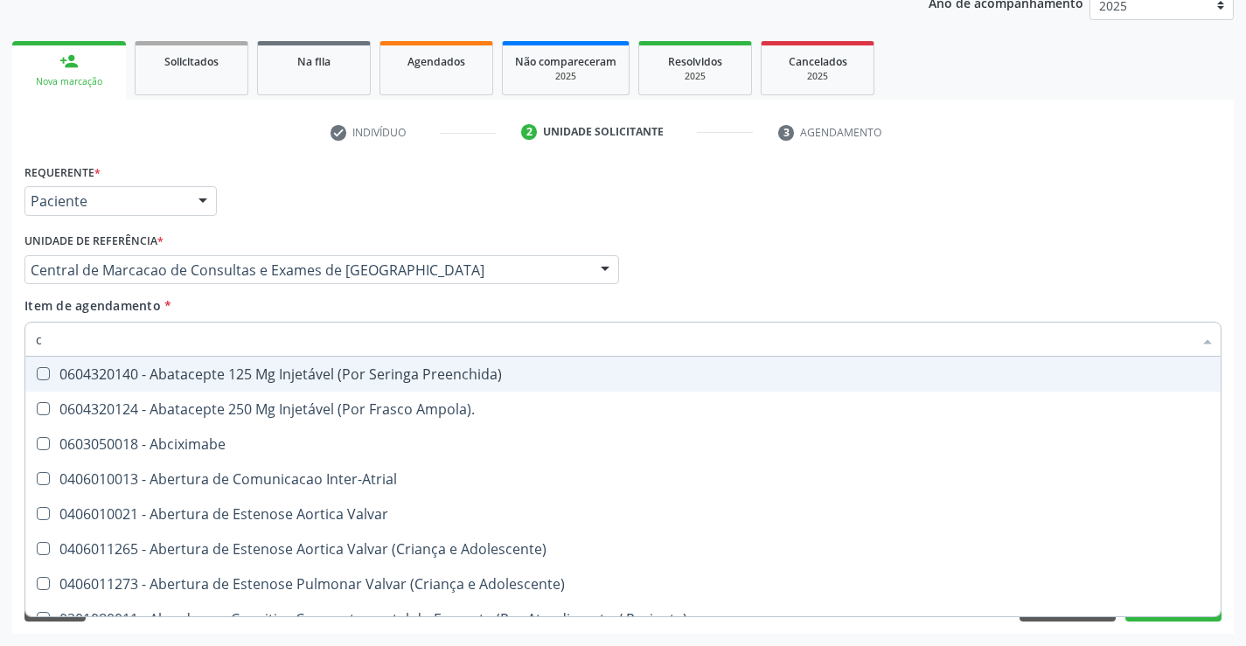
type input "cr"
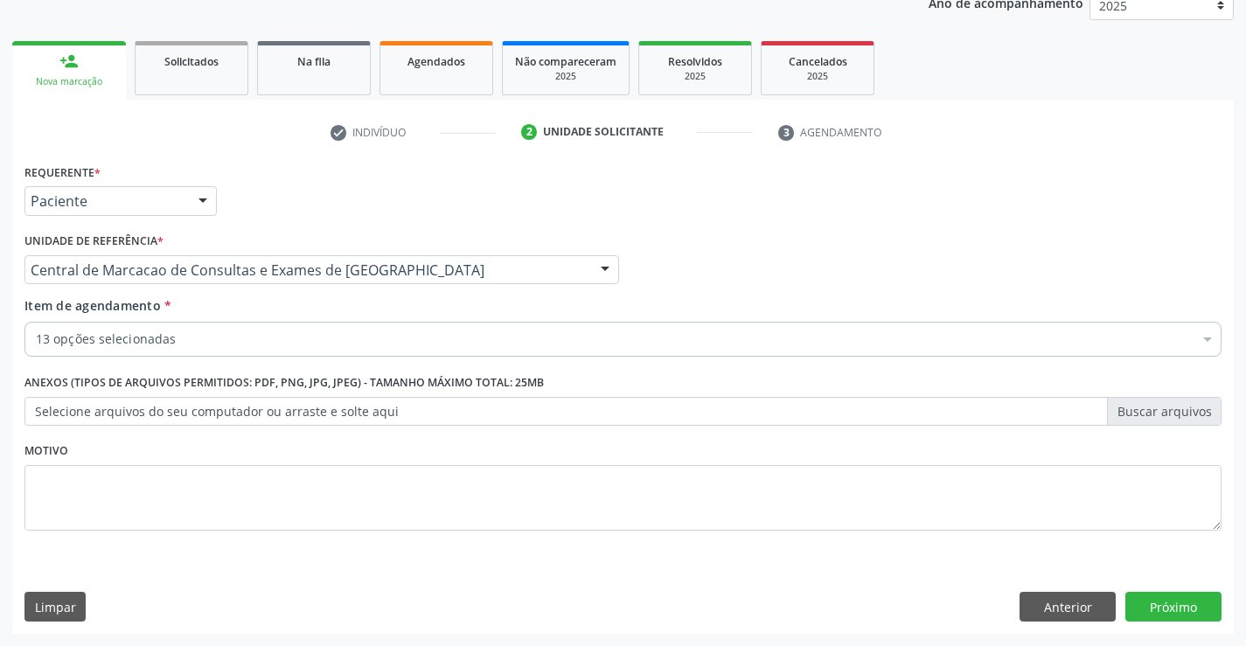
scroll to position [220, 0]
click at [1155, 597] on button "Próximo" at bounding box center [1173, 607] width 96 height 30
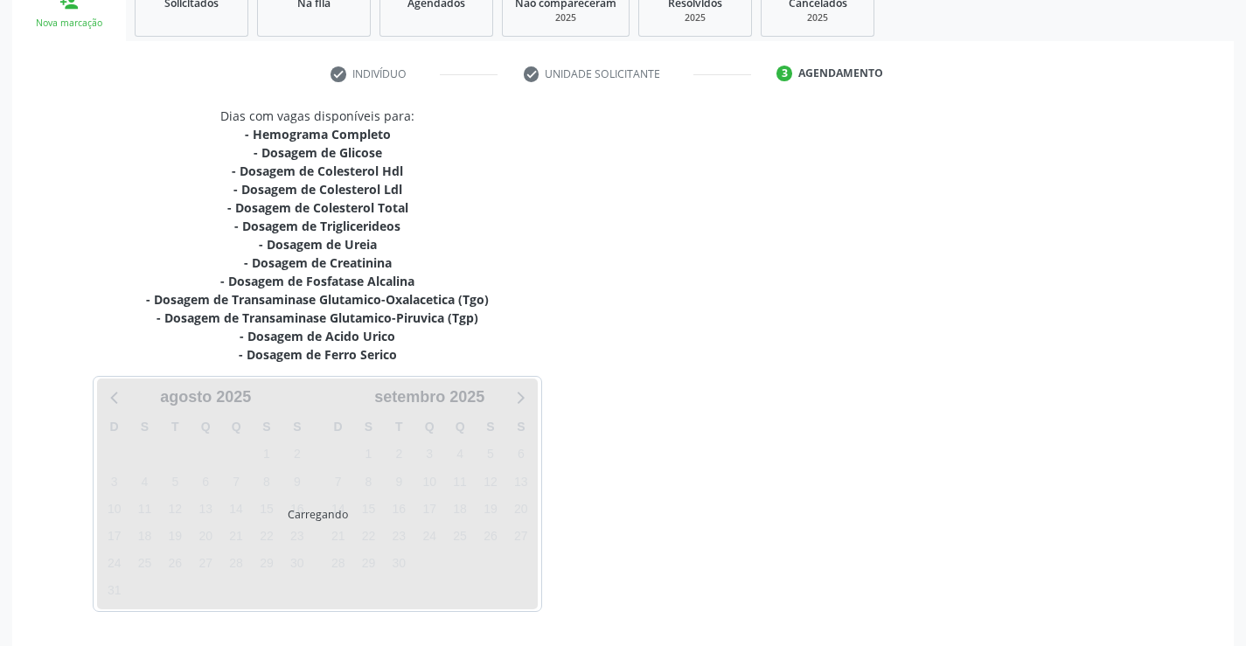
scroll to position [335, 0]
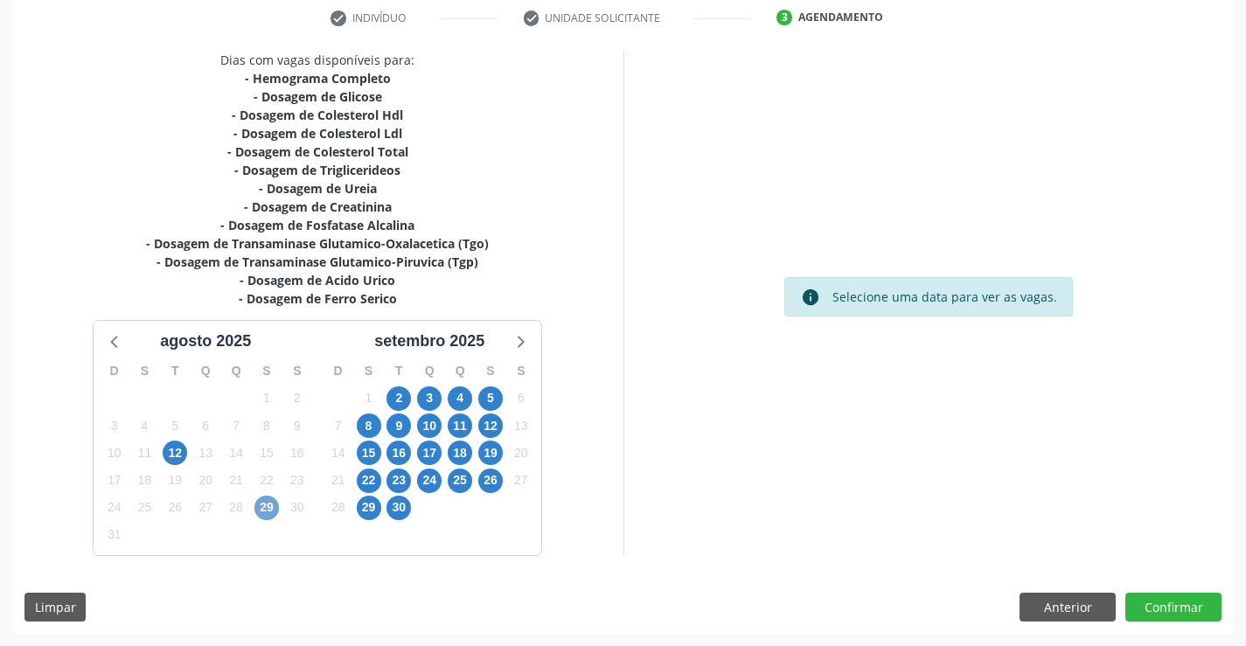
click at [271, 511] on span "29" at bounding box center [266, 508] width 24 height 24
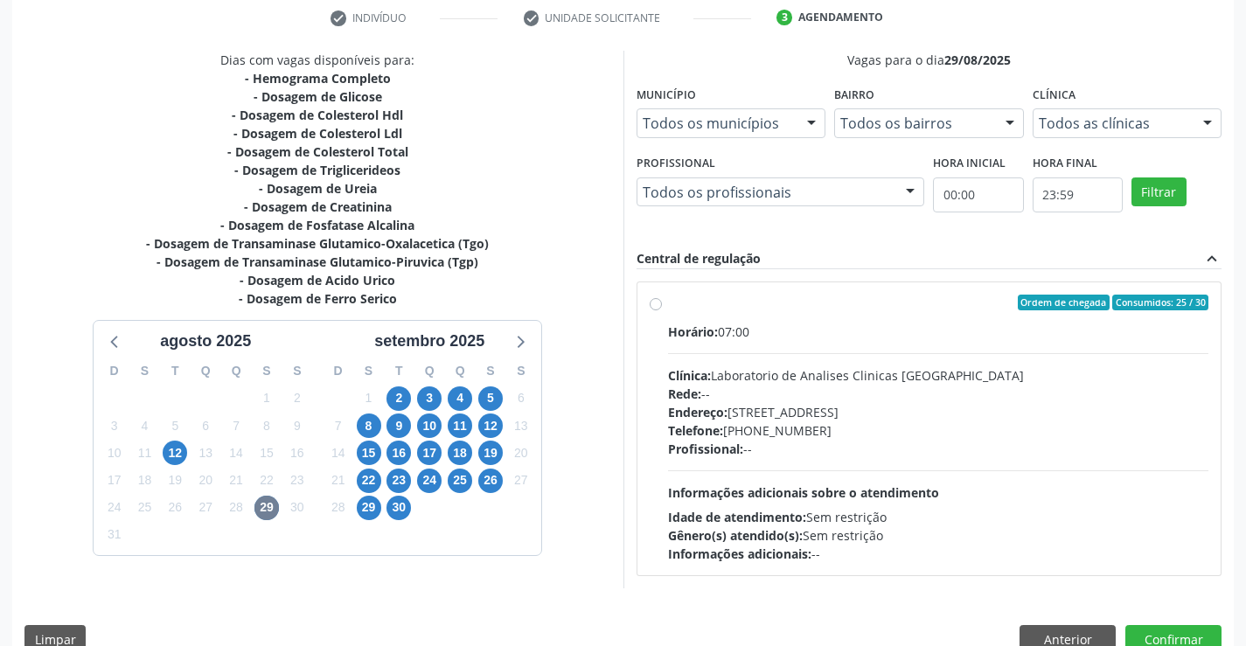
click at [778, 370] on div "Clínica: Laboratorio de Analises Clinicas Sao Francisco" at bounding box center [938, 375] width 541 height 18
click at [662, 310] on input "Ordem de chegada Consumidos: 25 / 30 Horário: 07:00 Clínica: Laboratorio de Ana…" at bounding box center [656, 303] width 12 height 16
radio input "true"
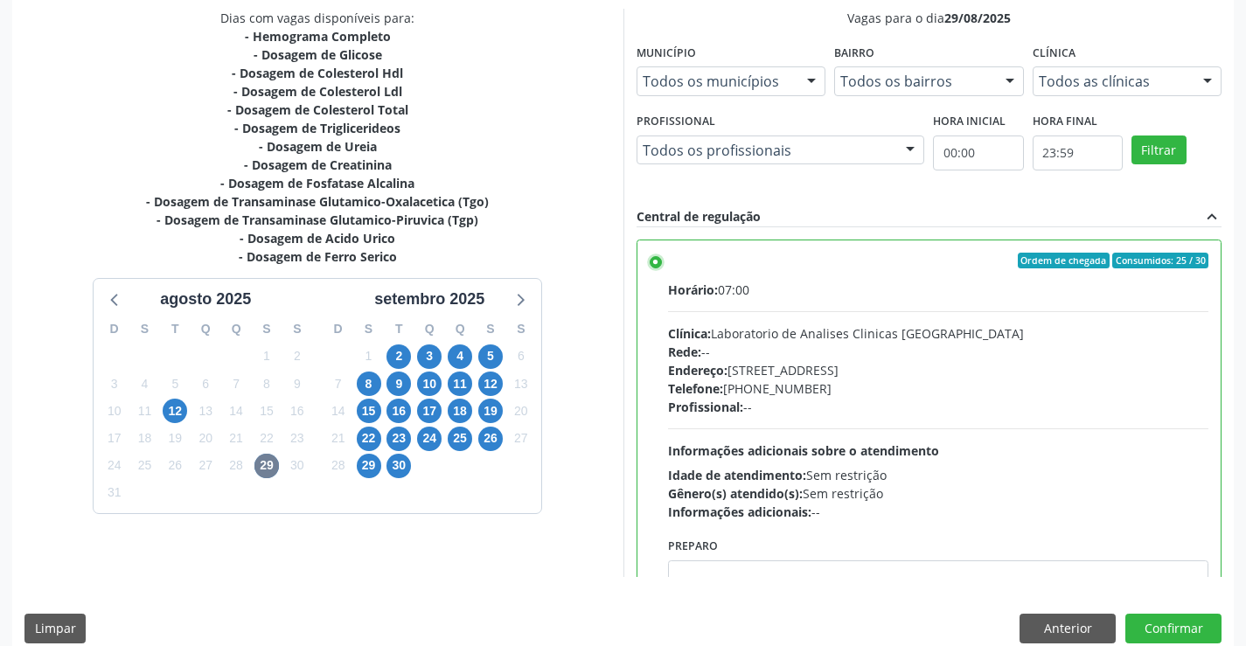
scroll to position [399, 0]
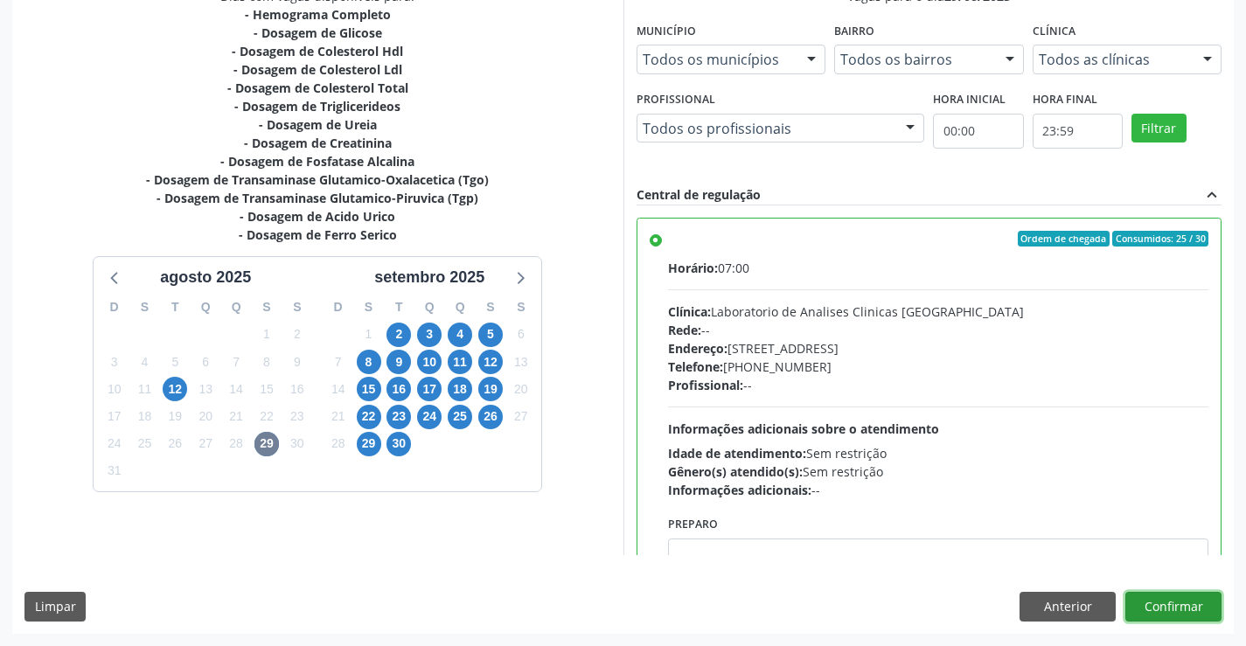
click at [1173, 598] on button "Confirmar" at bounding box center [1173, 607] width 96 height 30
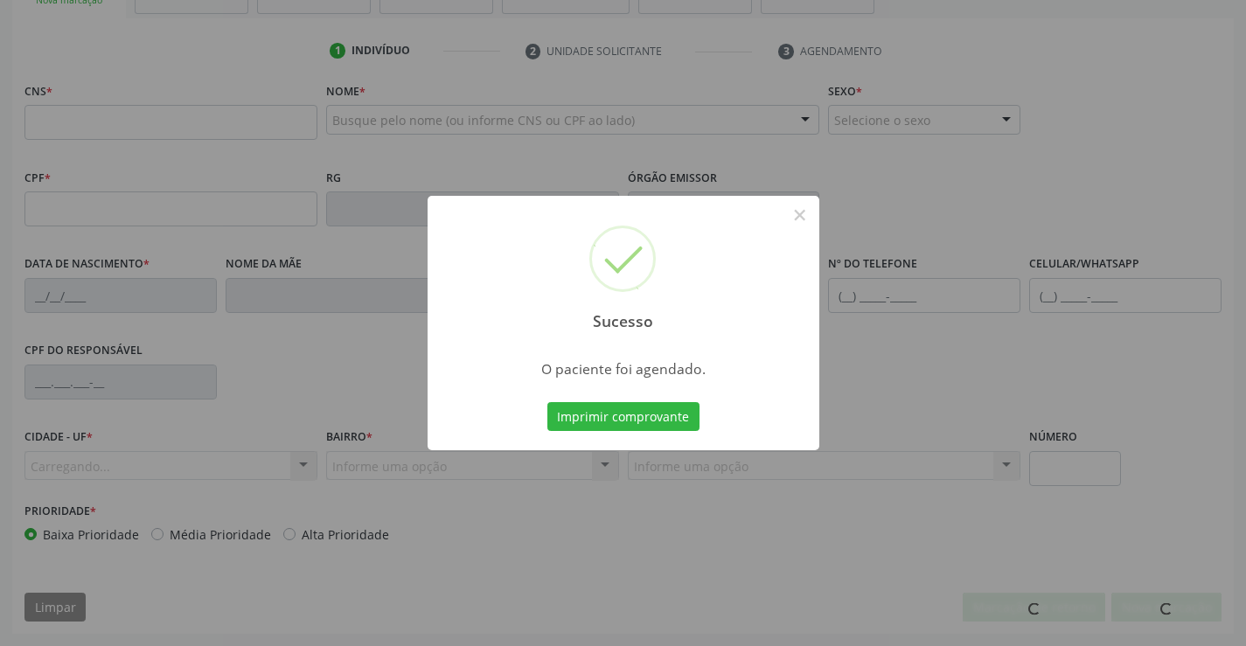
scroll to position [302, 0]
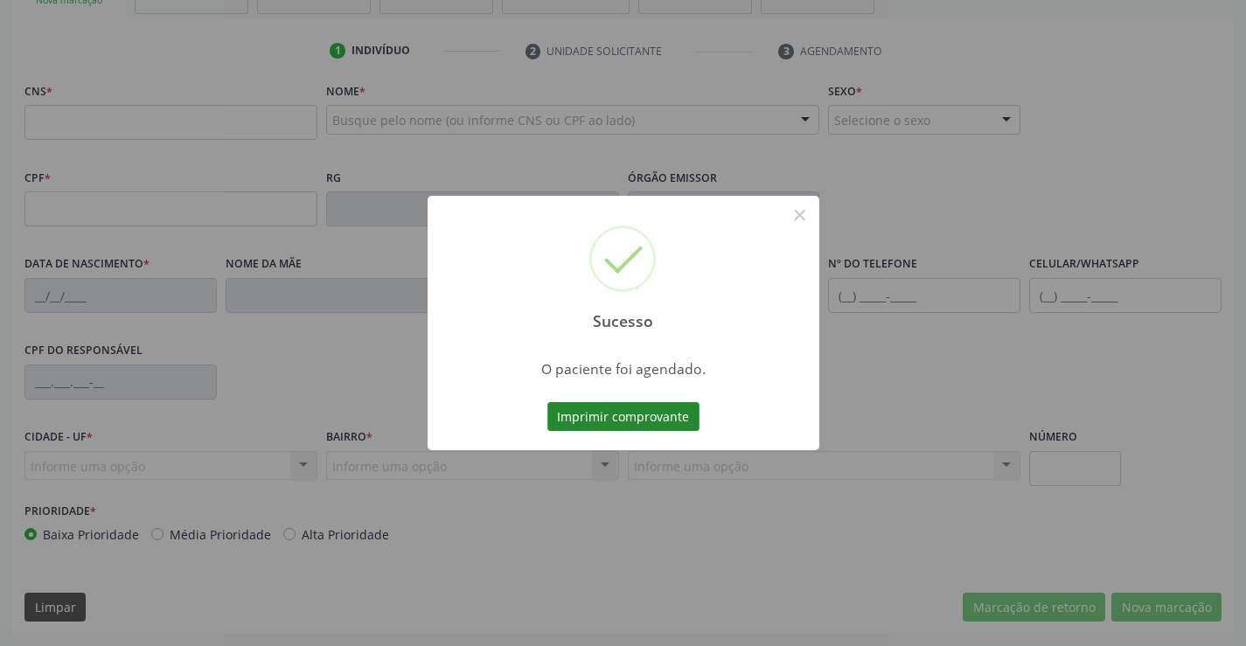
click at [634, 420] on button "Imprimir comprovante" at bounding box center [623, 417] width 152 height 30
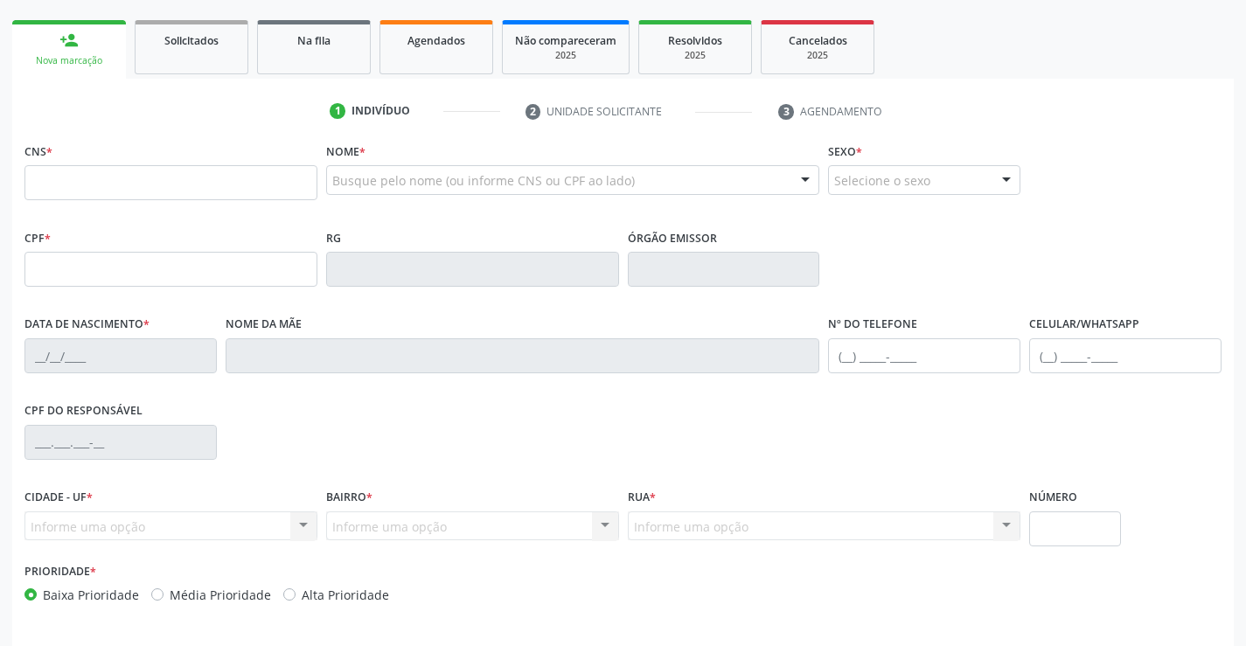
scroll to position [214, 0]
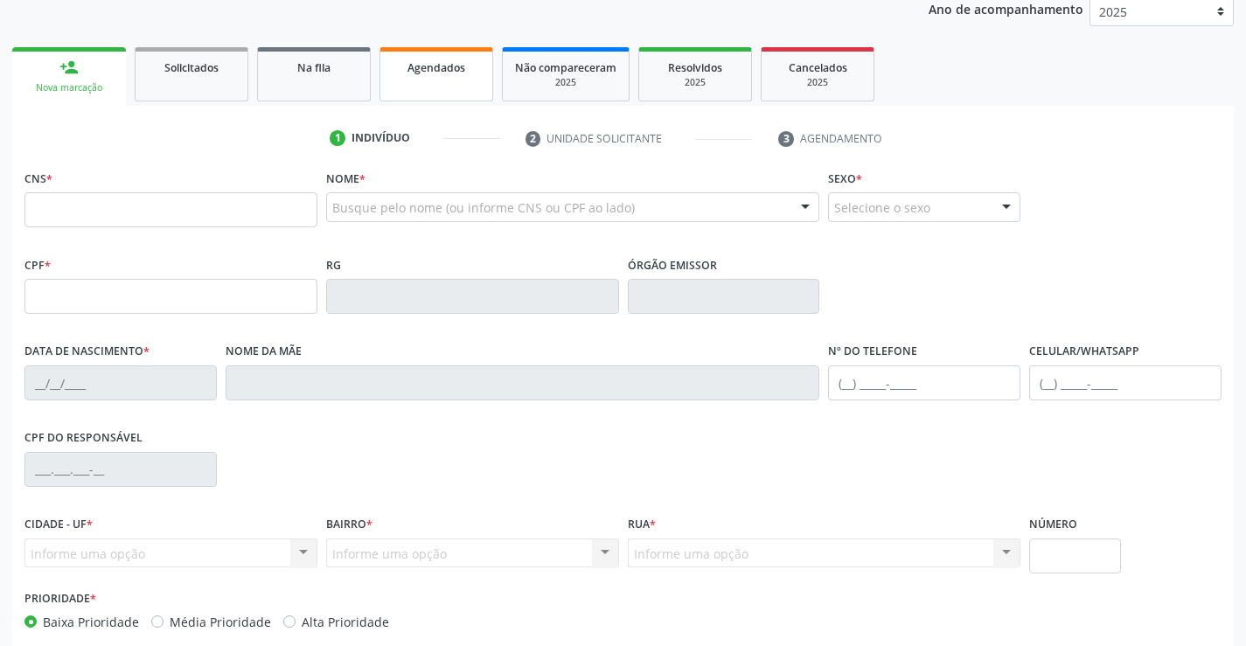
click at [435, 83] on link "Agendados" at bounding box center [436, 74] width 114 height 54
select select "7"
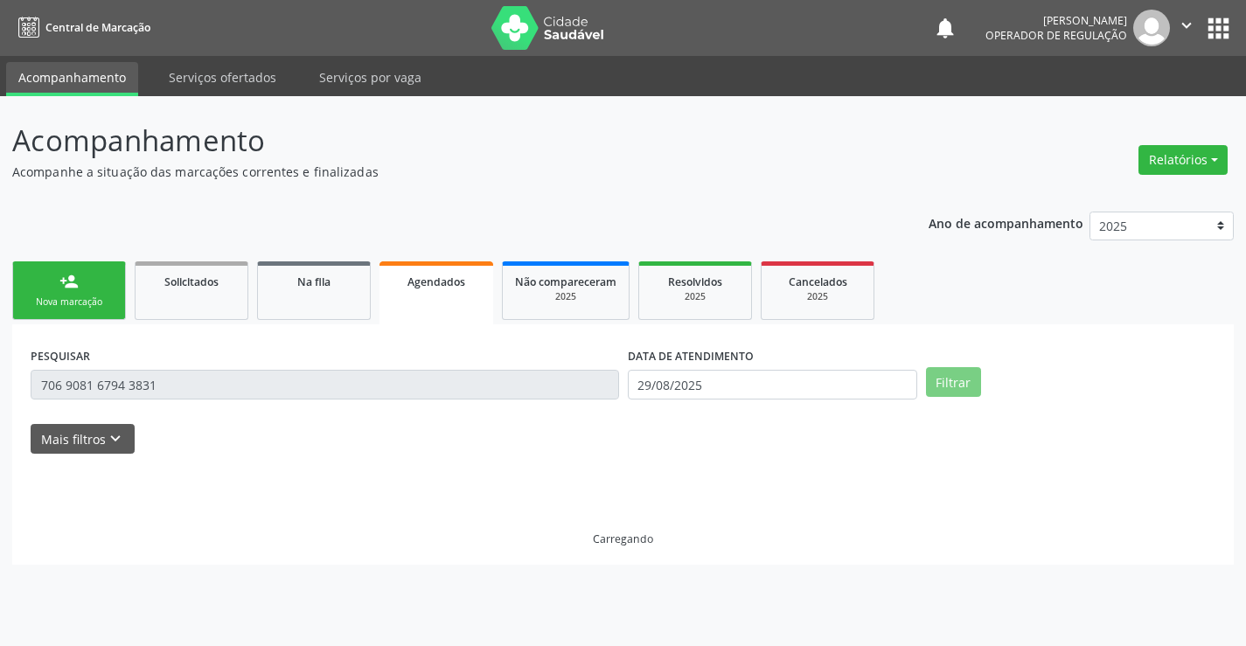
scroll to position [0, 0]
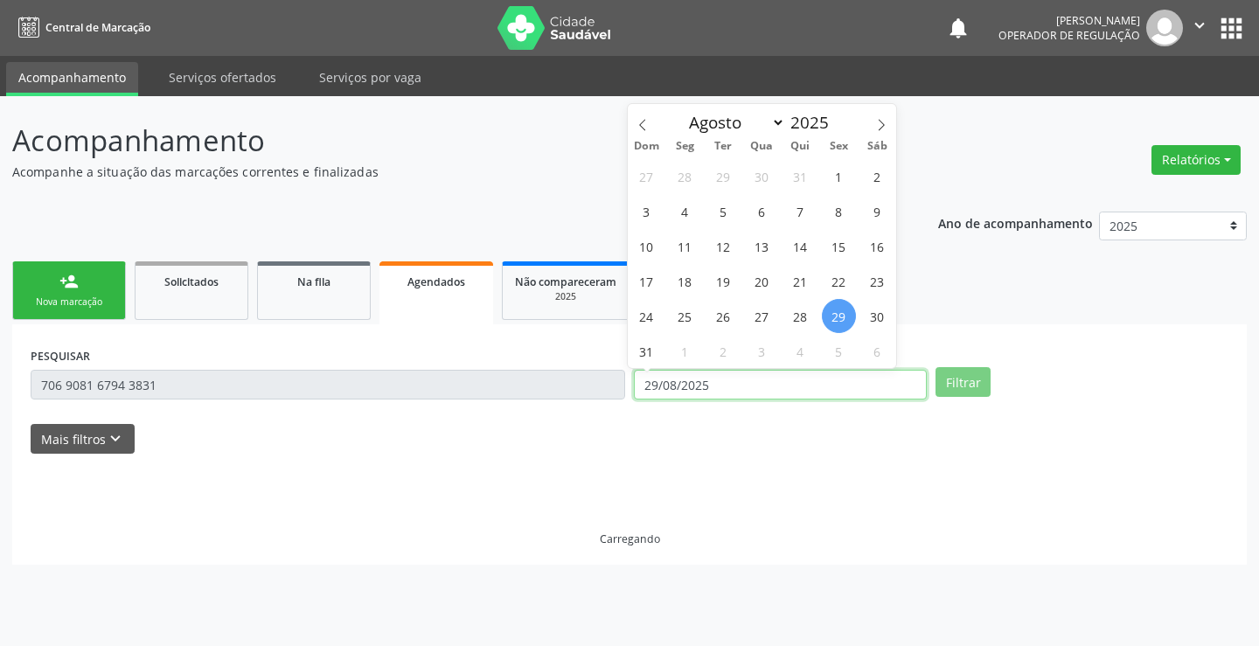
click at [730, 393] on input "29/08/2025" at bounding box center [780, 385] width 293 height 30
click at [568, 377] on input "706 9081 6794 3831" at bounding box center [328, 385] width 594 height 30
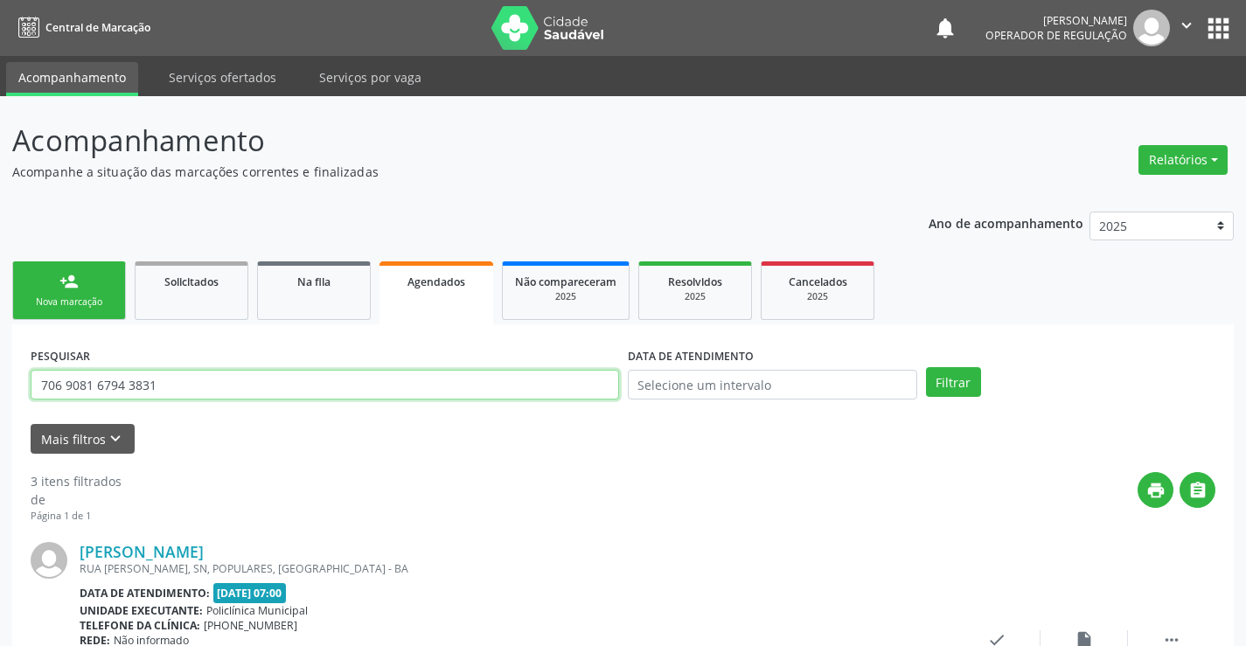
click at [550, 382] on input "706 9081 6794 3831" at bounding box center [325, 385] width 588 height 30
paste input "709 2002 0638 3637"
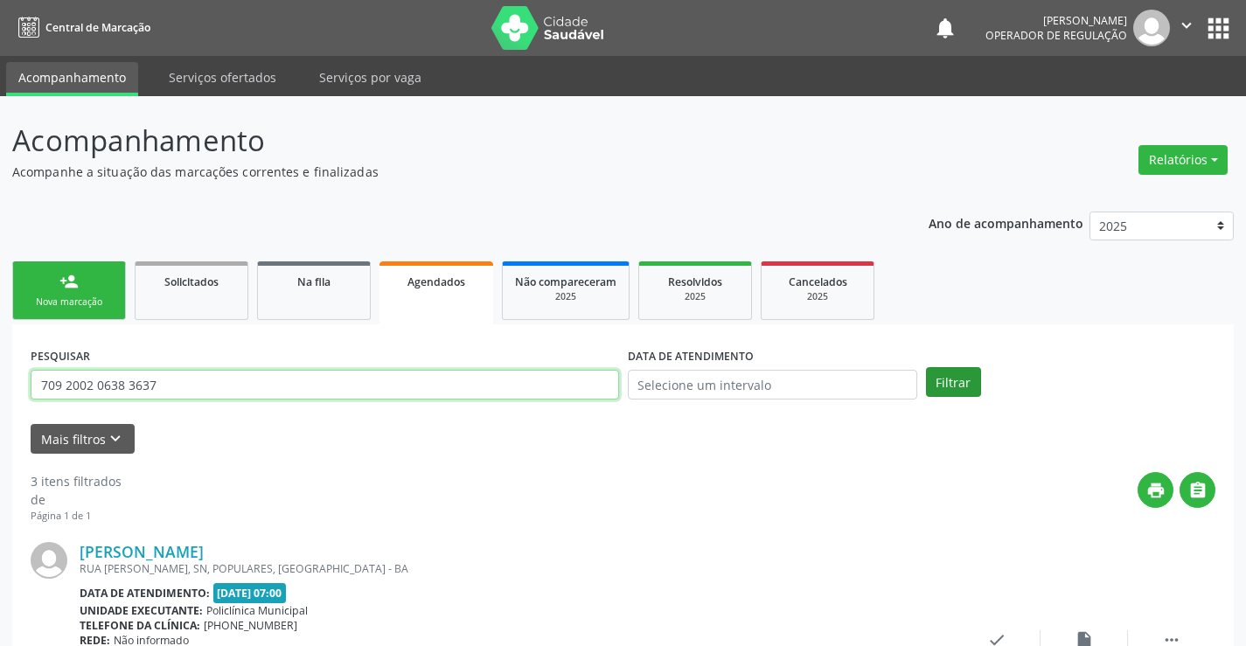
type input "709 2002 0638 3637"
click at [928, 378] on button "Filtrar" at bounding box center [953, 382] width 55 height 30
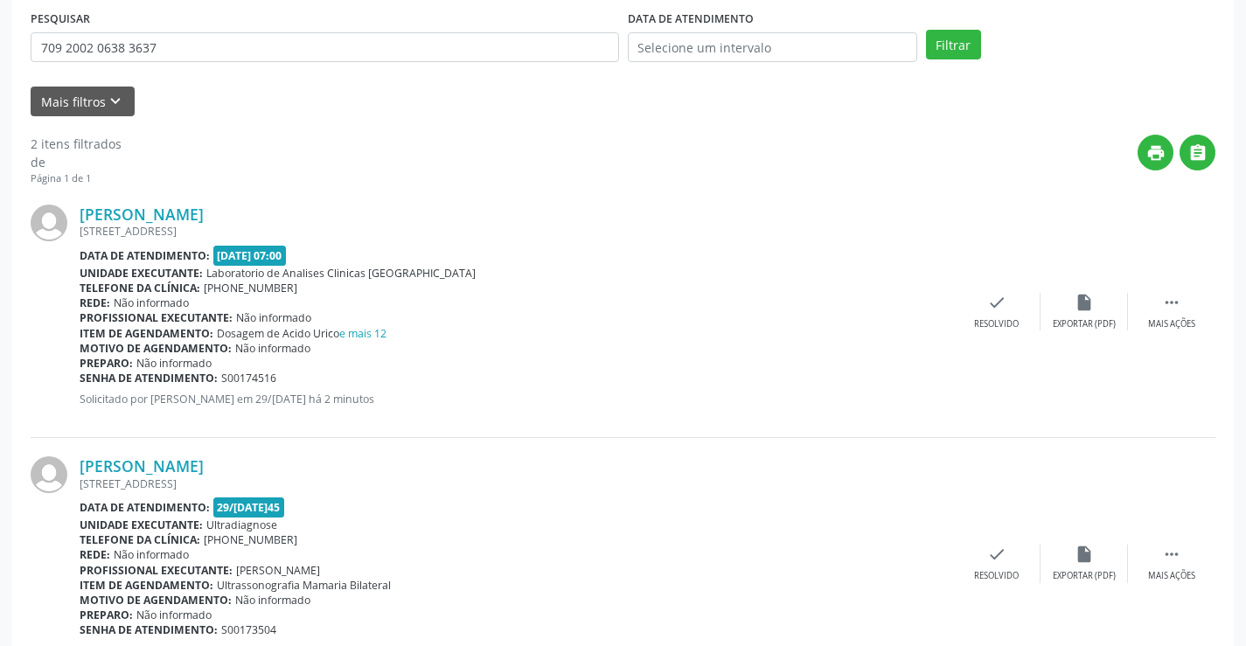
scroll to position [412, 0]
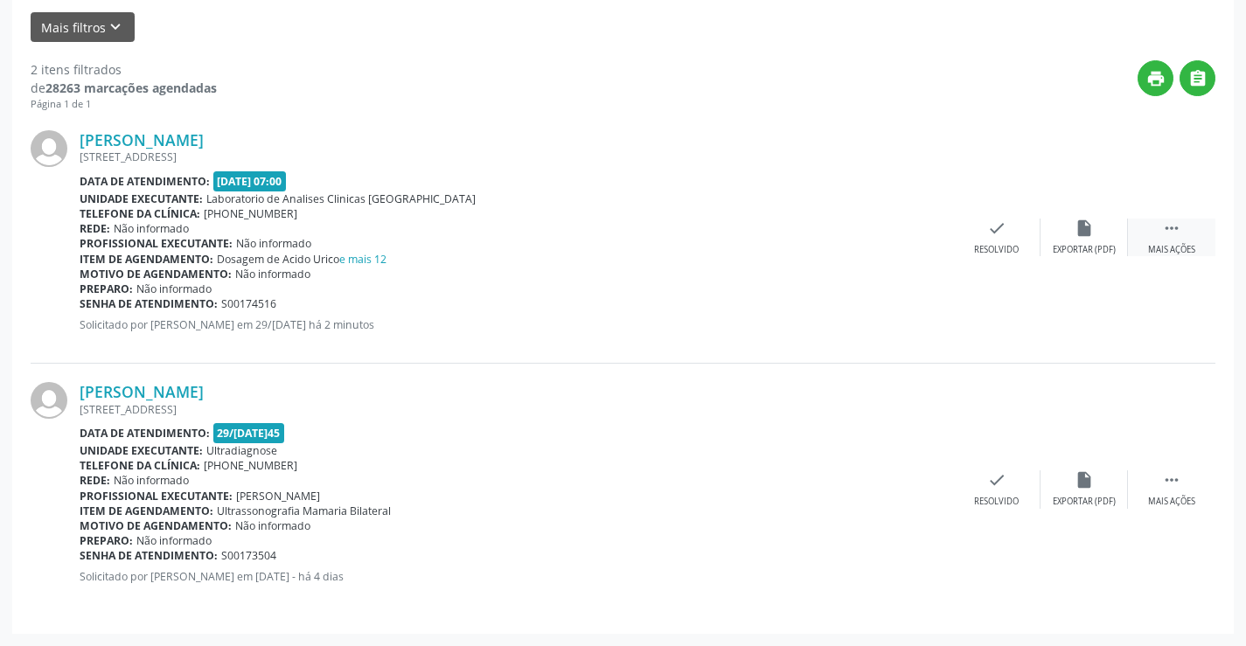
click at [1163, 227] on icon "" at bounding box center [1171, 228] width 19 height 19
click at [1110, 239] on div "edit Editar" at bounding box center [1083, 238] width 87 height 38
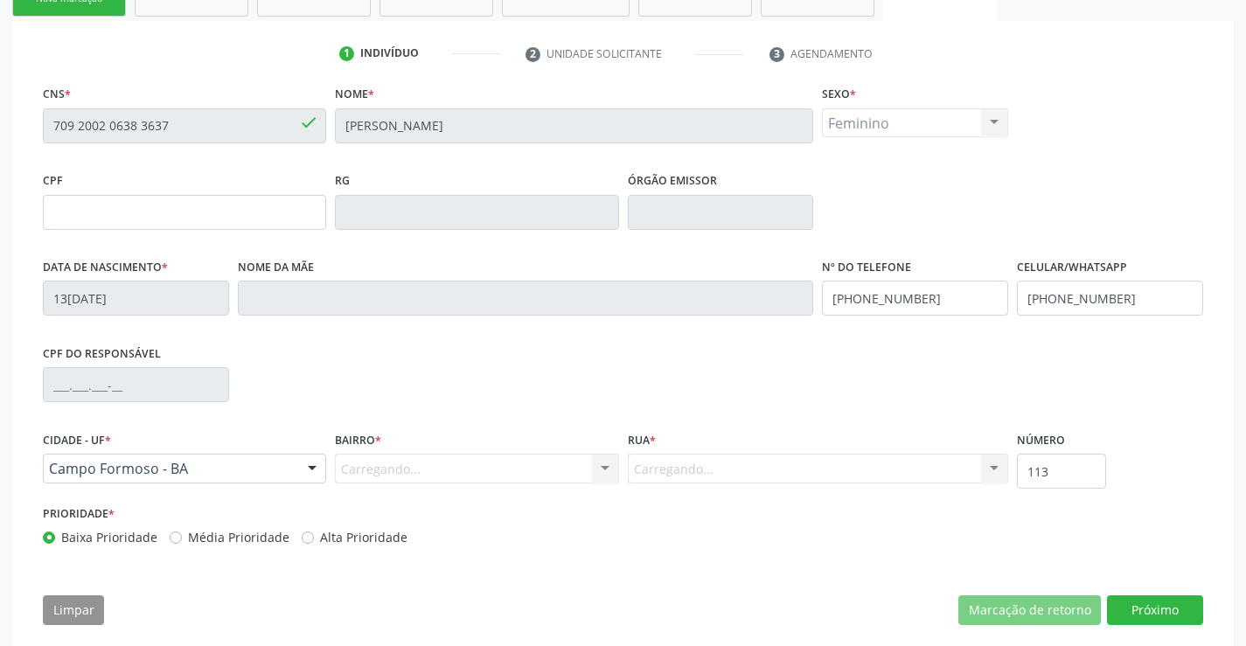
scroll to position [325, 0]
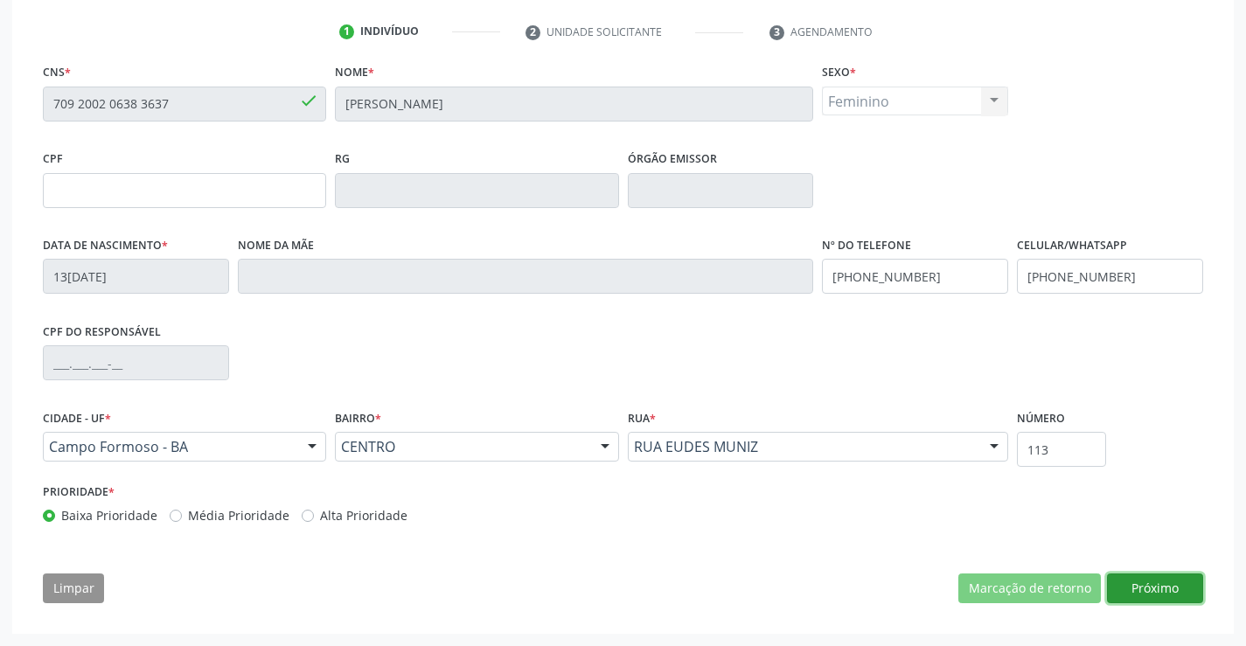
click at [1116, 583] on button "Próximo" at bounding box center [1155, 588] width 96 height 30
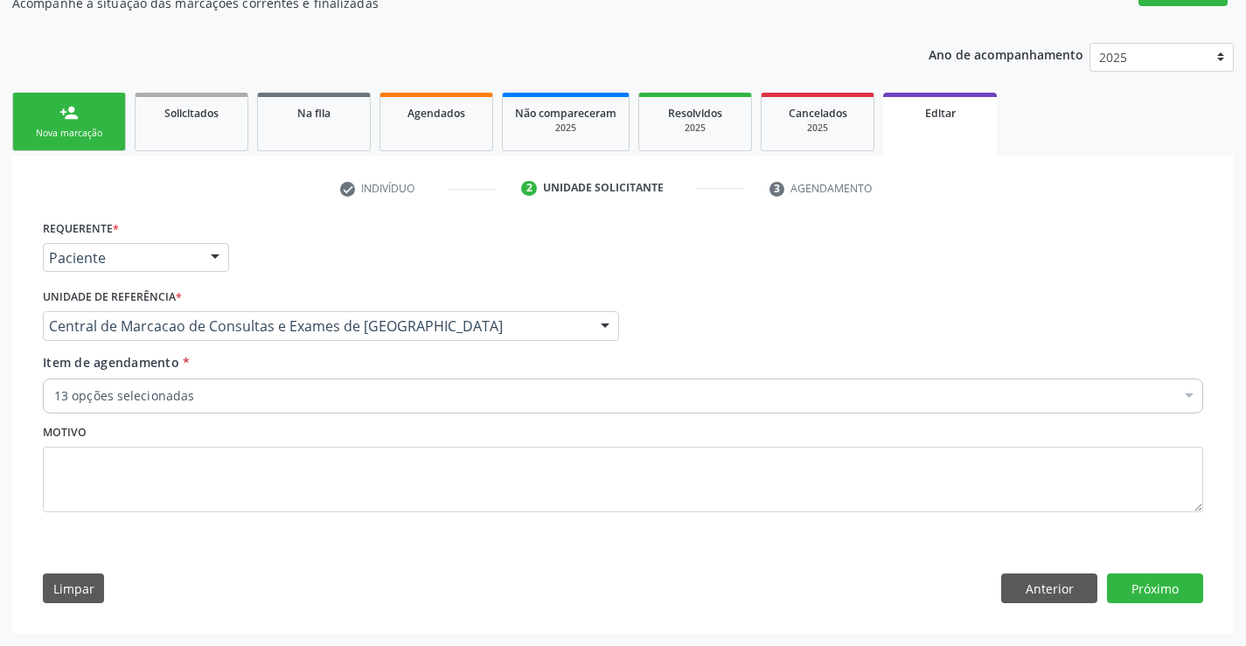
scroll to position [169, 0]
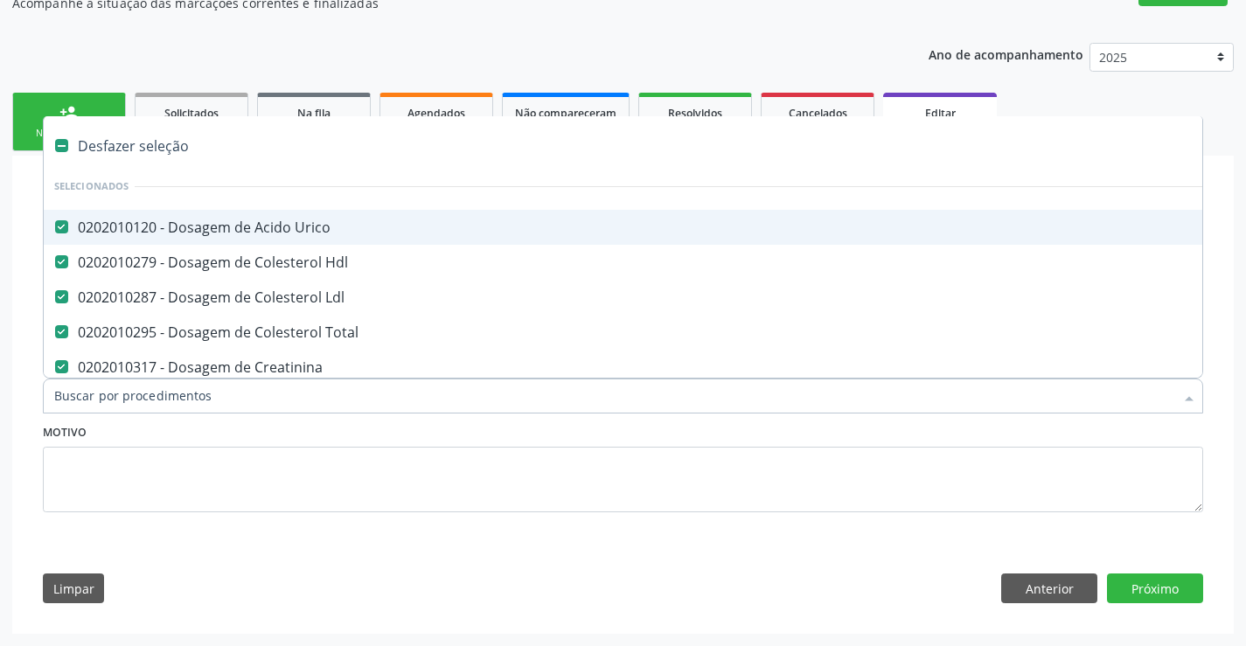
type input "u"
checkbox Serico "false"
checkbox Alcalina "false"
checkbox Glicose "false"
checkbox \(Tgo\) "false"
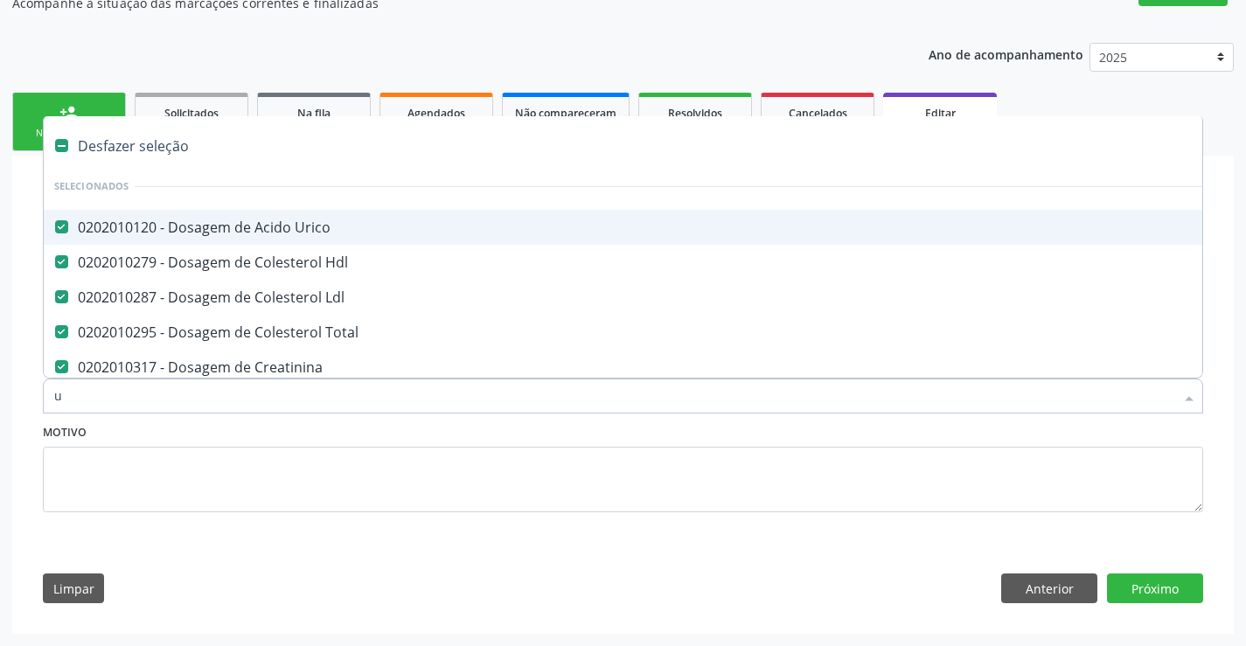
checkbox \(Tgp\) "false"
checkbox Triglicerideos "false"
checkbox Ureia "false"
checkbox Completo "false"
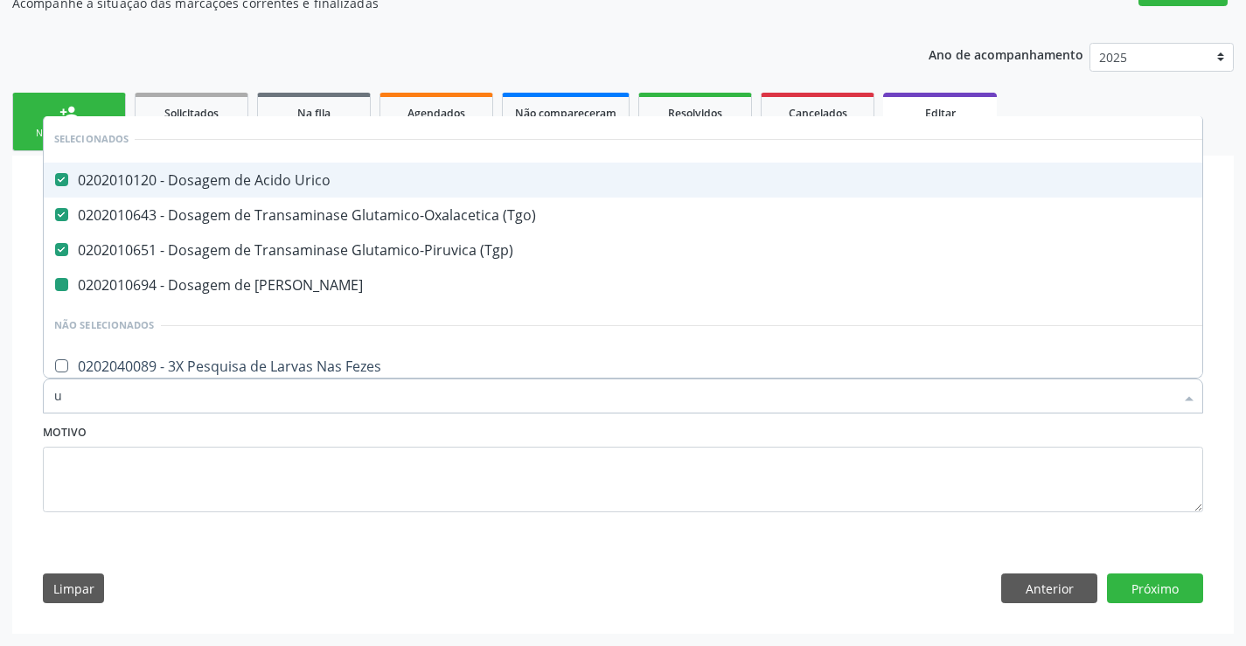
type input "ur"
checkbox Ureia "false"
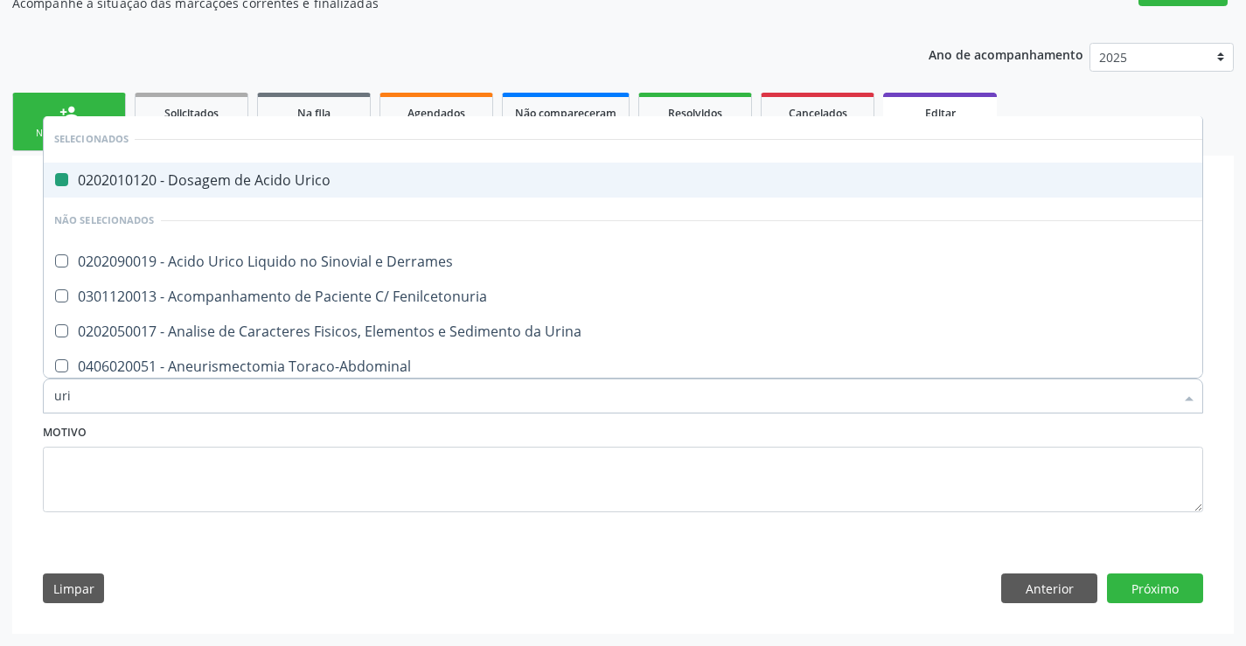
type input "urin"
checkbox Urico "false"
type input "urina"
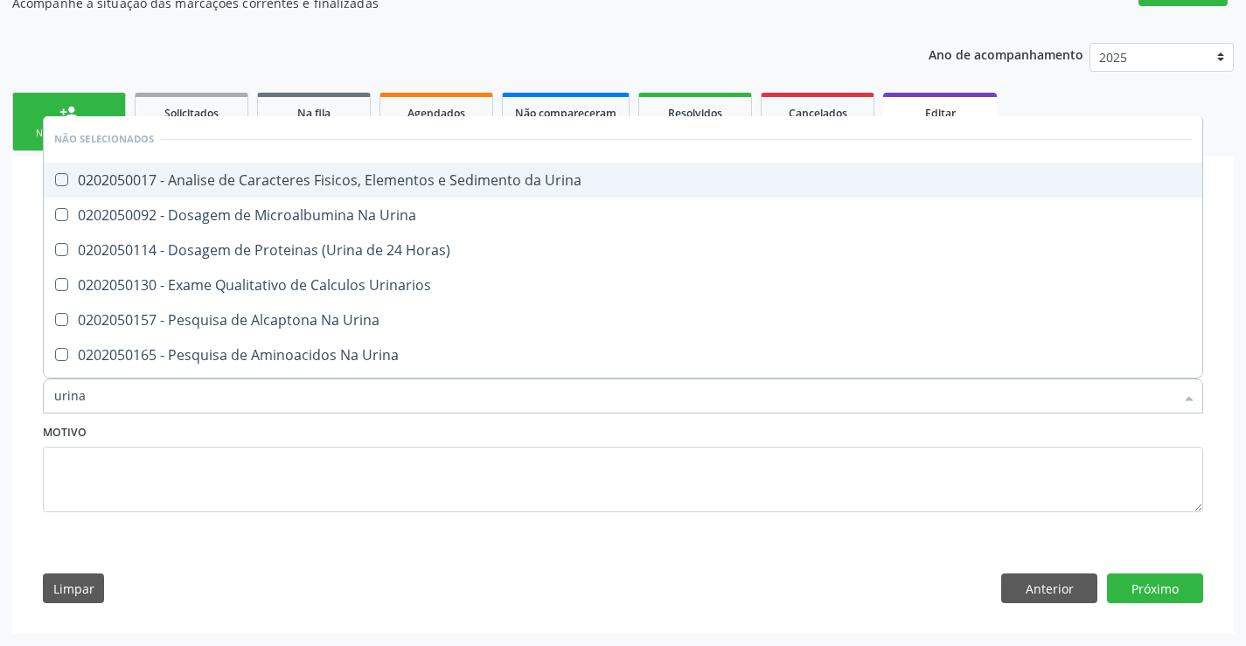
click at [452, 176] on div "0202050017 - Analise de Caracteres Fisicos, Elementos e Sedimento da Urina" at bounding box center [622, 180] width 1137 height 14
checkbox Urina "true"
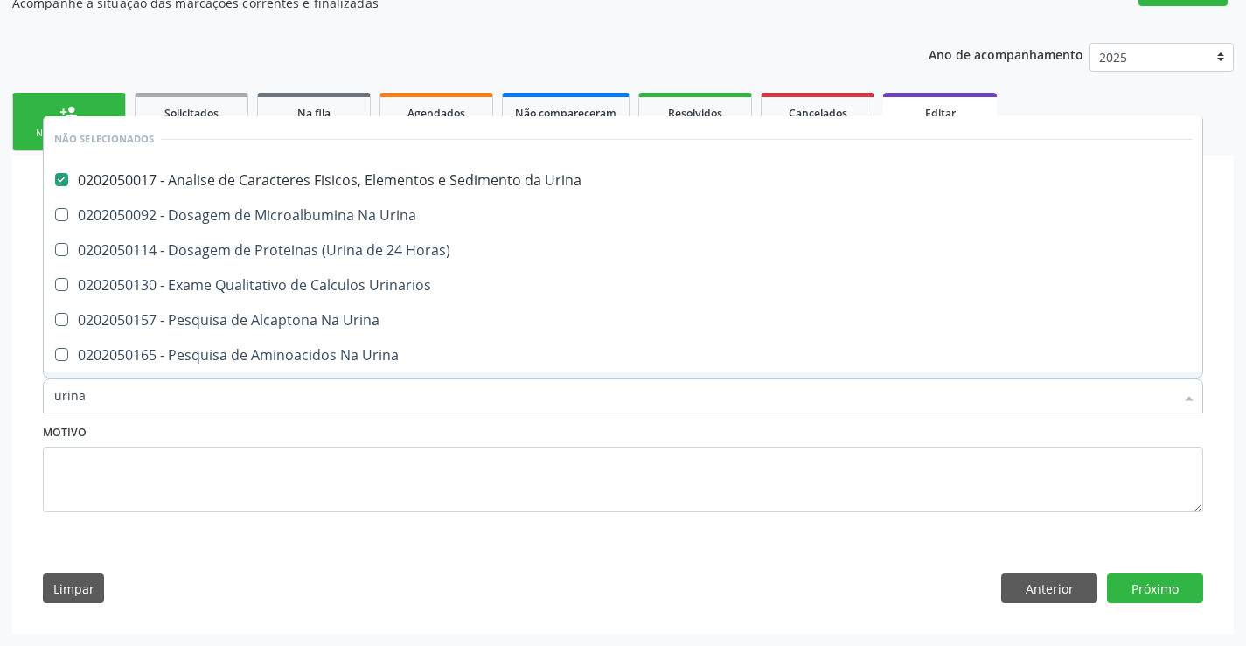
click at [335, 393] on input "urina" at bounding box center [614, 396] width 1120 height 35
type input "s"
checkbox Urinarios "true"
checkbox Urina "true"
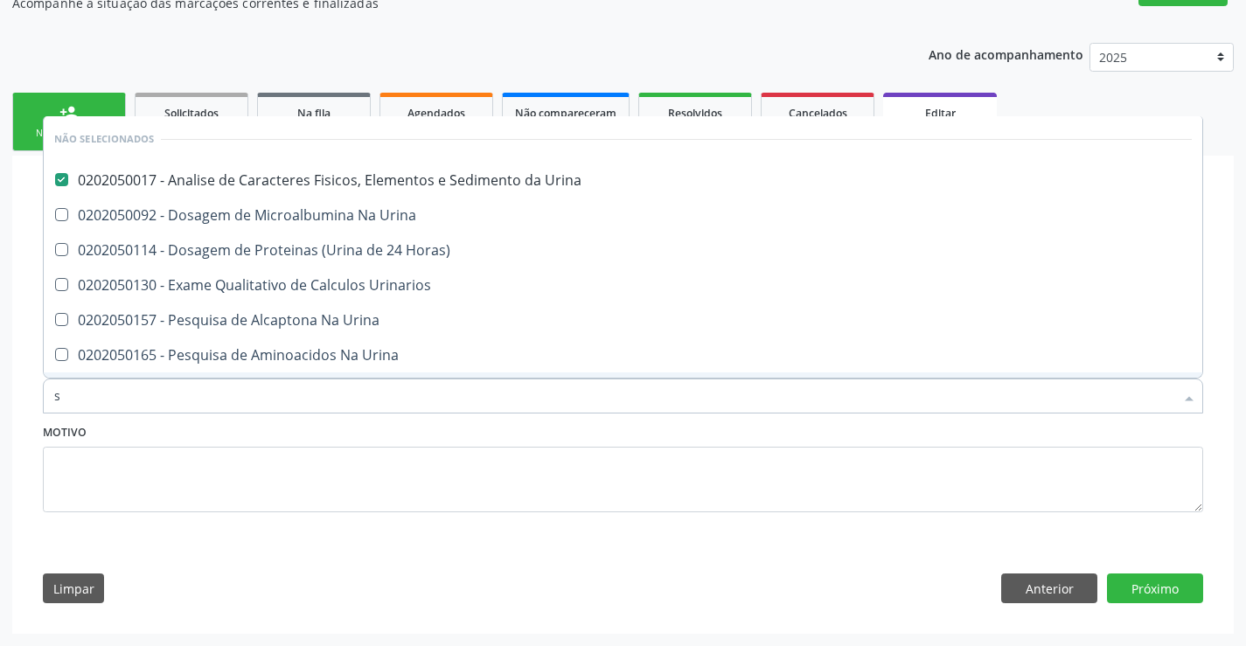
checkbox Urina "true"
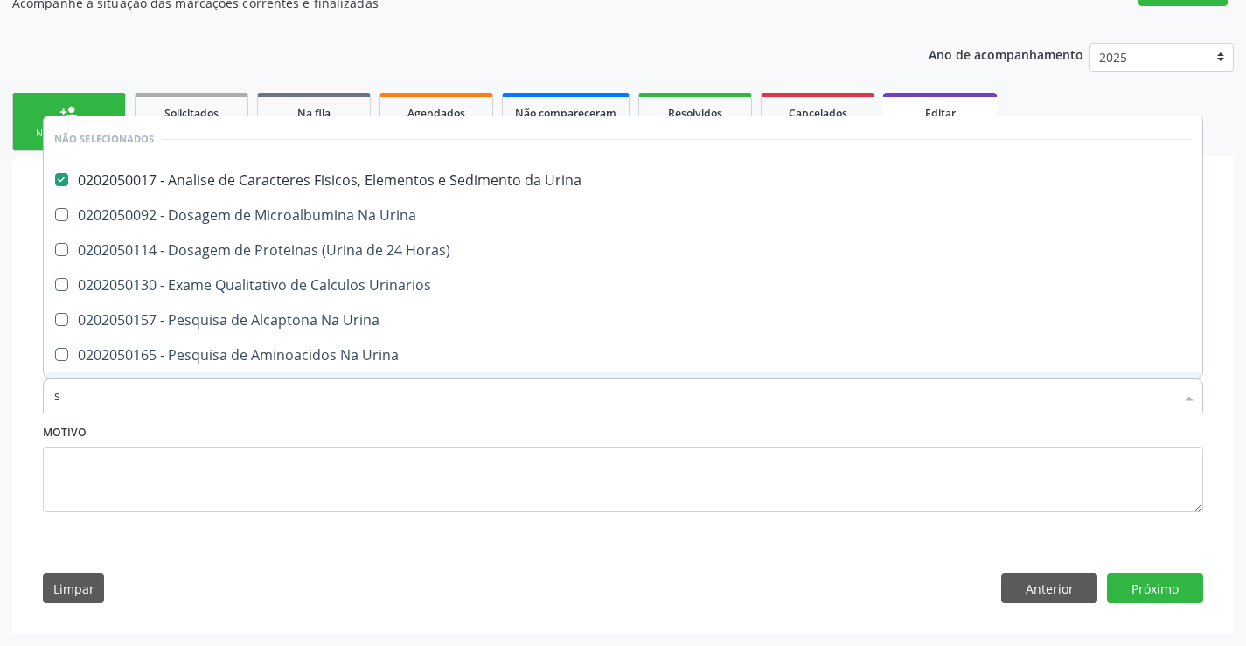
checkbox Urina "true"
checkbox Horas\) "true"
checkbox Urina "true"
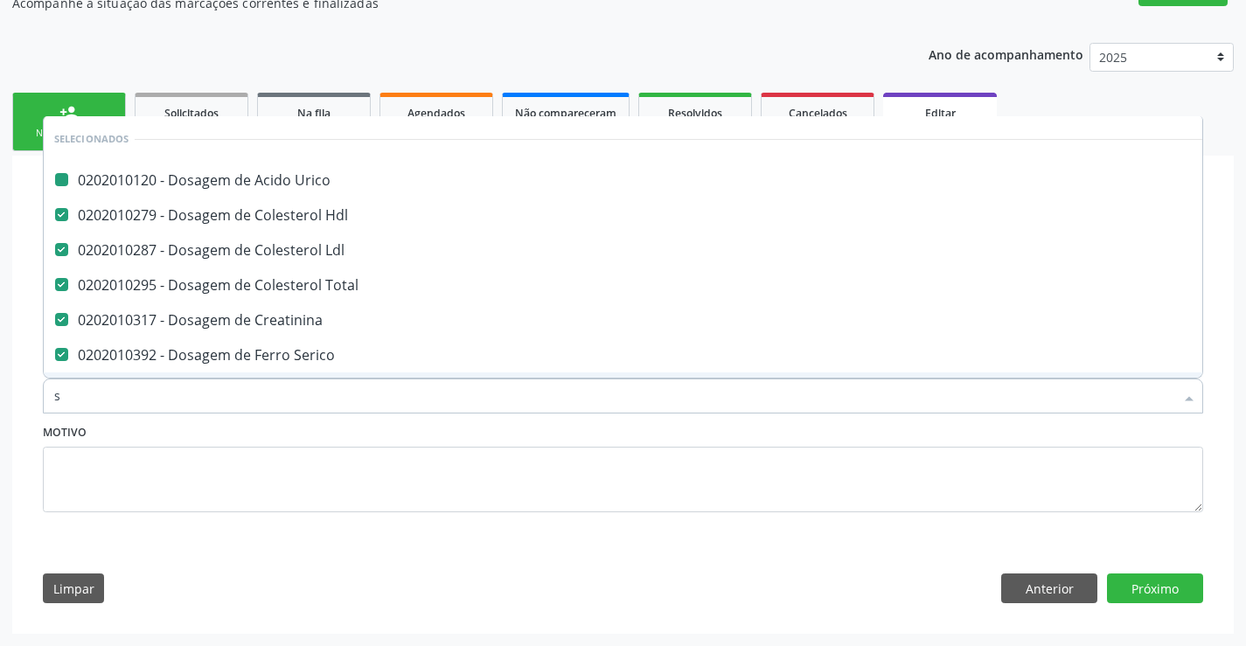
type input "si"
checkbox Urico "false"
checkbox Total "false"
checkbox Serico "false"
checkbox Alcalina "false"
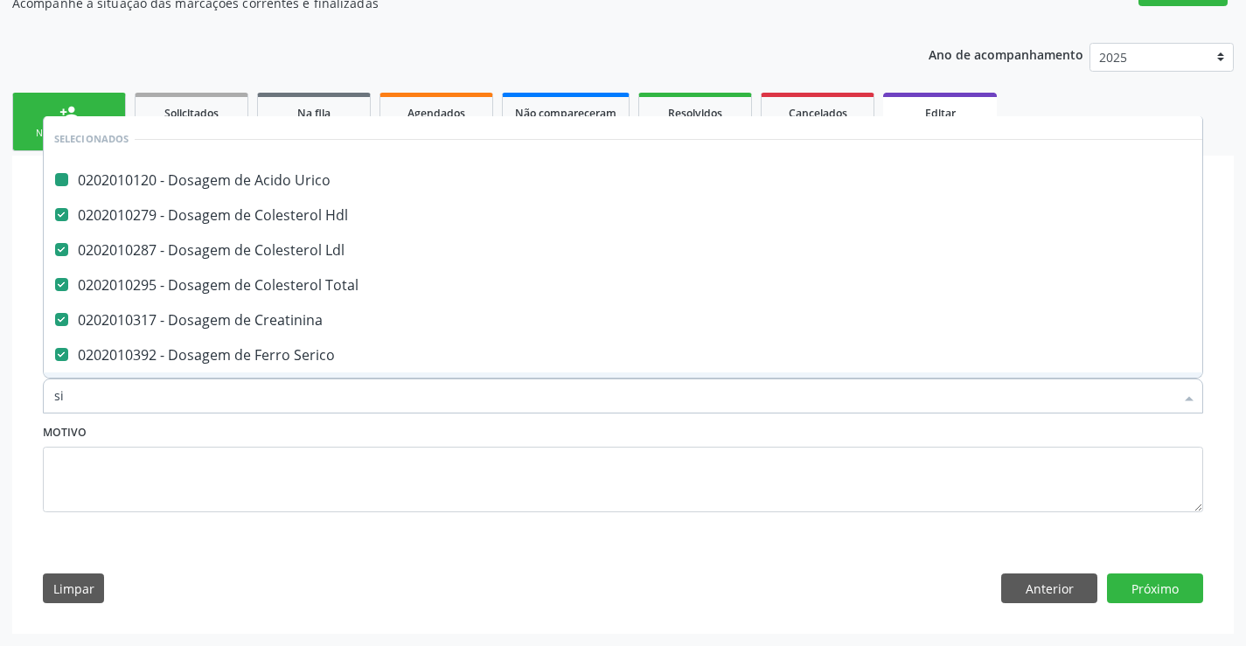
checkbox Glicose "false"
checkbox \(Tgo\) "false"
checkbox \(Tgp\) "false"
checkbox Triglicerideos "false"
checkbox Ureia "false"
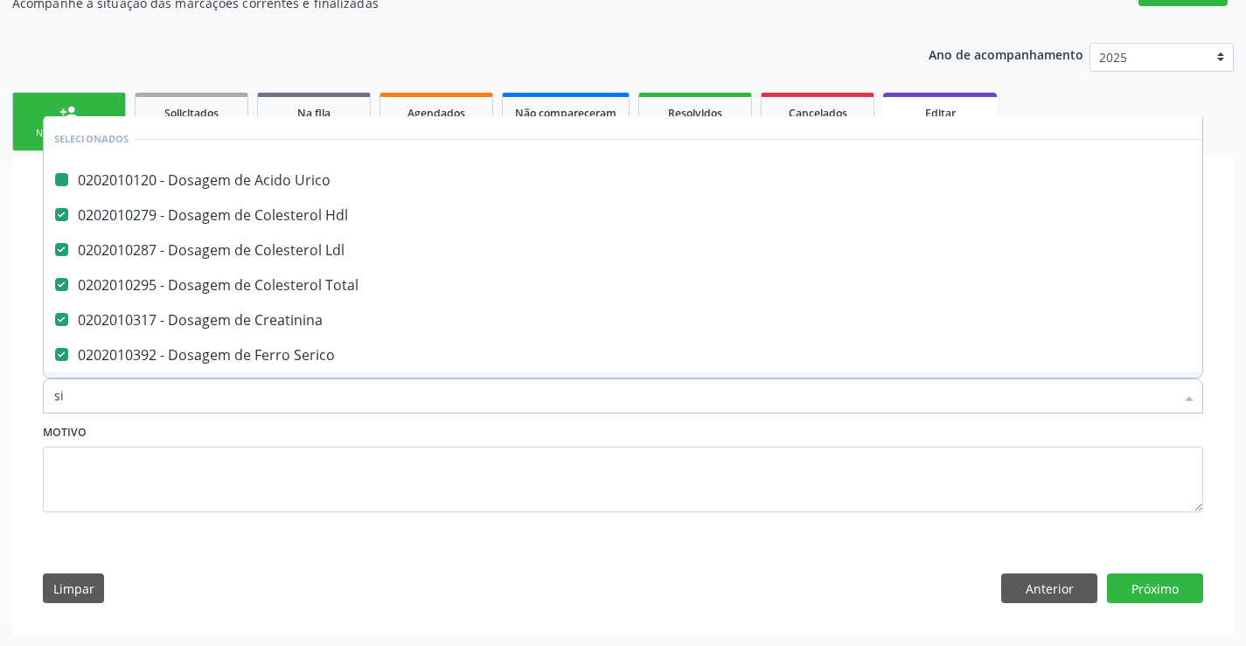
checkbox Psicossocial "true"
checkbox Creatinina "false"
checkbox Ldl "false"
checkbox Hdl "false"
checkbox Urina "false"
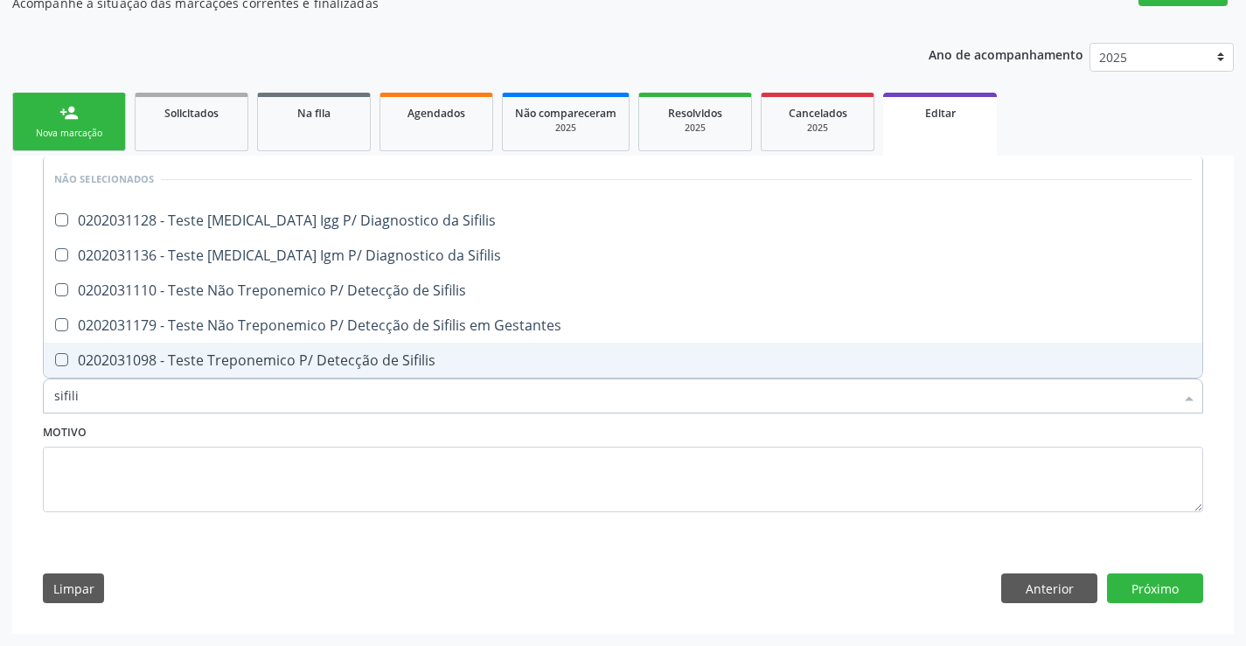
type input "sifilis"
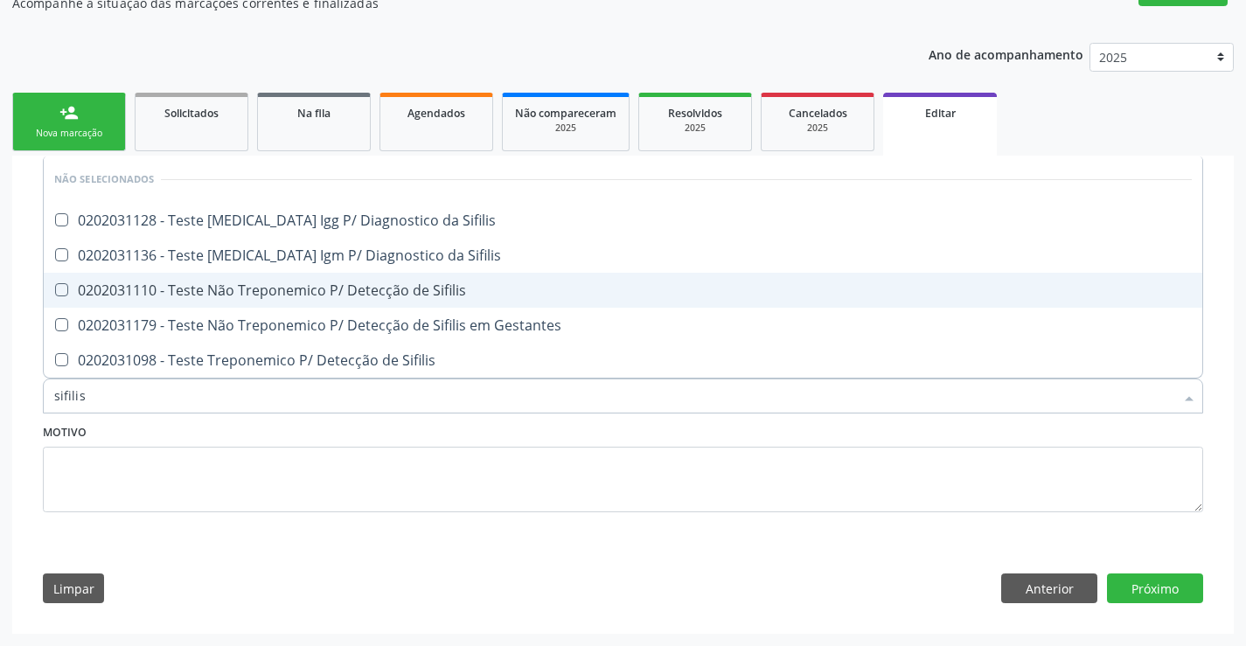
click at [333, 294] on div "0202031110 - Teste Não Treponemico P/ Detecção de Sifilis" at bounding box center [622, 290] width 1137 height 14
checkbox Sifilis "true"
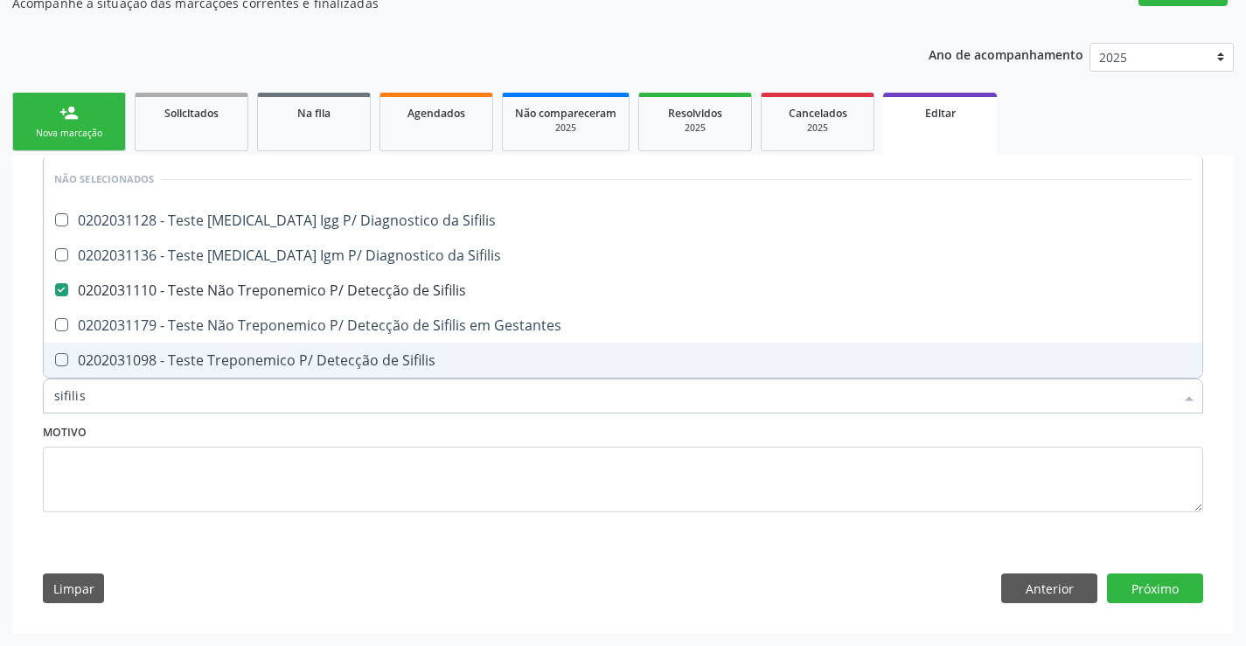
click at [198, 400] on input "sifilis" at bounding box center [614, 396] width 1120 height 35
type input "fer"
checkbox Sifilis "true"
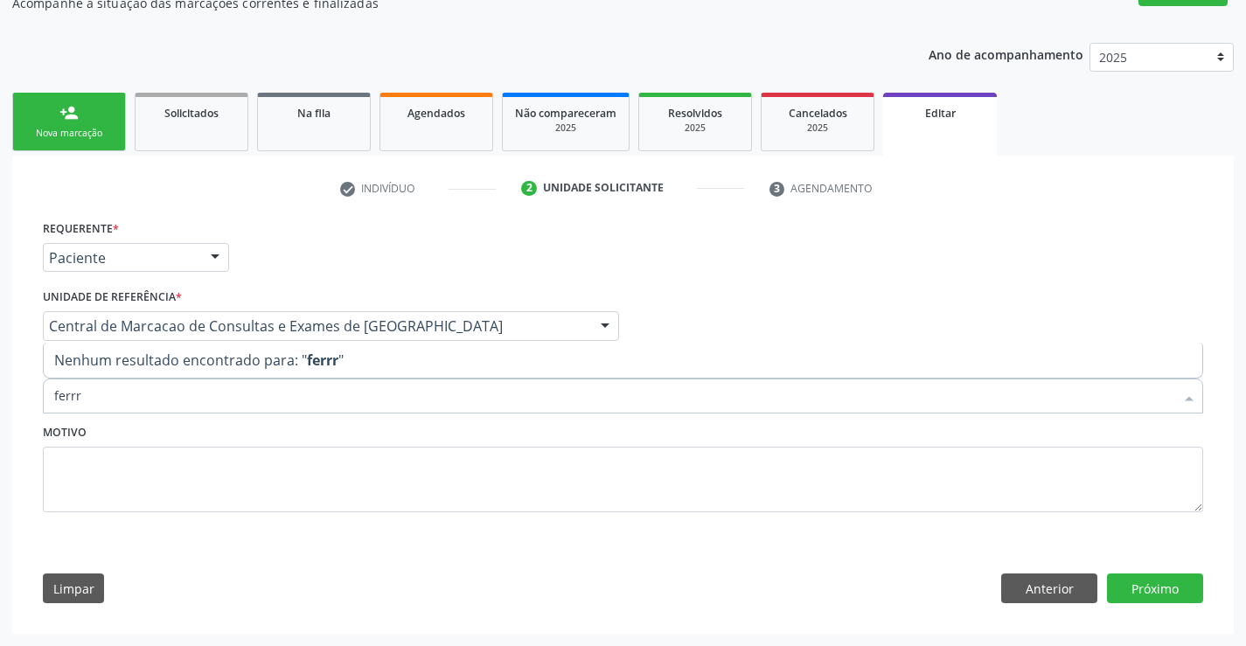
type input "ferr"
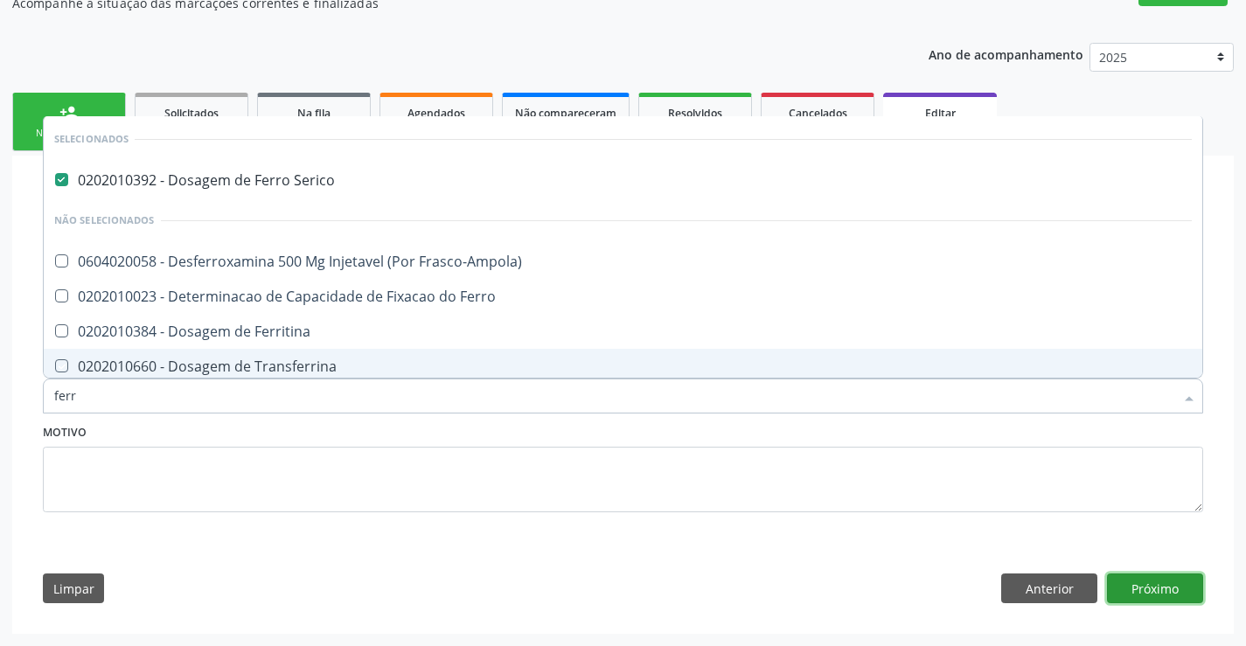
click at [1171, 601] on button "Próximo" at bounding box center [1155, 588] width 96 height 30
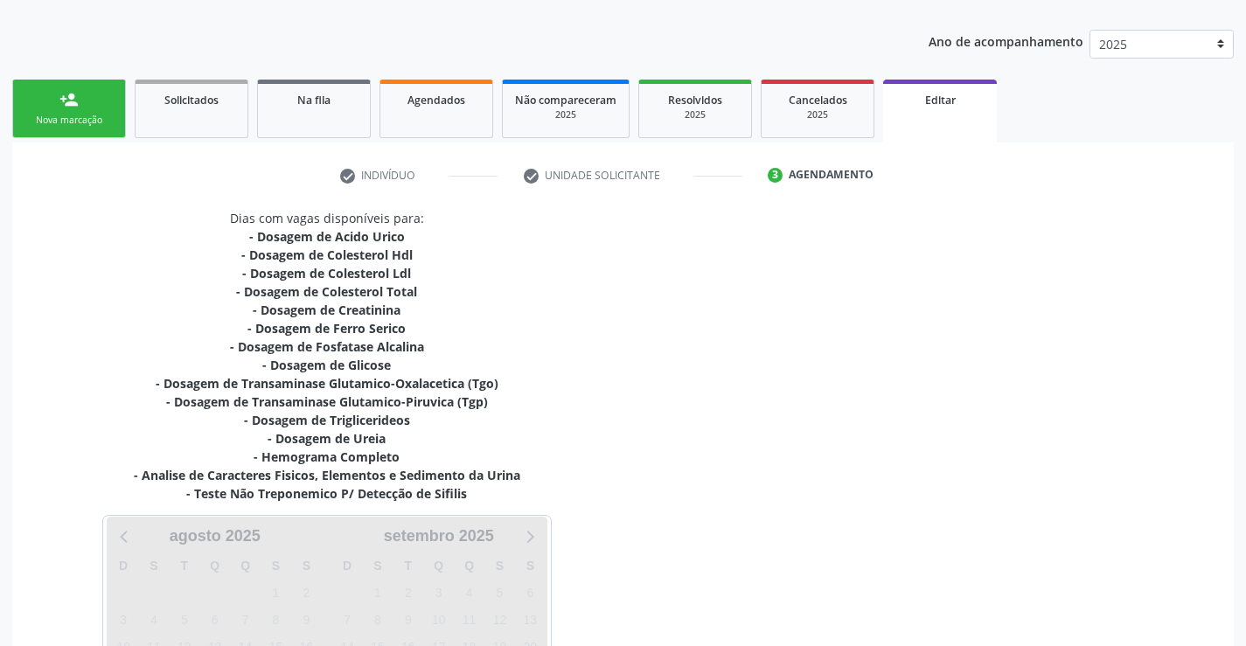
scroll to position [394, 0]
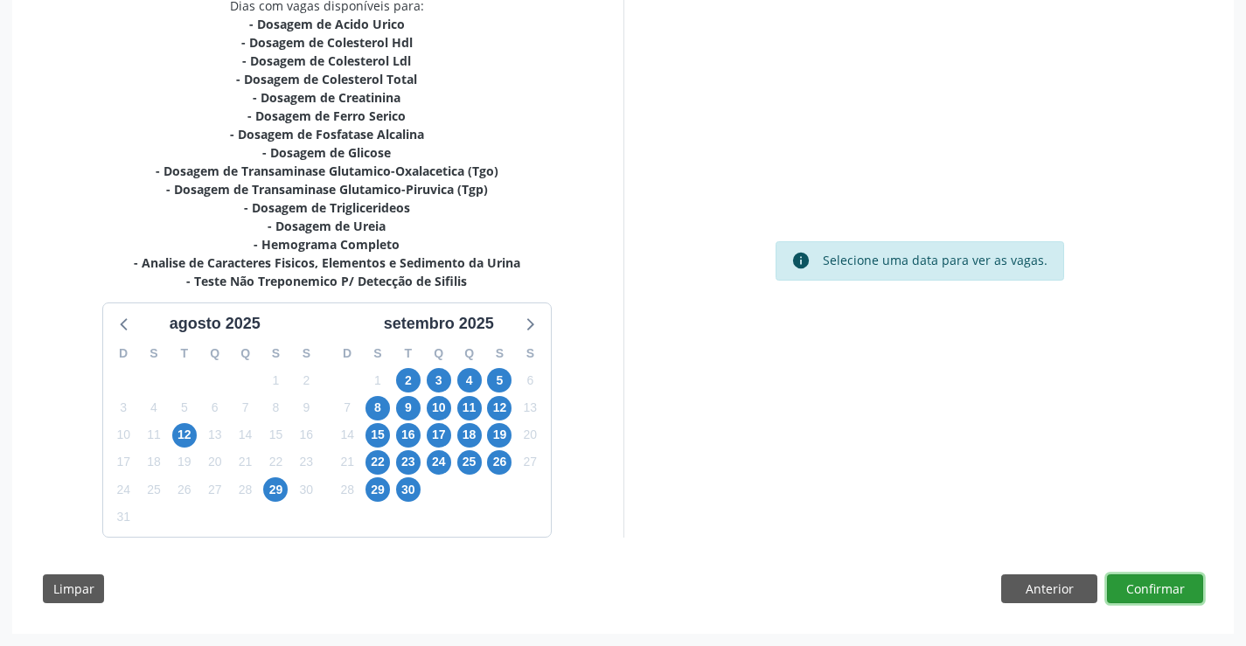
click at [1164, 581] on button "Confirmar" at bounding box center [1155, 589] width 96 height 30
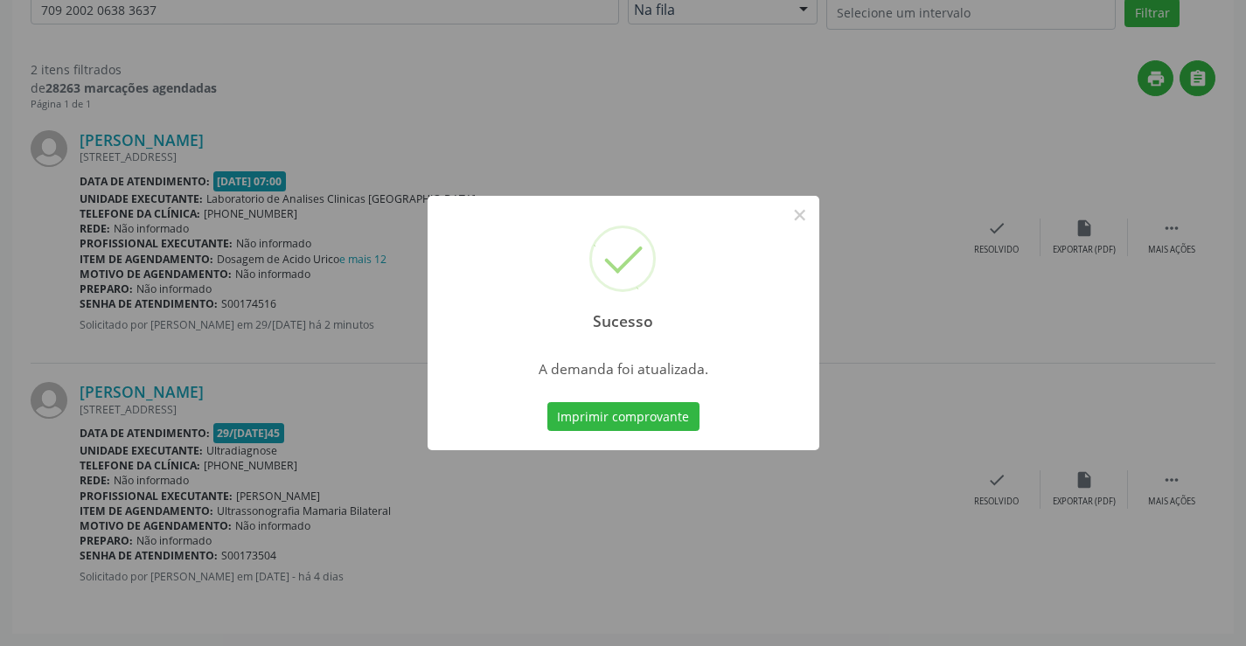
scroll to position [0, 0]
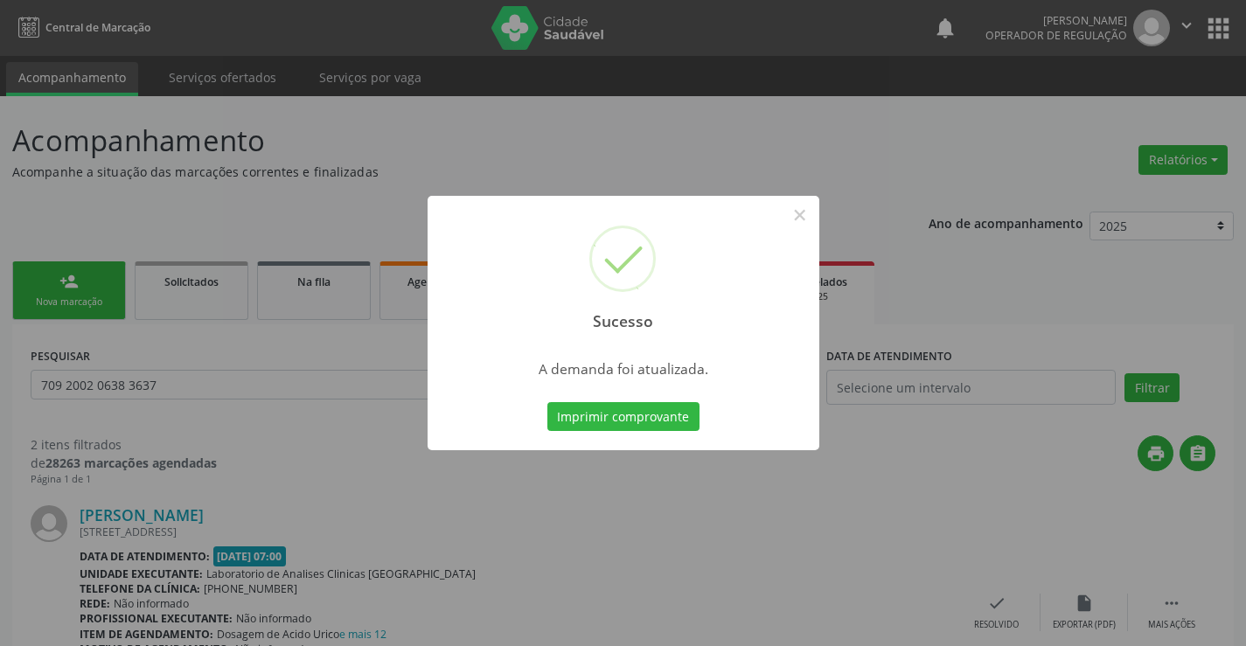
click at [547, 402] on button "Imprimir comprovante" at bounding box center [623, 417] width 152 height 30
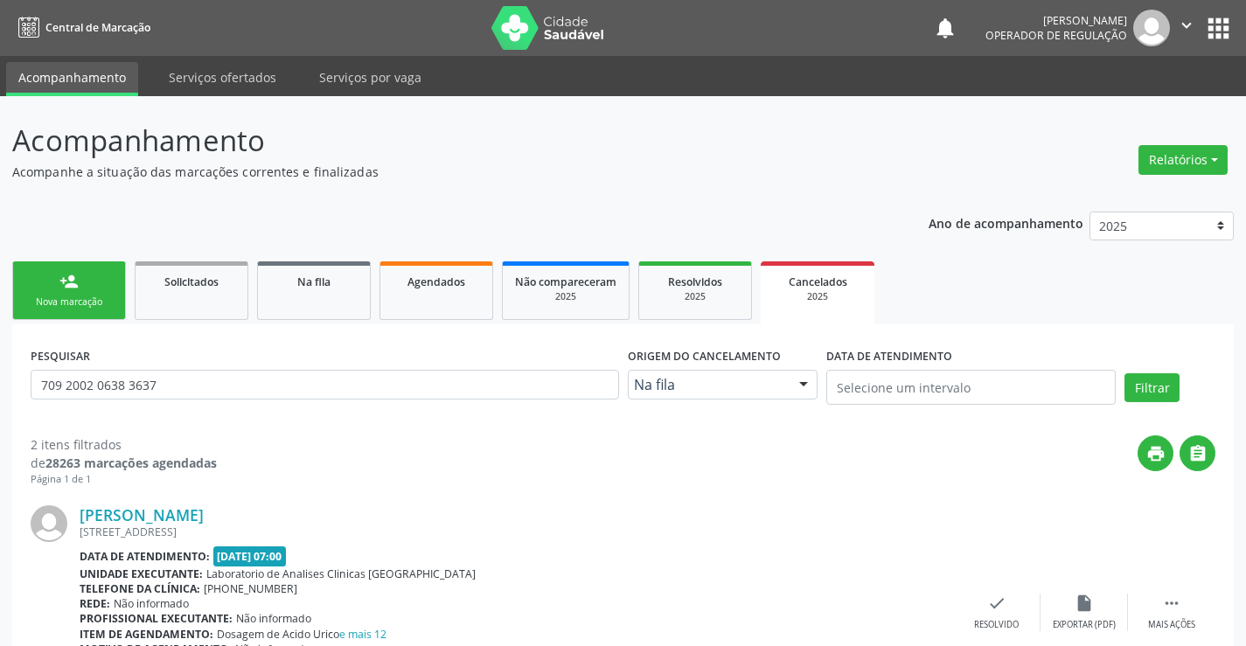
click at [93, 273] on link "person_add Nova marcação" at bounding box center [69, 290] width 114 height 59
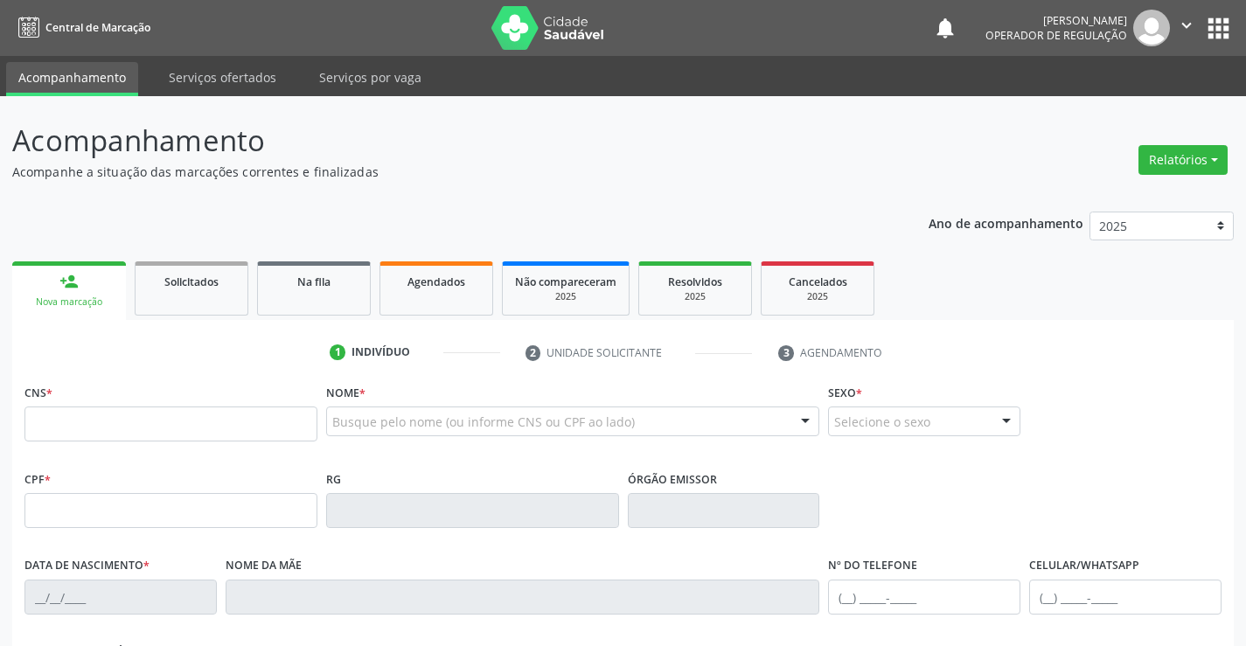
click at [59, 293] on link "person_add Nova marcação" at bounding box center [69, 290] width 114 height 59
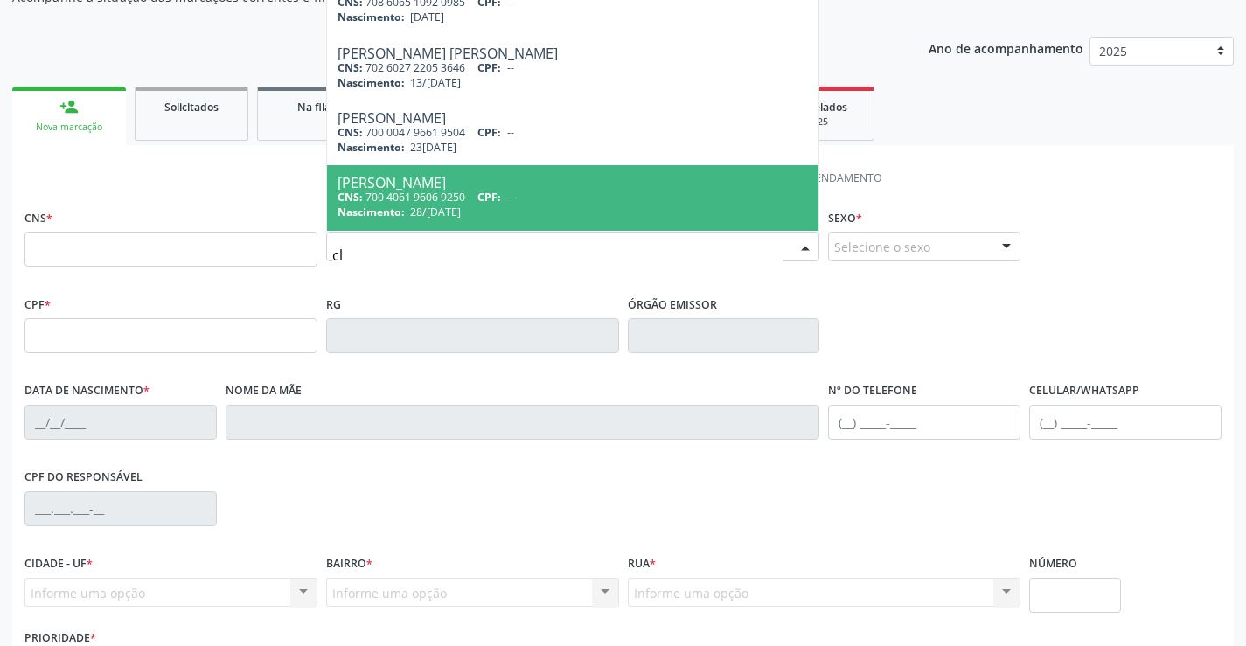
type input "c"
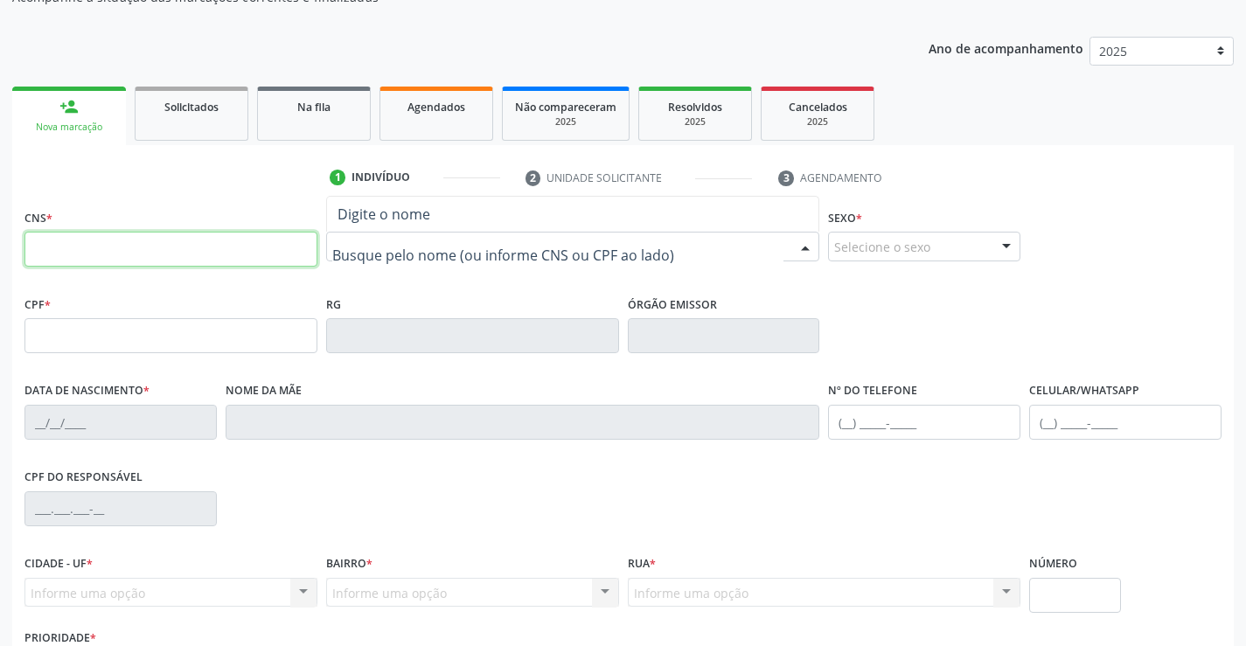
click at [312, 244] on input "text" at bounding box center [170, 249] width 293 height 35
type input "702 6072 7119 5748"
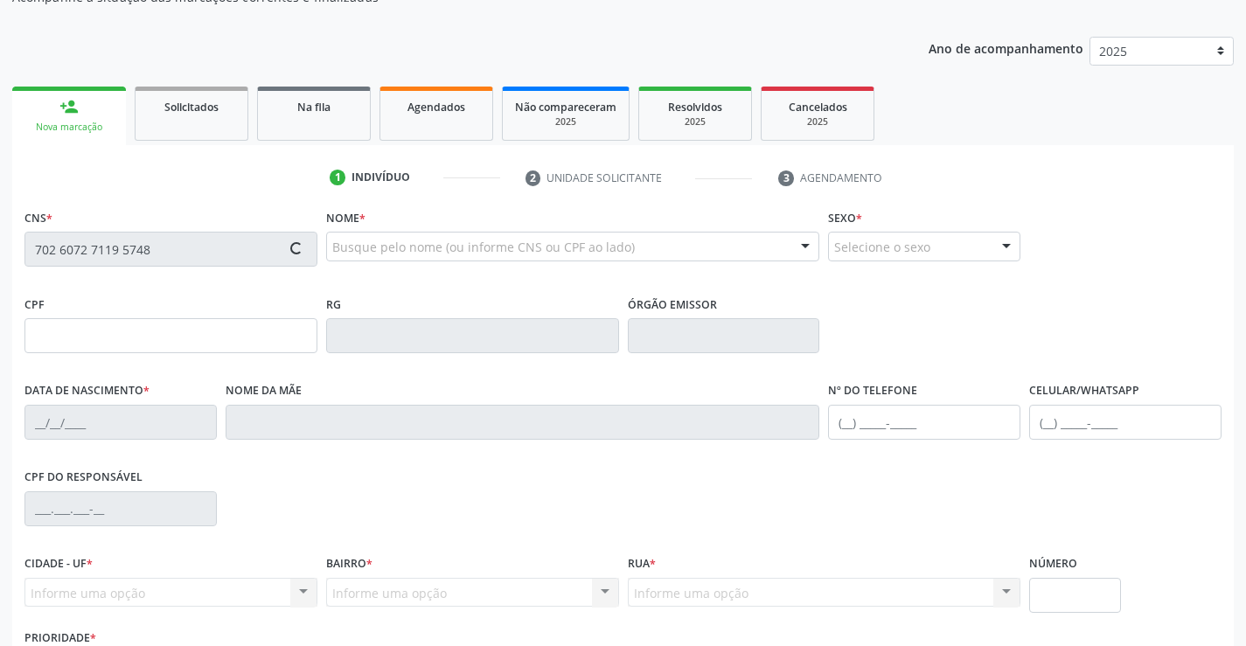
type input "6006918"
type input "03/08/1973"
type input "(74) 98819-9232"
type input "000.086.535-42"
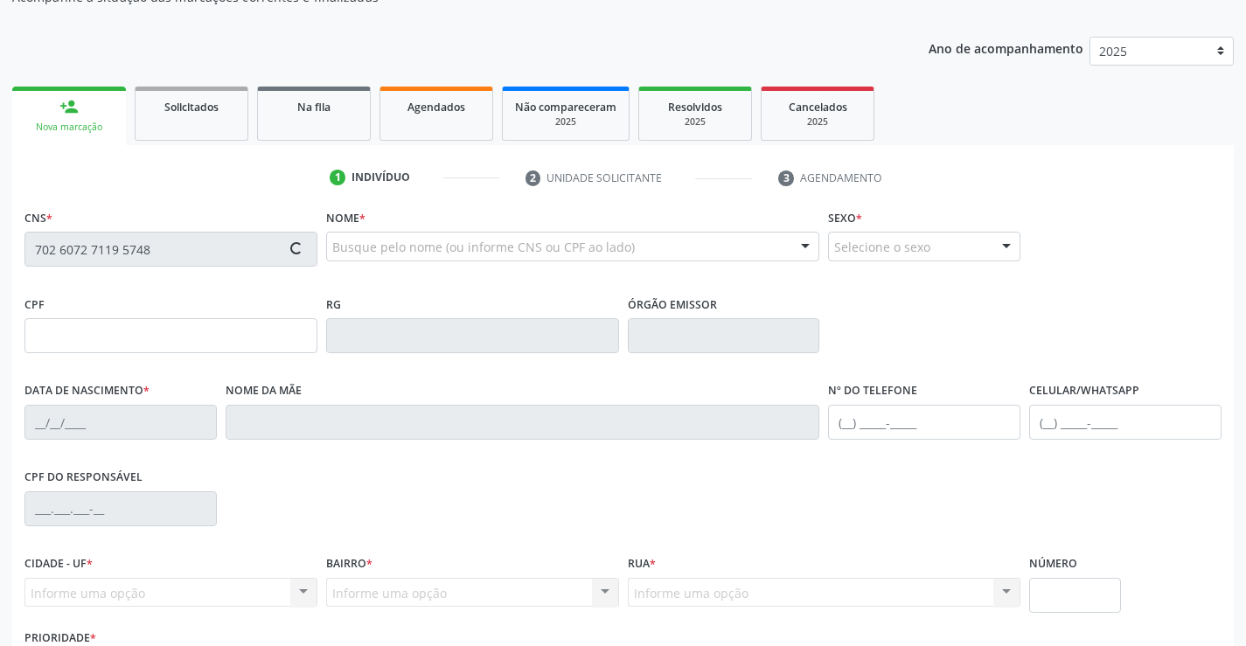
type input "127"
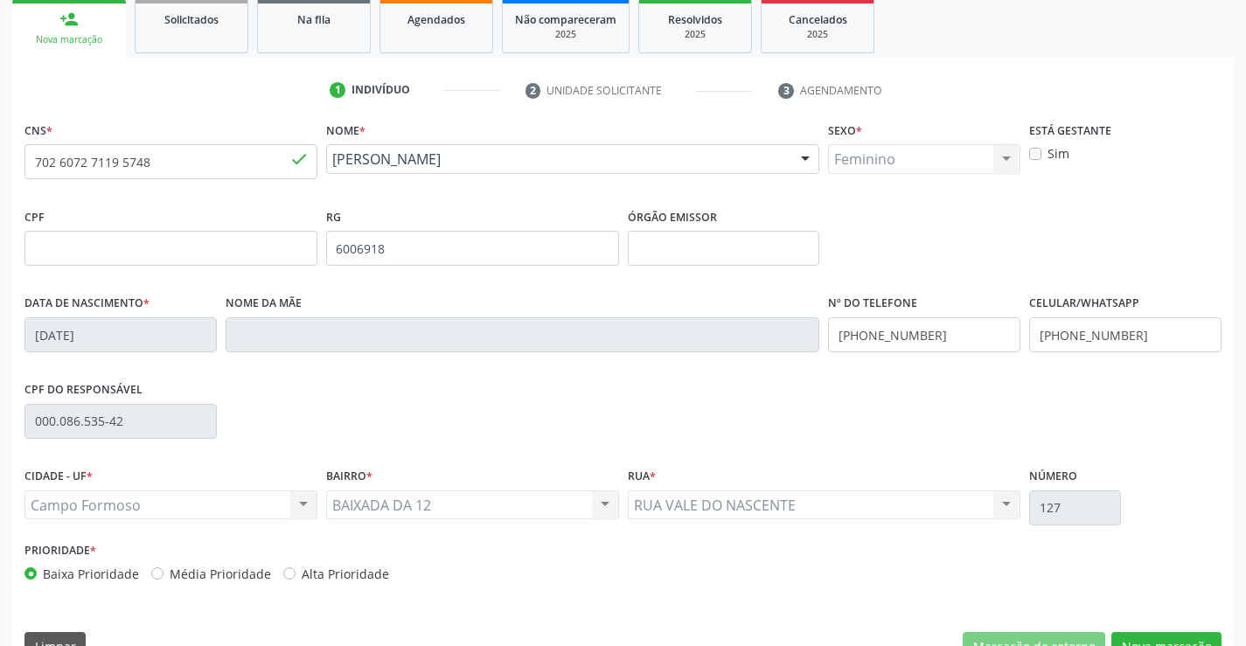
scroll to position [302, 0]
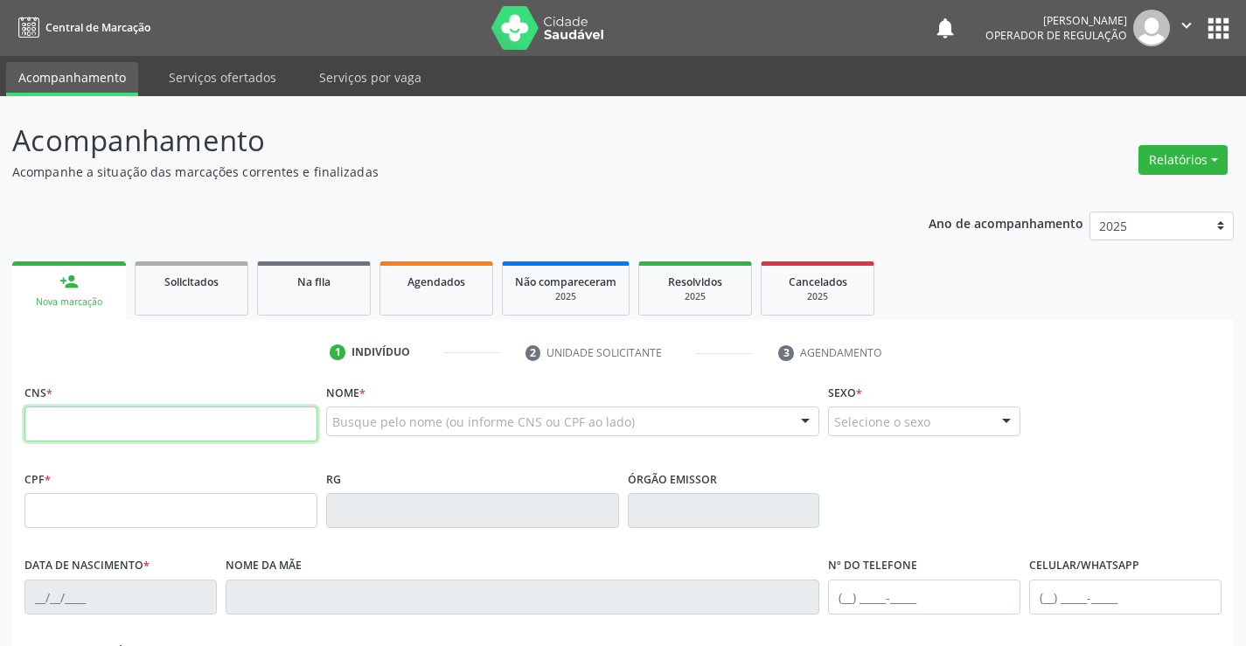
click at [189, 422] on input "text" at bounding box center [170, 424] width 293 height 35
click at [176, 413] on input "text" at bounding box center [170, 424] width 293 height 35
type input "700 7029 1999 9174"
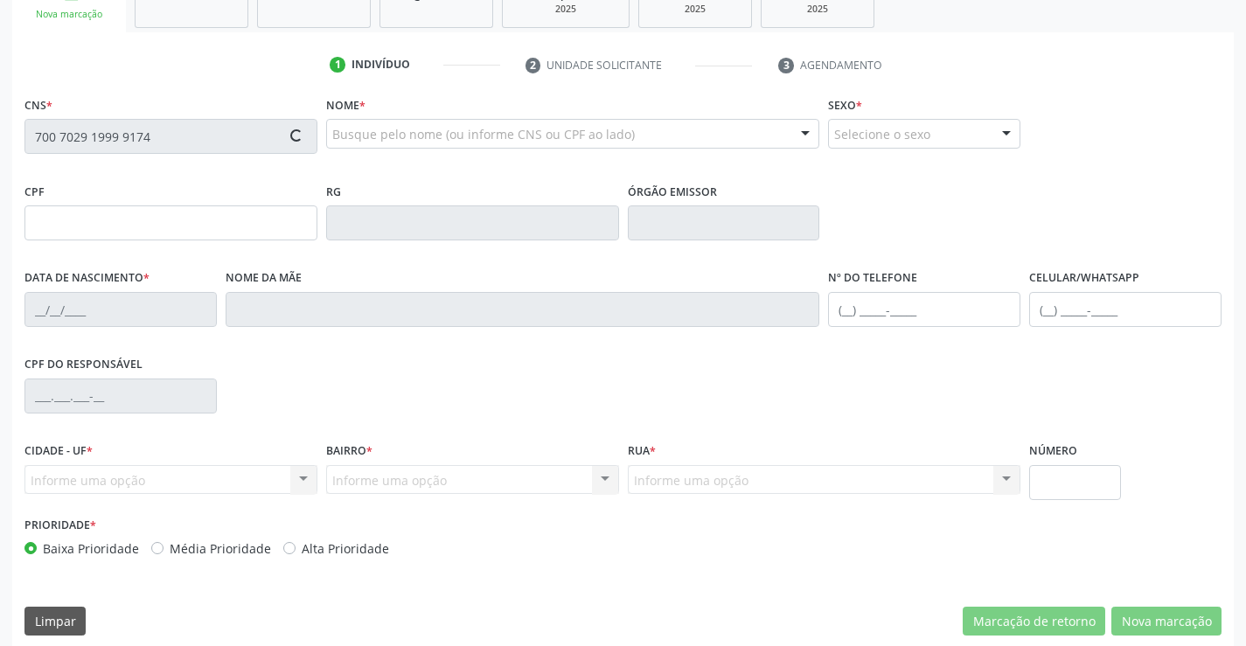
scroll to position [302, 0]
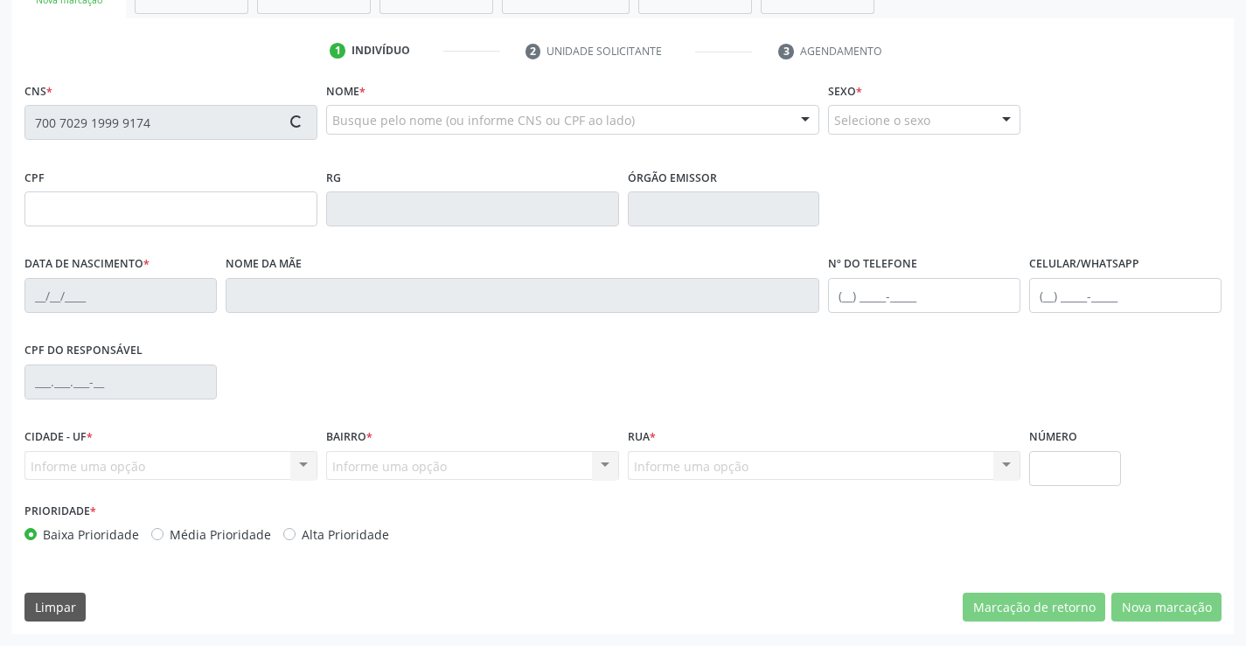
type input "08/11/2006"
type input "Marcia de Azevedo Moraes Mendonça"
type input "(27) 99875-8023"
type input "S/N"
type input "179.654.687-94"
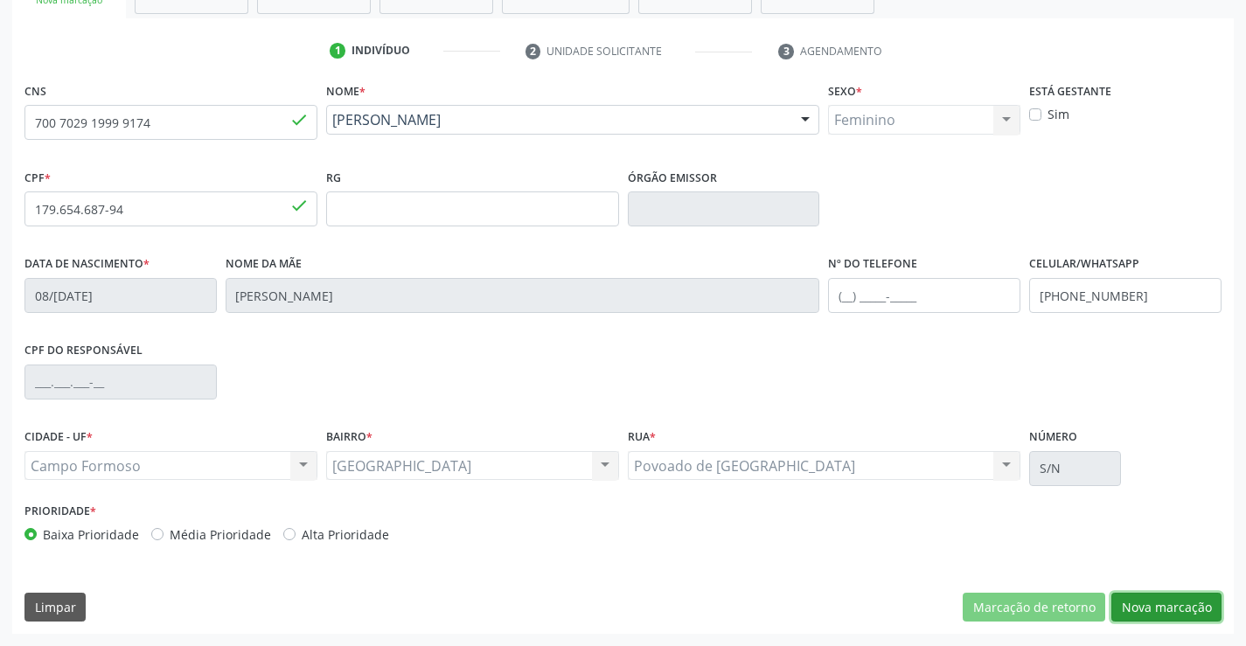
click at [1156, 609] on button "Nova marcação" at bounding box center [1166, 608] width 110 height 30
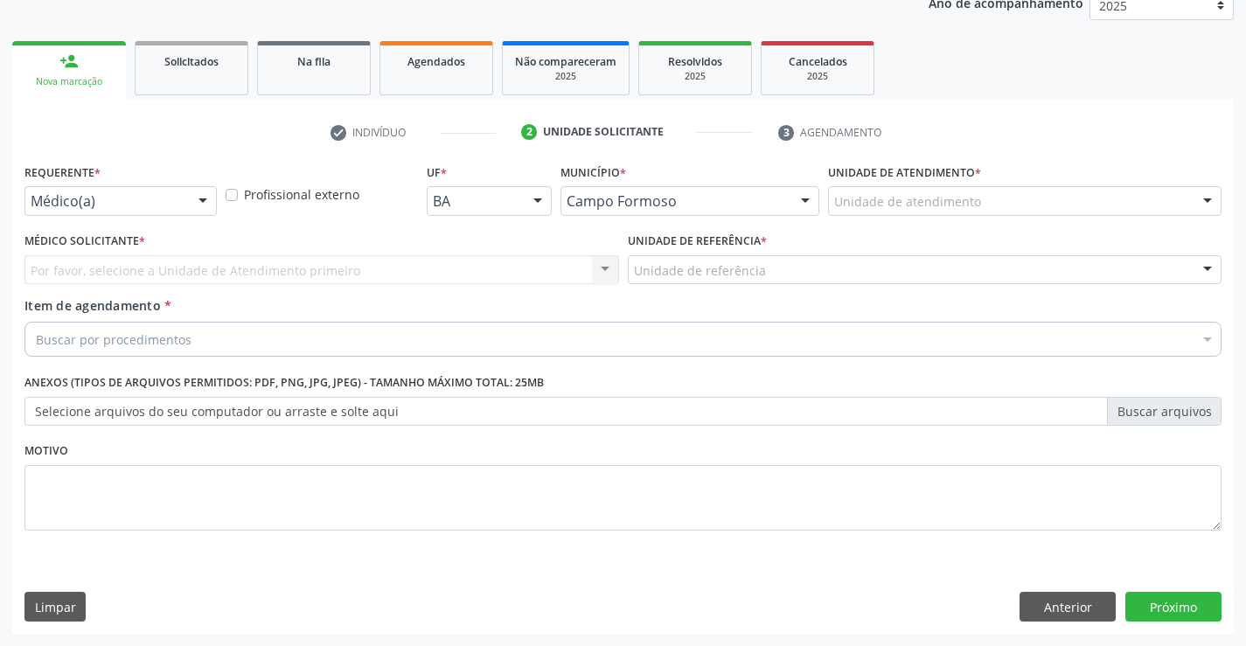
scroll to position [220, 0]
click at [105, 190] on div "Médico(a)" at bounding box center [120, 201] width 192 height 30
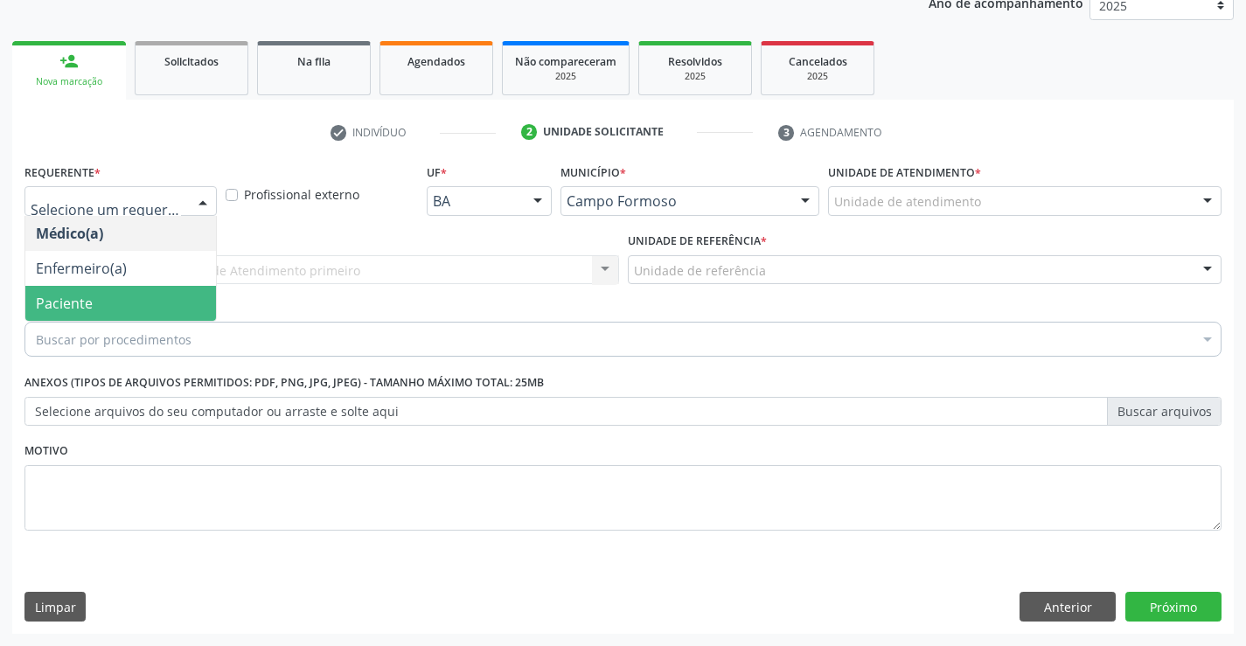
click at [113, 298] on span "Paciente" at bounding box center [120, 303] width 191 height 35
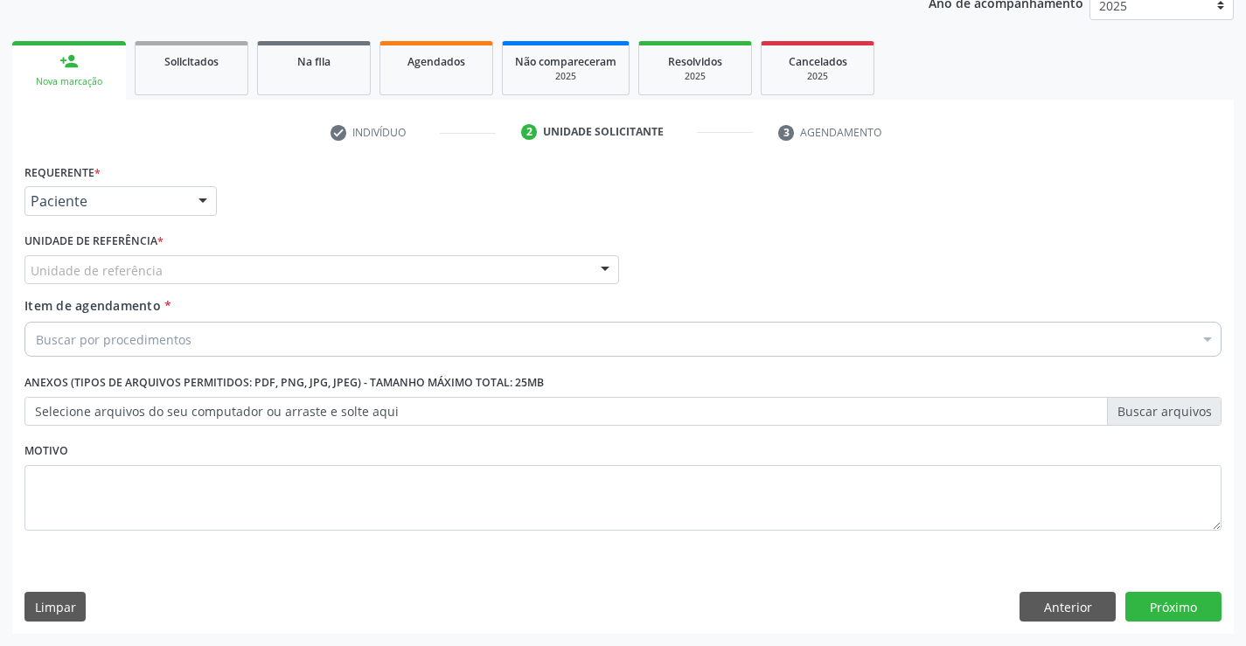
click at [242, 274] on div "Unidade de referência" at bounding box center [321, 270] width 594 height 30
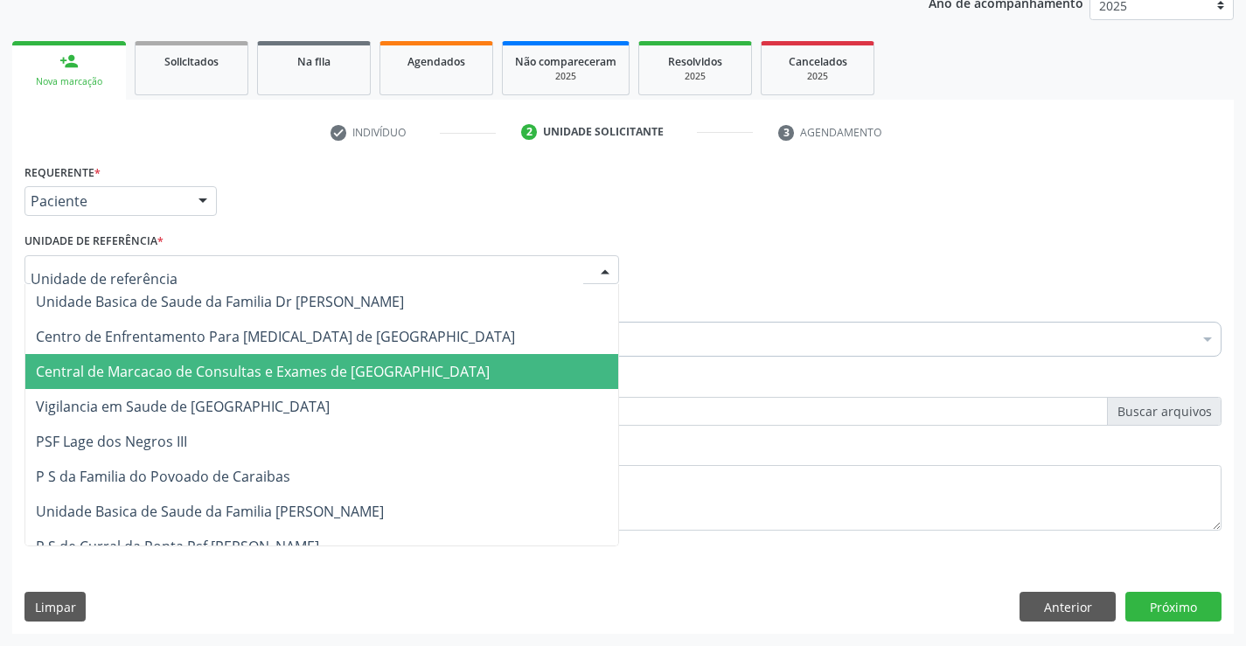
click at [248, 365] on span "Central de Marcacao de Consultas e Exames de [GEOGRAPHIC_DATA]" at bounding box center [263, 371] width 454 height 19
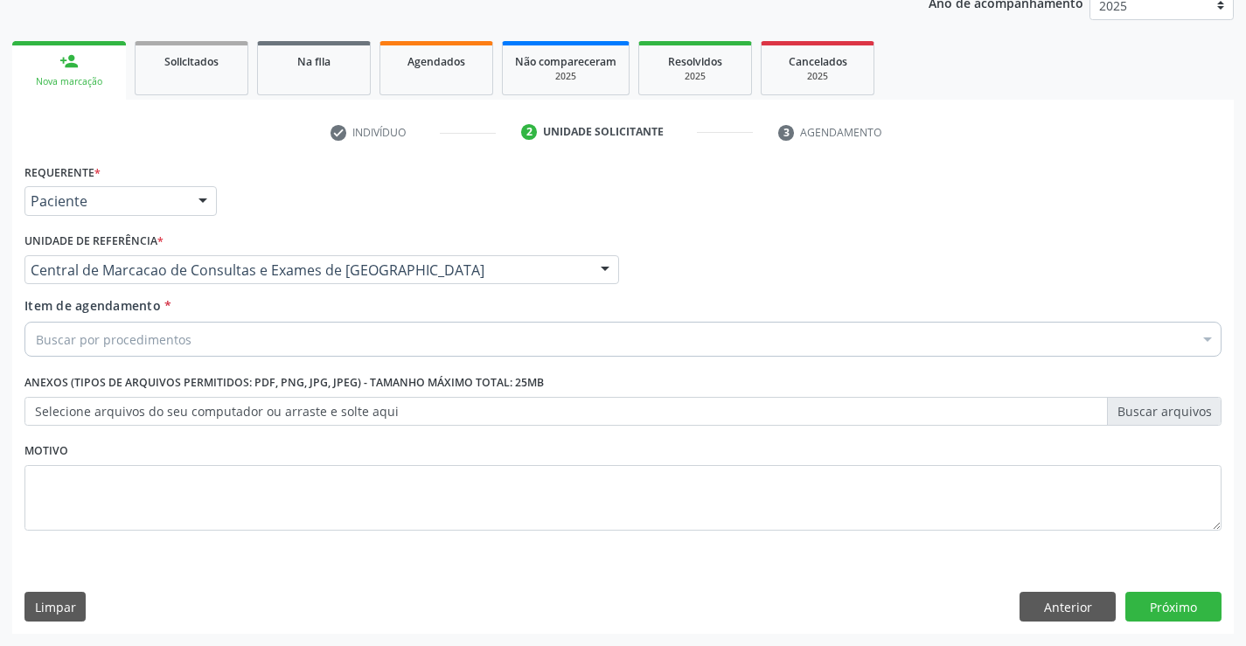
click at [271, 342] on div "Buscar por procedimentos" at bounding box center [622, 339] width 1197 height 35
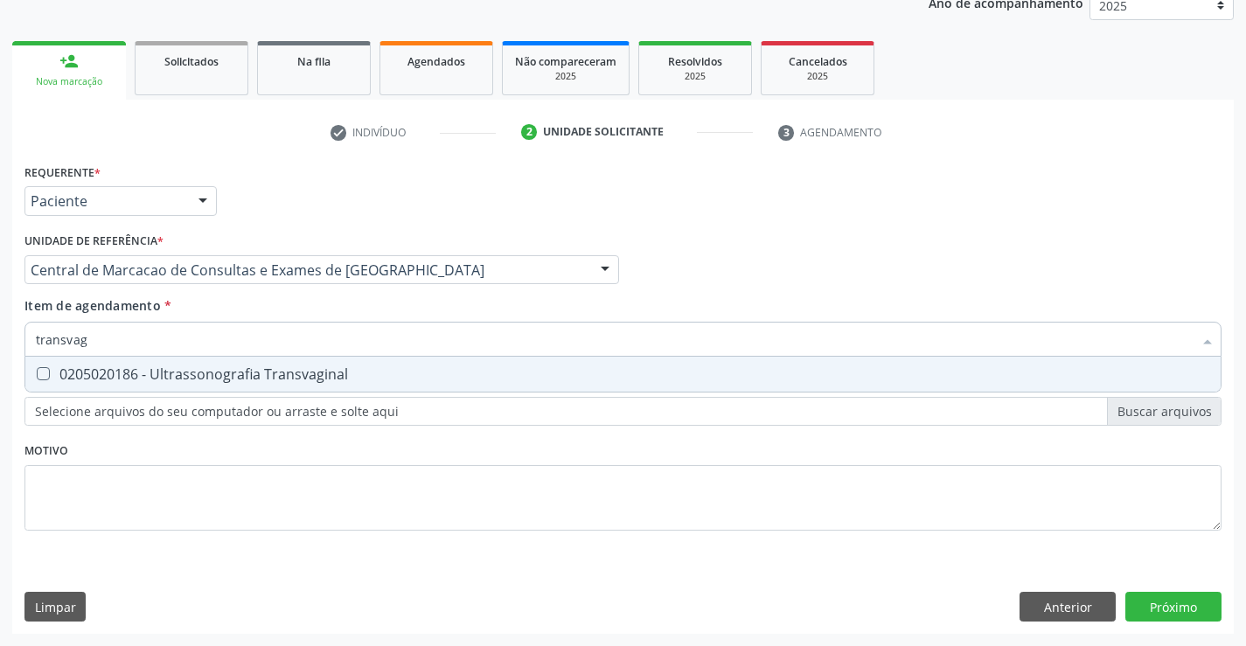
click at [219, 338] on input "transvag" at bounding box center [614, 339] width 1157 height 35
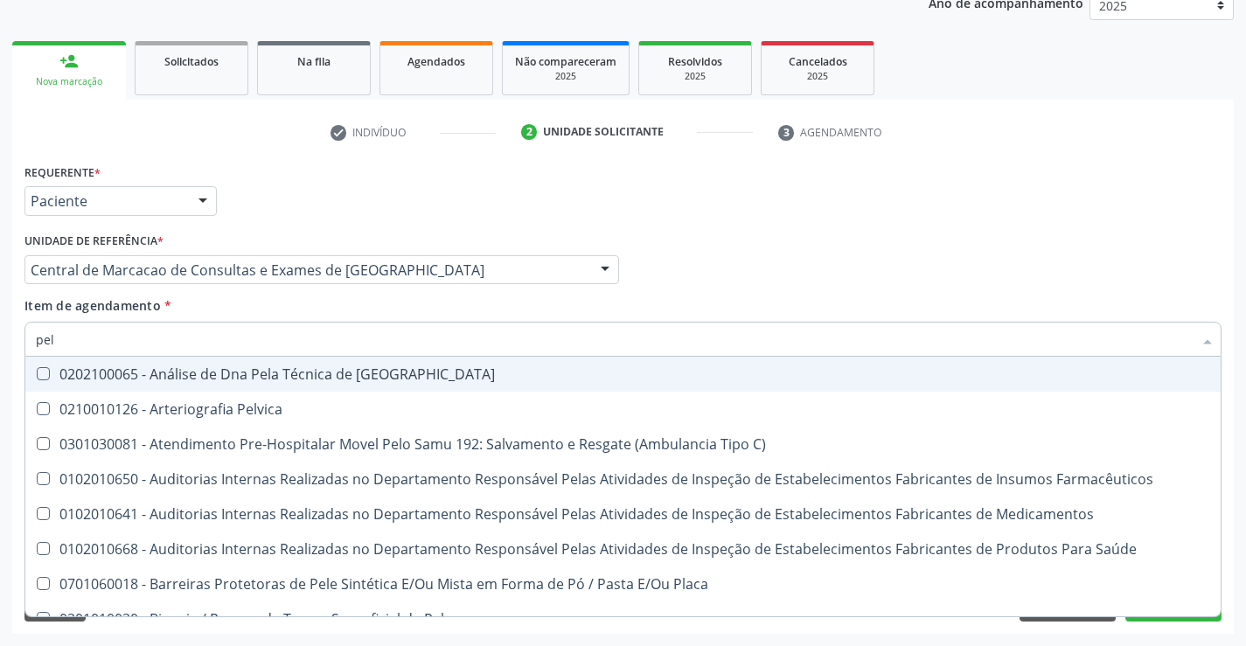
type input "pelv"
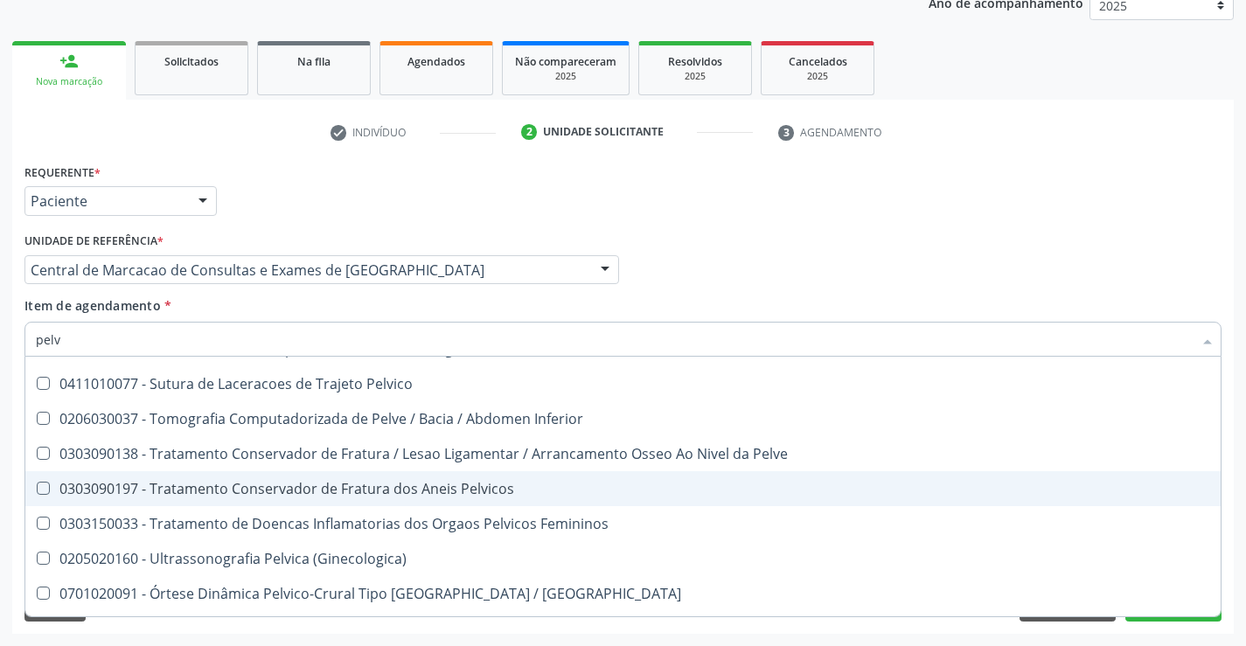
scroll to position [650, 0]
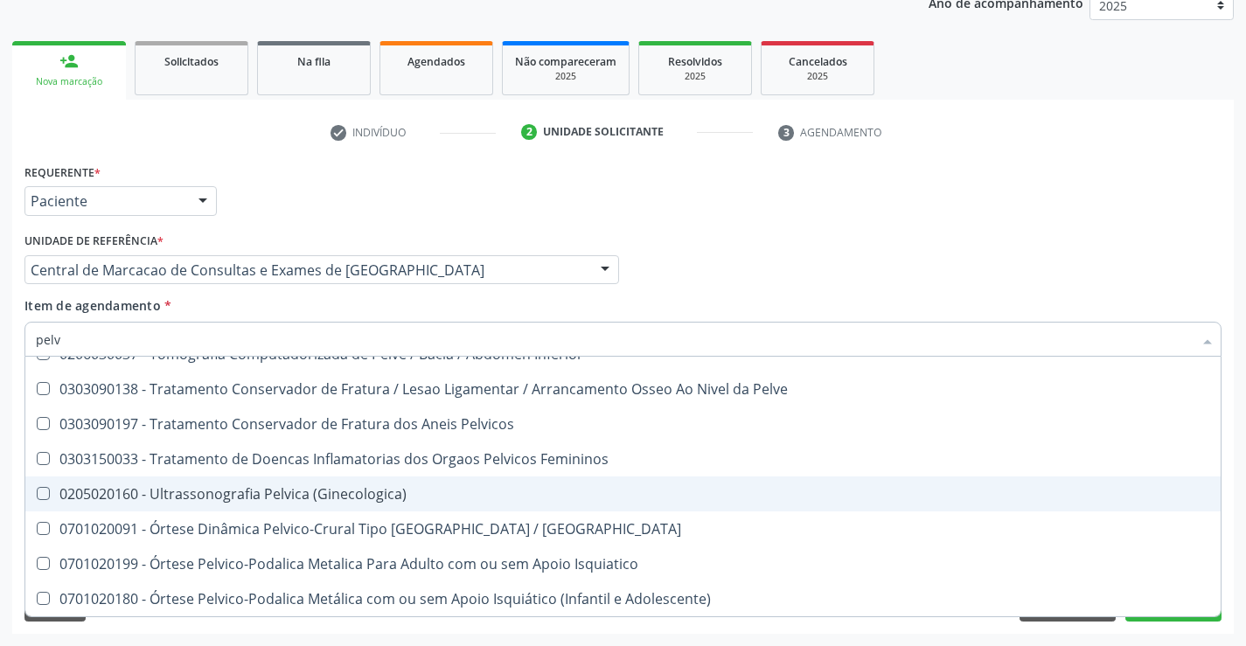
click at [230, 490] on div "0205020160 - Ultrassonografia Pelvica (Ginecologica)" at bounding box center [623, 494] width 1174 height 14
checkbox \(Ginecologica\) "true"
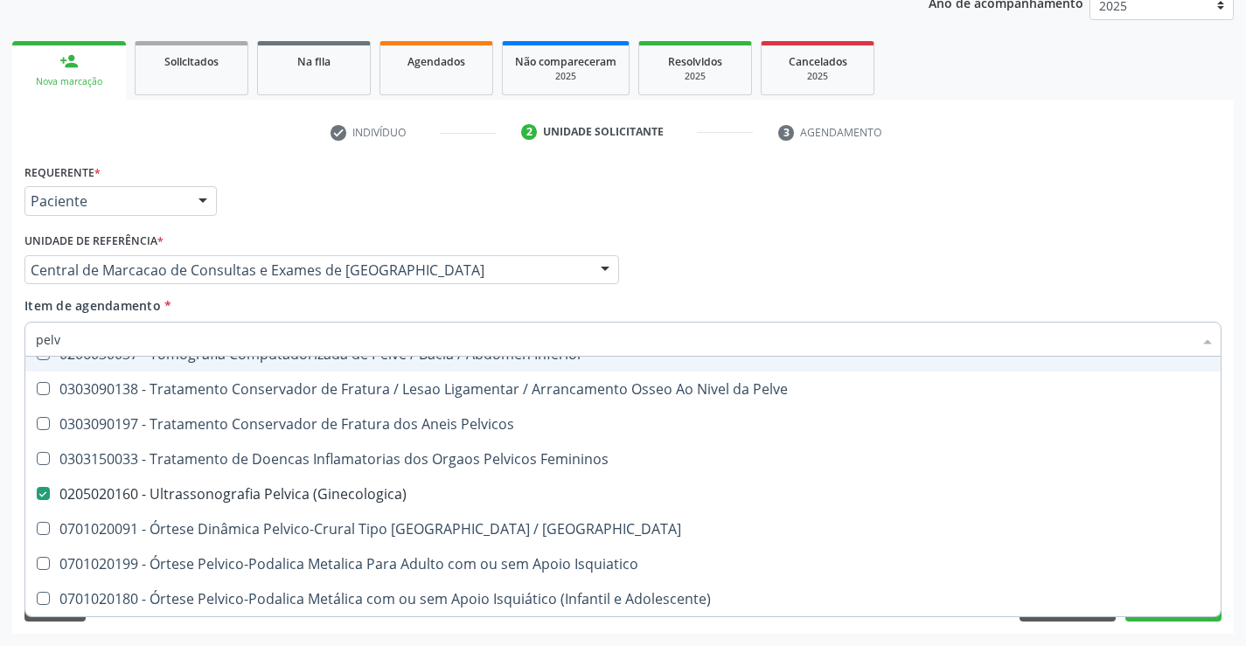
click at [185, 337] on input "pelv" at bounding box center [614, 339] width 1157 height 35
type input "o"
checkbox \(Ginecologica\) "false"
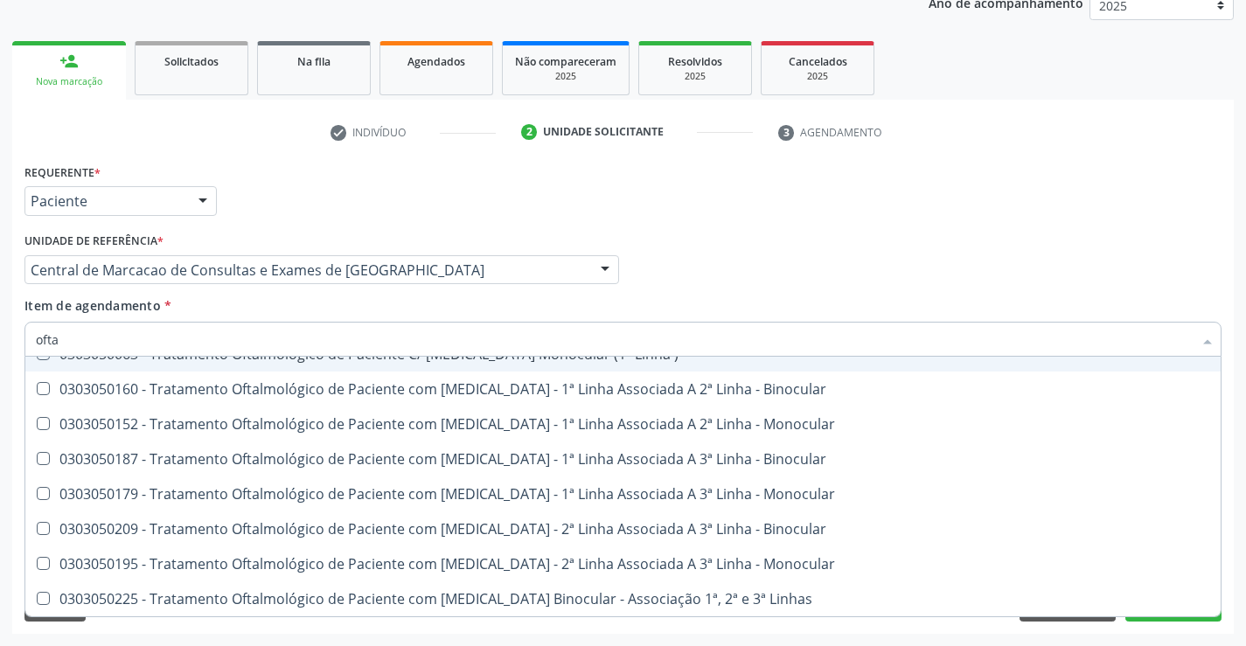
scroll to position [580, 0]
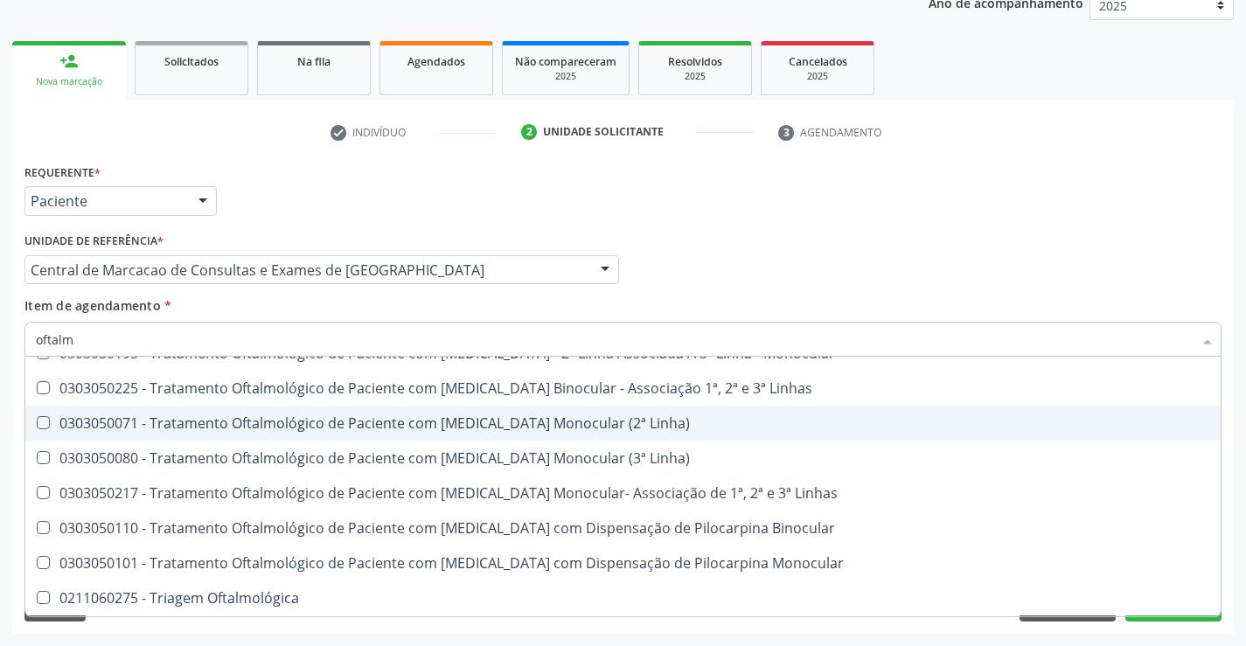
type input "oftalmo"
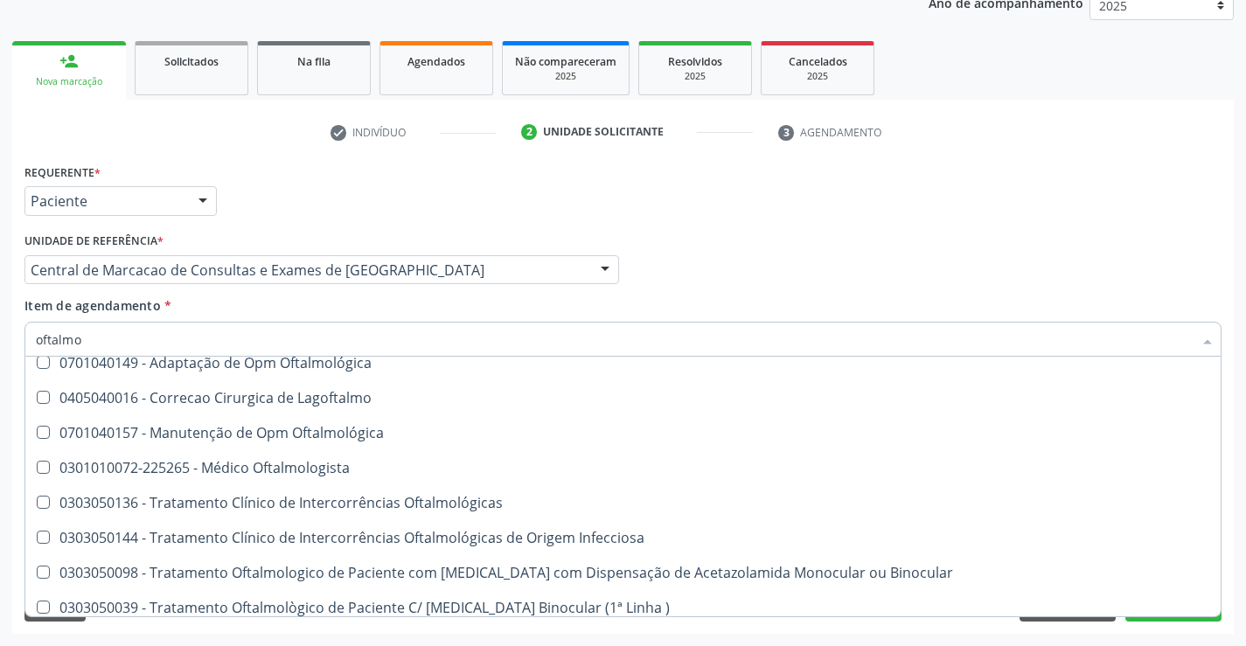
scroll to position [0, 0]
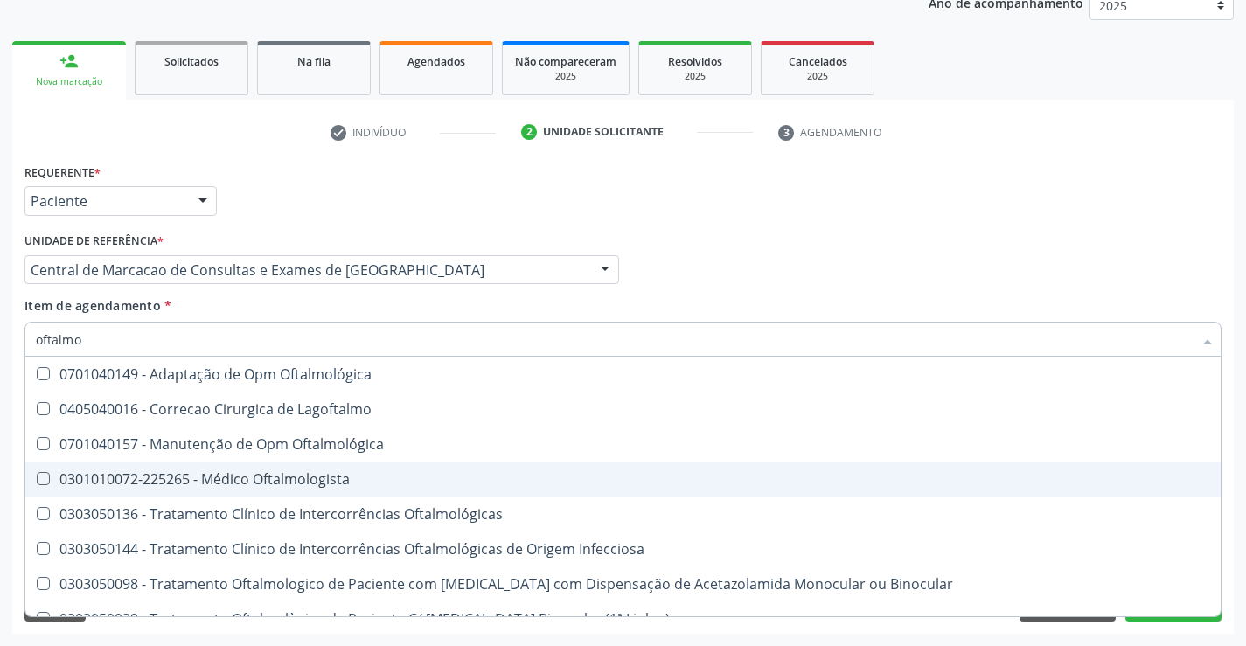
click at [266, 493] on span "0301010072-225265 - Médico Oftalmologista" at bounding box center [622, 479] width 1195 height 35
checkbox Oftalmologista "true"
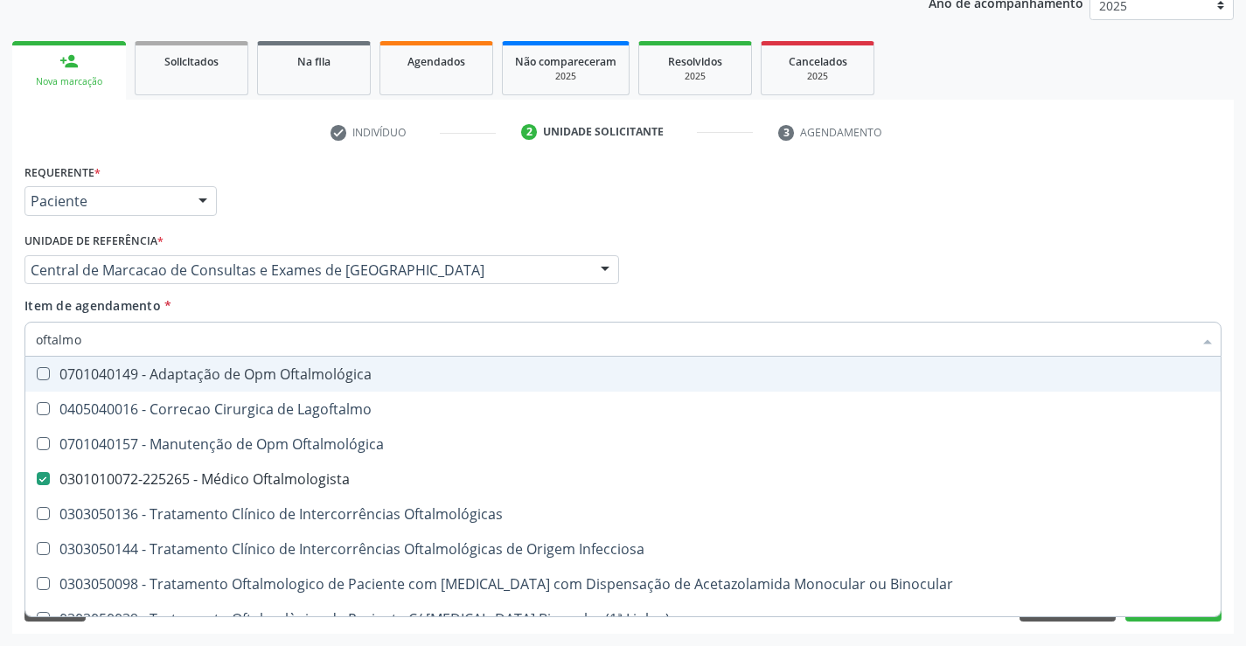
click at [863, 274] on div "Médico Solicitante Por favor, selecione a Unidade de Atendimento primeiro Nenhu…" at bounding box center [623, 262] width 1206 height 68
checkbox Lagoftalmo "true"
checkbox Oftalmológica "true"
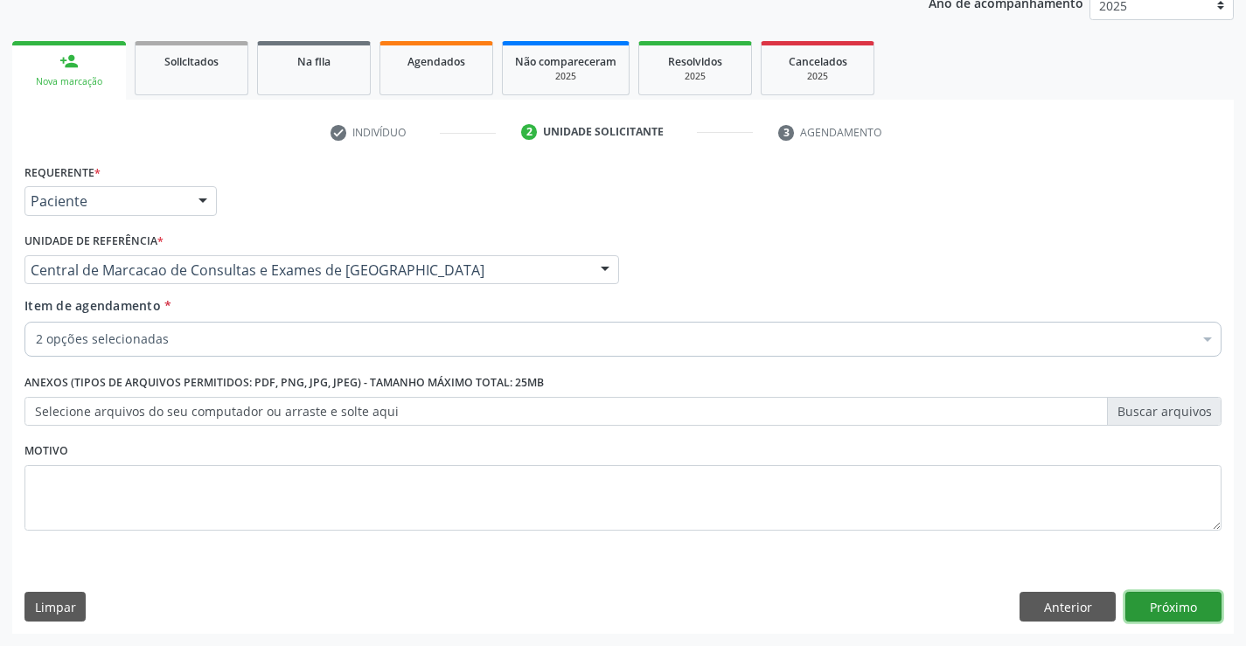
click at [1148, 604] on button "Próximo" at bounding box center [1173, 607] width 96 height 30
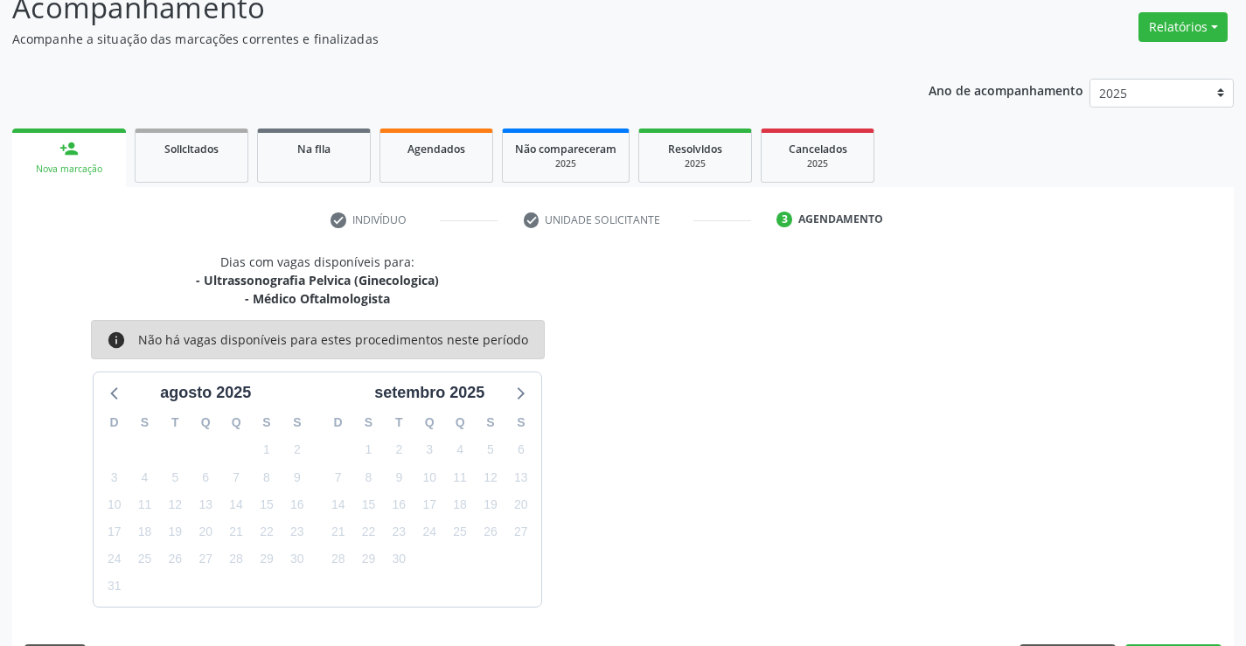
scroll to position [184, 0]
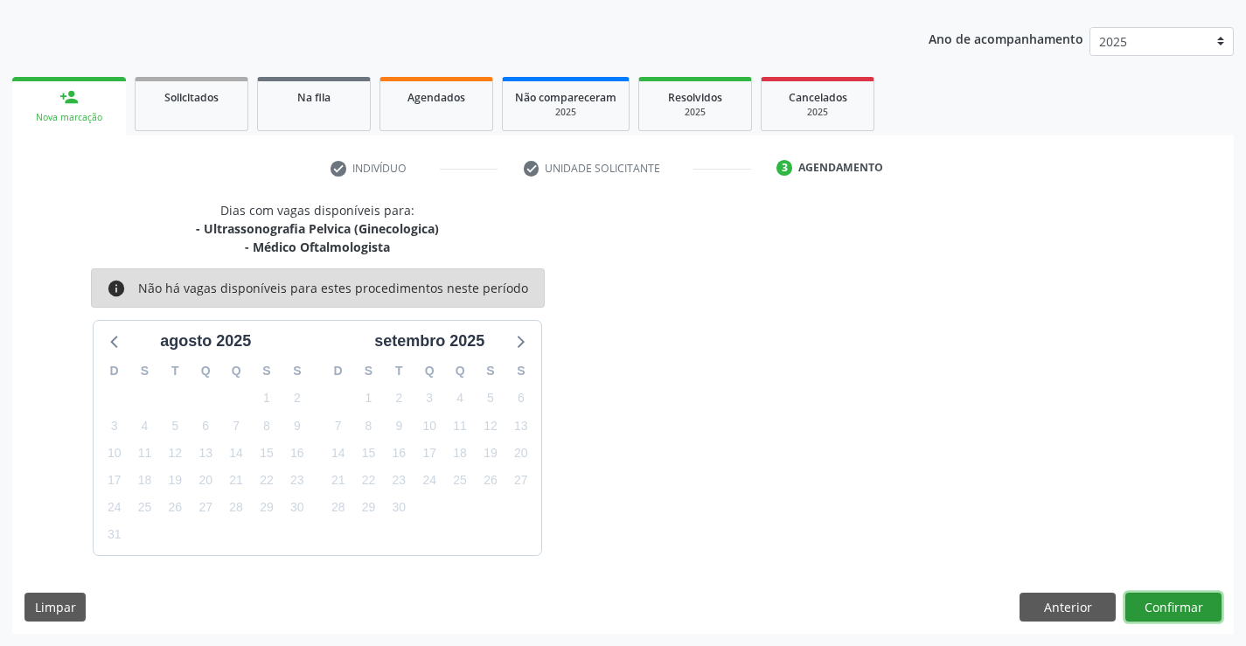
click at [1180, 607] on button "Confirmar" at bounding box center [1173, 608] width 96 height 30
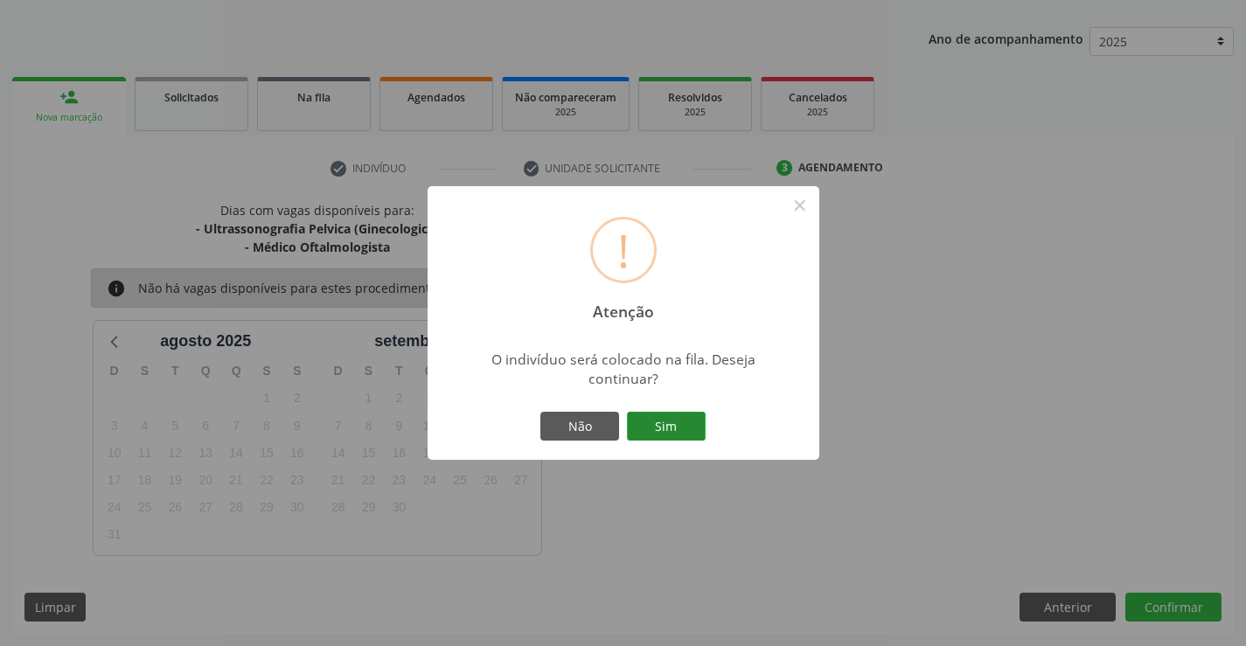
click at [657, 429] on button "Sim" at bounding box center [666, 427] width 79 height 30
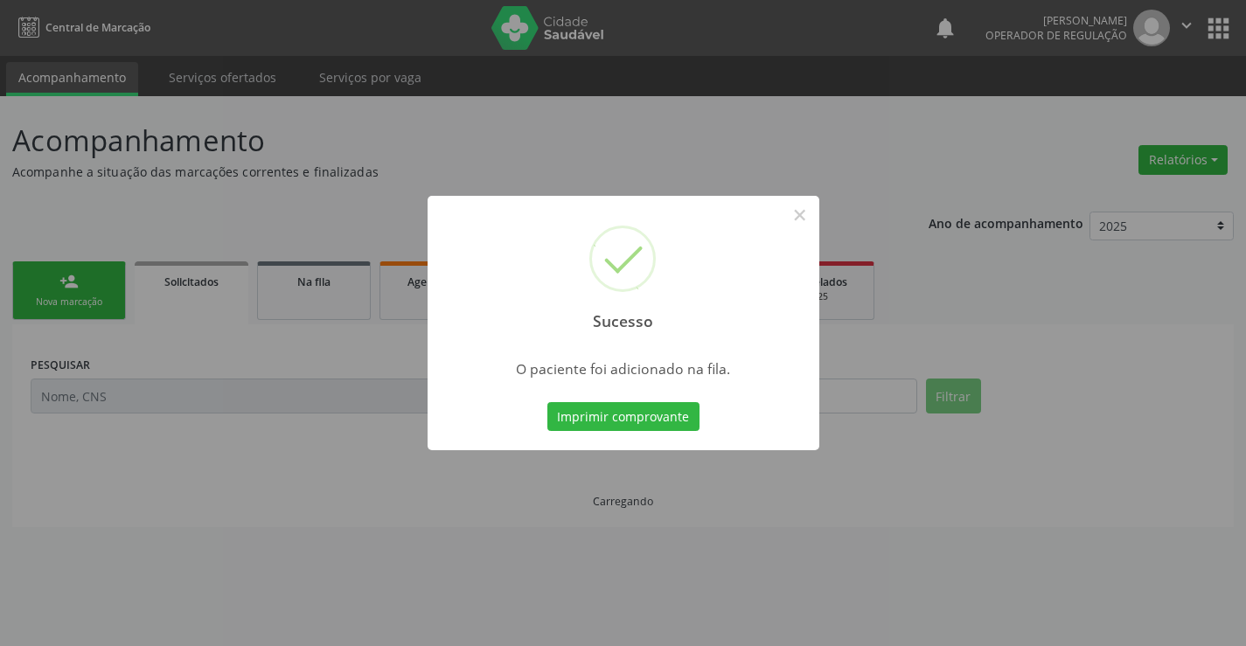
scroll to position [0, 0]
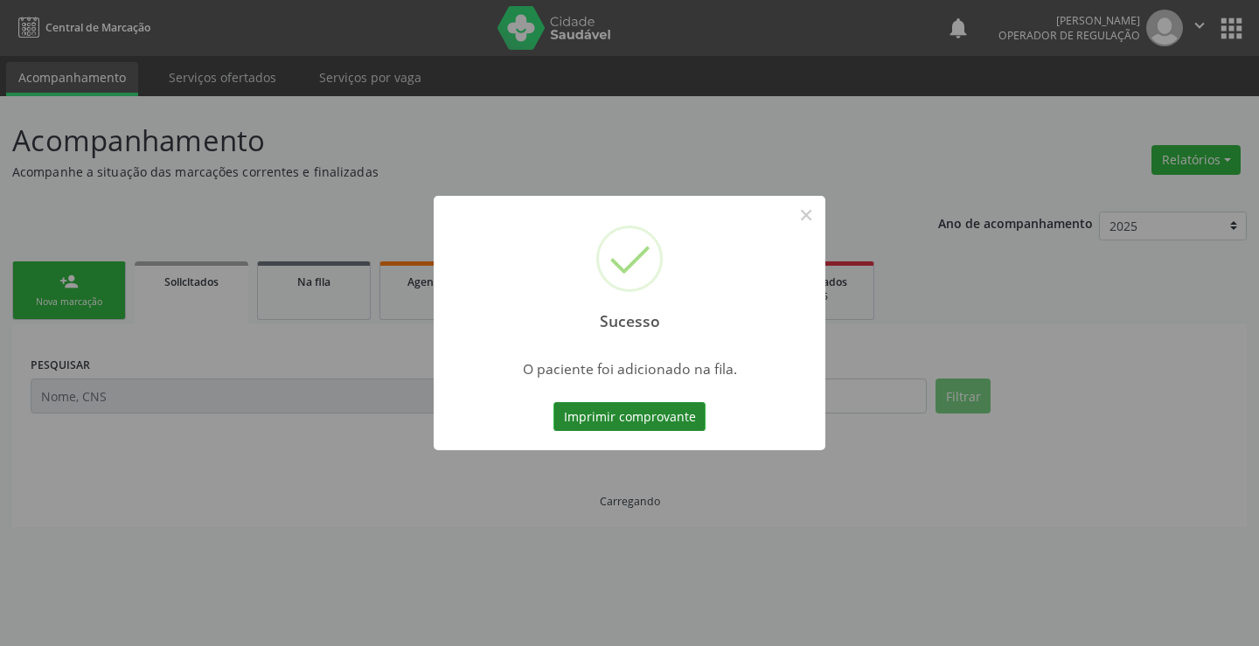
click at [644, 423] on button "Imprimir comprovante" at bounding box center [629, 417] width 152 height 30
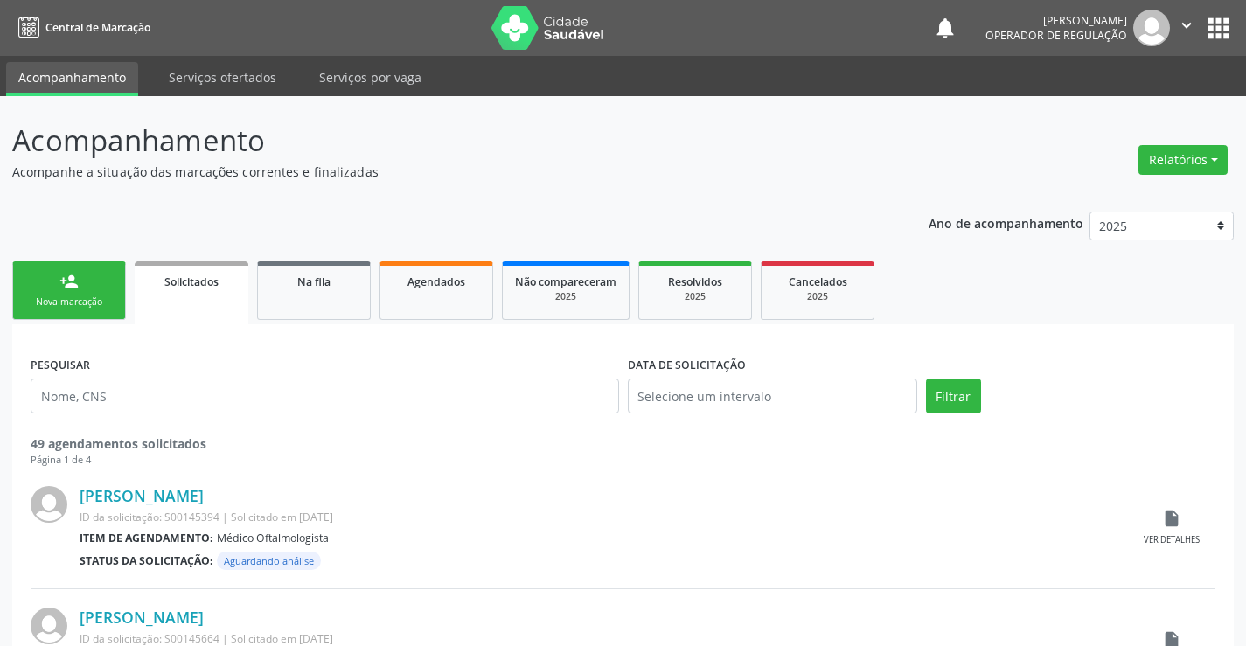
click at [90, 289] on link "person_add Nova marcação" at bounding box center [69, 290] width 114 height 59
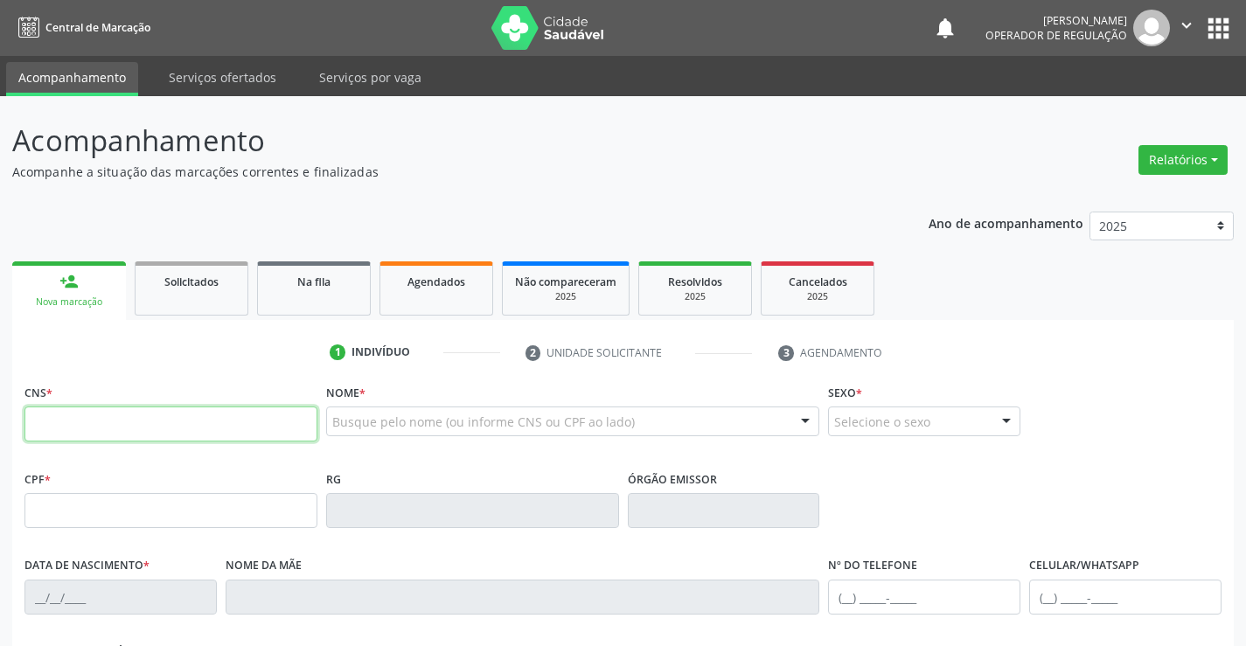
click at [120, 421] on input "text" at bounding box center [170, 424] width 293 height 35
type input "708 0023 4917 4824"
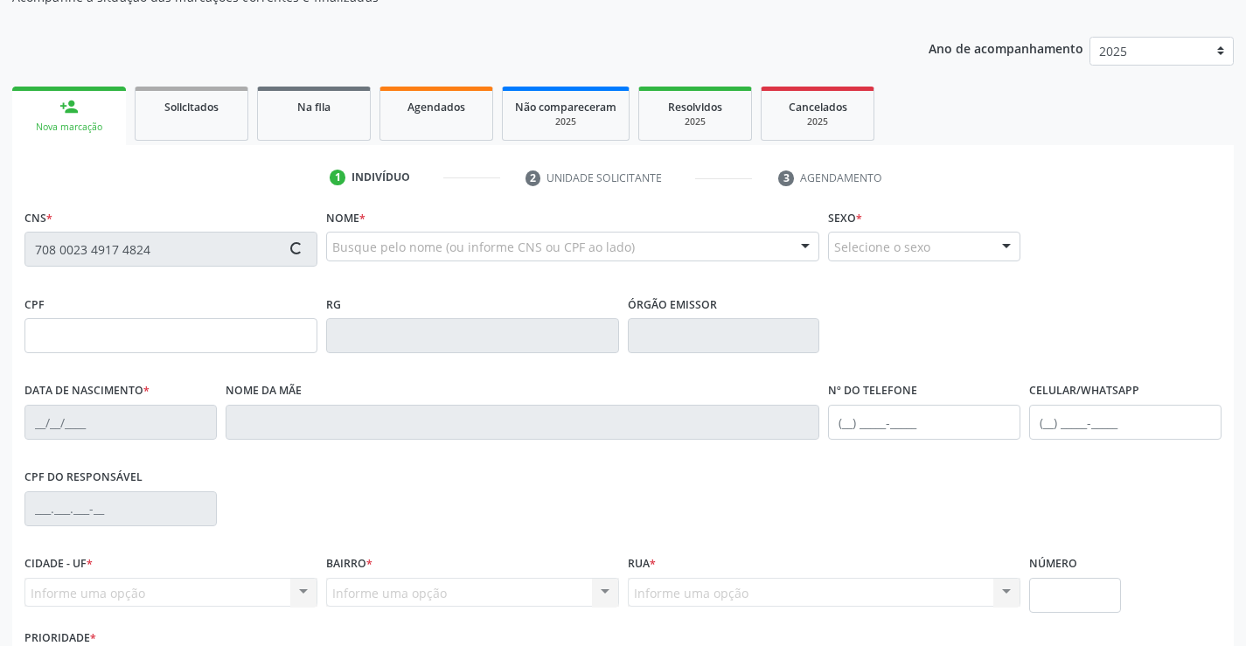
scroll to position [302, 0]
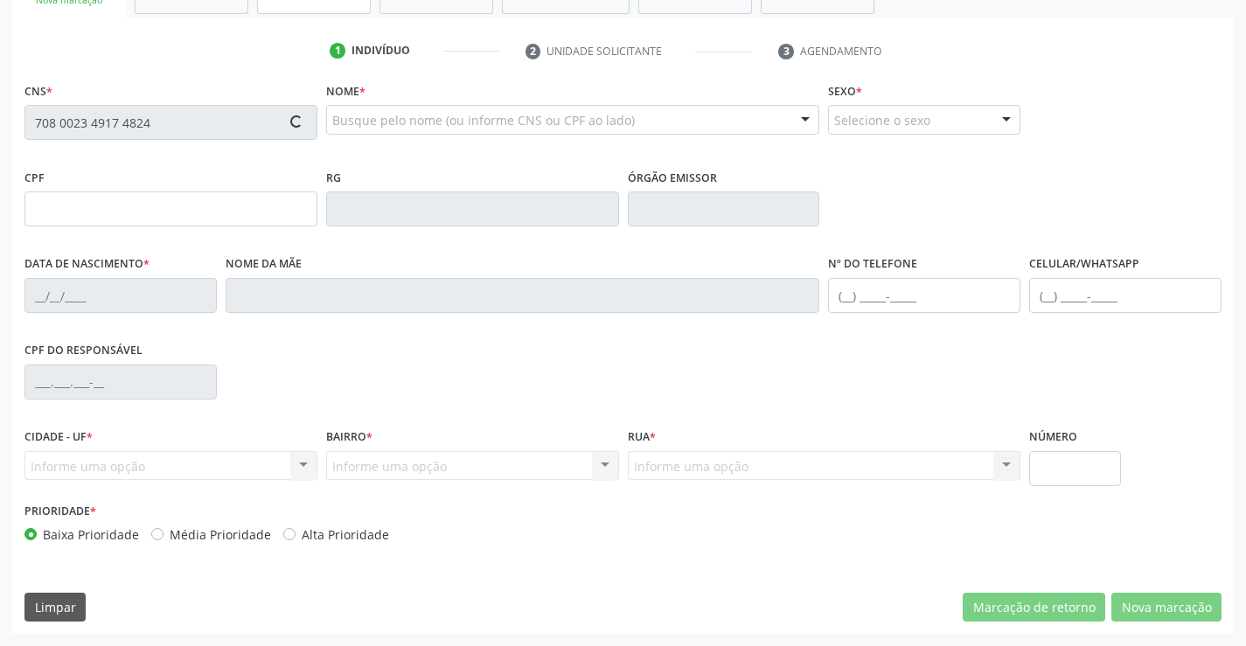
type input "074.607.197-30"
type input "21/03/1975"
type input "Maria de Azevedo Moraes"
type input "(27) 99875-8023"
type input "S/N"
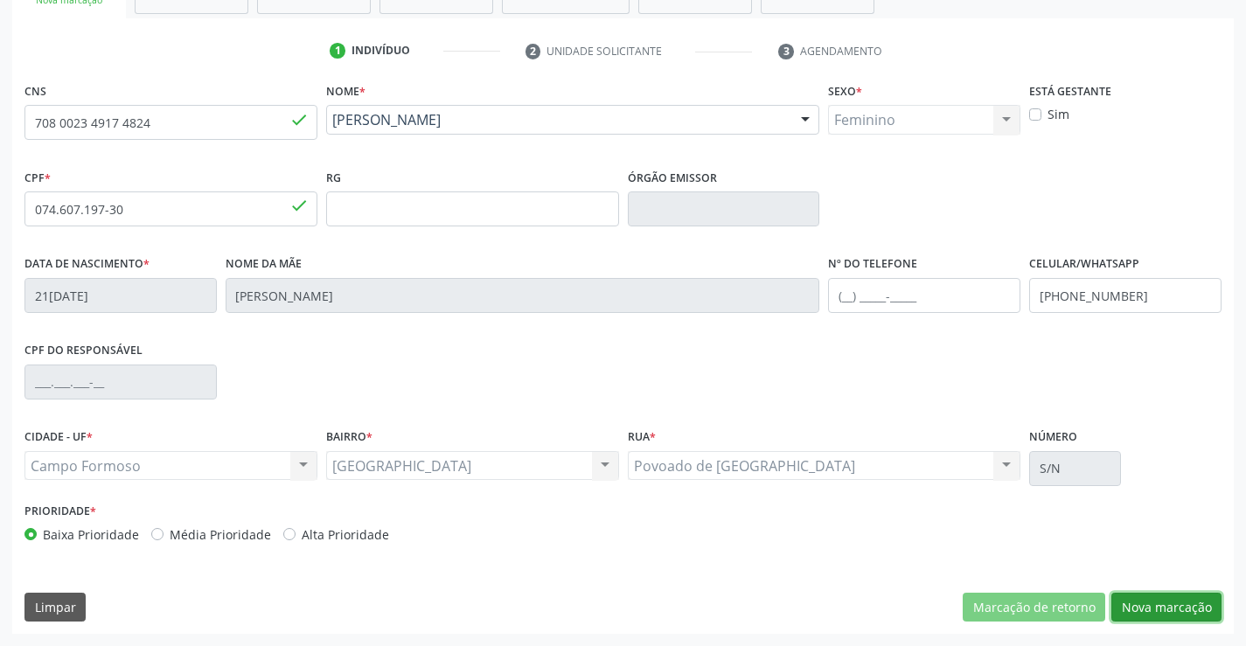
click at [1136, 594] on button "Nova marcação" at bounding box center [1166, 608] width 110 height 30
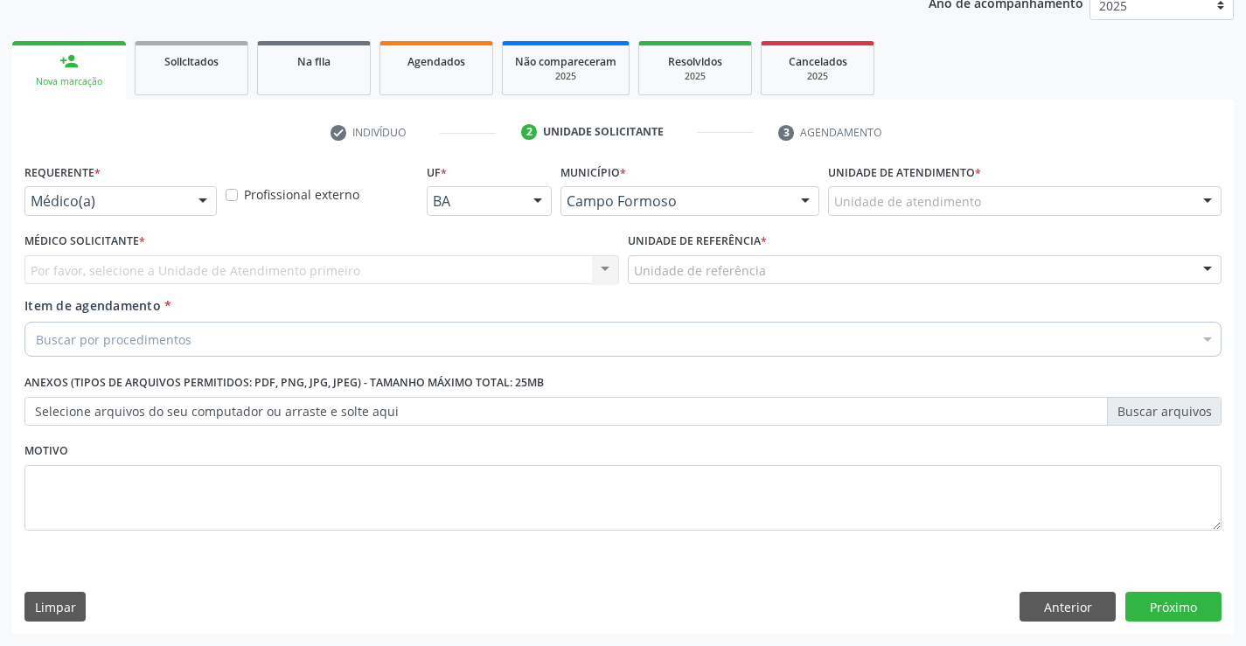
scroll to position [220, 0]
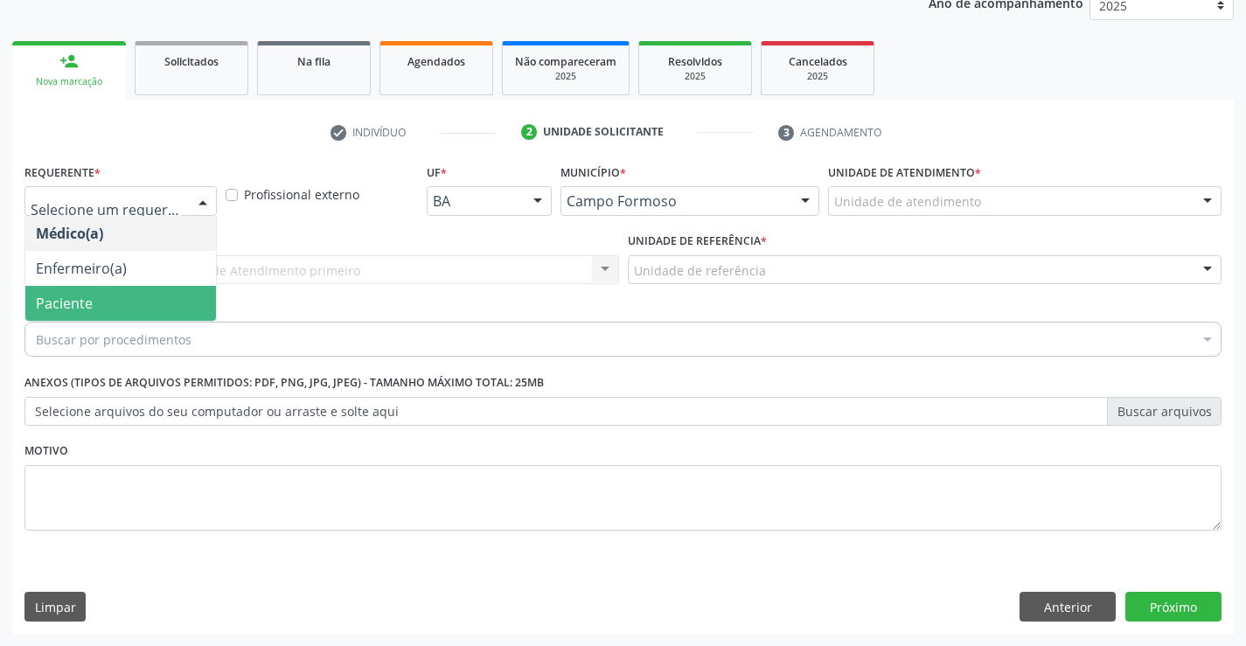
click at [142, 294] on span "Paciente" at bounding box center [120, 303] width 191 height 35
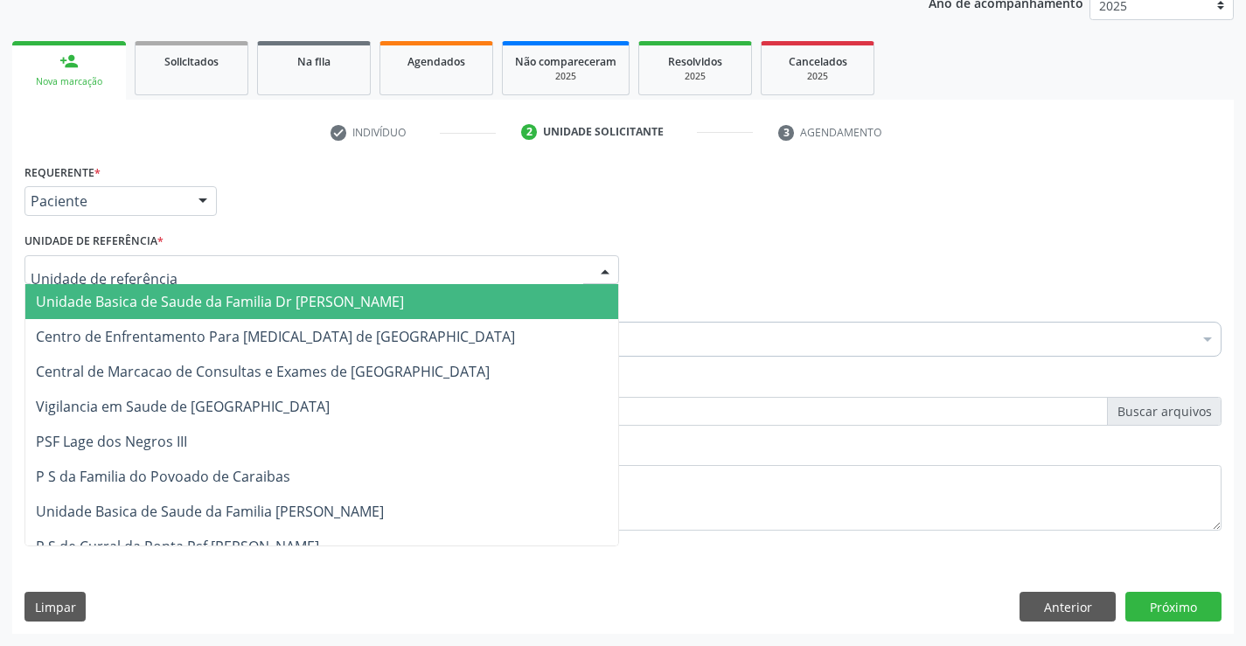
click at [262, 266] on div at bounding box center [321, 270] width 594 height 30
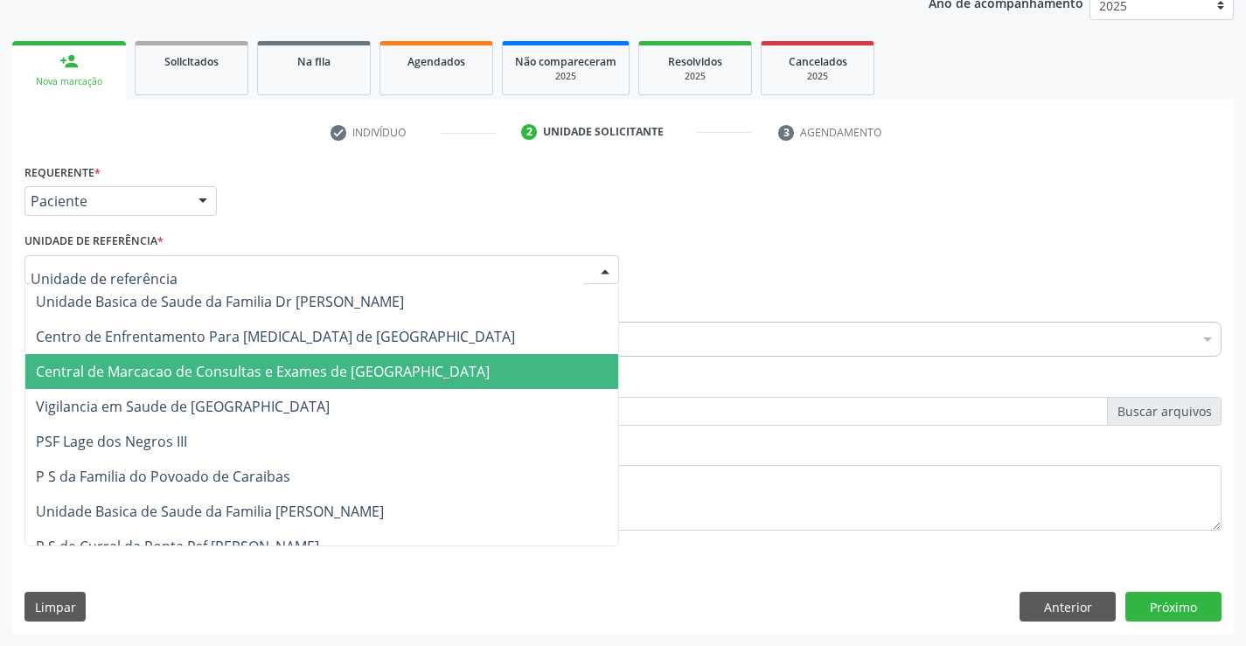
click at [276, 380] on span "Central de Marcacao de Consultas e Exames de [GEOGRAPHIC_DATA]" at bounding box center [263, 371] width 454 height 19
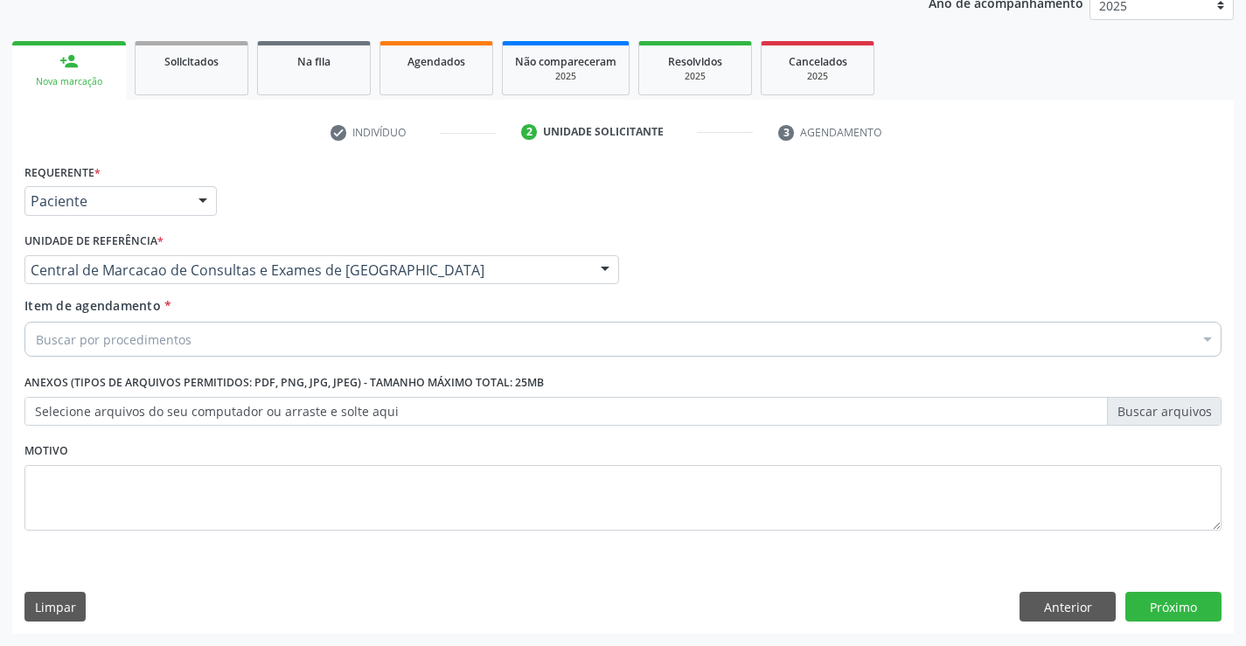
click at [289, 337] on div "Buscar por procedimentos" at bounding box center [622, 339] width 1197 height 35
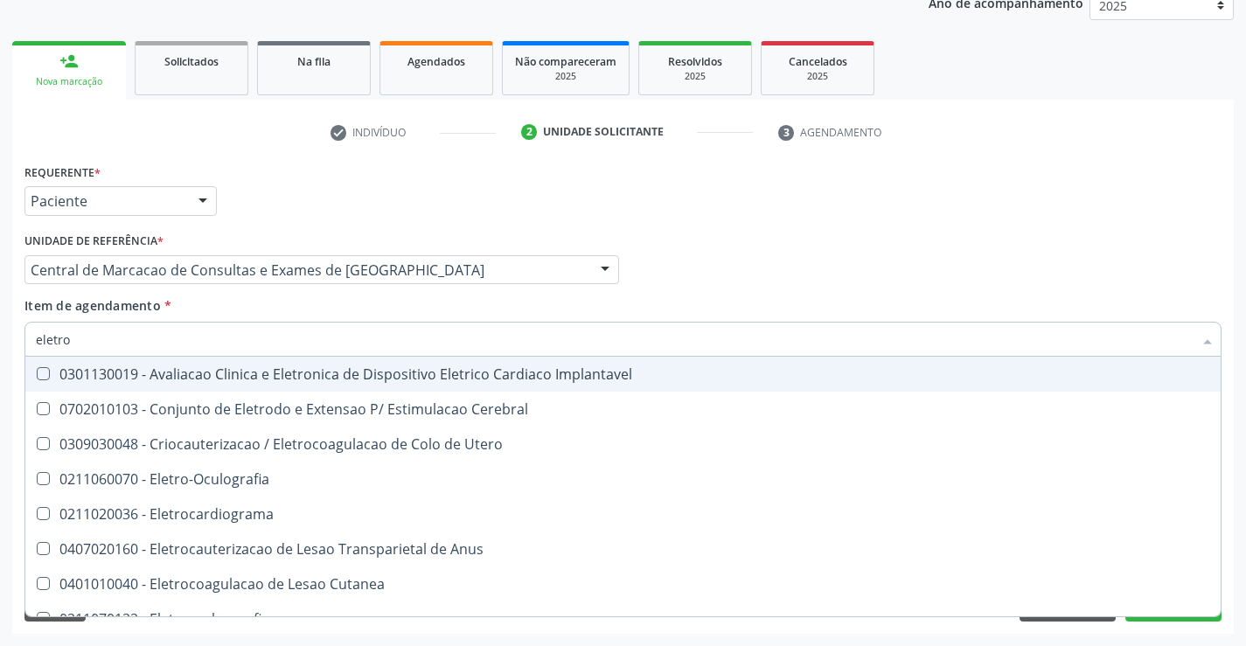
type input "eletroc"
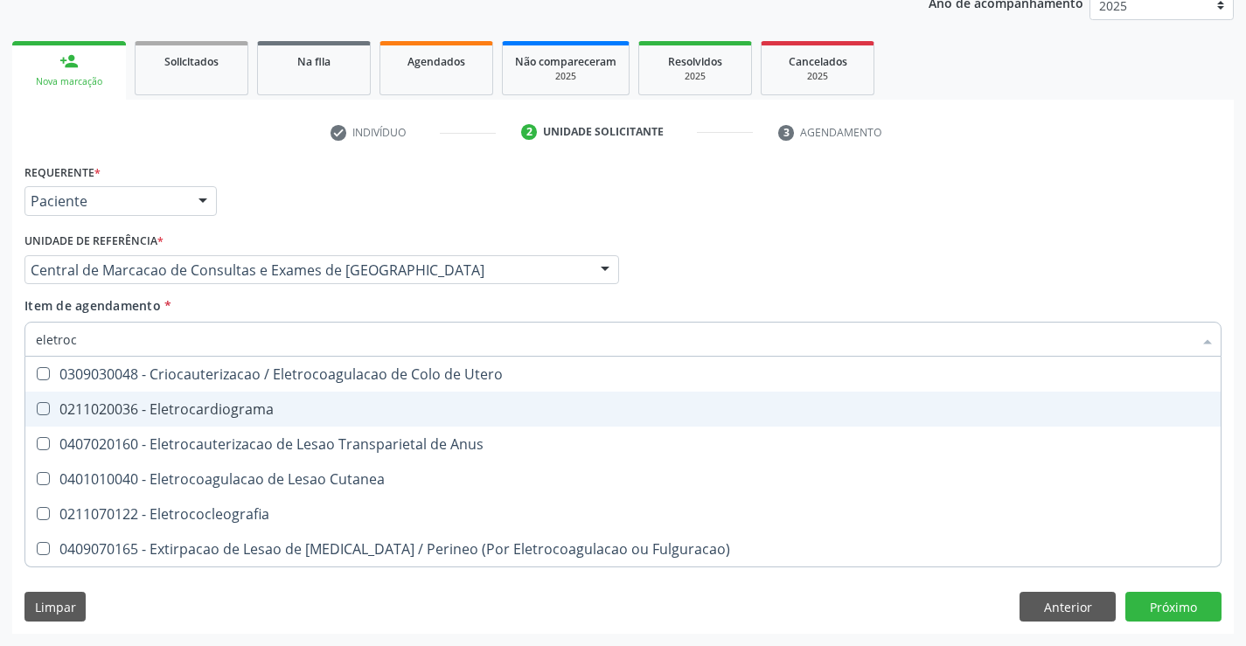
click at [206, 416] on div "0211020036 - Eletrocardiograma" at bounding box center [623, 409] width 1174 height 14
checkbox Eletrocardiograma "true"
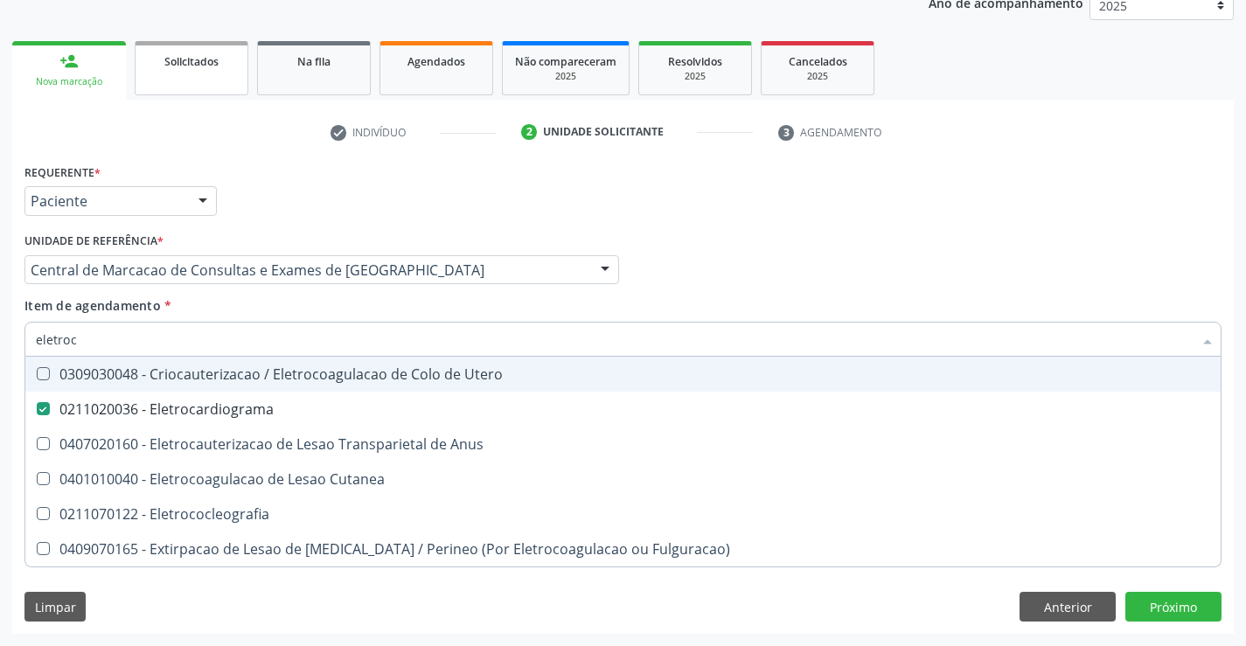
click at [919, 291] on div "Médico Solicitante Por favor, selecione a Unidade de Atendimento primeiro Nenhu…" at bounding box center [623, 262] width 1206 height 68
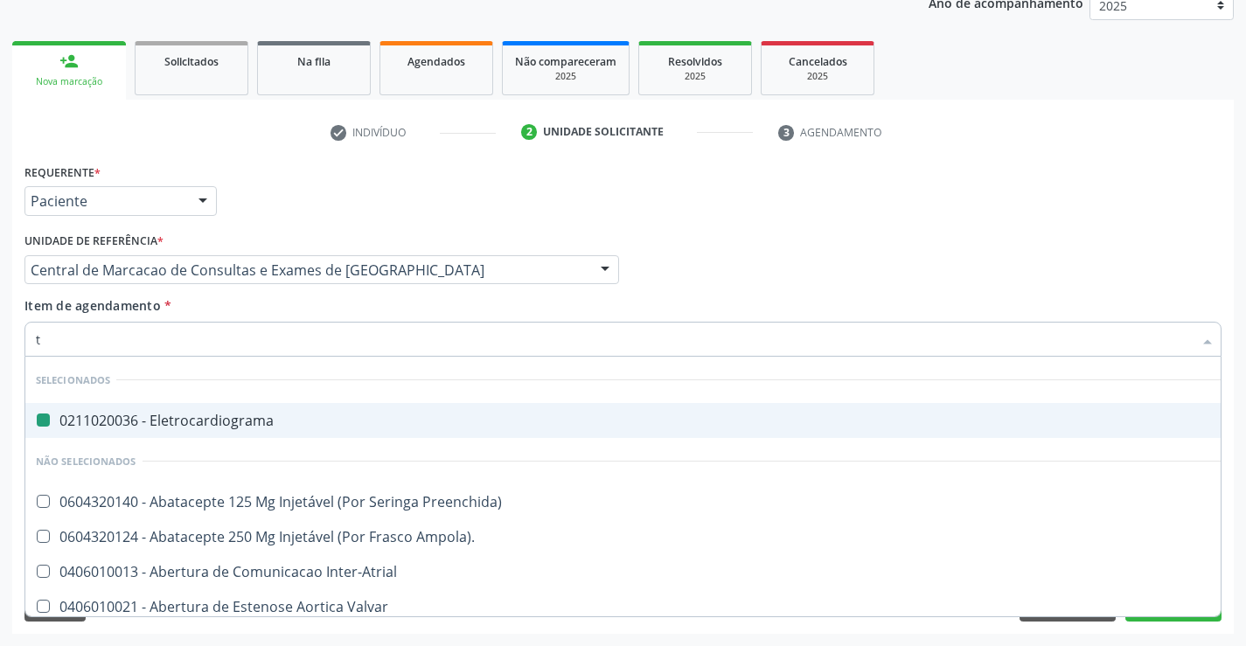
type input "ti"
checkbox Eletrocardiograma "false"
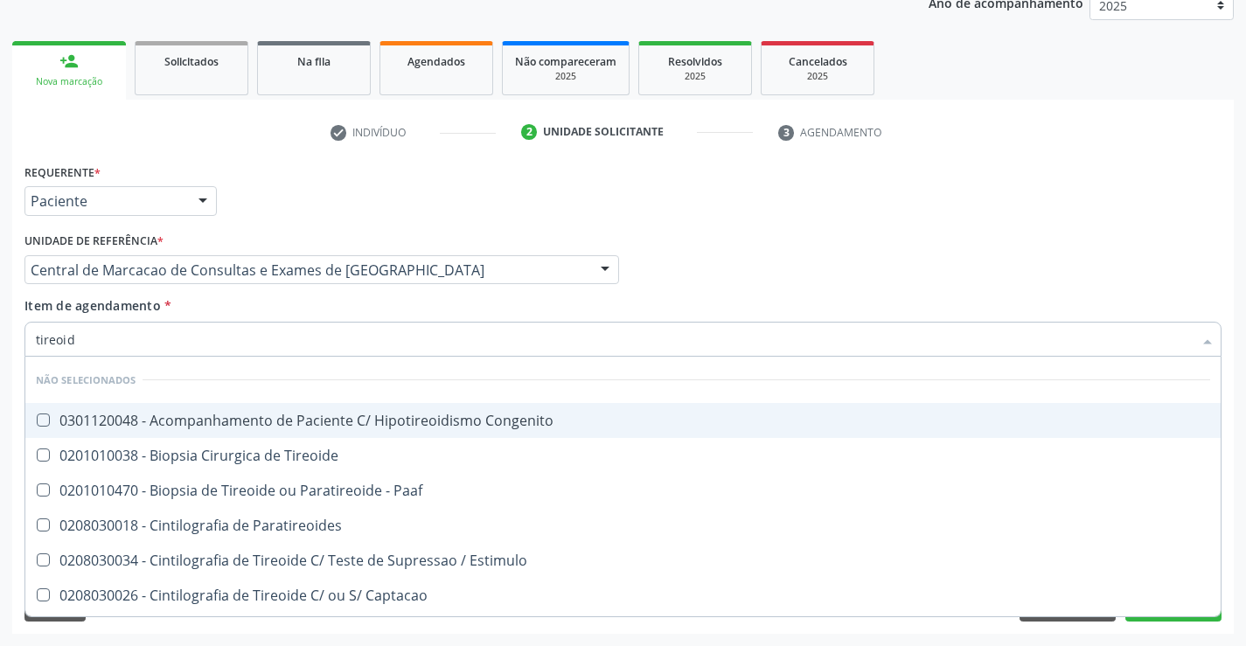
type input "tireoide"
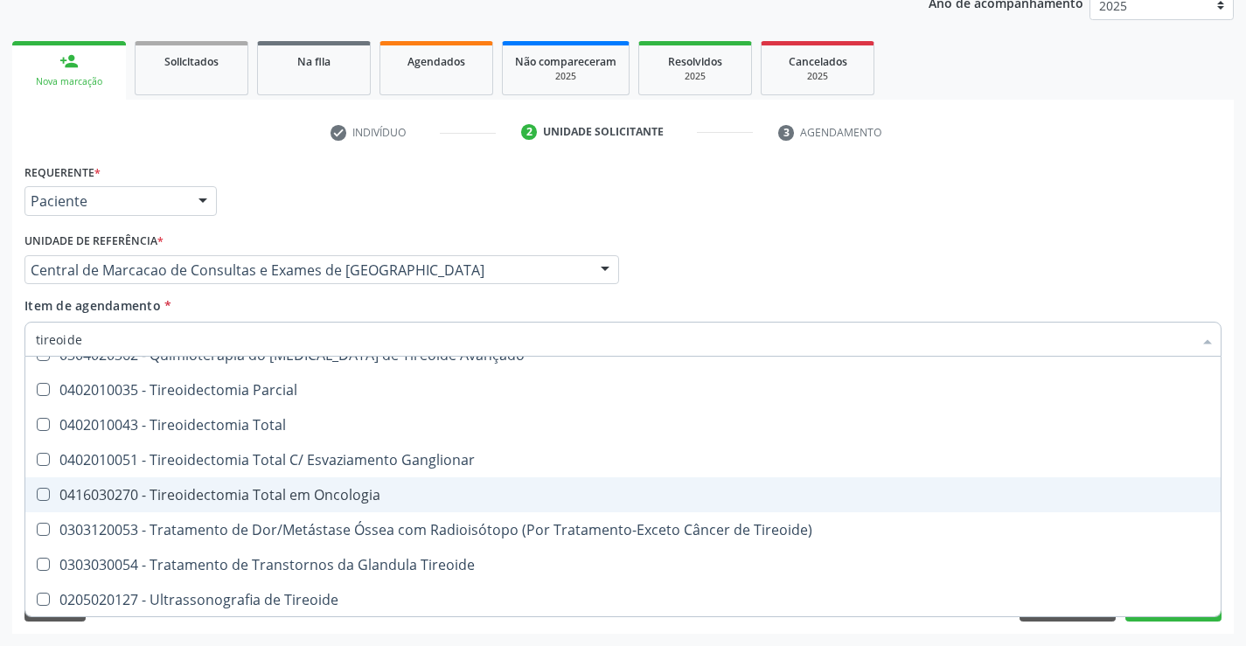
scroll to position [381, 0]
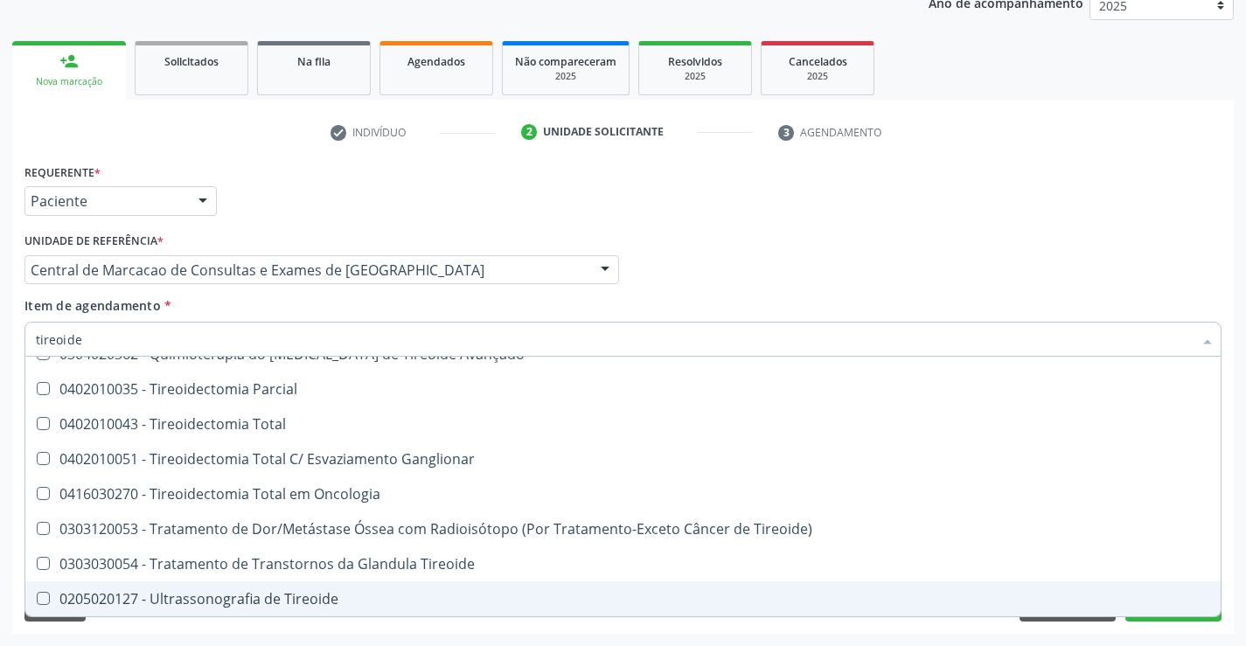
click at [276, 592] on div "0205020127 - Ultrassonografia de Tireoide" at bounding box center [623, 599] width 1174 height 14
checkbox Tireoide "true"
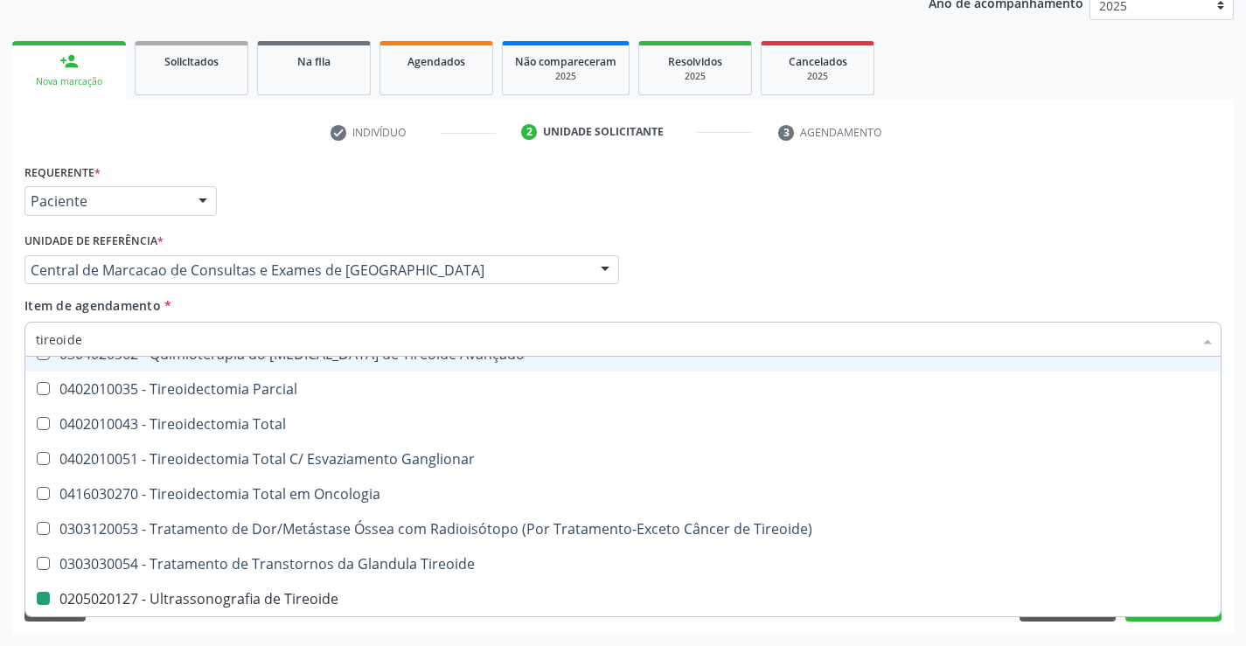
click at [774, 233] on div "Médico Solicitante Por favor, selecione a Unidade de Atendimento primeiro Nenhu…" at bounding box center [623, 262] width 1206 height 68
checkbox Tireoide "true"
checkbox Tireoide "false"
checkbox Paaf "true"
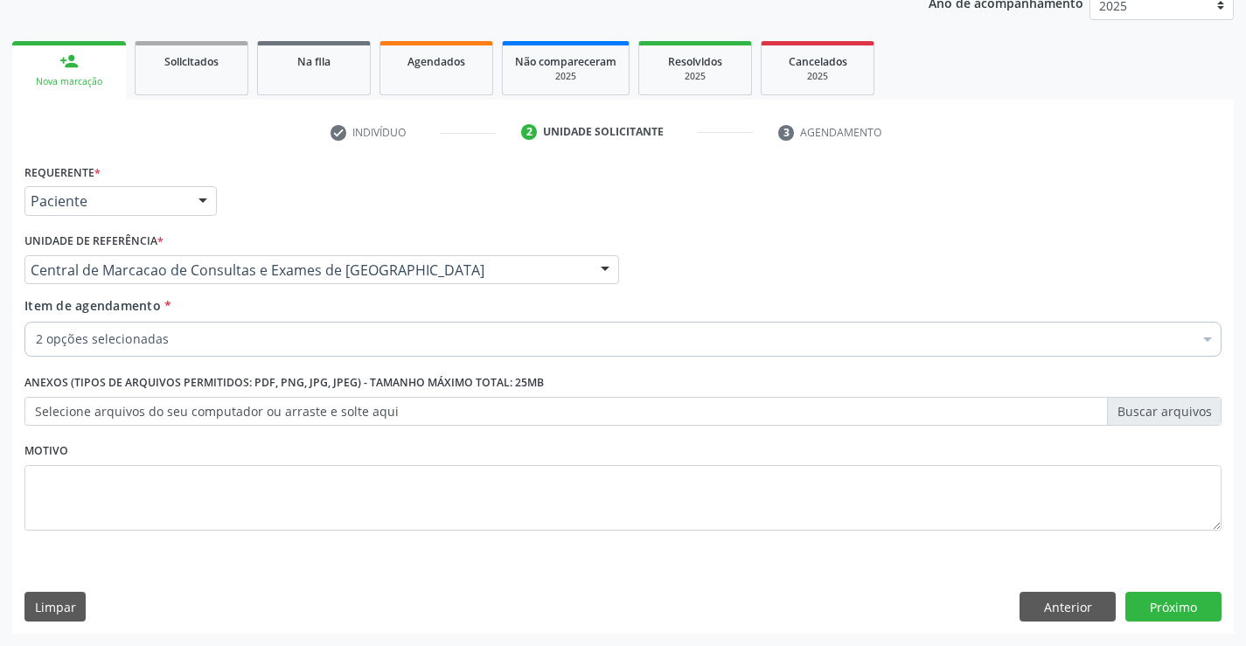
scroll to position [0, 0]
click at [1162, 610] on button "Próximo" at bounding box center [1173, 607] width 96 height 30
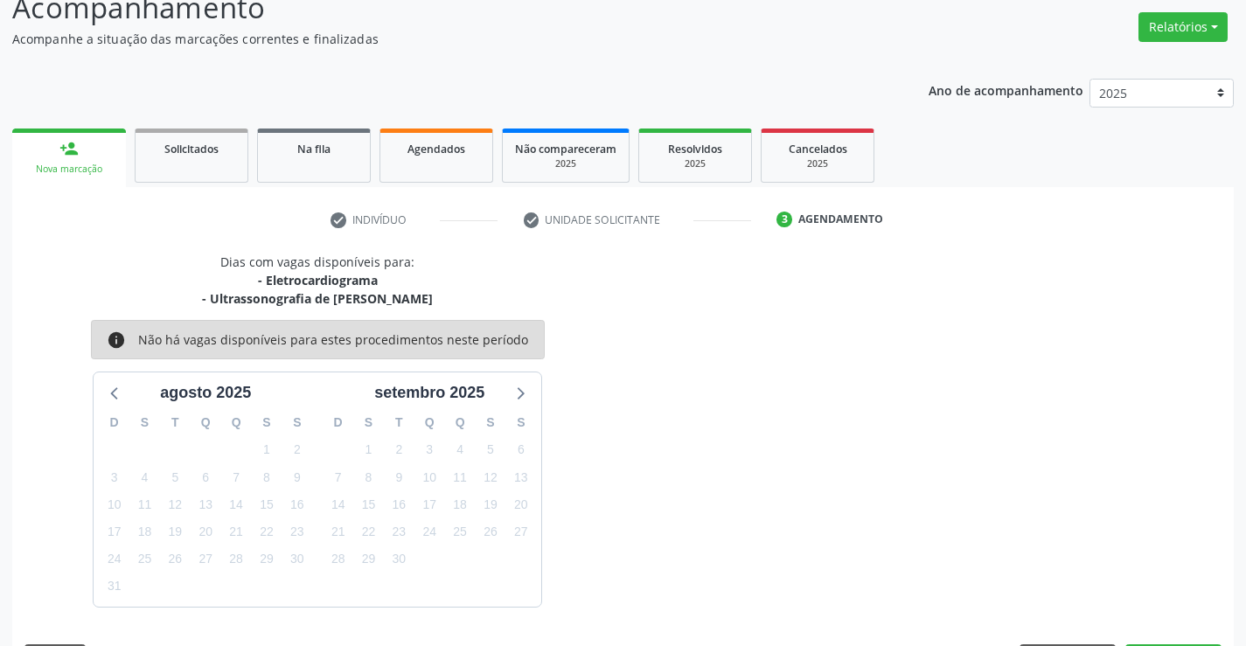
scroll to position [184, 0]
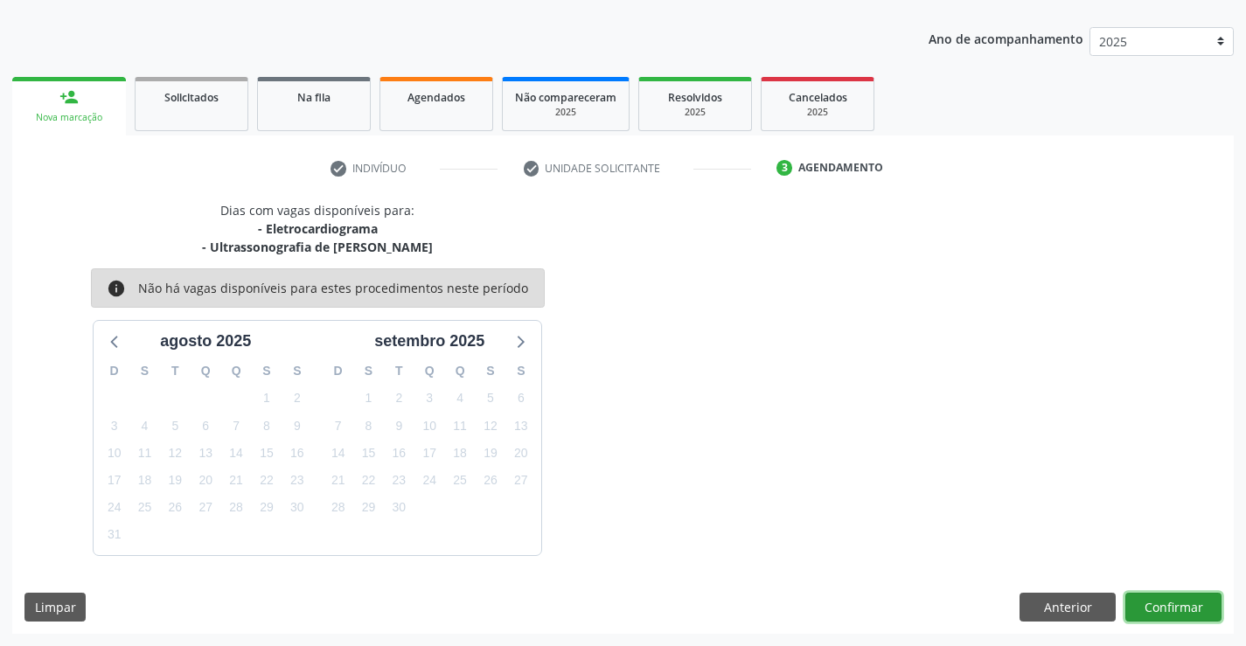
click at [1174, 607] on button "Confirmar" at bounding box center [1173, 608] width 96 height 30
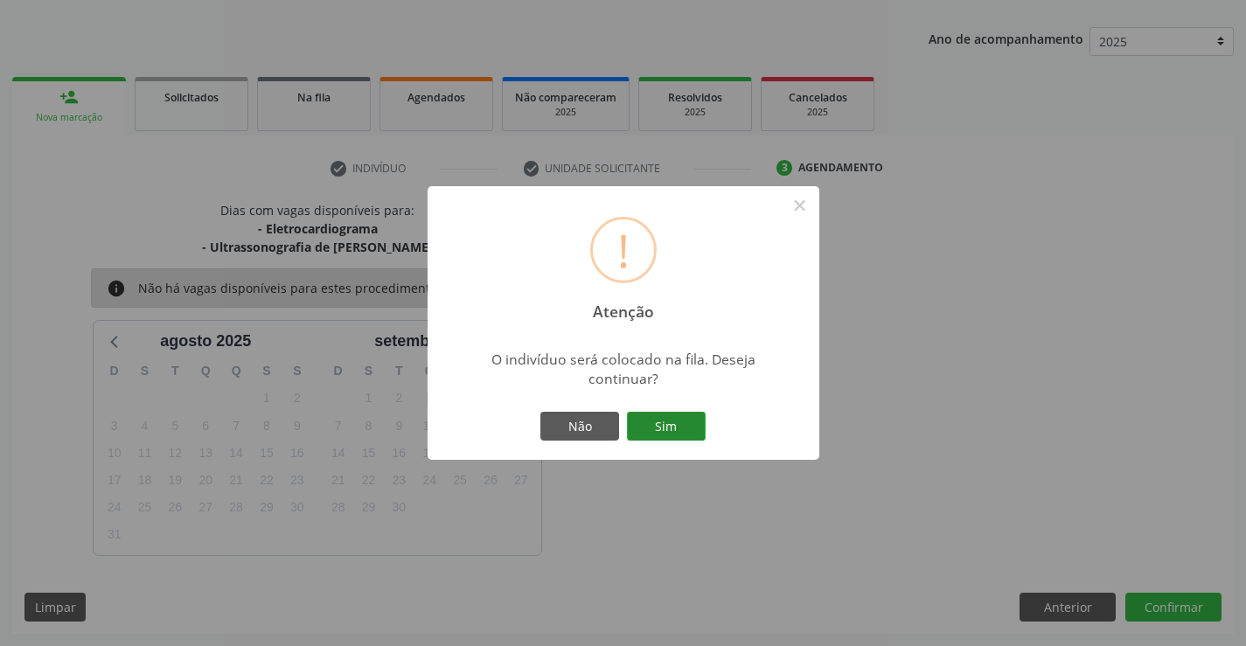
click at [687, 434] on button "Sim" at bounding box center [666, 427] width 79 height 30
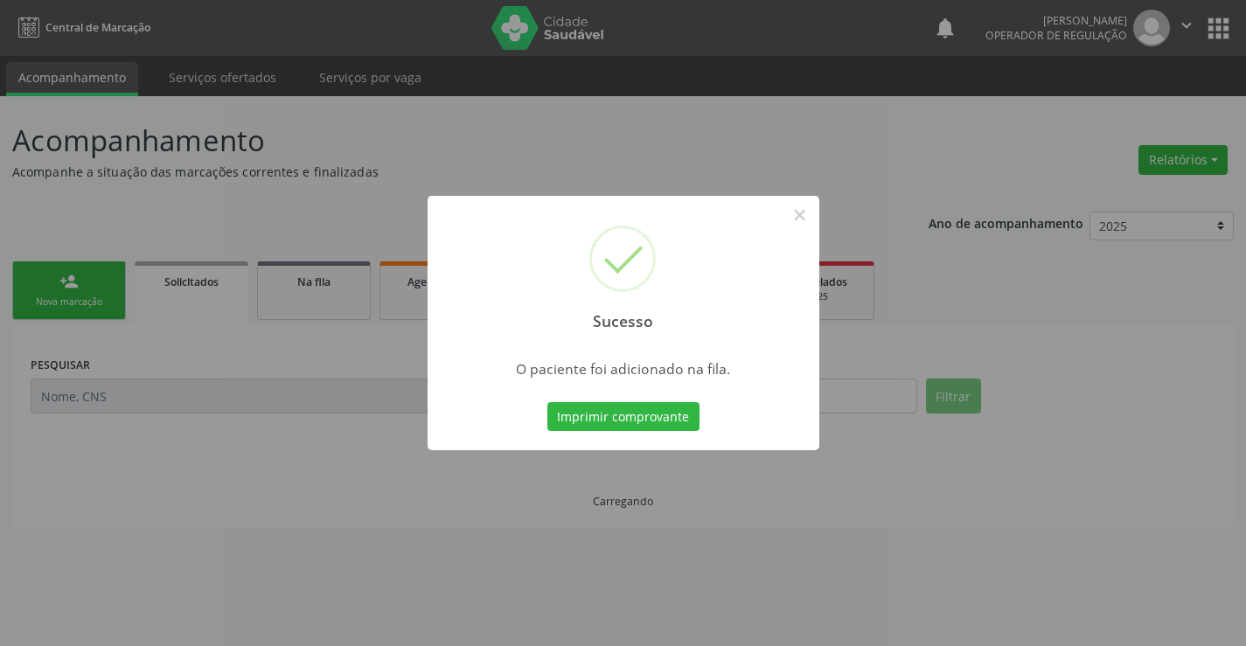
scroll to position [0, 0]
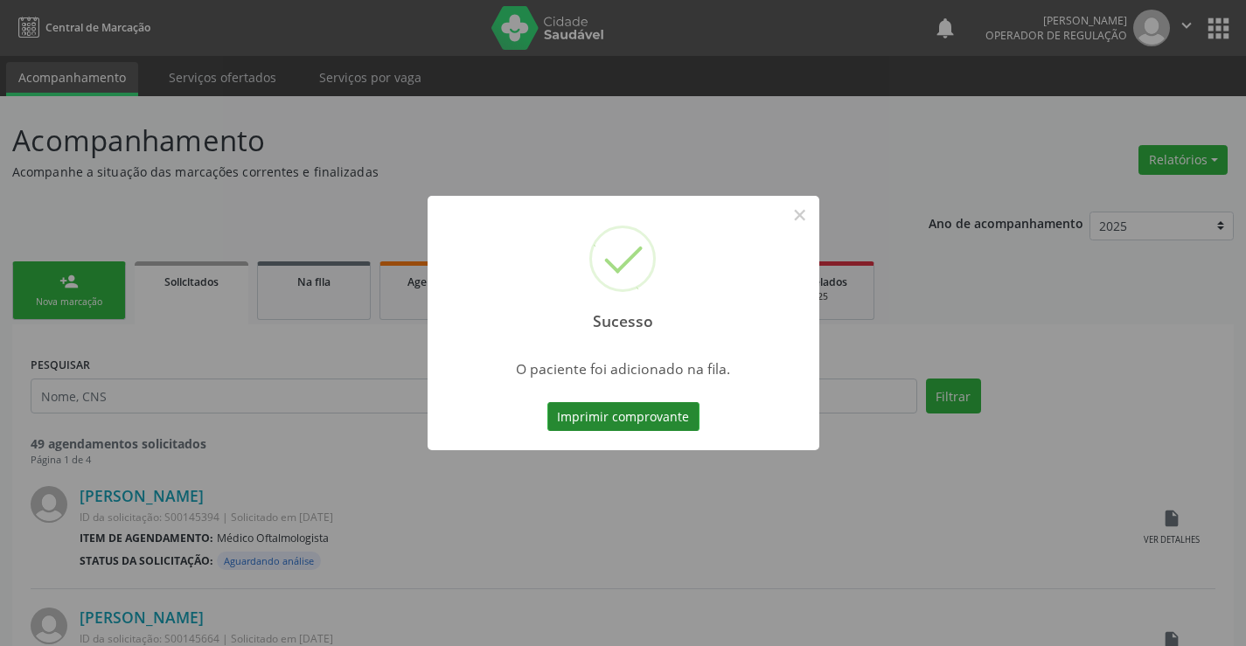
click at [685, 422] on button "Imprimir comprovante" at bounding box center [623, 417] width 152 height 30
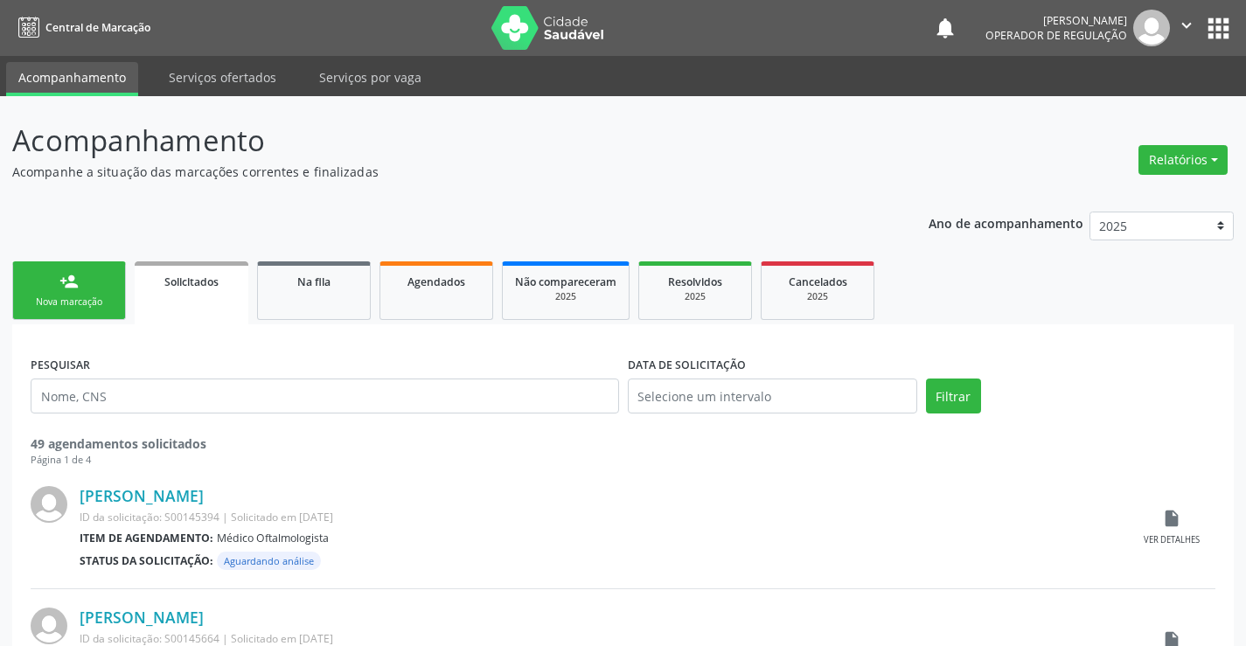
click at [120, 294] on link "person_add Nova marcação" at bounding box center [69, 290] width 114 height 59
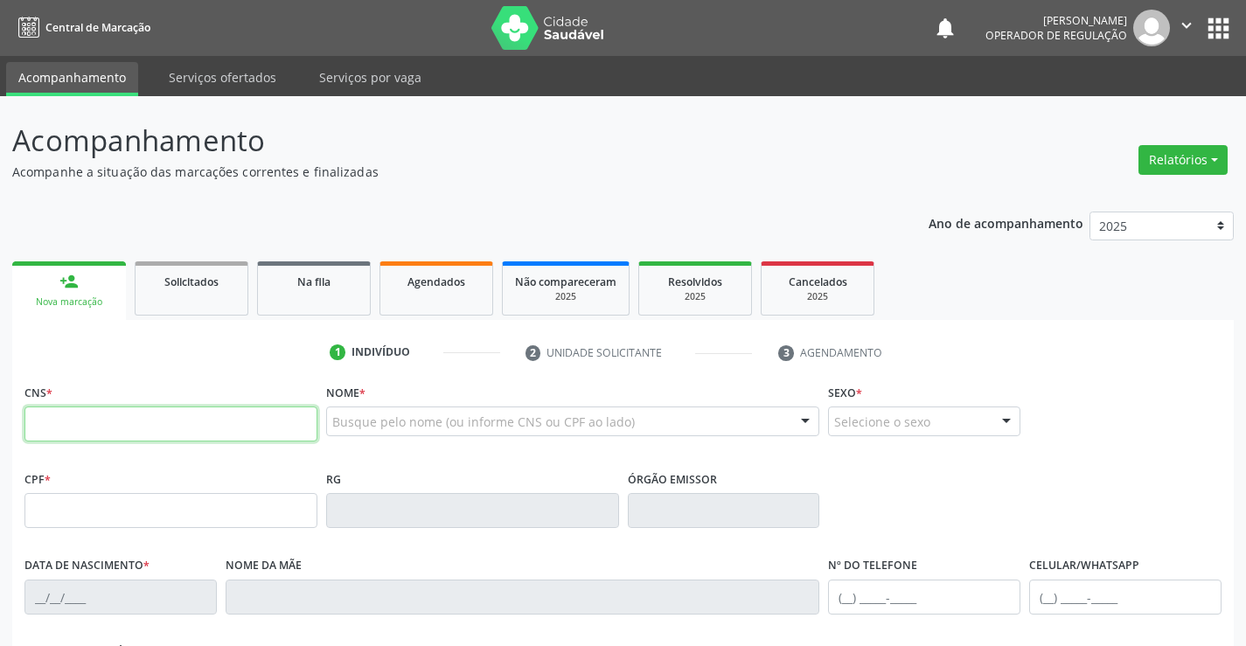
click at [267, 423] on input "text" at bounding box center [170, 424] width 293 height 35
type input "702 6072 7119 5748"
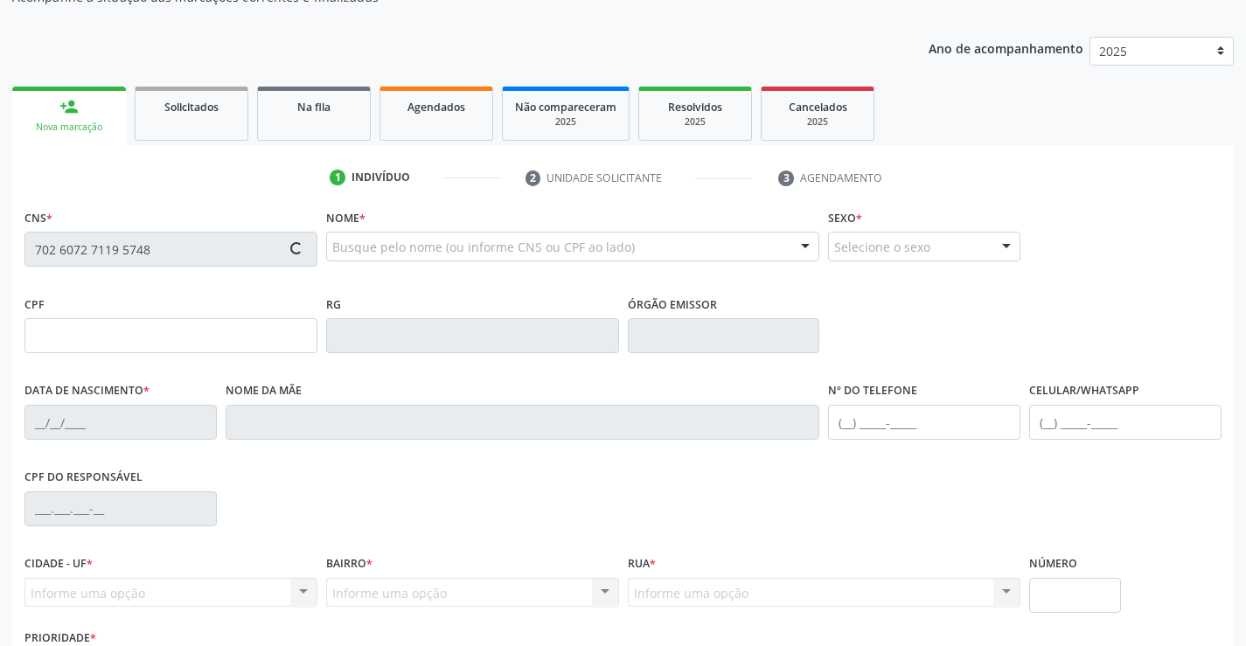
type input "6006918"
type input "03/08/1973"
type input "(74) 98819-9232"
type input "000.086.535-42"
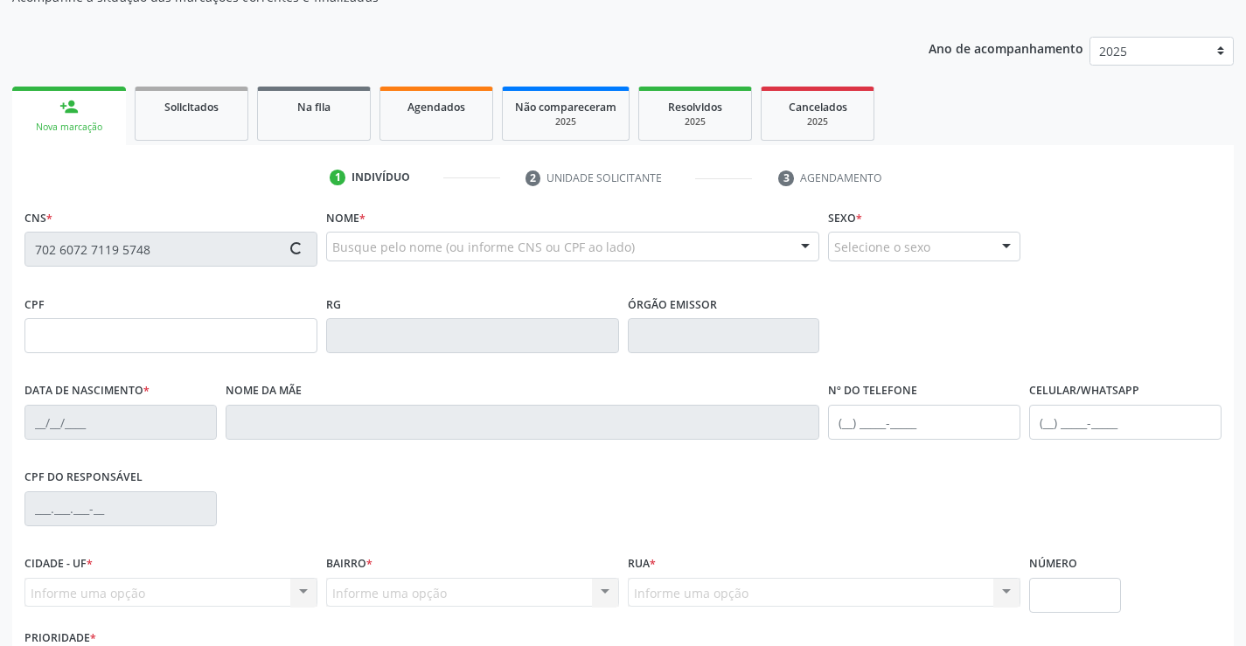
type input "127"
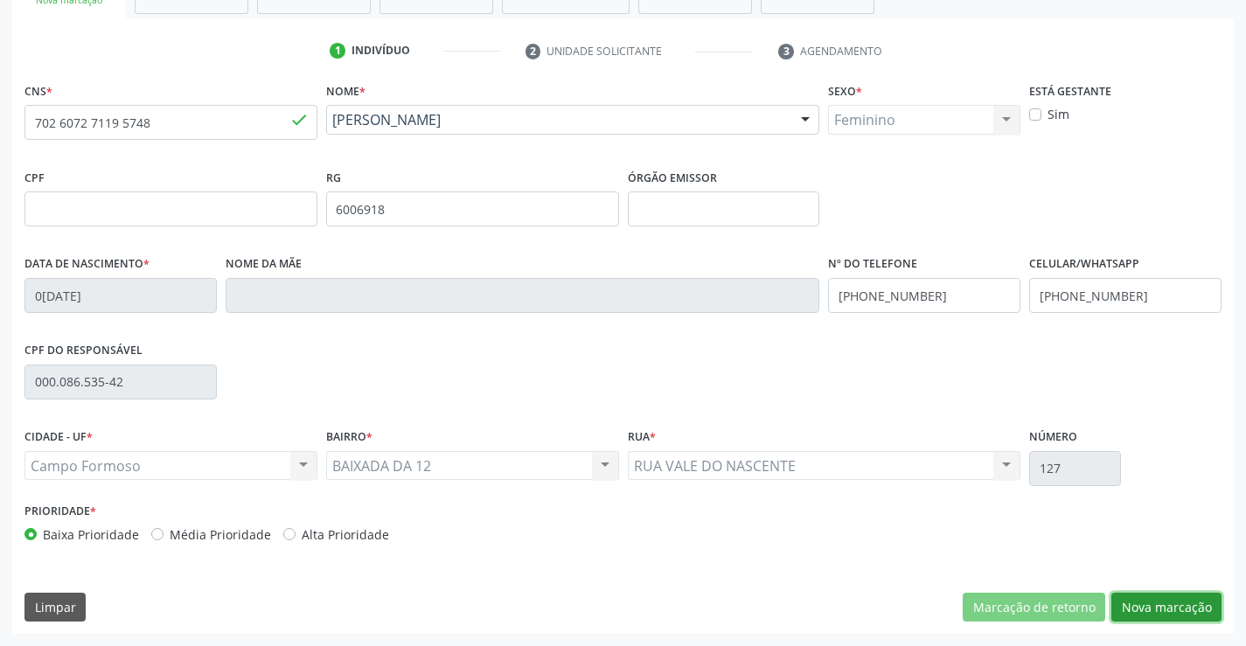
click at [1128, 597] on button "Nova marcação" at bounding box center [1166, 608] width 110 height 30
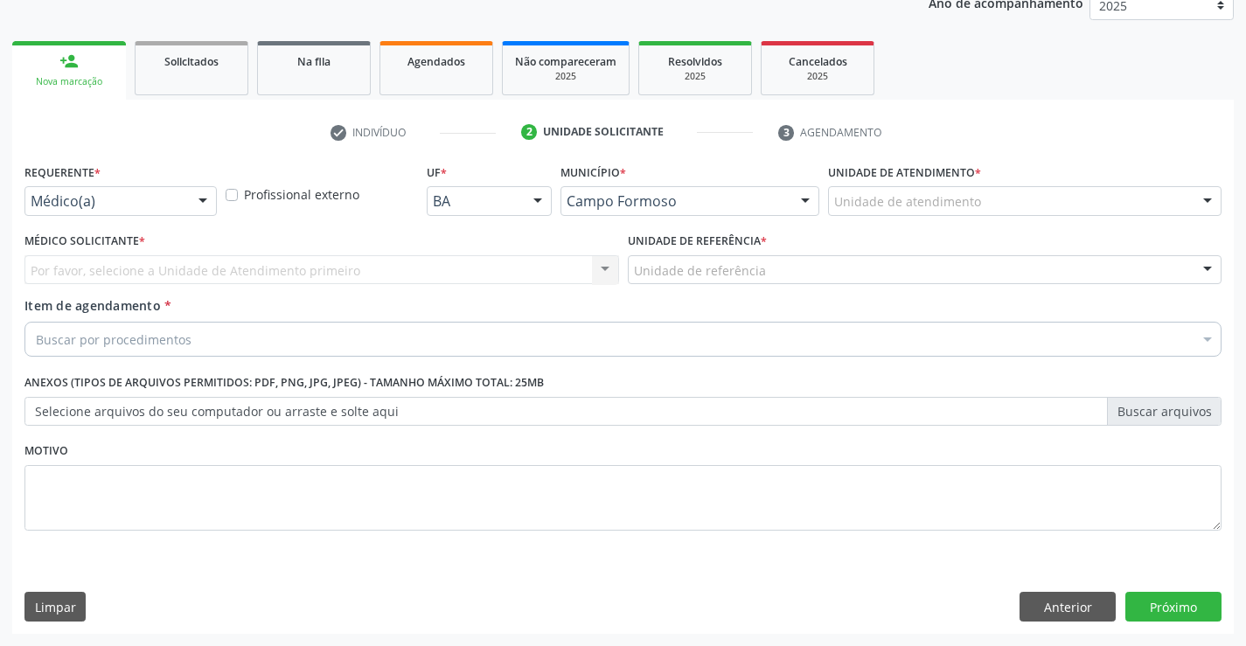
click at [198, 193] on div at bounding box center [203, 202] width 26 height 30
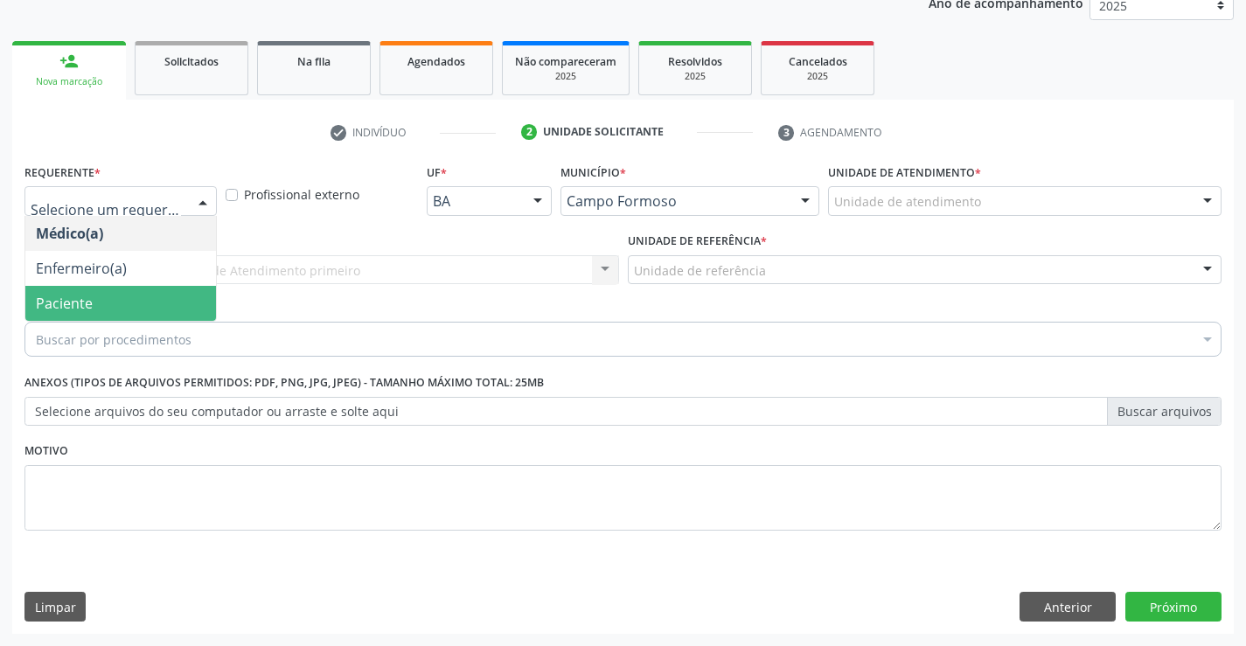
click at [176, 302] on span "Paciente" at bounding box center [120, 303] width 191 height 35
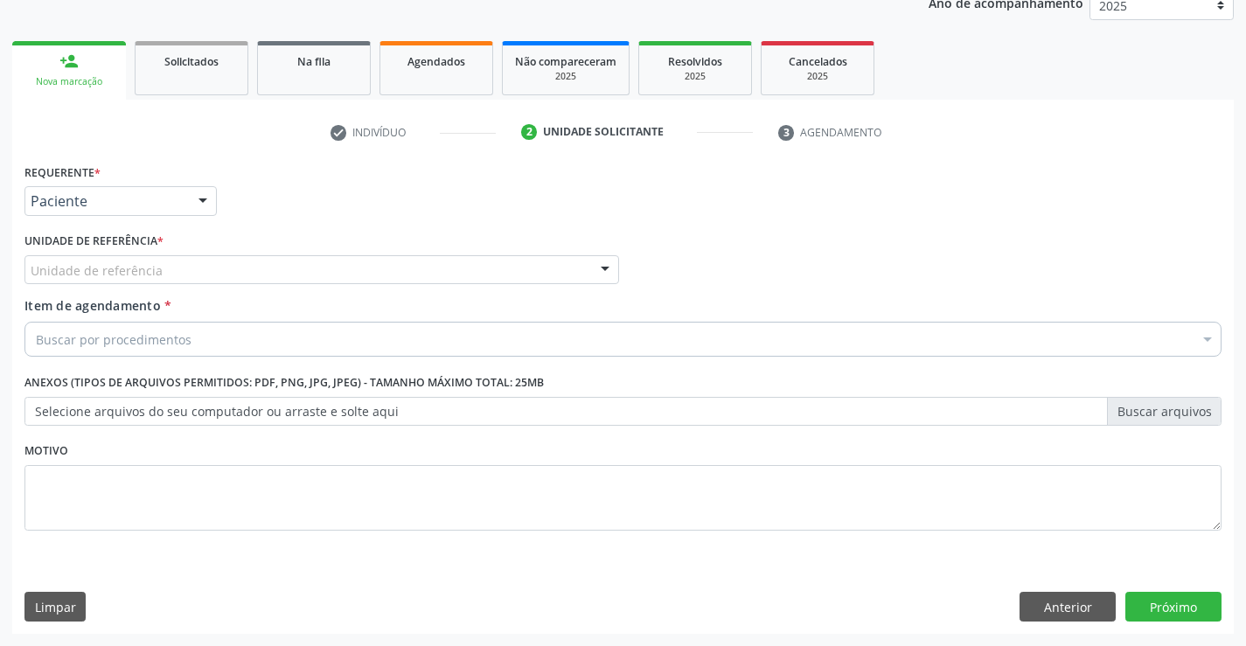
click at [295, 272] on div "Unidade de referência" at bounding box center [321, 270] width 594 height 30
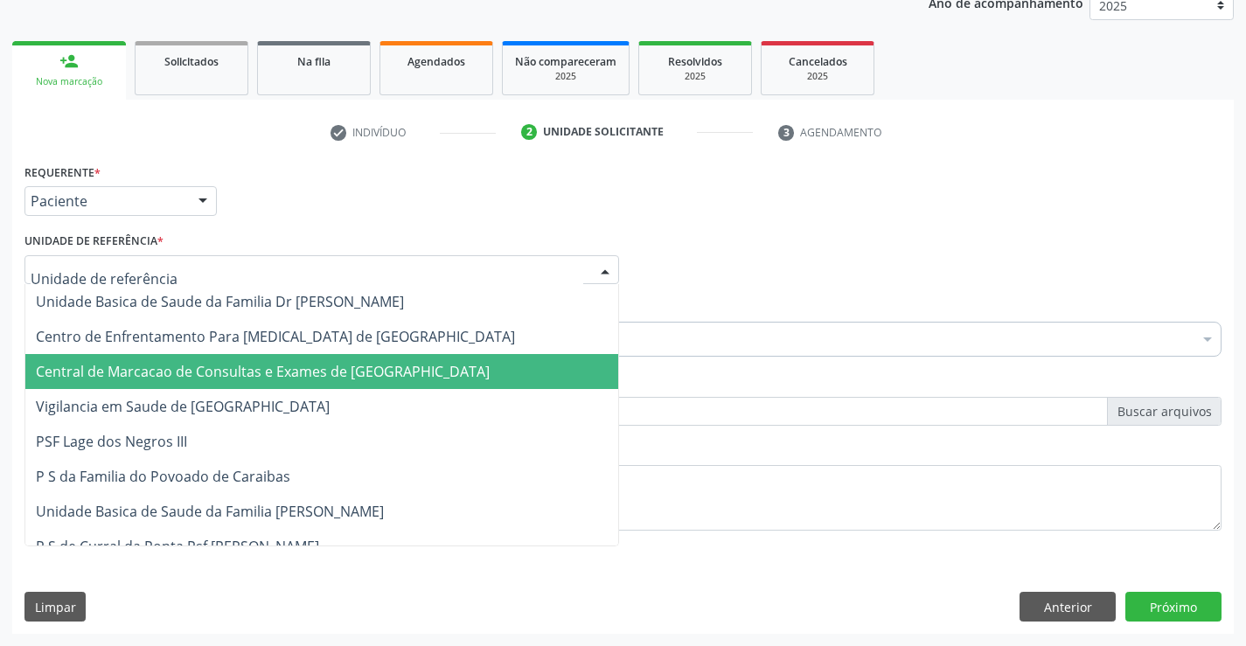
click at [309, 365] on span "Central de Marcacao de Consultas e Exames de [GEOGRAPHIC_DATA]" at bounding box center [263, 371] width 454 height 19
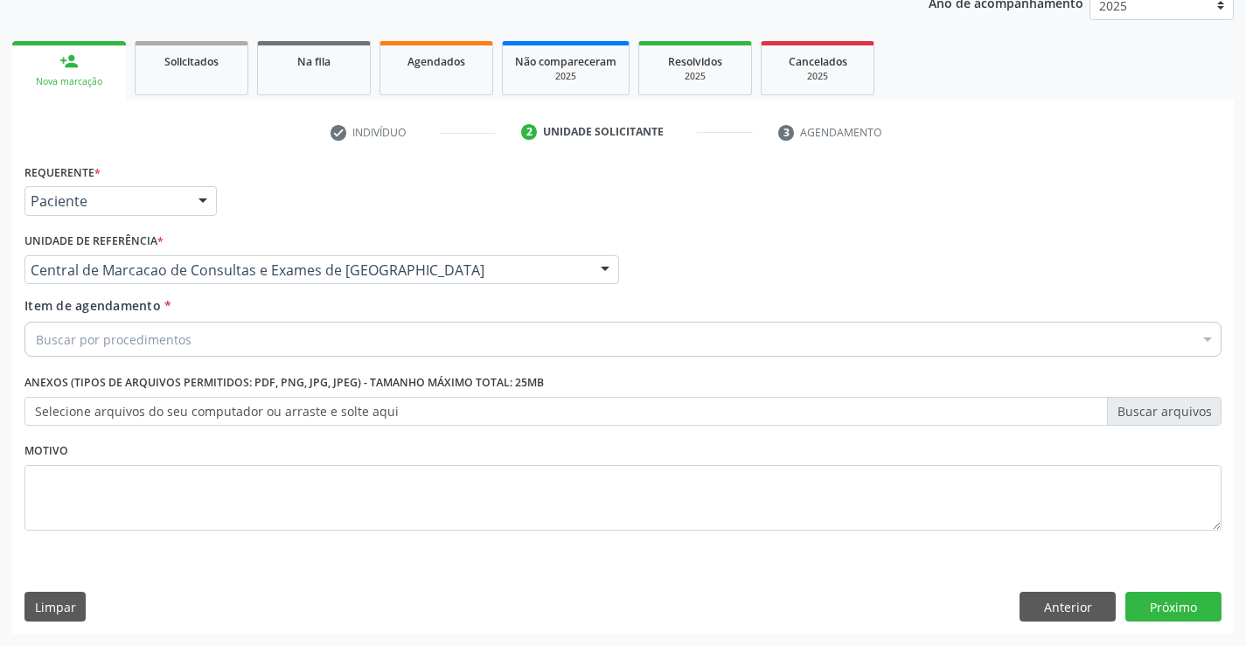
click at [334, 341] on div "Buscar por procedimentos" at bounding box center [622, 339] width 1197 height 35
click at [36, 341] on input "Item de agendamento *" at bounding box center [36, 339] width 0 height 35
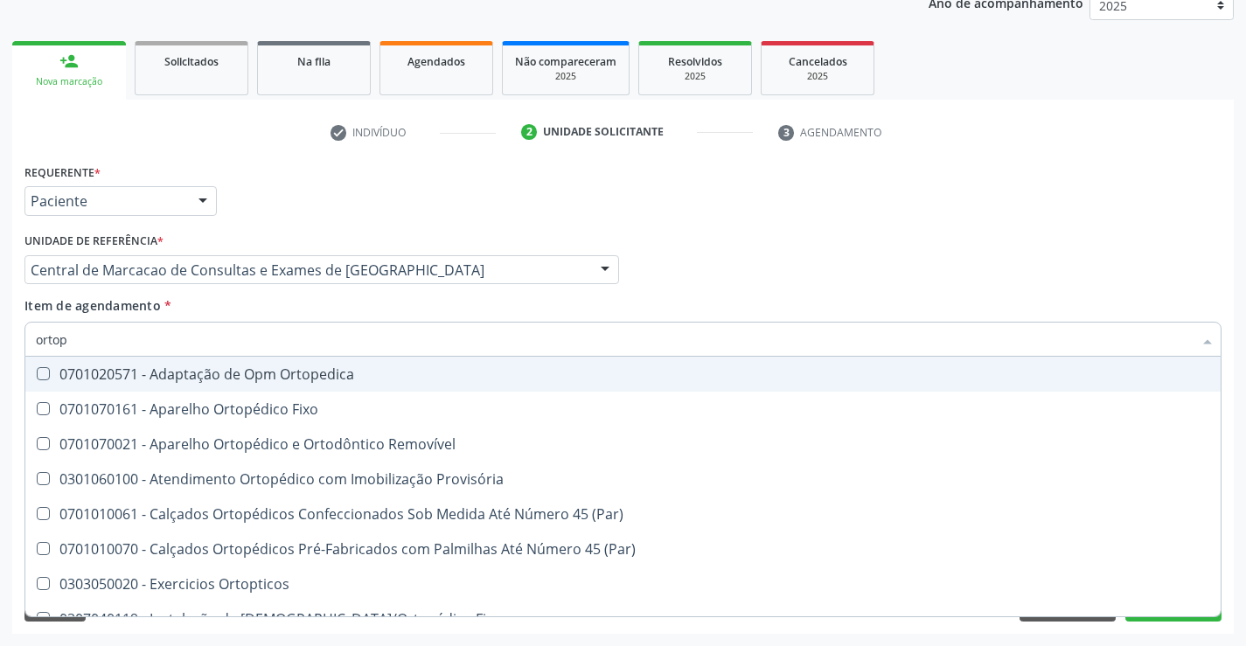
type input "ortope"
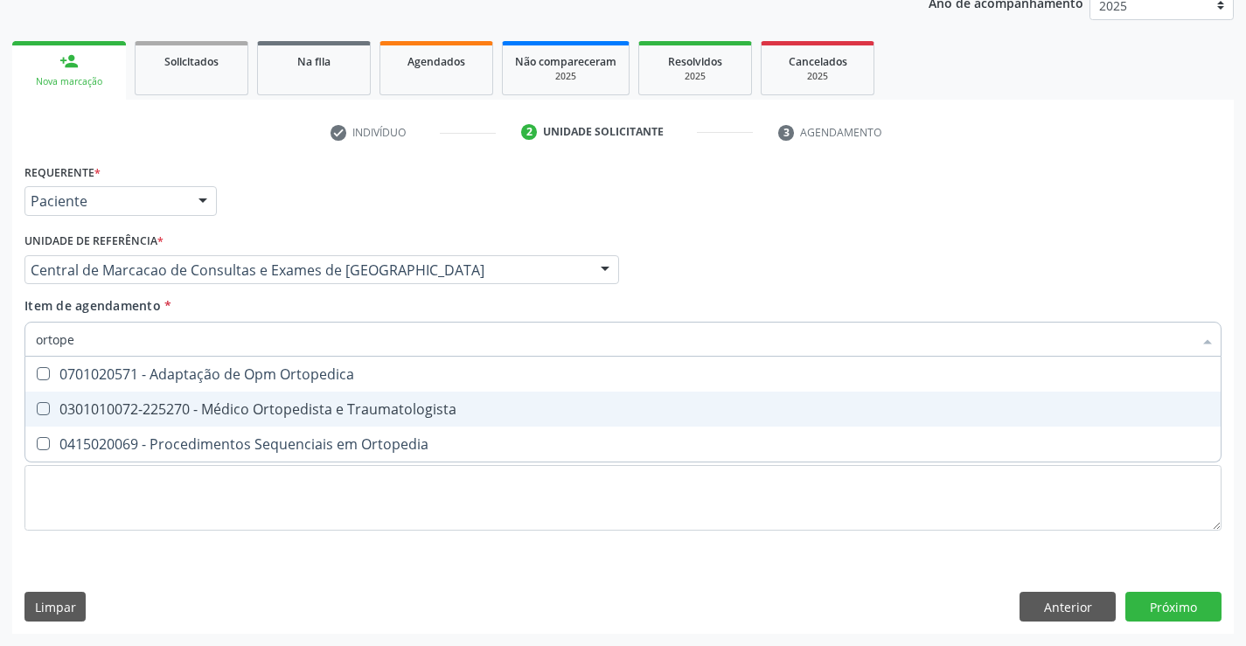
click at [311, 413] on div "0301010072-225270 - Médico Ortopedista e Traumatologista" at bounding box center [623, 409] width 1174 height 14
checkbox Traumatologista "true"
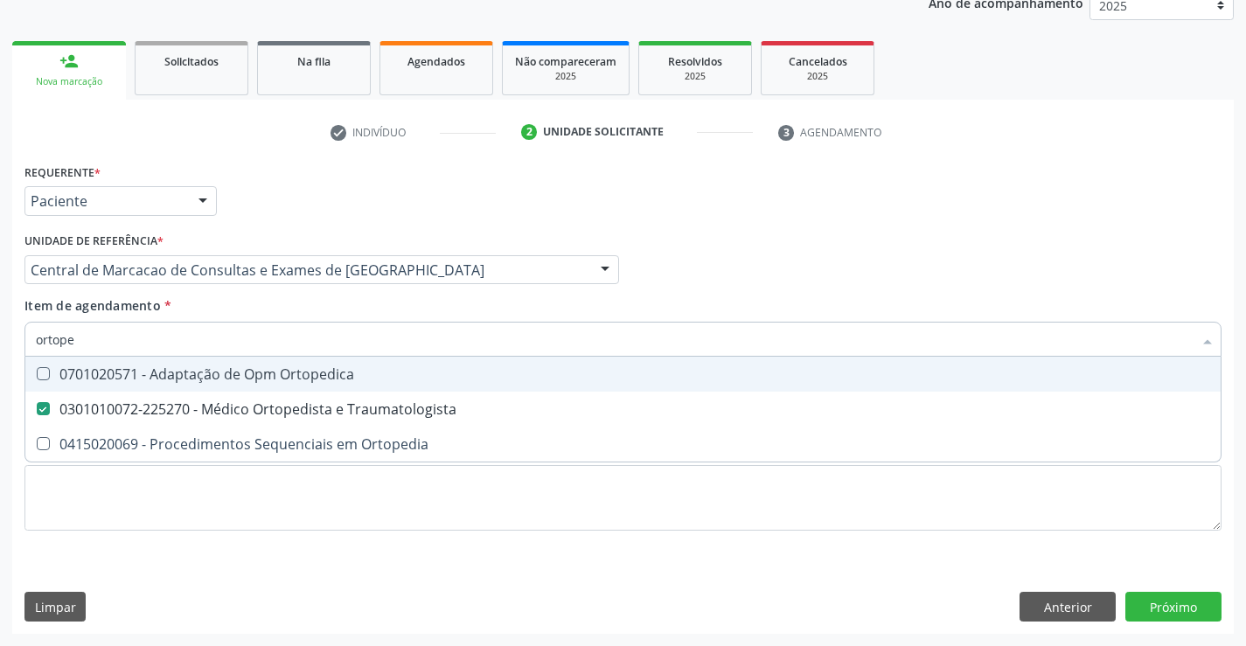
click at [694, 252] on div "Médico Solicitante Por favor, selecione a Unidade de Atendimento primeiro Nenhu…" at bounding box center [623, 262] width 1206 height 68
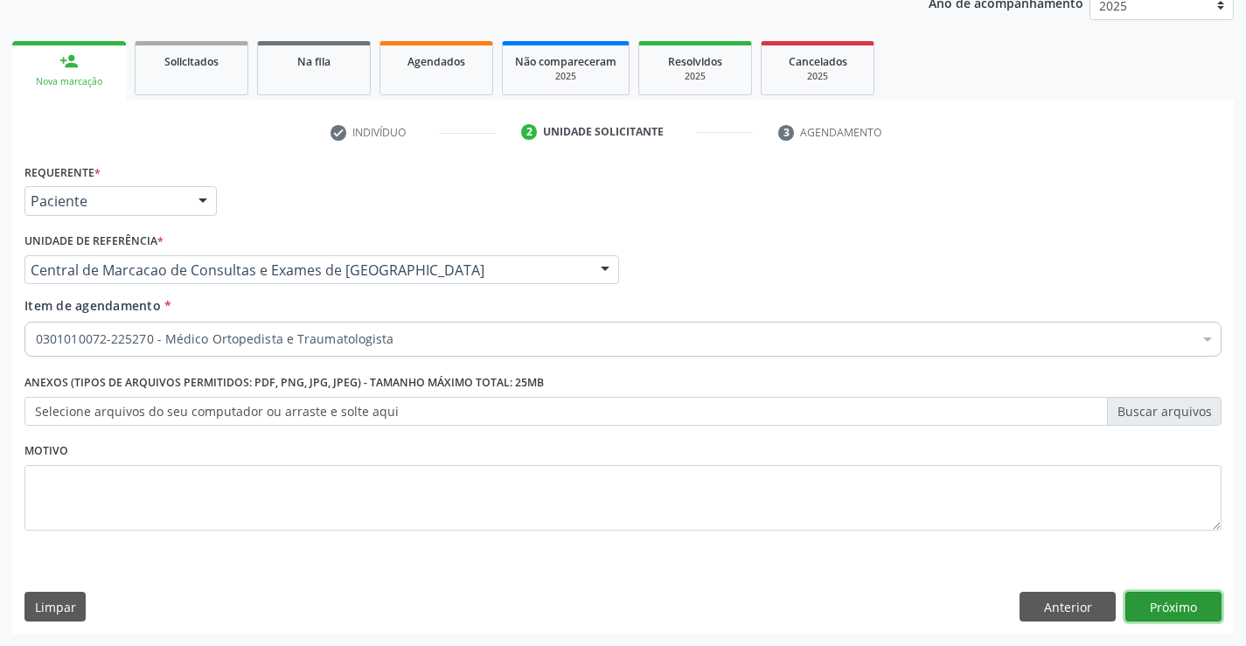
click at [1160, 615] on button "Próximo" at bounding box center [1173, 607] width 96 height 30
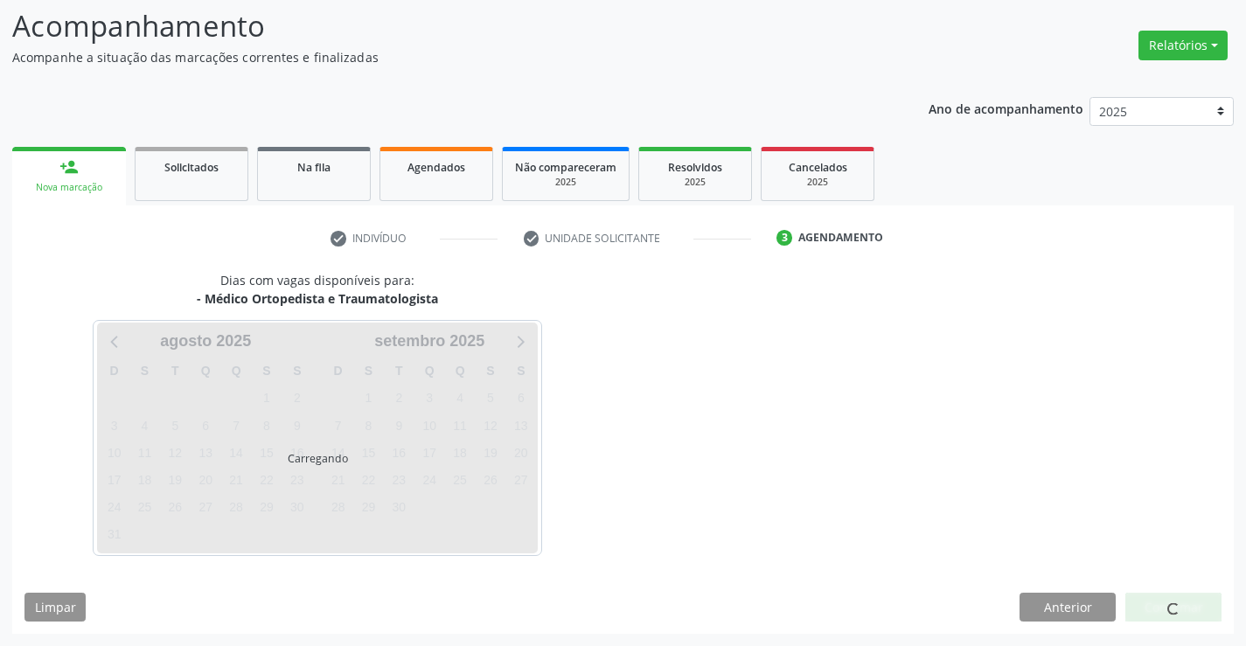
scroll to position [115, 0]
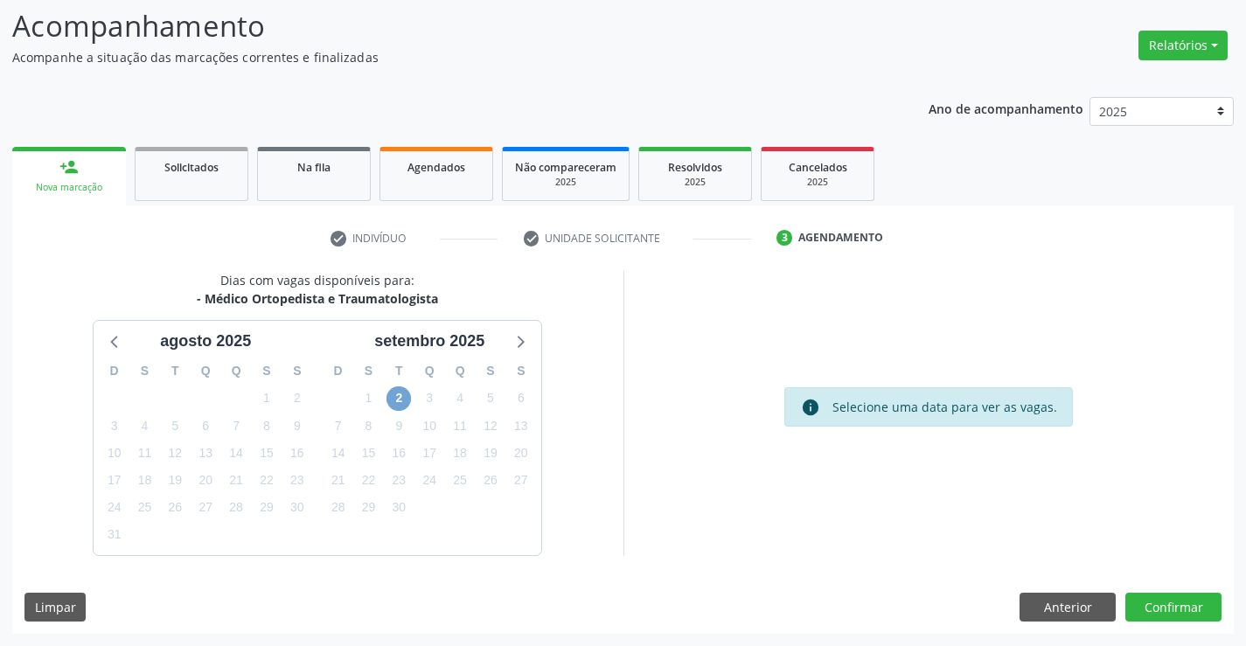
click at [398, 397] on span "2" at bounding box center [398, 398] width 24 height 24
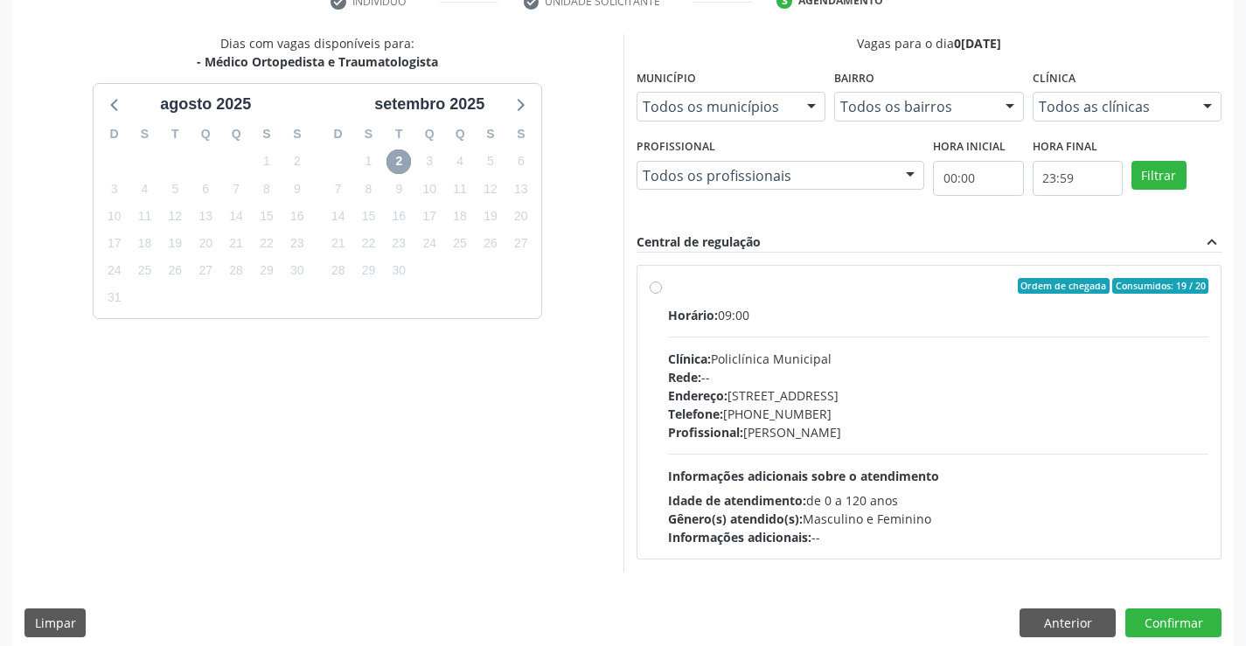
scroll to position [367, 0]
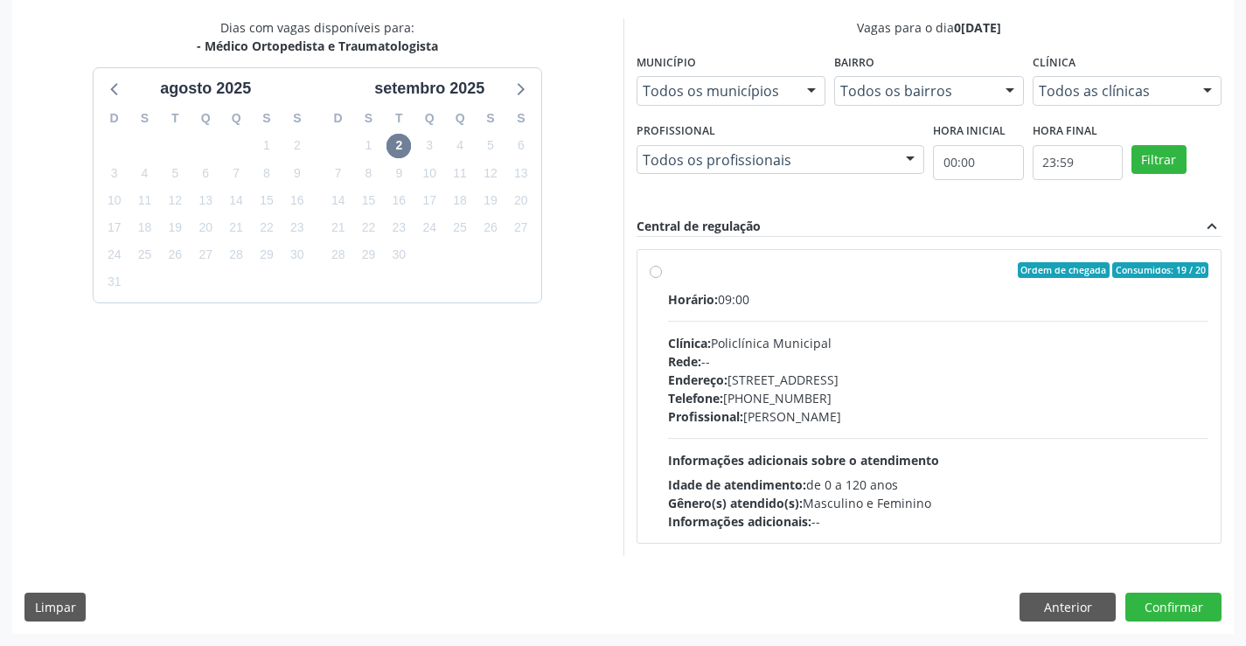
click at [868, 419] on div "Profissional: [PERSON_NAME]" at bounding box center [938, 416] width 541 height 18
click at [662, 278] on input "Ordem de chegada Consumidos: 19 / 20 Horário: 09:00 Clínica: Policlínica Munici…" at bounding box center [656, 270] width 12 height 16
radio input "true"
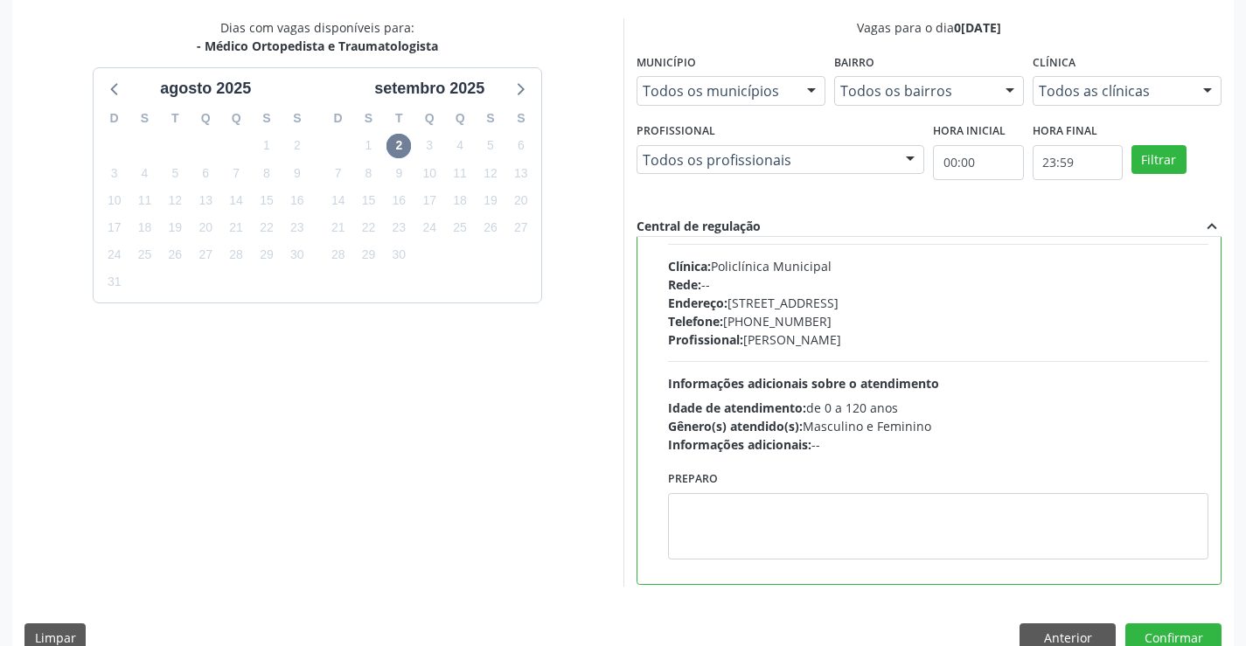
scroll to position [87, 0]
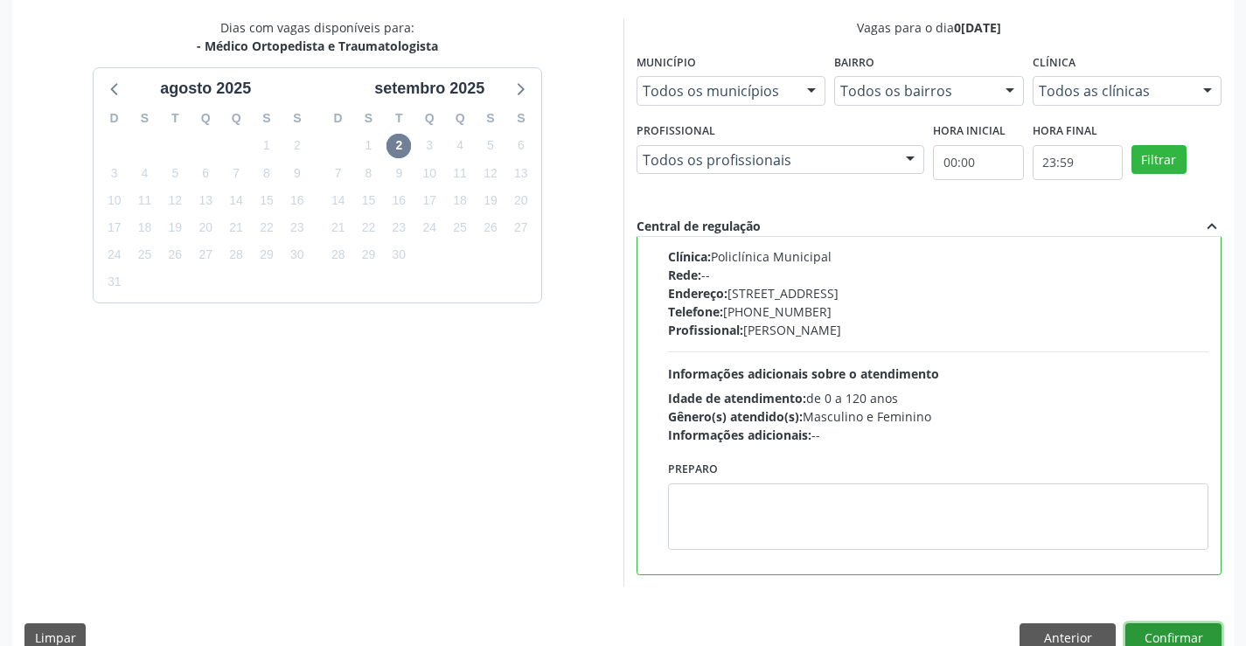
click at [1201, 630] on button "Confirmar" at bounding box center [1173, 638] width 96 height 30
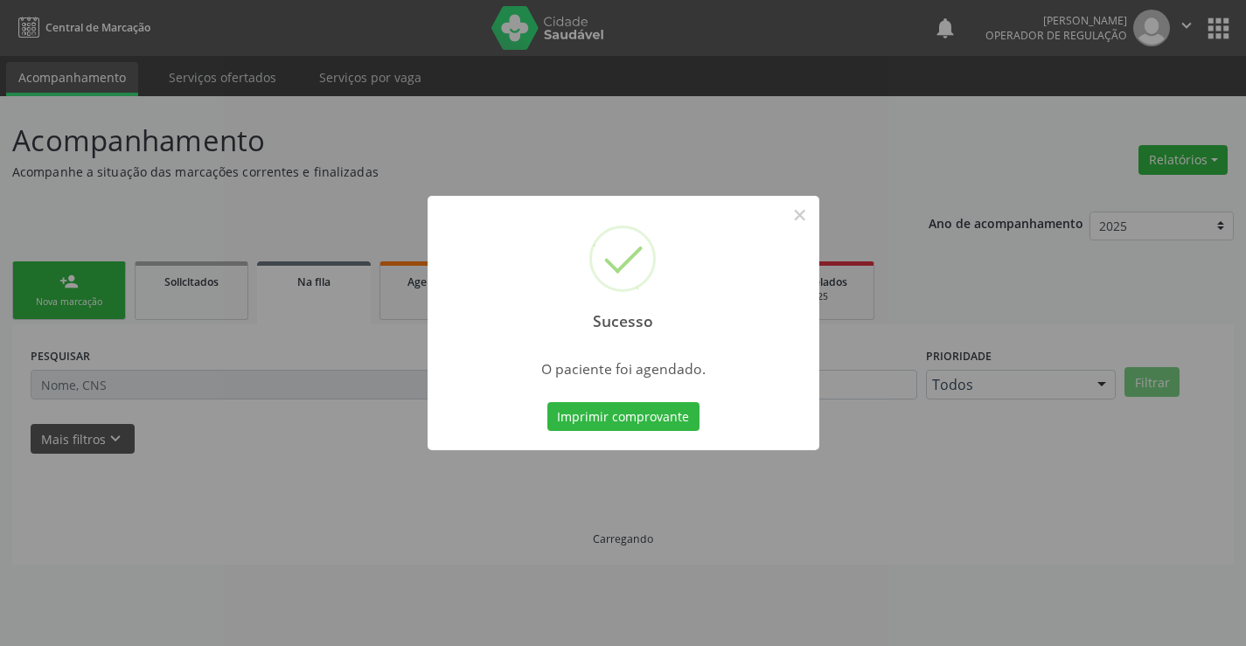
scroll to position [0, 0]
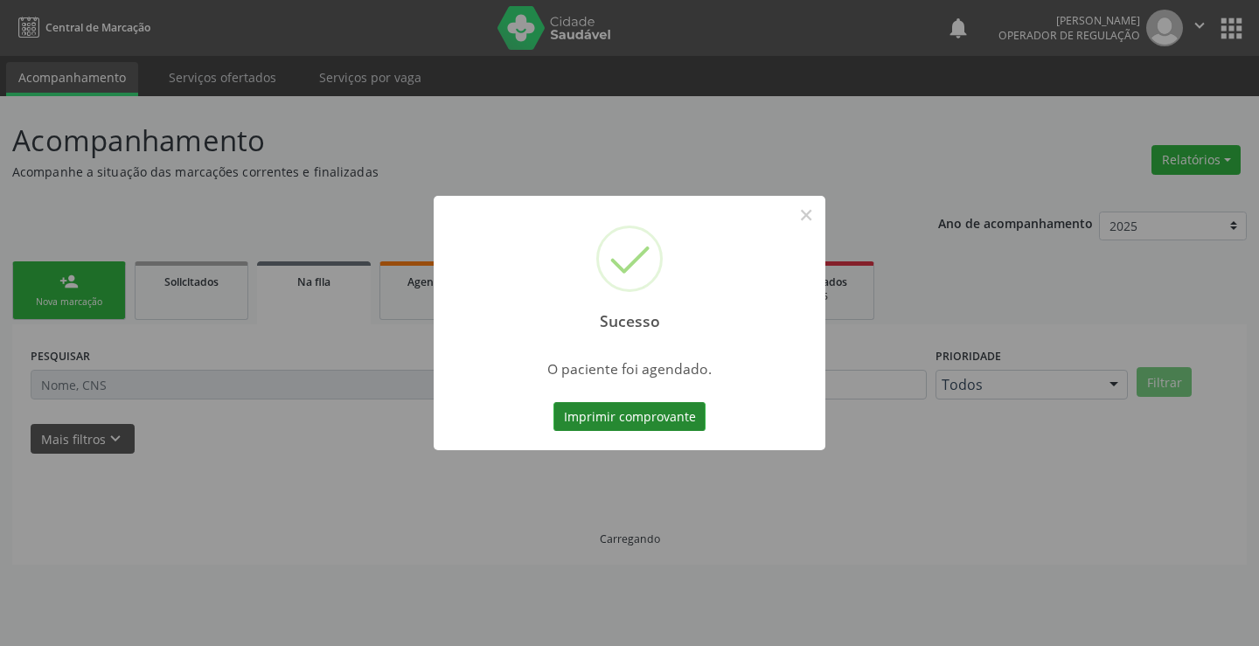
click at [613, 425] on button "Imprimir comprovante" at bounding box center [629, 417] width 152 height 30
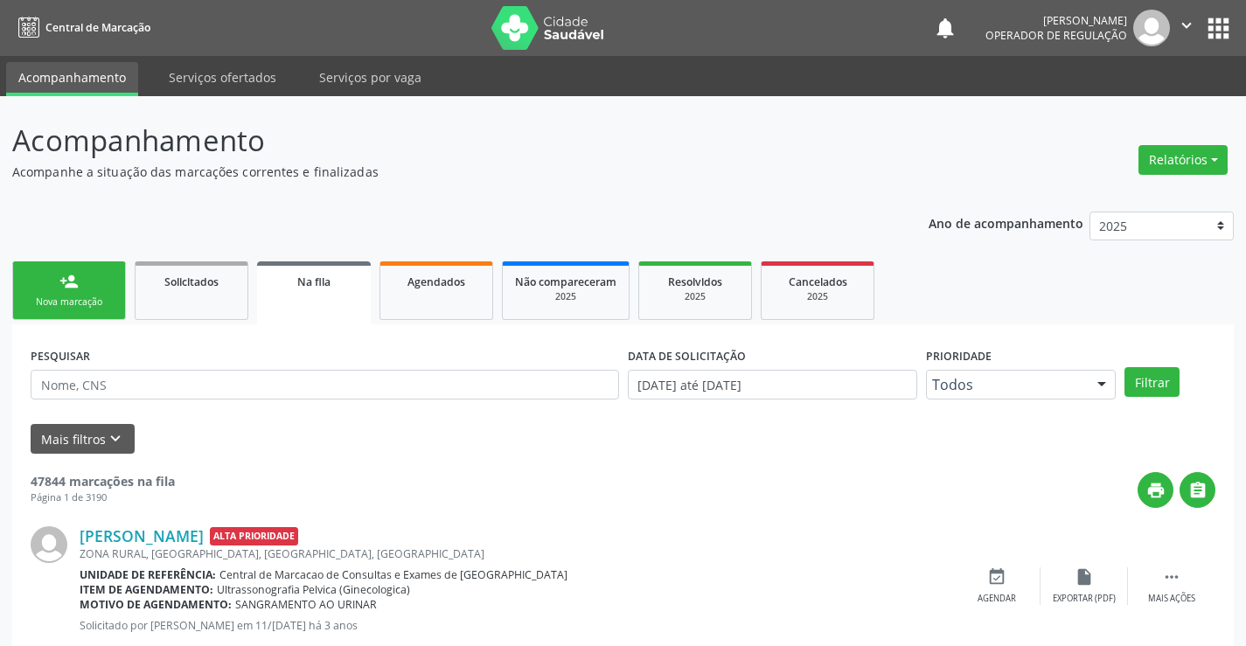
click at [93, 301] on div "Nova marcação" at bounding box center [68, 301] width 87 height 13
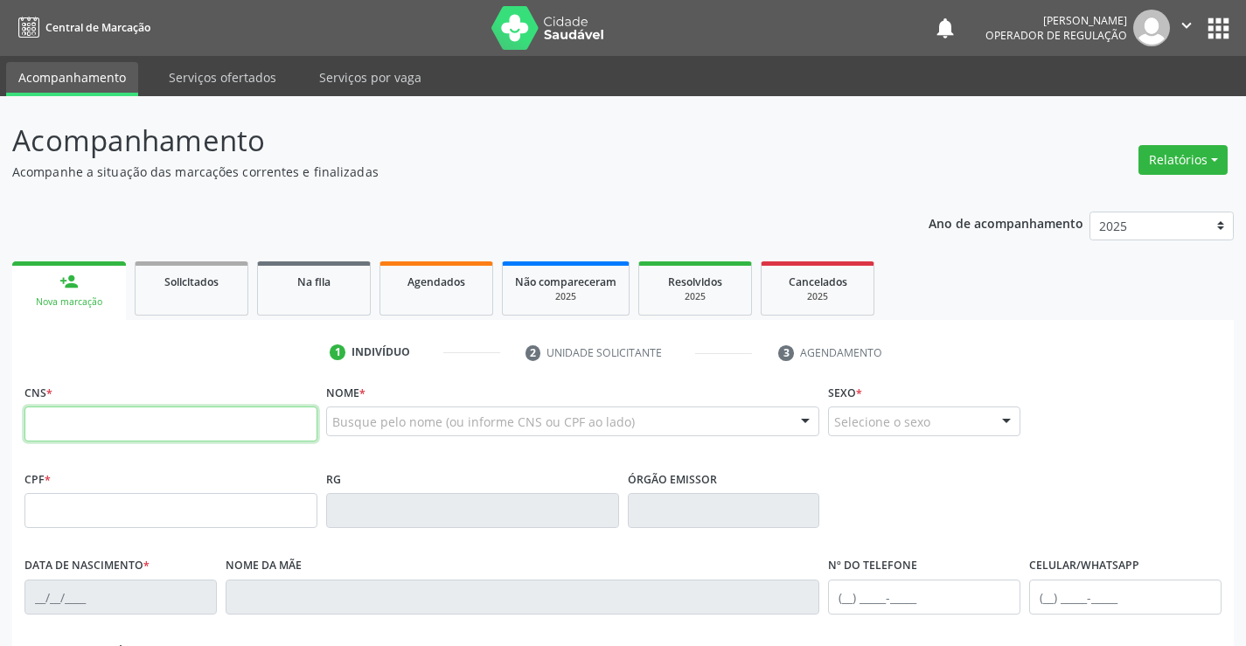
click at [160, 419] on input "text" at bounding box center [170, 424] width 293 height 35
click at [170, 428] on input "text" at bounding box center [170, 424] width 293 height 35
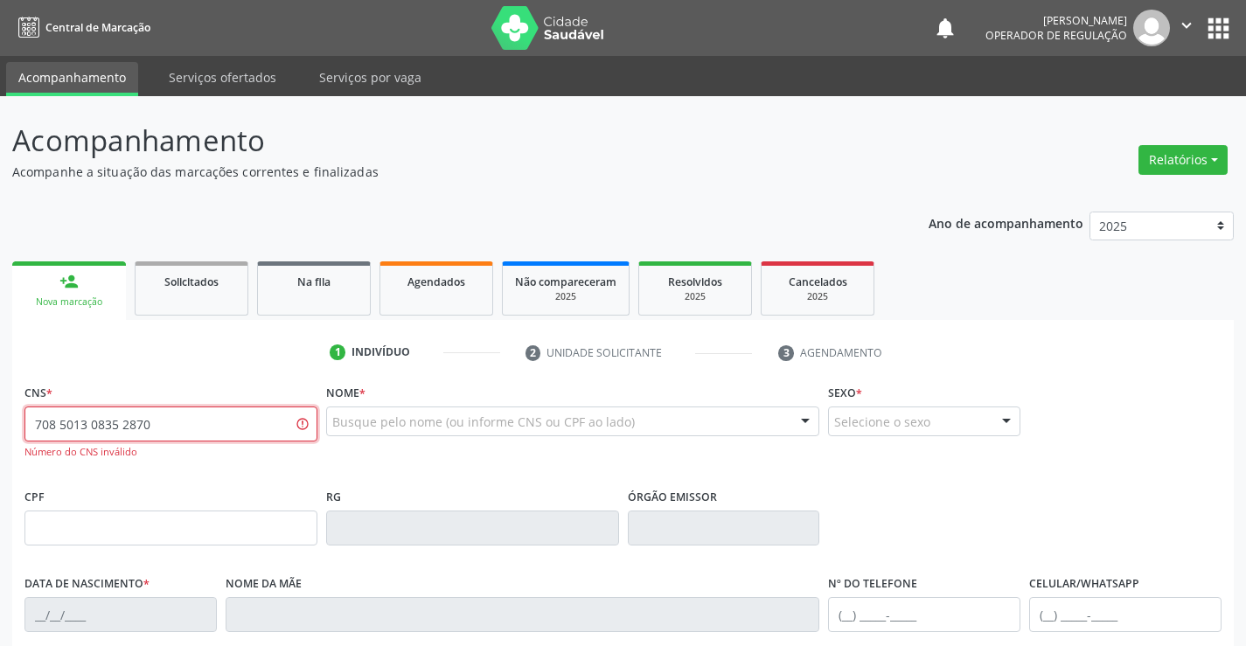
type input "708 5013 0835 2870"
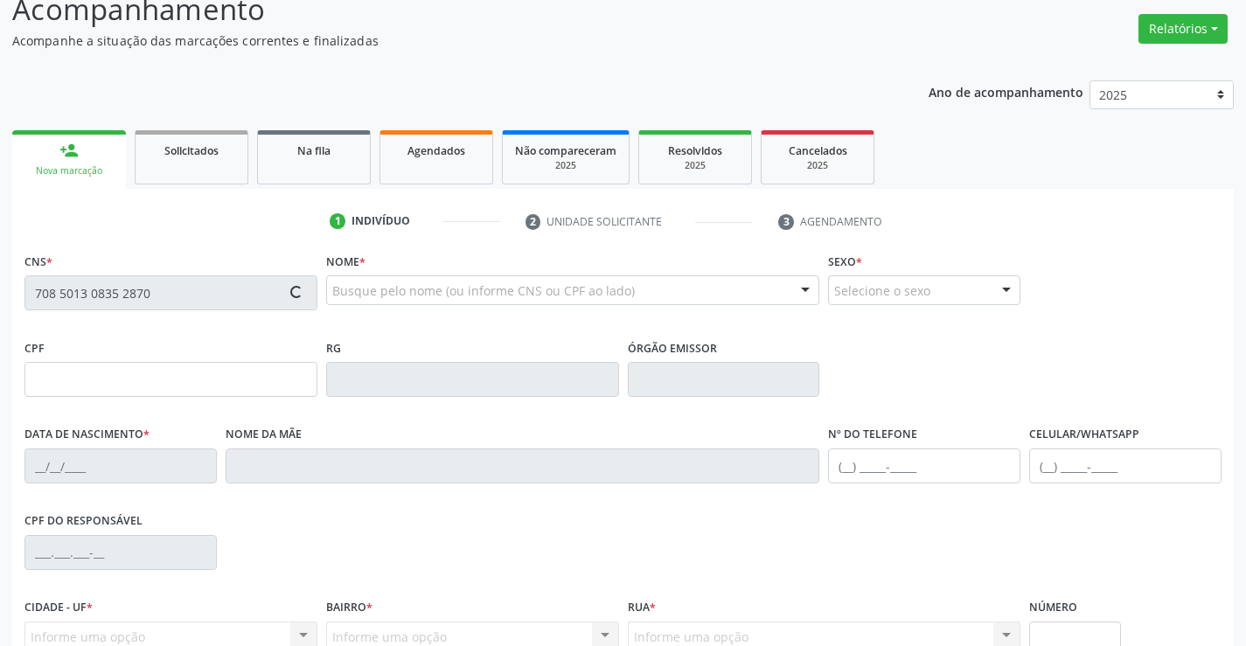
scroll to position [302, 0]
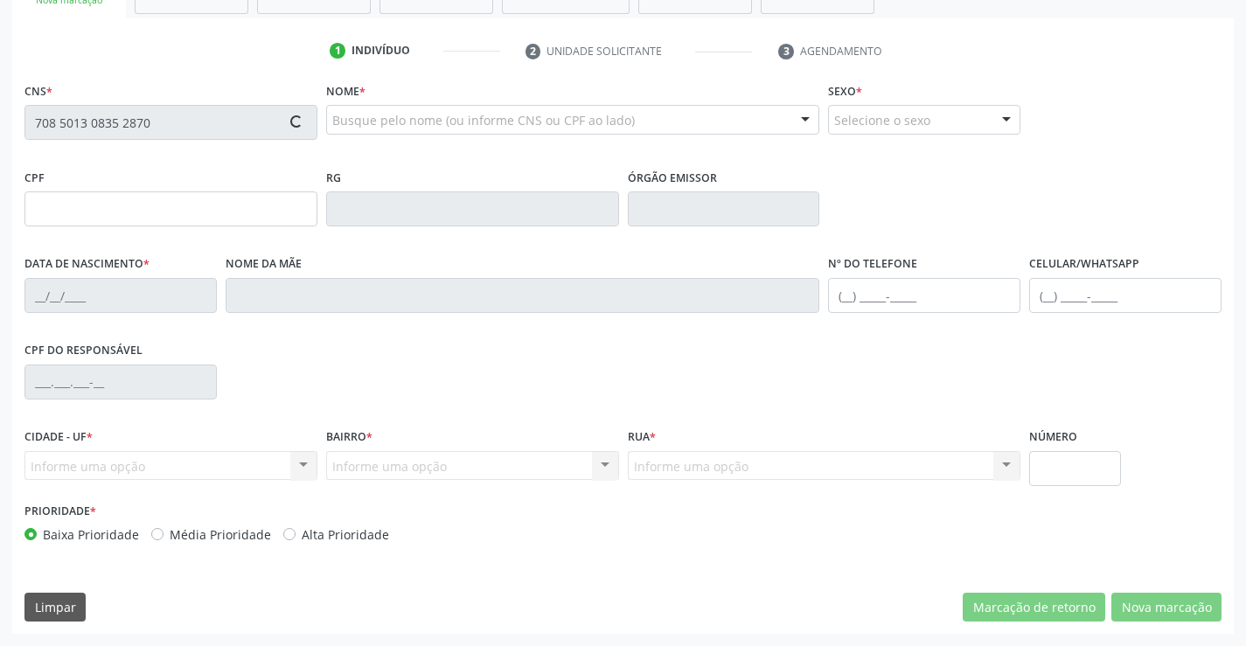
type input "861.996.257-49"
type input "23/01/1966"
type input "Onicia da Fonseca Mendonça"
type input "(27) 99875-8023"
type input "S/N"
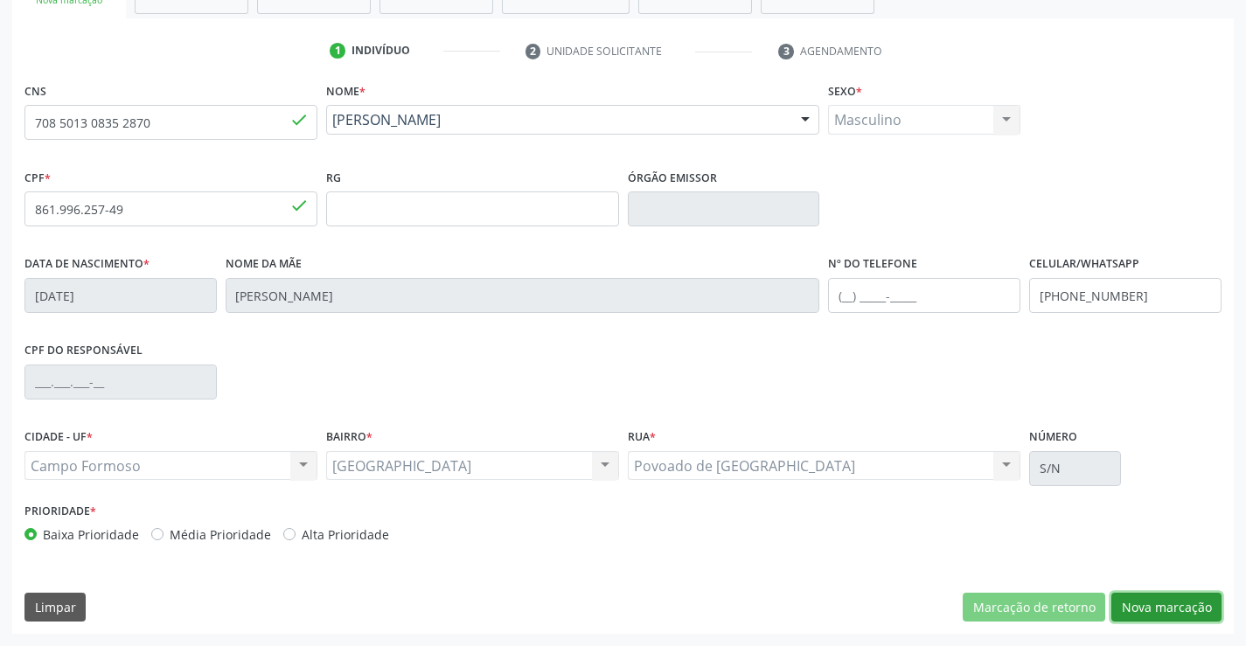
click at [1150, 600] on button "Nova marcação" at bounding box center [1166, 608] width 110 height 30
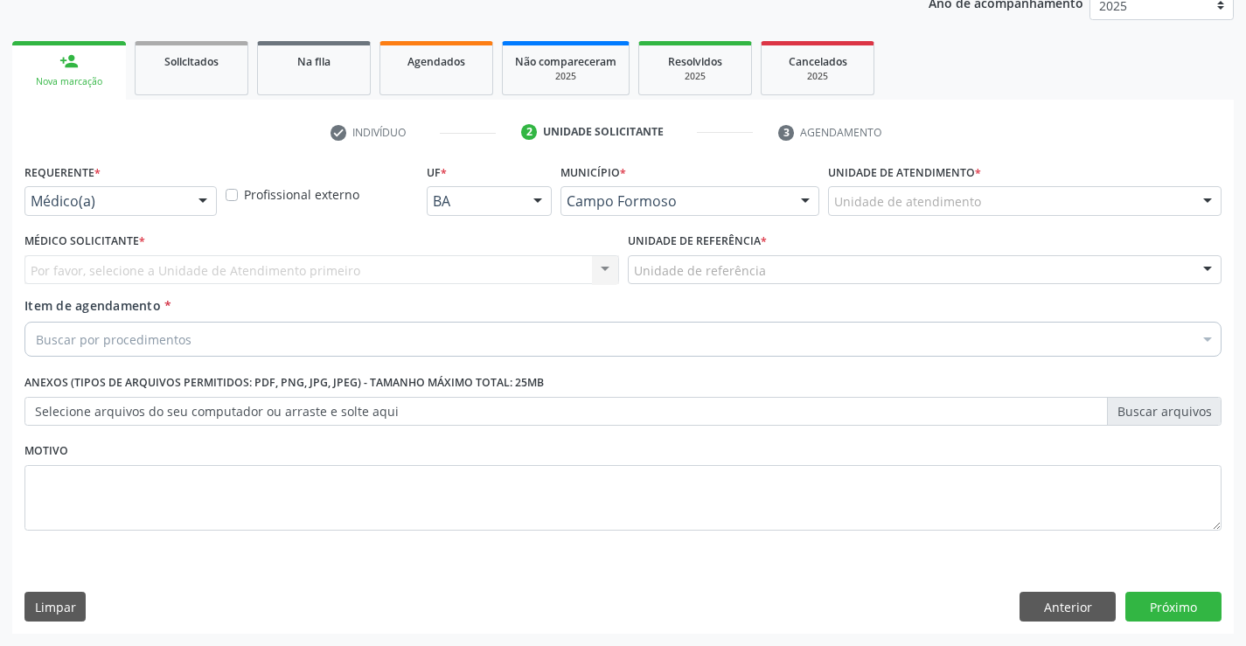
scroll to position [220, 0]
drag, startPoint x: 126, startPoint y: 203, endPoint x: 129, endPoint y: 283, distance: 80.5
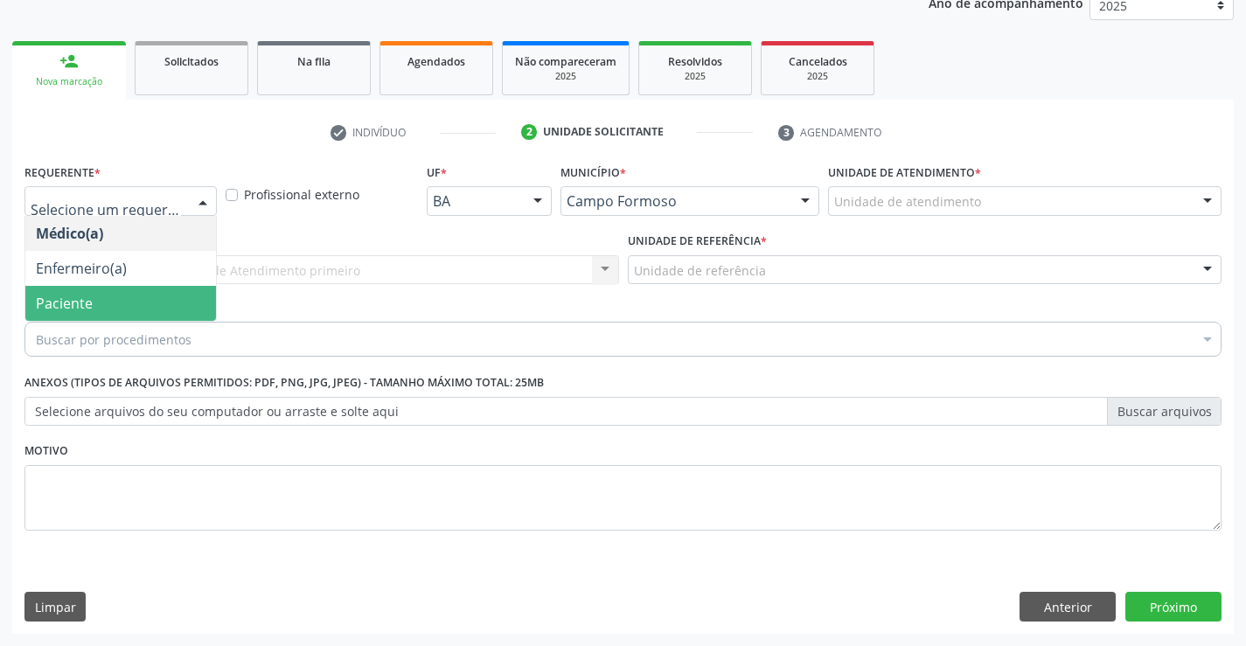
click at [128, 315] on span "Paciente" at bounding box center [120, 303] width 191 height 35
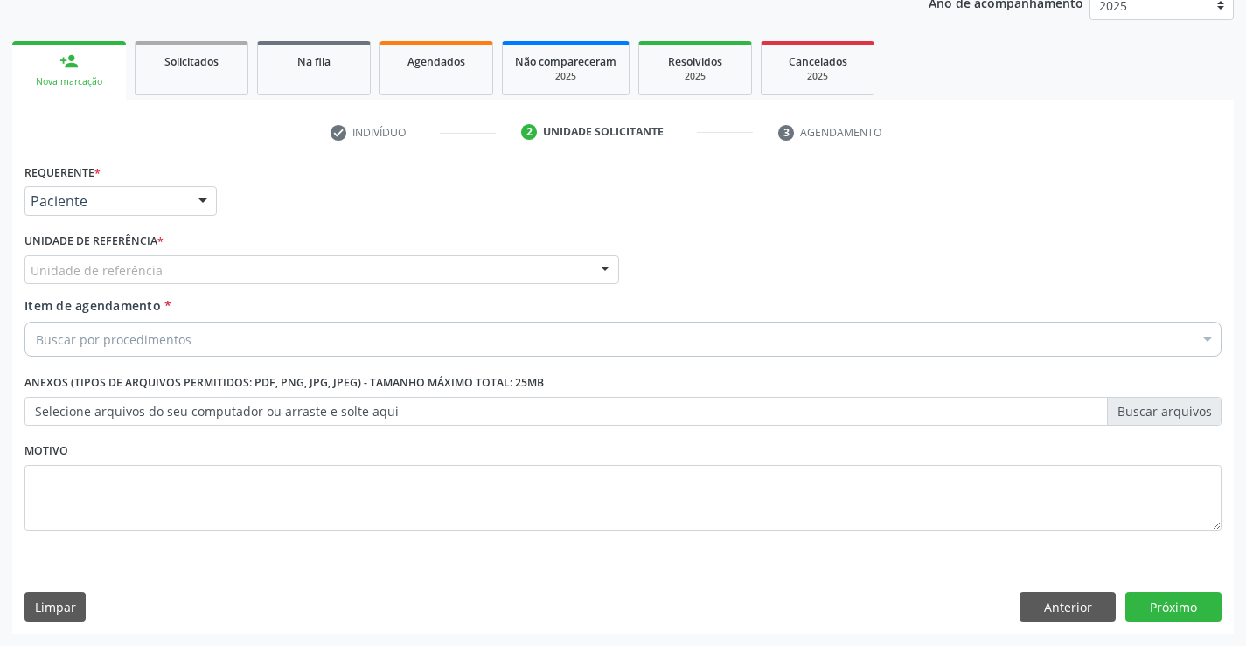
click at [250, 266] on div "Unidade de referência" at bounding box center [321, 270] width 594 height 30
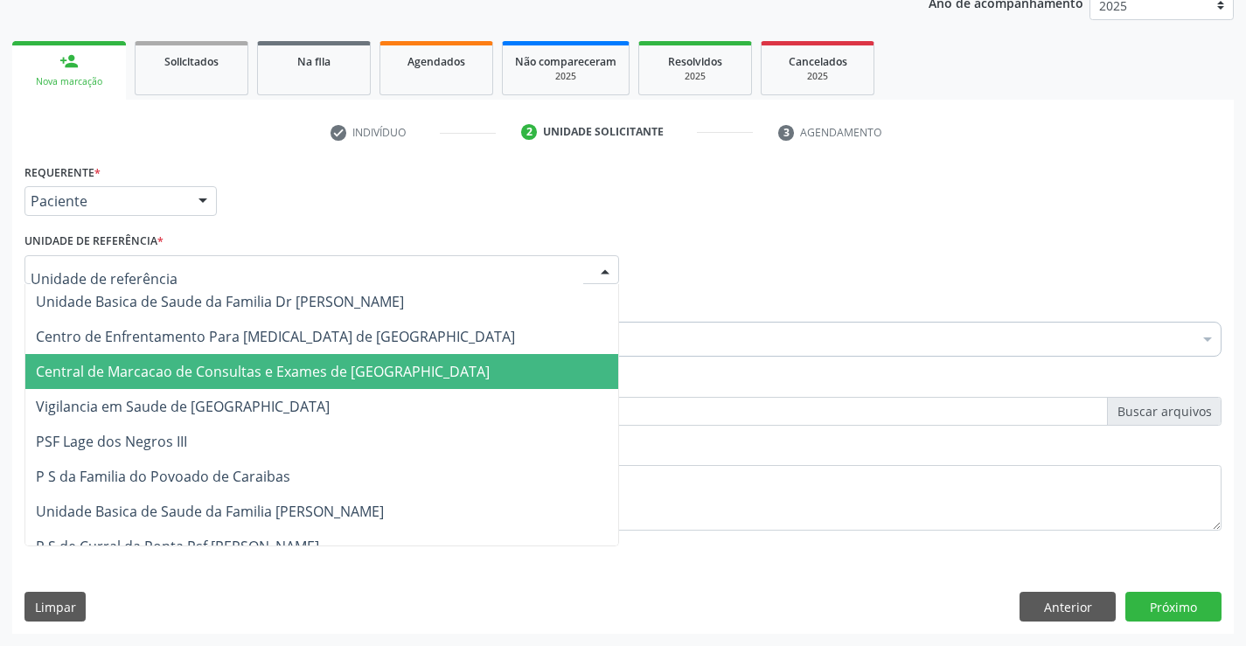
click at [288, 358] on span "Central de Marcacao de Consultas e Exames de [GEOGRAPHIC_DATA]" at bounding box center [321, 371] width 593 height 35
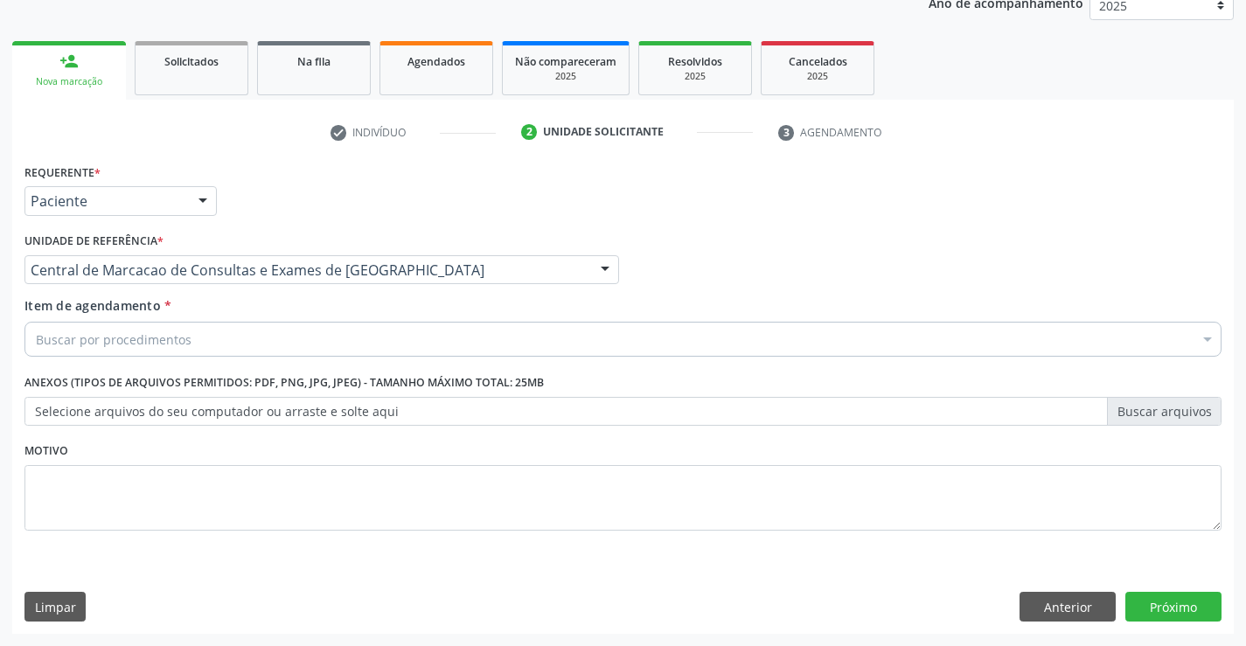
click at [302, 343] on div "Buscar por procedimentos" at bounding box center [622, 339] width 1197 height 35
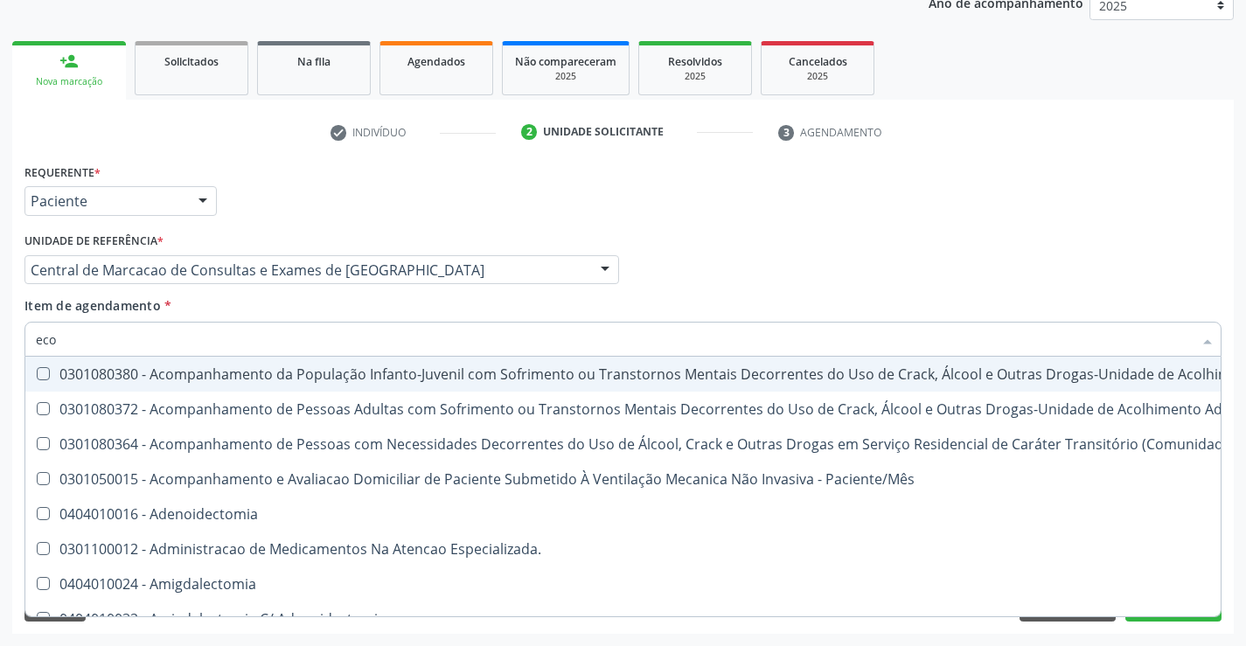
type input "ecoc"
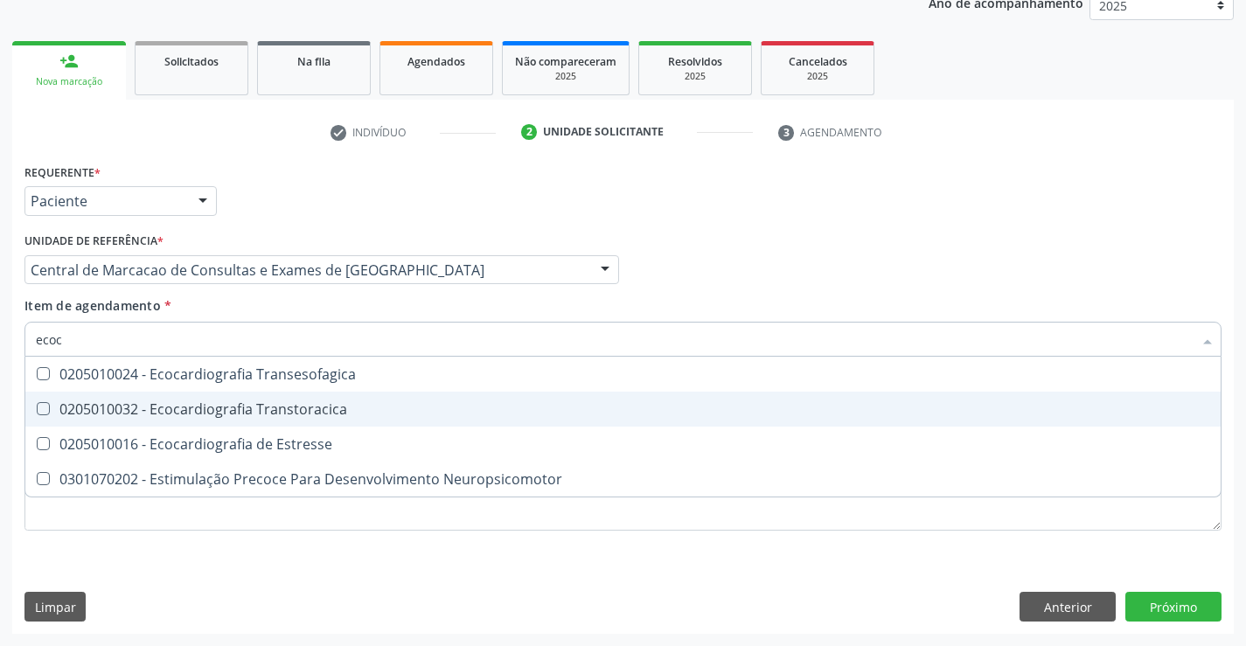
click at [274, 407] on div "0205010032 - Ecocardiografia Transtoracica" at bounding box center [623, 409] width 1174 height 14
checkbox Transtoracica "true"
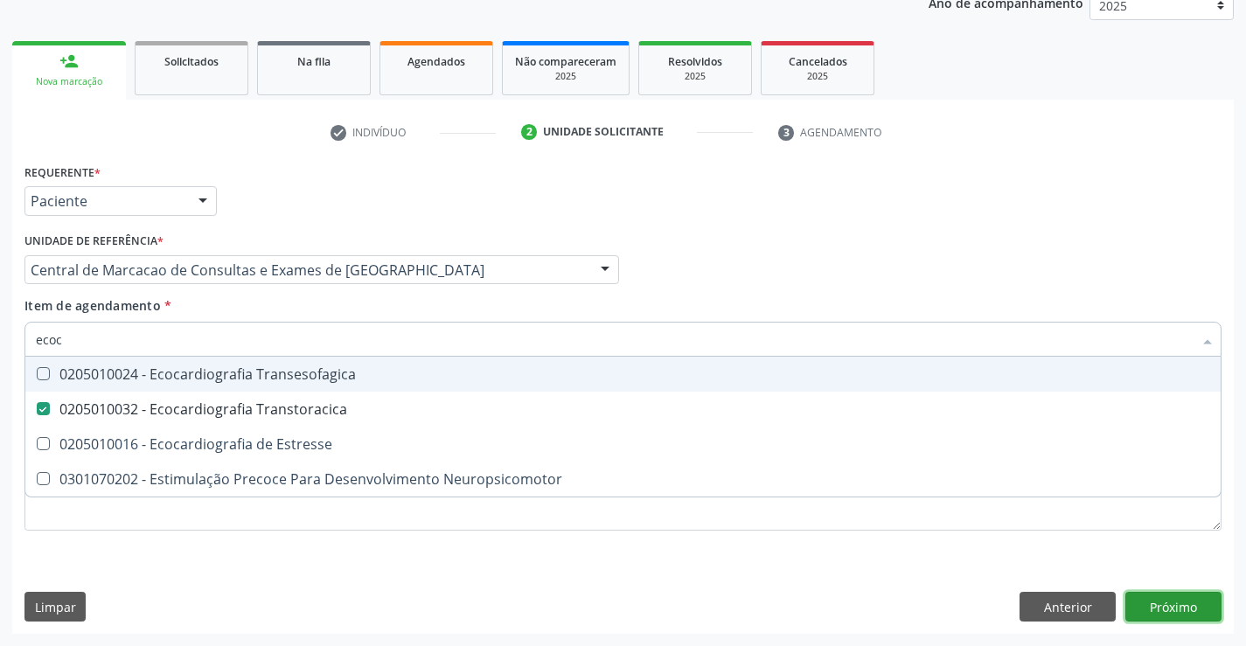
click at [1170, 600] on div "Requerente * Paciente Médico(a) Enfermeiro(a) Paciente Nenhum resultado encontr…" at bounding box center [622, 396] width 1221 height 475
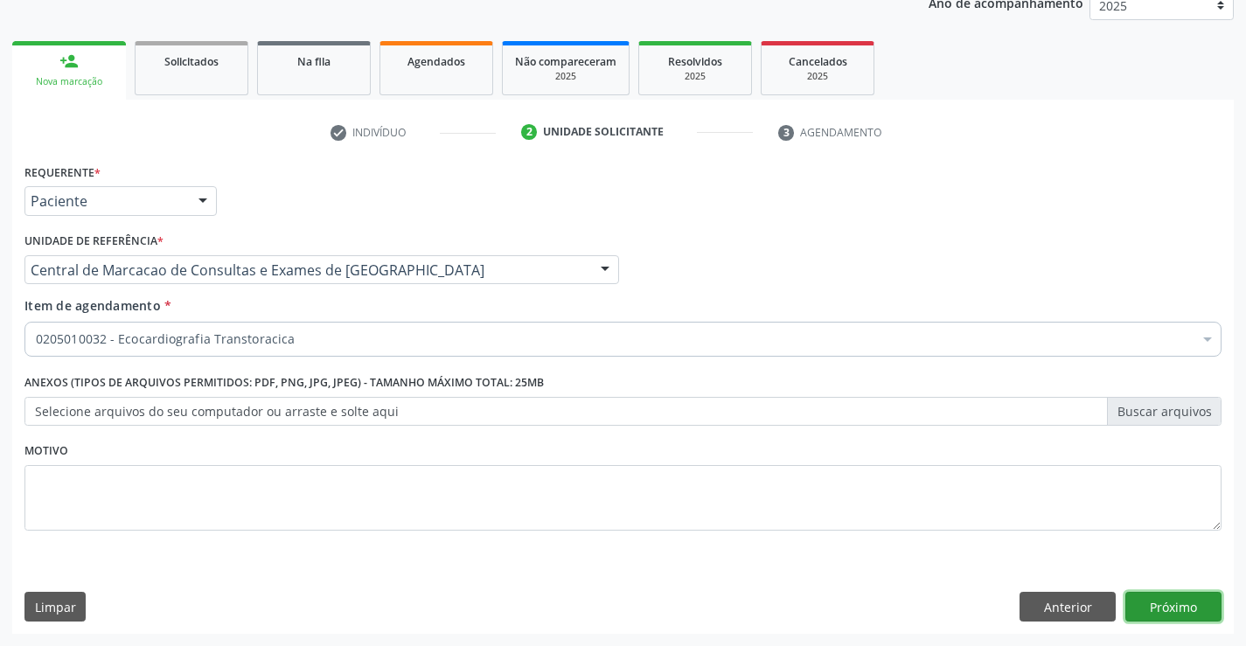
click at [1177, 603] on button "Próximo" at bounding box center [1173, 607] width 96 height 30
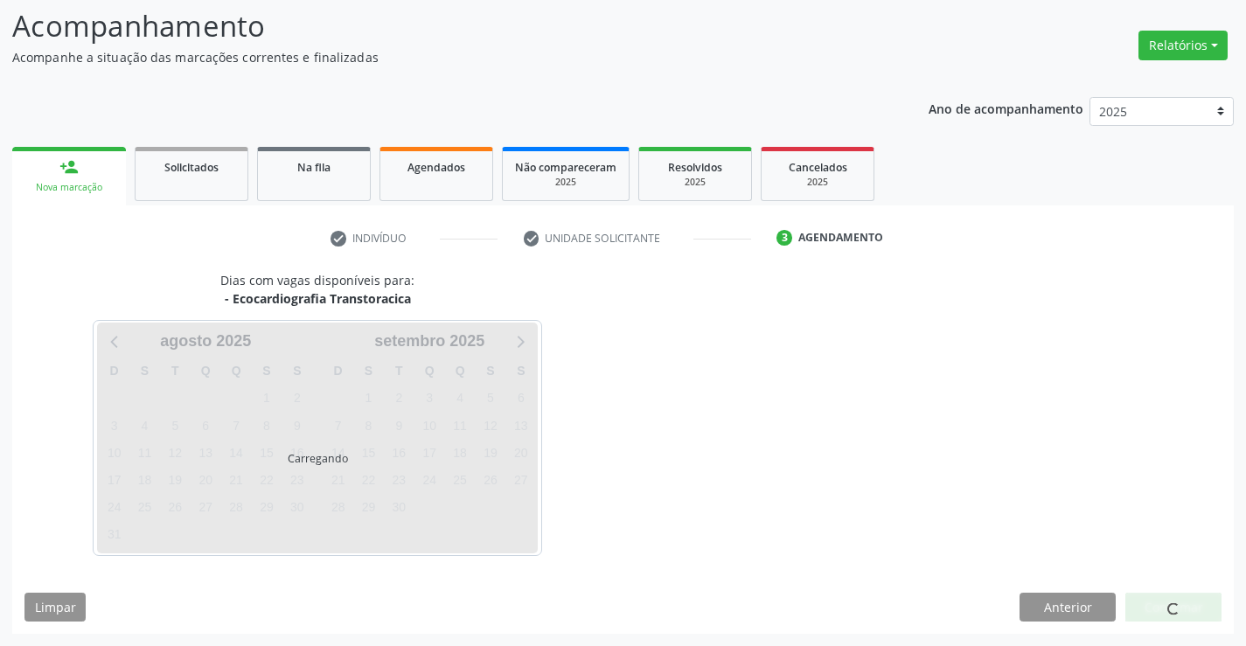
scroll to position [115, 0]
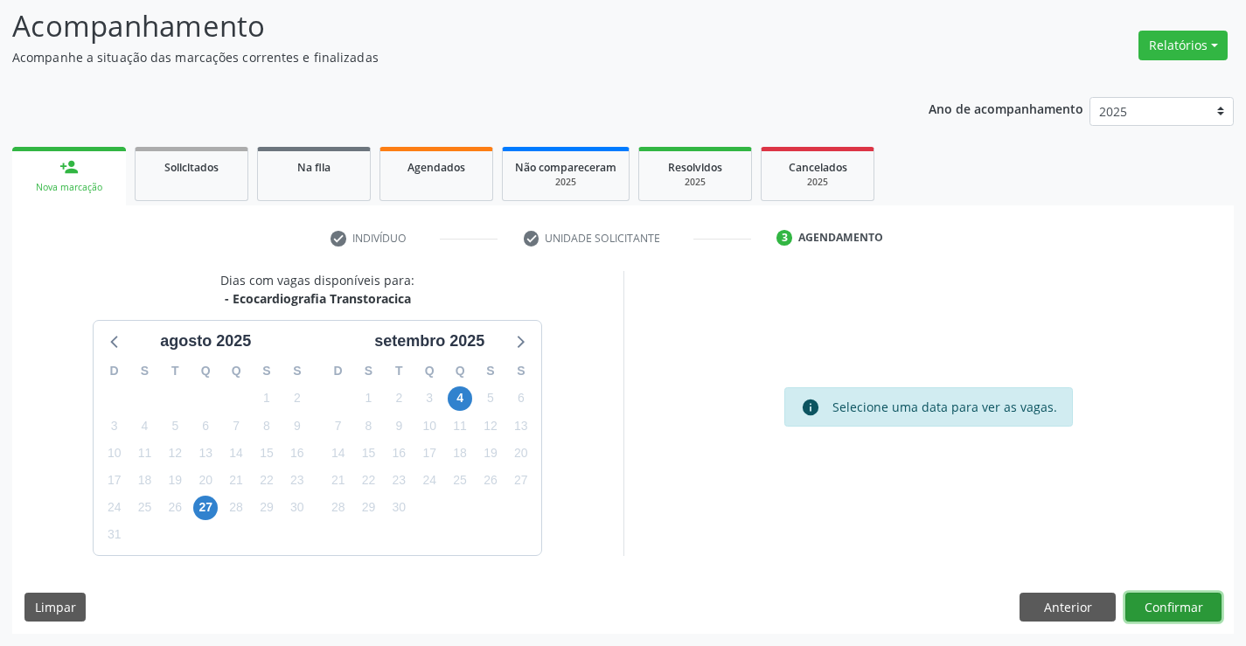
click at [1137, 601] on button "Confirmar" at bounding box center [1173, 608] width 96 height 30
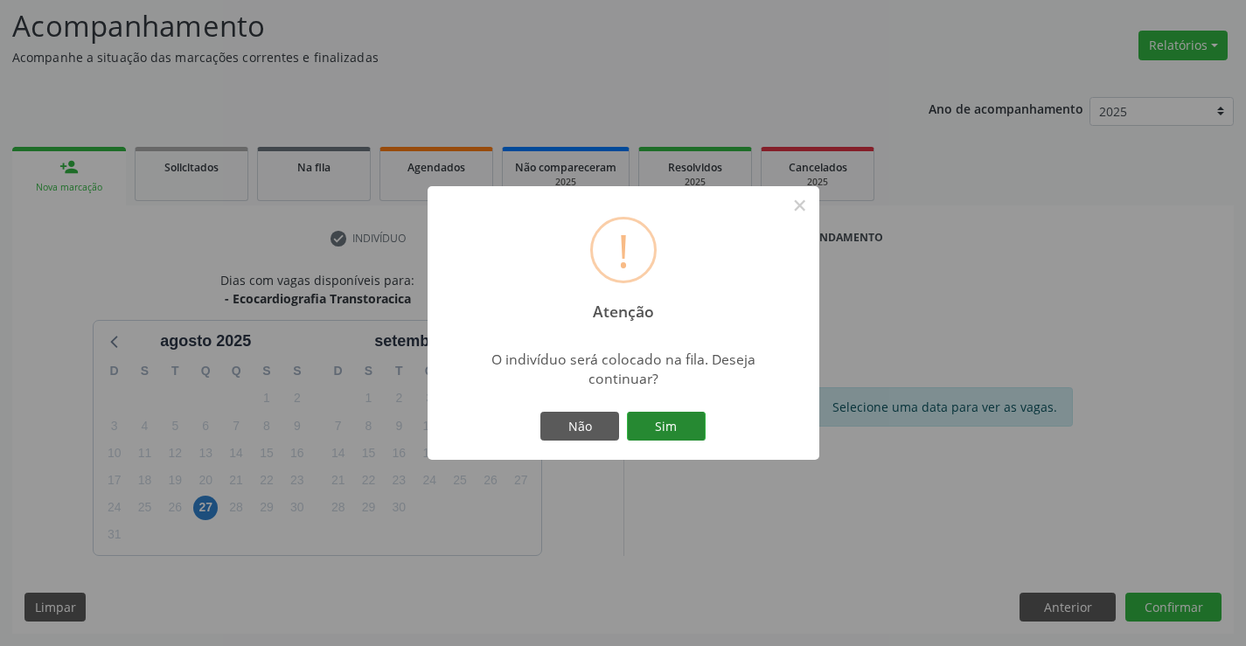
click at [688, 419] on button "Sim" at bounding box center [666, 427] width 79 height 30
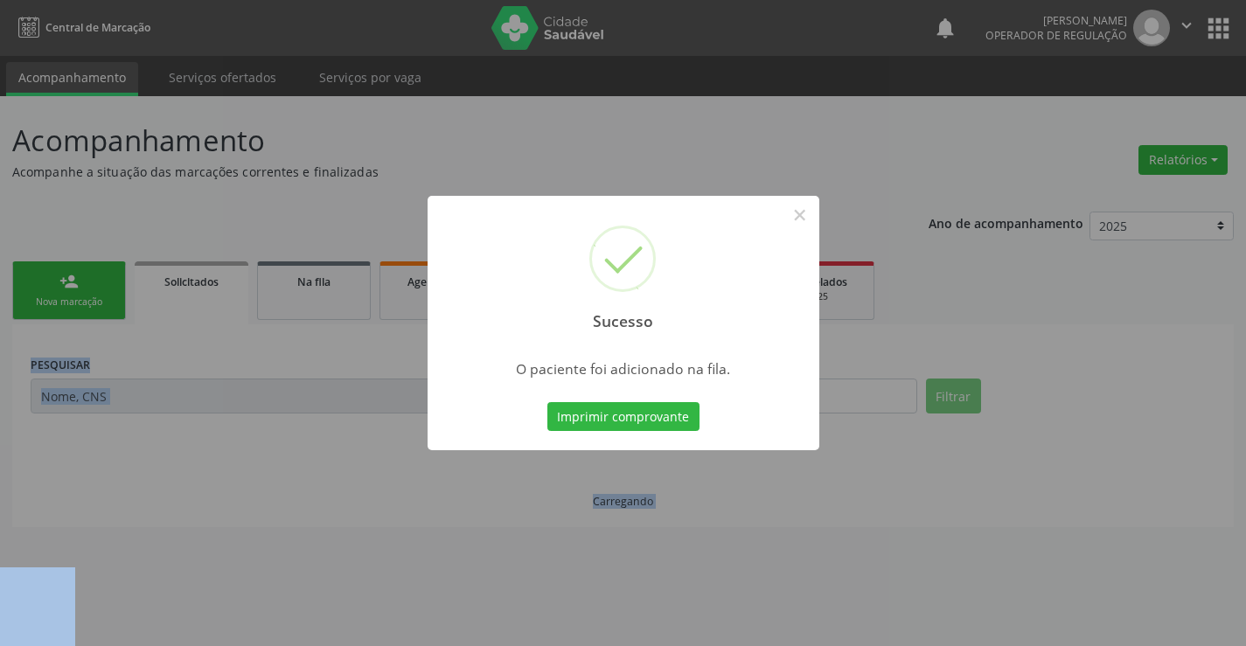
scroll to position [0, 0]
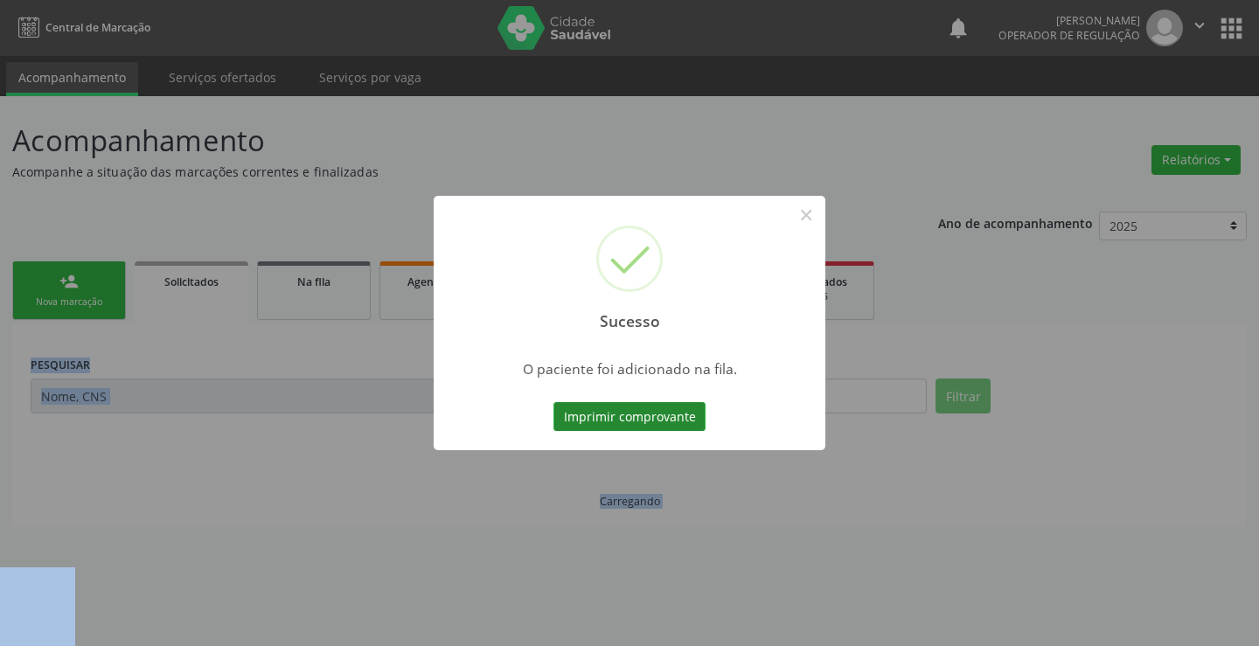
click at [647, 418] on button "Imprimir comprovante" at bounding box center [629, 417] width 152 height 30
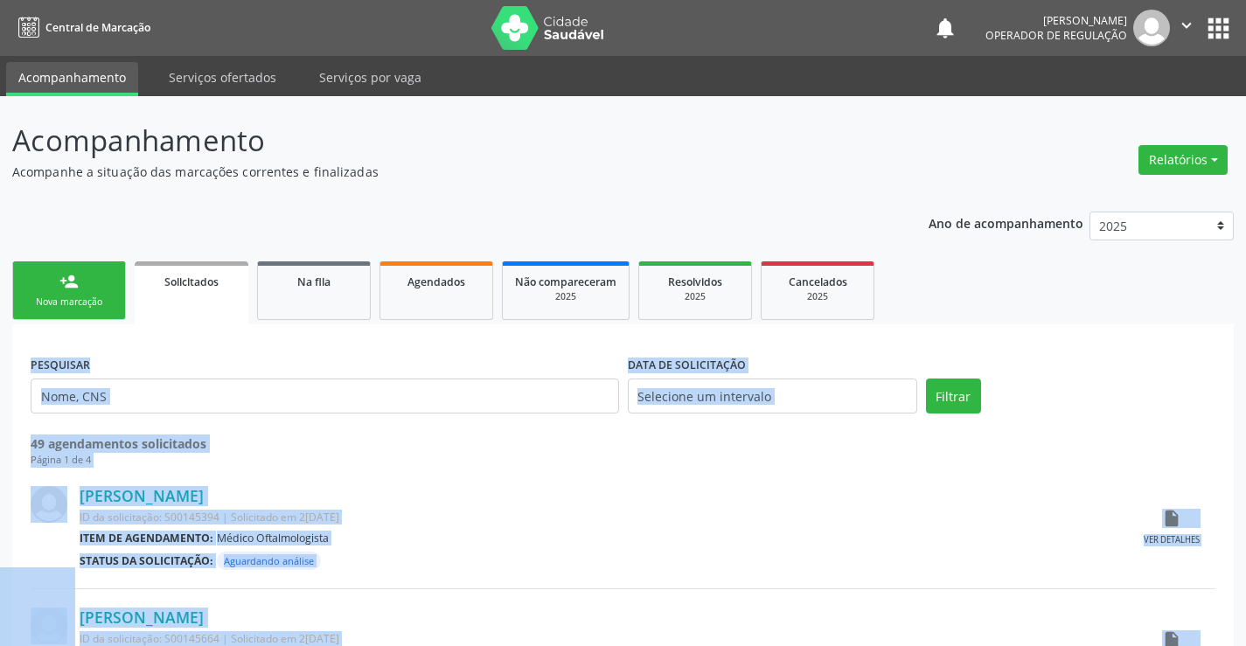
click at [103, 301] on div "Nova marcação" at bounding box center [68, 301] width 87 height 13
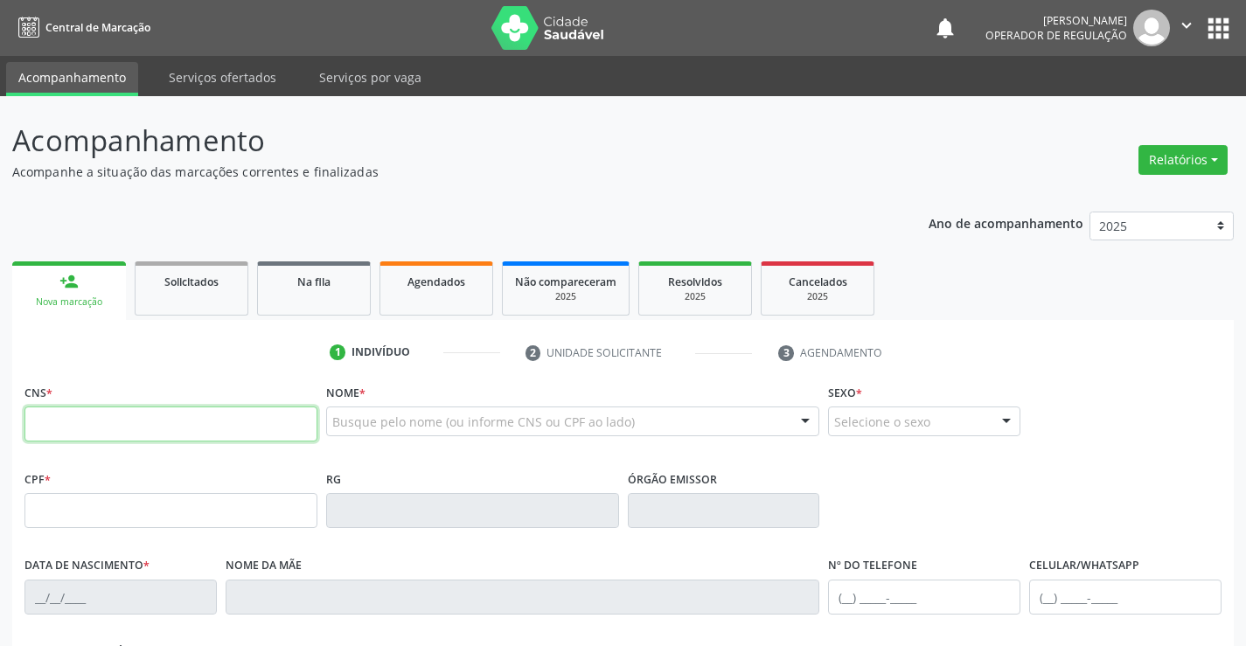
click at [134, 420] on input "text" at bounding box center [170, 424] width 293 height 35
type input "700 1029 1379 6811"
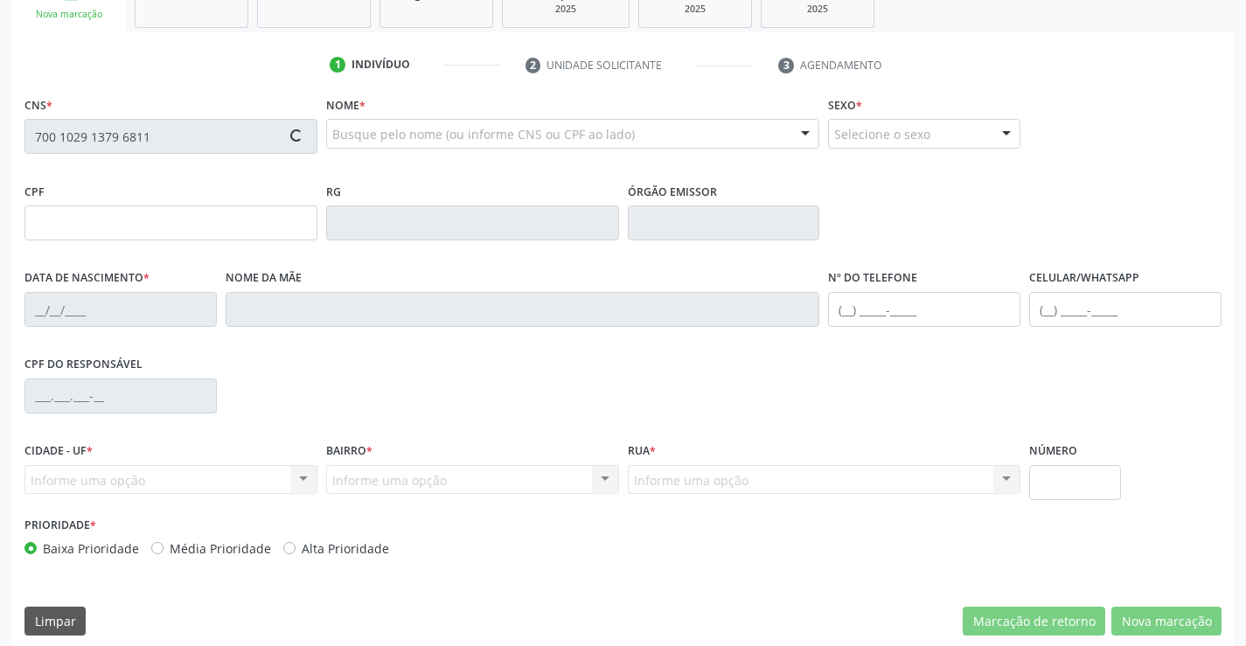
scroll to position [302, 0]
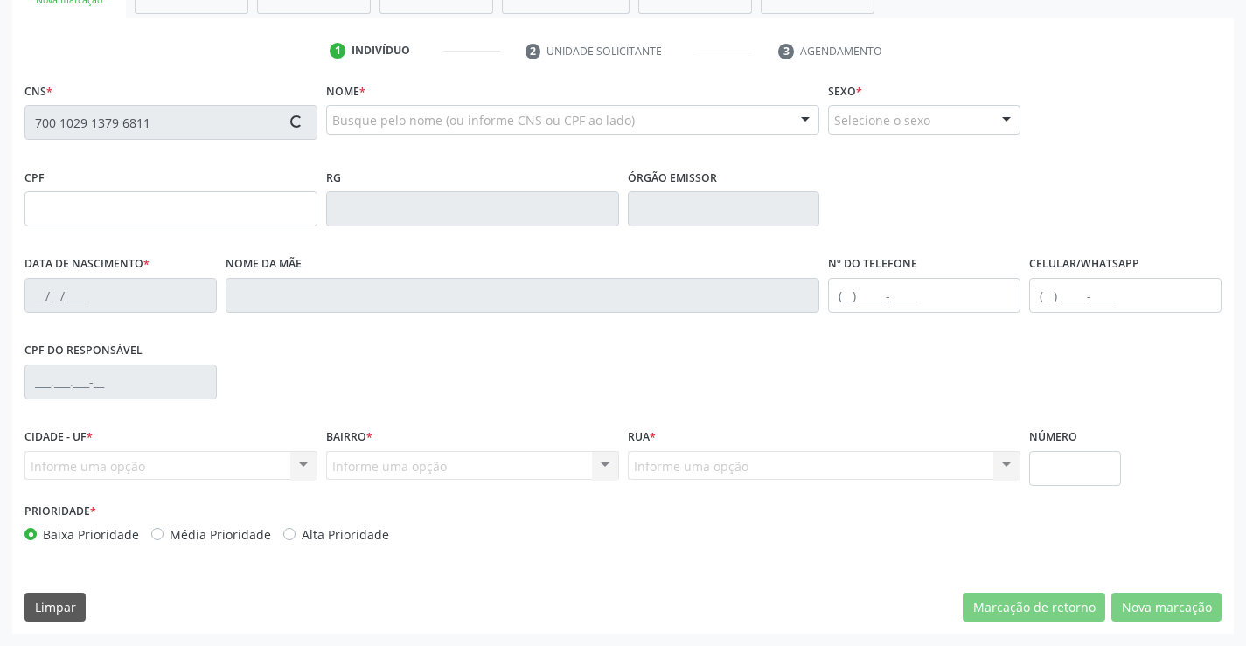
type input "179.662.427-65"
type input "0[DATE]"
type input "[PERSON_NAME]"
type input "[PHONE_NUMBER]"
type input "S/N"
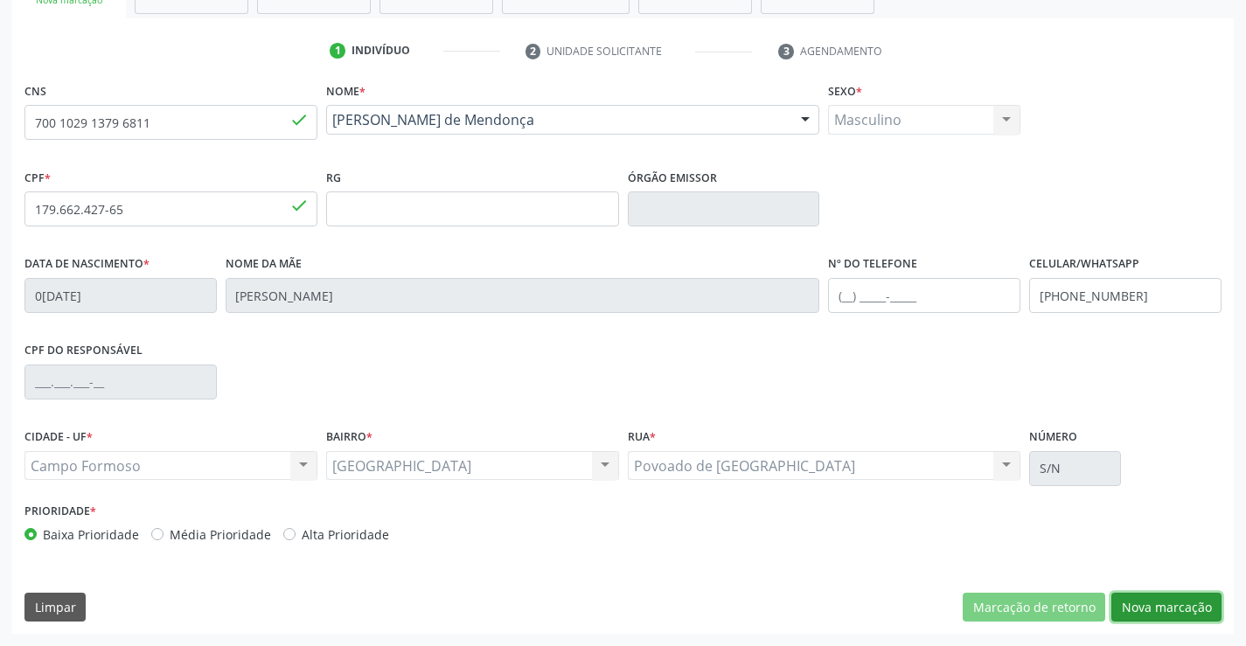
click at [1152, 619] on button "Nova marcação" at bounding box center [1166, 608] width 110 height 30
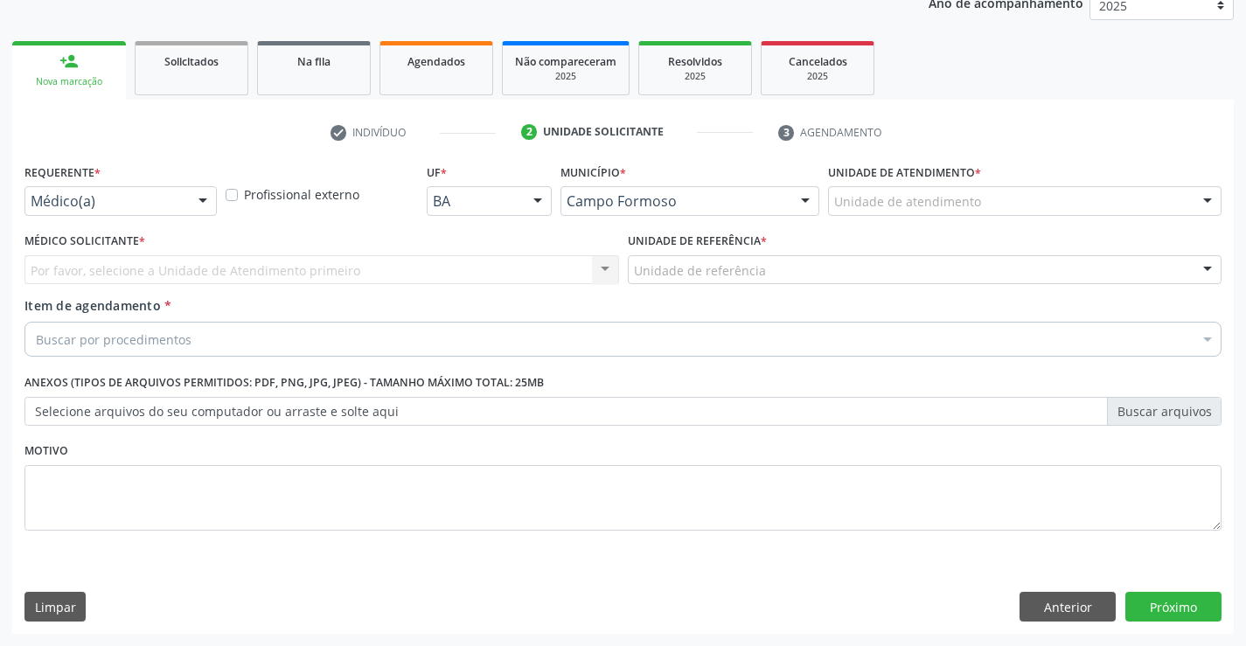
scroll to position [220, 0]
click at [163, 212] on div "Médico(a)" at bounding box center [120, 201] width 192 height 30
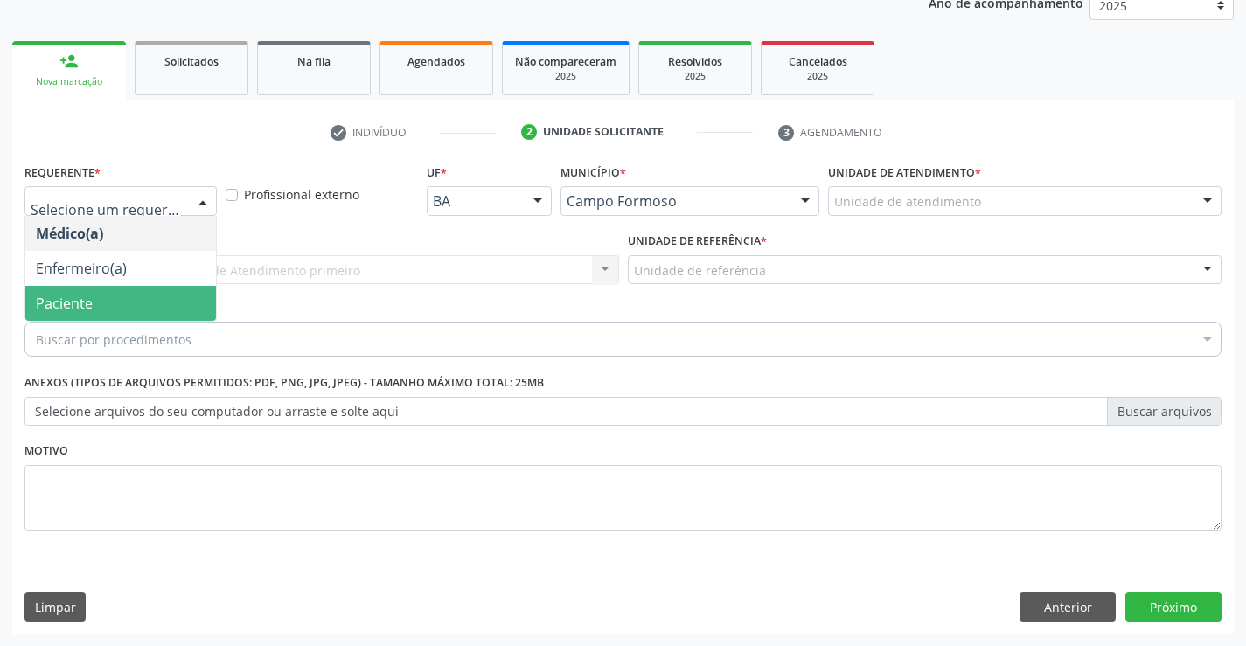
click at [118, 294] on span "Paciente" at bounding box center [120, 303] width 191 height 35
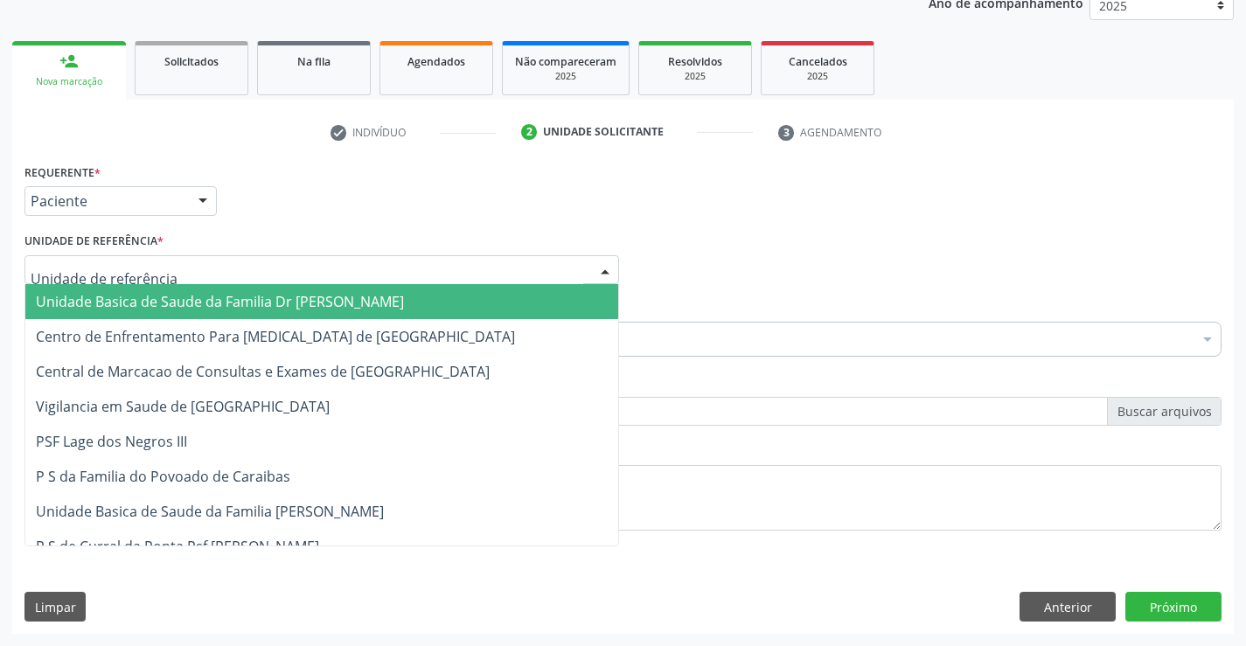
click at [235, 261] on div at bounding box center [321, 270] width 594 height 30
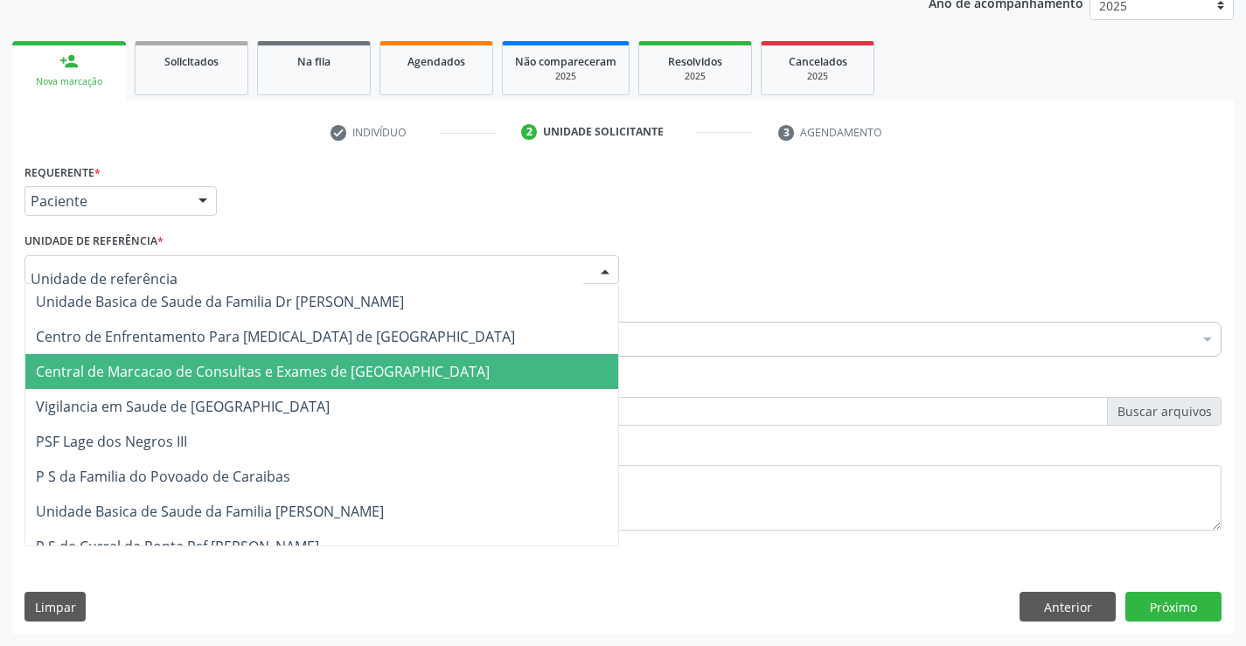
click at [274, 365] on span "Central de Marcacao de Consultas e Exames de [GEOGRAPHIC_DATA]" at bounding box center [263, 371] width 454 height 19
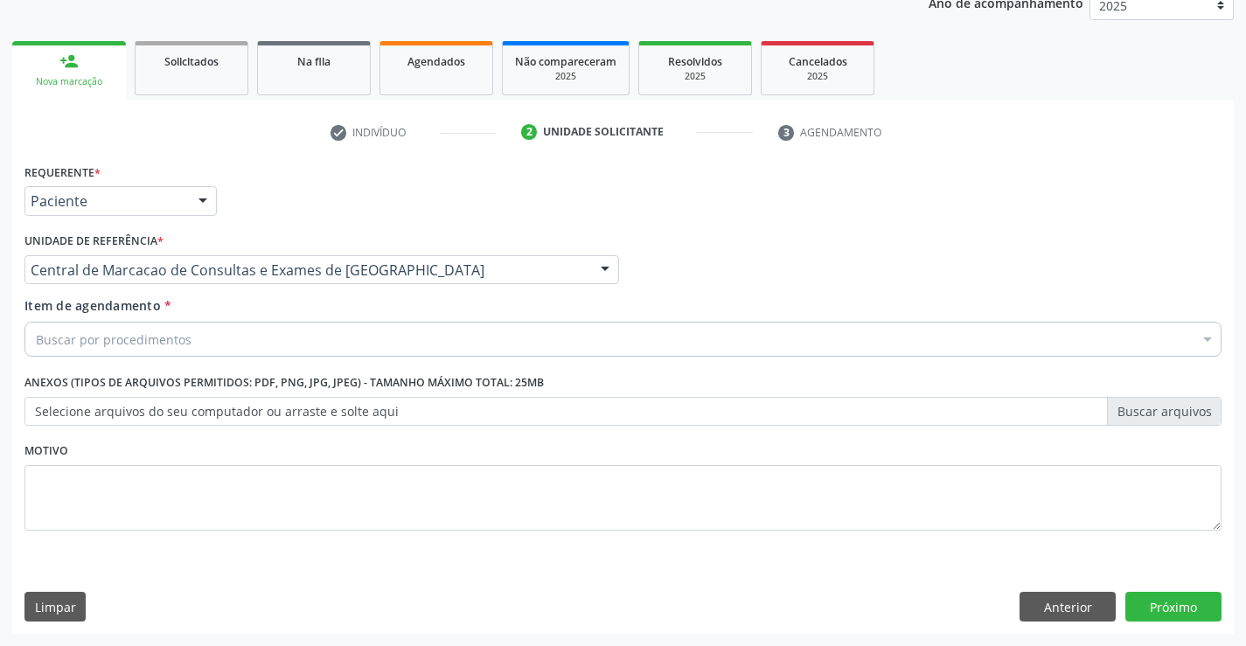
click at [309, 343] on div "Buscar por procedimentos" at bounding box center [622, 339] width 1197 height 35
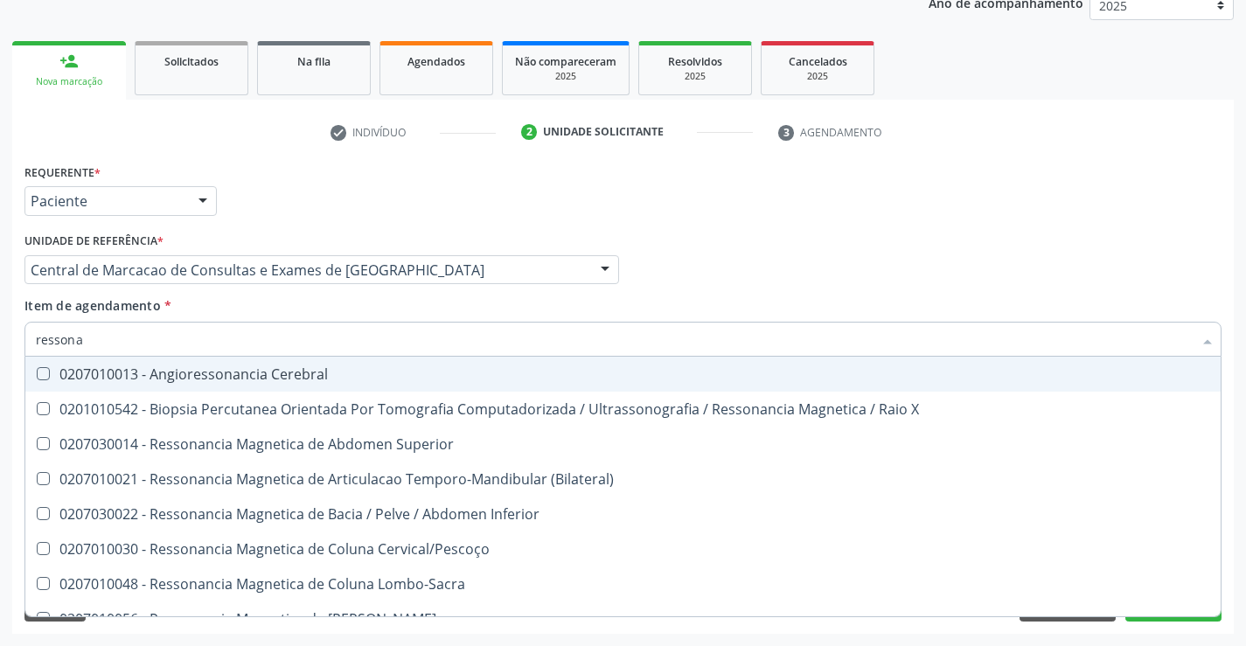
type input "ressonan"
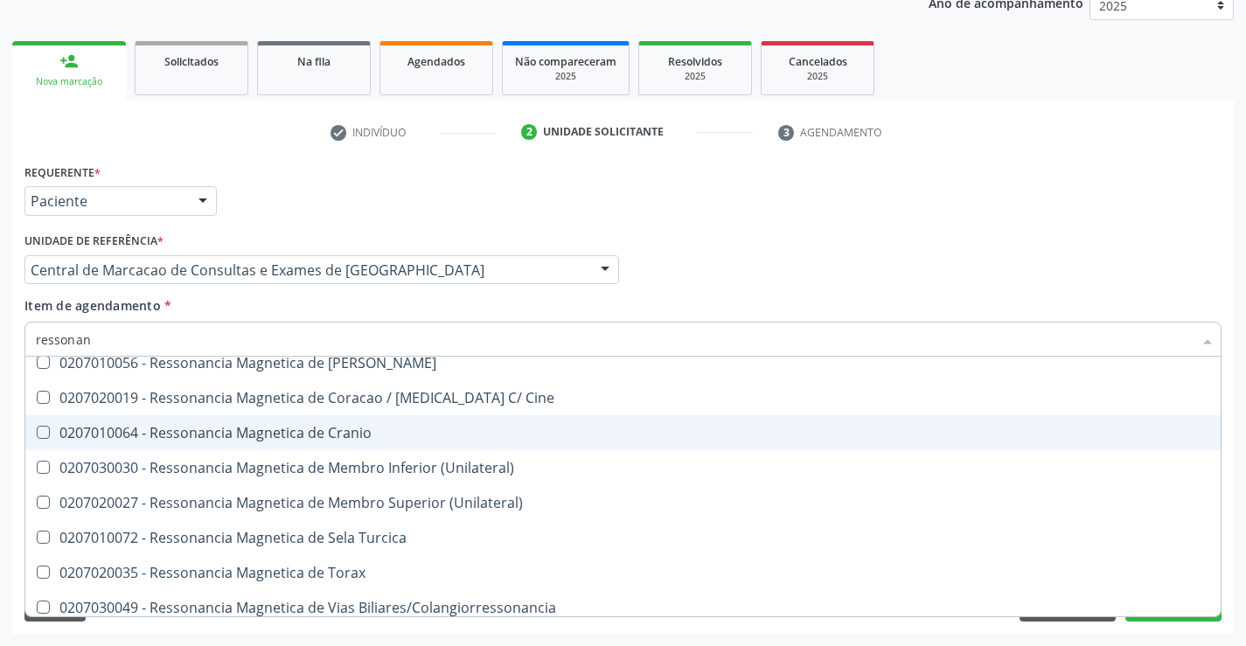
scroll to position [265, 0]
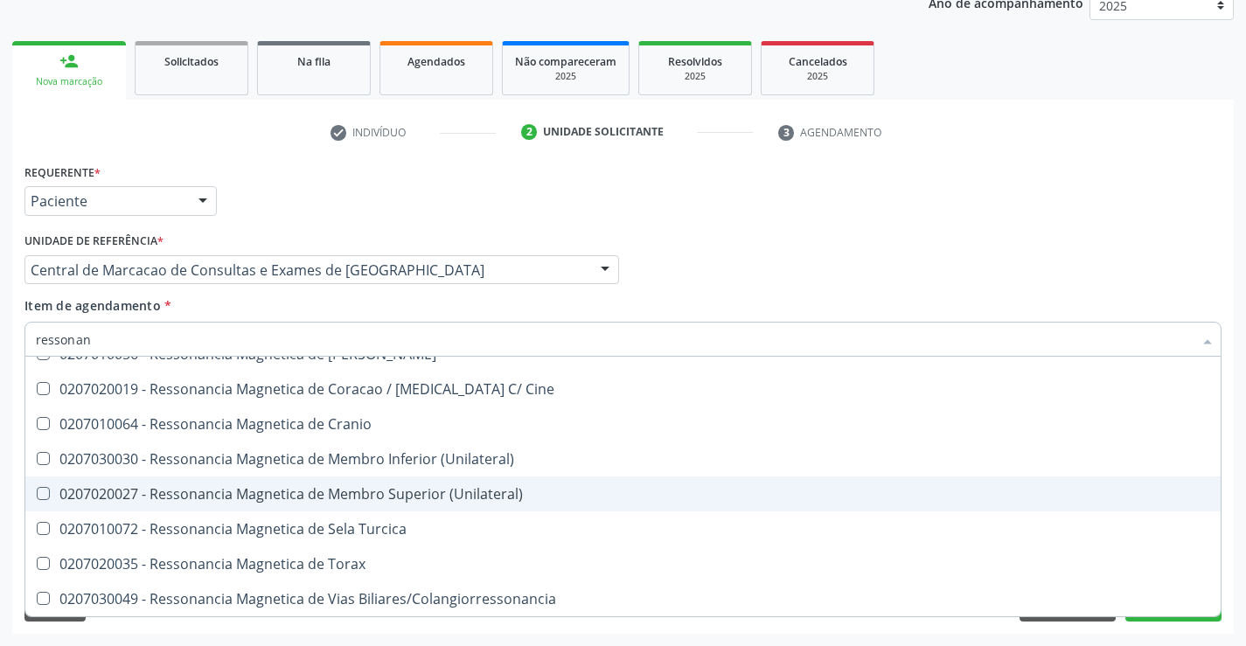
click at [391, 481] on span "0207020027 - Ressonancia Magnetica de Membro Superior (Unilateral)" at bounding box center [622, 493] width 1195 height 35
checkbox \(Unilateral\) "true"
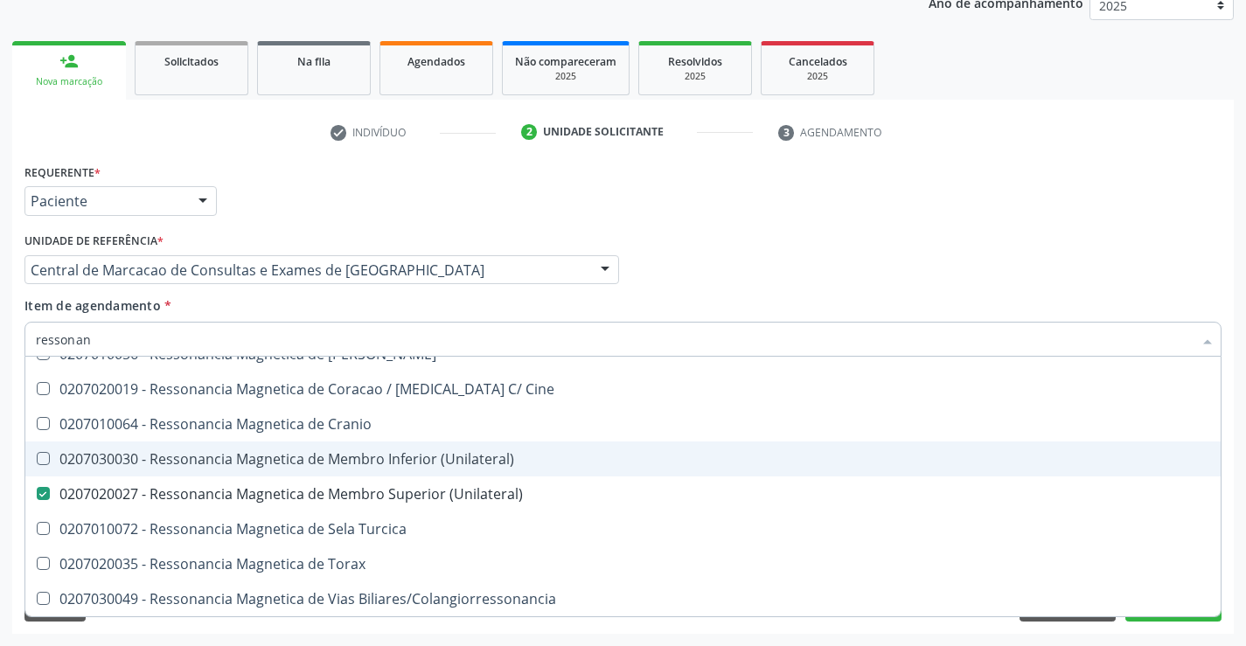
click at [413, 458] on div "0207030030 - Ressonancia Magnetica de Membro Inferior (Unilateral)" at bounding box center [623, 459] width 1174 height 14
checkbox \(Unilateral\) "true"
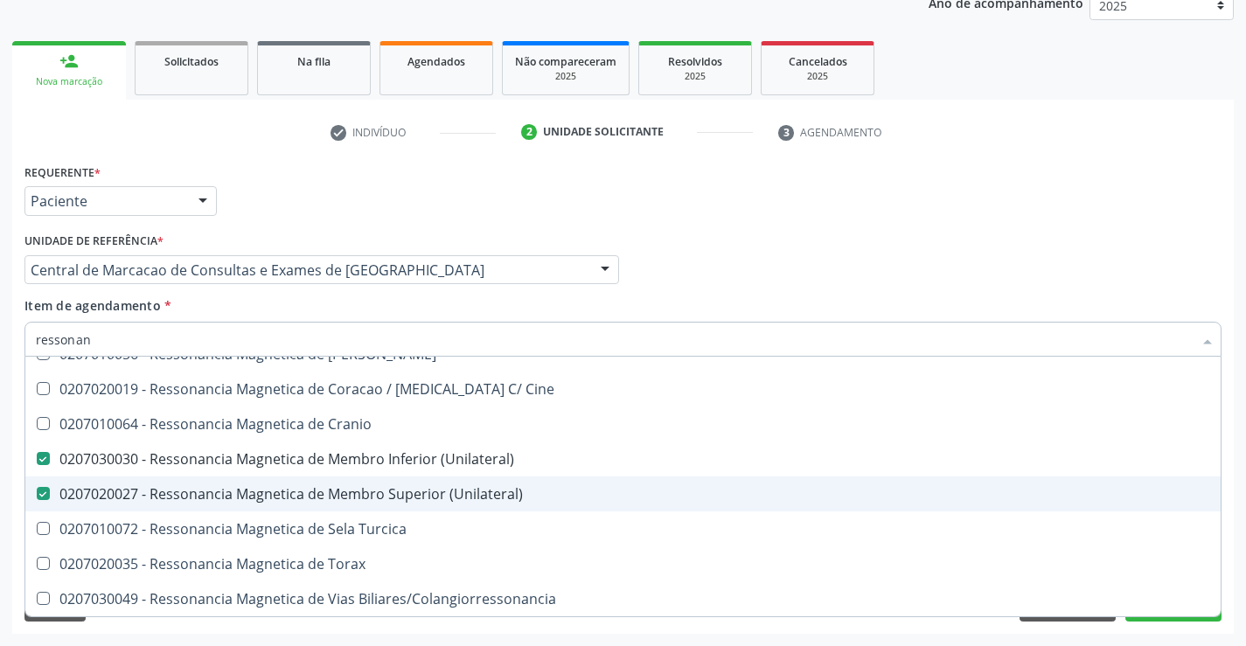
click at [386, 487] on div "0207020027 - Ressonancia Magnetica de Membro Superior (Unilateral)" at bounding box center [623, 494] width 1174 height 14
checkbox \(Unilateral\) "false"
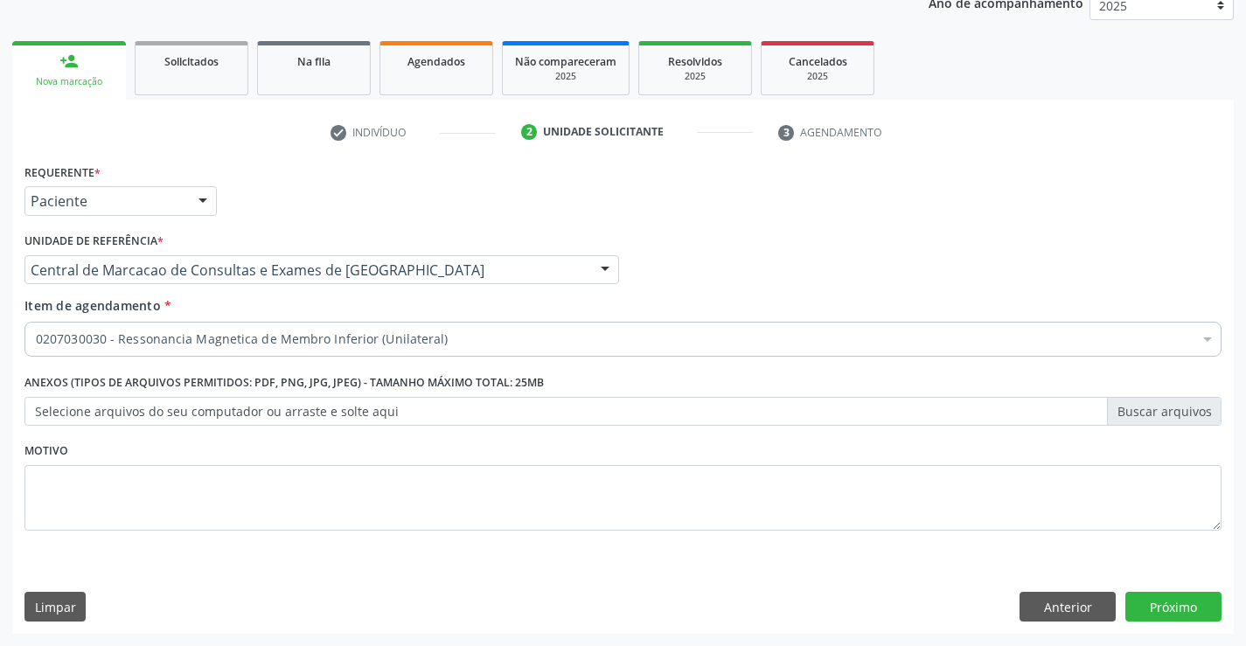
checkbox \(Unilateral\) "true"
checkbox Valvar "false"
click at [1182, 611] on button "Próximo" at bounding box center [1173, 607] width 96 height 30
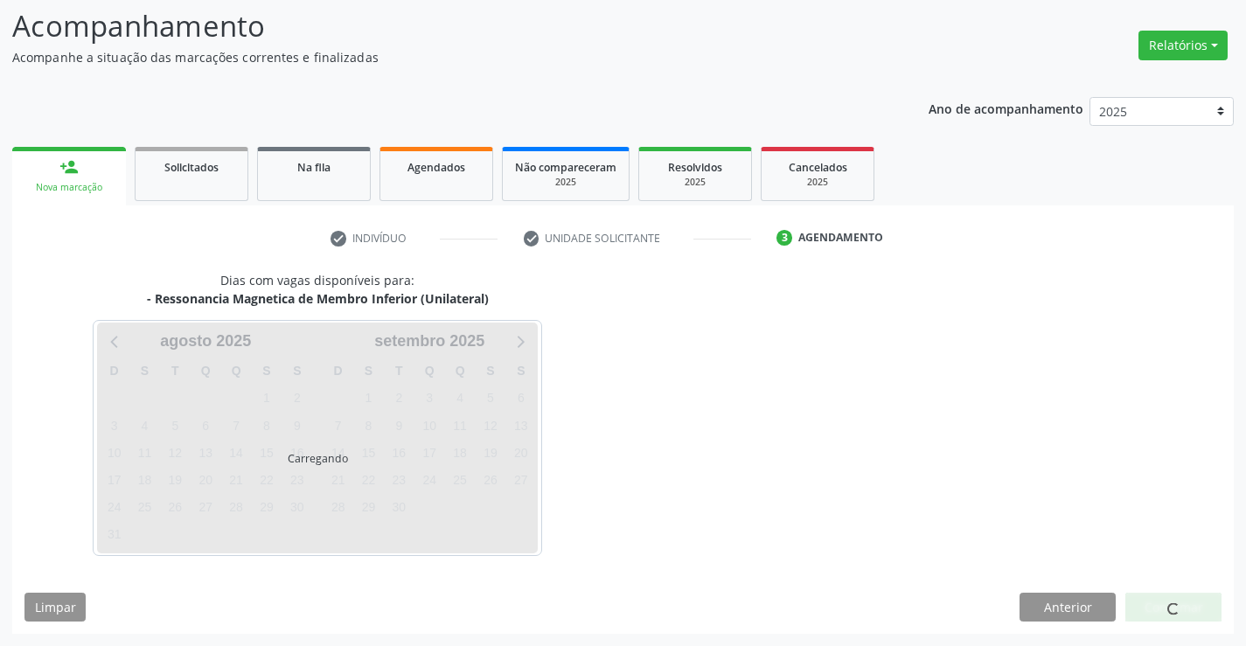
scroll to position [166, 0]
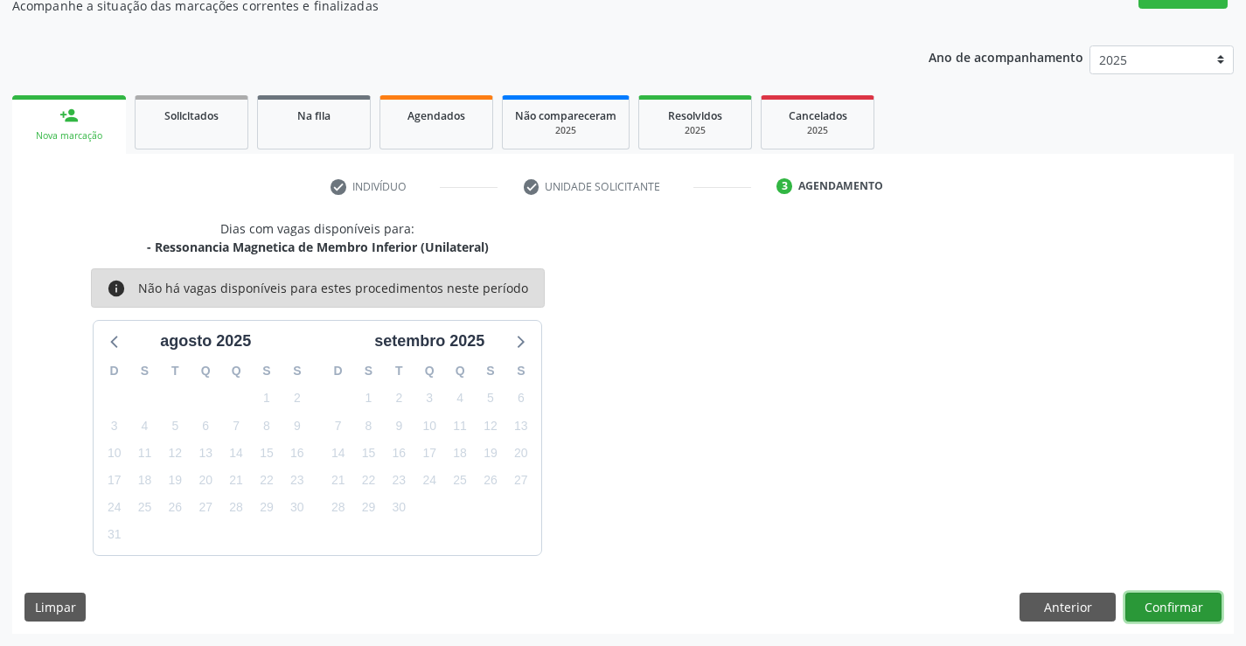
click at [1195, 609] on button "Confirmar" at bounding box center [1173, 608] width 96 height 30
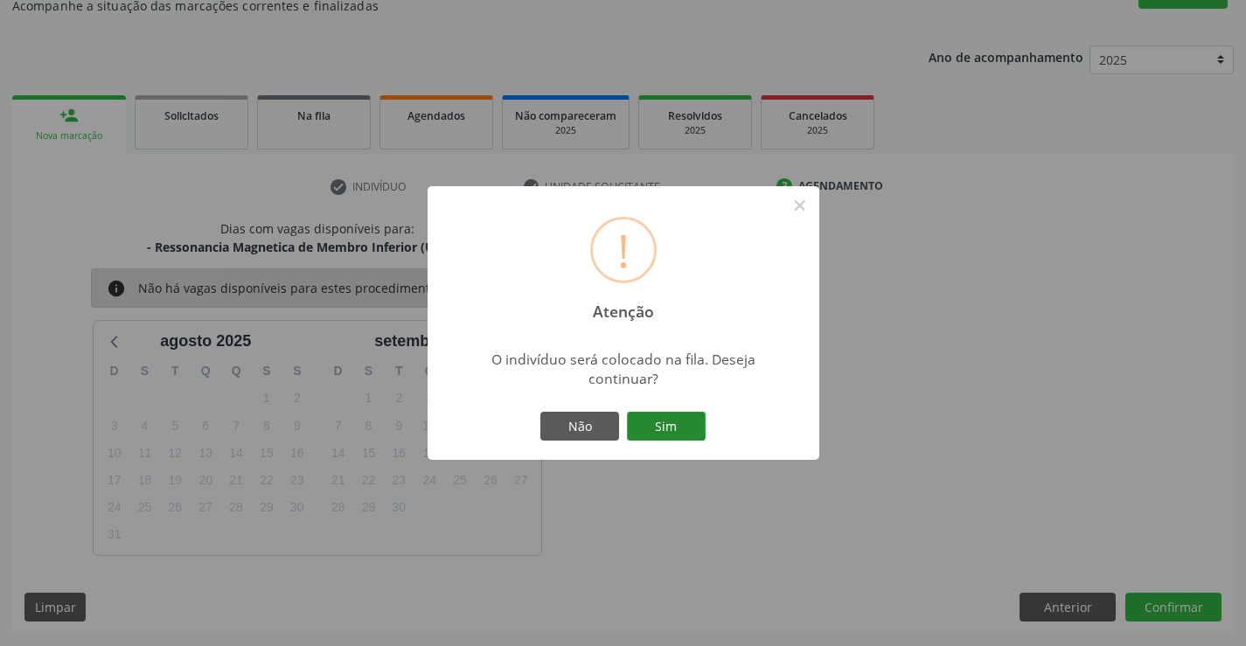
click at [690, 427] on button "Sim" at bounding box center [666, 427] width 79 height 30
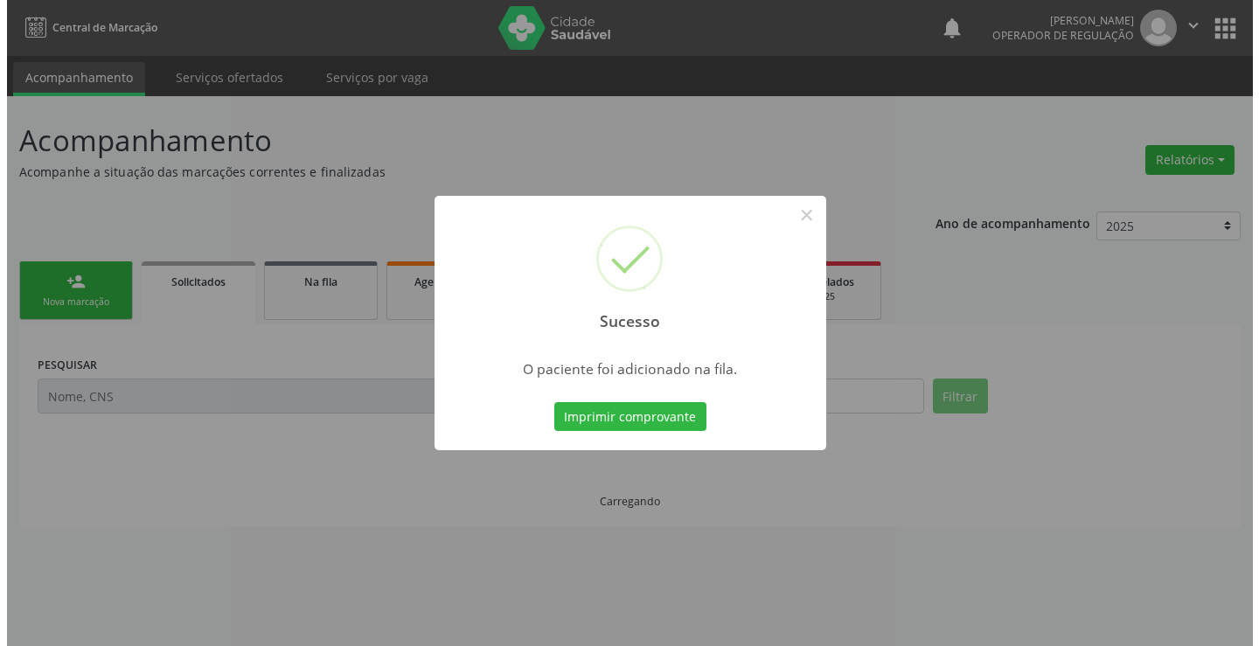
scroll to position [0, 0]
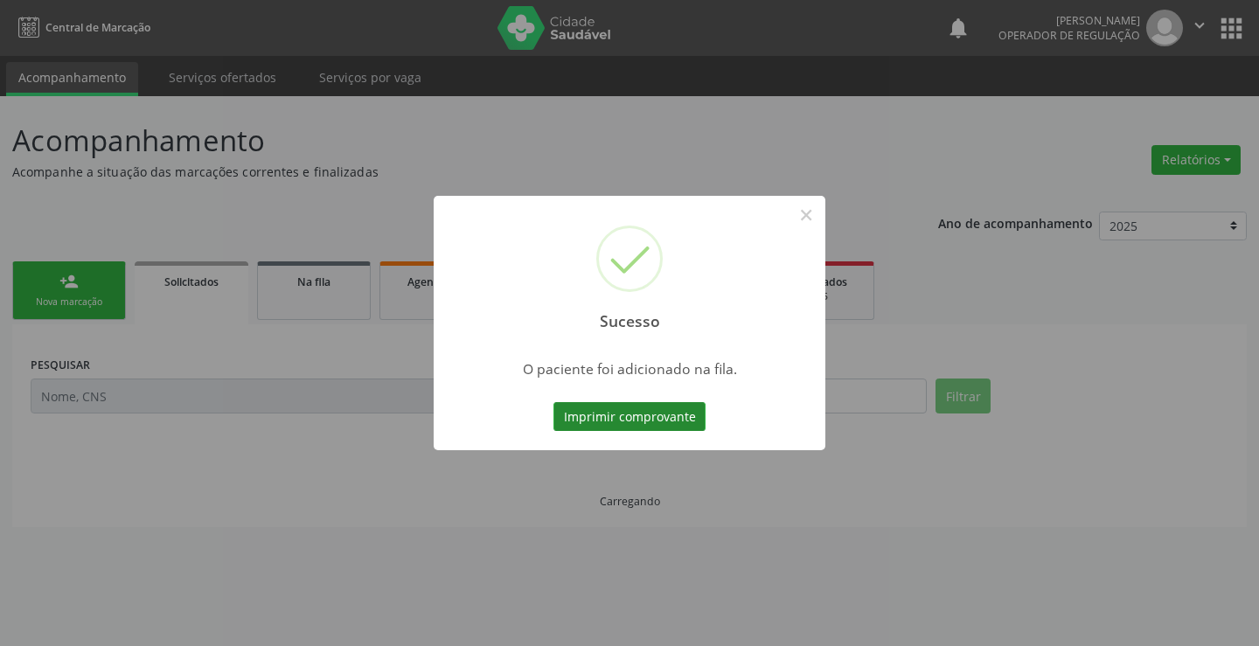
click at [677, 414] on button "Imprimir comprovante" at bounding box center [629, 417] width 152 height 30
